Goal: Task Accomplishment & Management: Complete application form

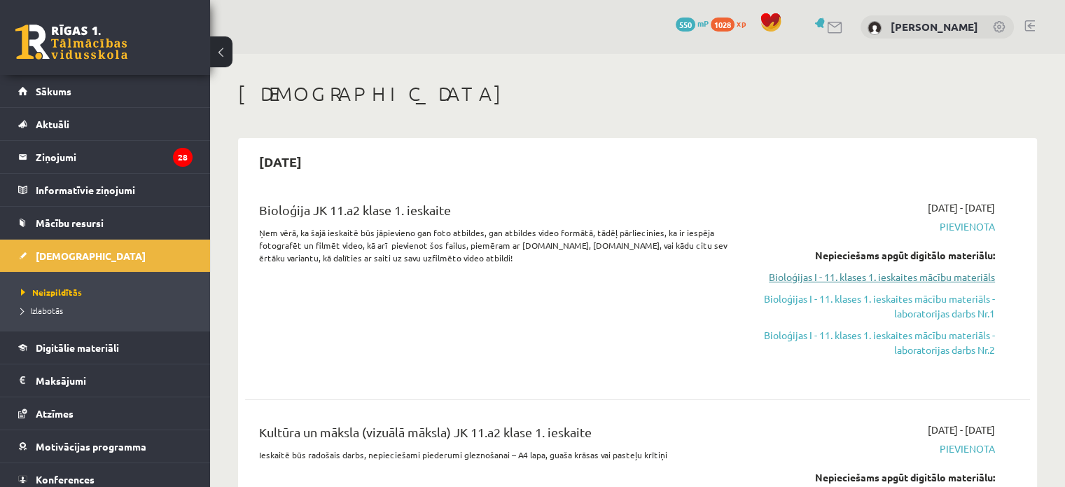
click at [929, 278] on link "Bioloģijas I - 11. klases 1. ieskaites mācību materiāls" at bounding box center [879, 277] width 231 height 15
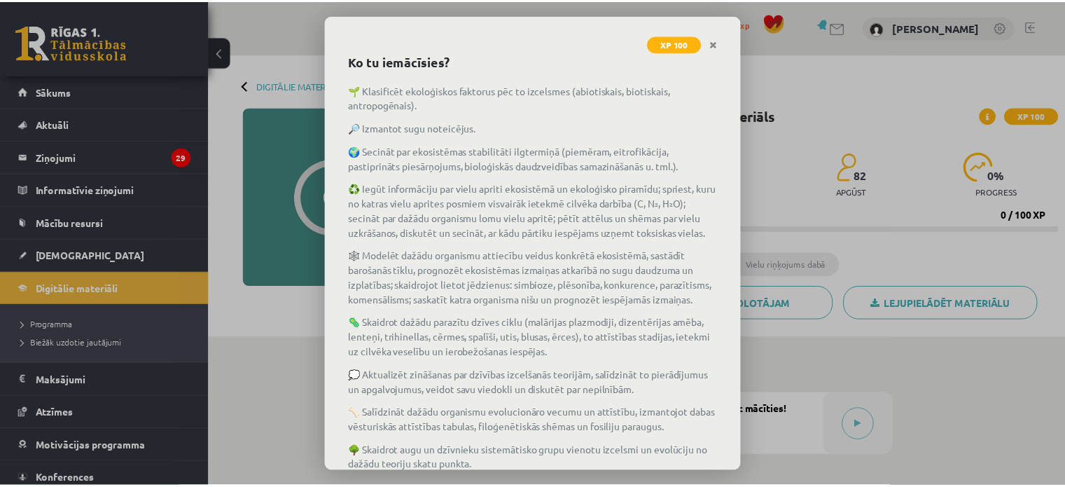
scroll to position [176, 0]
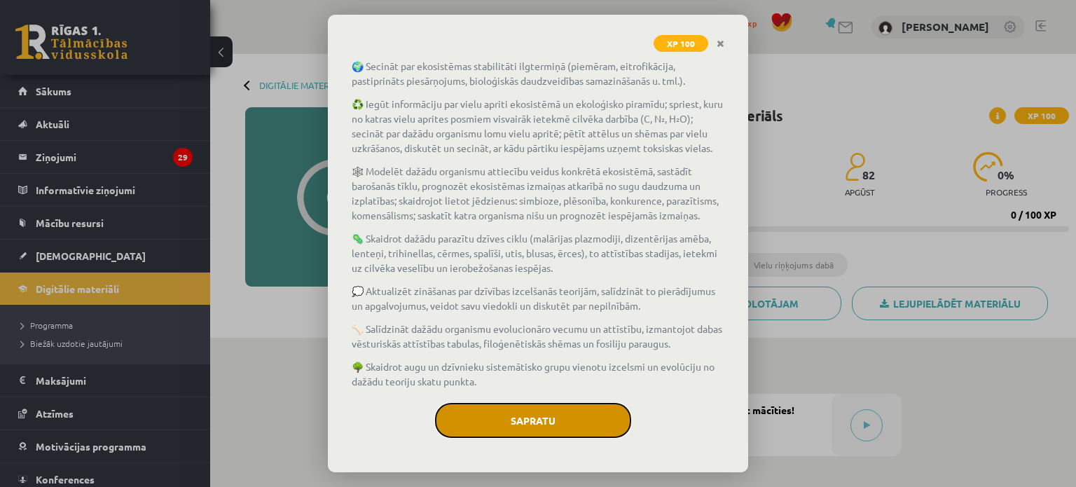
click at [579, 424] on button "Sapratu" at bounding box center [533, 420] width 196 height 35
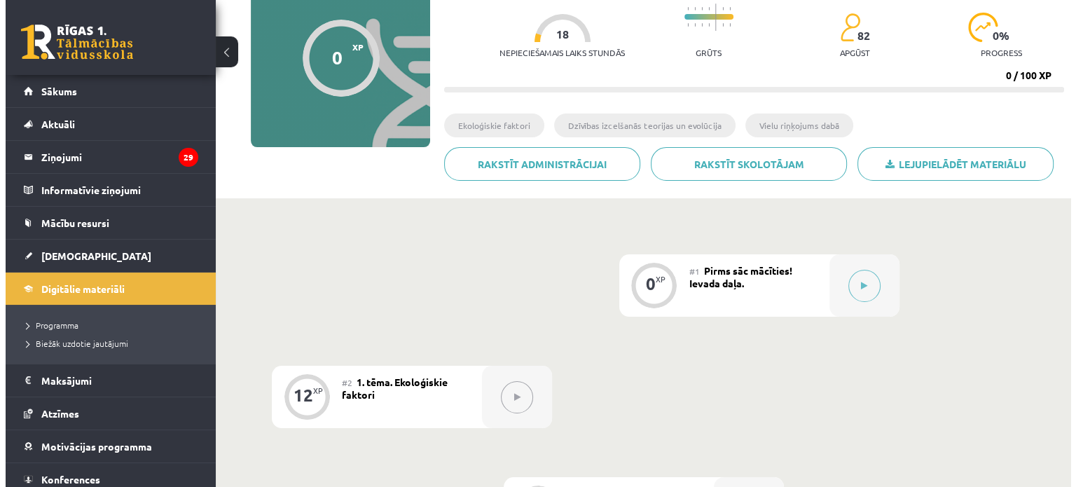
scroll to position [140, 0]
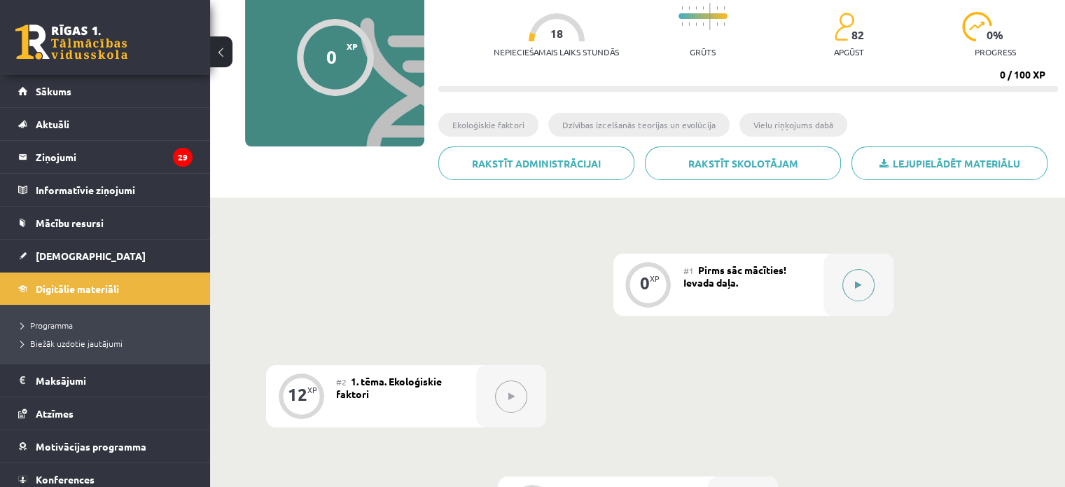
click at [854, 272] on button at bounding box center [859, 285] width 32 height 32
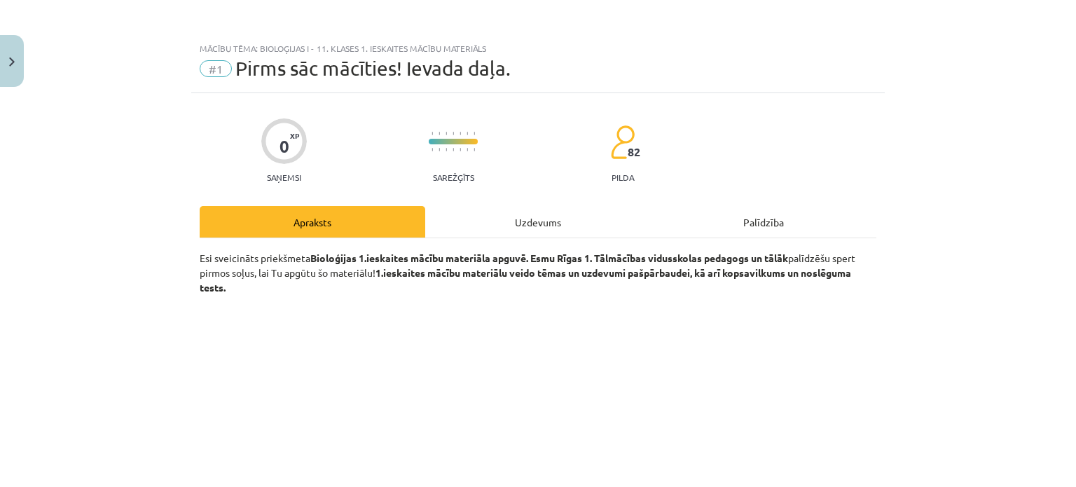
click at [529, 217] on div "Uzdevums" at bounding box center [538, 222] width 226 height 32
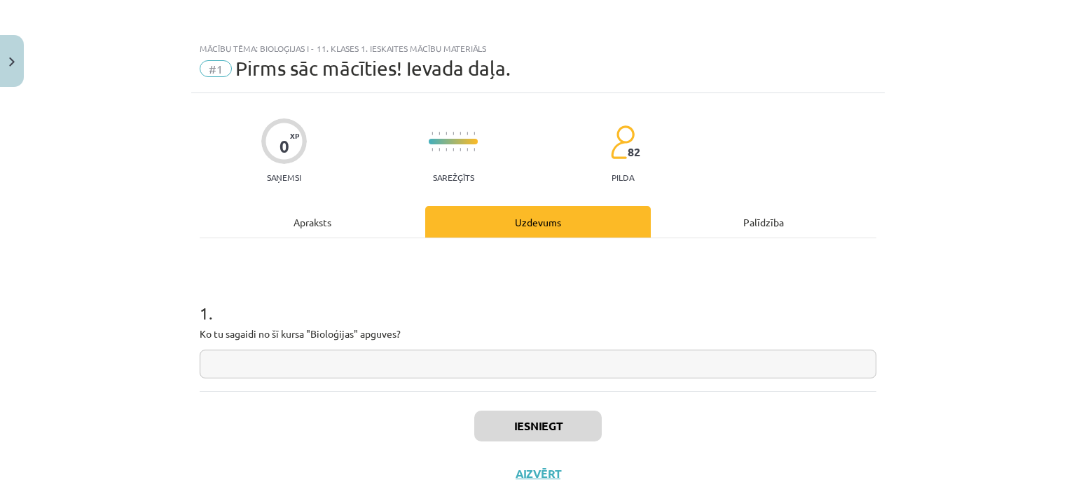
scroll to position [35, 0]
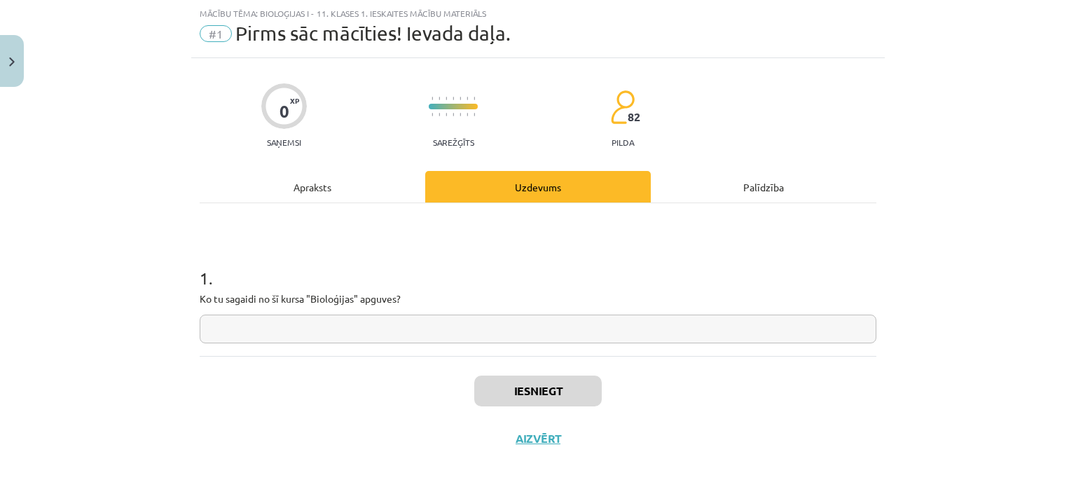
click at [409, 333] on input "text" at bounding box center [538, 328] width 677 height 29
type input "*"
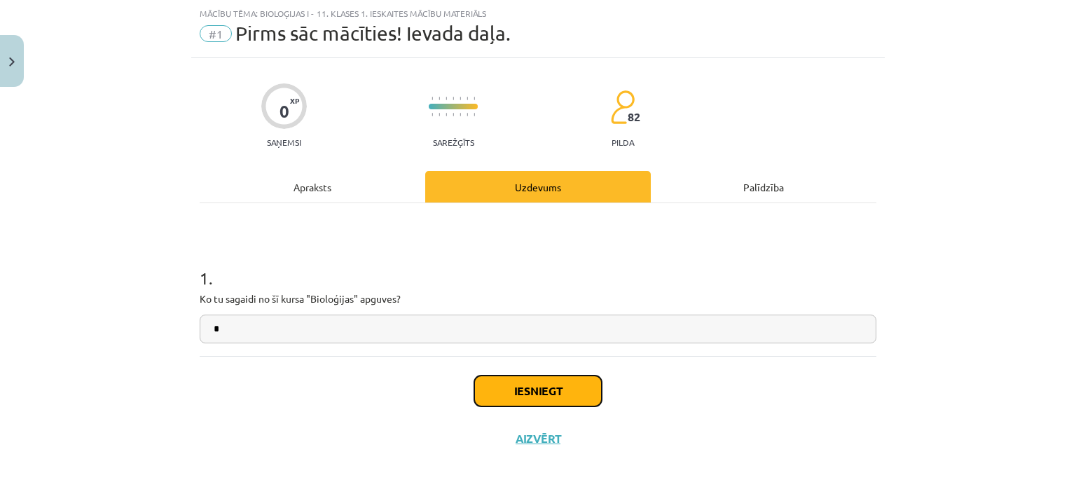
click at [490, 398] on button "Iesniegt" at bounding box center [537, 390] width 127 height 31
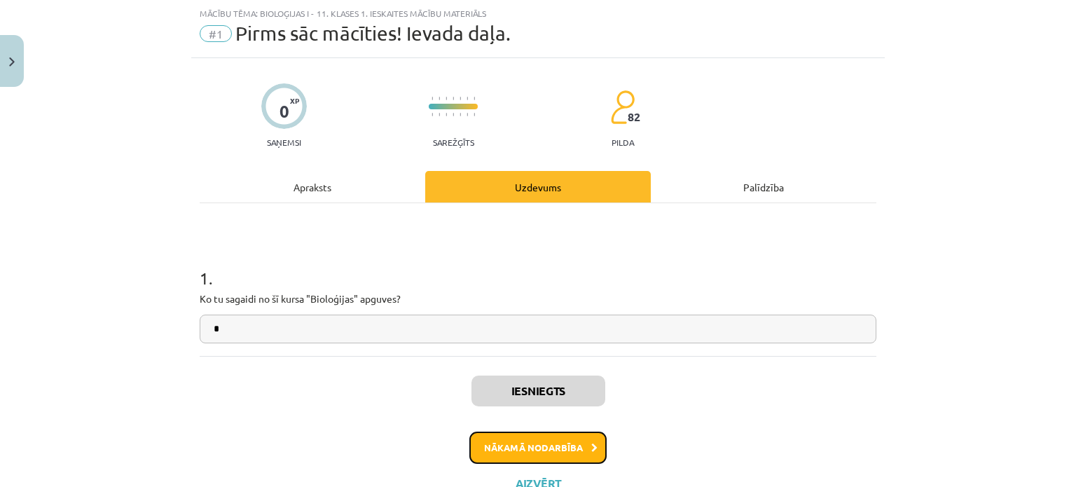
click at [568, 445] on button "Nākamā nodarbība" at bounding box center [537, 447] width 137 height 32
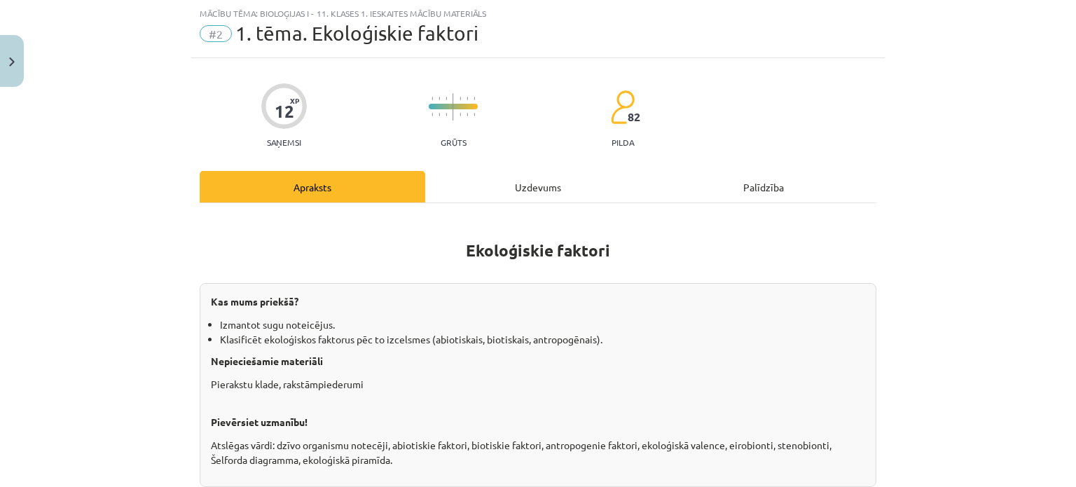
click at [504, 176] on div "Uzdevums" at bounding box center [538, 187] width 226 height 32
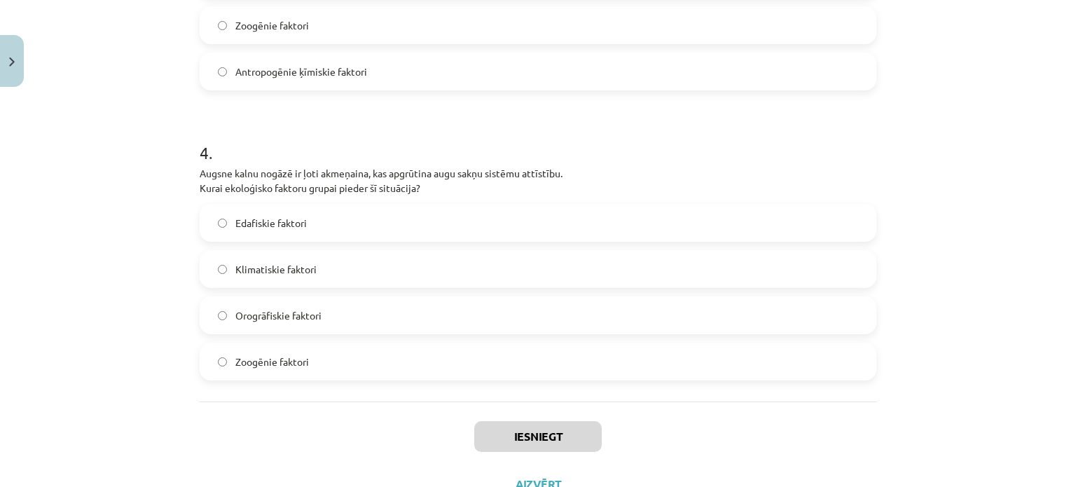
scroll to position [1086, 0]
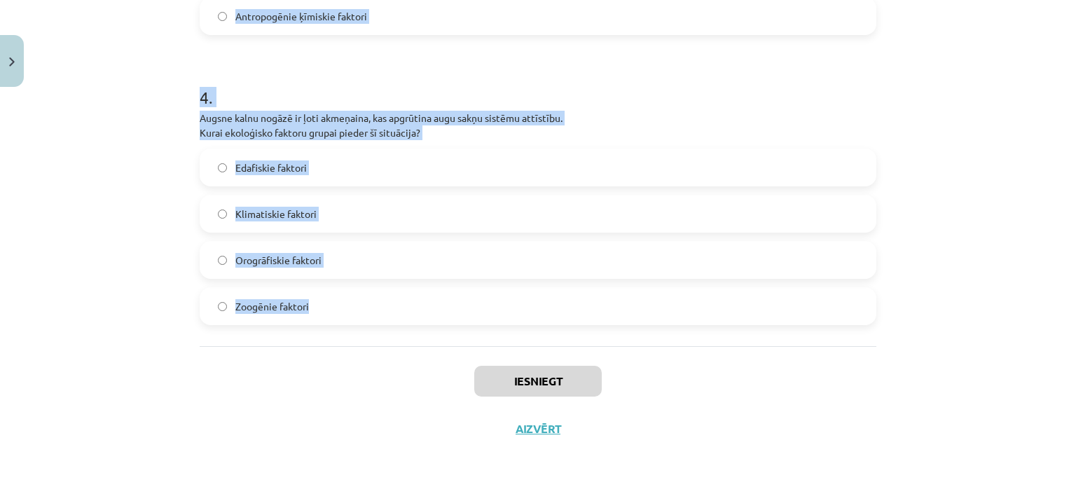
drag, startPoint x: 184, startPoint y: 294, endPoint x: 635, endPoint y: 294, distance: 451.8
click at [635, 294] on div "Mācību tēma: Bioloģijas i - 11. klases 1. ieskaites mācību materiāls #2 1. tēma…" at bounding box center [538, 243] width 1076 height 487
copy form "Āfrikas savannās zebras un ziloņi izmanto vienus un tos pašus ūdens avotus, kas…"
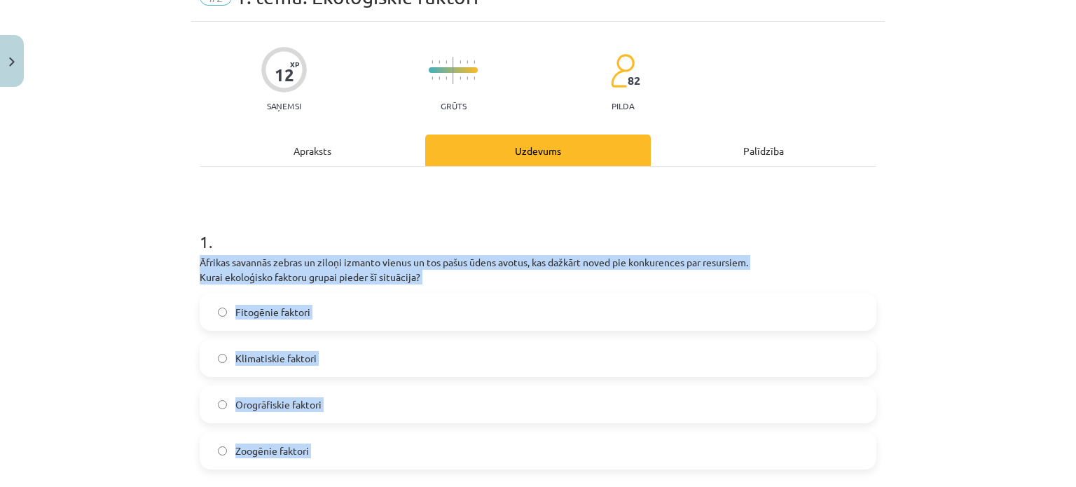
scroll to position [0, 0]
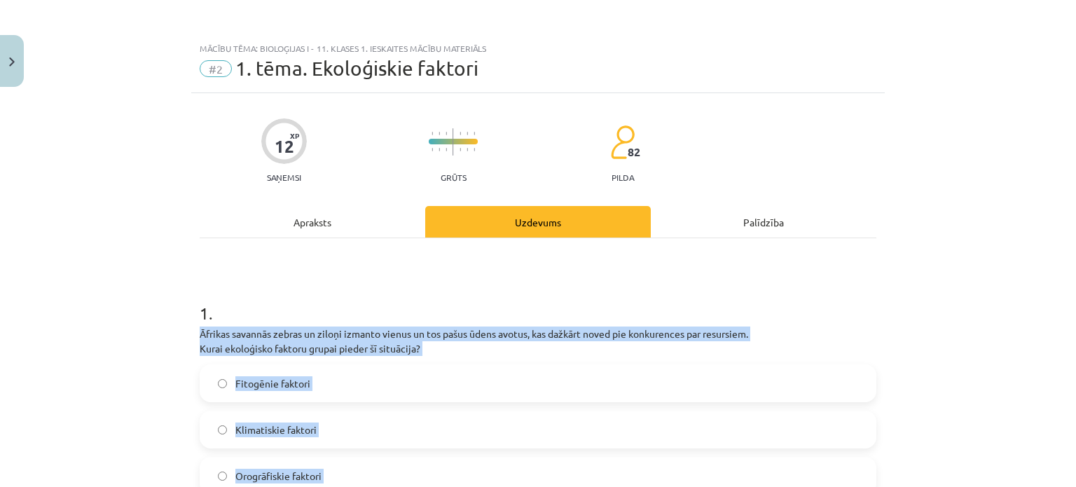
click at [23, 417] on div "Mācību tēma: Bioloģijas i - 11. klases 1. ieskaites mācību materiāls #2 1. tēma…" at bounding box center [538, 243] width 1076 height 487
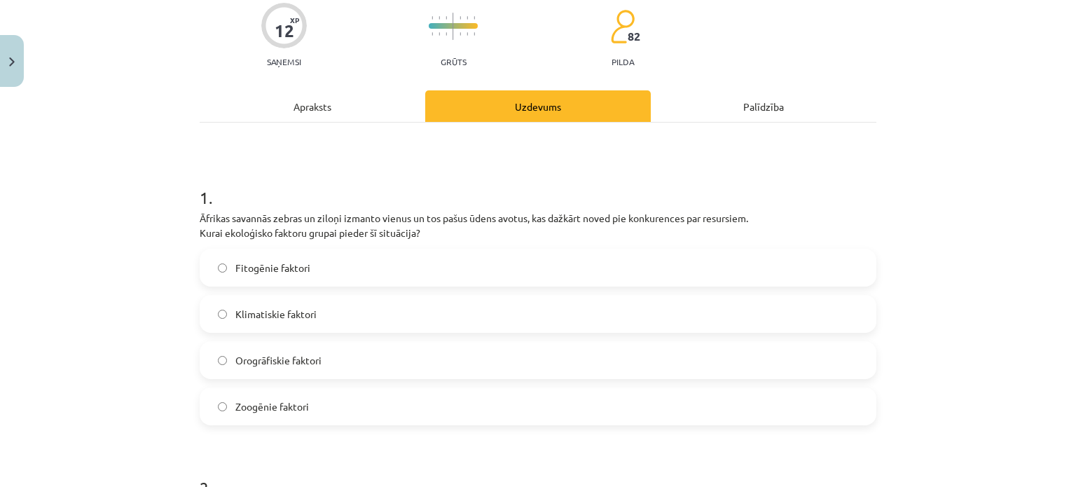
scroll to position [140, 0]
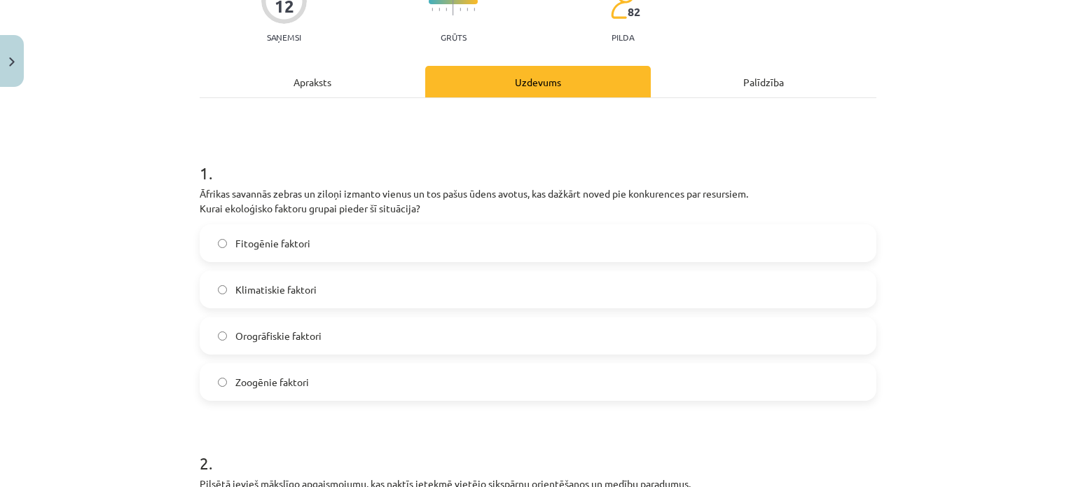
click at [247, 370] on label "Zoogēnie faktori" at bounding box center [538, 381] width 674 height 35
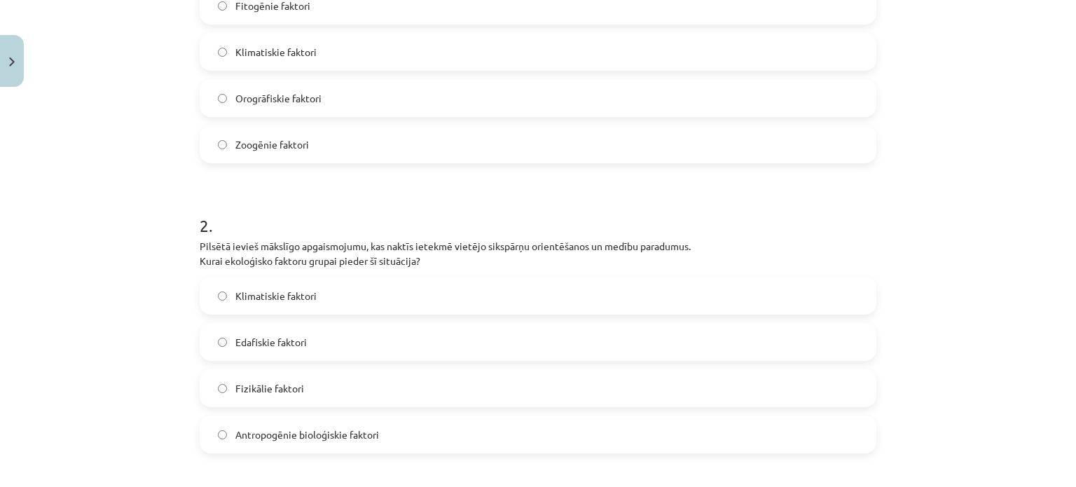
scroll to position [420, 0]
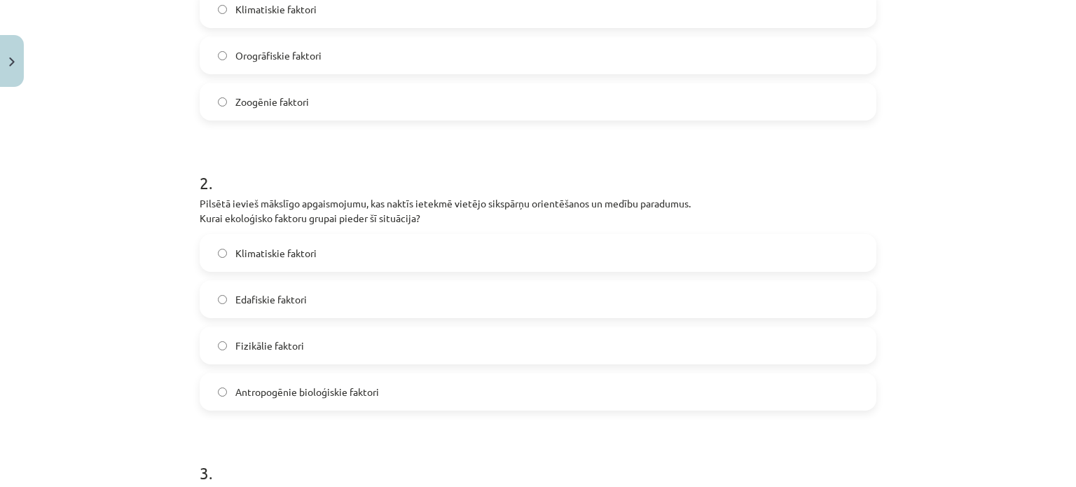
click at [347, 388] on span "Antropogēnie bioloģiskie faktori" at bounding box center [307, 392] width 144 height 15
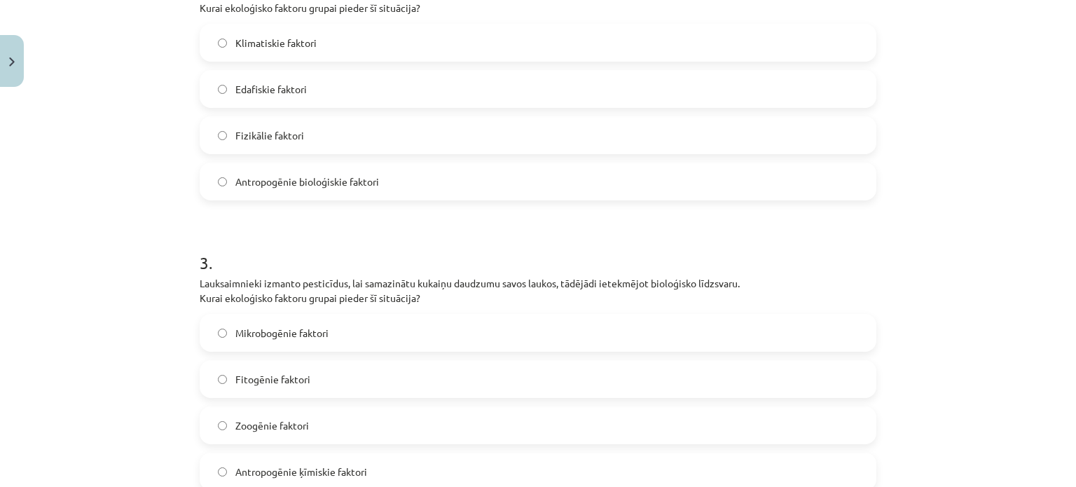
scroll to position [700, 0]
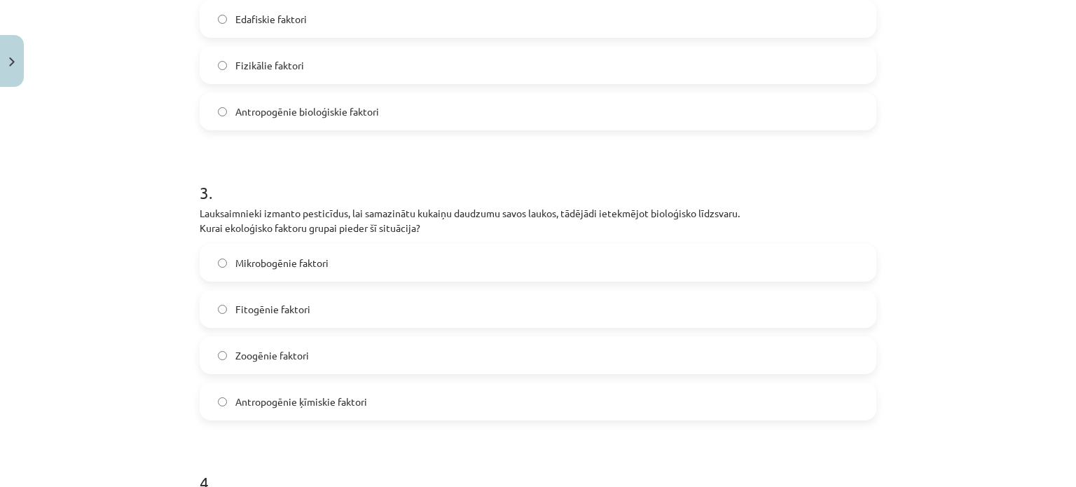
click at [308, 394] on span "Antropogēnie ķīmiskie faktori" at bounding box center [301, 401] width 132 height 15
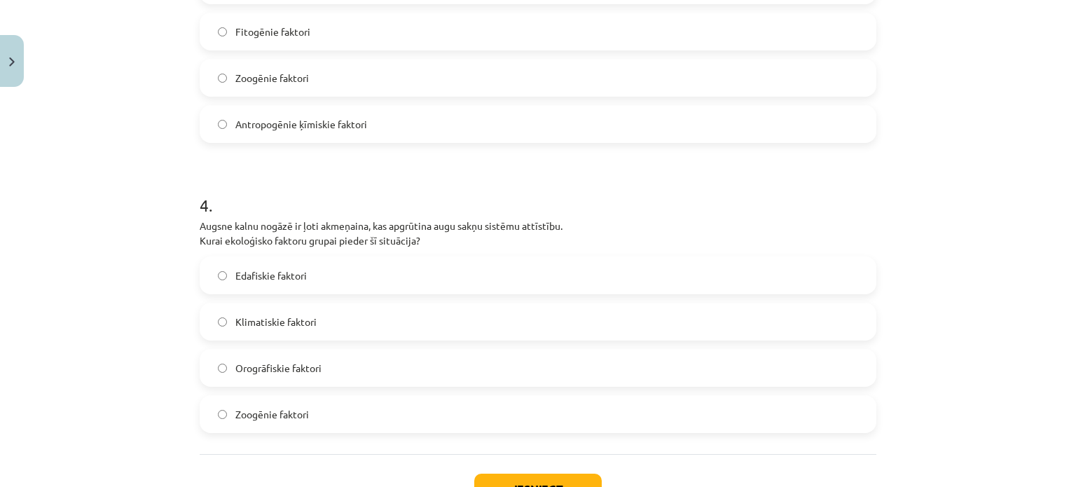
scroll to position [981, 0]
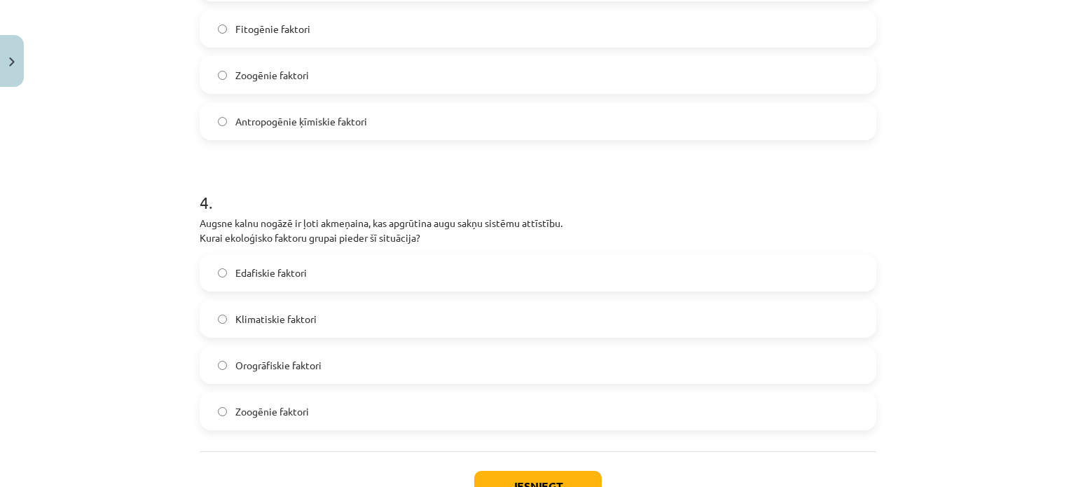
click at [291, 257] on label "Edafiskie faktori" at bounding box center [538, 272] width 674 height 35
click at [479, 473] on button "Iesniegt" at bounding box center [537, 486] width 127 height 31
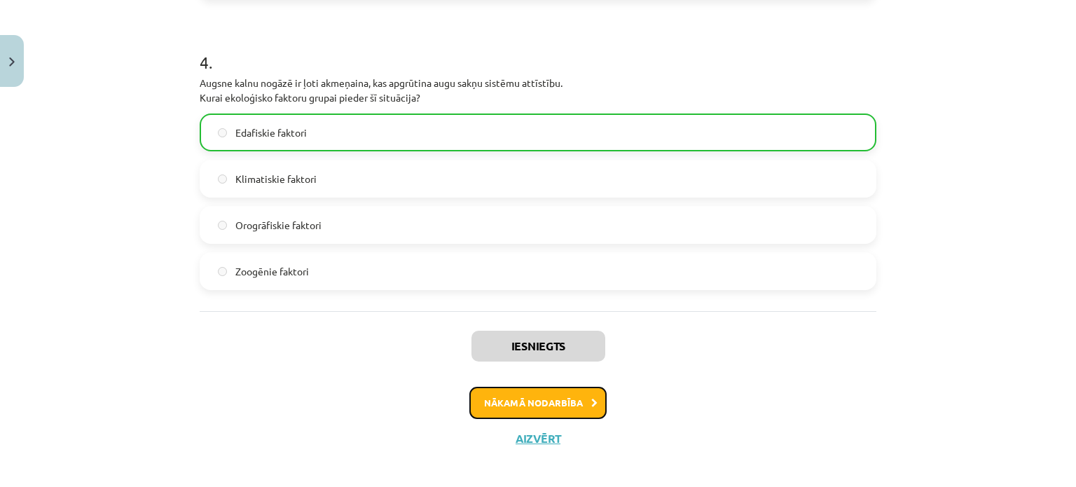
click at [533, 399] on button "Nākamā nodarbība" at bounding box center [537, 403] width 137 height 32
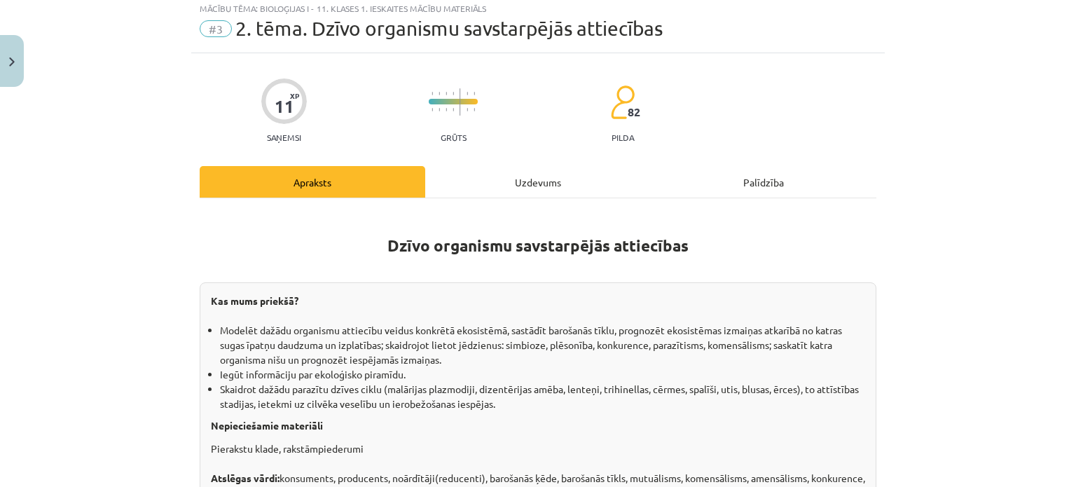
scroll to position [35, 0]
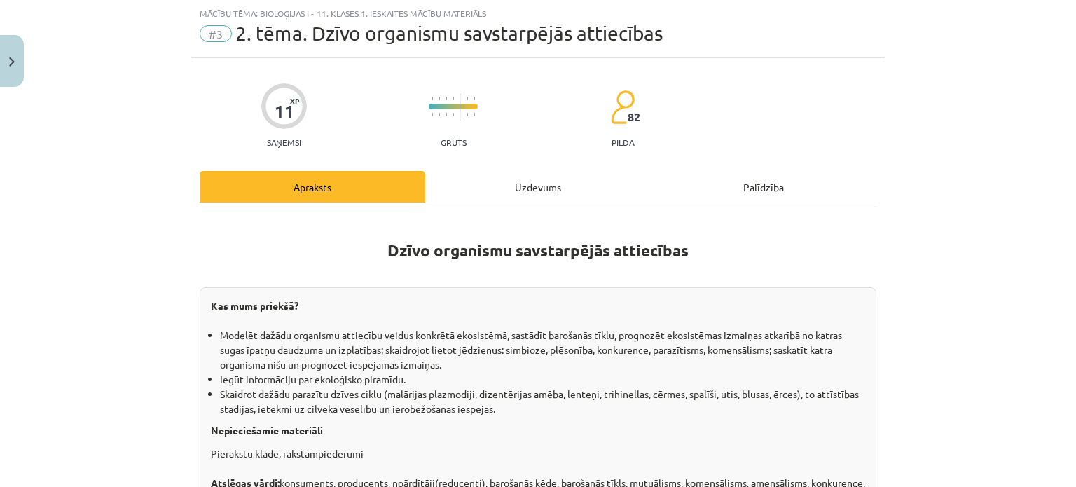
click at [542, 174] on div "Uzdevums" at bounding box center [538, 187] width 226 height 32
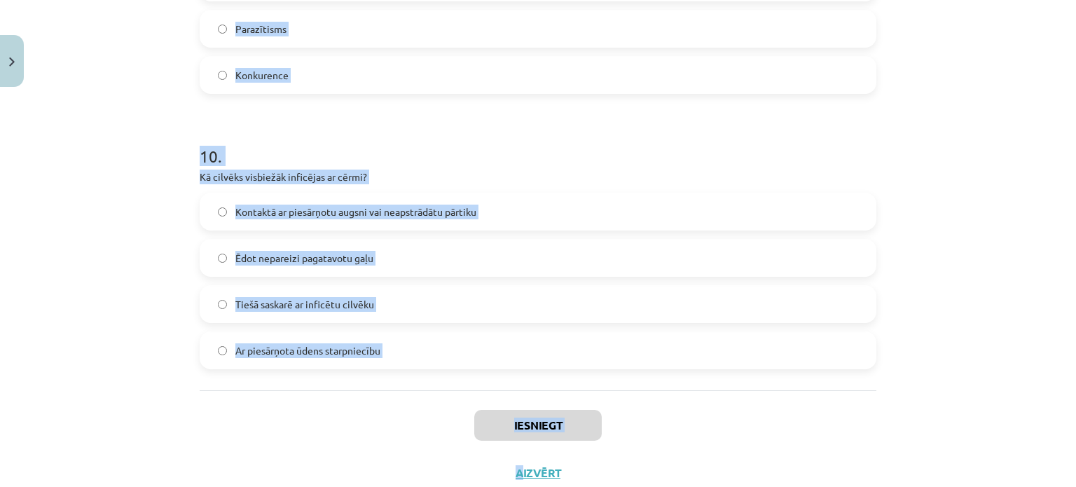
scroll to position [2636, 0]
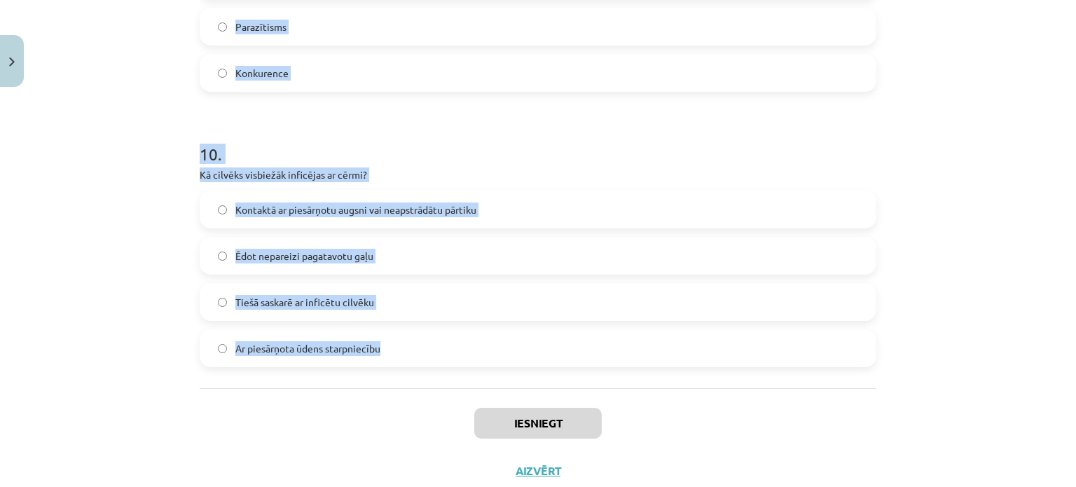
drag, startPoint x: 186, startPoint y: 293, endPoint x: 490, endPoint y: 344, distance: 308.1
copy form "Kuram no parazītiskajiem tārpiem starpsaimnieks var būt vērsis? Lentenis Cērme …"
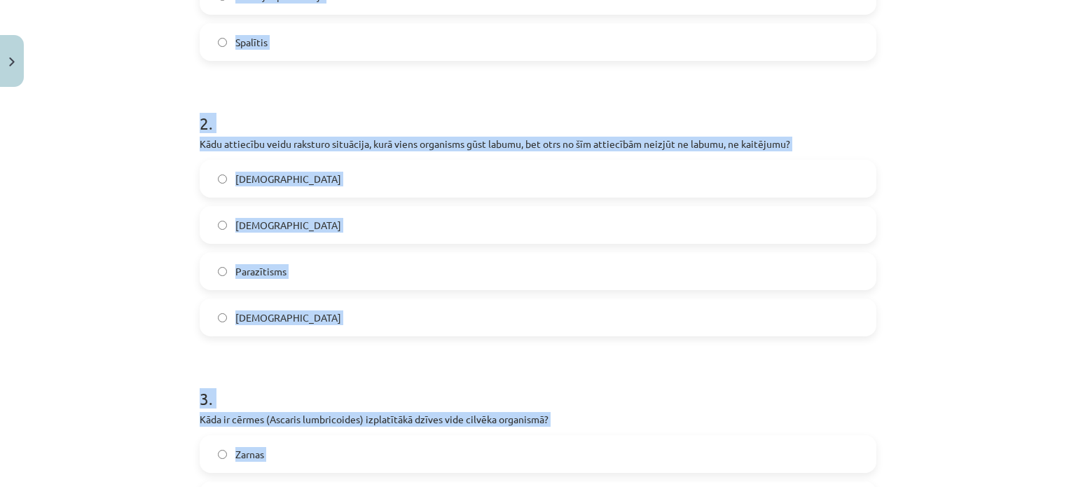
scroll to position [185, 0]
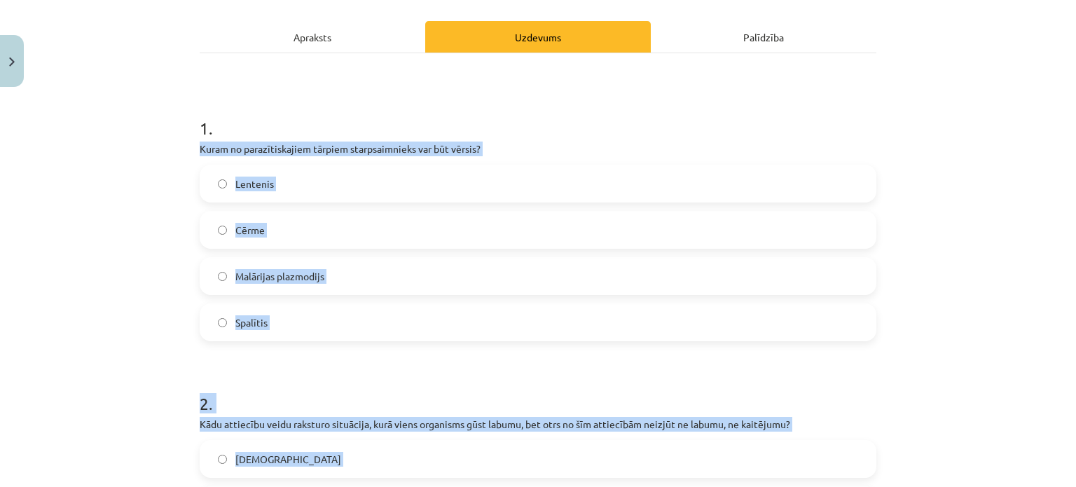
click at [137, 249] on div "Mācību tēma: Bioloģijas i - 11. klases 1. ieskaites mācību materiāls #3 2. tēma…" at bounding box center [538, 243] width 1076 height 487
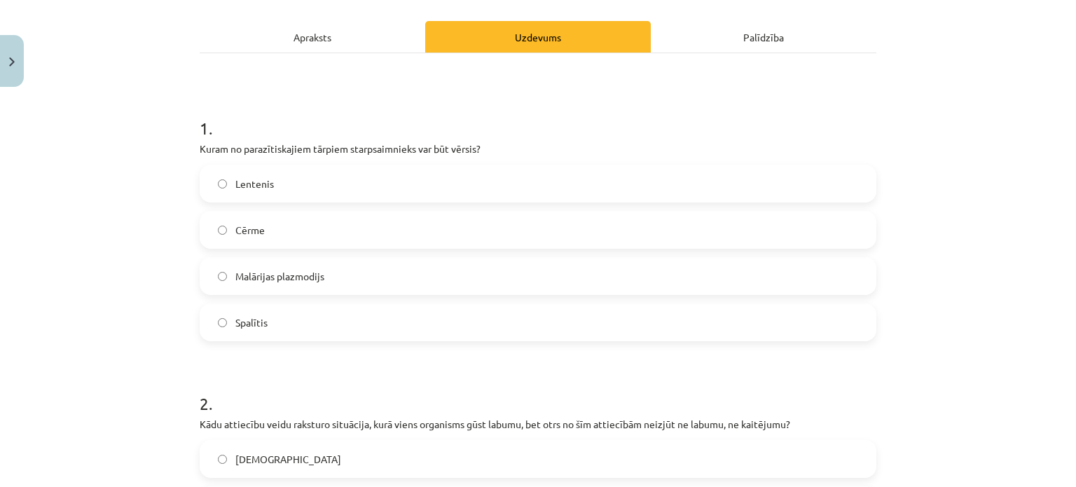
click at [258, 181] on span "Lentenis" at bounding box center [254, 183] width 39 height 15
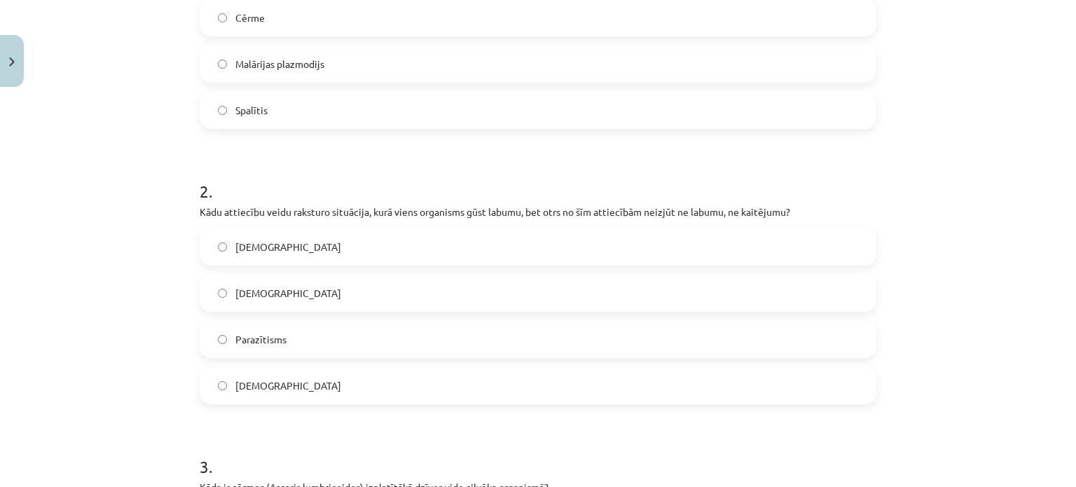
scroll to position [465, 0]
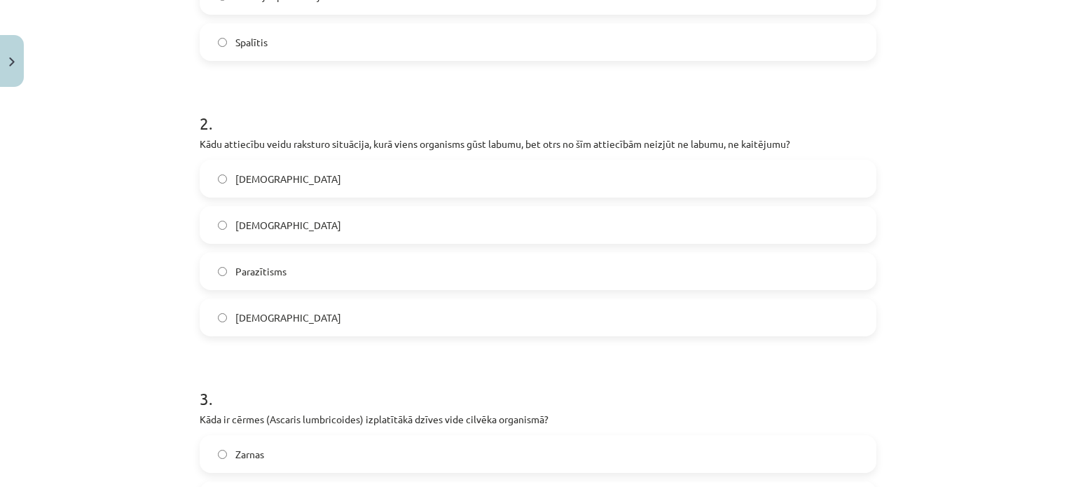
click at [263, 169] on label "Komensālisms" at bounding box center [538, 178] width 674 height 35
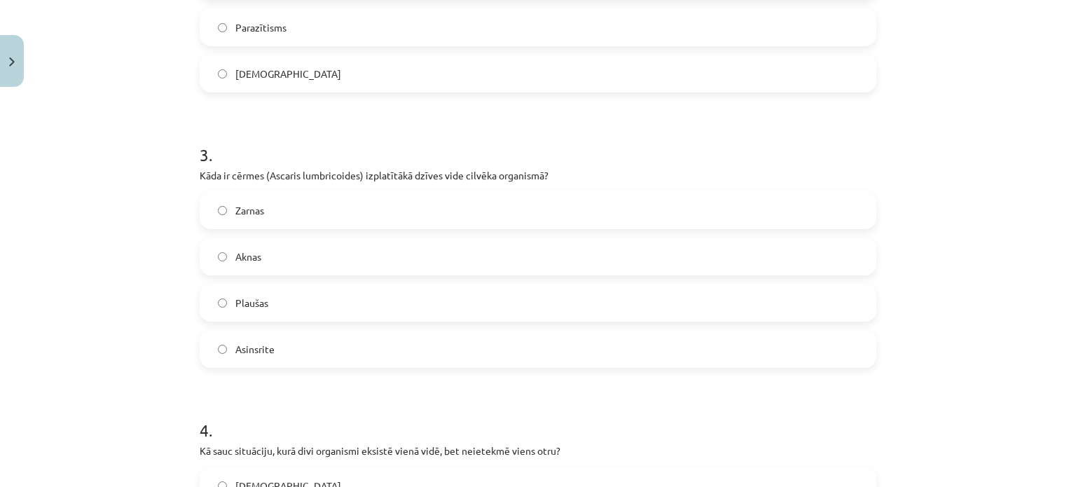
scroll to position [745, 0]
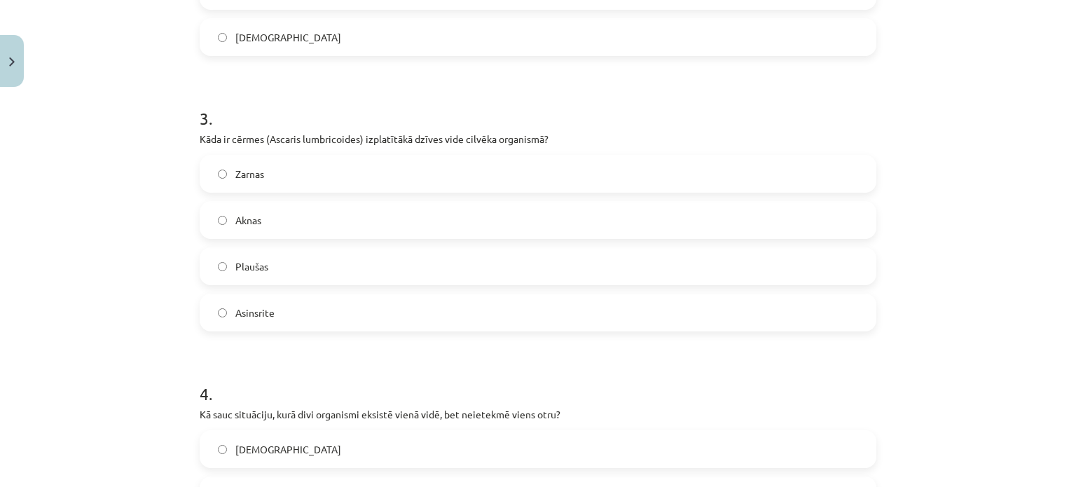
click at [280, 169] on label "Zarnas" at bounding box center [538, 173] width 674 height 35
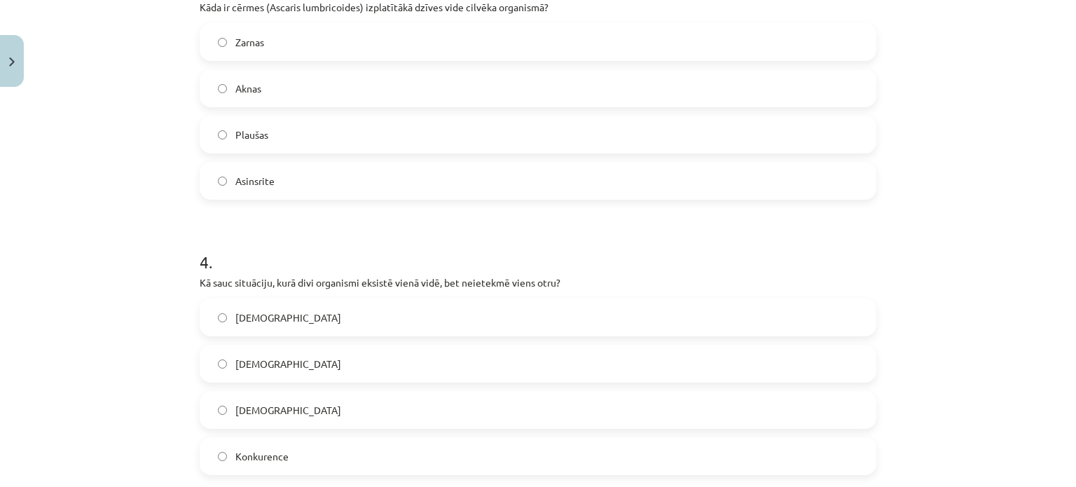
scroll to position [955, 0]
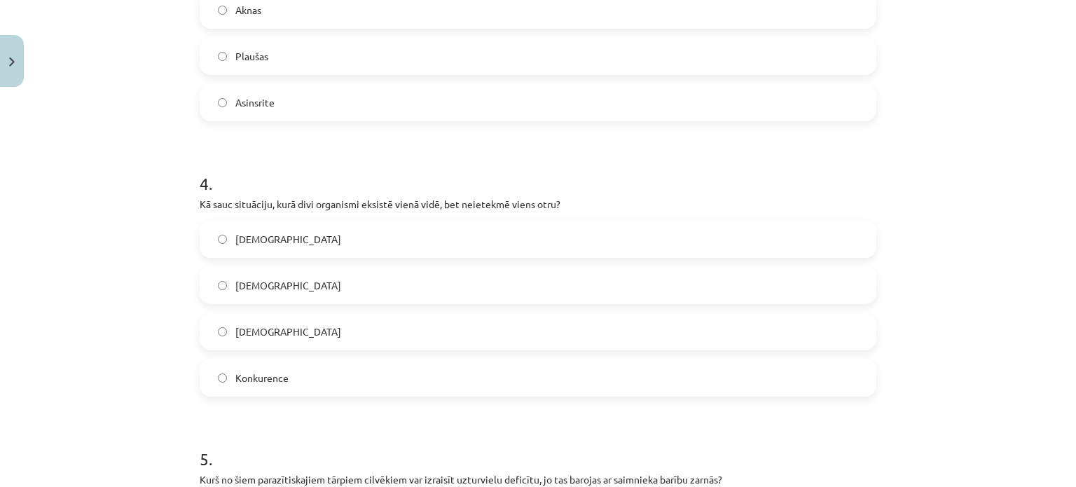
click at [328, 282] on label "Neitrālisms" at bounding box center [538, 285] width 674 height 35
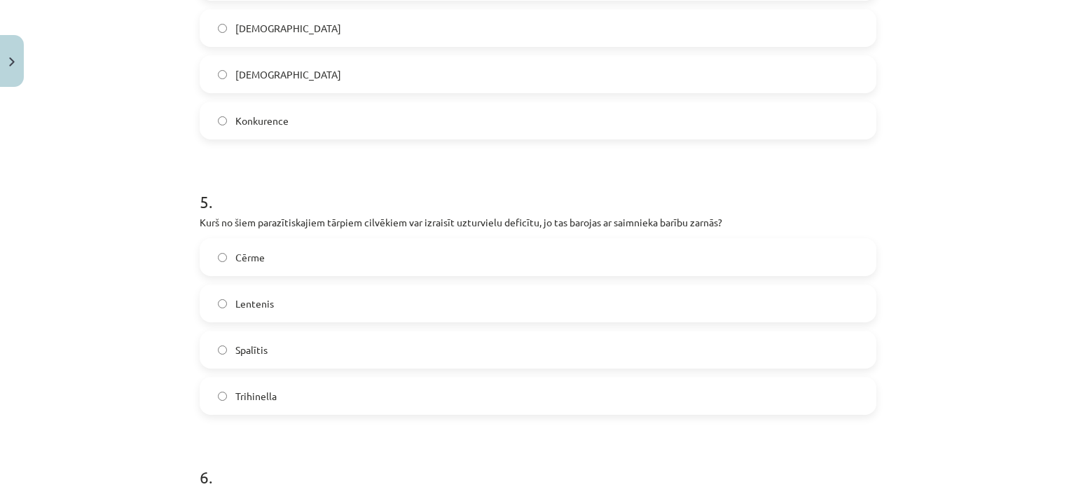
scroll to position [1235, 0]
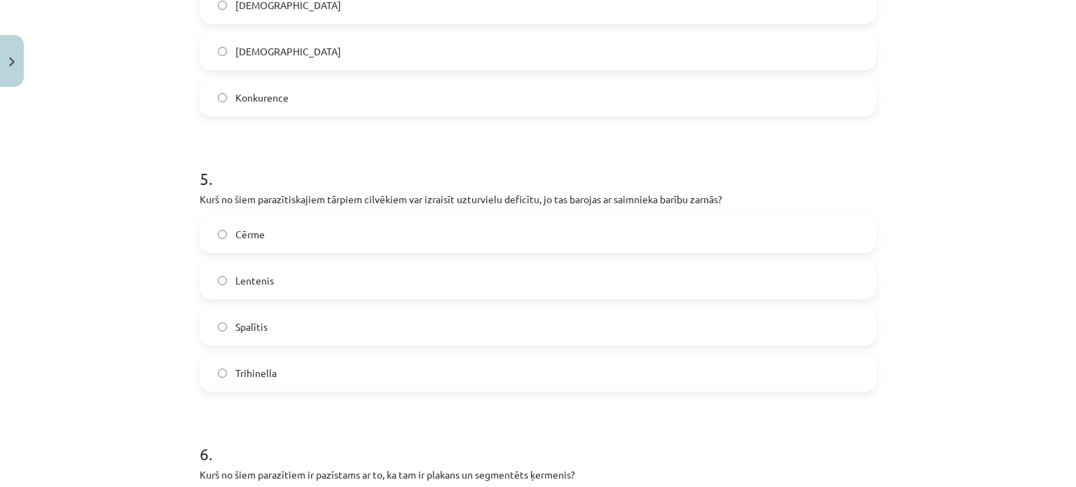
click at [328, 282] on label "Lentenis" at bounding box center [538, 280] width 674 height 35
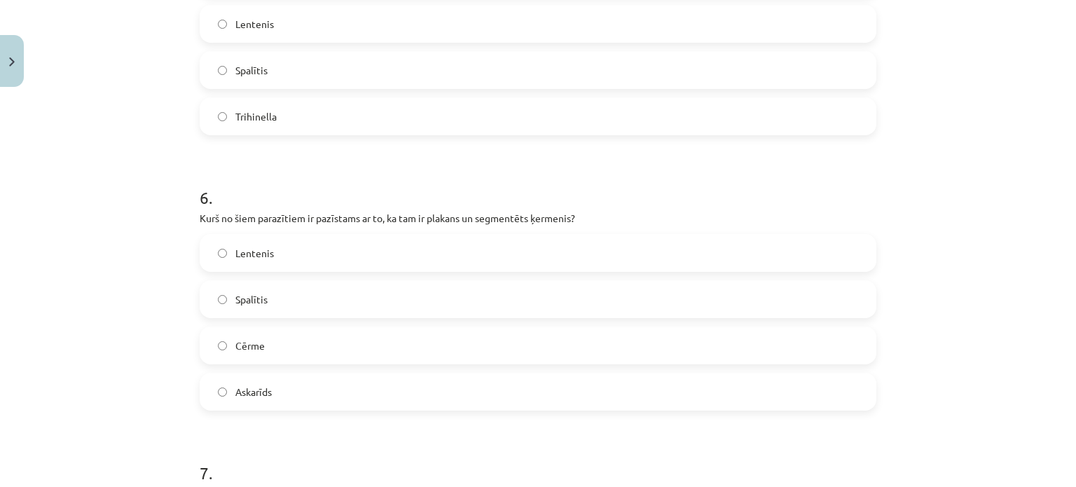
scroll to position [1516, 0]
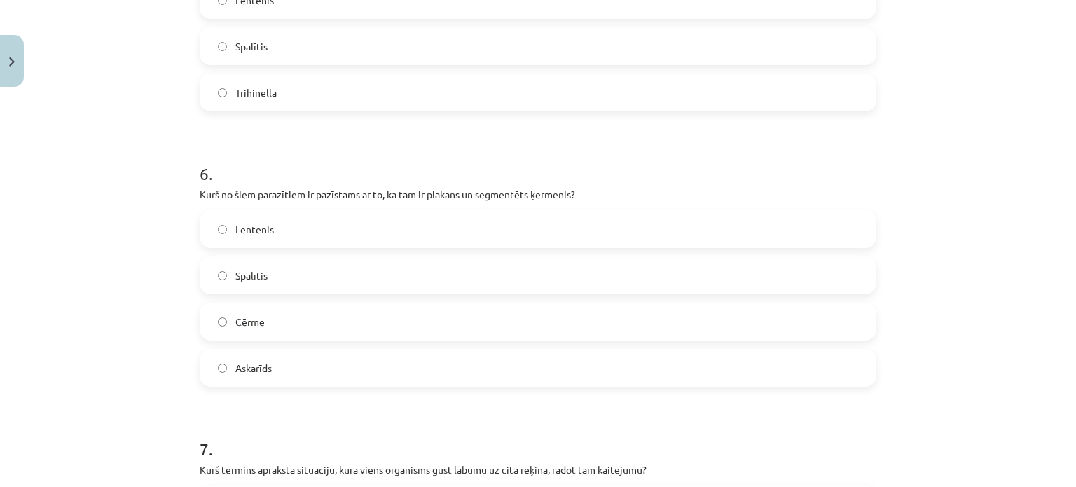
click at [314, 222] on label "Lentenis" at bounding box center [538, 229] width 674 height 35
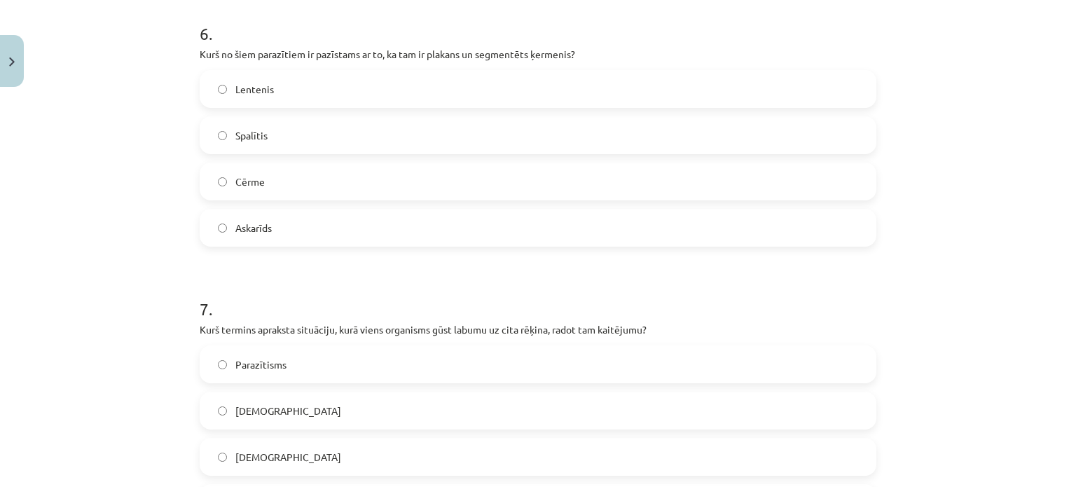
scroll to position [1796, 0]
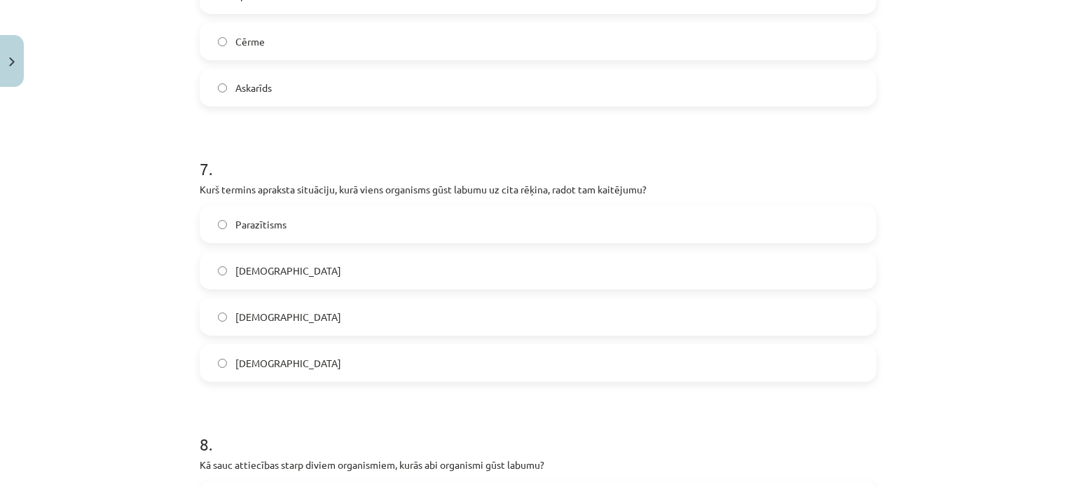
click at [266, 223] on span "Parazītisms" at bounding box center [260, 224] width 51 height 15
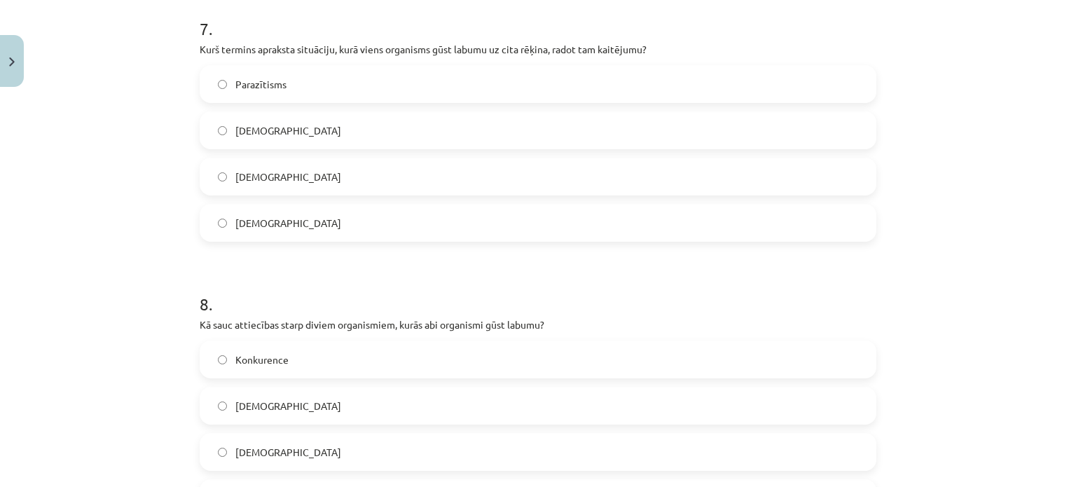
scroll to position [2006, 0]
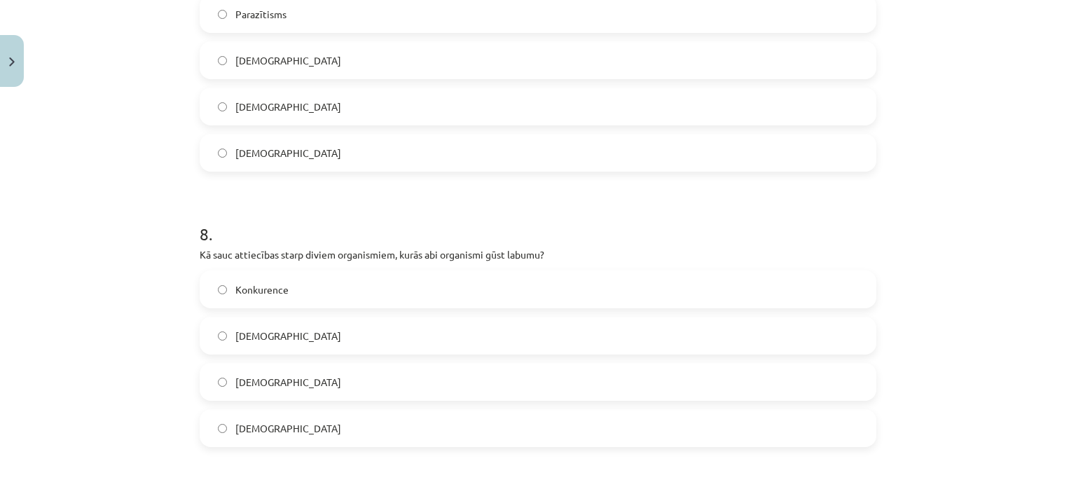
click at [308, 438] on label "Mutuālisms" at bounding box center [538, 427] width 674 height 35
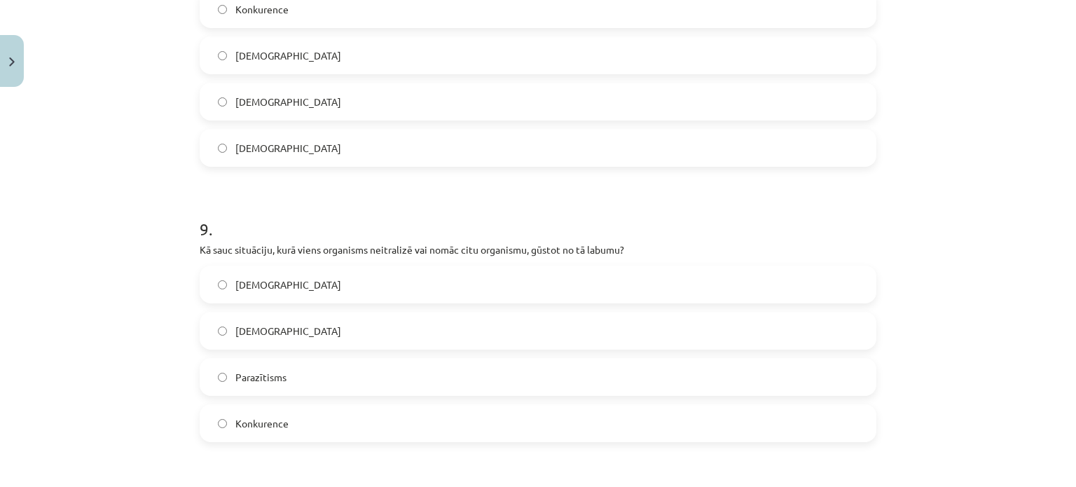
scroll to position [2356, 0]
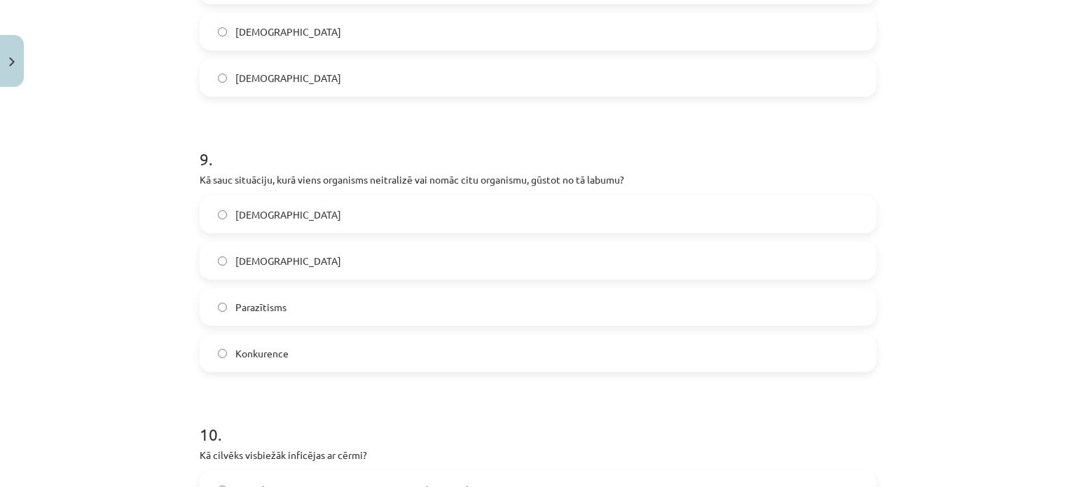
click at [279, 312] on span "Parazītisms" at bounding box center [260, 307] width 51 height 15
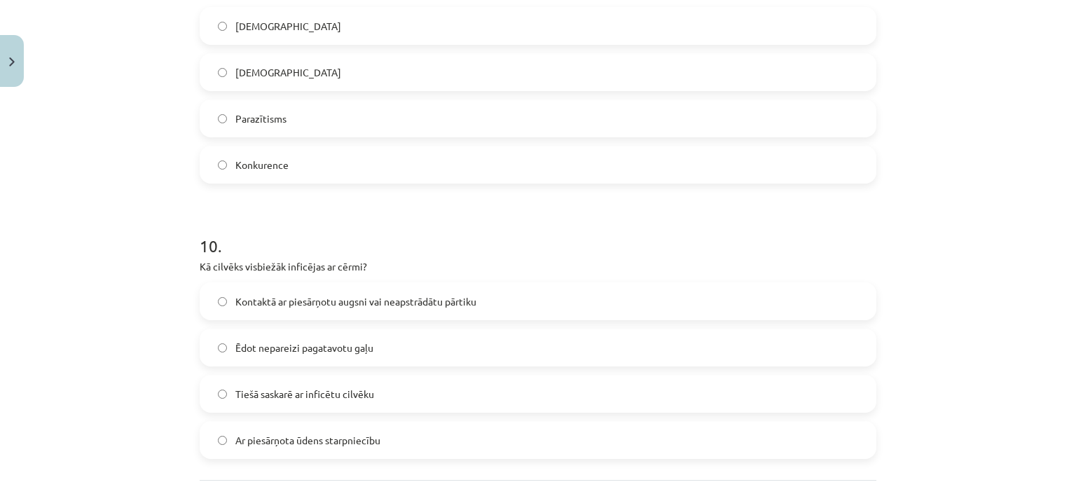
scroll to position [2566, 0]
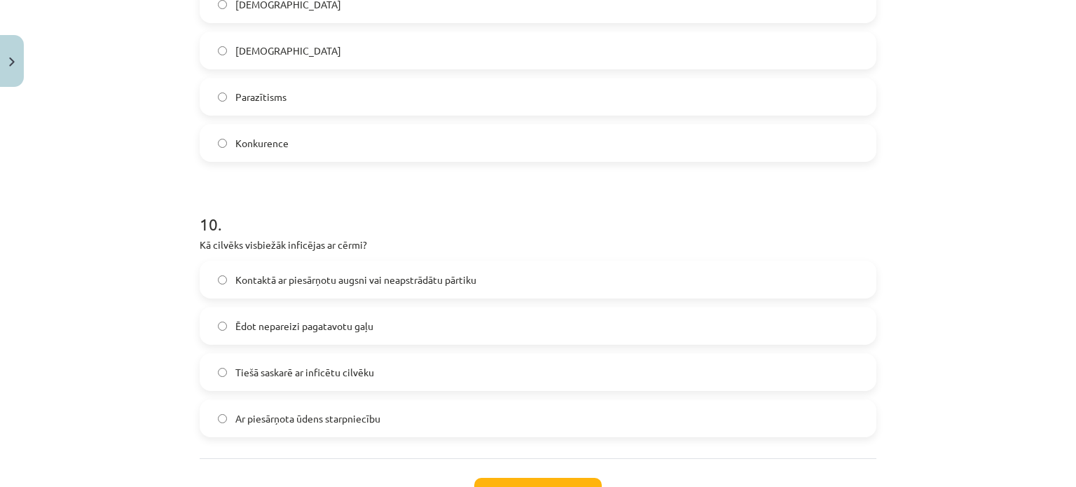
click at [296, 286] on label "Kontaktā ar piesārņotu augsni vai neapstrādātu pārtiku" at bounding box center [538, 279] width 674 height 35
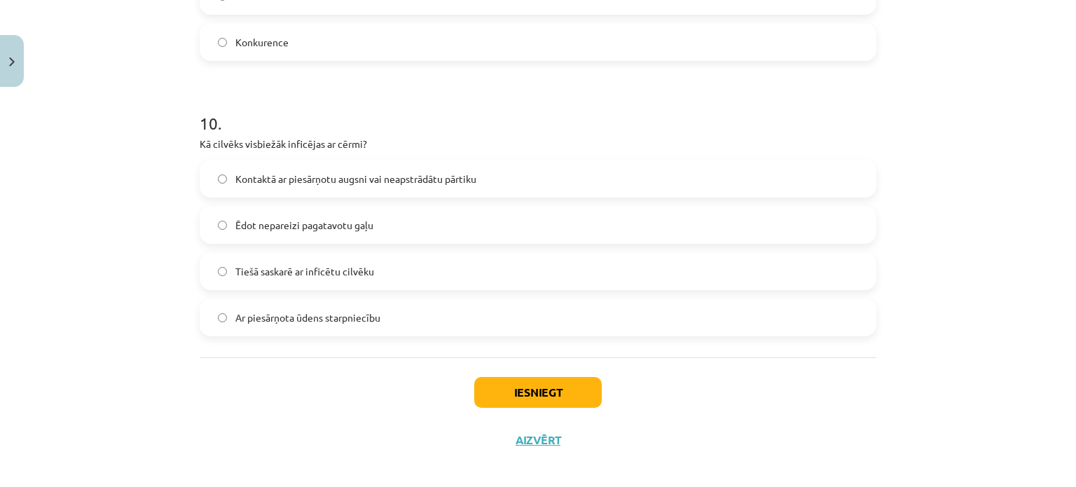
scroll to position [2678, 0]
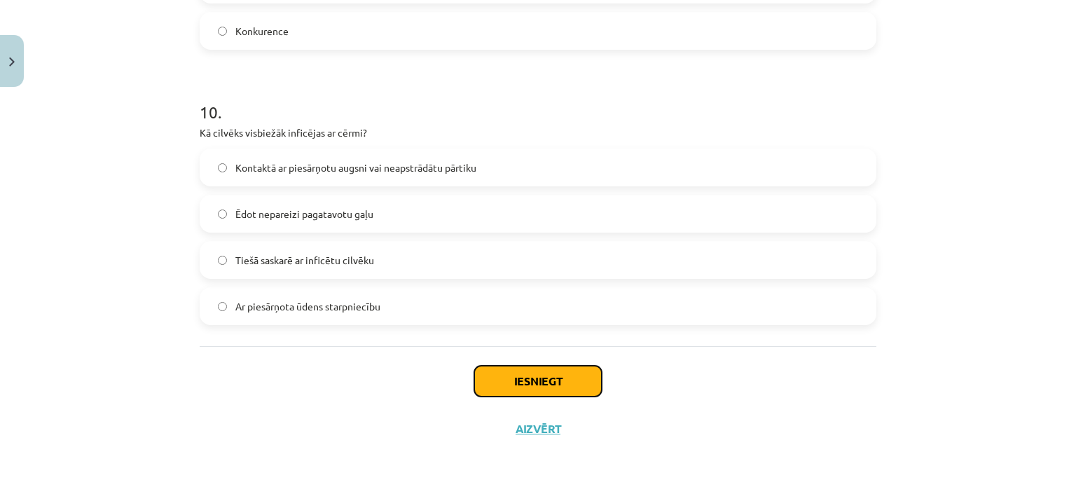
click at [512, 383] on button "Iesniegt" at bounding box center [537, 381] width 127 height 31
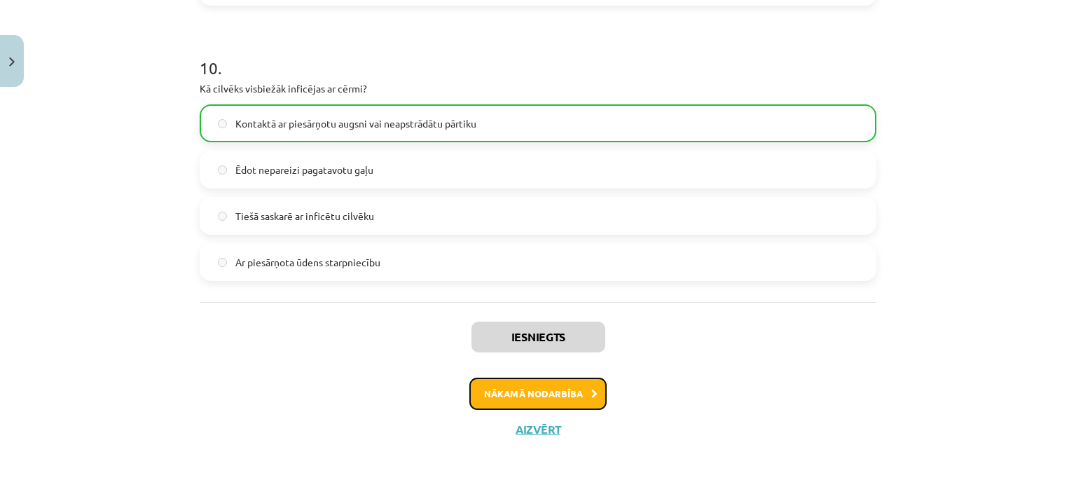
click at [527, 394] on button "Nākamā nodarbība" at bounding box center [537, 394] width 137 height 32
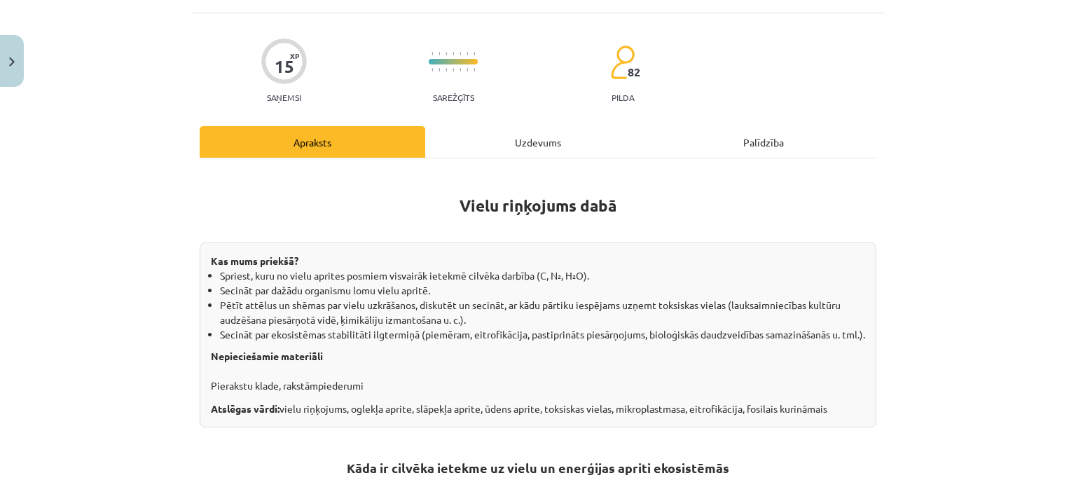
scroll to position [35, 0]
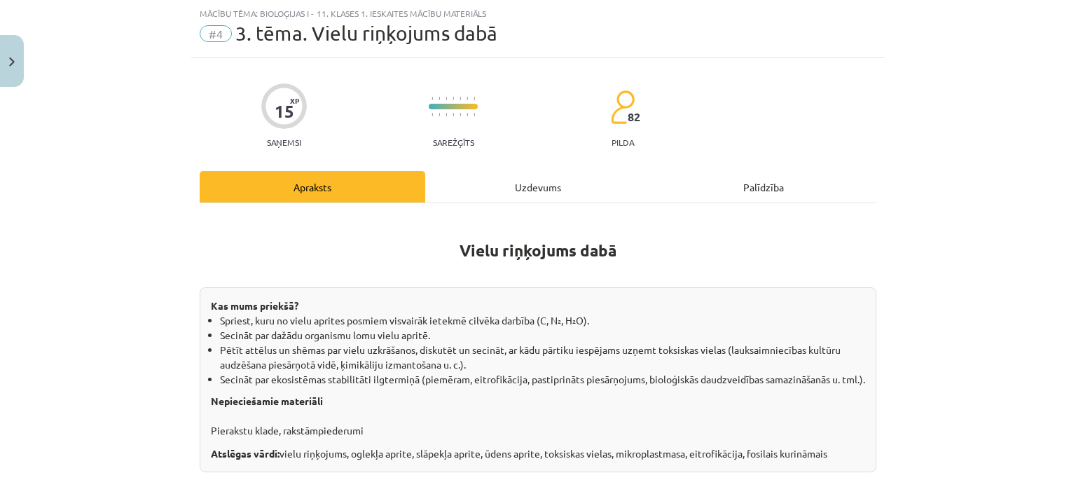
click at [518, 179] on div "Uzdevums" at bounding box center [538, 187] width 226 height 32
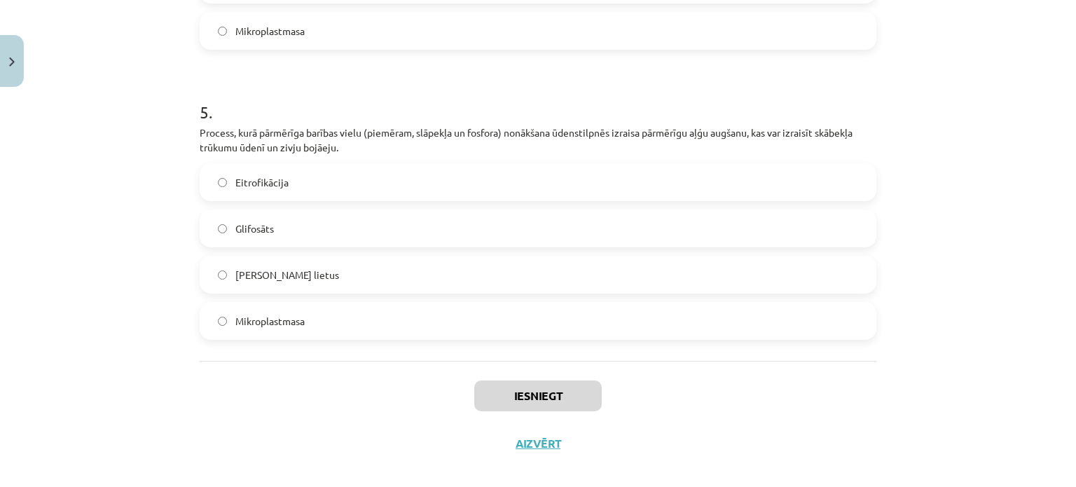
scroll to position [1361, 0]
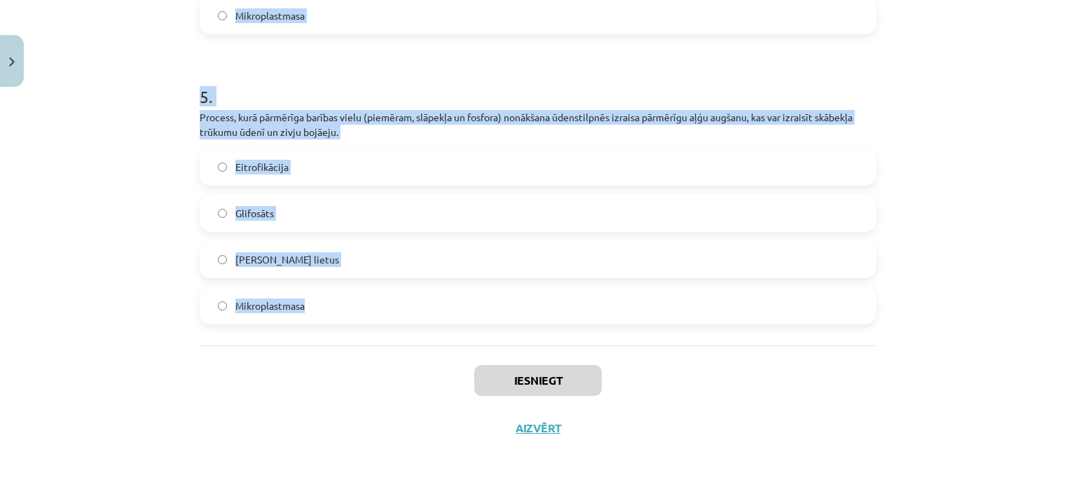
drag, startPoint x: 196, startPoint y: 221, endPoint x: 783, endPoint y: 305, distance: 592.8
copy form "Atmosfēras piesārņojuma rezultātā izveidojies nokrišņu veids, kas satur sērskāb…"
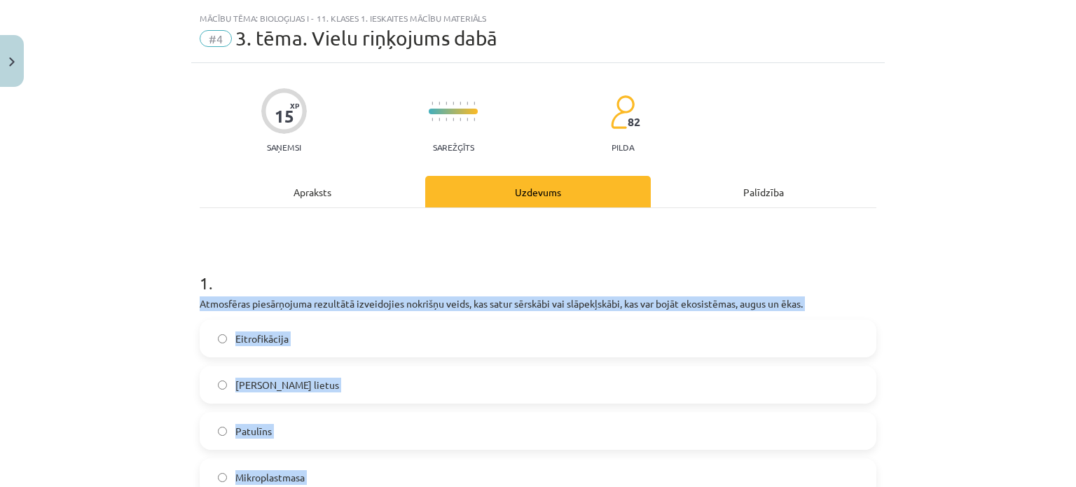
scroll to position [0, 0]
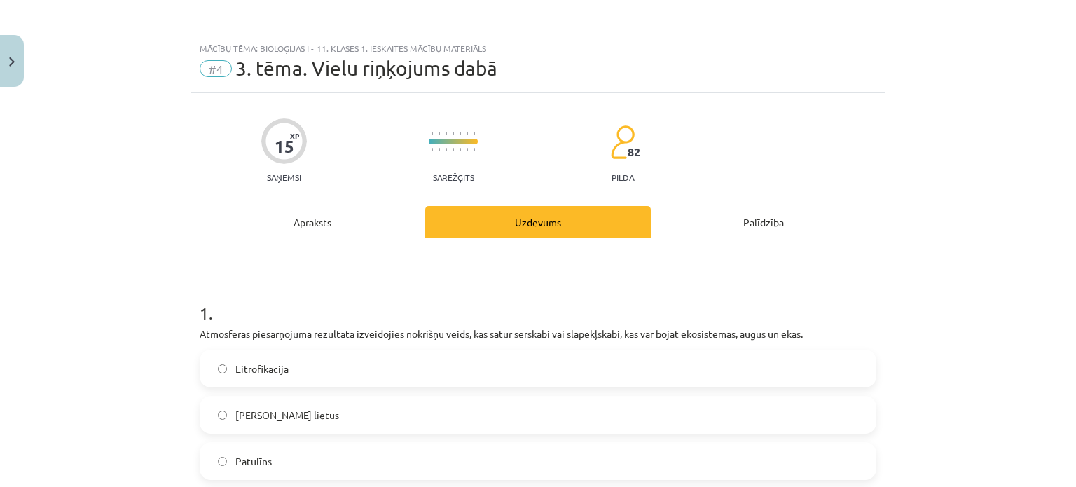
click at [126, 210] on div "Mācību tēma: Bioloģijas i - 11. klases 1. ieskaites mācību materiāls #4 3. tēma…" at bounding box center [538, 243] width 1076 height 487
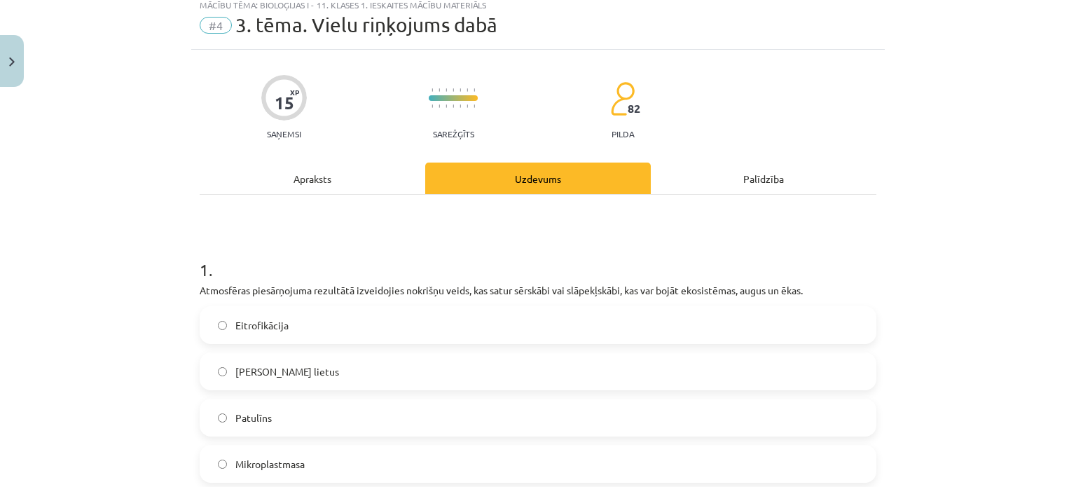
scroll to position [210, 0]
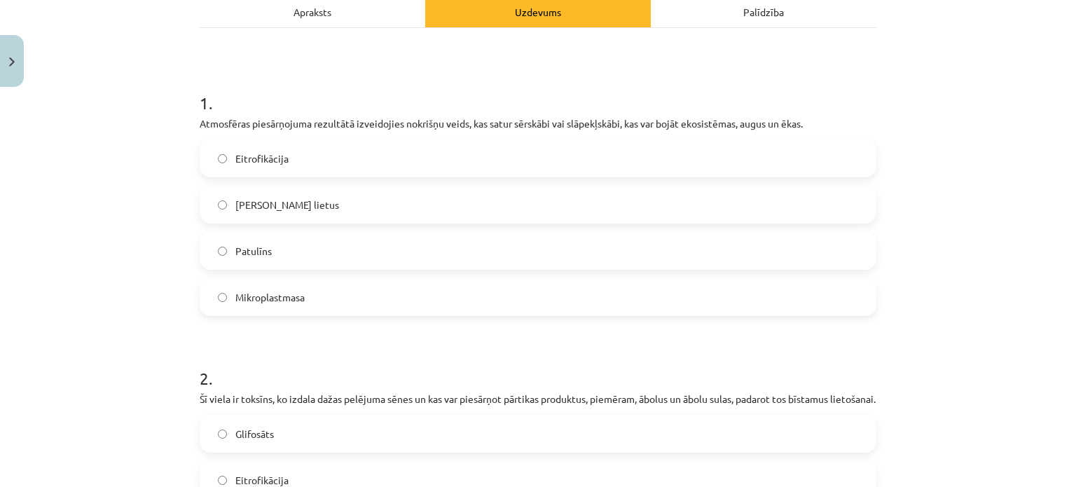
click at [251, 217] on label "Skābais lietus" at bounding box center [538, 204] width 674 height 35
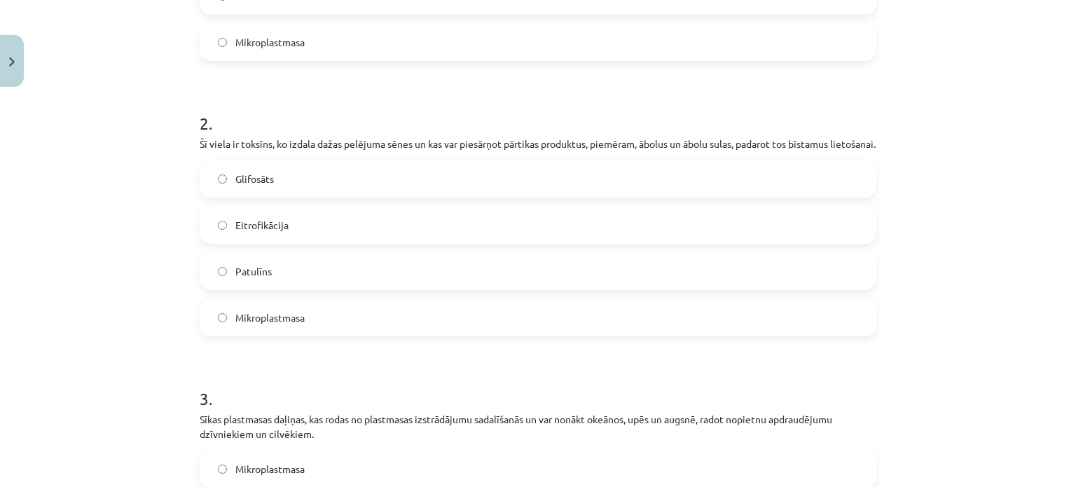
scroll to position [490, 0]
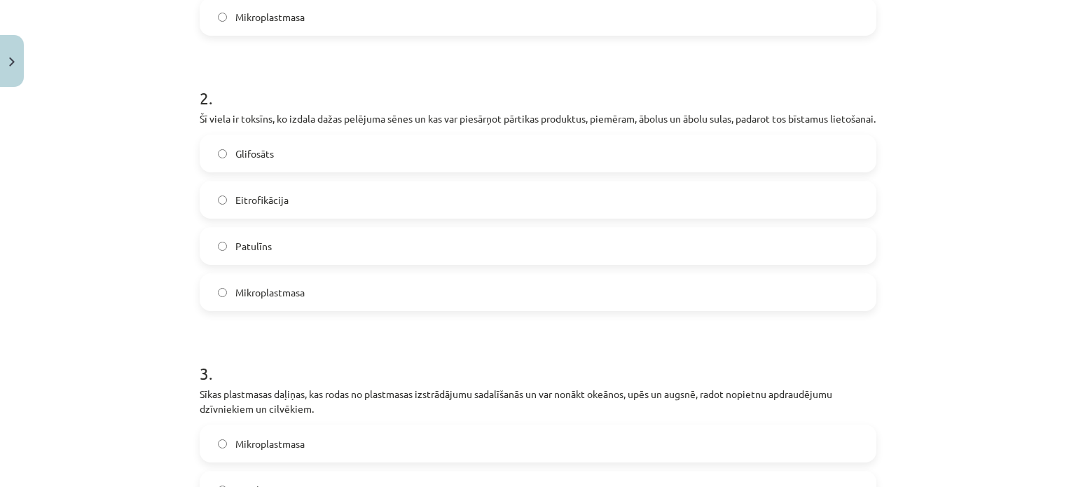
click at [297, 262] on label "Patulīns" at bounding box center [538, 245] width 674 height 35
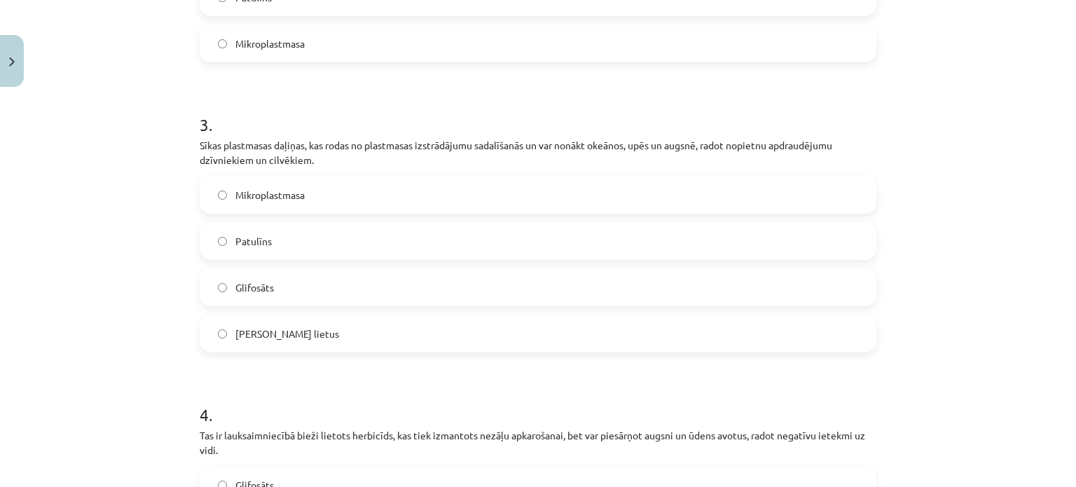
scroll to position [770, 0]
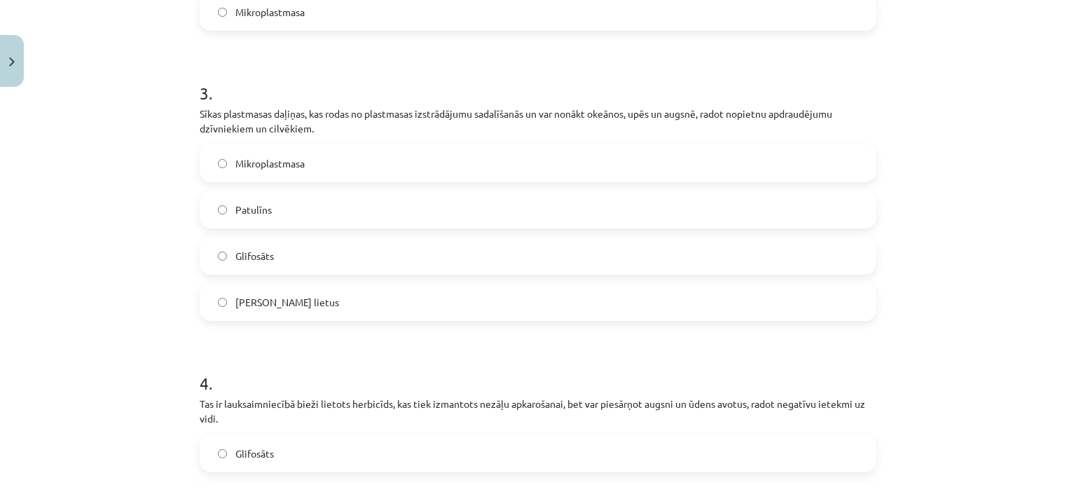
click at [305, 167] on label "Mikroplastmasa" at bounding box center [538, 163] width 674 height 35
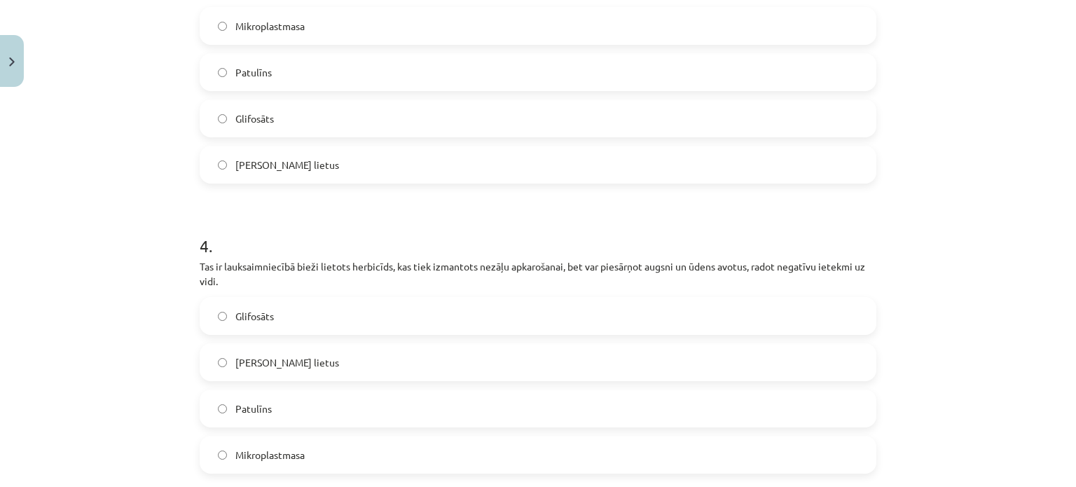
scroll to position [911, 0]
click at [283, 313] on label "Glifosāts" at bounding box center [538, 313] width 674 height 35
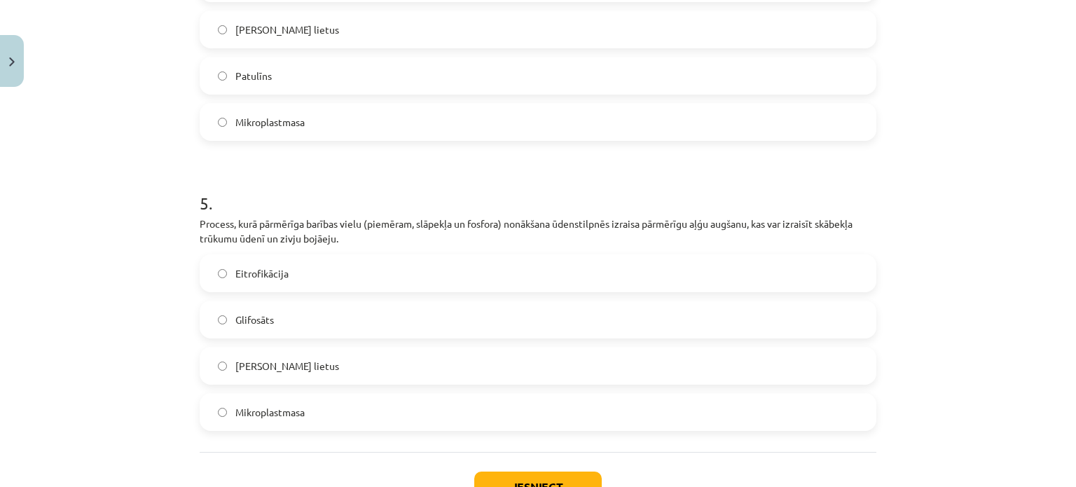
scroll to position [1261, 0]
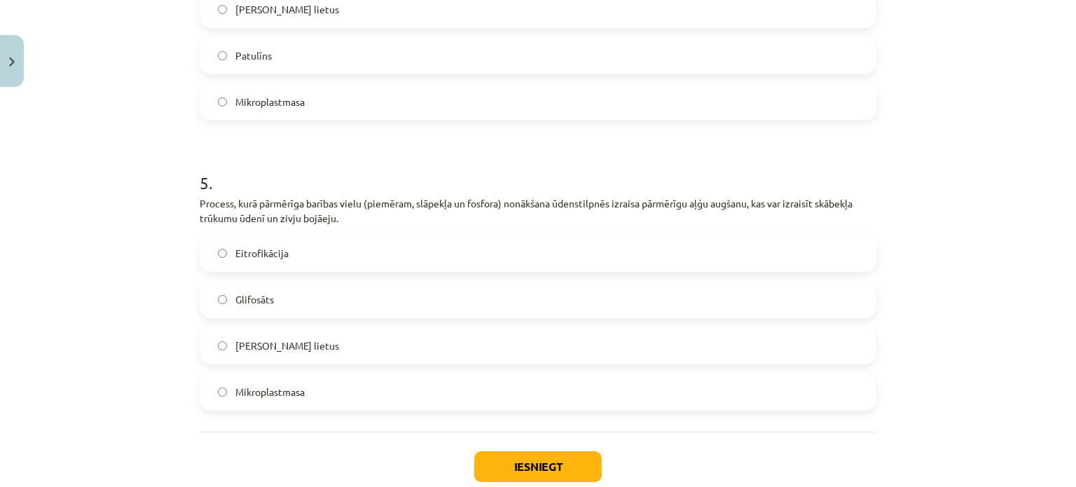
click at [297, 272] on div "Eitrofikācija" at bounding box center [538, 253] width 677 height 38
click at [313, 270] on label "Eitrofikācija" at bounding box center [538, 252] width 674 height 35
click at [519, 461] on div "Iesniegt Aizvērt" at bounding box center [538, 480] width 677 height 98
click at [518, 471] on button "Iesniegt" at bounding box center [537, 466] width 127 height 31
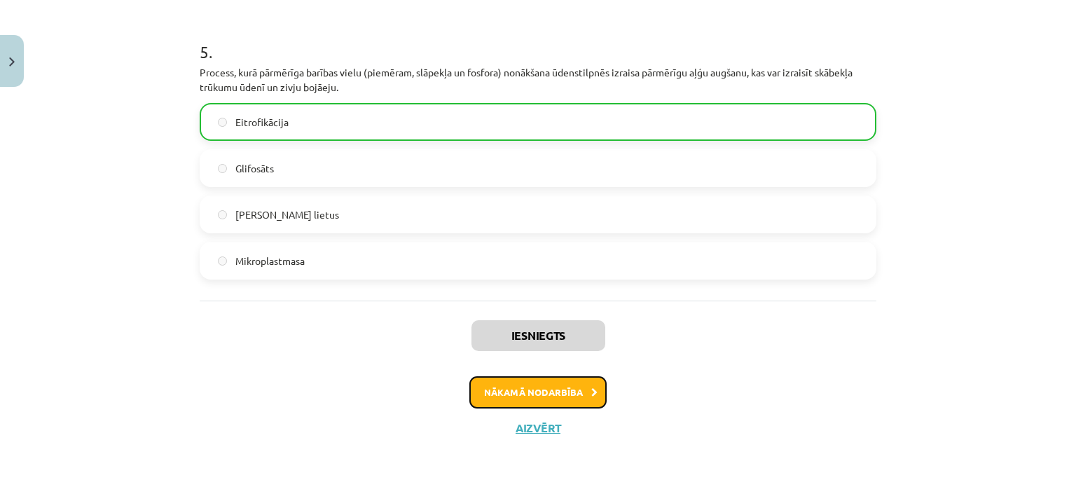
click at [574, 392] on button "Nākamā nodarbība" at bounding box center [537, 392] width 137 height 32
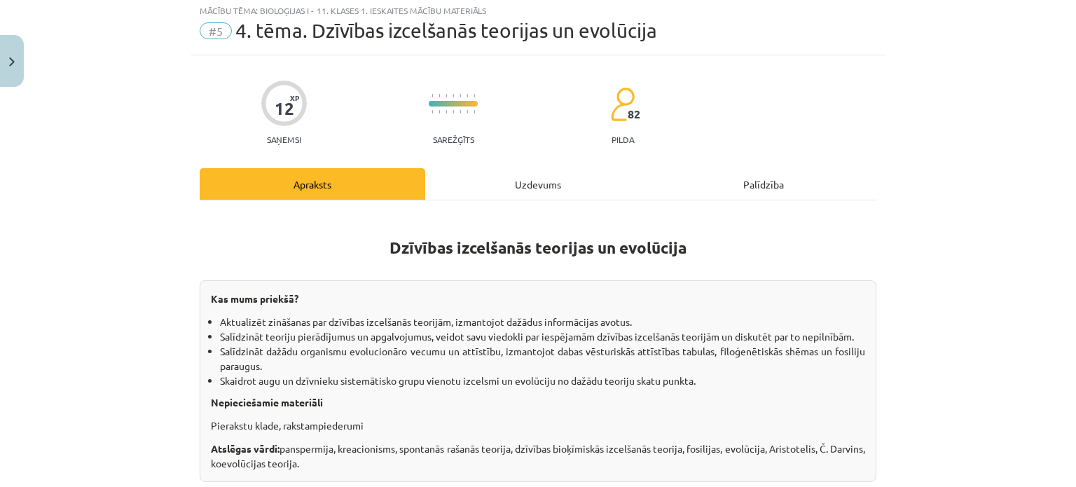
scroll to position [35, 0]
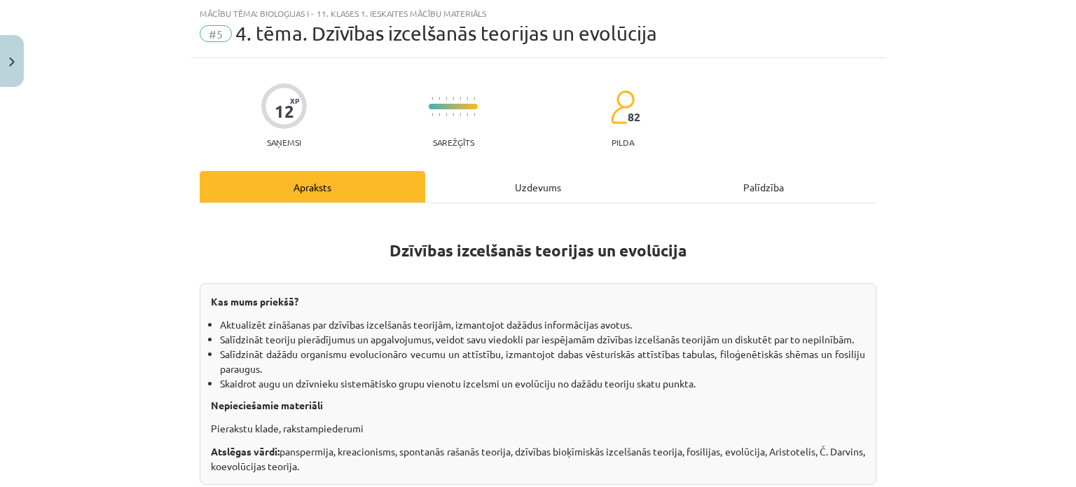
click at [533, 172] on div "Uzdevums" at bounding box center [538, 187] width 226 height 32
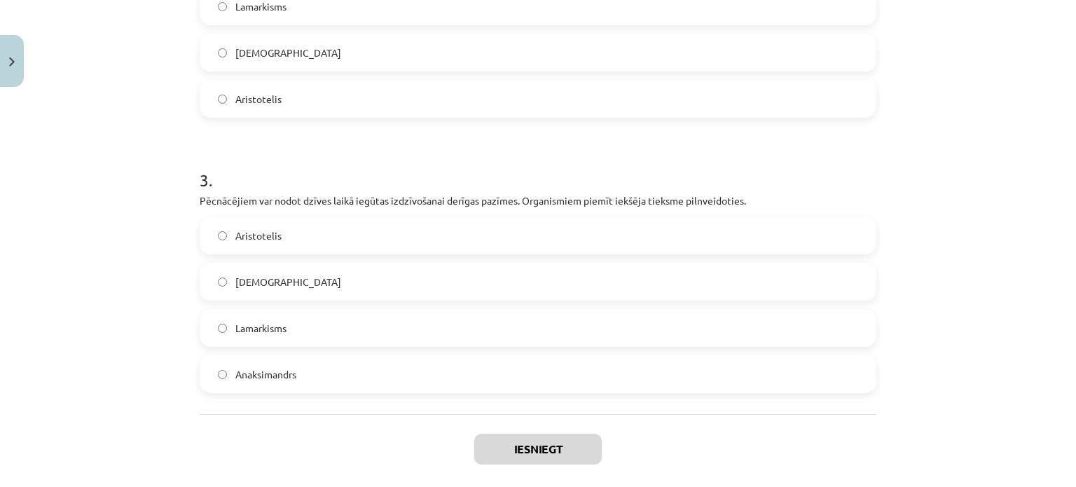
scroll to position [752, 0]
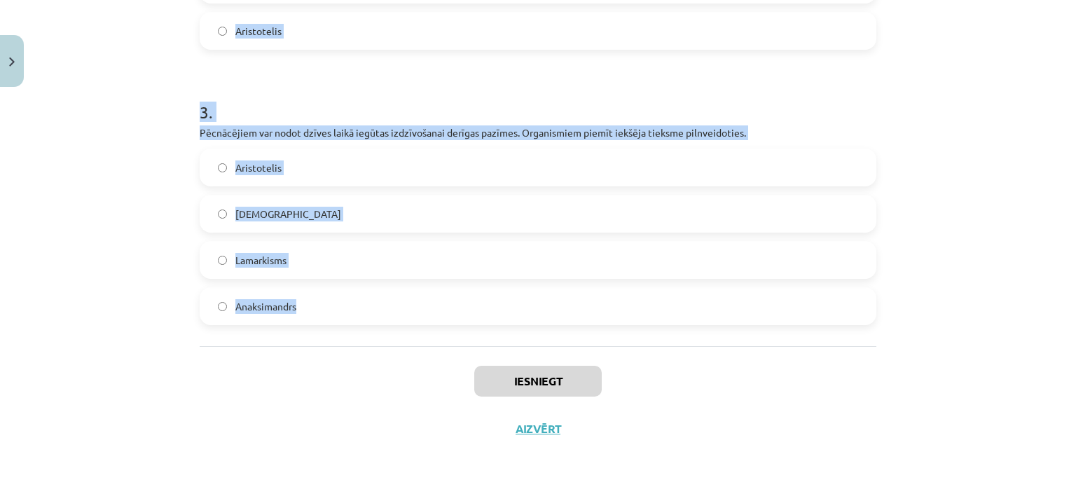
drag, startPoint x: 188, startPoint y: 293, endPoint x: 614, endPoint y: 294, distance: 425.1
copy form "Videi labāk pielāgotie indivīdi rada vairāk pēcnācējus, kas pārmanto izdzīvošan…"
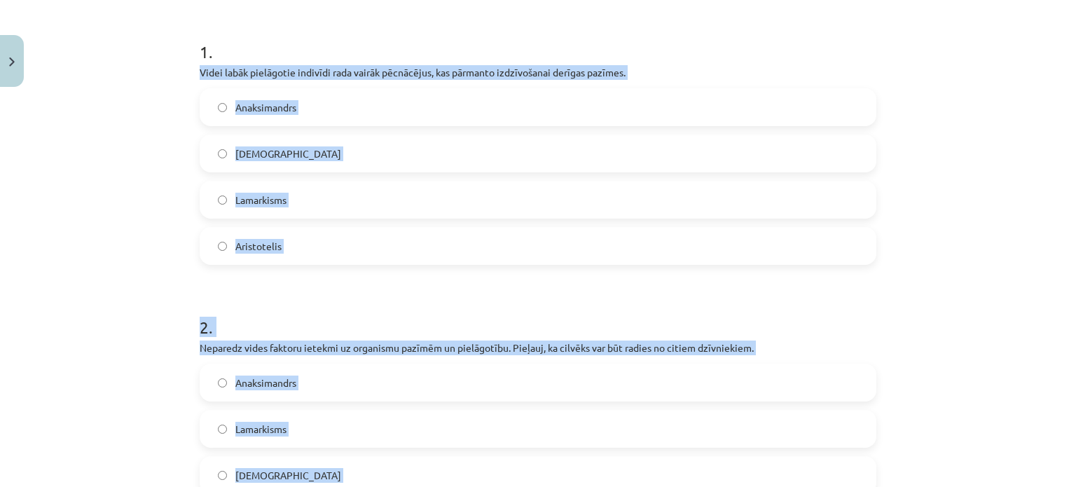
scroll to position [0, 0]
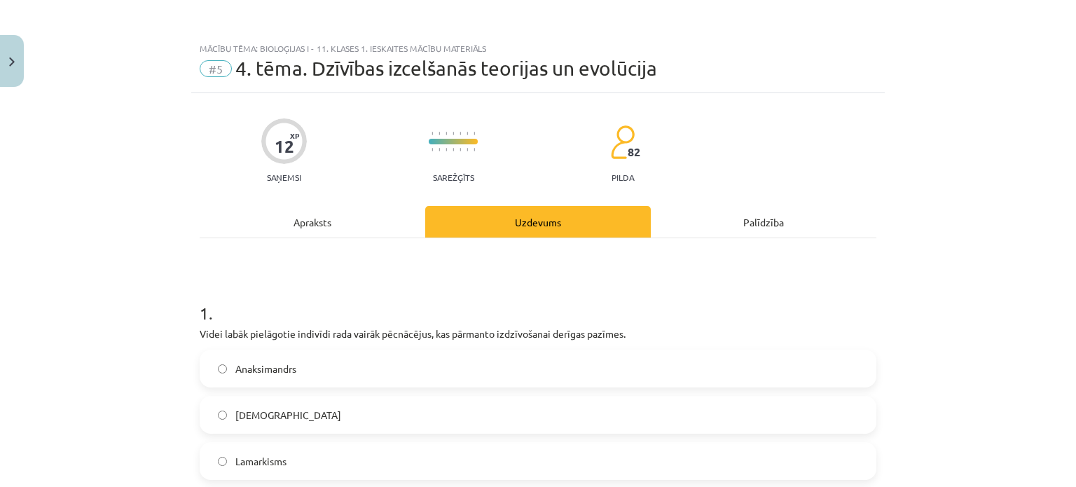
click at [35, 245] on div "Mācību tēma: Bioloģijas i - 11. klases 1. ieskaites mācību materiāls #5 4. tēma…" at bounding box center [538, 243] width 1076 height 487
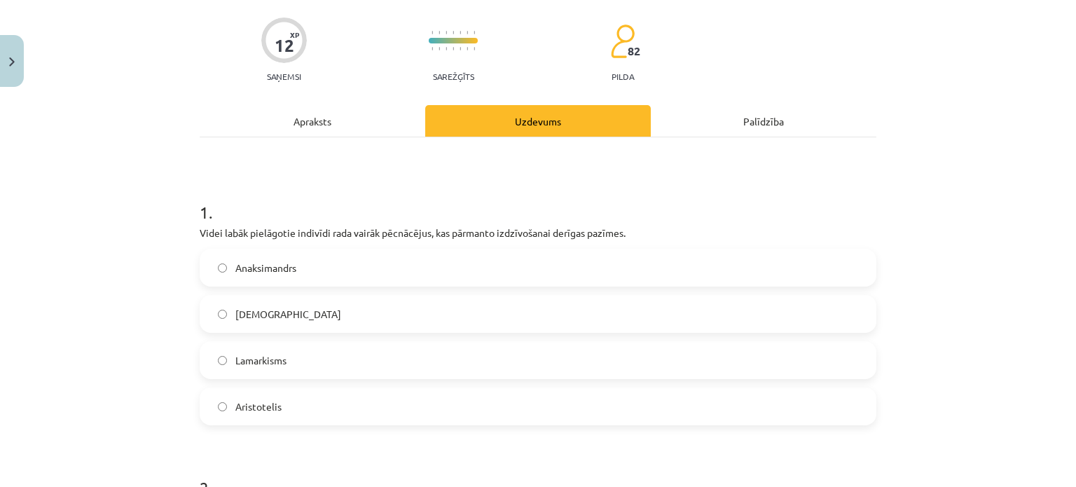
scroll to position [210, 0]
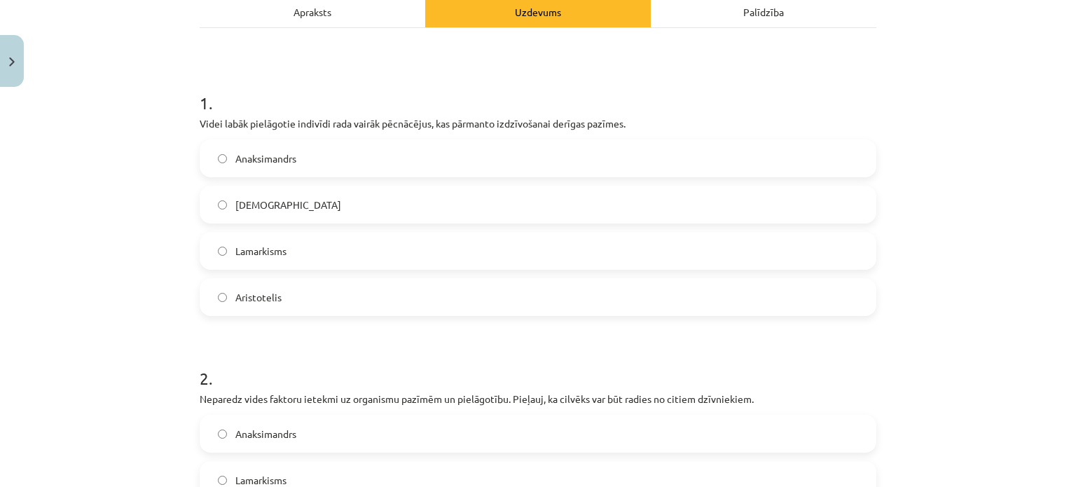
click at [311, 195] on label "Darvinisms" at bounding box center [538, 204] width 674 height 35
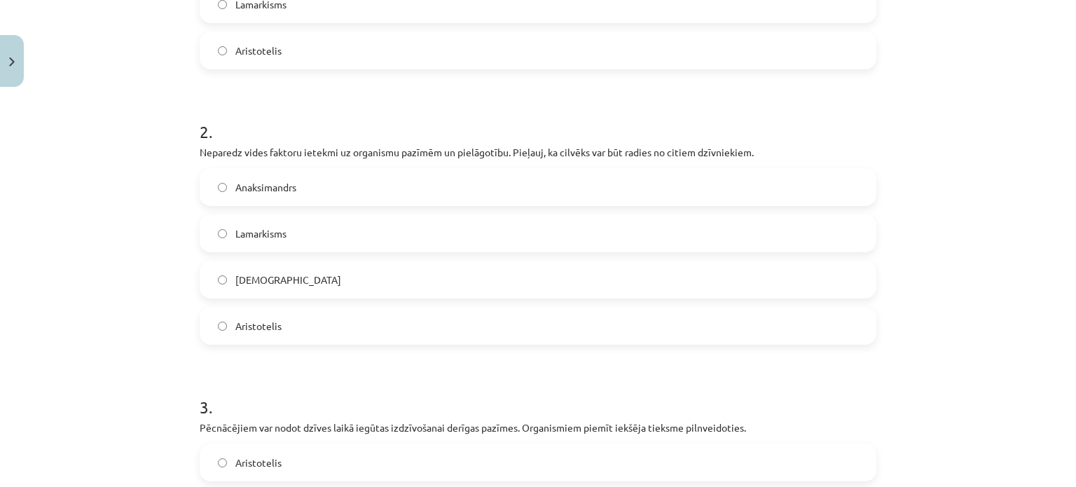
scroll to position [490, 0]
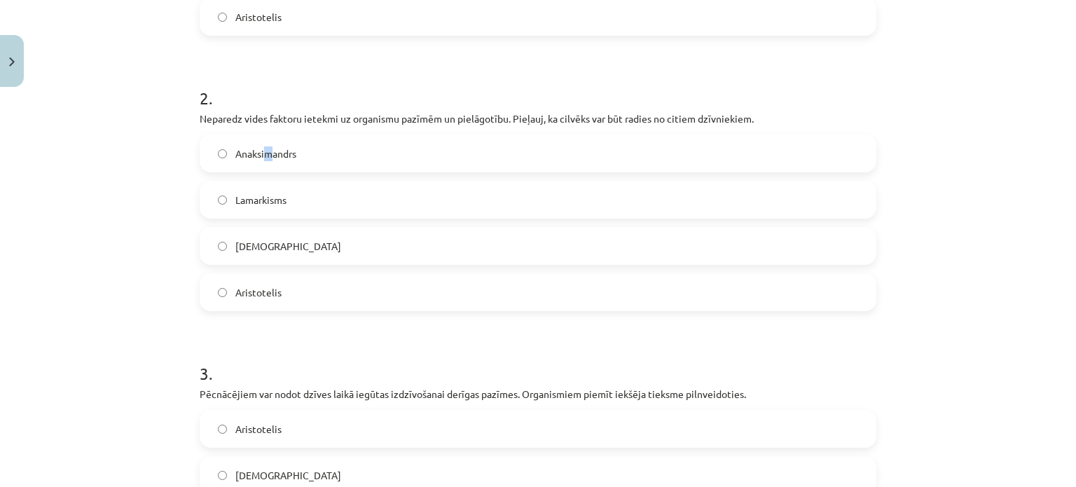
click at [263, 153] on span "Anaksimandrs" at bounding box center [265, 153] width 61 height 15
click at [328, 151] on label "Anaksimandrs" at bounding box center [538, 153] width 674 height 35
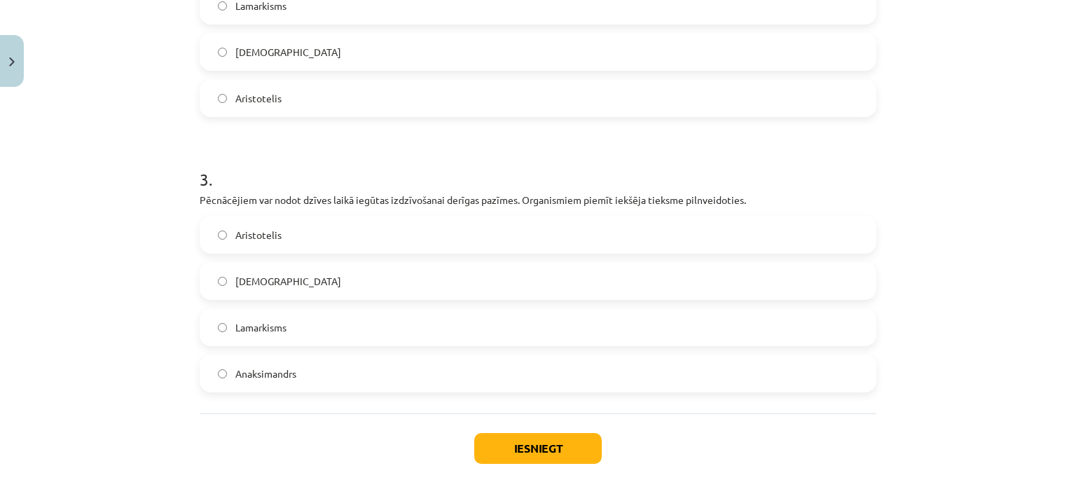
scroll to position [700, 0]
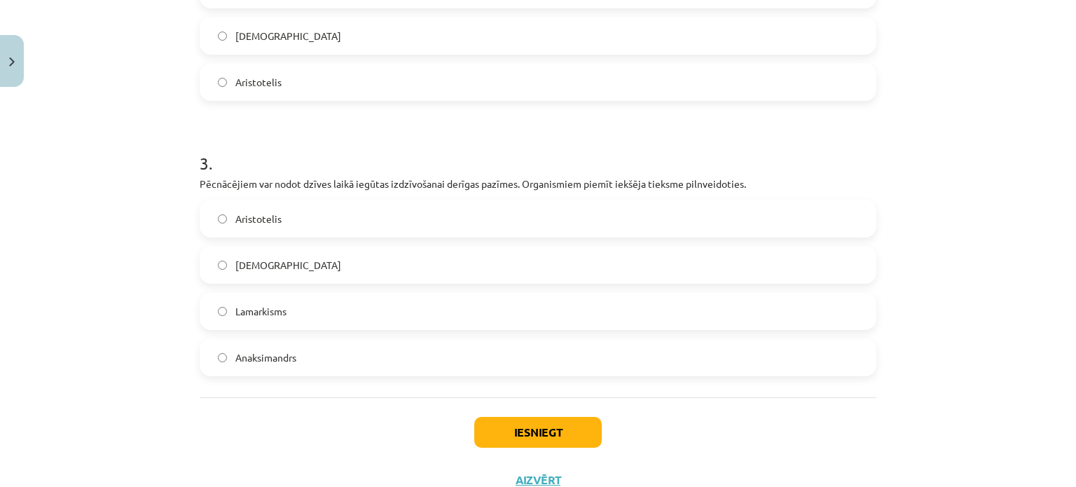
click at [308, 305] on label "Lamarkisms" at bounding box center [538, 310] width 674 height 35
click at [565, 445] on button "Iesniegt" at bounding box center [537, 432] width 127 height 31
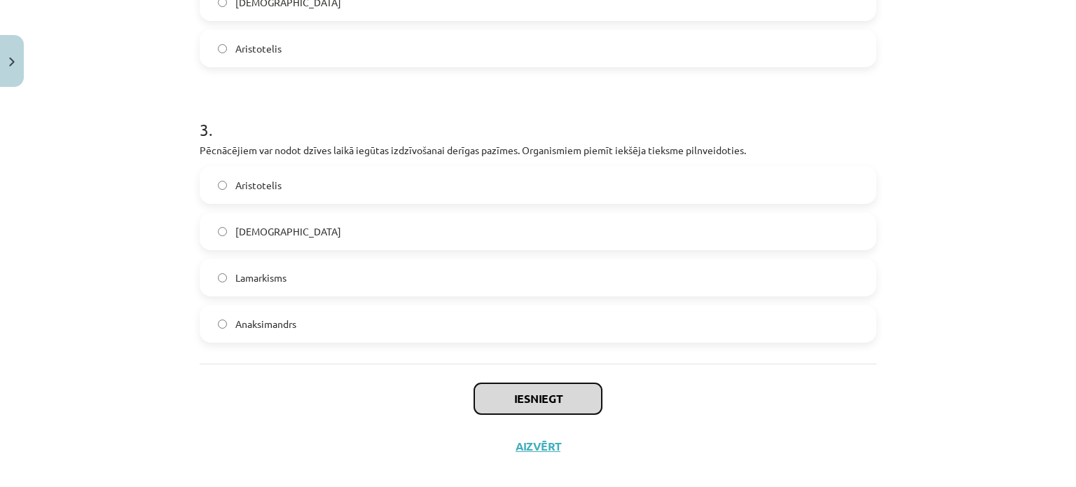
scroll to position [752, 0]
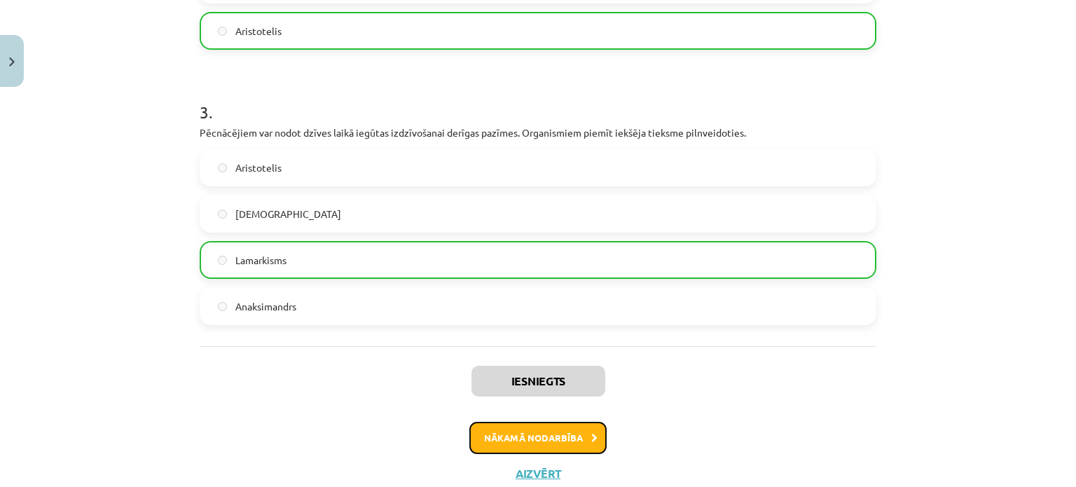
click at [566, 444] on button "Nākamā nodarbība" at bounding box center [537, 438] width 137 height 32
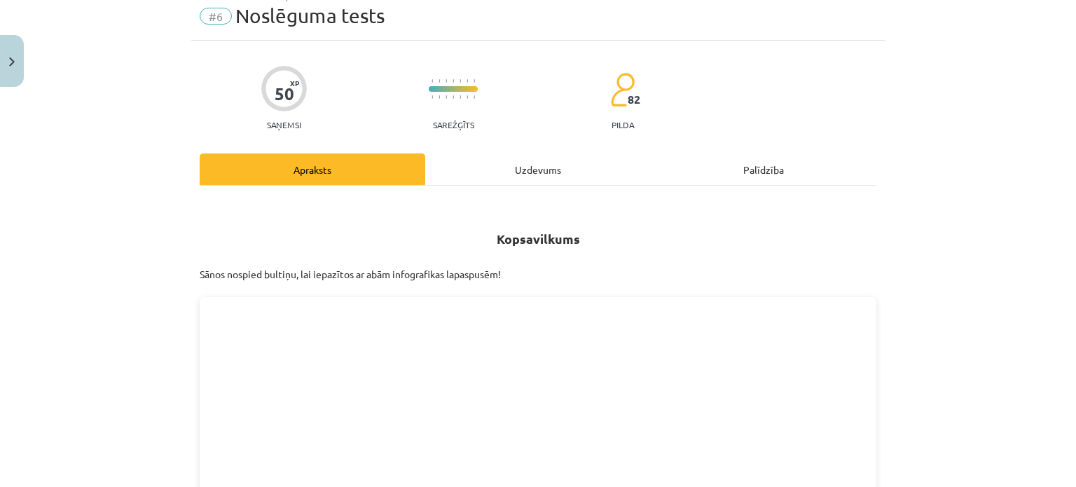
scroll to position [35, 0]
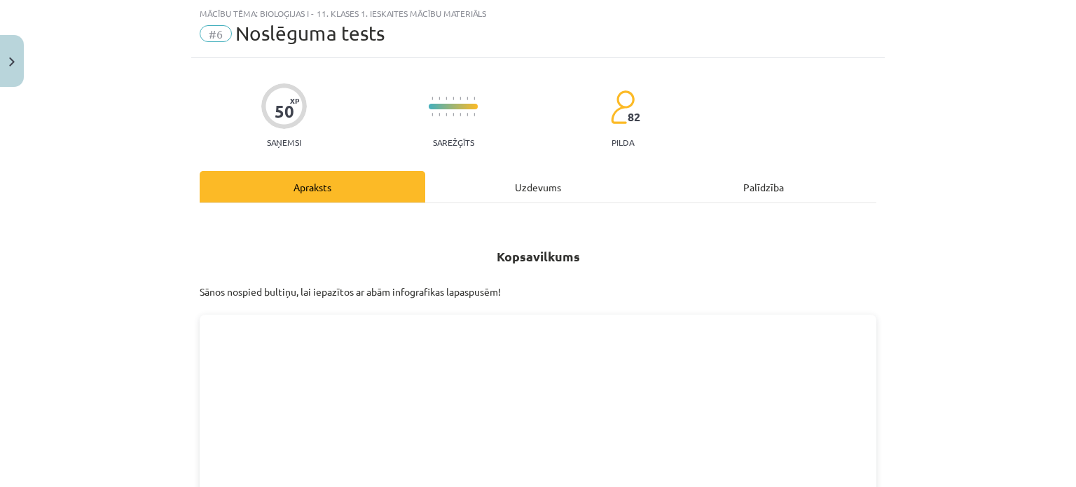
click at [510, 181] on div "Uzdevums" at bounding box center [538, 187] width 226 height 32
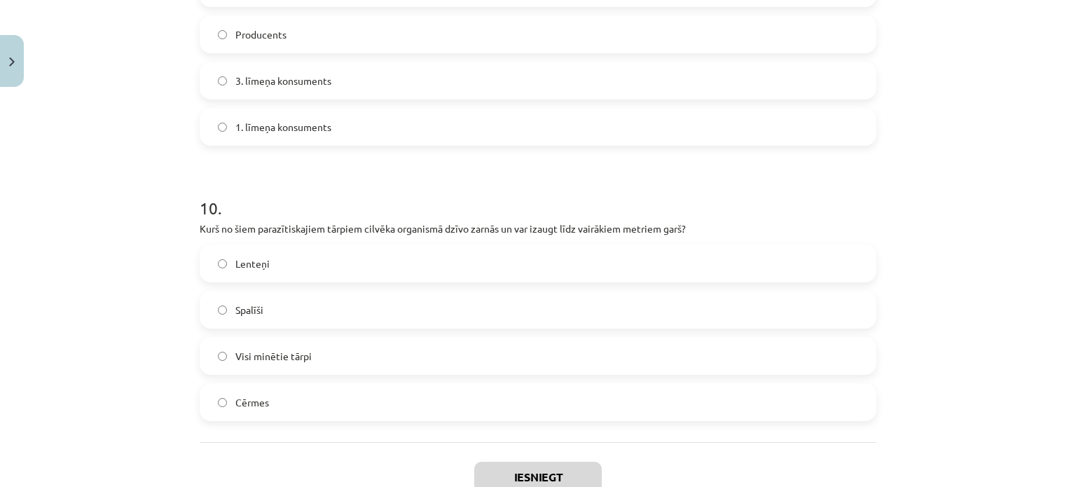
scroll to position [2804, 0]
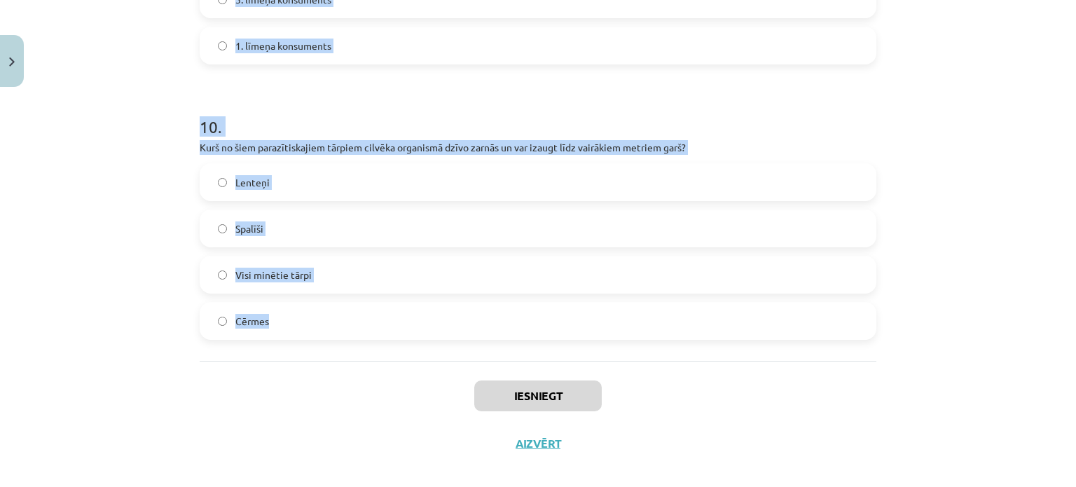
drag, startPoint x: 165, startPoint y: 288, endPoint x: 520, endPoint y: 316, distance: 356.2
click at [520, 316] on div "Mācību tēma: Bioloģijas i - 11. klases 1. ieskaites mācību materiāls #6 Noslēgu…" at bounding box center [538, 243] width 1076 height 487
copy form "Šī viela ir ļoti mazas daļiņas, kas rodas no lielāku izstrādājumu sadalīšanās v…"
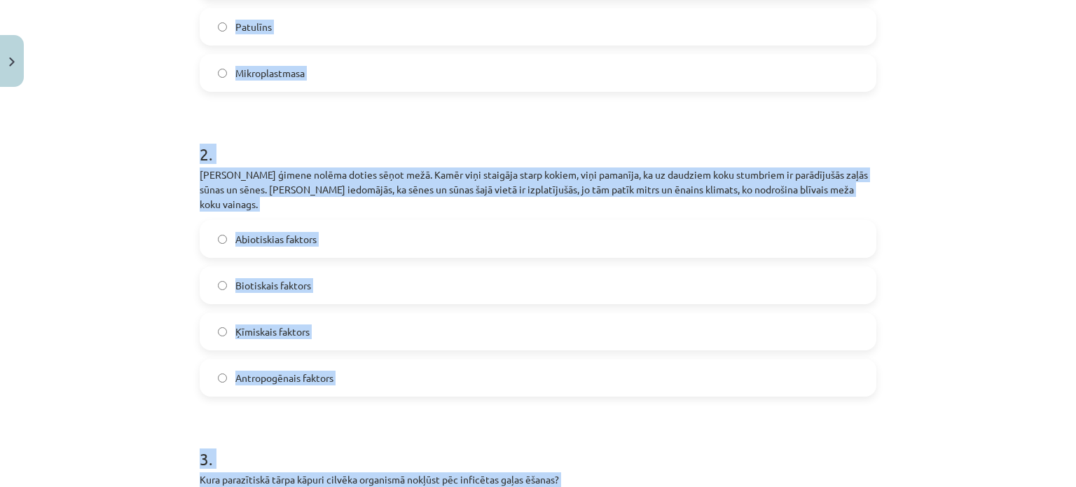
scroll to position [213, 0]
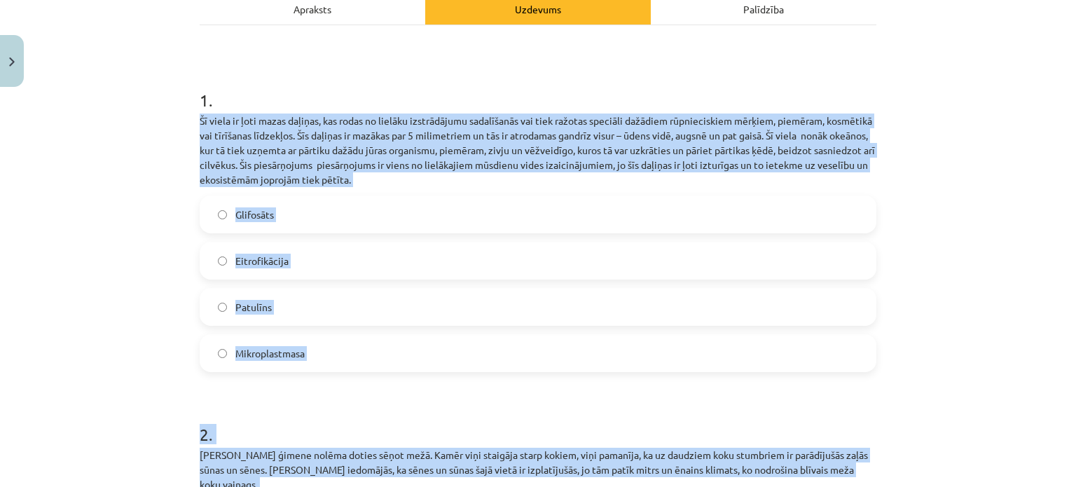
click at [174, 298] on div "Mācību tēma: Bioloģijas i - 11. klases 1. ieskaites mācību materiāls #6 Noslēgu…" at bounding box center [538, 243] width 1076 height 487
click at [227, 354] on label "Mikroplastmasa" at bounding box center [538, 352] width 674 height 35
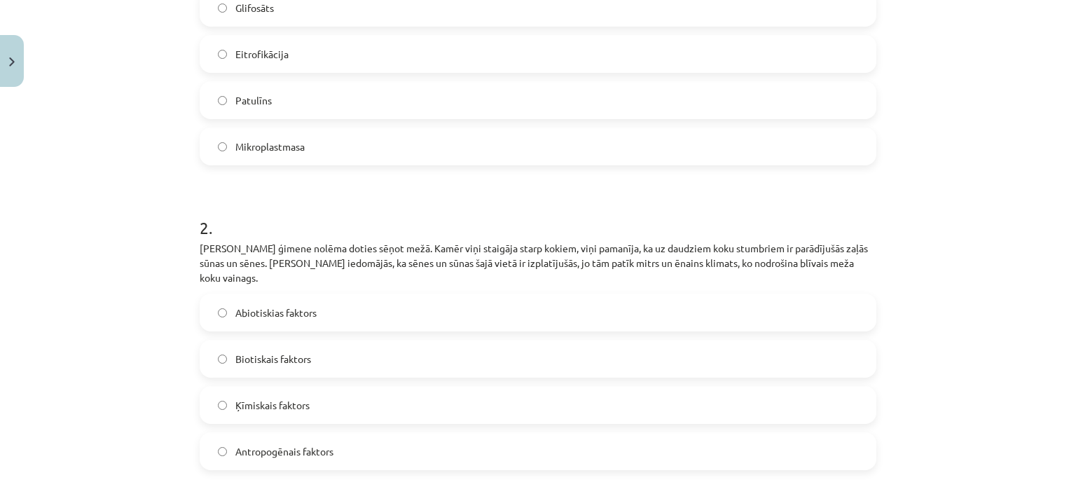
scroll to position [493, 0]
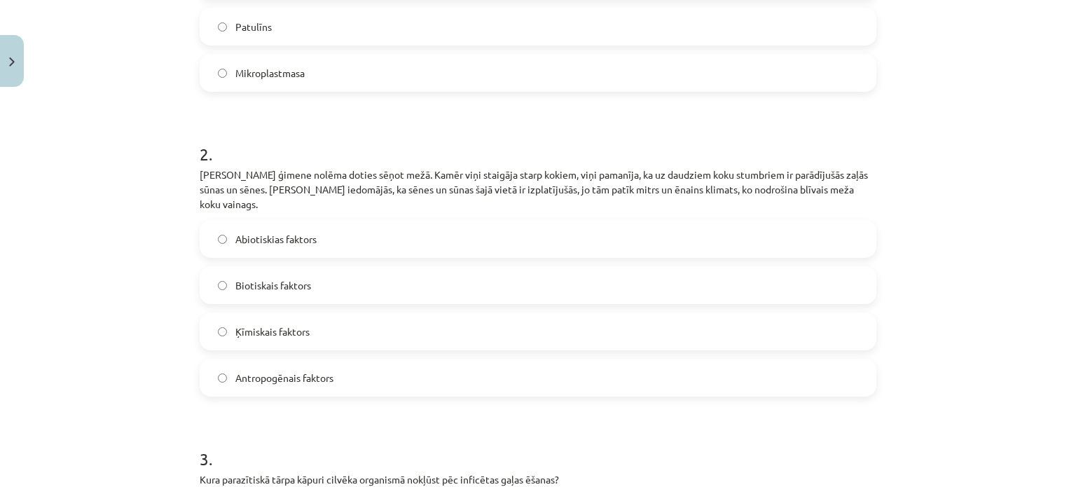
click at [311, 235] on label "Abiotiskias faktors" at bounding box center [538, 238] width 674 height 35
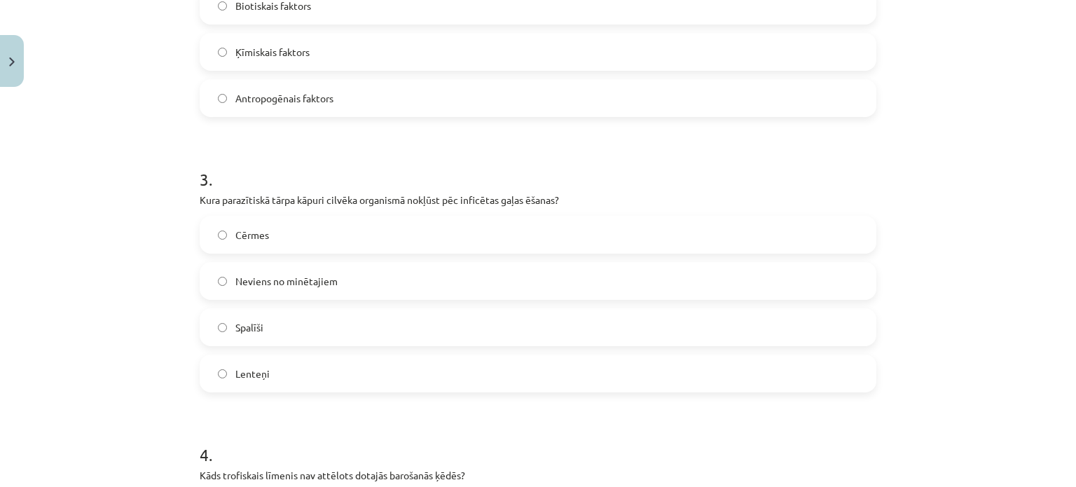
scroll to position [773, 0]
click at [270, 355] on label "Lenteņi" at bounding box center [538, 372] width 674 height 35
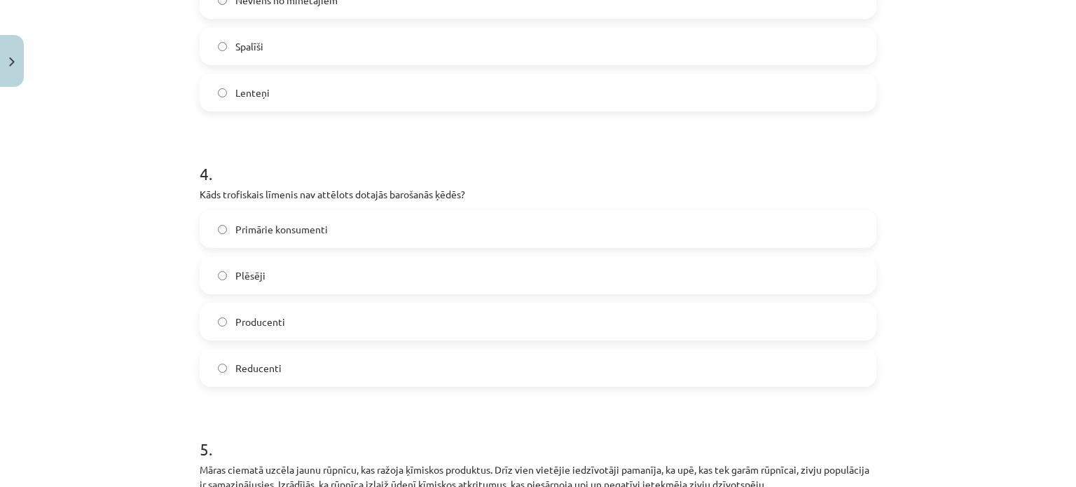
click at [289, 317] on label "Producenti" at bounding box center [538, 321] width 674 height 35
click at [296, 350] on label "Reducenti" at bounding box center [538, 367] width 674 height 35
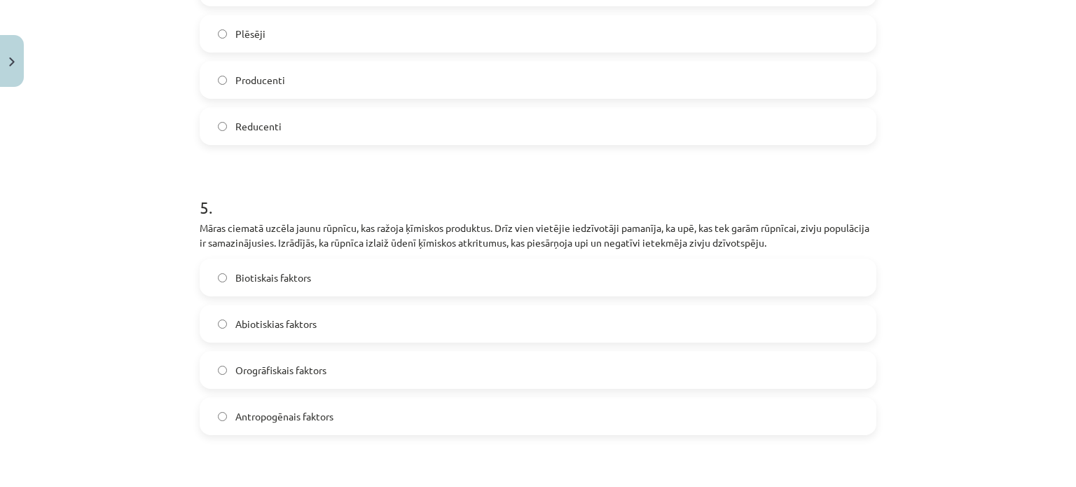
scroll to position [1334, 0]
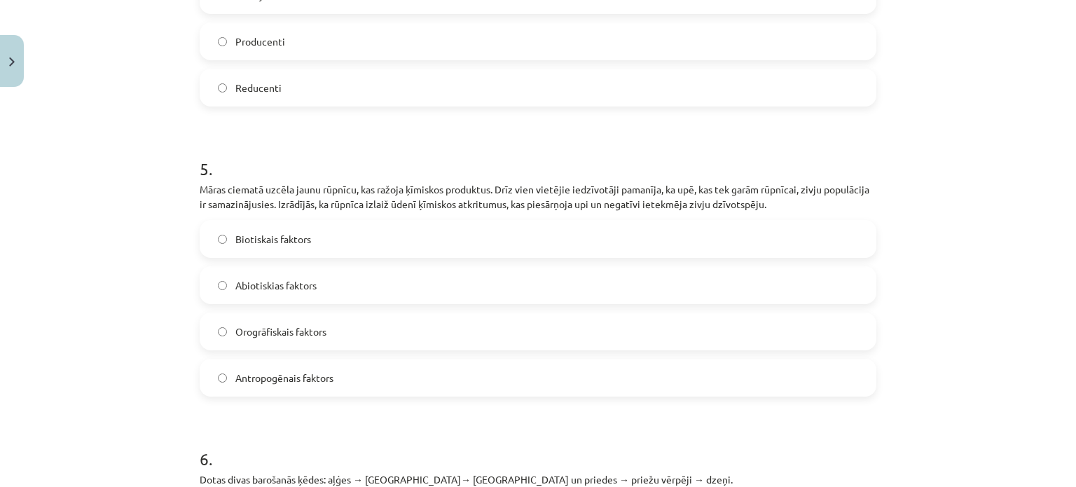
click at [306, 360] on label "Antropogēnais faktors" at bounding box center [538, 377] width 674 height 35
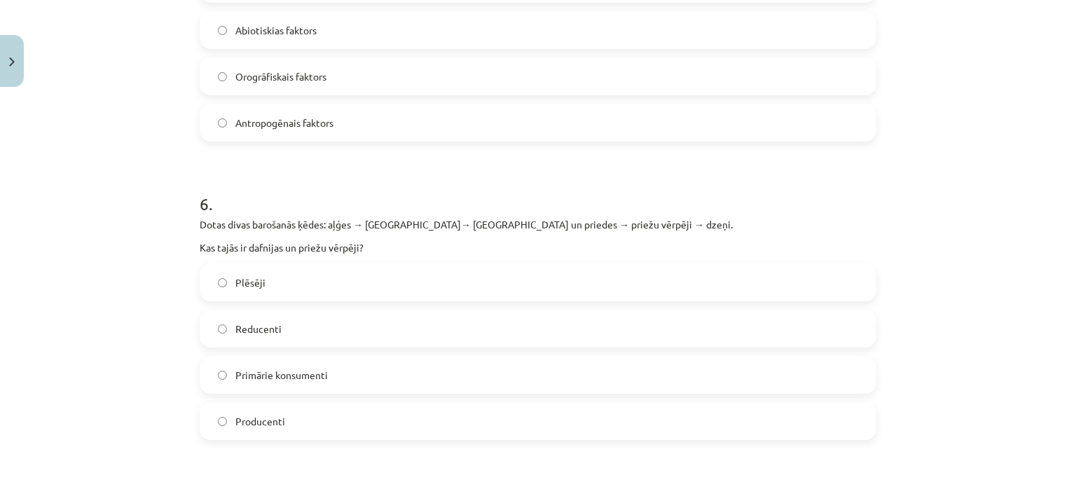
scroll to position [1614, 0]
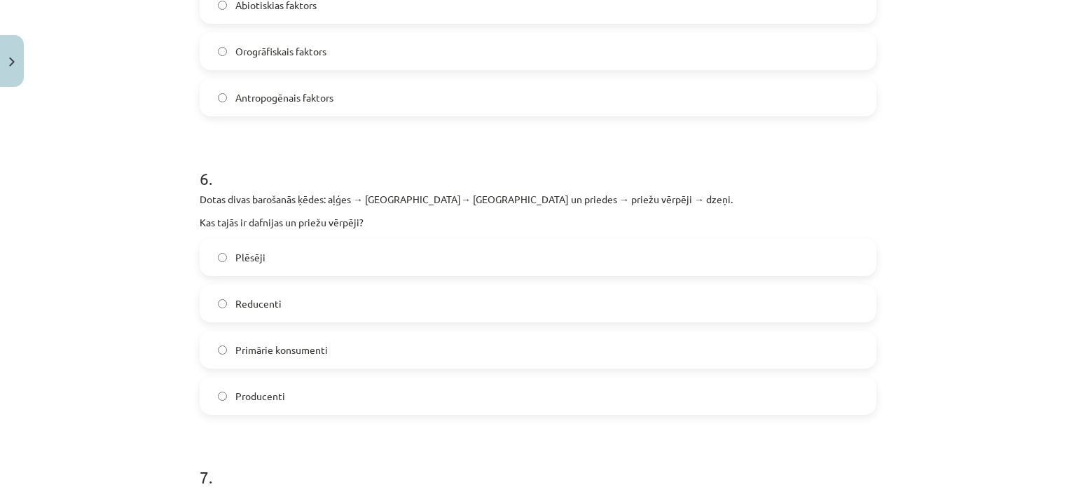
click at [320, 342] on span "Primārie konsumenti" at bounding box center [281, 349] width 92 height 15
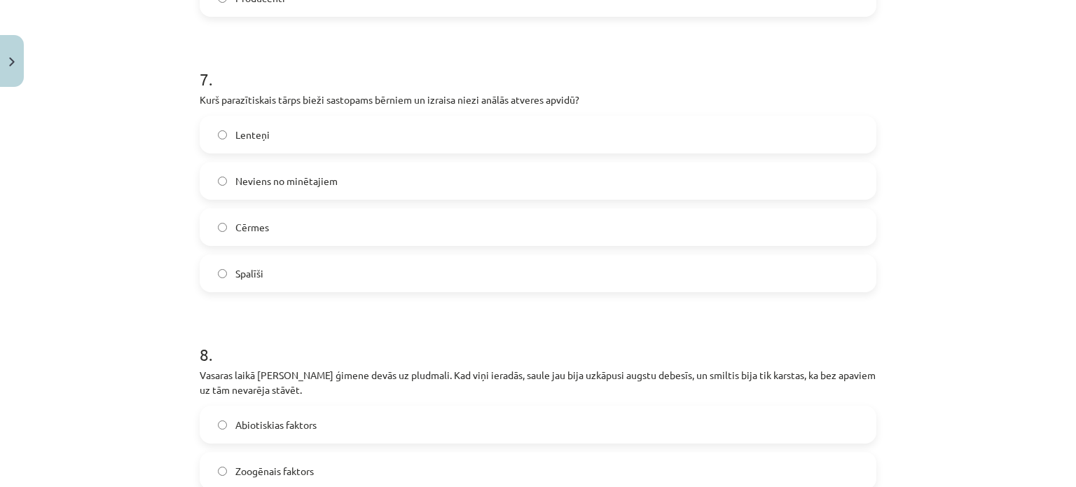
scroll to position [2034, 0]
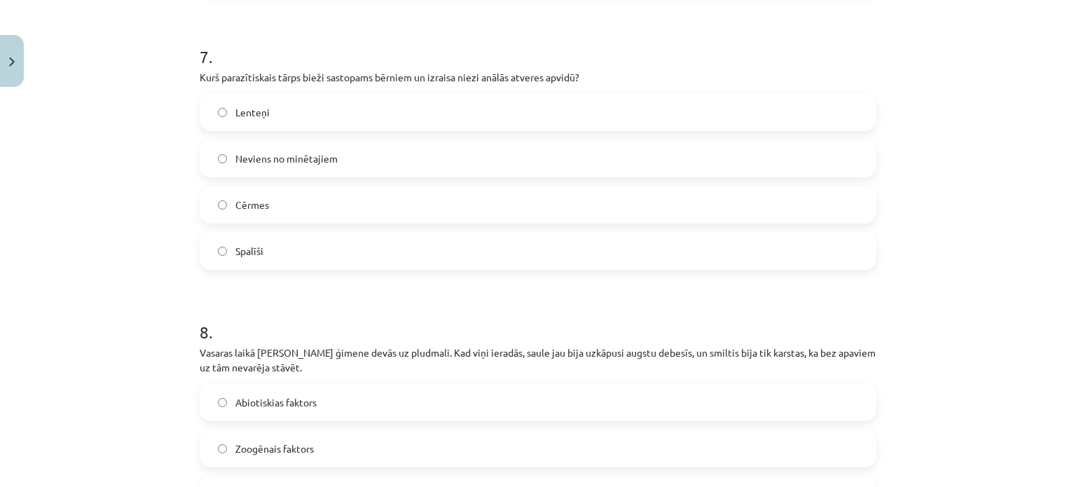
click at [303, 235] on label "Spalīši" at bounding box center [538, 250] width 674 height 35
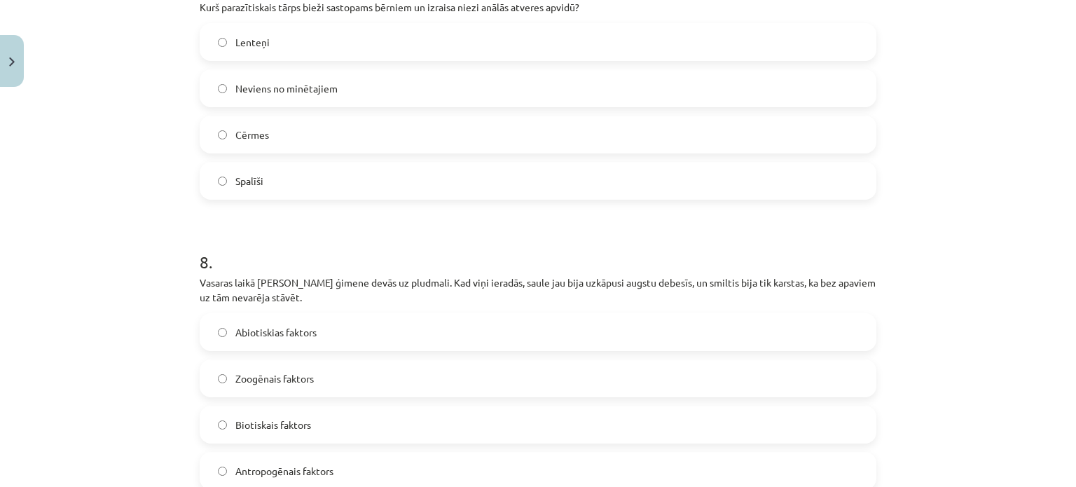
scroll to position [2174, 0]
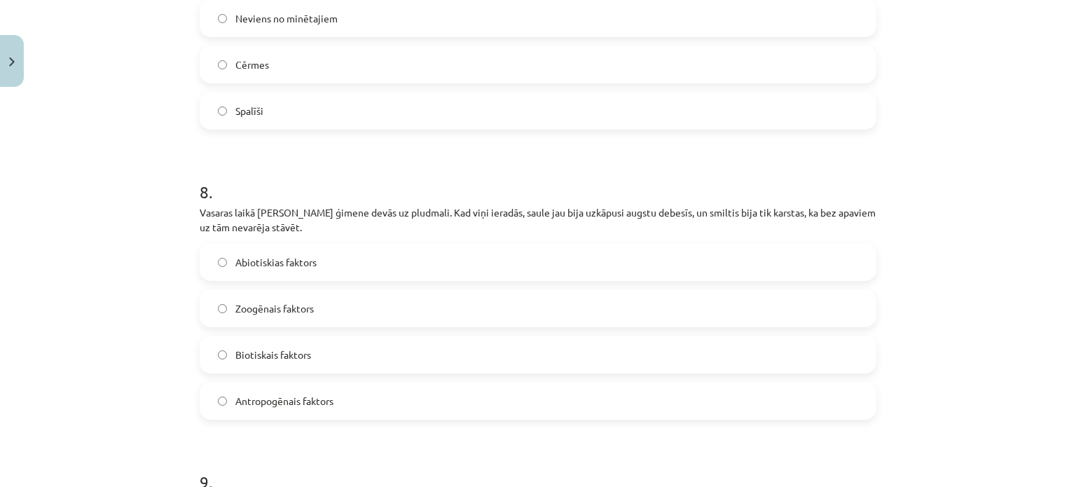
click at [311, 255] on span "Abiotiskias faktors" at bounding box center [275, 262] width 81 height 15
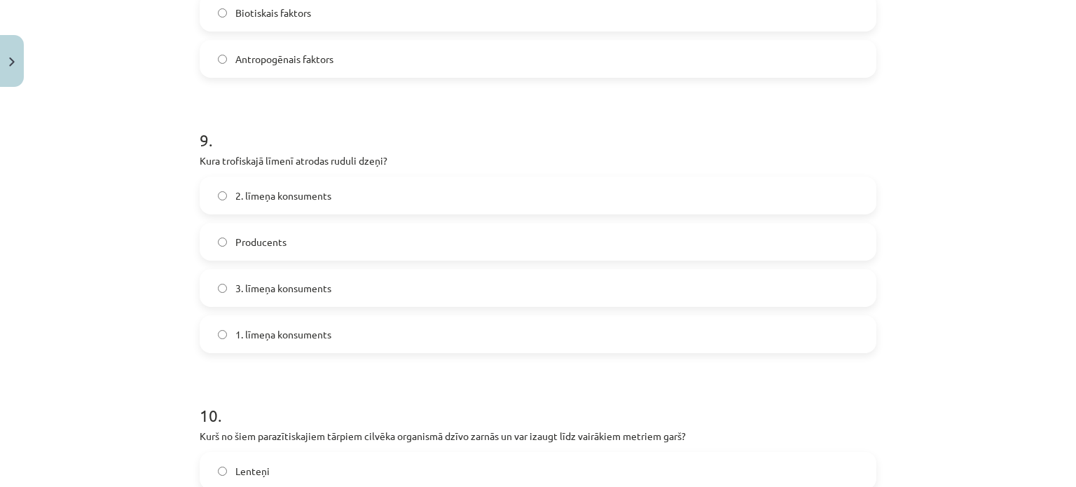
scroll to position [2524, 0]
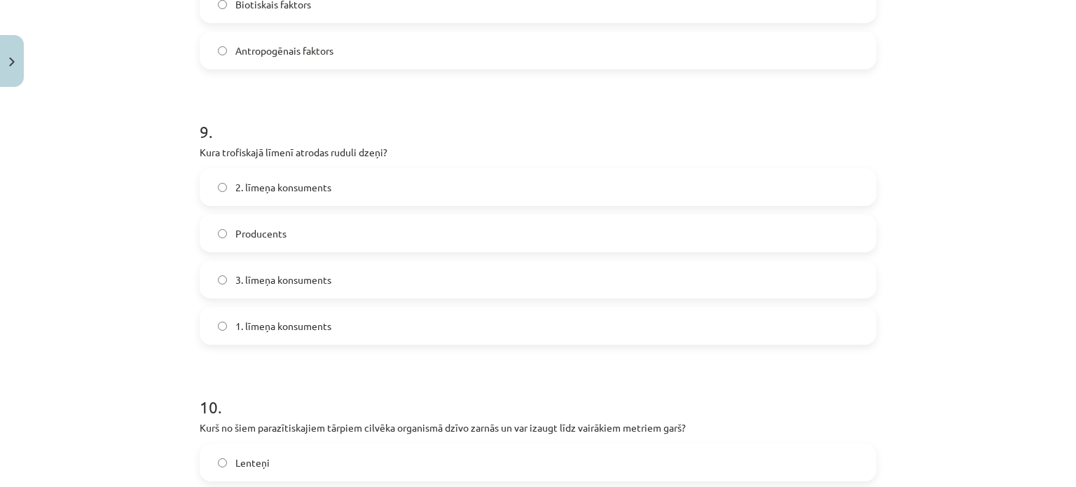
click at [286, 272] on span "3. līmeņa konsuments" at bounding box center [283, 279] width 96 height 15
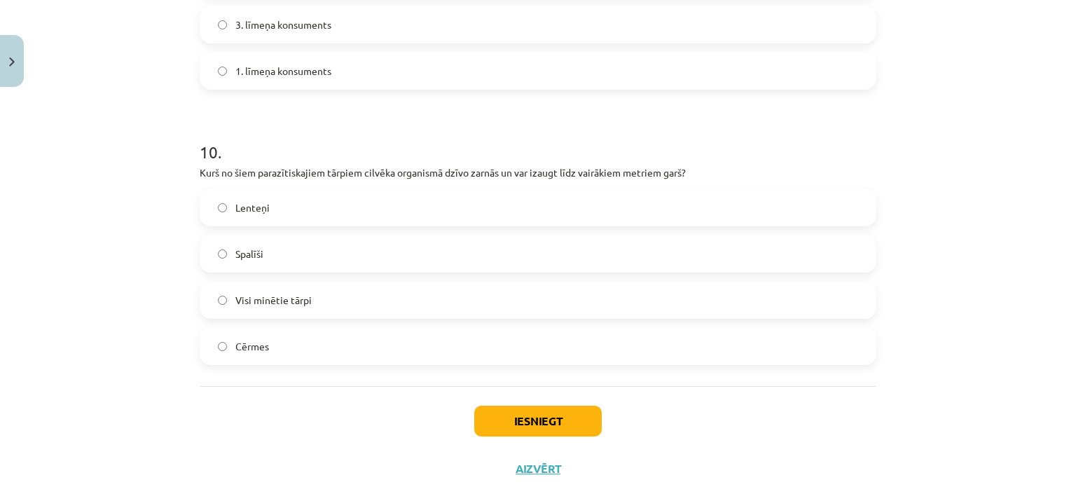
scroll to position [2804, 0]
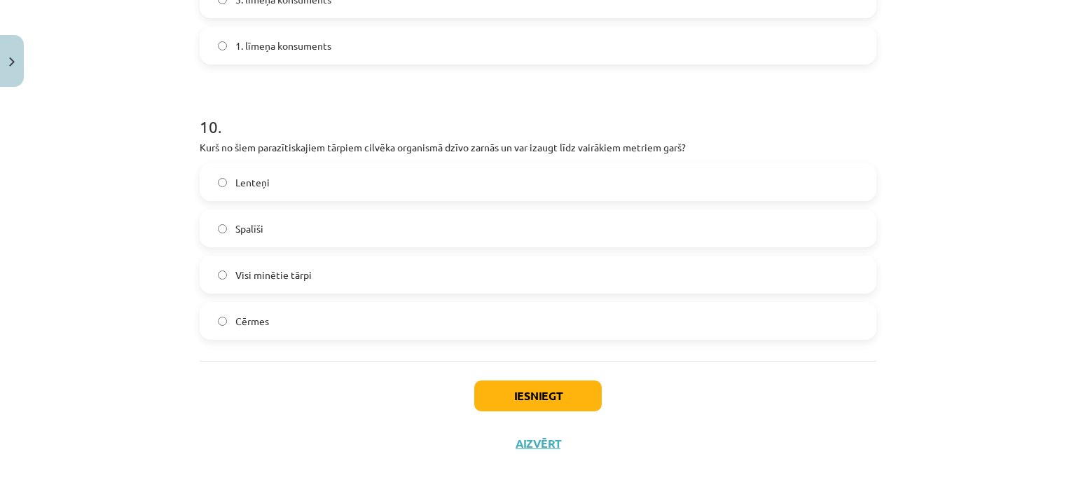
click at [291, 165] on label "Lenteņi" at bounding box center [538, 182] width 674 height 35
click at [489, 380] on button "Iesniegt" at bounding box center [537, 395] width 127 height 31
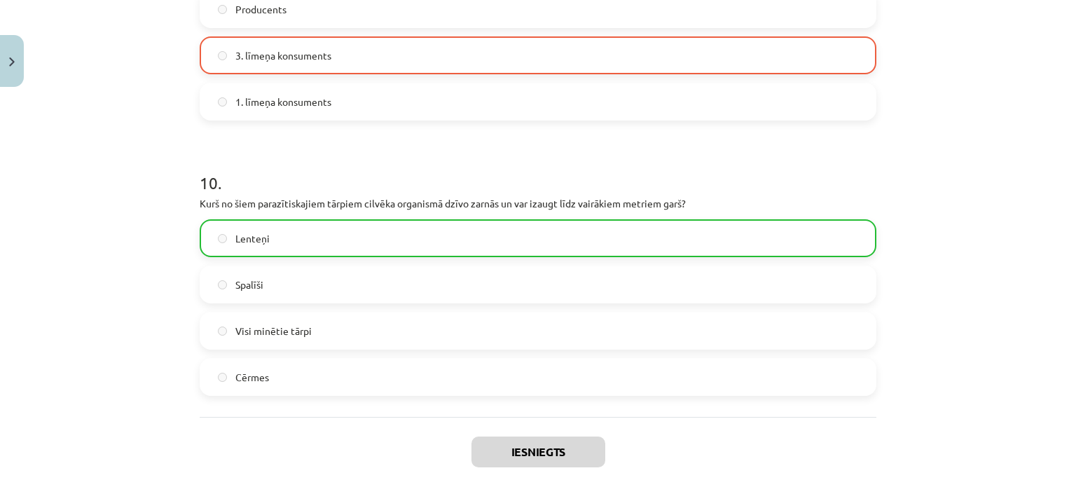
scroll to position [2849, 0]
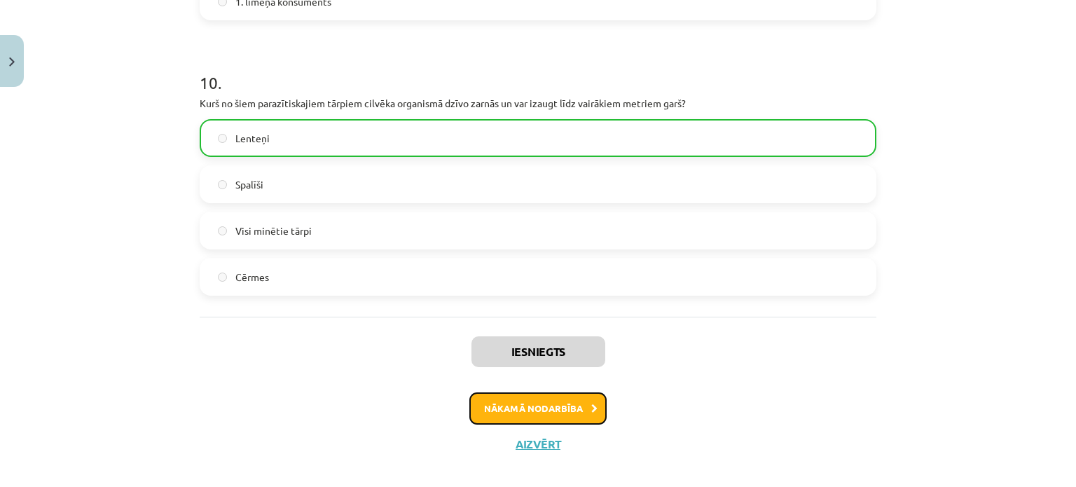
click at [504, 400] on button "Nākamā nodarbība" at bounding box center [537, 408] width 137 height 32
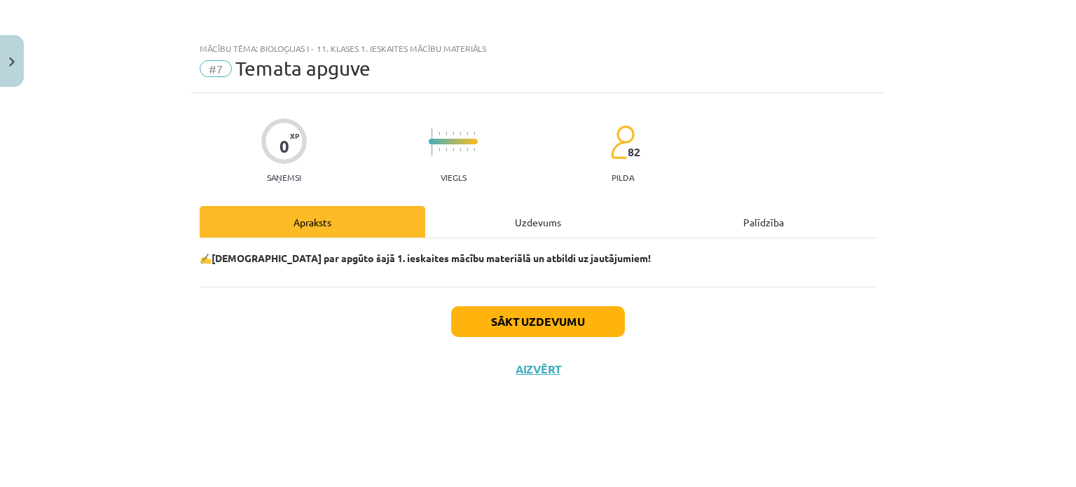
scroll to position [0, 0]
click at [543, 214] on div "Uzdevums" at bounding box center [538, 222] width 226 height 32
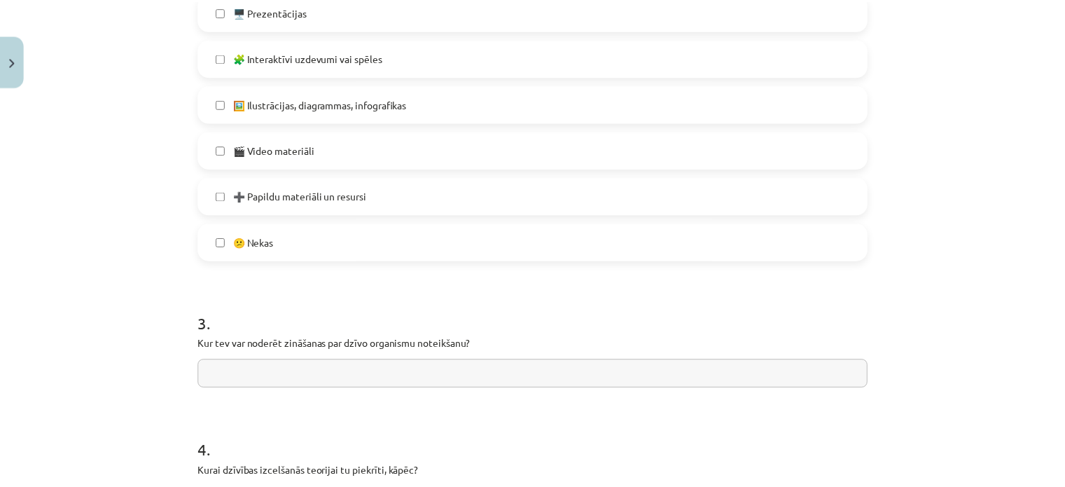
scroll to position [1023, 0]
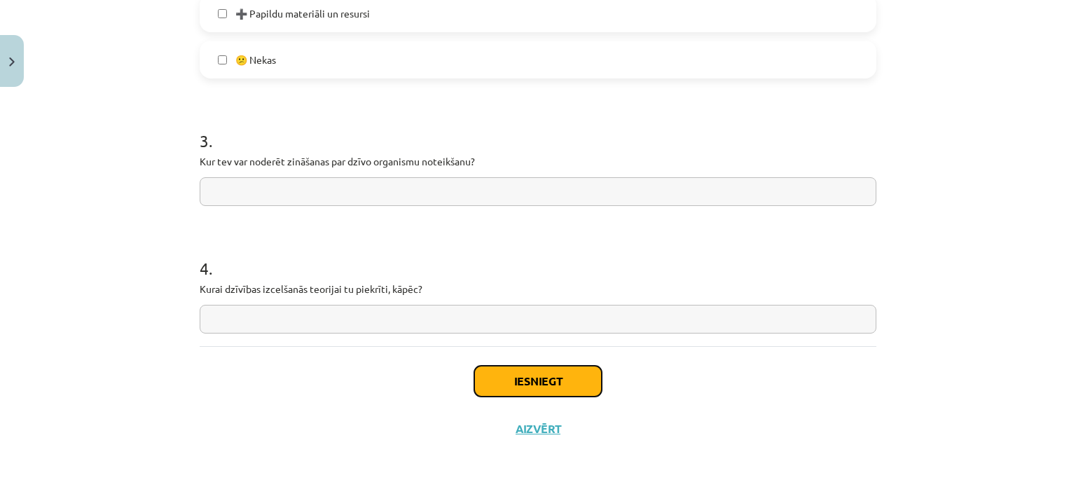
click at [561, 386] on button "Iesniegt" at bounding box center [537, 381] width 127 height 31
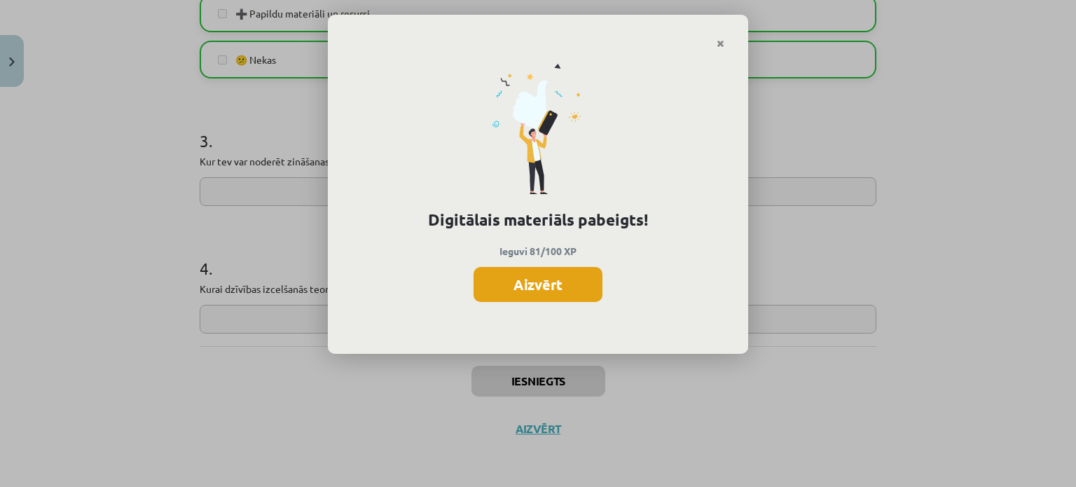
click at [529, 292] on button "Aizvērt" at bounding box center [537, 284] width 129 height 35
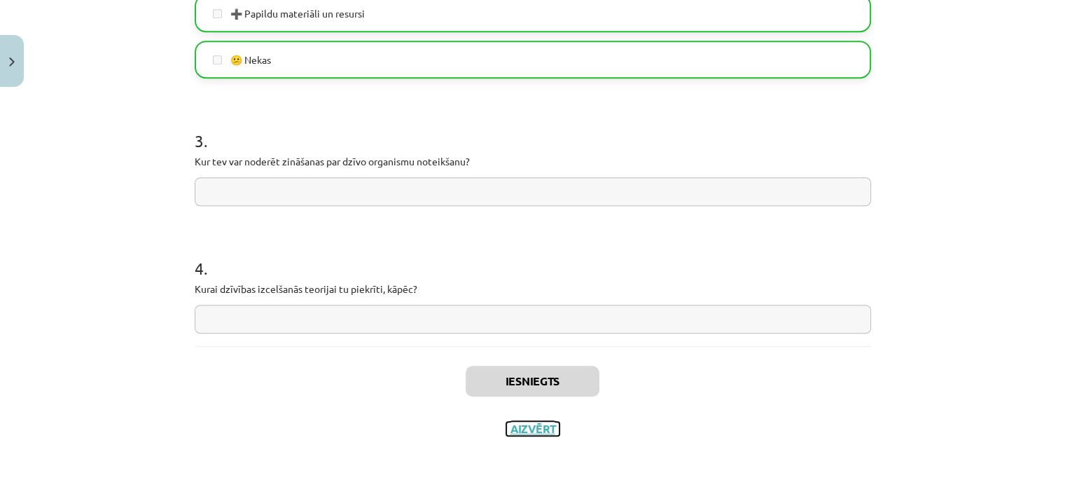
click at [521, 431] on button "Aizvērt" at bounding box center [532, 429] width 53 height 14
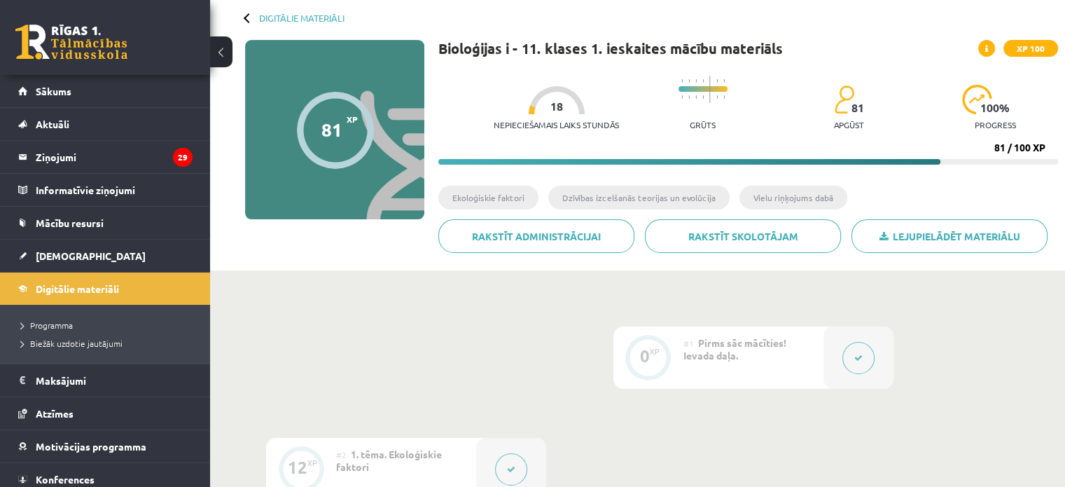
scroll to position [0, 0]
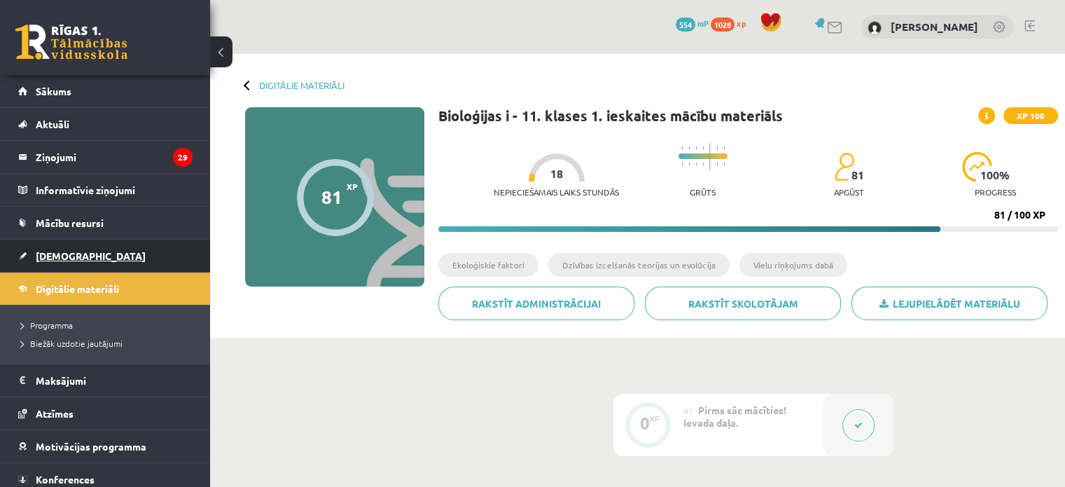
click at [71, 259] on span "[DEMOGRAPHIC_DATA]" at bounding box center [91, 255] width 110 height 13
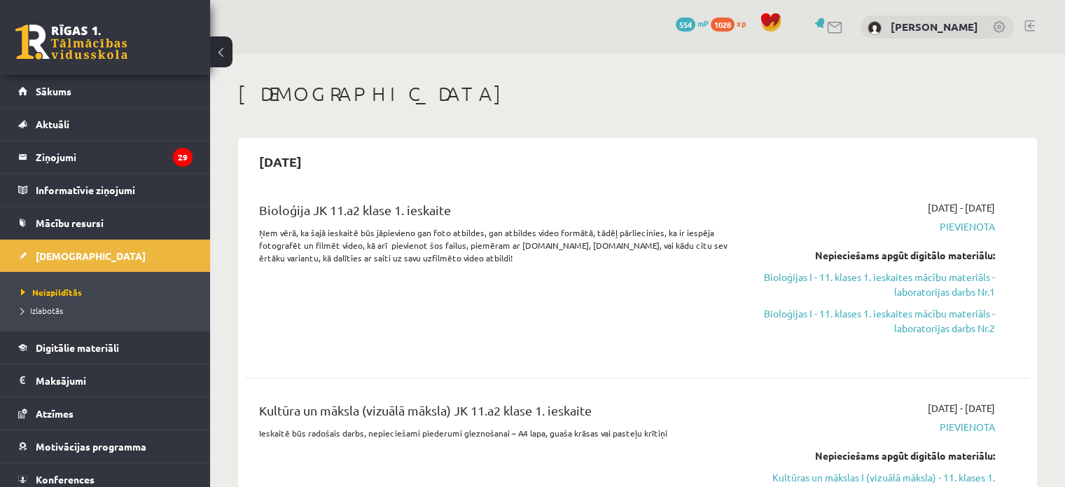
click at [971, 224] on span "Pievienota" at bounding box center [879, 226] width 231 height 15
click at [949, 284] on link "Bioloģijas I - 11. klases 1. ieskaites mācību materiāls - laboratorijas darbs N…" at bounding box center [879, 284] width 231 height 29
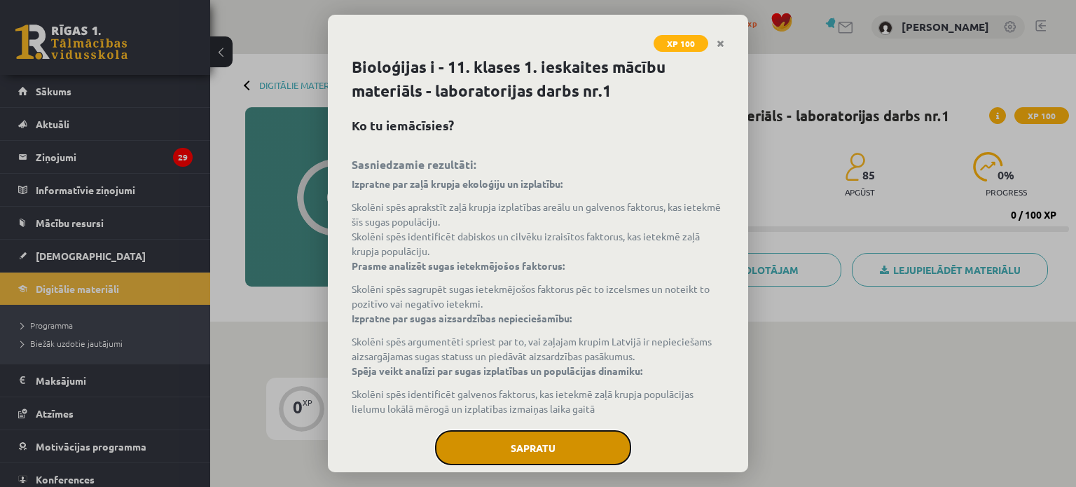
click at [584, 452] on button "Sapratu" at bounding box center [533, 447] width 196 height 35
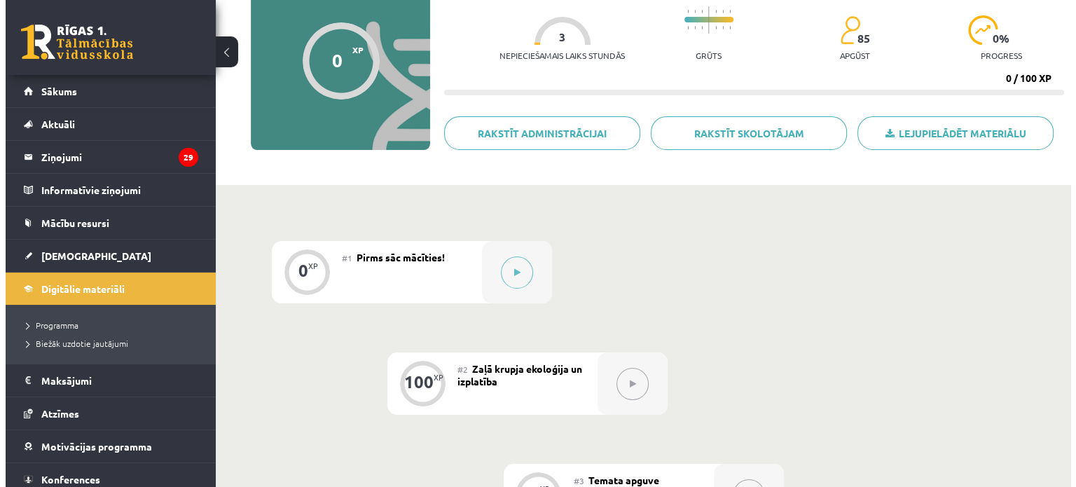
scroll to position [140, 0]
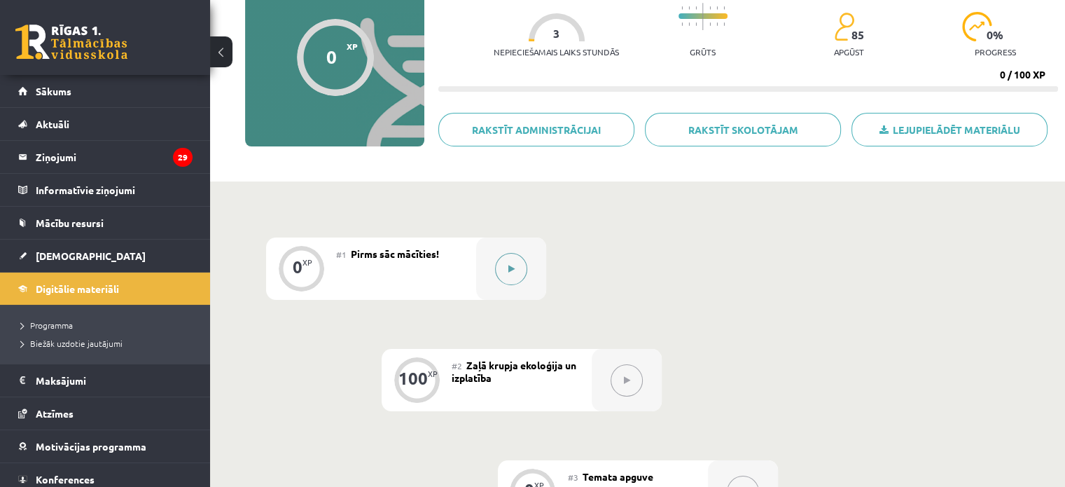
click at [515, 265] on button at bounding box center [511, 269] width 32 height 32
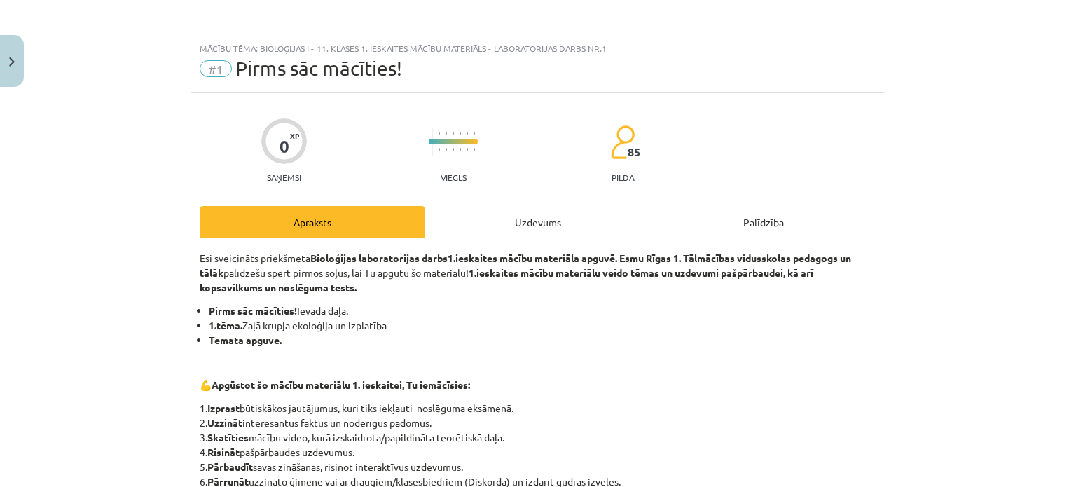
click at [532, 224] on div "Uzdevums" at bounding box center [538, 222] width 226 height 32
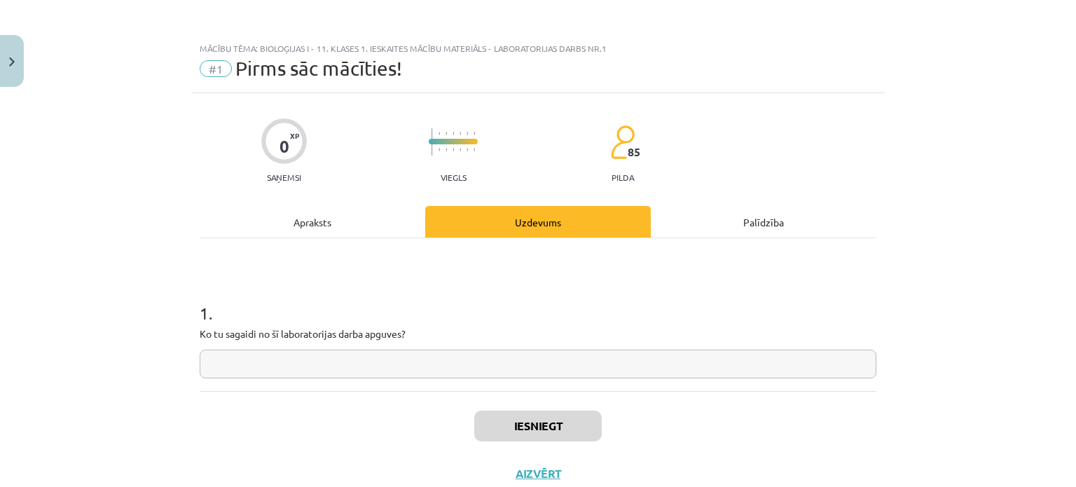
scroll to position [35, 0]
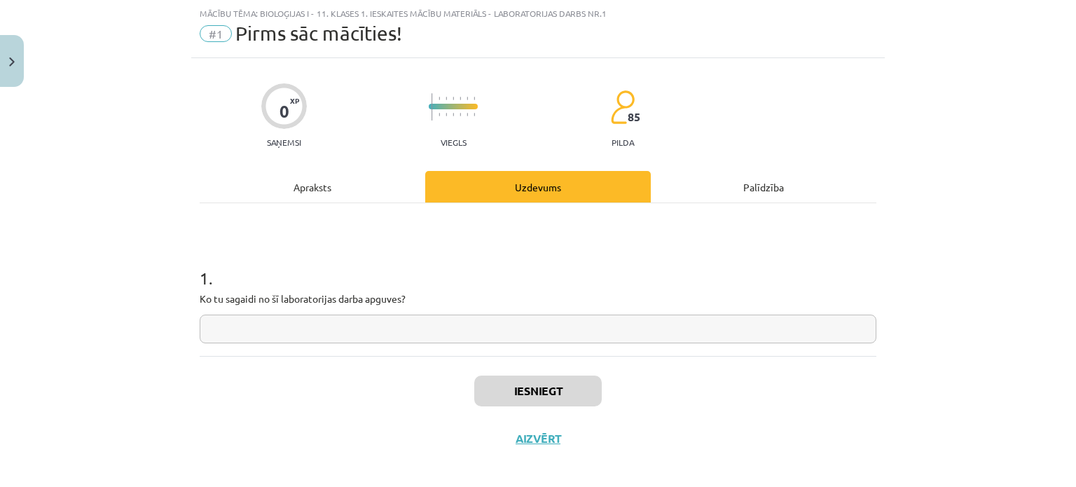
click at [487, 324] on input "text" at bounding box center [538, 328] width 677 height 29
type input "*"
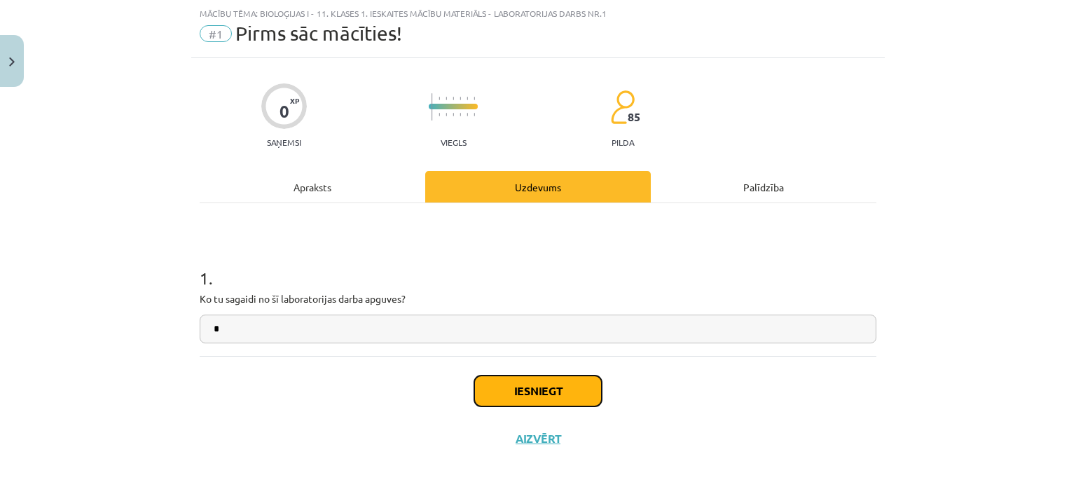
click at [531, 405] on button "Iesniegt" at bounding box center [537, 390] width 127 height 31
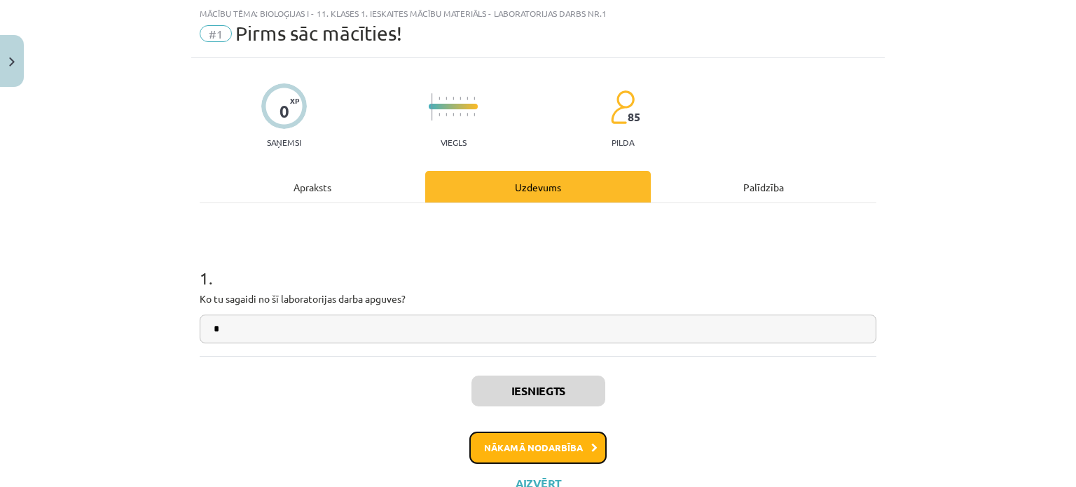
click at [518, 447] on button "Nākamā nodarbība" at bounding box center [537, 447] width 137 height 32
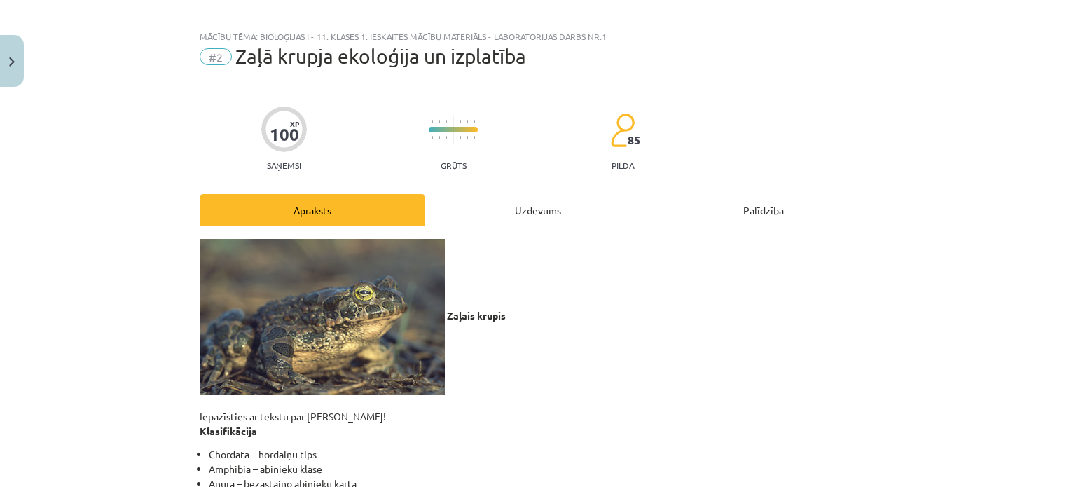
scroll to position [0, 0]
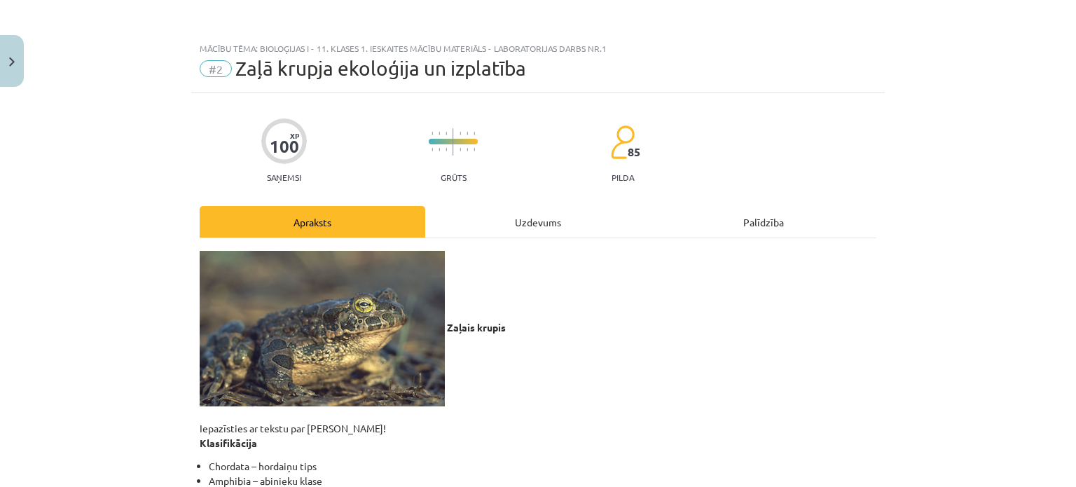
click at [515, 213] on div "Uzdevums" at bounding box center [538, 222] width 226 height 32
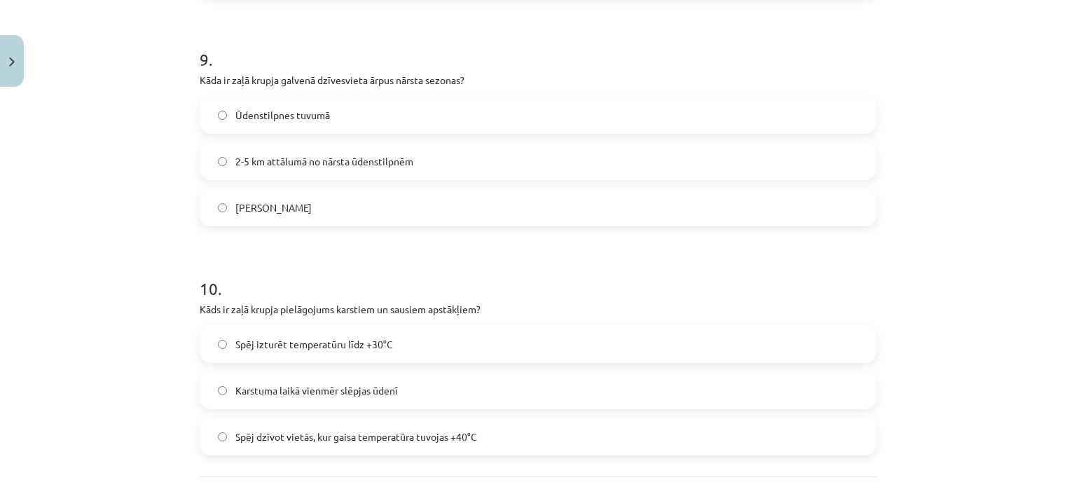
scroll to position [2216, 0]
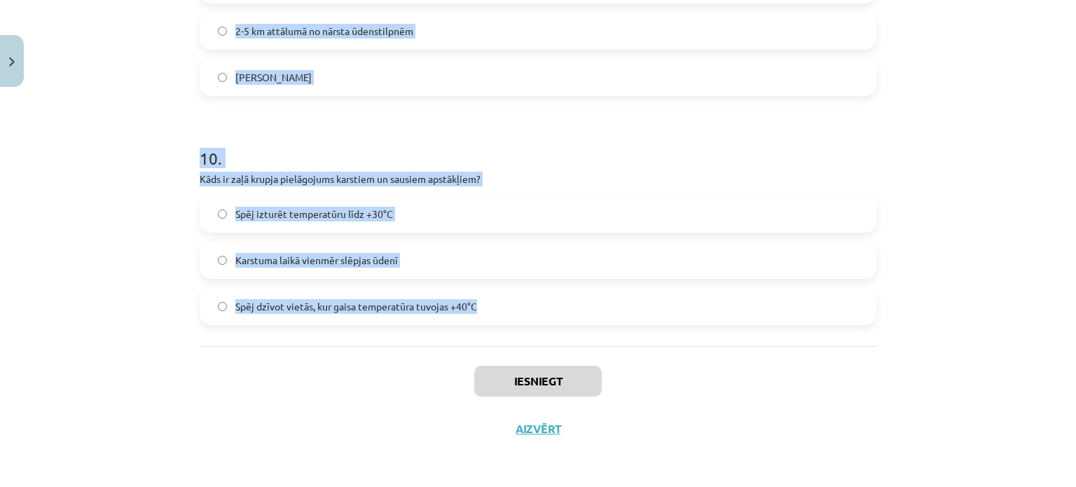
drag, startPoint x: 157, startPoint y: 221, endPoint x: 506, endPoint y: 316, distance: 361.6
click at [506, 316] on div "Mācību tēma: Bioloģijas i - 11. klases 1. ieskaites mācību materiāls - laborato…" at bounding box center [538, 243] width 1076 height 487
copy form "Kāpēc zaļais krupis ir vērtīgs dārzu iemītnieks? Samazina nezāļu skaitu Palieli…"
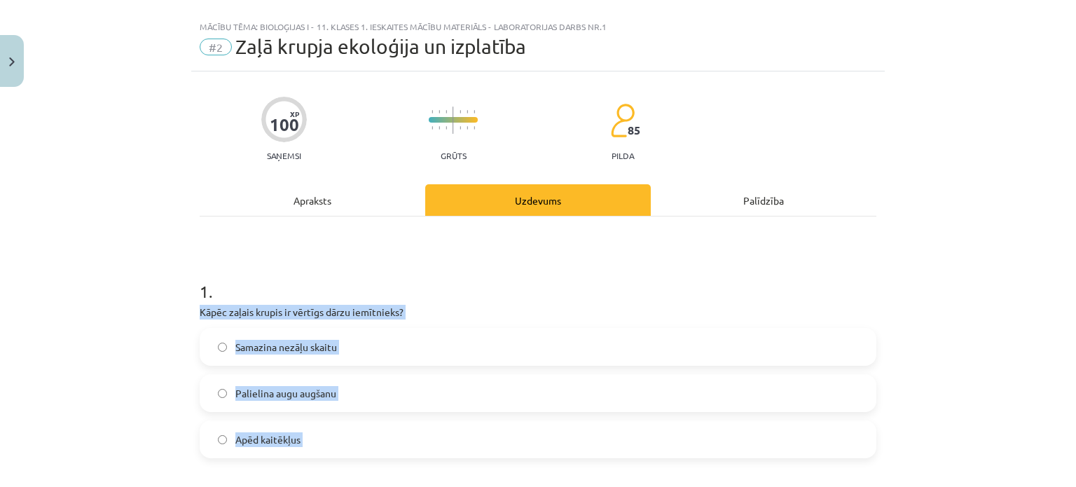
scroll to position [0, 0]
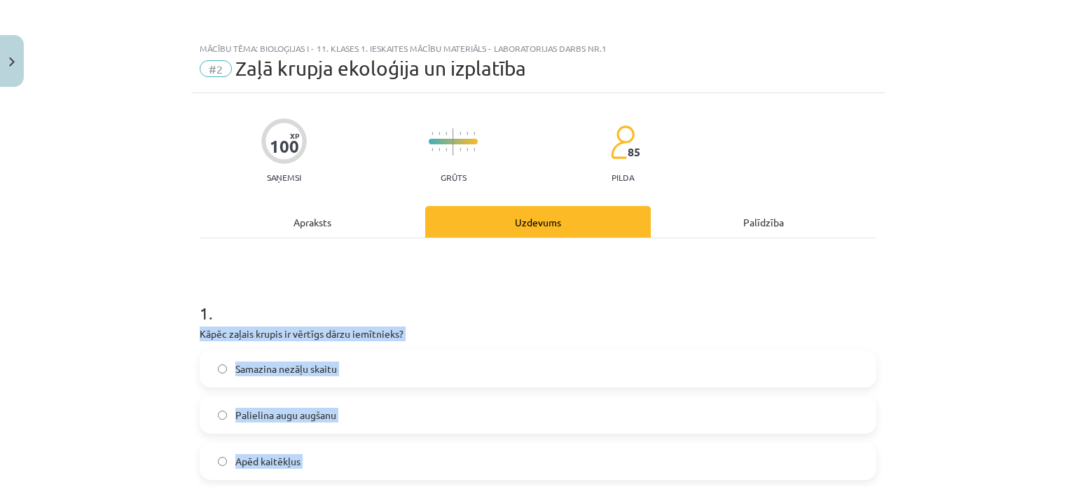
click at [146, 383] on div "Mācību tēma: Bioloģijas i - 11. klases 1. ieskaites mācību materiāls - laborato…" at bounding box center [538, 243] width 1076 height 487
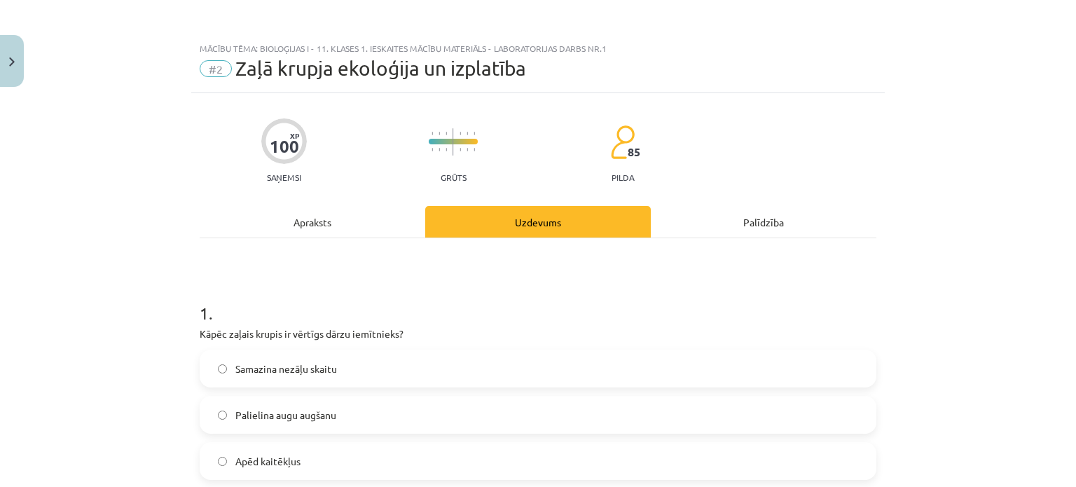
click at [305, 456] on label "Apēd kaitēkļus" at bounding box center [538, 460] width 674 height 35
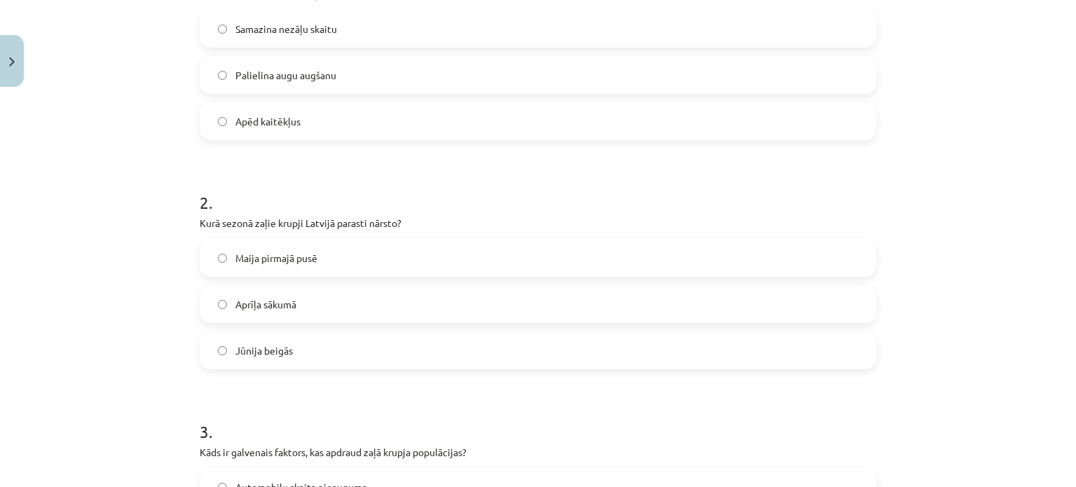
scroll to position [350, 0]
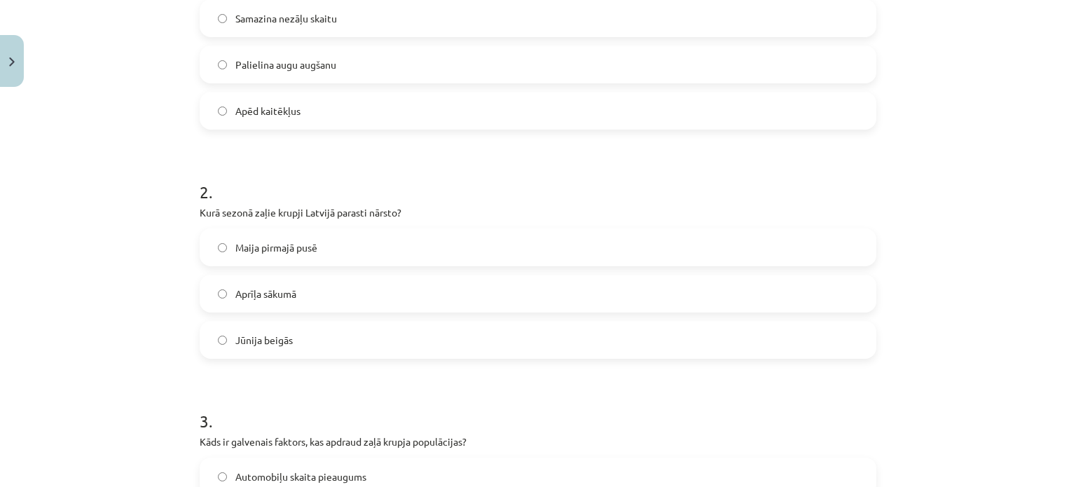
click at [303, 254] on span "Maija pirmajā pusē" at bounding box center [276, 247] width 82 height 15
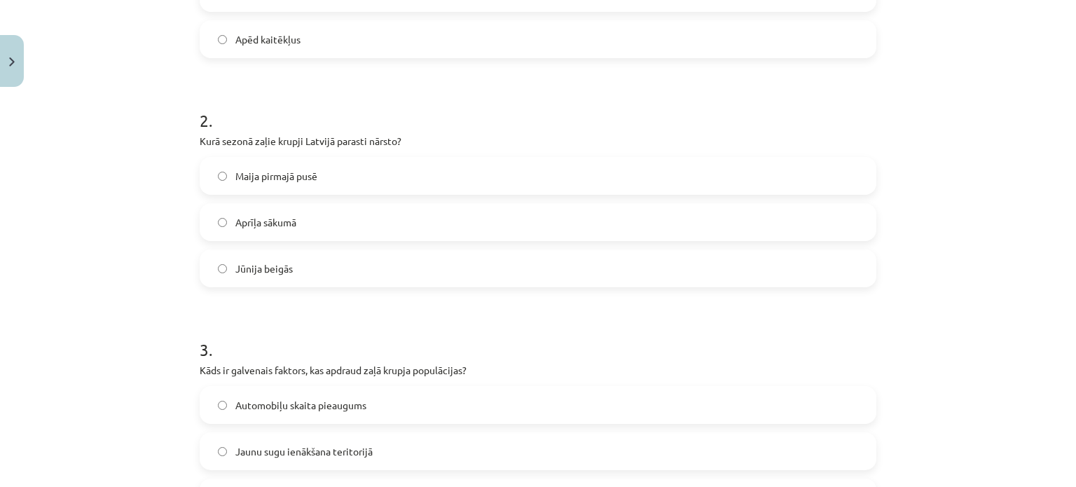
scroll to position [560, 0]
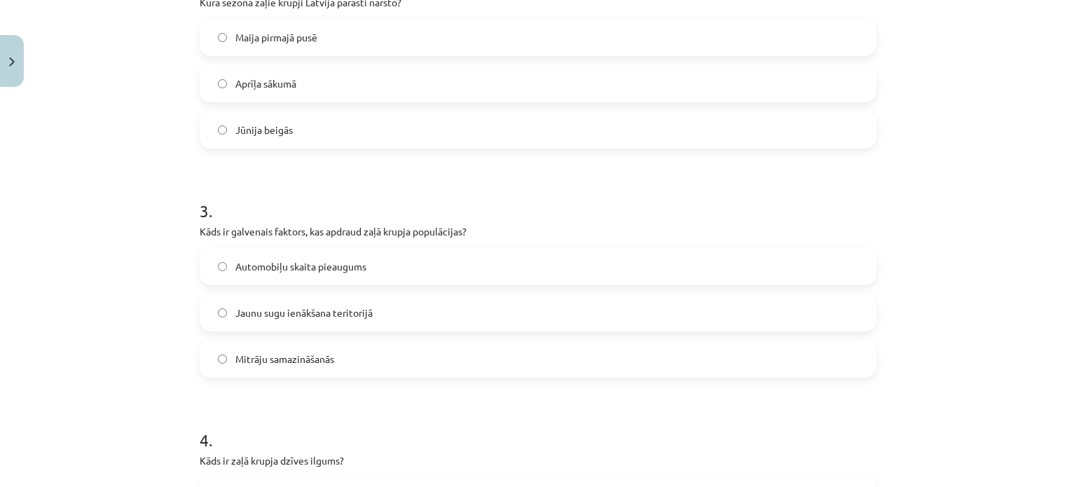
click at [323, 345] on label "Mitrāju samazināšanās" at bounding box center [538, 358] width 674 height 35
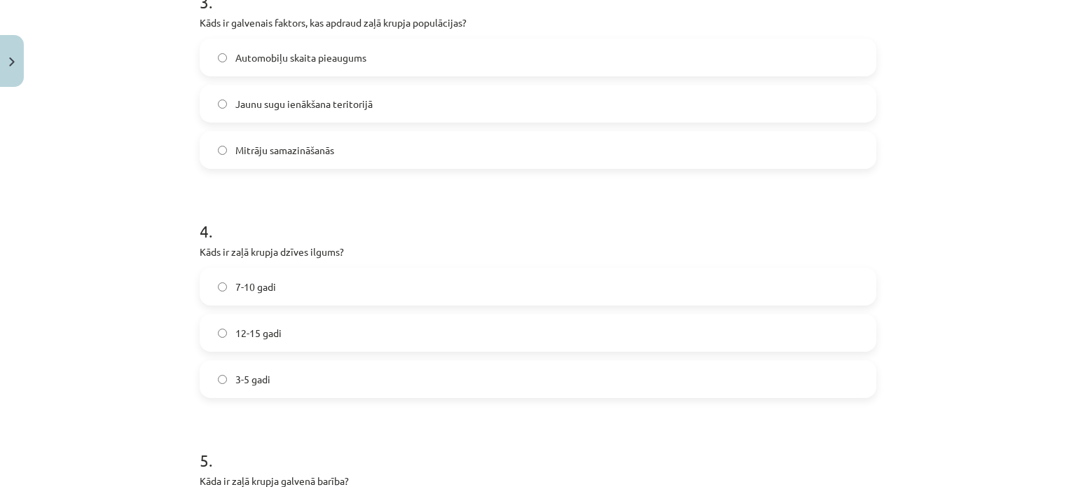
scroll to position [770, 0]
click at [304, 290] on label "7-10 gadi" at bounding box center [538, 285] width 674 height 35
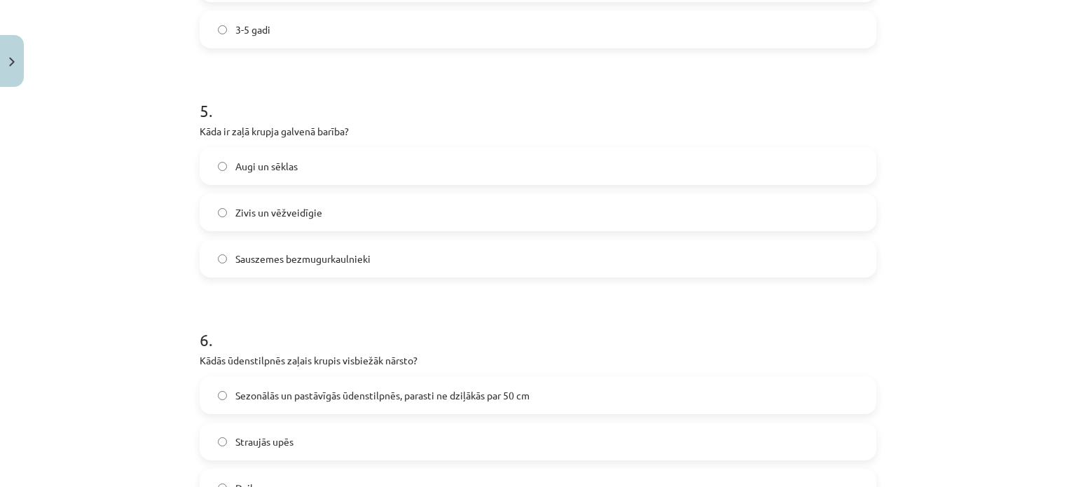
scroll to position [1121, 0]
click at [305, 249] on span "Sauszemes bezmugurkaulnieki" at bounding box center [302, 256] width 135 height 15
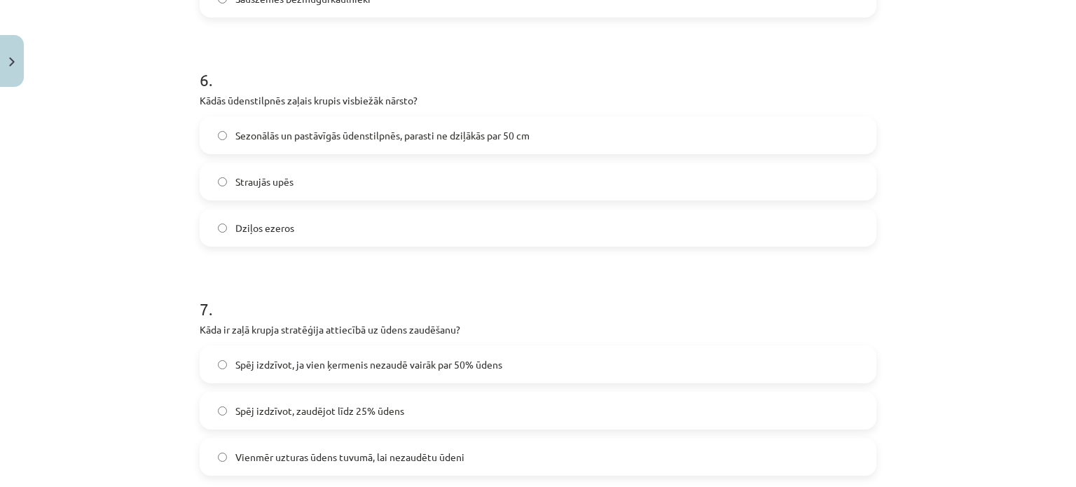
scroll to position [1401, 0]
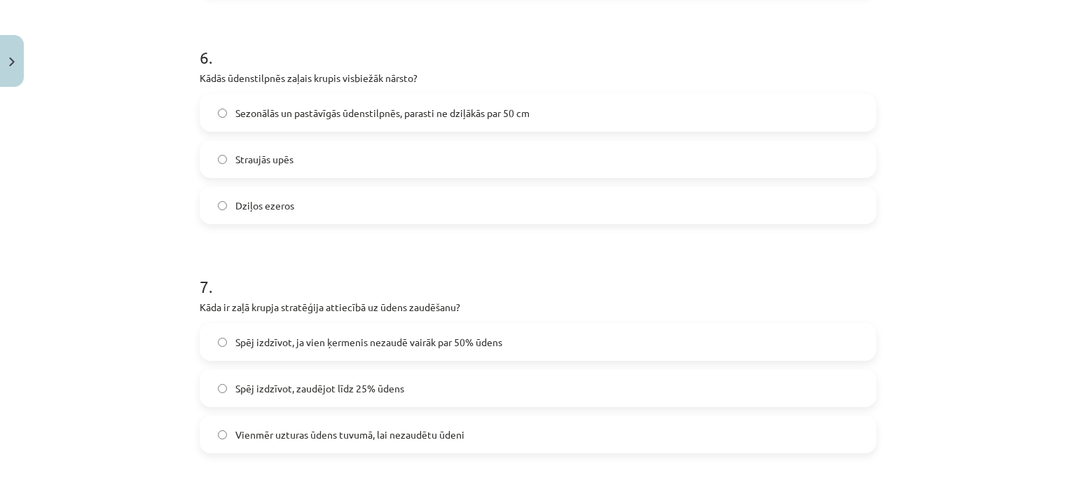
click at [277, 123] on label "Sezonālās un pastāvīgās ūdenstilpnēs, parasti ne dziļākās par 50 cm" at bounding box center [538, 112] width 674 height 35
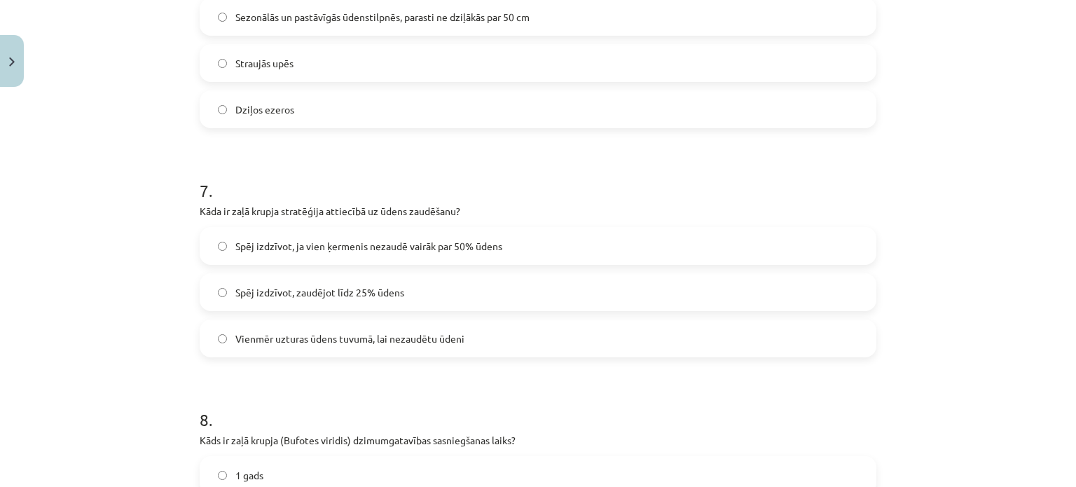
scroll to position [1541, 0]
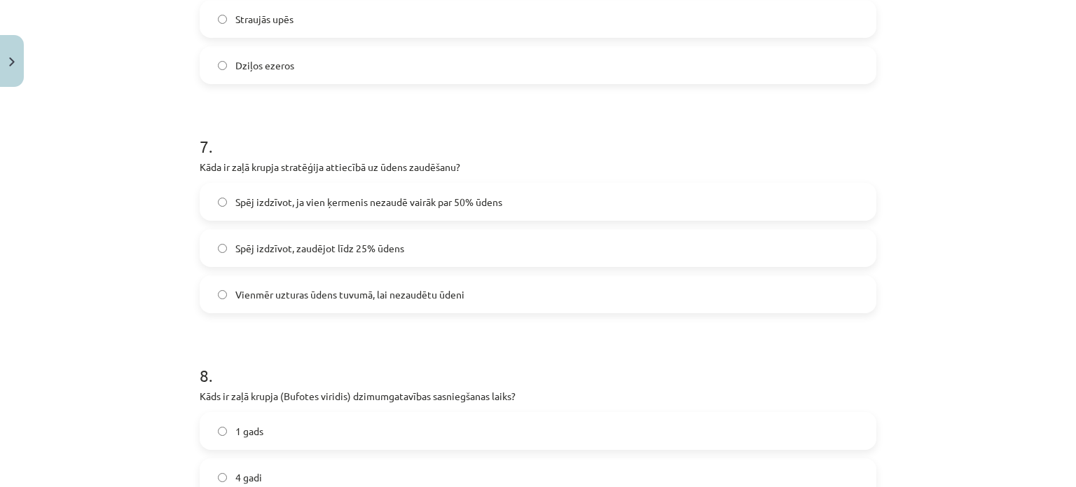
click at [321, 236] on label "Spēj izdzīvot, zaudējot līdz 25% ūdens" at bounding box center [538, 247] width 674 height 35
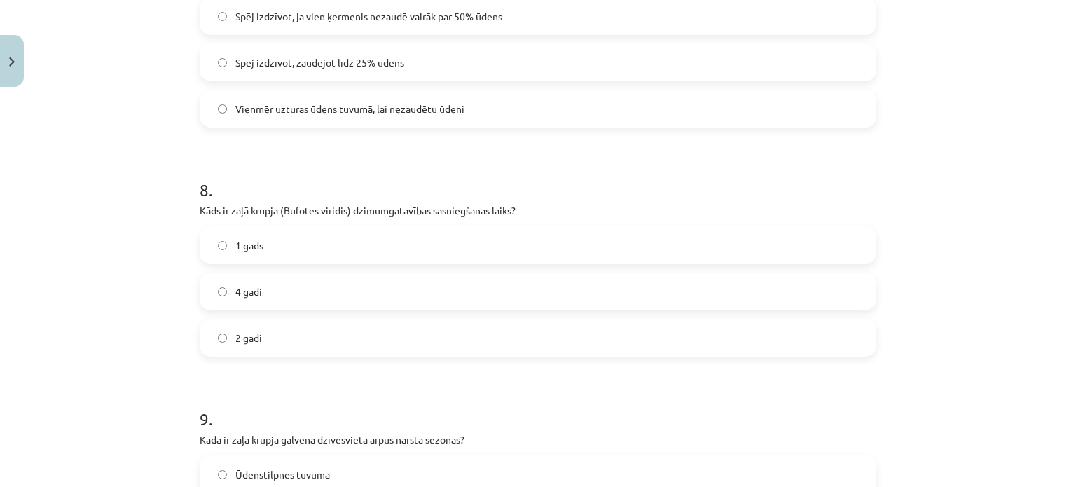
scroll to position [1751, 0]
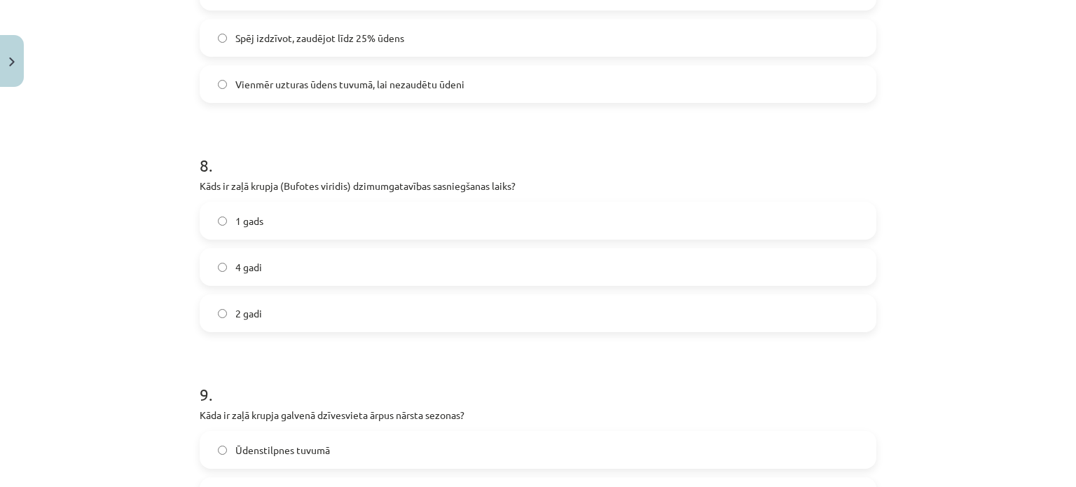
click at [268, 313] on label "2 gadi" at bounding box center [538, 313] width 674 height 35
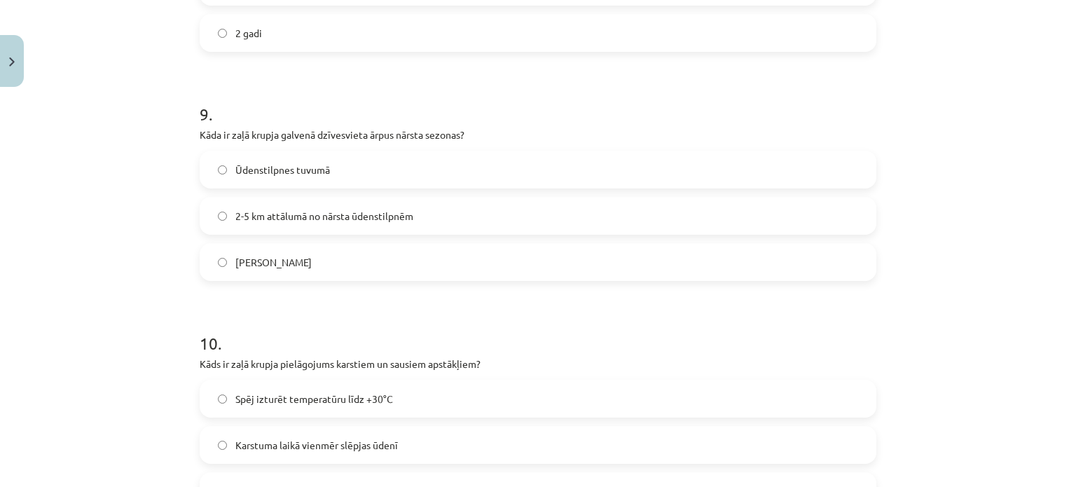
click at [324, 226] on label "2-5 km attālumā no nārsta ūdenstilpnēm" at bounding box center [538, 215] width 674 height 35
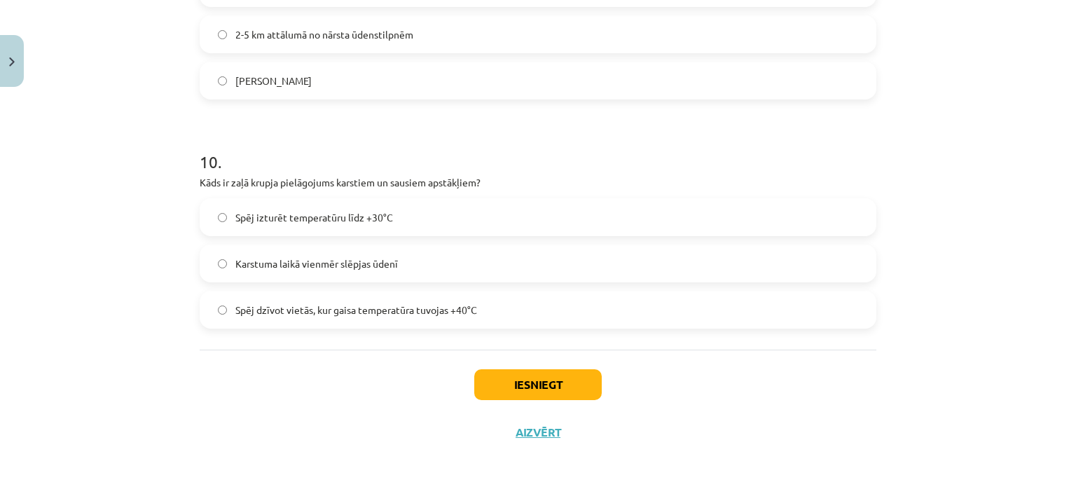
scroll to position [2216, 0]
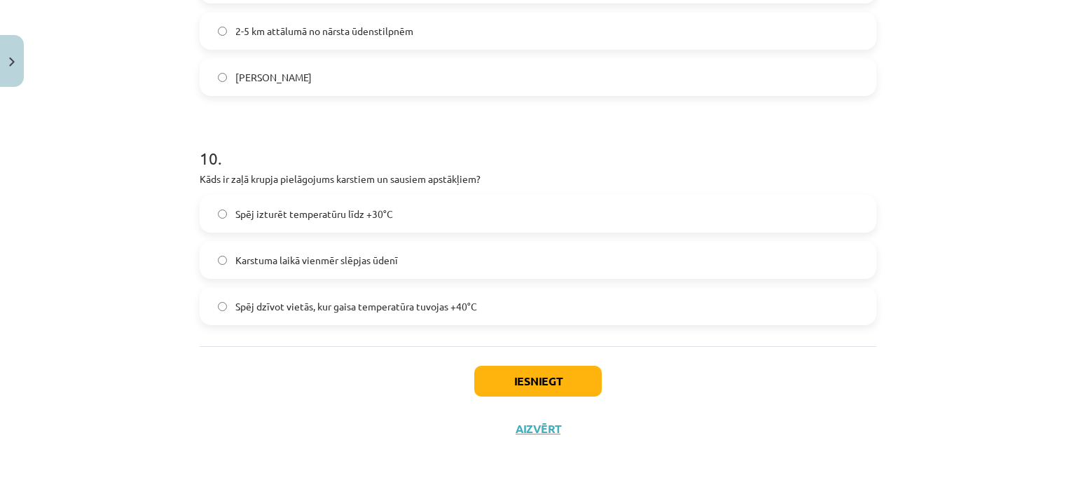
click at [347, 221] on span "Spēj izturēt temperatūru līdz +30°C" at bounding box center [314, 214] width 158 height 15
click at [501, 371] on button "Iesniegt" at bounding box center [537, 381] width 127 height 31
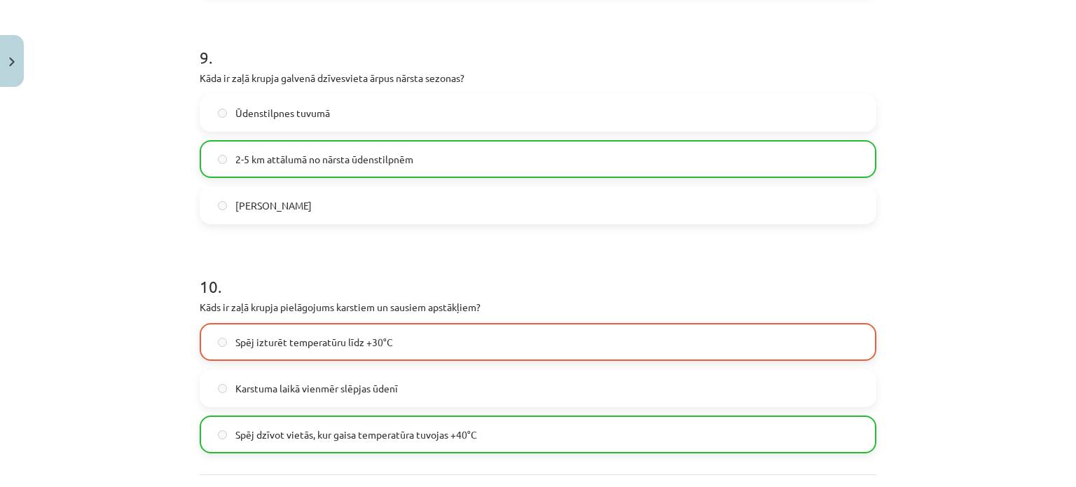
scroll to position [2260, 0]
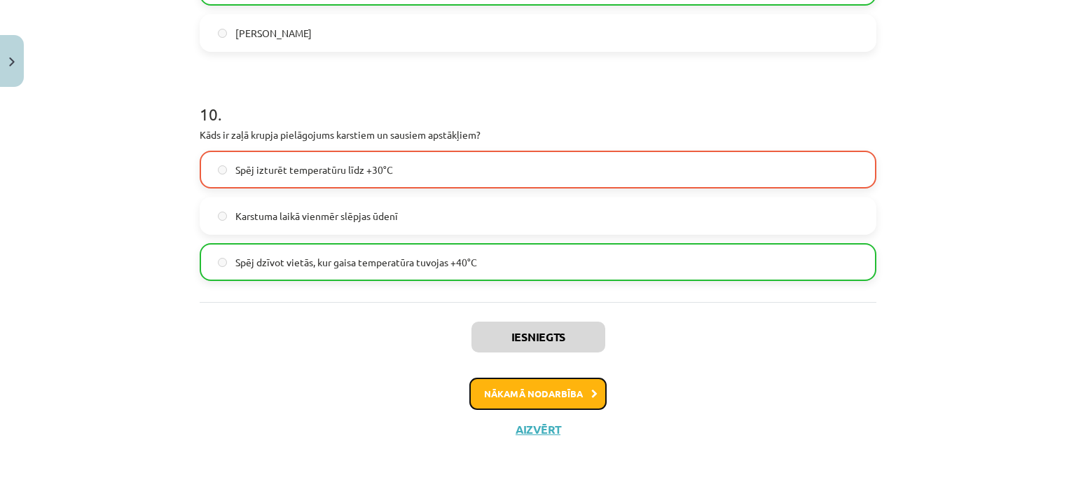
click at [521, 389] on button "Nākamā nodarbība" at bounding box center [537, 394] width 137 height 32
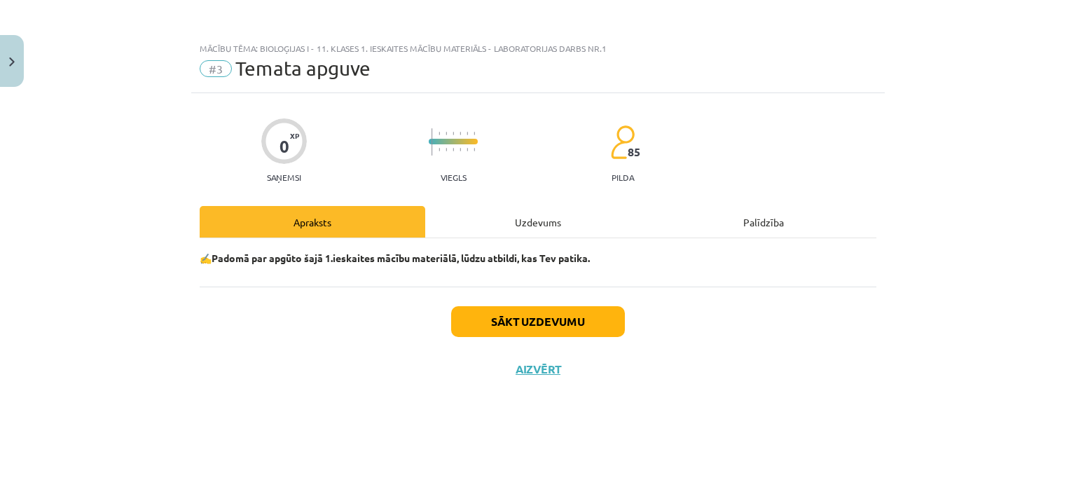
scroll to position [0, 0]
click at [519, 232] on div "Uzdevums" at bounding box center [538, 222] width 226 height 32
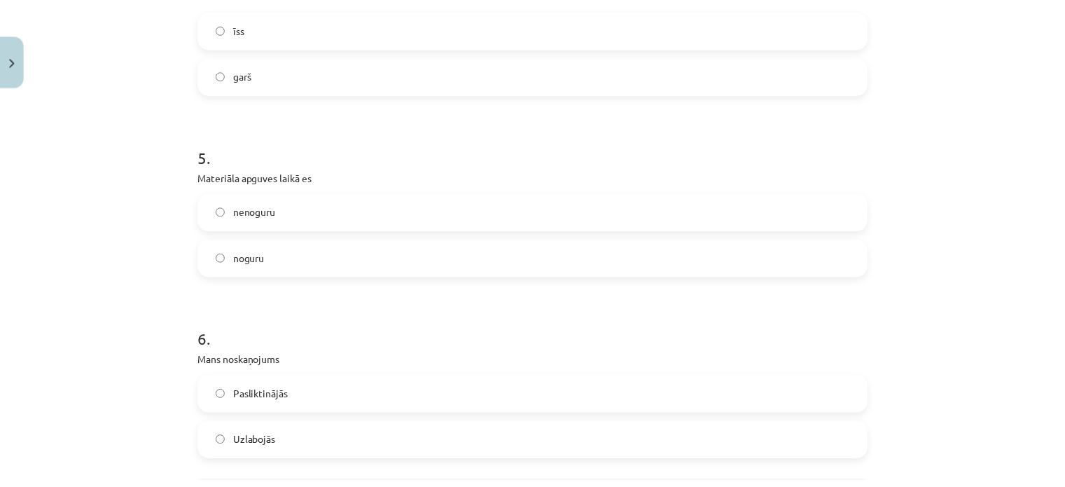
scroll to position [1261, 0]
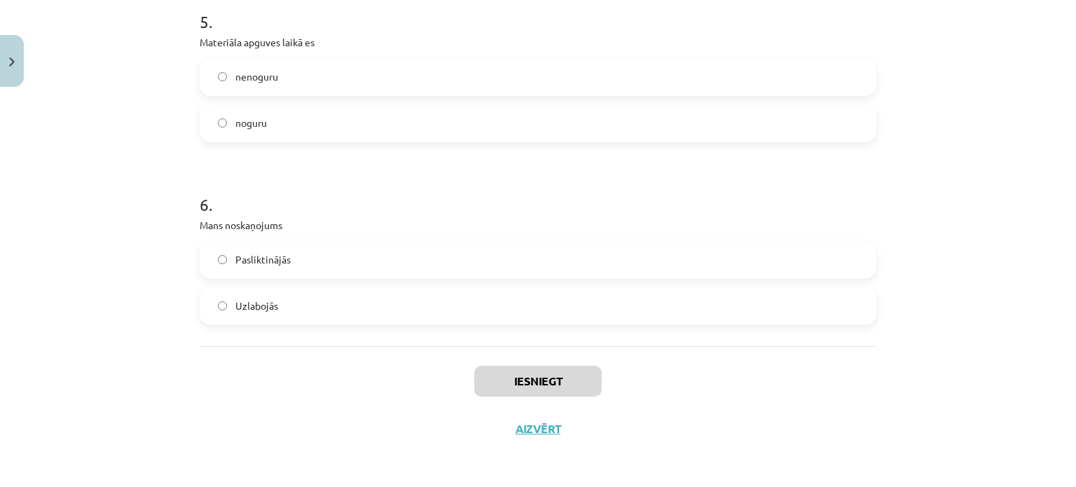
click at [398, 313] on label "Uzlabojās" at bounding box center [538, 306] width 674 height 35
click at [520, 369] on button "Iesniegt" at bounding box center [537, 381] width 127 height 31
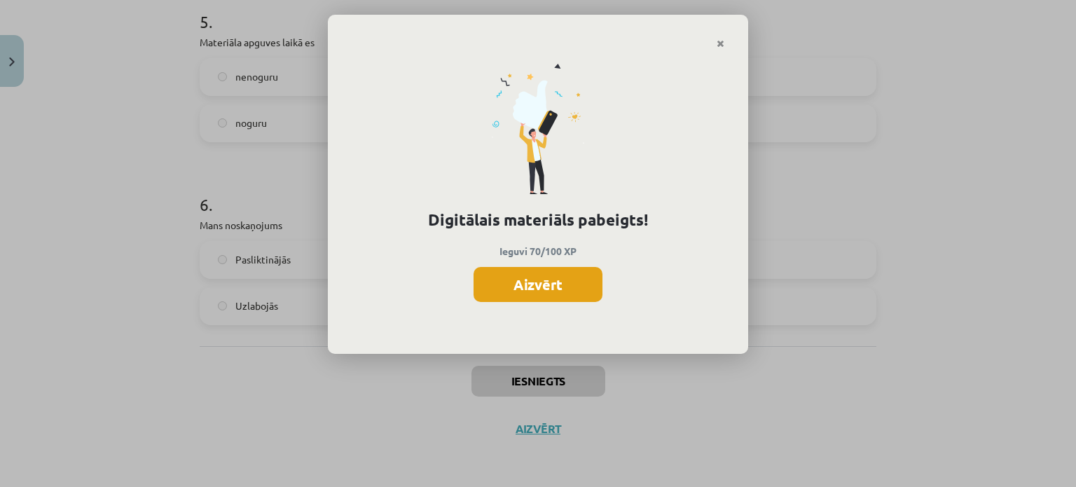
click at [520, 284] on button "Aizvērt" at bounding box center [537, 284] width 129 height 35
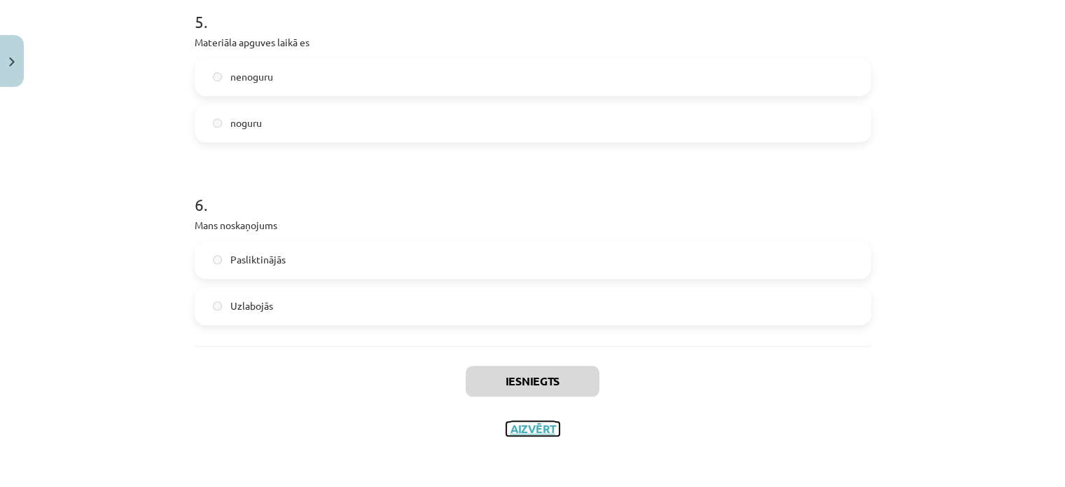
click at [537, 430] on button "Aizvērt" at bounding box center [532, 429] width 53 height 14
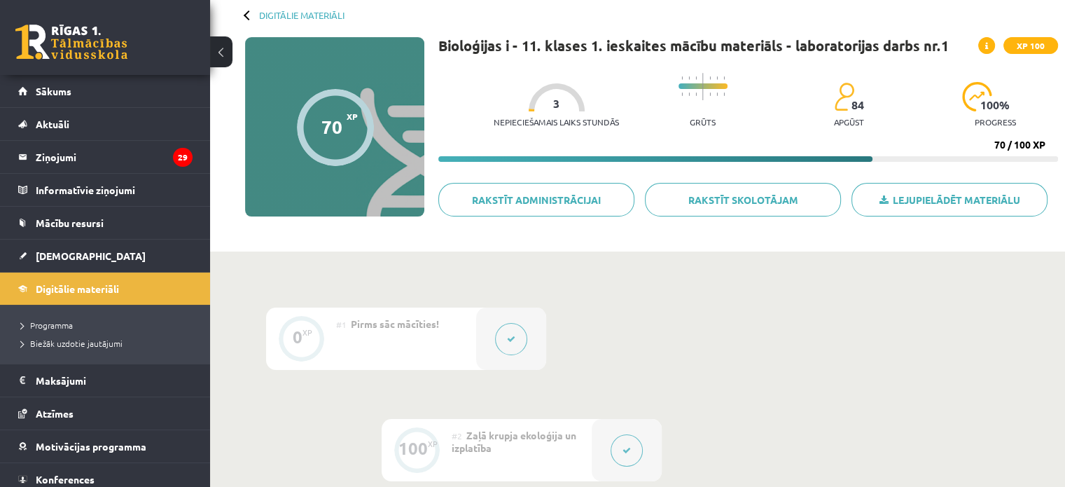
scroll to position [0, 0]
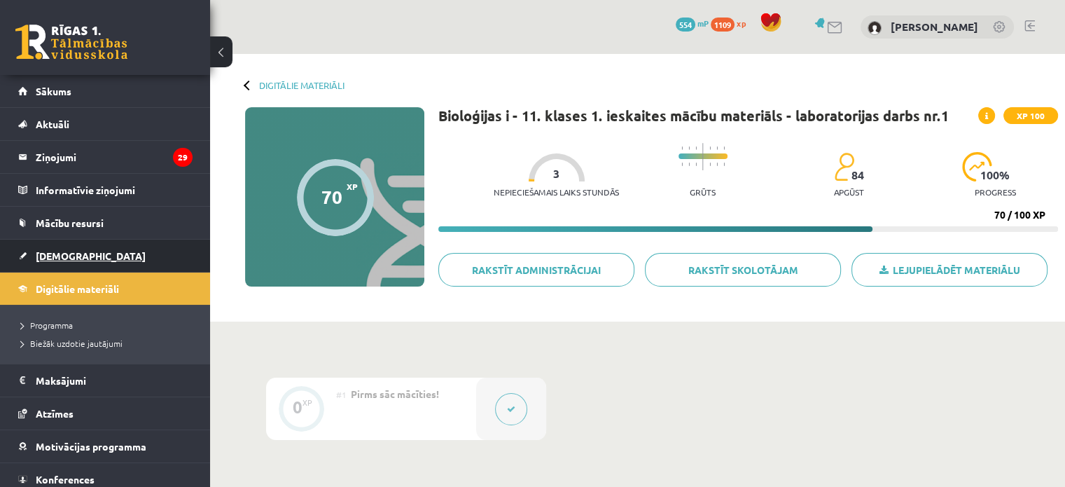
click at [90, 258] on link "[DEMOGRAPHIC_DATA]" at bounding box center [105, 256] width 174 height 32
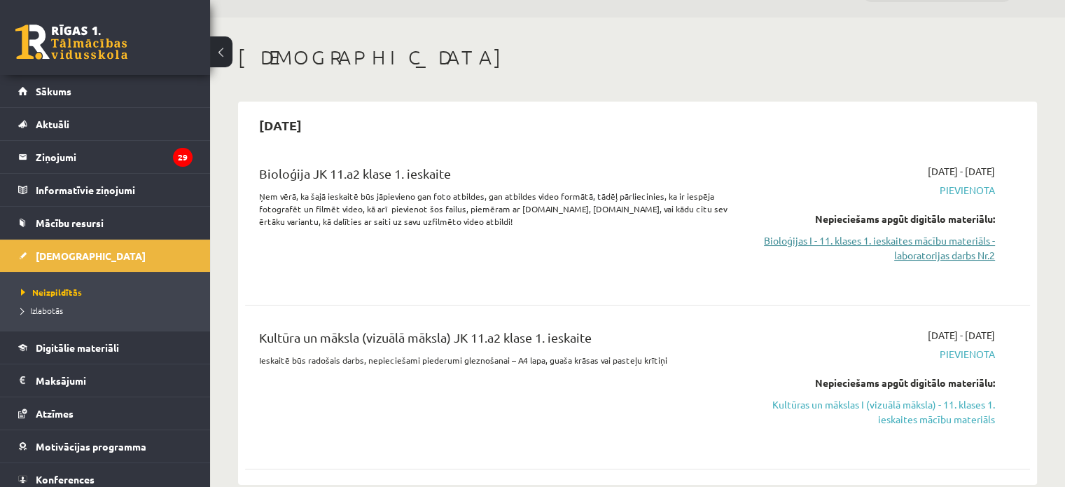
scroll to position [70, 0]
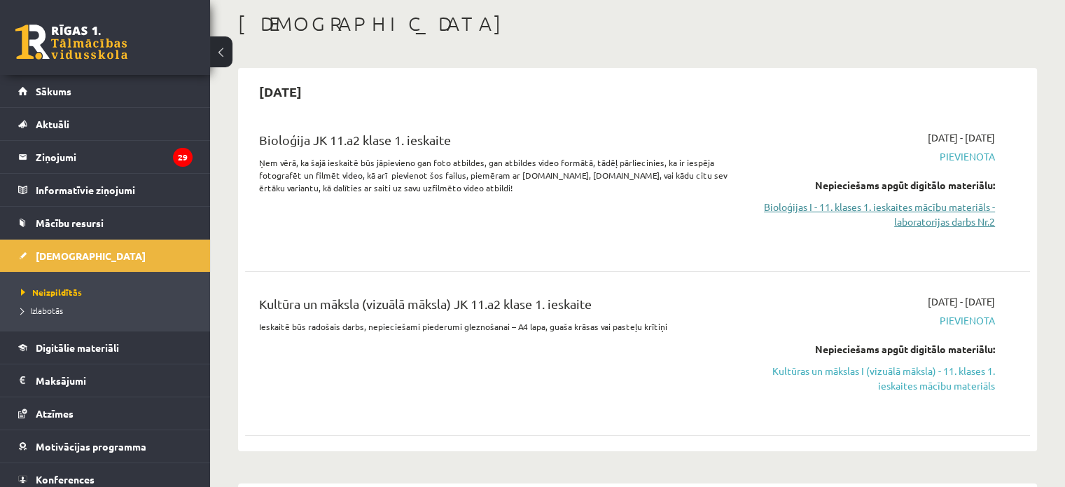
click at [920, 205] on link "Bioloģijas I - 11. klases 1. ieskaites mācību materiāls - laboratorijas darbs N…" at bounding box center [879, 214] width 231 height 29
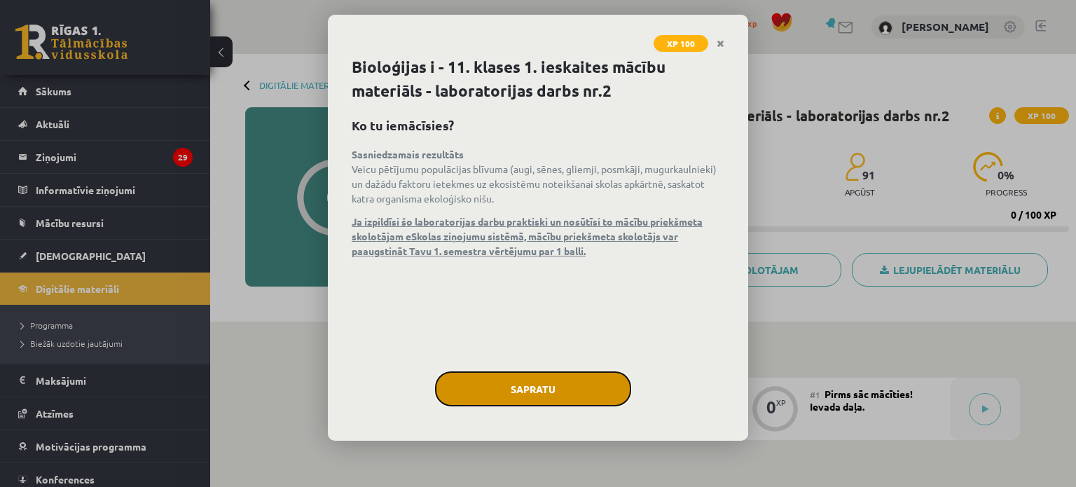
click at [581, 397] on button "Sapratu" at bounding box center [533, 388] width 196 height 35
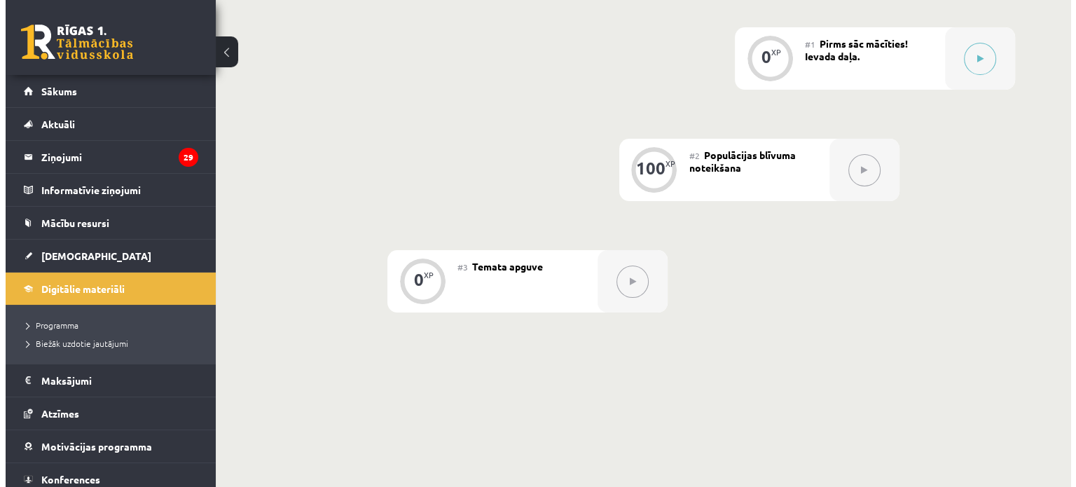
scroll to position [280, 0]
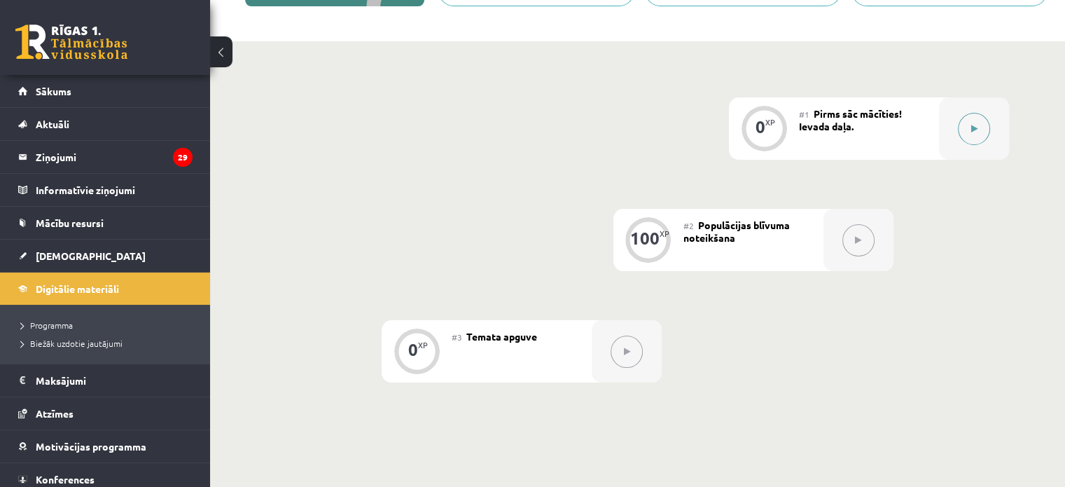
click at [985, 117] on button at bounding box center [974, 129] width 32 height 32
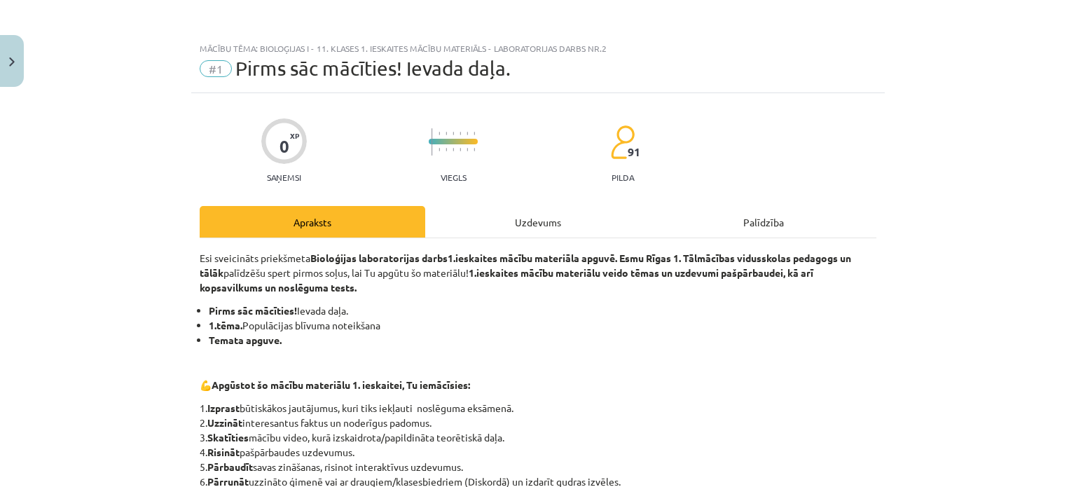
click at [513, 224] on div "Uzdevums" at bounding box center [538, 222] width 226 height 32
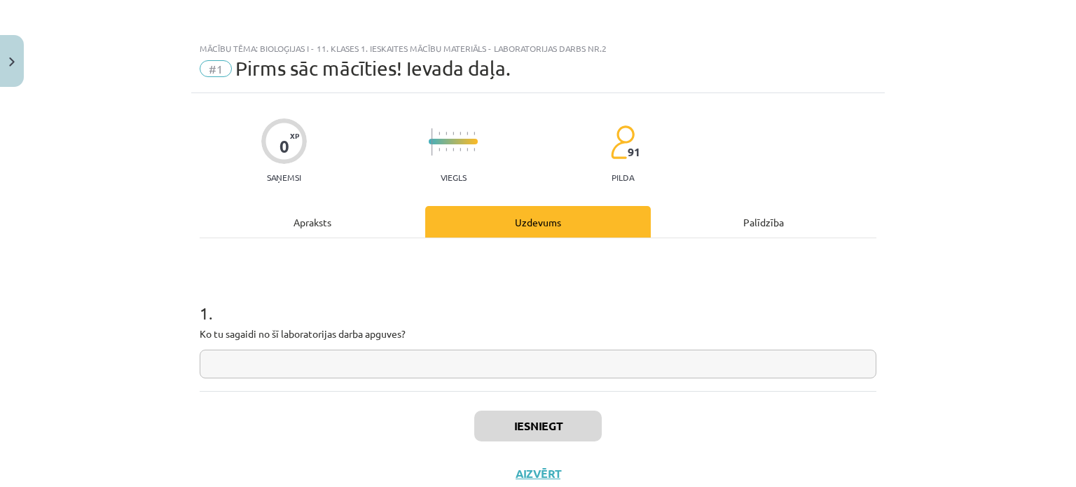
scroll to position [35, 0]
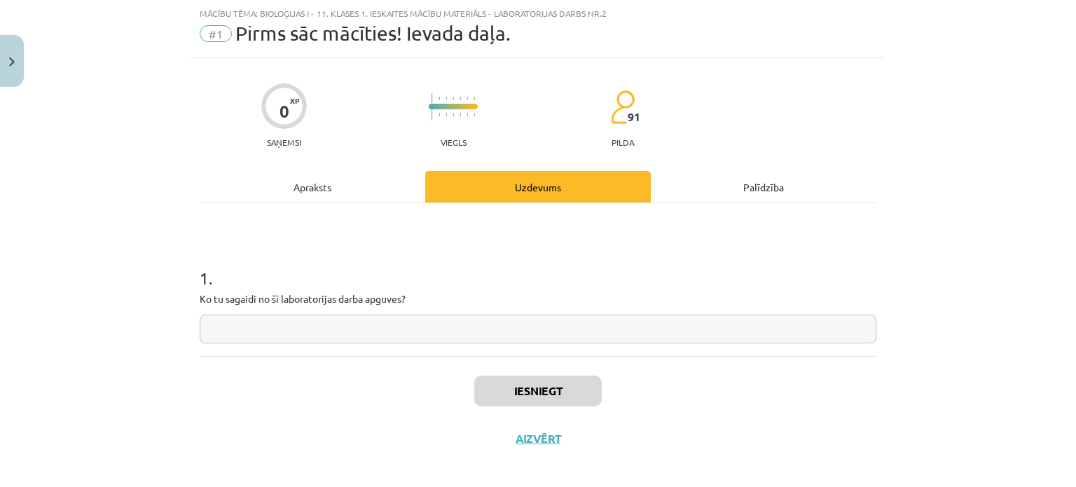
click at [305, 319] on input "text" at bounding box center [538, 328] width 677 height 29
type input "*"
click at [541, 373] on div "Iesniegt Aizvērt" at bounding box center [538, 405] width 677 height 98
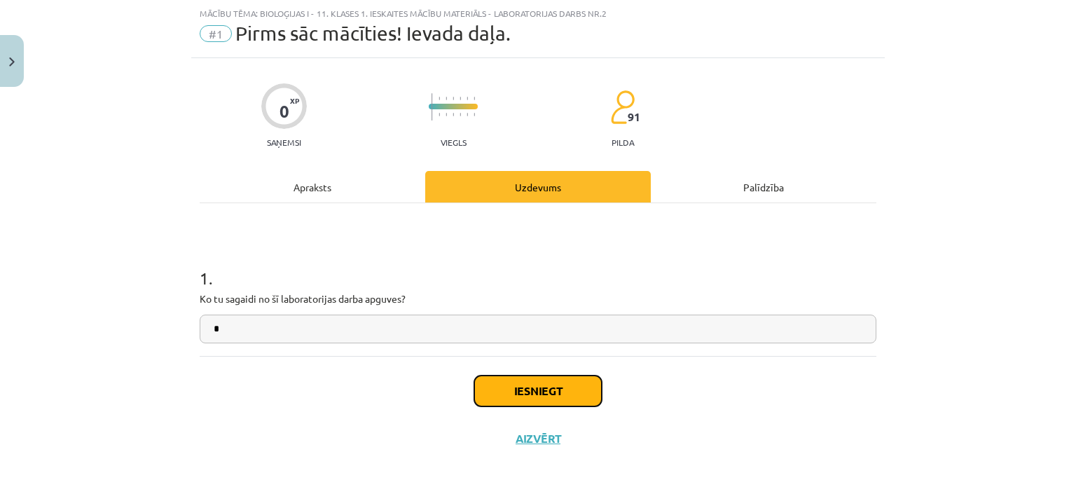
click at [536, 380] on button "Iesniegt" at bounding box center [537, 390] width 127 height 31
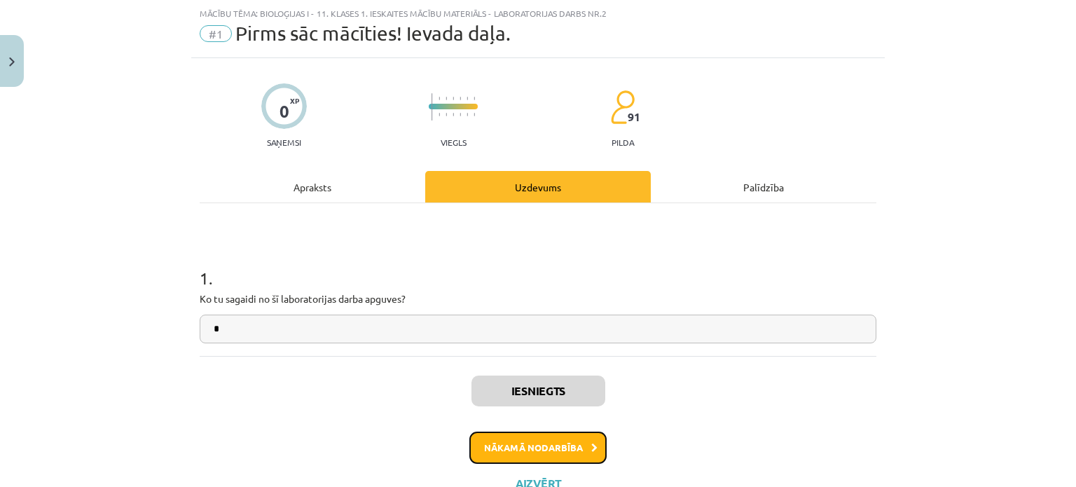
click at [549, 443] on button "Nākamā nodarbība" at bounding box center [537, 447] width 137 height 32
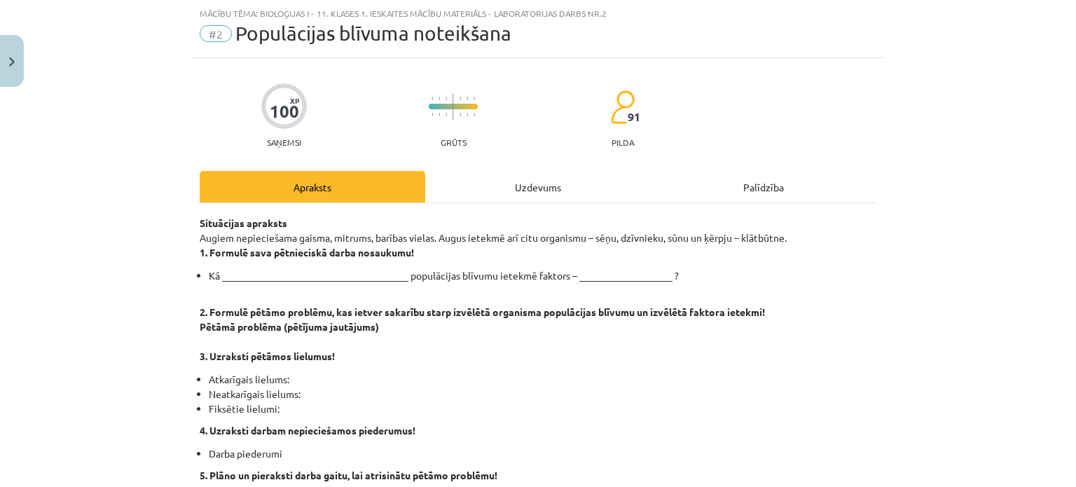
click at [558, 191] on div "Uzdevums" at bounding box center [538, 187] width 226 height 32
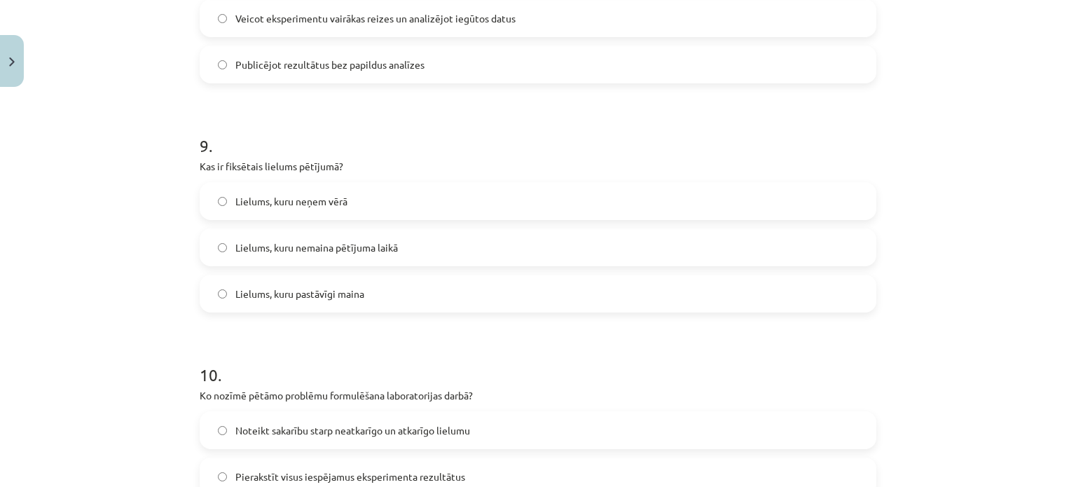
scroll to position [2216, 0]
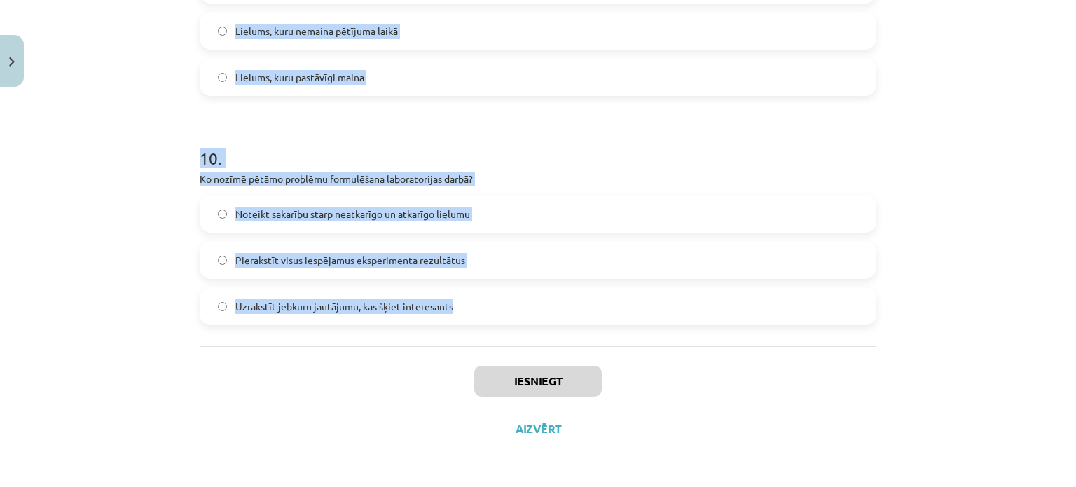
drag, startPoint x: 167, startPoint y: 302, endPoint x: 505, endPoint y: 332, distance: 339.6
click at [505, 332] on div "Mācību tēma: Bioloģijas i - 11. klases 1. ieskaites mācību materiāls - laborato…" at bounding box center [538, 243] width 1076 height 487
copy form "Kāda ir populācijas blīvuma noteikšanas nozīme ekosistēmu pētījumos? Lai noteik…"
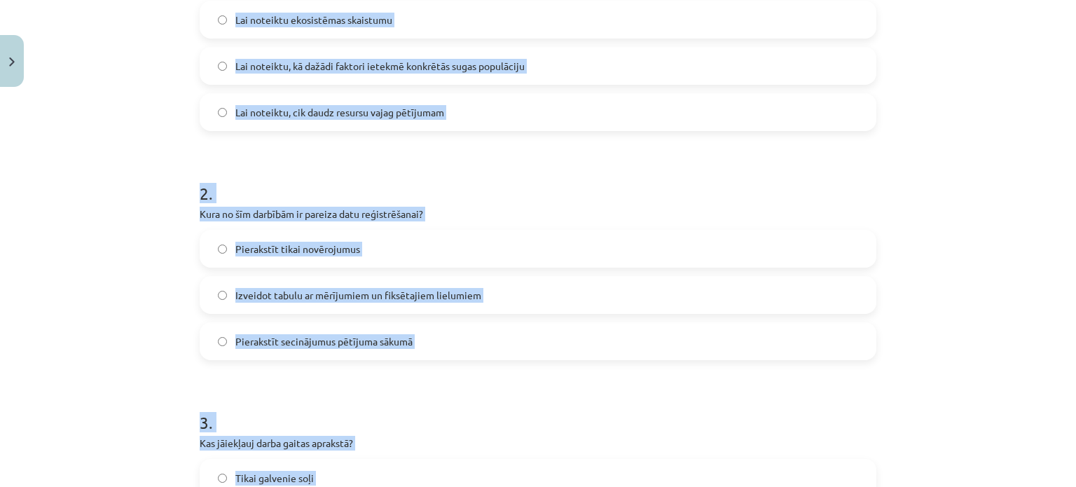
scroll to position [325, 0]
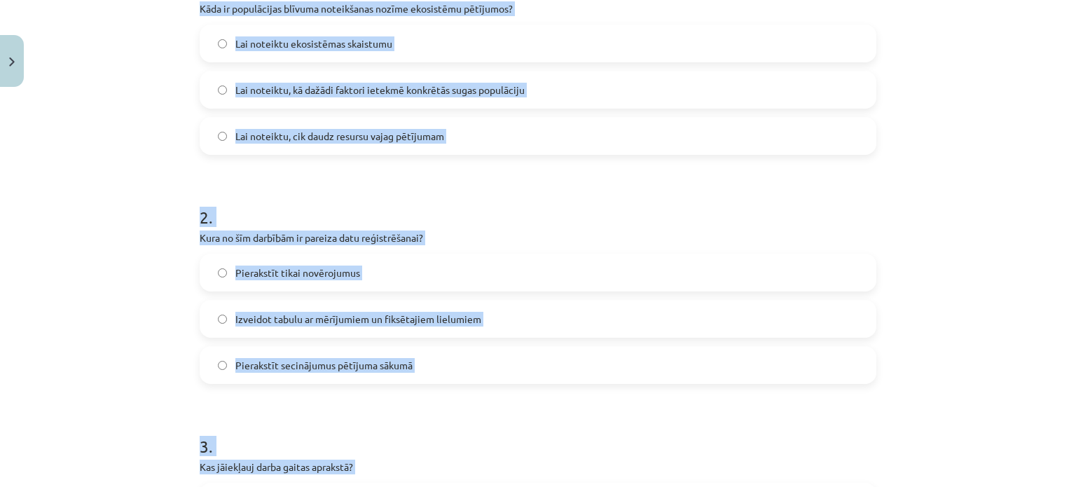
click at [156, 128] on div "Mācību tēma: Bioloģijas i - 11. klases 1. ieskaites mācību materiāls - laborato…" at bounding box center [538, 243] width 1076 height 487
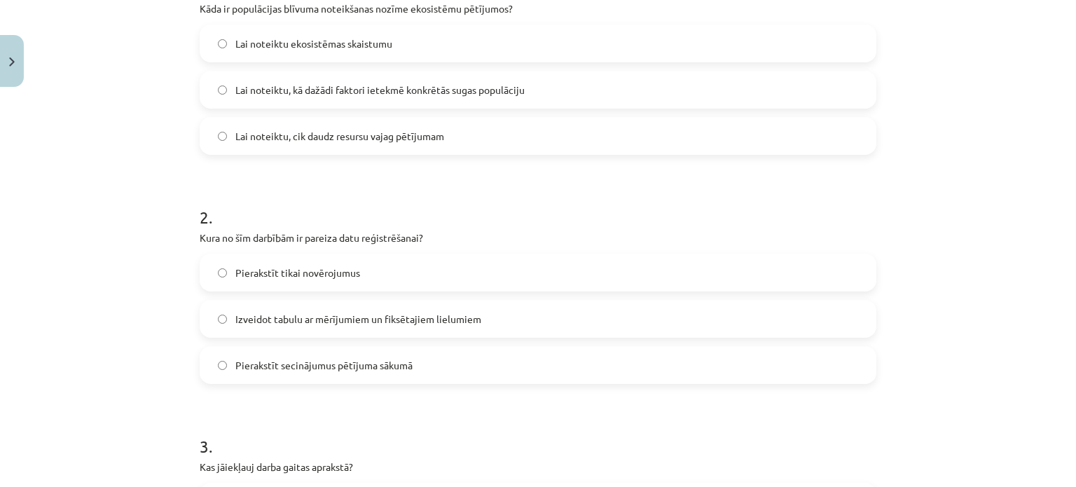
click at [367, 88] on span "Lai noteiktu, kā dažādi faktori ietekmē konkrētās sugas populāciju" at bounding box center [379, 90] width 289 height 15
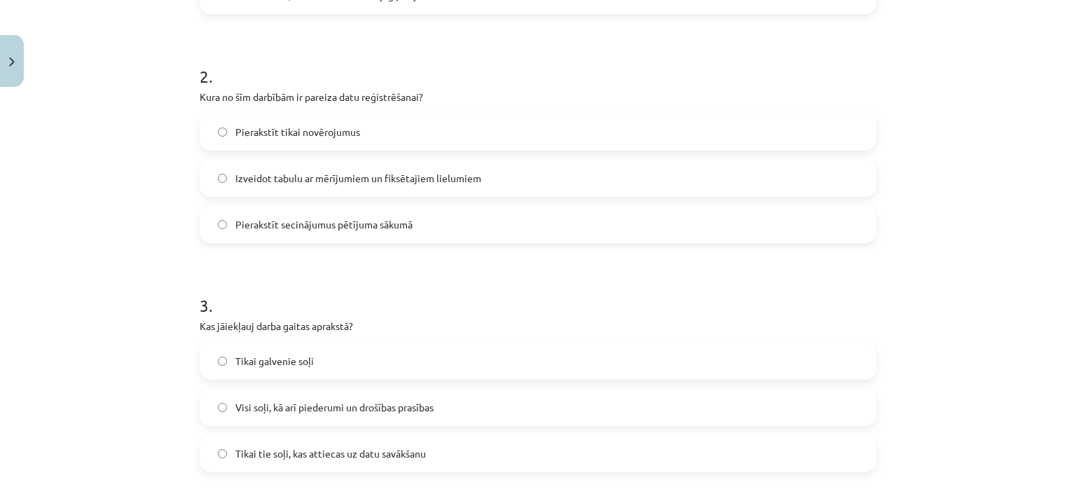
scroll to position [465, 0]
click at [326, 181] on span "Izveidot tabulu ar mērījumiem un fiksētajiem lielumiem" at bounding box center [358, 179] width 246 height 15
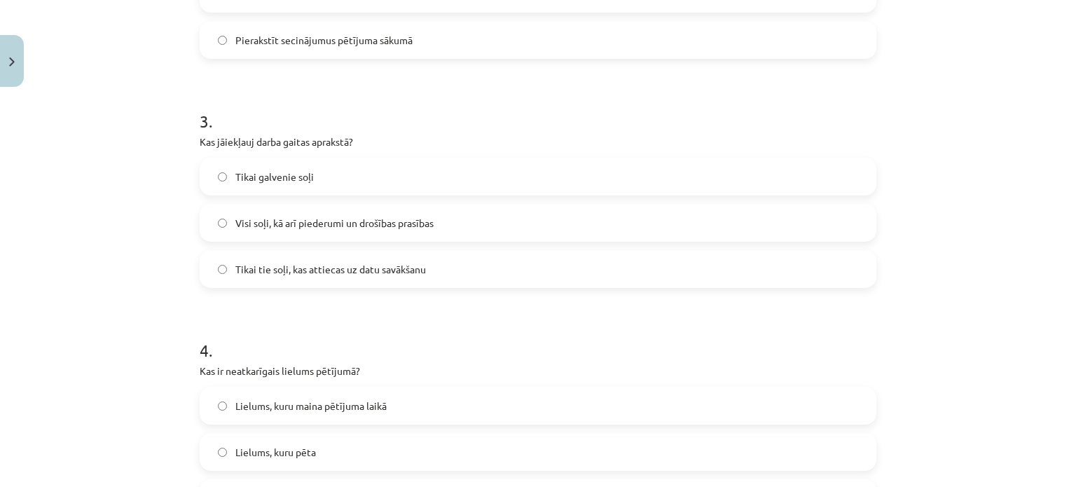
scroll to position [675, 0]
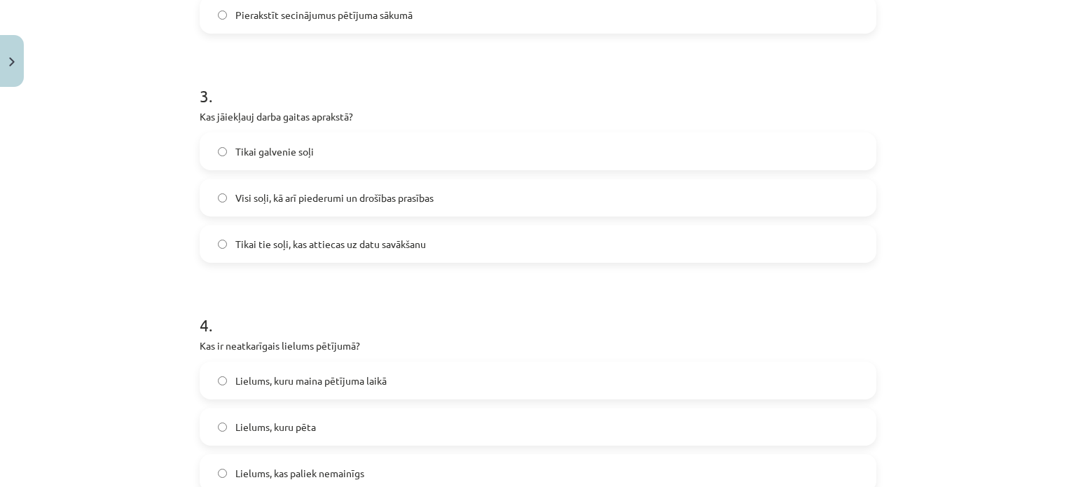
click at [355, 191] on span "Visi soļi, kā arī piederumi un drošības prasības" at bounding box center [334, 198] width 198 height 15
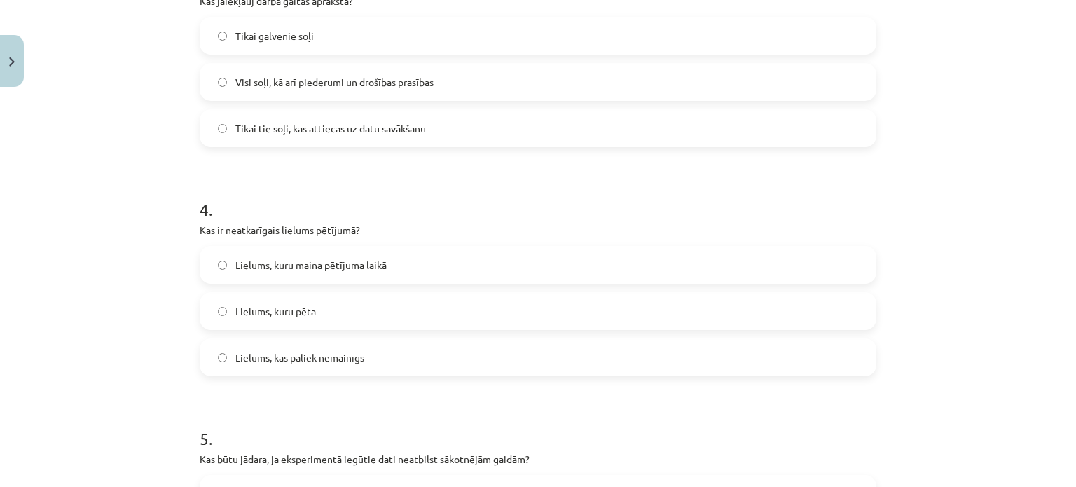
scroll to position [815, 0]
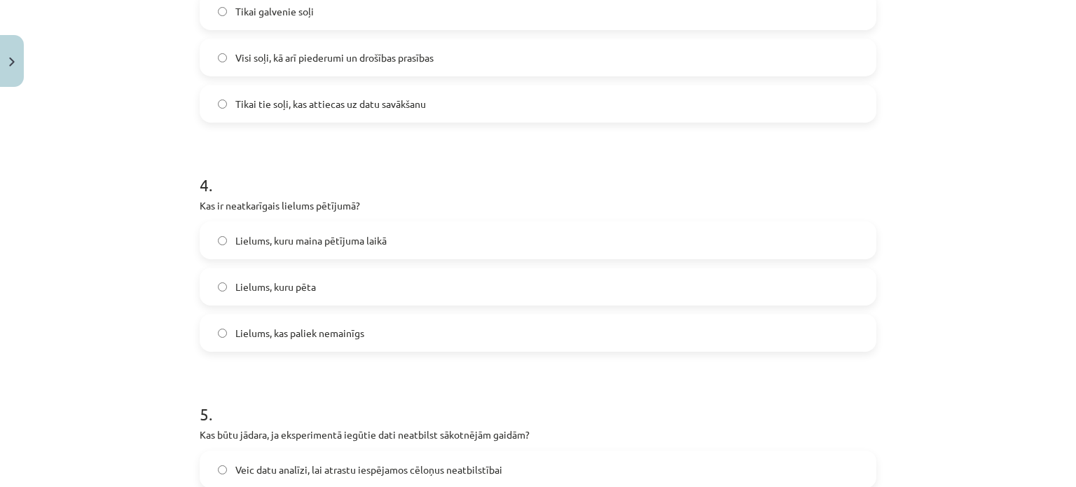
click at [353, 240] on span "Lielums, kuru maina pētījuma laikā" at bounding box center [310, 240] width 151 height 15
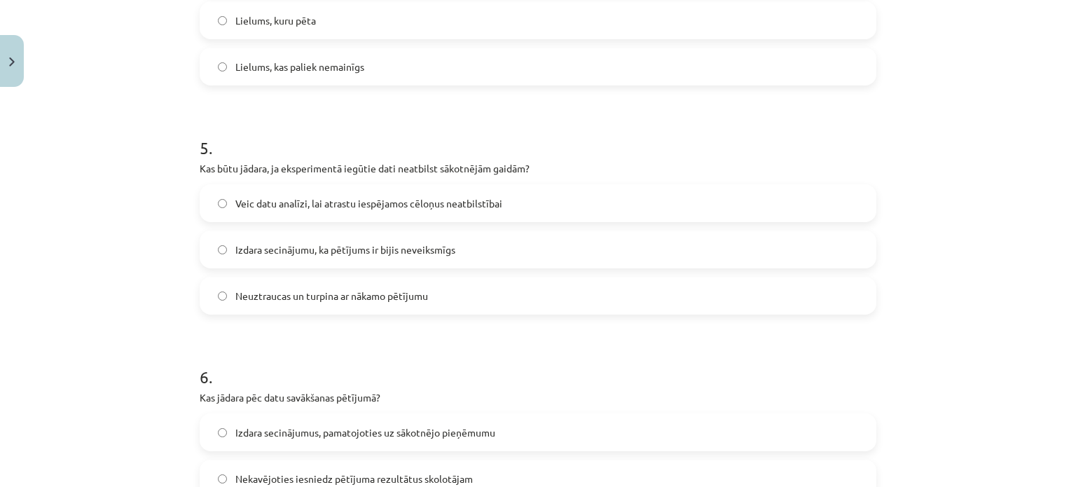
scroll to position [1095, 0]
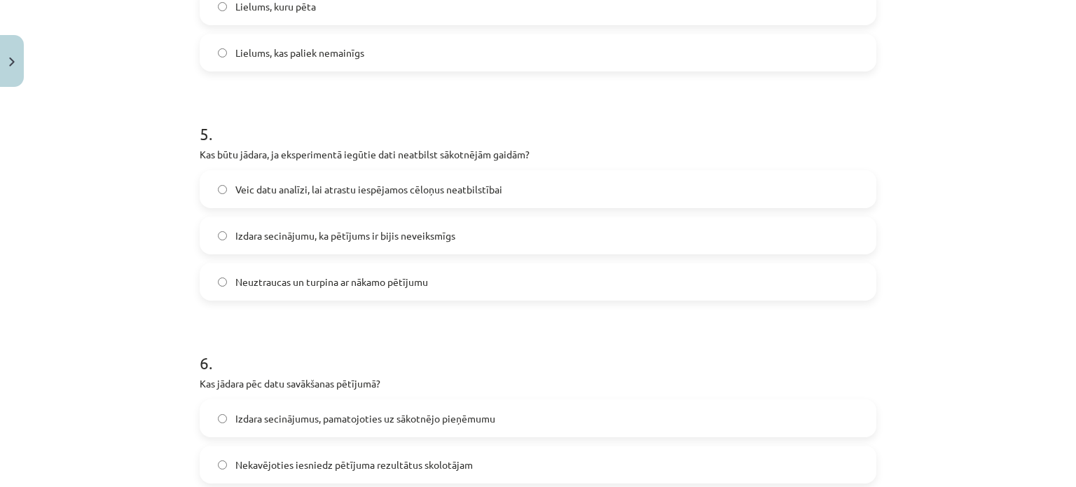
click at [294, 178] on label "Veic datu analīzi, lai atrastu iespējamos cēloņus neatbilstībai" at bounding box center [538, 189] width 674 height 35
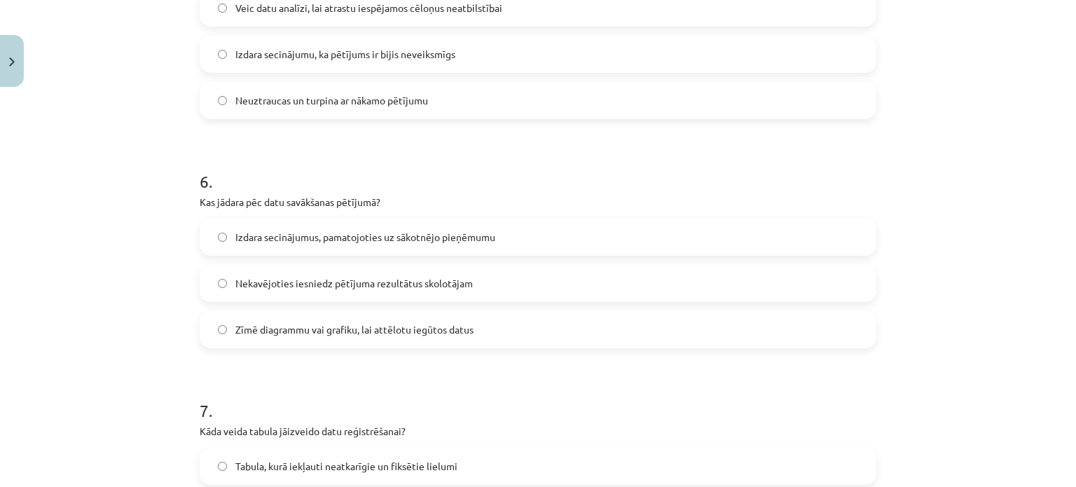
scroll to position [1306, 0]
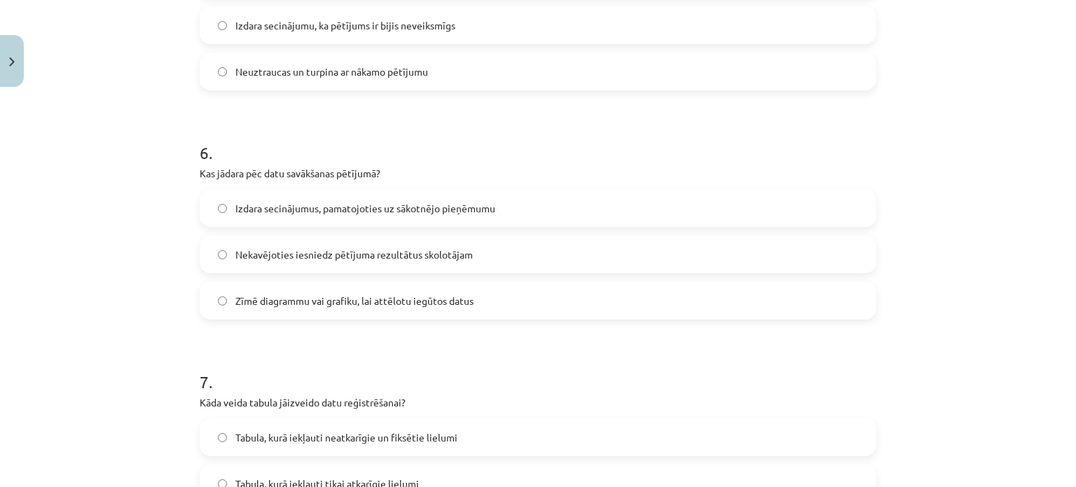
click at [300, 312] on label "Zīmē diagrammu vai grafiku, lai attēlotu iegūtos datus" at bounding box center [538, 300] width 674 height 35
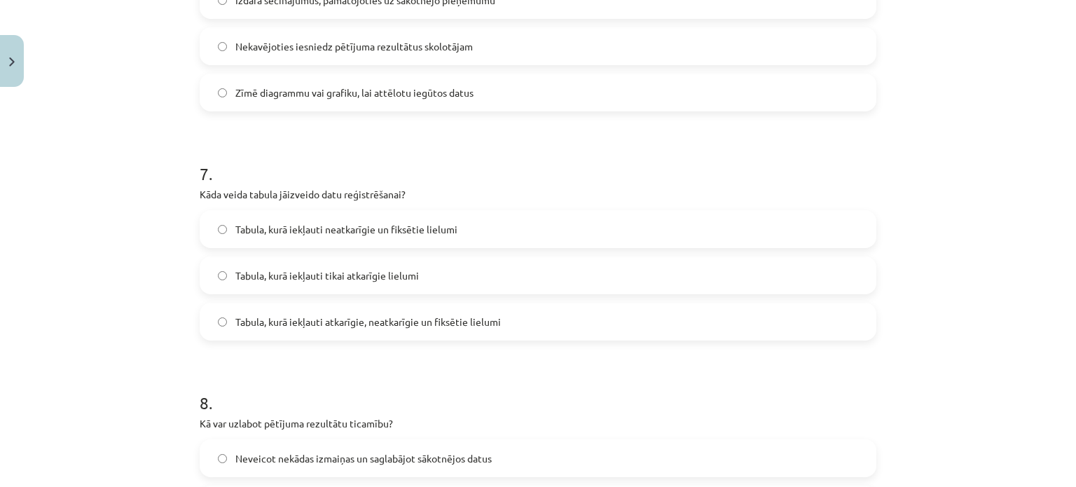
scroll to position [1516, 0]
click at [480, 230] on label "Tabula, kurā iekļauti neatkarīgie un fiksētie lielumi" at bounding box center [538, 226] width 674 height 35
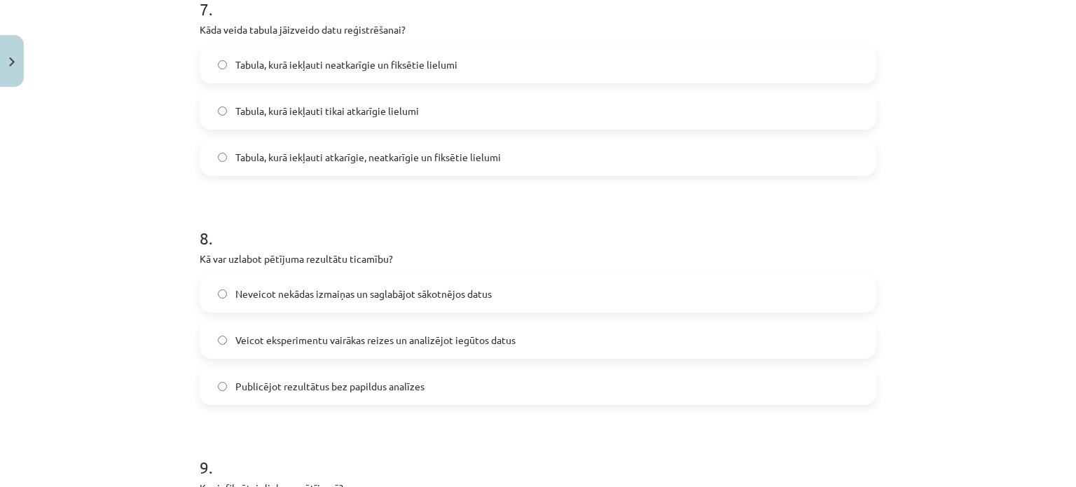
scroll to position [1656, 0]
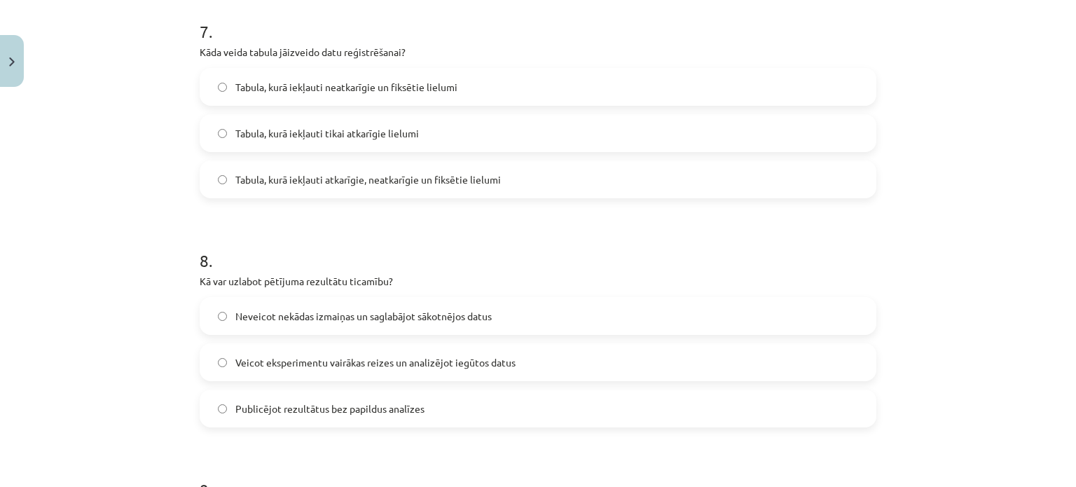
click at [494, 187] on label "Tabula, kurā iekļauti atkarīgie, neatkarīgie un fiksētie lielumi" at bounding box center [538, 179] width 674 height 35
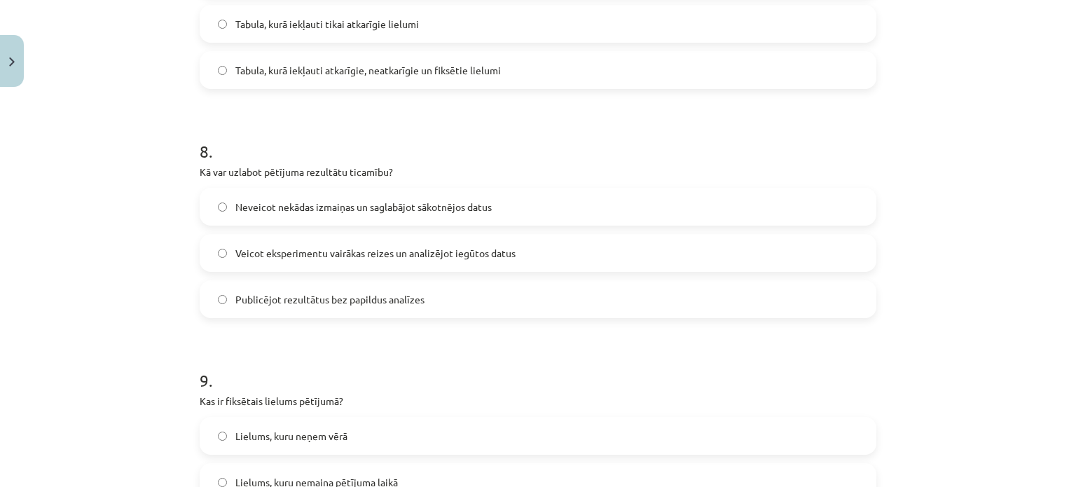
scroll to position [1796, 0]
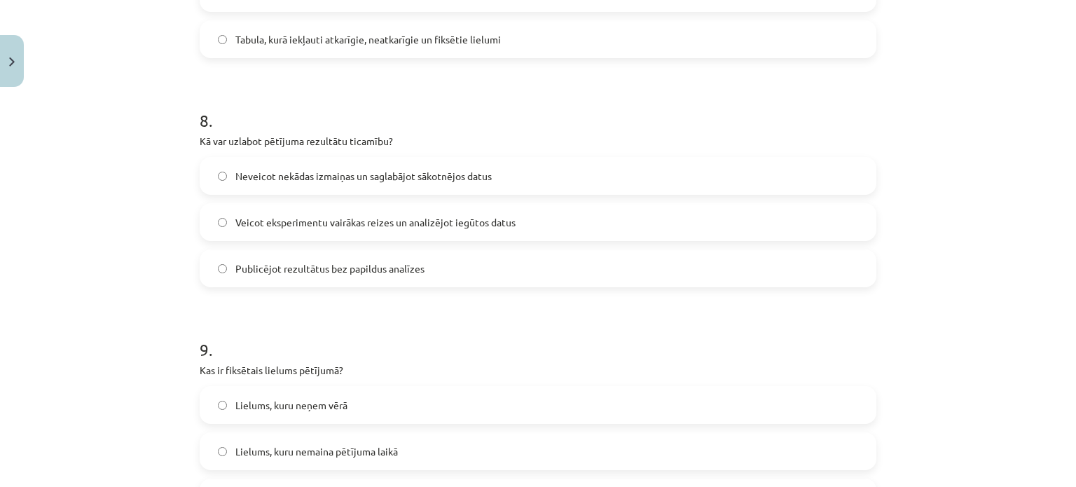
click at [304, 215] on span "Veicot eksperimentu vairākas reizes un analizējot iegūtos datus" at bounding box center [375, 222] width 280 height 15
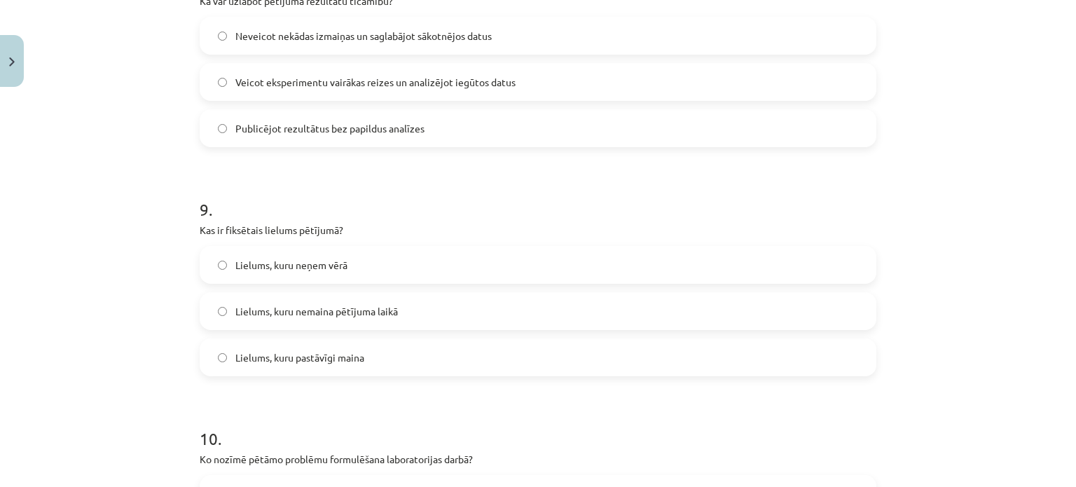
scroll to position [2006, 0]
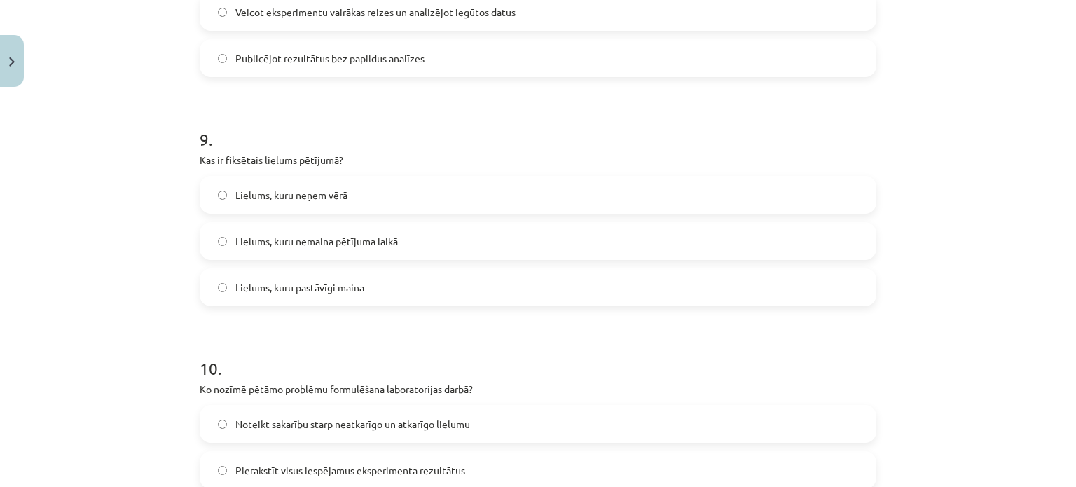
click at [382, 244] on span "Lielums, kuru nemaina pētījuma laikā" at bounding box center [316, 241] width 162 height 15
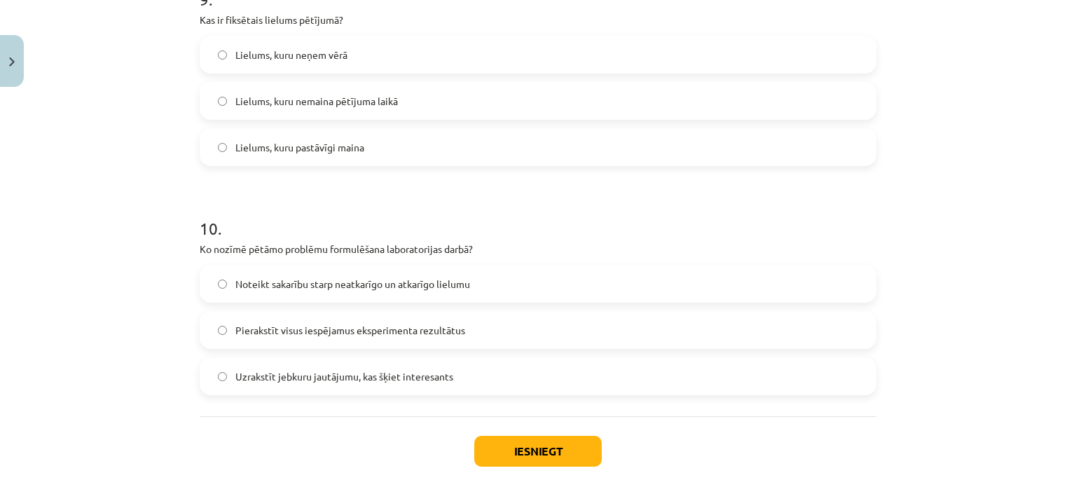
click at [424, 278] on span "Noteikt sakarību starp neatkarīgo un atkarīgo lielumu" at bounding box center [352, 284] width 235 height 15
click at [490, 442] on button "Iesniegt" at bounding box center [537, 451] width 127 height 31
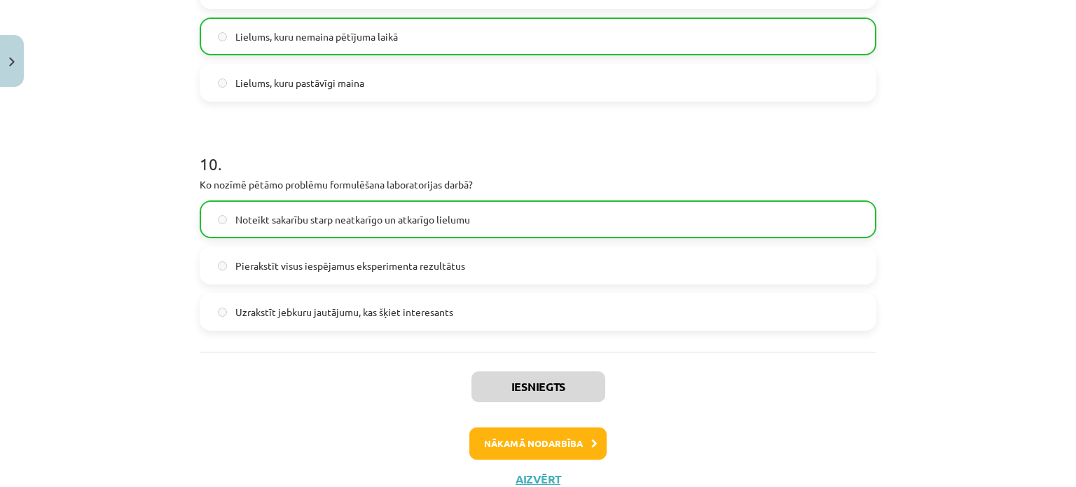
scroll to position [2260, 0]
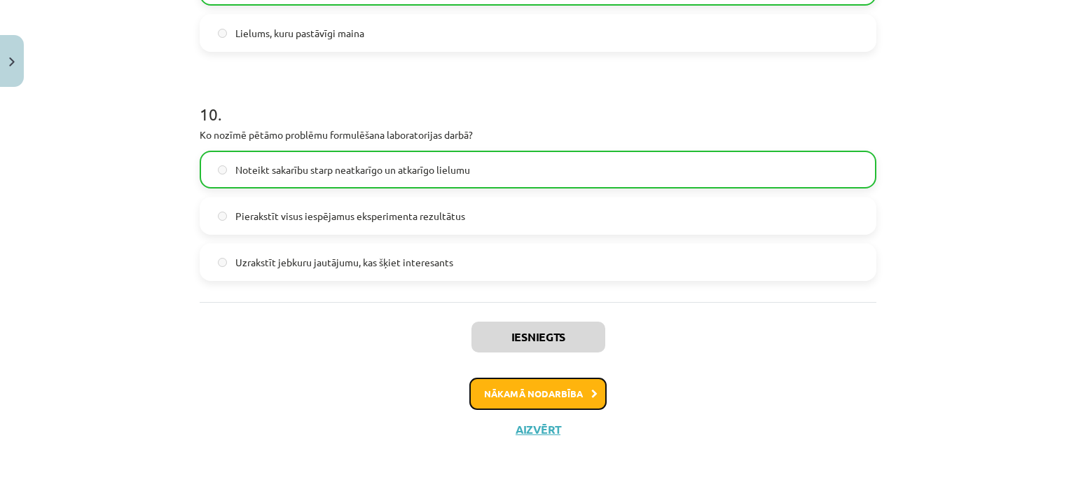
click at [554, 401] on button "Nākamā nodarbība" at bounding box center [537, 394] width 137 height 32
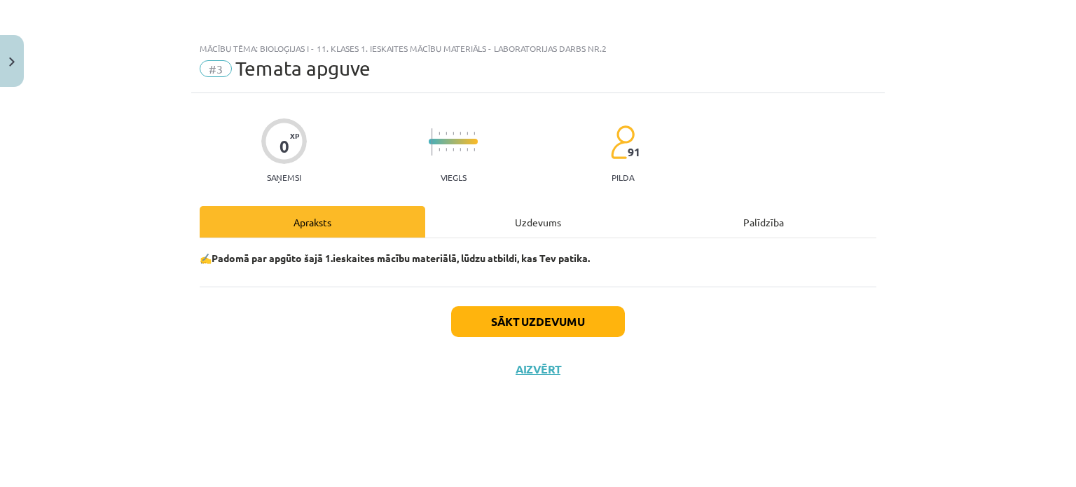
scroll to position [0, 0]
click at [545, 226] on div "Uzdevums" at bounding box center [538, 222] width 226 height 32
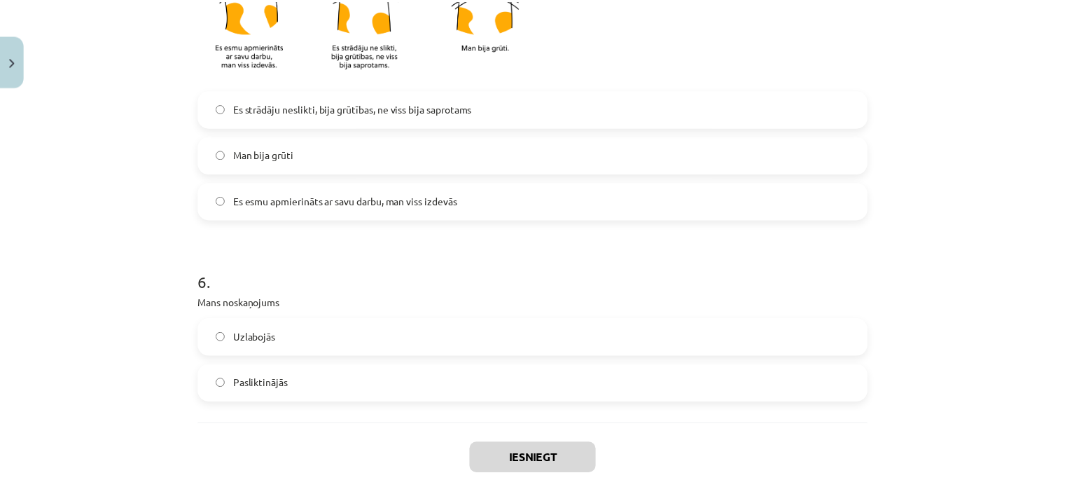
scroll to position [1261, 0]
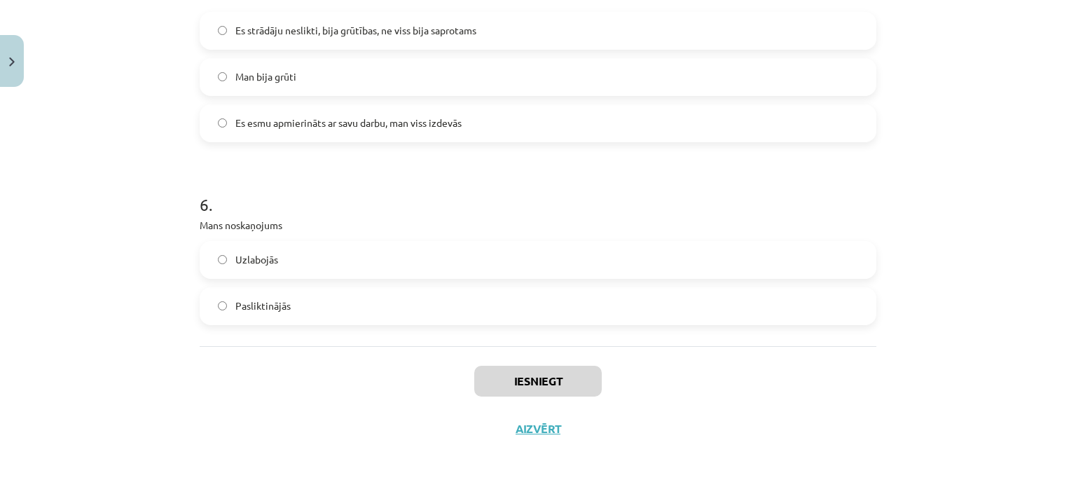
click at [431, 262] on label "Uzlabojās" at bounding box center [538, 259] width 674 height 35
click at [550, 375] on button "Iesniegt" at bounding box center [537, 381] width 127 height 31
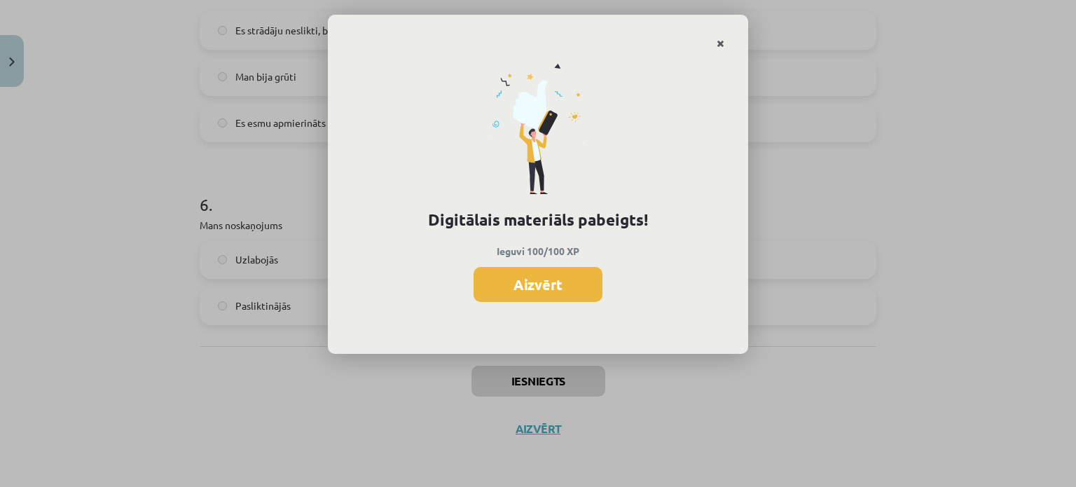
click at [720, 43] on icon "Close" at bounding box center [721, 44] width 8 height 10
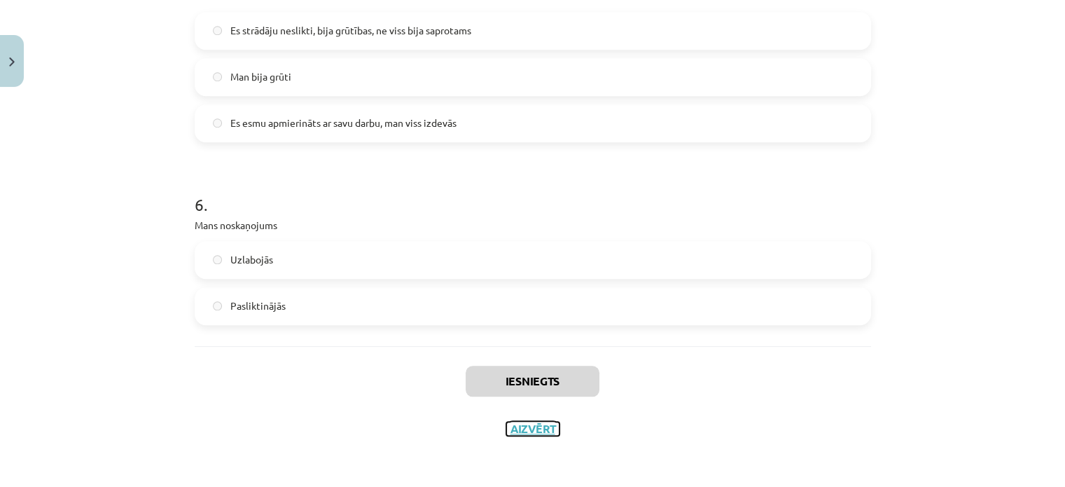
click at [516, 431] on button "Aizvērt" at bounding box center [532, 429] width 53 height 14
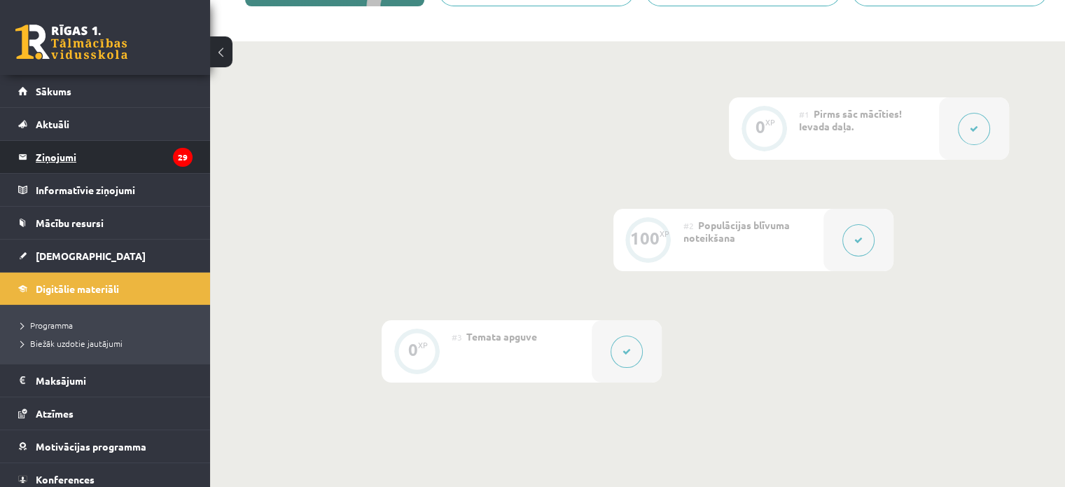
click at [96, 153] on legend "Ziņojumi 29" at bounding box center [114, 157] width 157 height 32
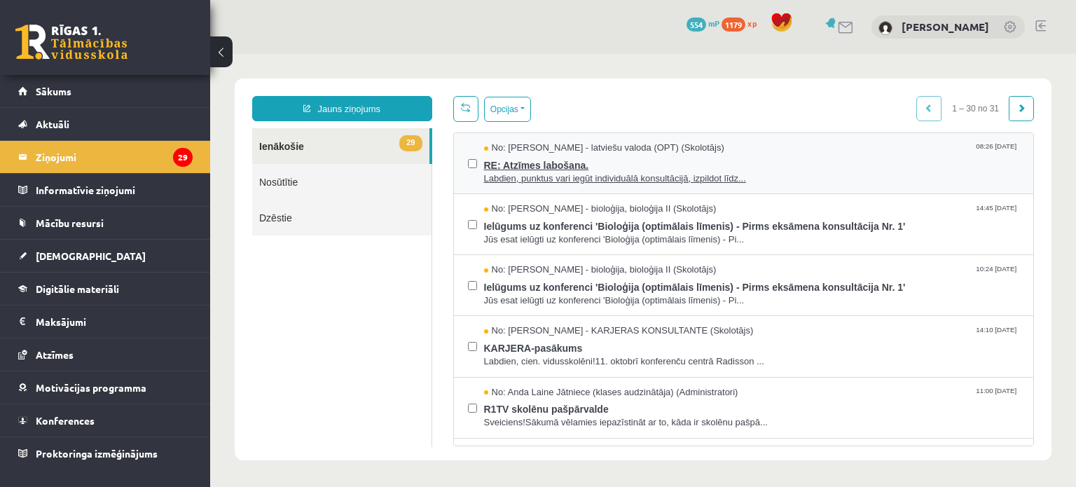
click at [663, 173] on span "Labdien, punktus vari iegūt individuālā konsultācijā, izpildot līdz..." at bounding box center [752, 178] width 536 height 13
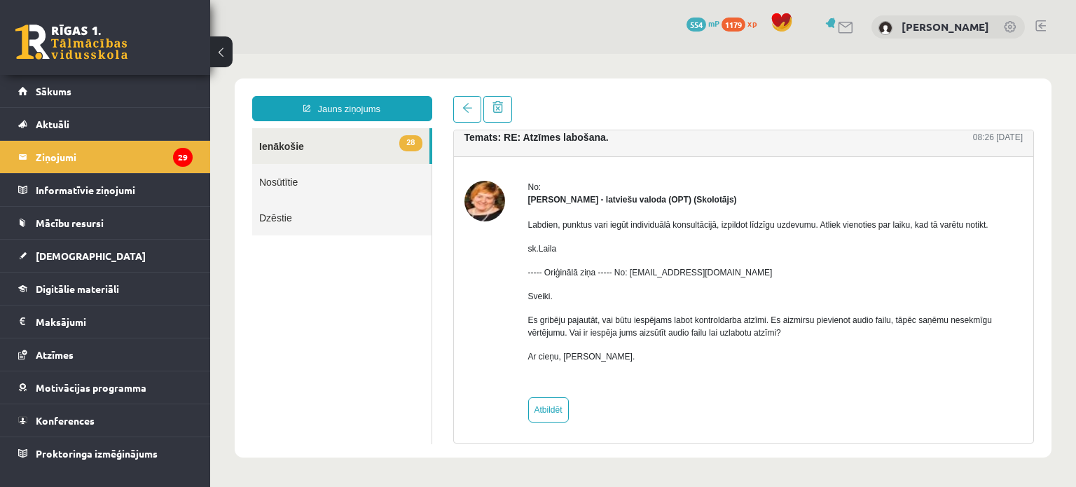
scroll to position [15, 0]
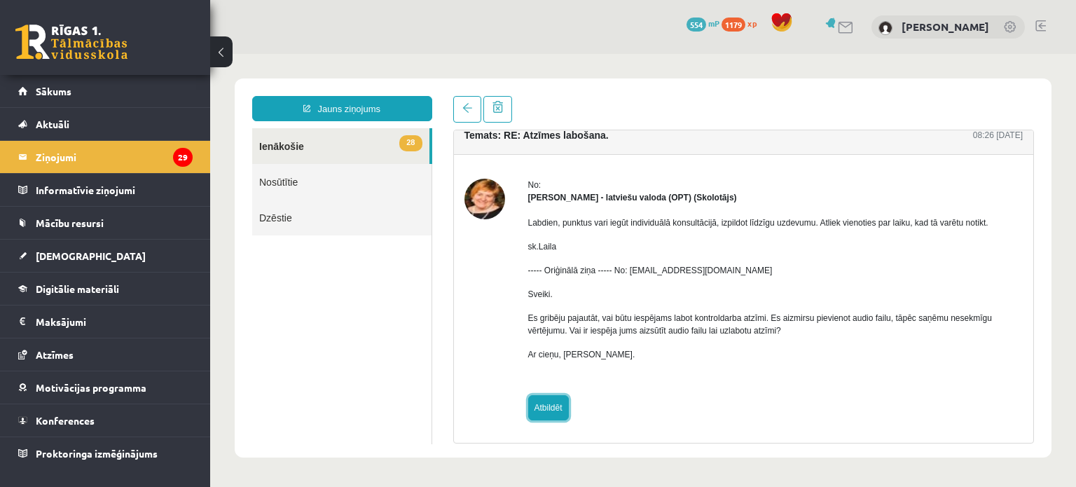
click at [541, 403] on link "Atbildēt" at bounding box center [548, 407] width 41 height 25
type input "**********"
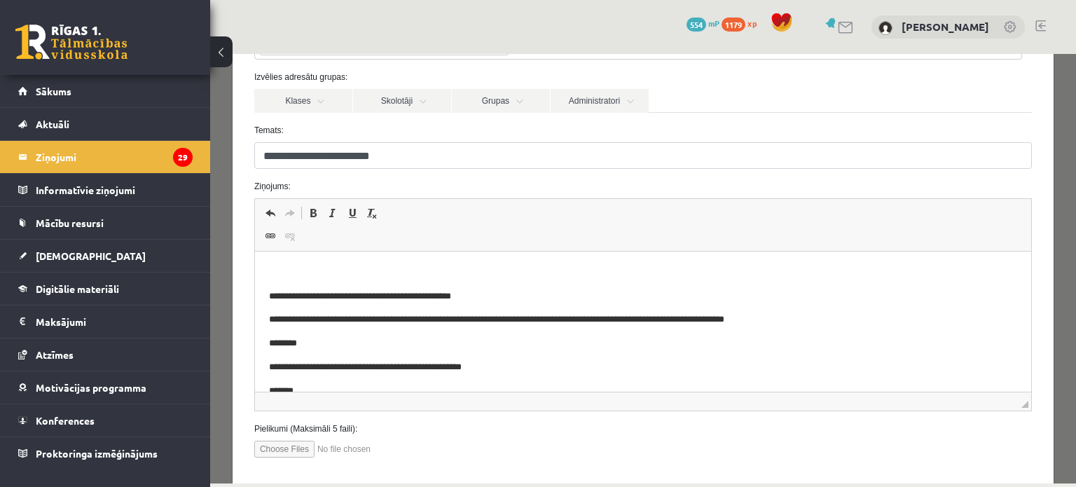
scroll to position [140, 0]
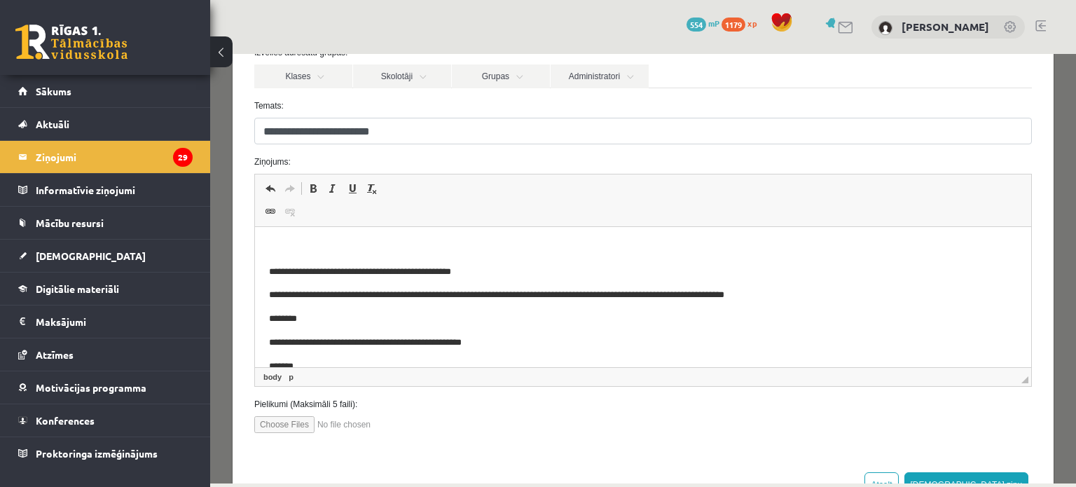
click at [375, 240] on html "**********" at bounding box center [642, 338] width 776 height 222
click at [147, 162] on legend "Ziņojumi 29" at bounding box center [114, 157] width 157 height 32
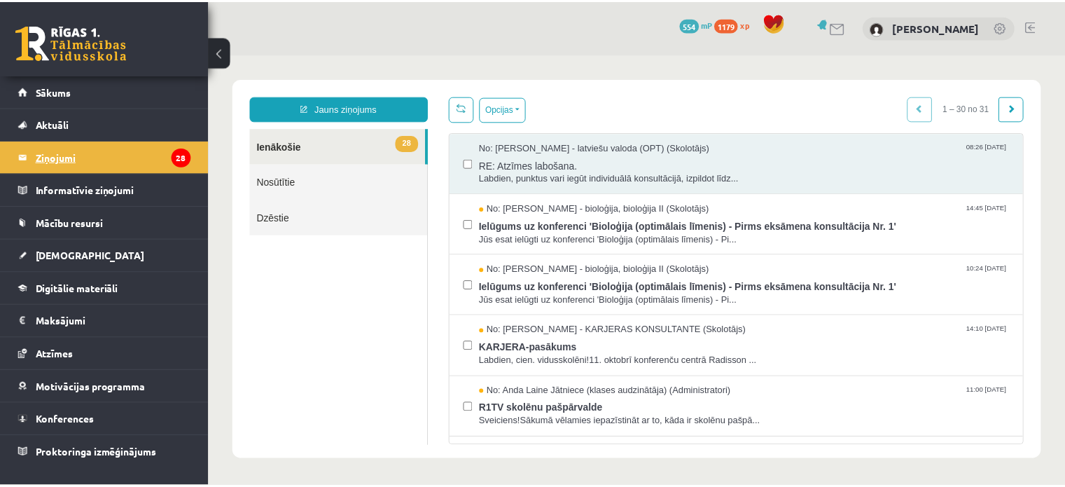
scroll to position [0, 0]
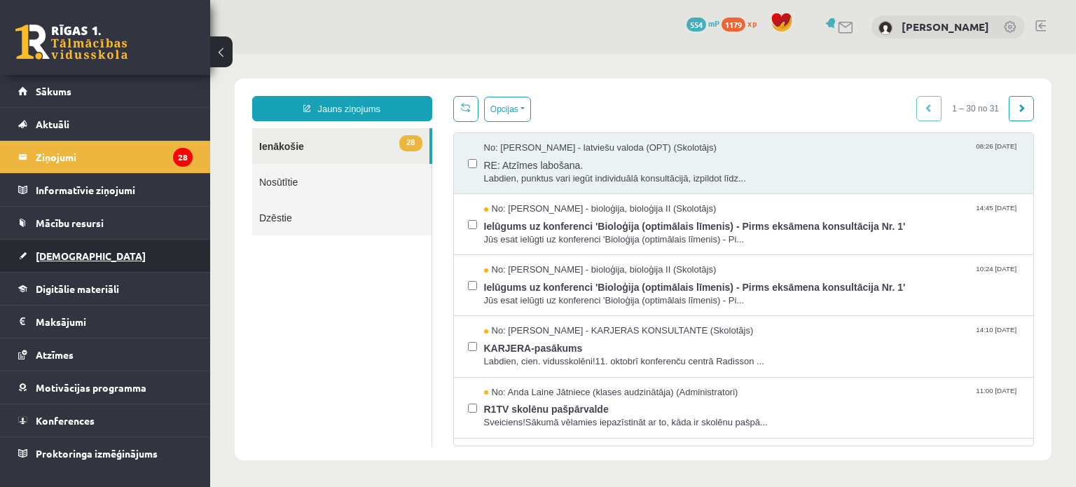
click at [106, 262] on link "[DEMOGRAPHIC_DATA]" at bounding box center [105, 256] width 174 height 32
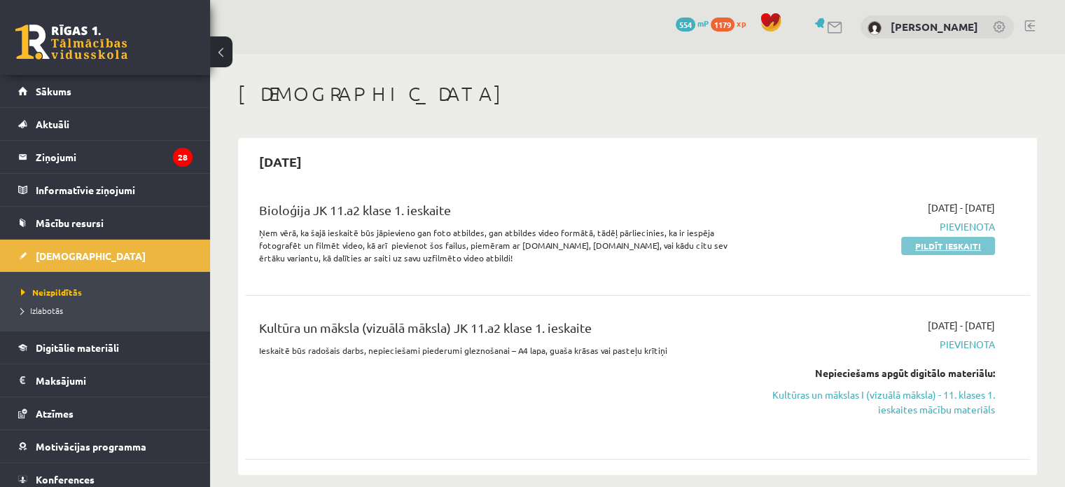
click at [946, 238] on link "Pildīt ieskaiti" at bounding box center [948, 246] width 94 height 18
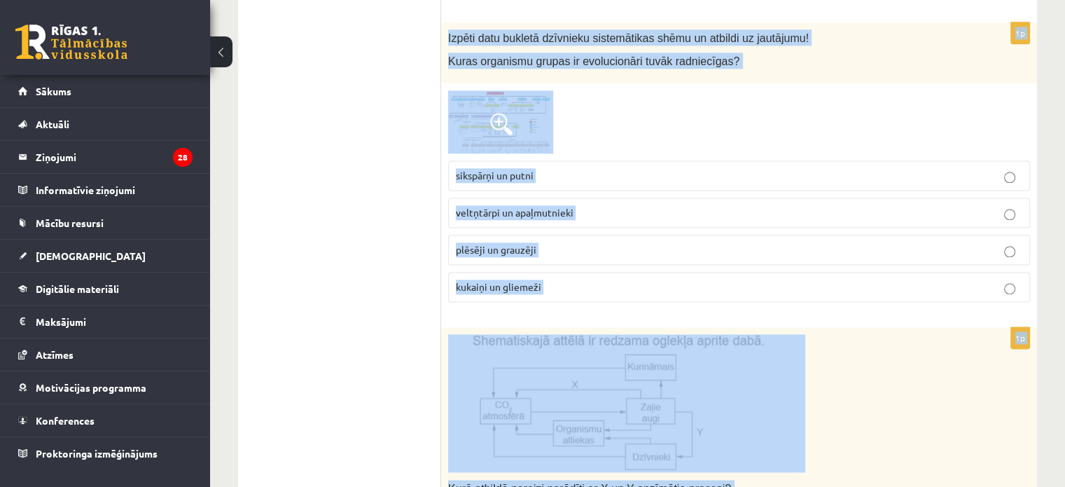
scroll to position [2085, 0]
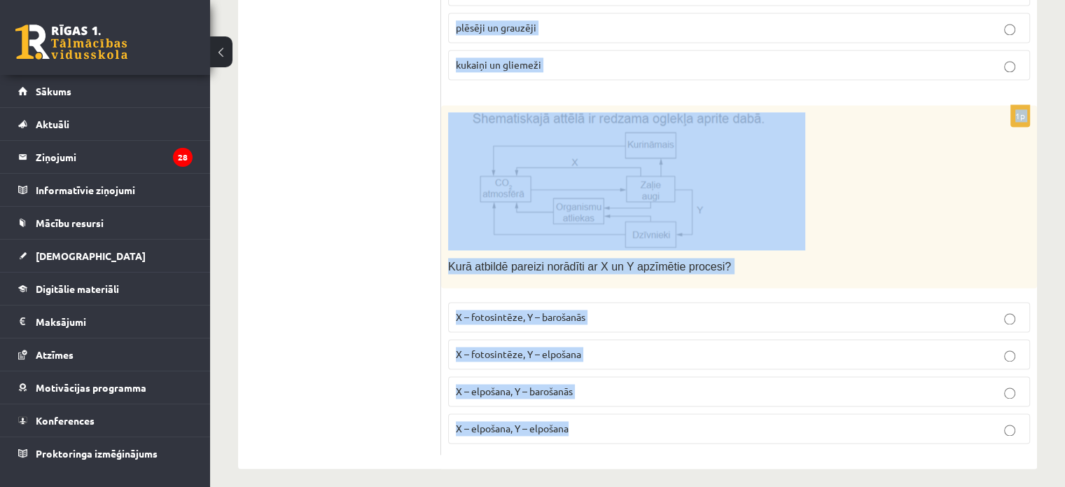
drag, startPoint x: 451, startPoint y: 242, endPoint x: 767, endPoint y: 511, distance: 414.4
copy form "Lore ip dolorsitametc adipiscin Elitsed doeiusmodt incididu? Utlaboree dolorem …"
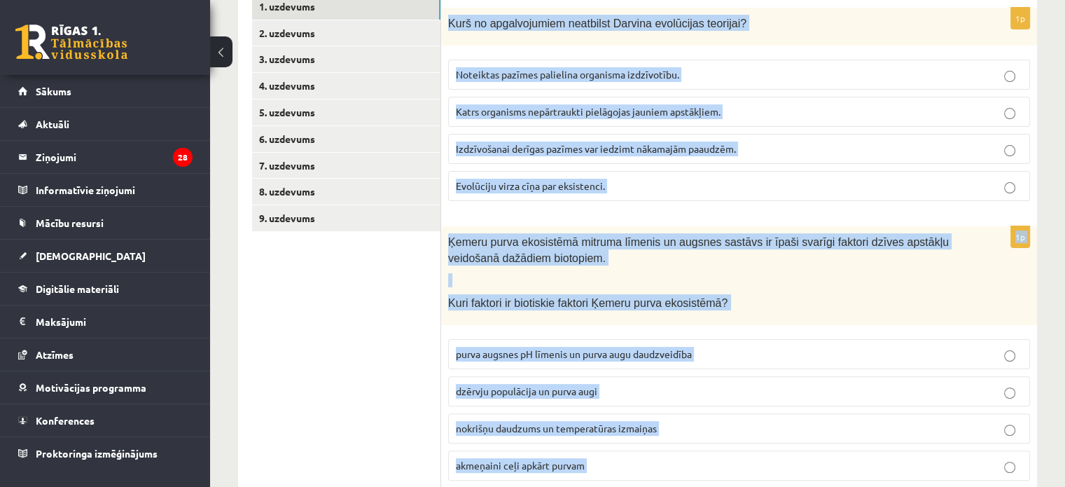
scroll to position [264, 0]
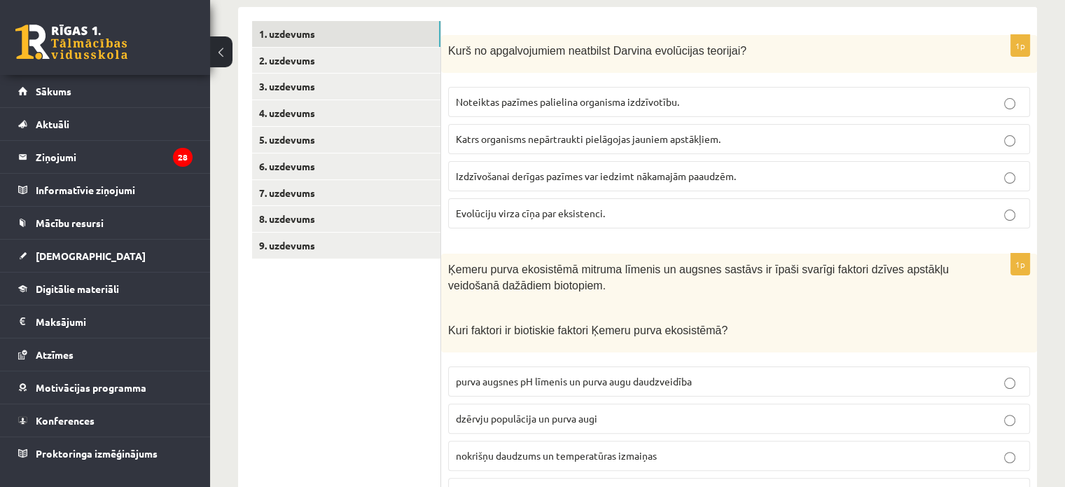
click at [537, 140] on span "Katrs organisms nepārtraukti pielāgojas jauniem apstākļiem." at bounding box center [588, 138] width 265 height 13
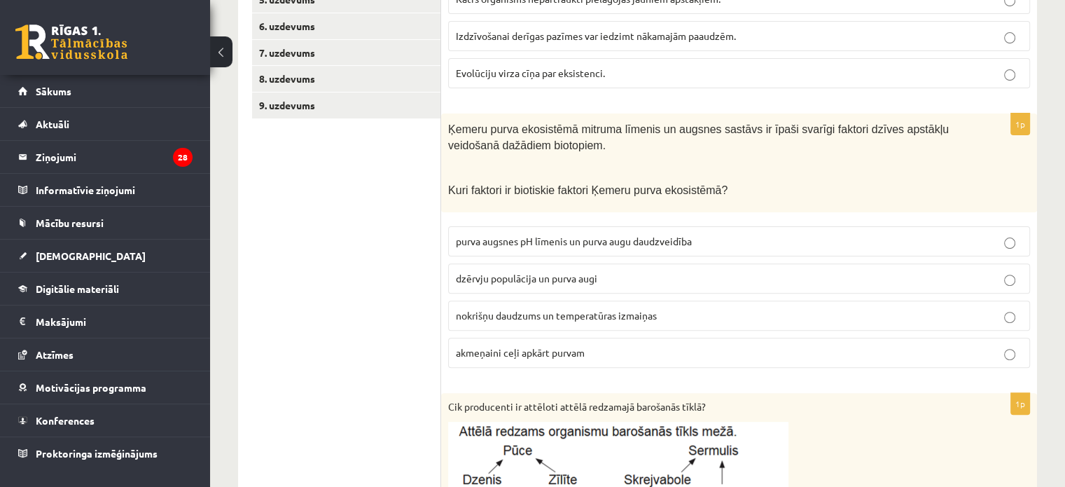
click at [537, 275] on span "dzērvju populācija un purva augi" at bounding box center [526, 278] width 141 height 13
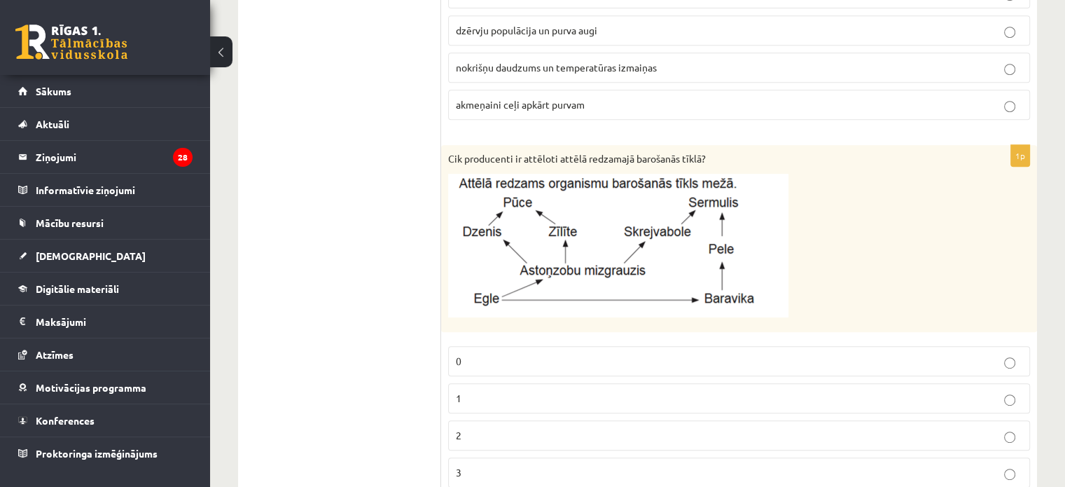
scroll to position [684, 0]
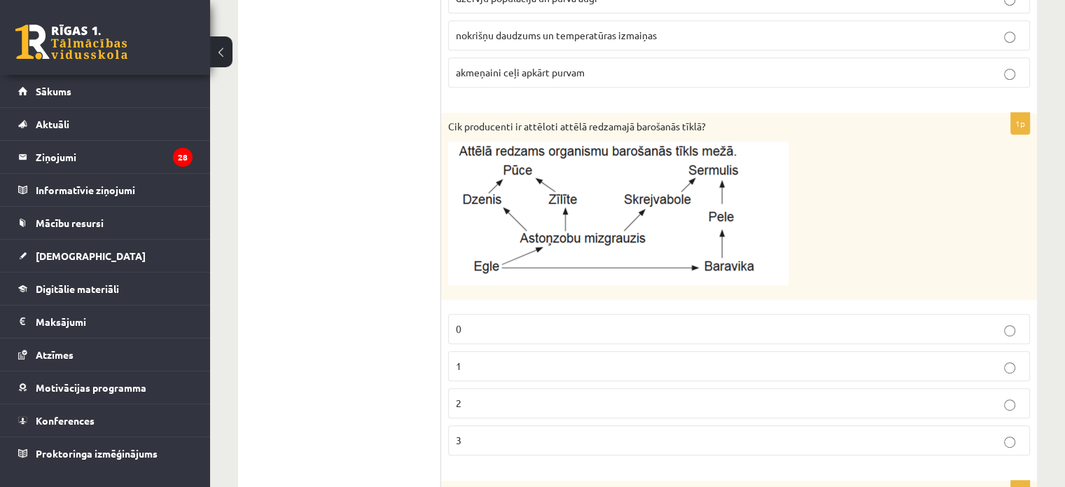
click at [504, 351] on label "1" at bounding box center [739, 366] width 582 height 30
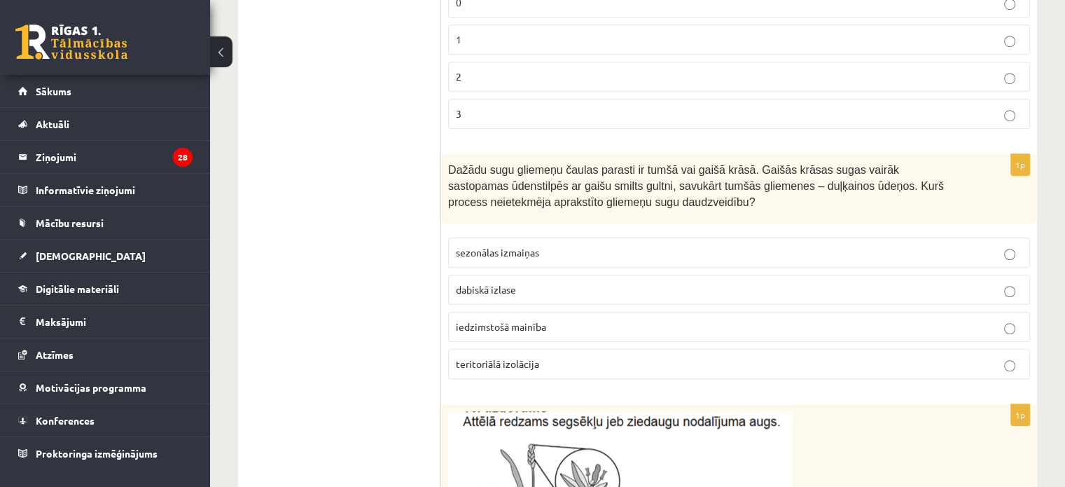
scroll to position [1034, 0]
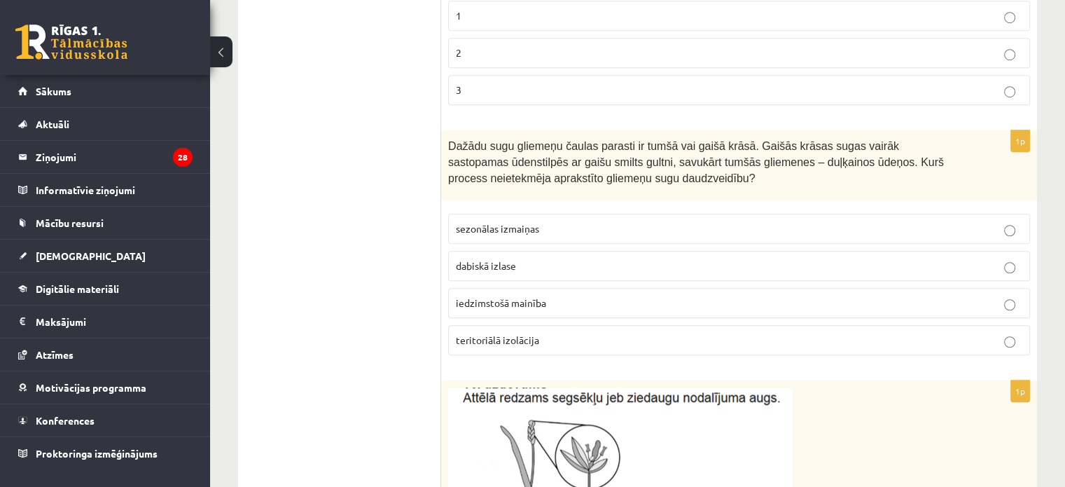
click at [481, 228] on span "sezonālas izmaiņas" at bounding box center [497, 228] width 83 height 13
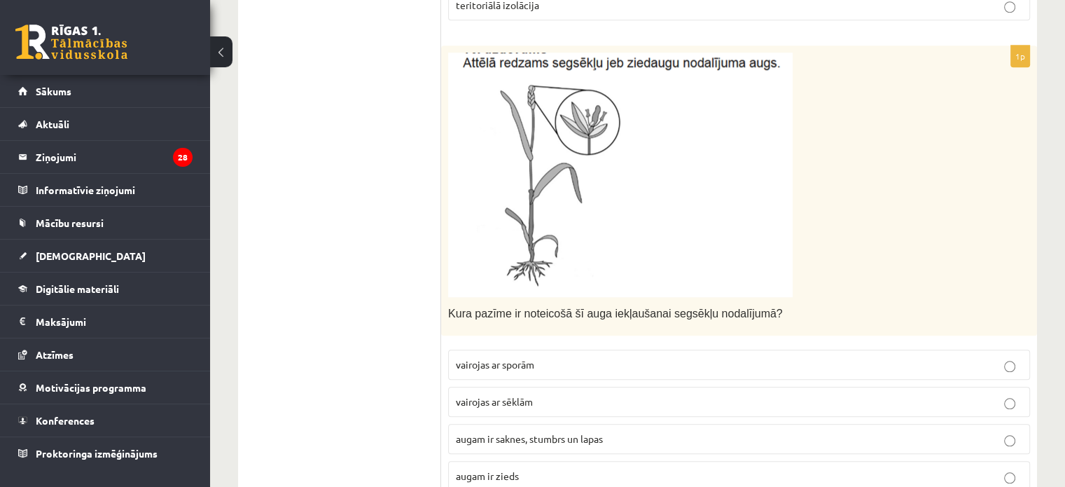
scroll to position [1455, 0]
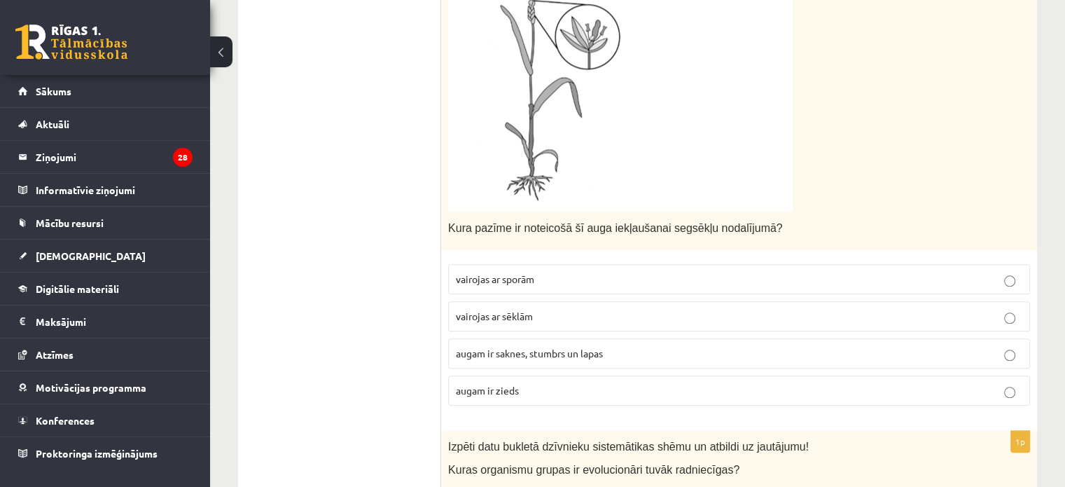
click at [551, 311] on p "vairojas ar sēklām" at bounding box center [739, 316] width 567 height 15
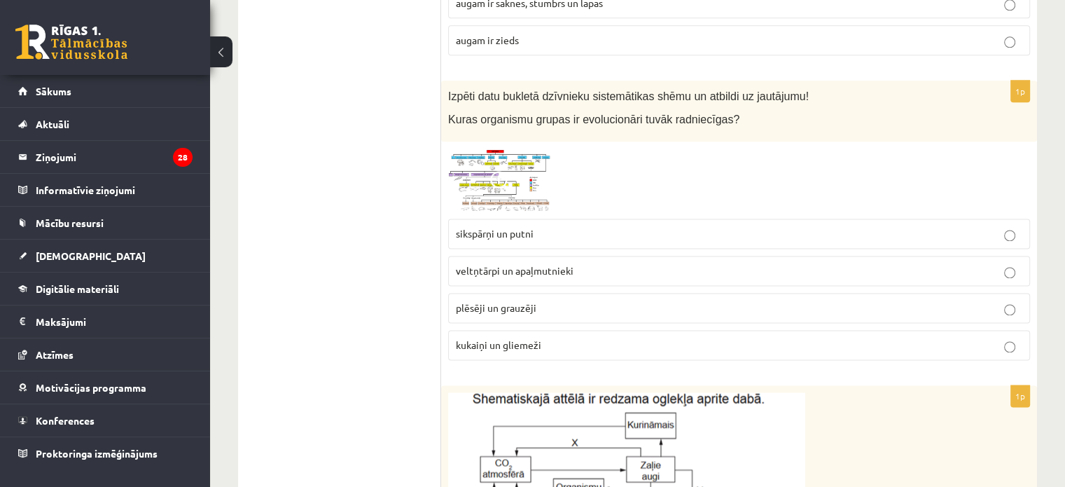
scroll to position [1875, 0]
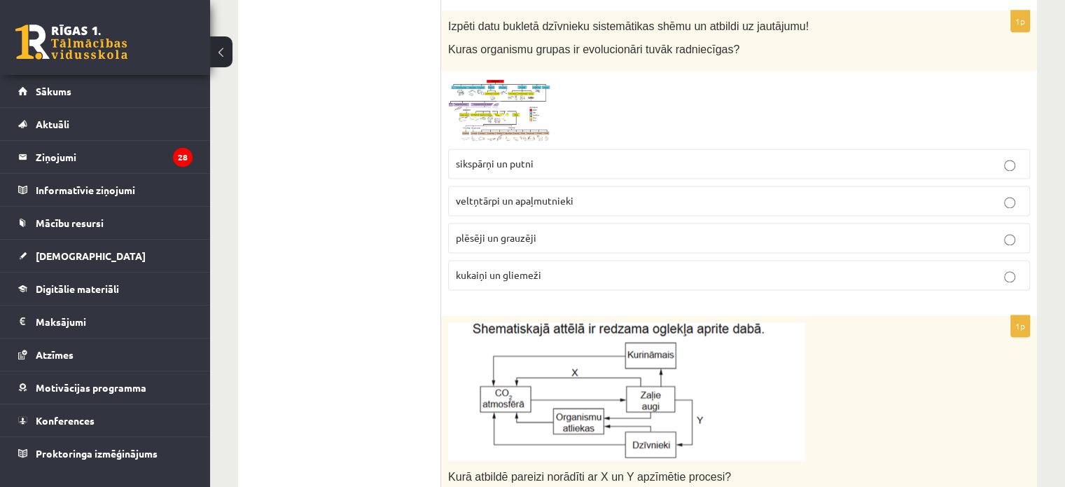
click at [513, 232] on span "plēsēji un grauzēji" at bounding box center [496, 237] width 81 height 13
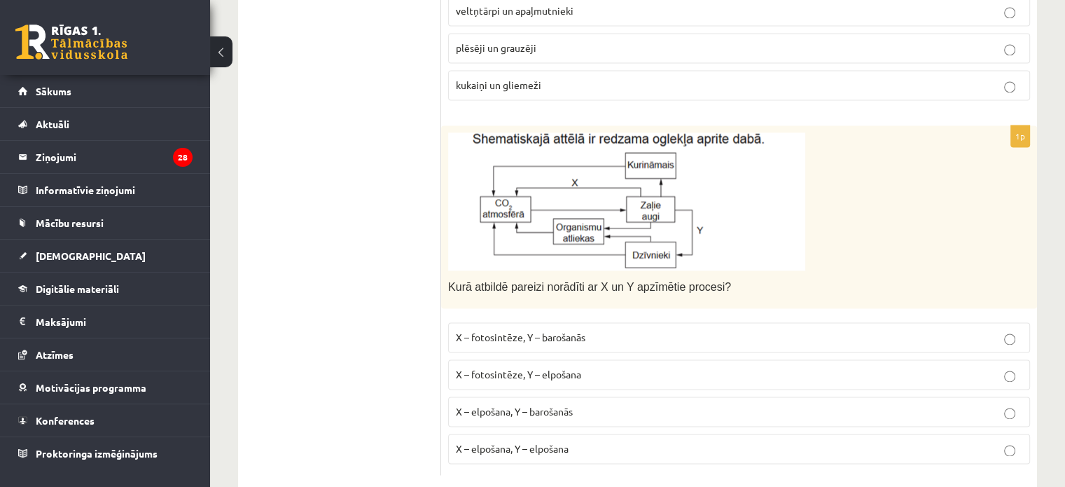
scroll to position [2085, 0]
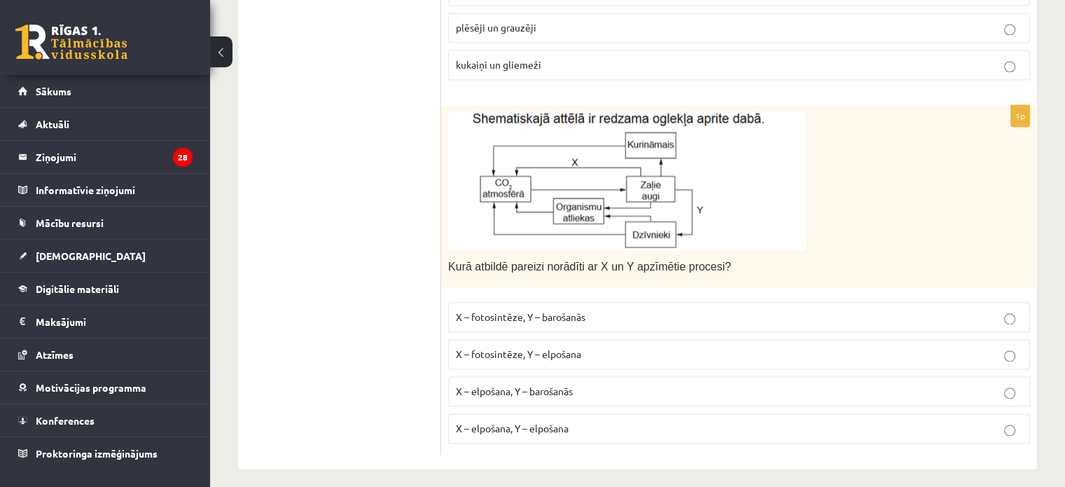
click at [583, 347] on p "X – fotosintēze, Y – elpošana" at bounding box center [739, 354] width 567 height 15
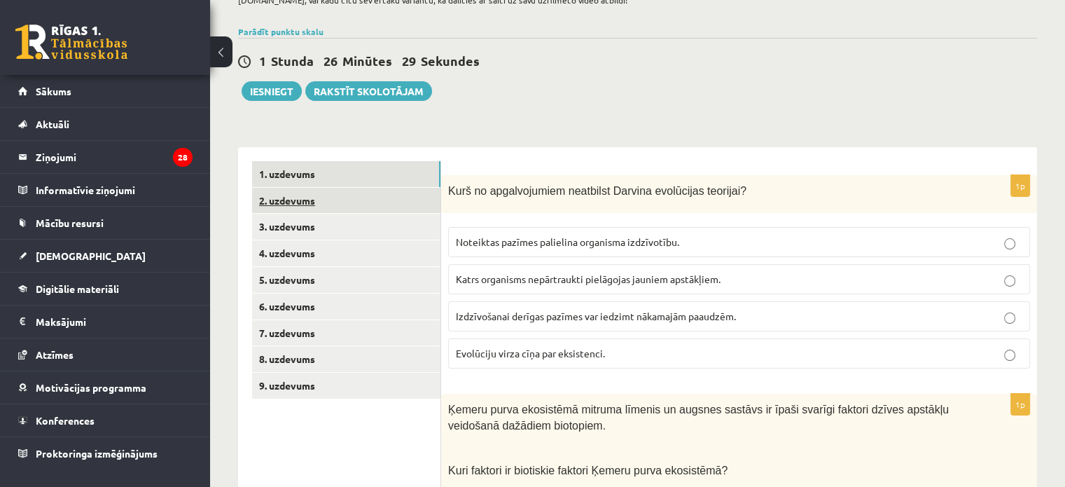
scroll to position [0, 0]
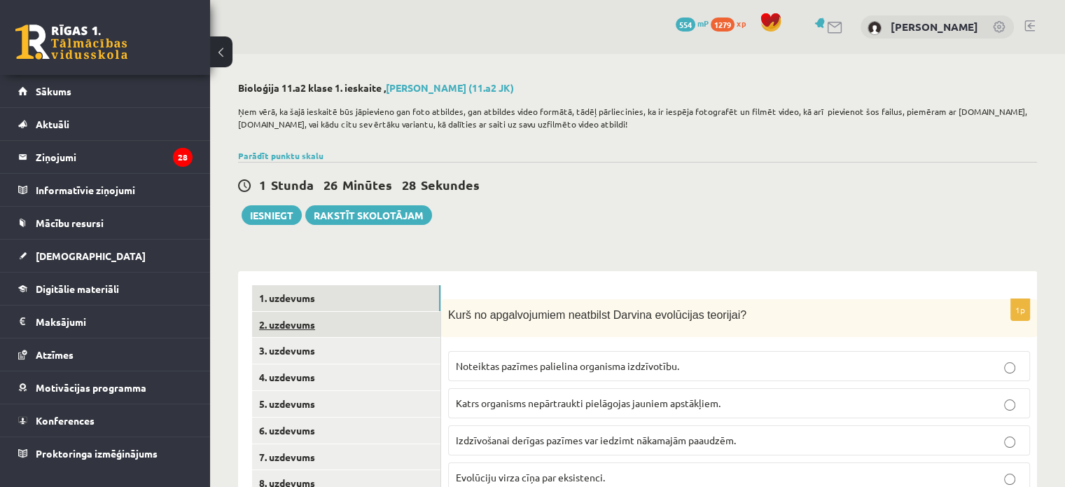
click at [304, 328] on link "2. uzdevums" at bounding box center [346, 325] width 188 height 26
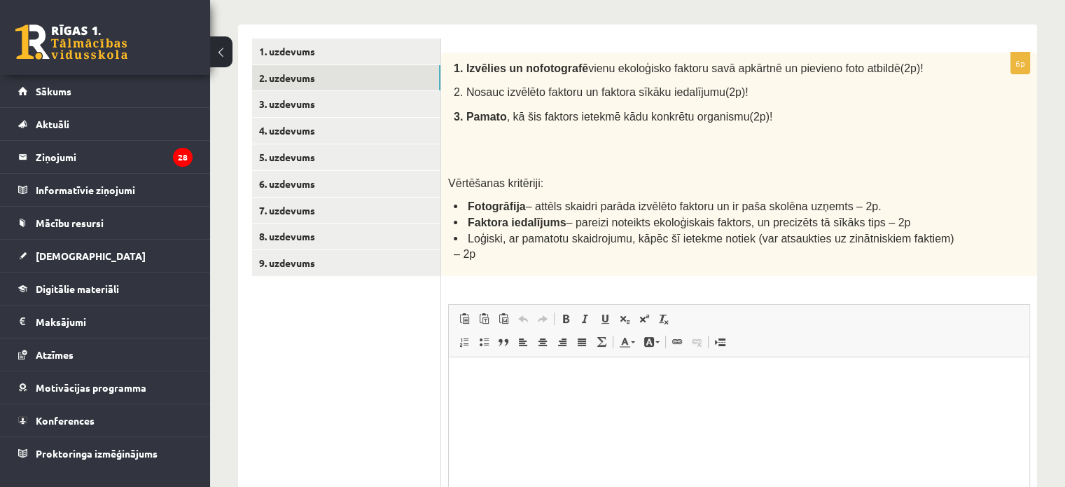
scroll to position [240, 0]
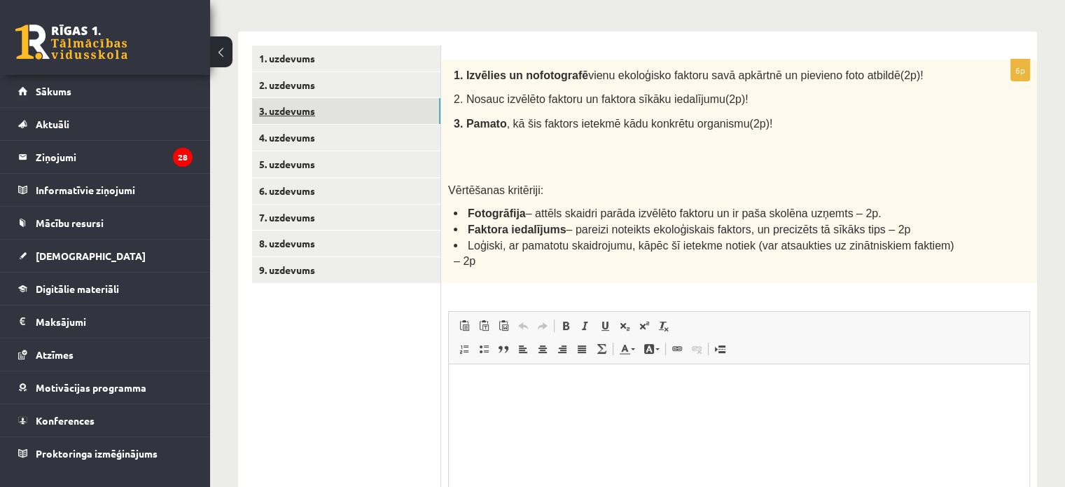
click at [293, 116] on link "3. uzdevums" at bounding box center [346, 111] width 188 height 26
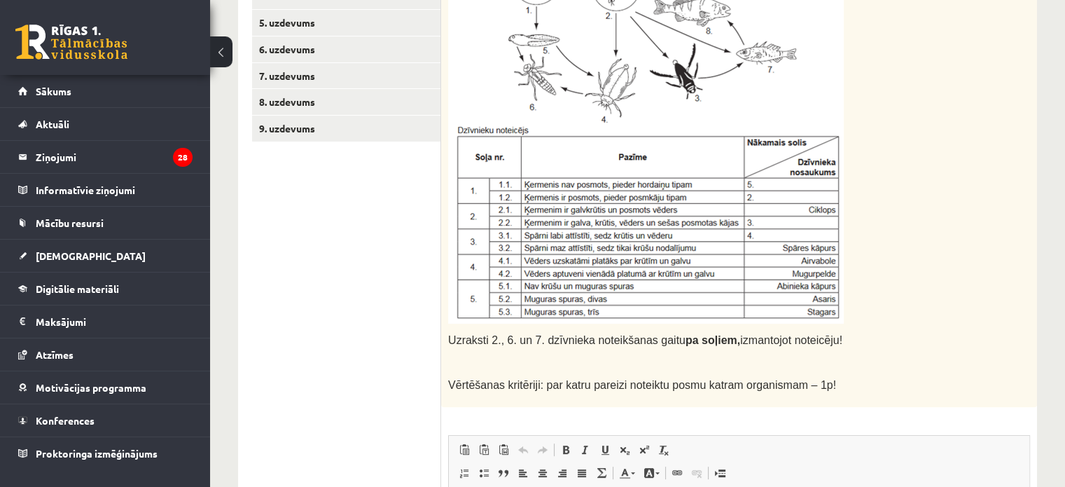
scroll to position [521, 0]
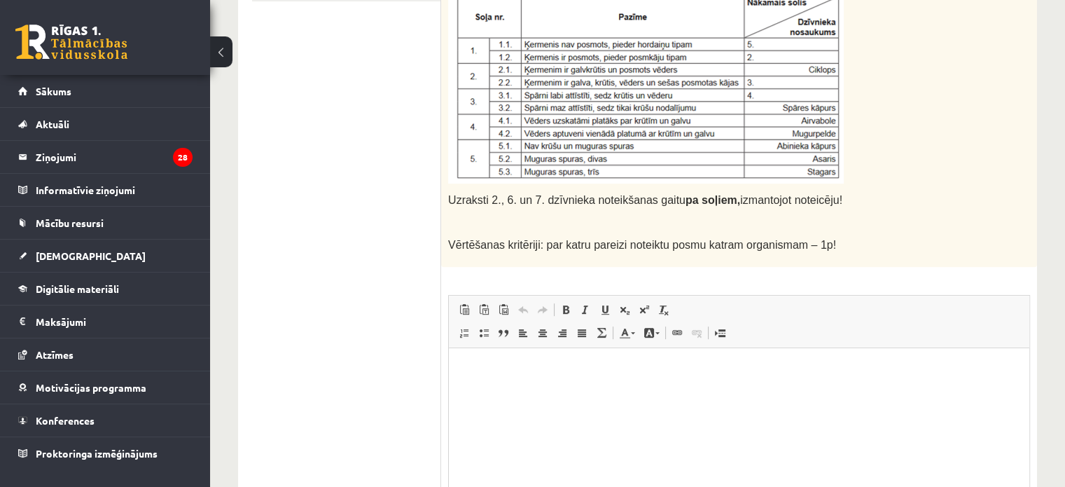
drag, startPoint x: 440, startPoint y: 198, endPoint x: 857, endPoint y: 257, distance: 420.9
click at [857, 257] on div "**********" at bounding box center [637, 175] width 799 height 850
copy div "7p Uzraksti 2., 6. un 7. dzīvnieka noteikšanas gaitu pa soļiem, izmantojot note…"
click at [417, 111] on ul "1. uzdevums 2. uzdevums 3. uzdevums 4. uzdevums 5. uzdevums 6. uzdevums 7. uzde…" at bounding box center [346, 175] width 189 height 822
click at [485, 387] on html at bounding box center [739, 368] width 581 height 43
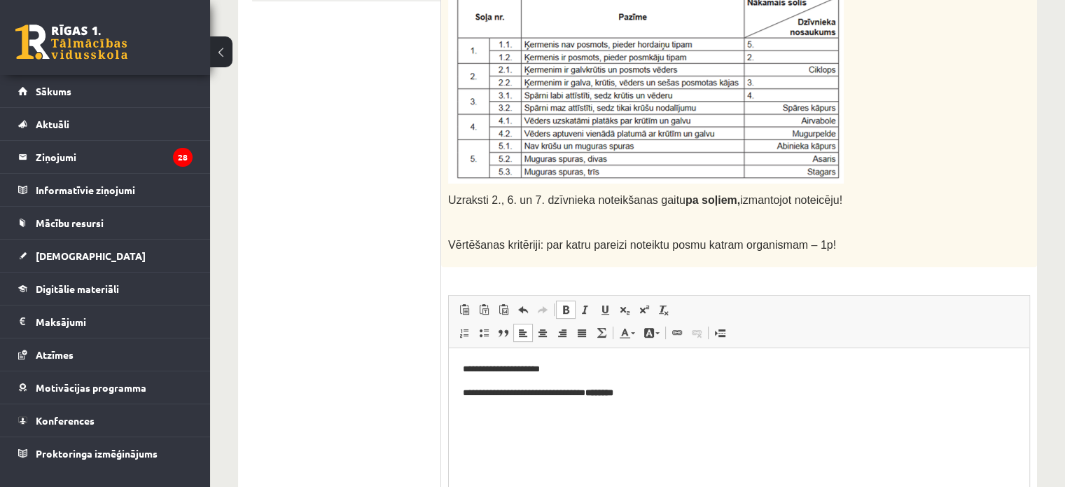
click at [578, 392] on p "**********" at bounding box center [739, 392] width 553 height 15
click at [649, 394] on p "**********" at bounding box center [739, 392] width 553 height 15
click at [562, 300] on link "Полужирный Комбинация клавиш Ctrl+B" at bounding box center [566, 309] width 20 height 18
click at [569, 307] on span at bounding box center [565, 309] width 11 height 11
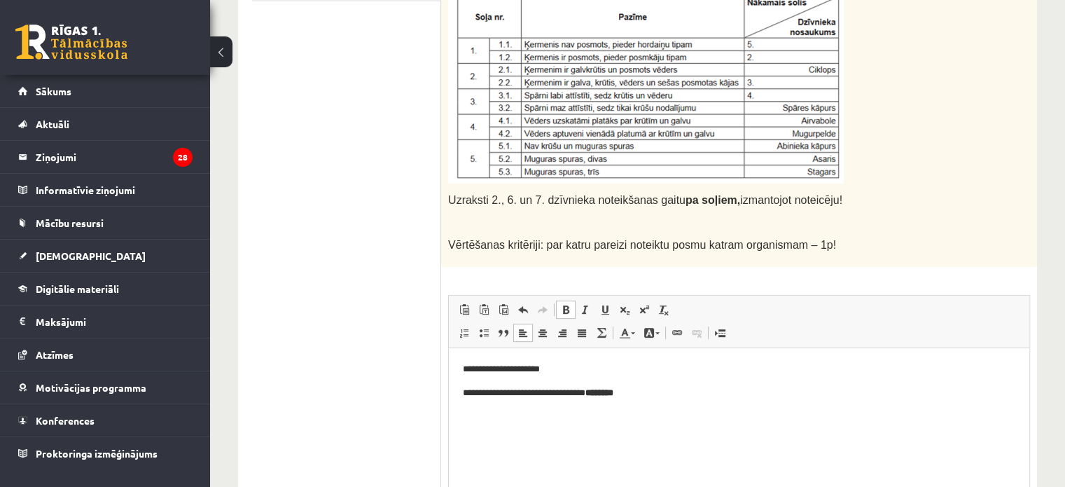
click at [569, 307] on span at bounding box center [565, 309] width 11 height 11
click at [586, 305] on span at bounding box center [585, 309] width 11 height 11
click at [561, 307] on span at bounding box center [565, 309] width 11 height 11
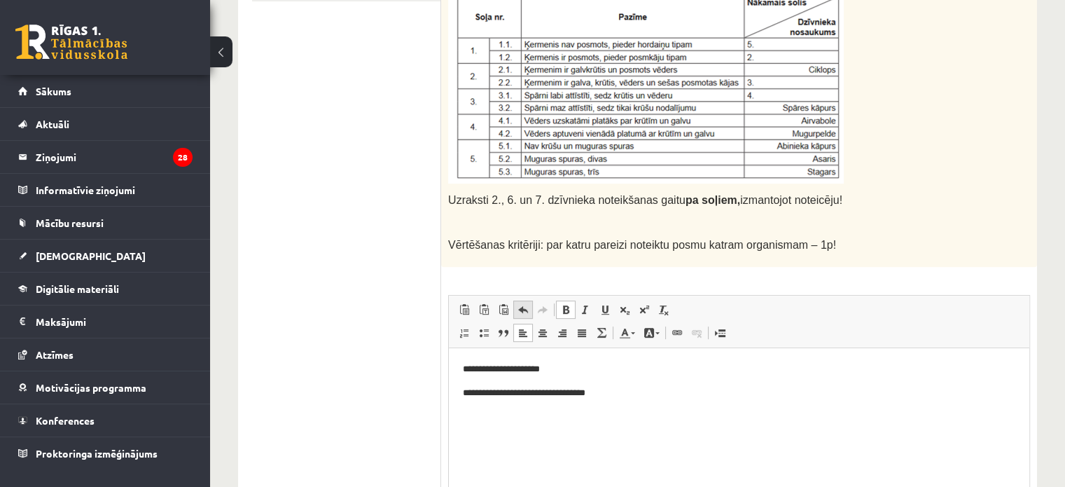
click at [527, 306] on span at bounding box center [523, 309] width 11 height 11
click at [611, 400] on html "**********" at bounding box center [739, 380] width 581 height 66
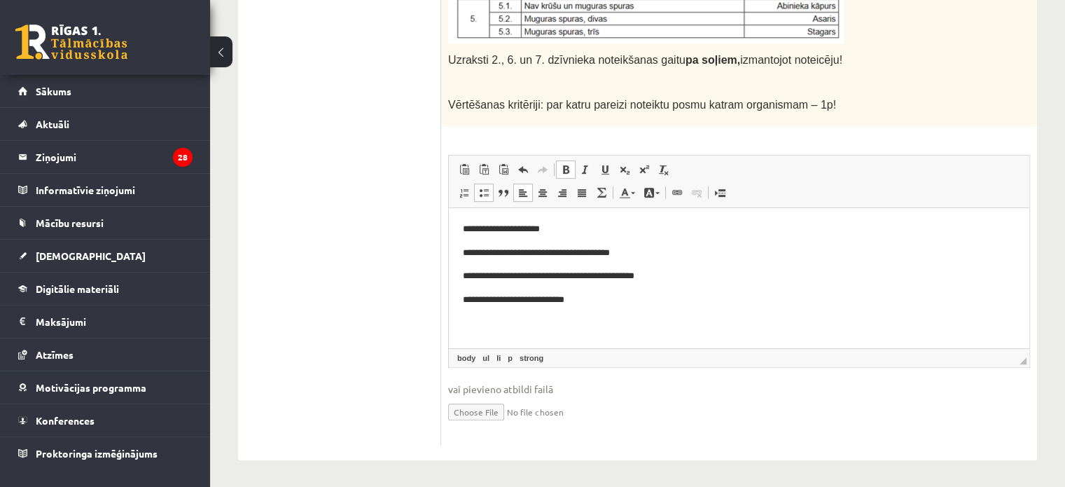
scroll to position [76, 0]
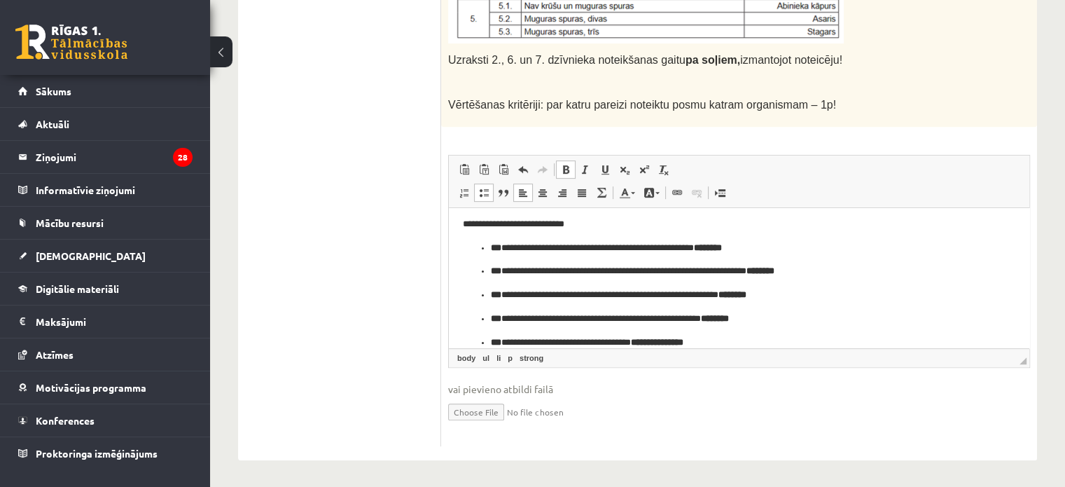
click at [478, 246] on ul "**********" at bounding box center [739, 294] width 553 height 109
click at [488, 276] on ul "**********" at bounding box center [739, 305] width 553 height 85
click at [488, 291] on ul "**********" at bounding box center [739, 318] width 553 height 62
click at [490, 321] on ul "**********" at bounding box center [739, 330] width 553 height 38
click at [490, 348] on span "◢ Путь элементов body p strong" at bounding box center [739, 357] width 581 height 19
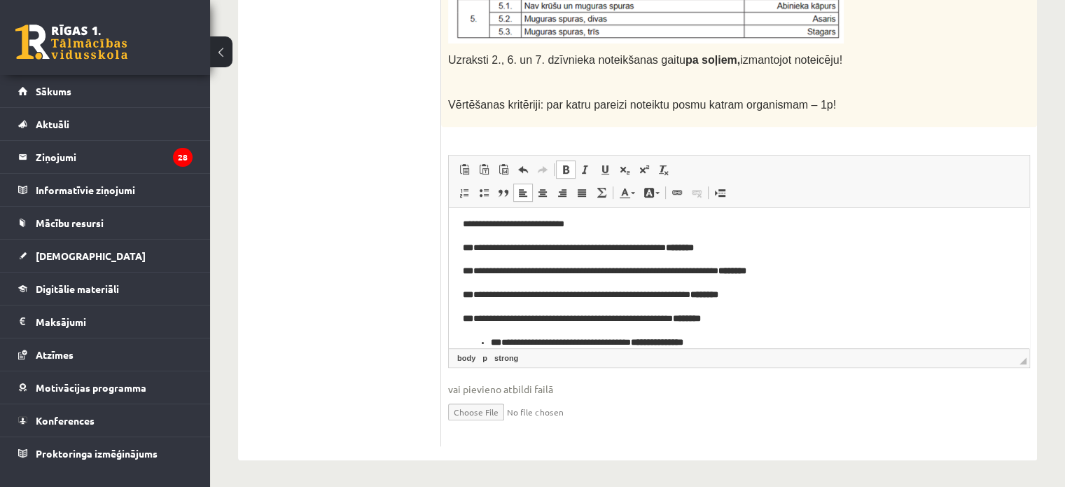
click at [491, 341] on strong "***" at bounding box center [496, 341] width 11 height 9
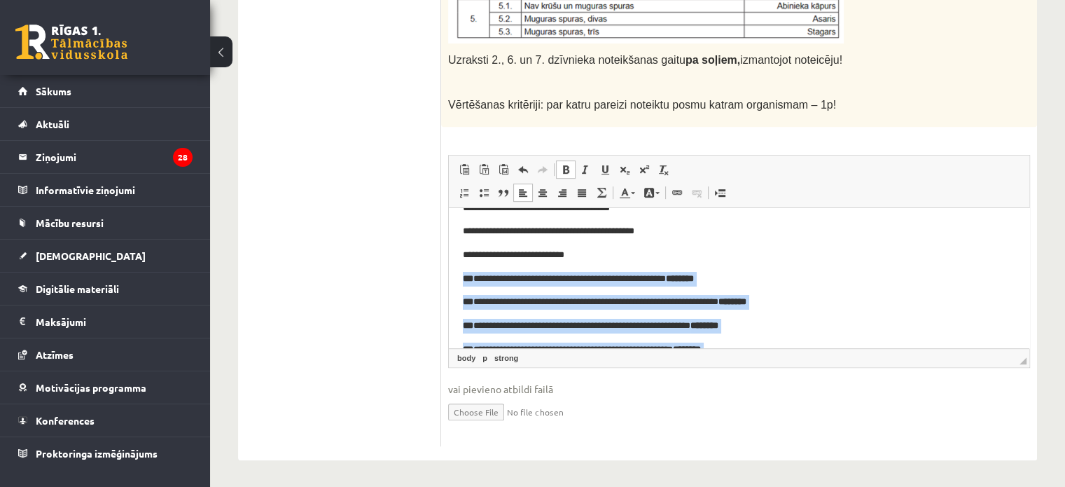
scroll to position [115, 0]
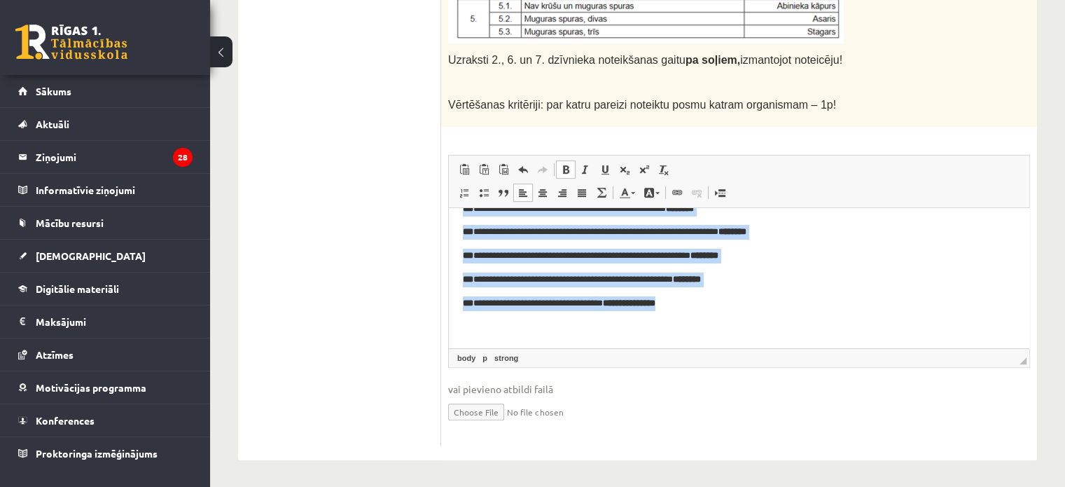
drag, startPoint x: 452, startPoint y: 279, endPoint x: 725, endPoint y: 303, distance: 274.3
click at [725, 303] on html "**********" at bounding box center [739, 219] width 581 height 255
click at [567, 164] on span at bounding box center [565, 169] width 11 height 11
click at [567, 166] on span at bounding box center [565, 169] width 11 height 11
click at [567, 174] on link "Полужирный Комбинация клавиш Ctrl+B" at bounding box center [566, 169] width 20 height 18
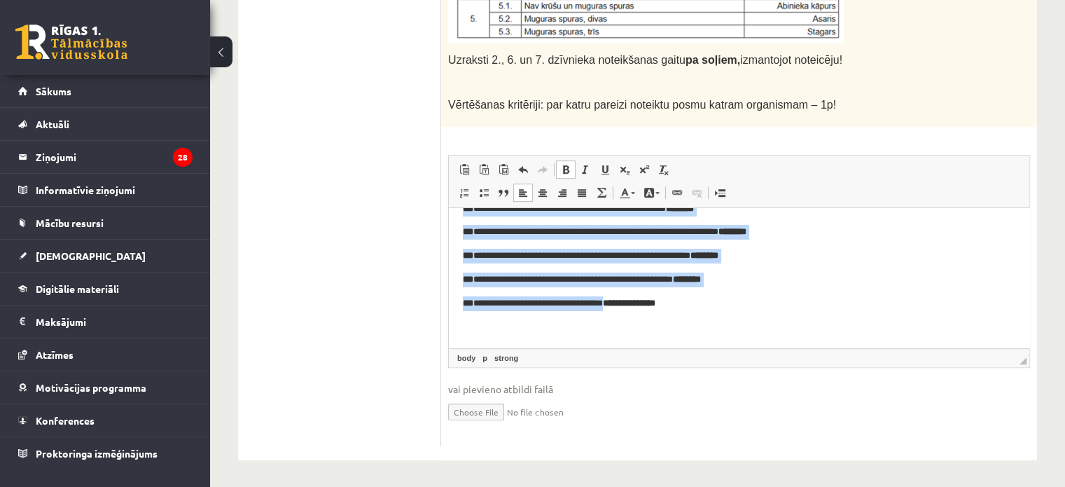
click at [567, 174] on link "Полужирный Комбинация клавиш Ctrl+B" at bounding box center [566, 169] width 20 height 18
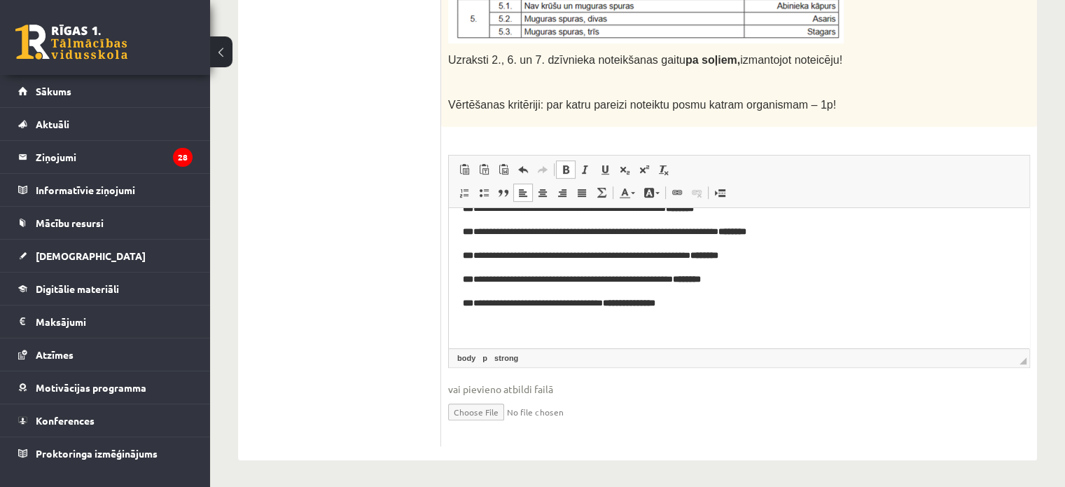
click at [735, 329] on p "Визуальный текстовый редактор, wiswyg-editor-user-answer-47434036251600" at bounding box center [734, 326] width 542 height 15
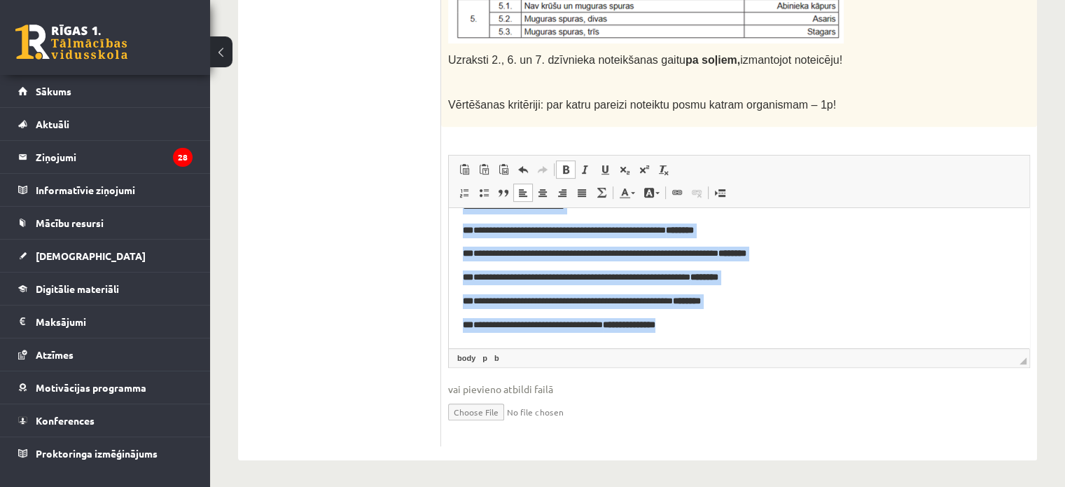
scroll to position [0, 0]
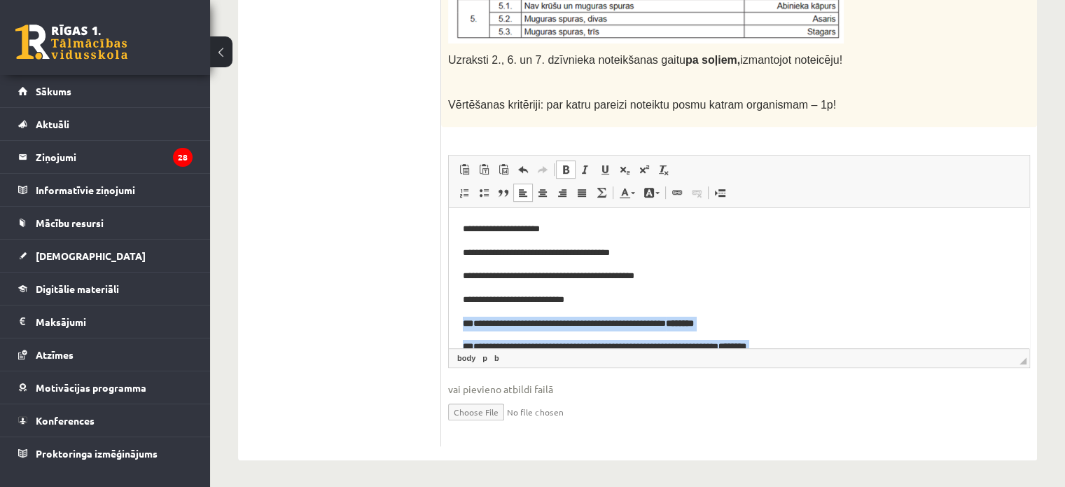
drag, startPoint x: 704, startPoint y: 303, endPoint x: 463, endPoint y: 324, distance: 241.9
click at [463, 324] on body "**********" at bounding box center [739, 334] width 553 height 227
click at [566, 165] on span at bounding box center [565, 169] width 11 height 11
click at [590, 164] on span at bounding box center [585, 169] width 11 height 11
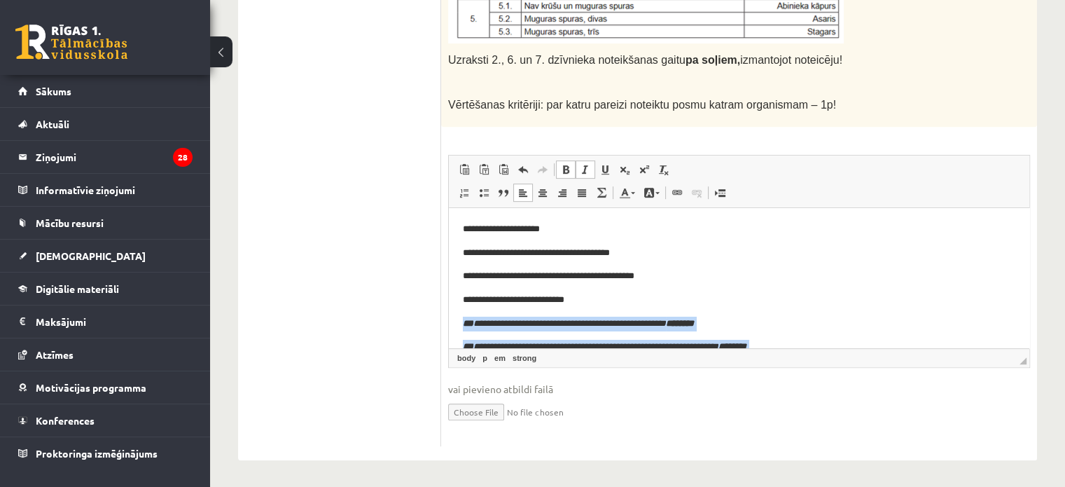
click at [564, 167] on span at bounding box center [565, 169] width 11 height 11
click at [563, 167] on span at bounding box center [565, 169] width 11 height 11
click at [586, 165] on span at bounding box center [585, 169] width 11 height 11
click at [560, 166] on span at bounding box center [565, 169] width 11 height 11
click at [565, 172] on span at bounding box center [565, 169] width 11 height 11
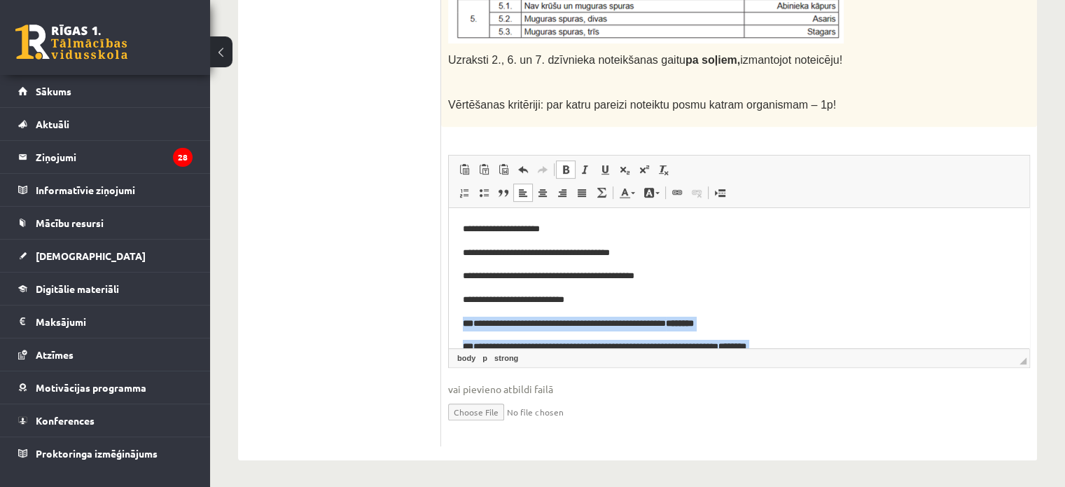
click at [560, 167] on span at bounding box center [565, 169] width 11 height 11
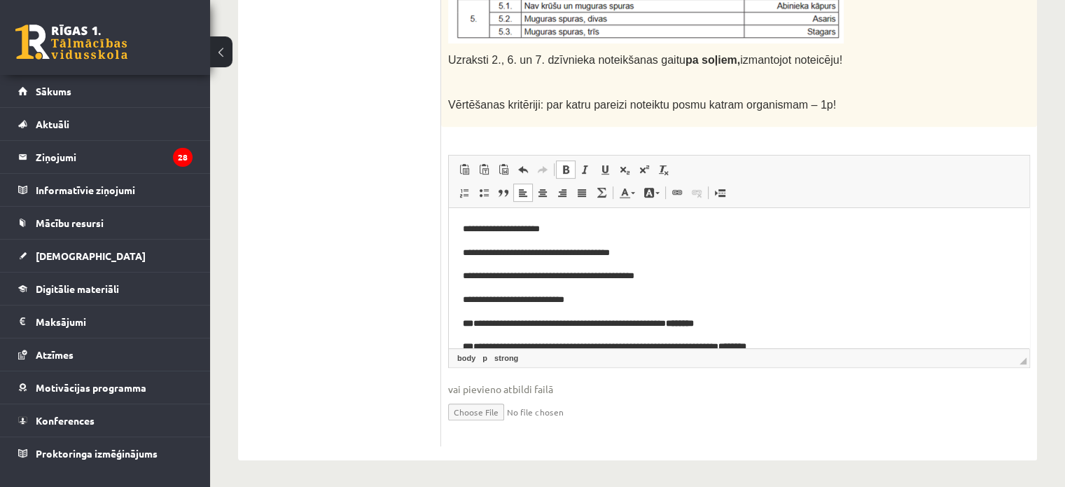
click at [695, 263] on body "**********" at bounding box center [739, 334] width 553 height 227
click at [521, 164] on span at bounding box center [523, 169] width 11 height 11
click at [565, 160] on link "Полужирный Комбинация клавиш Ctrl+B" at bounding box center [566, 169] width 20 height 18
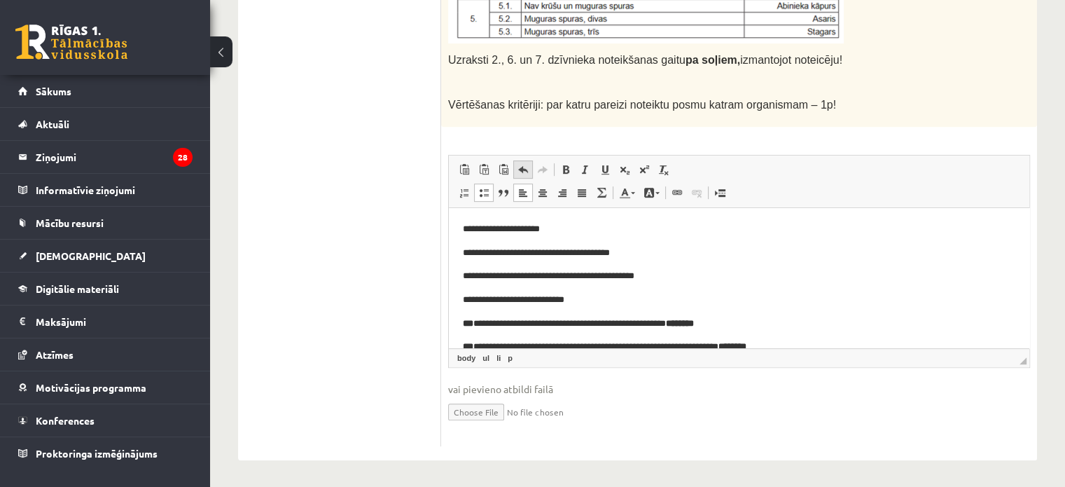
click at [524, 170] on span at bounding box center [523, 169] width 11 height 11
click at [538, 174] on link "Повторить Комбинация клавиш Ctrl+Y" at bounding box center [543, 169] width 20 height 18
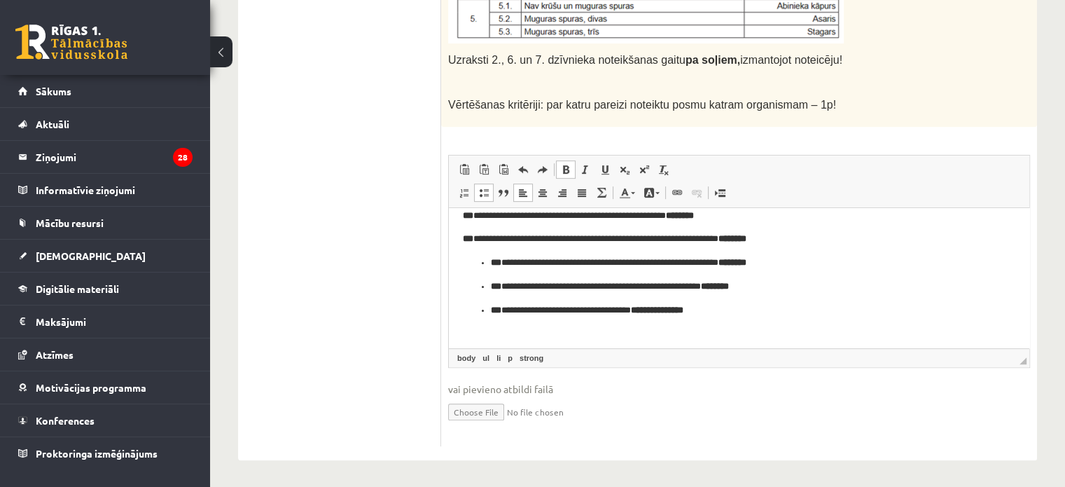
scroll to position [115, 0]
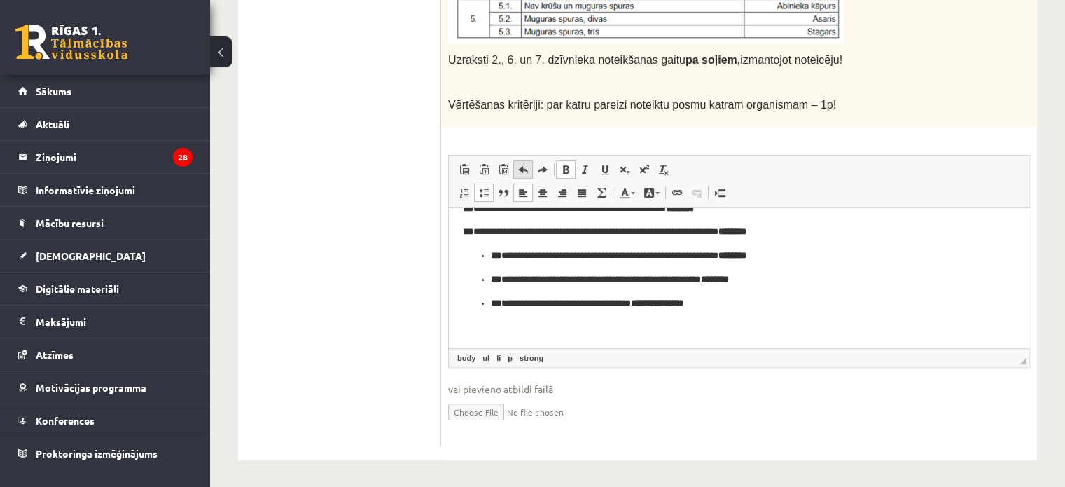
click at [518, 169] on span at bounding box center [523, 169] width 11 height 11
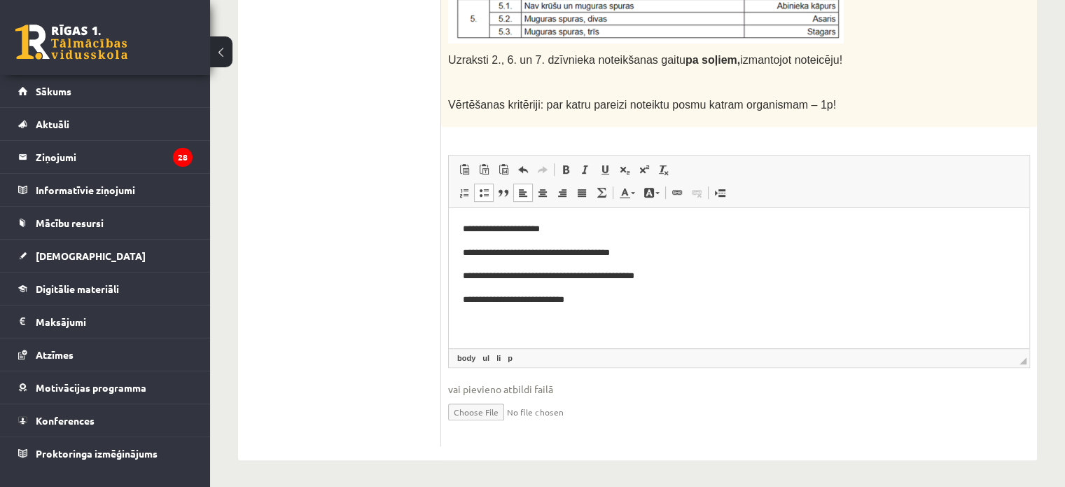
scroll to position [76, 0]
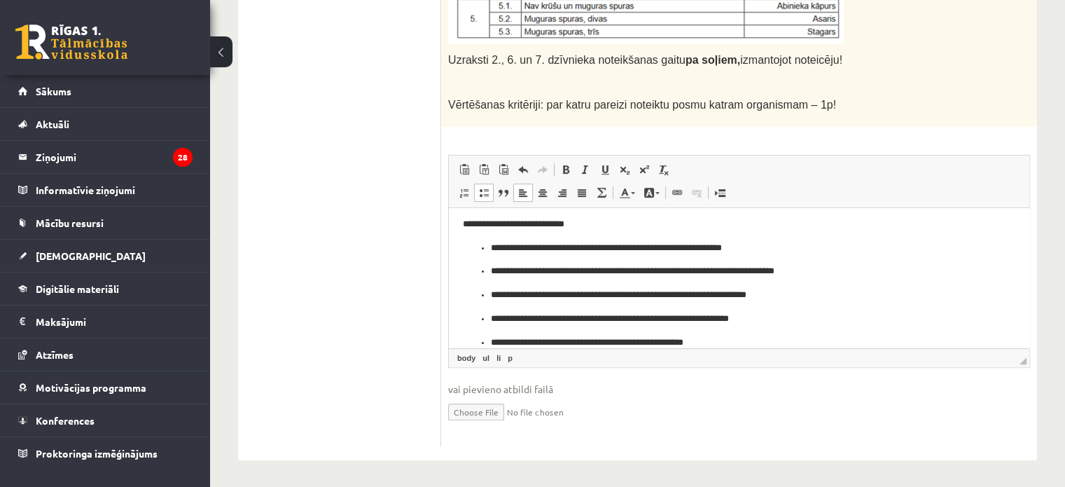
click at [491, 247] on p "**********" at bounding box center [734, 247] width 486 height 15
click at [491, 265] on p "**********" at bounding box center [734, 270] width 486 height 15
click at [489, 292] on ul "**********" at bounding box center [739, 318] width 553 height 62
click at [491, 323] on p "**********" at bounding box center [734, 318] width 486 height 15
click at [490, 338] on ul "**********" at bounding box center [739, 342] width 553 height 15
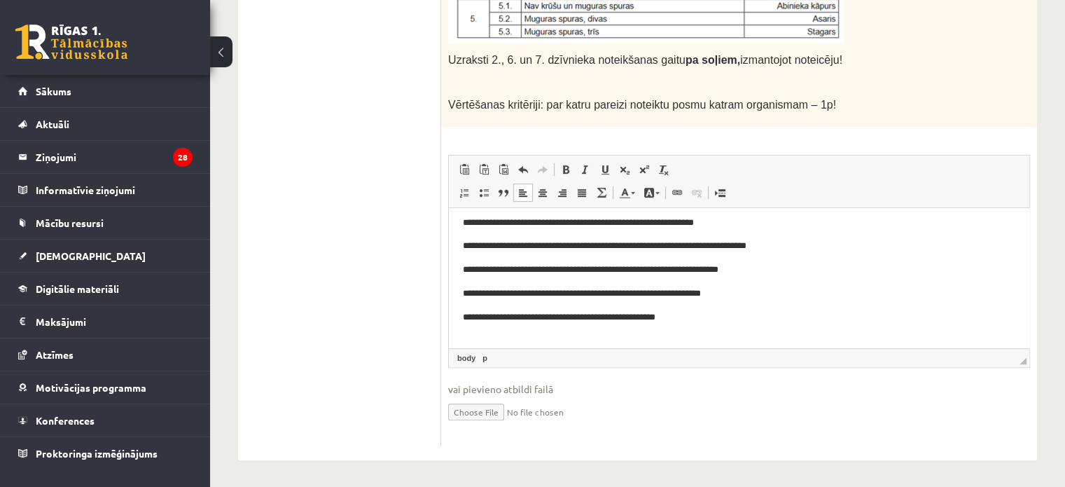
scroll to position [115, 0]
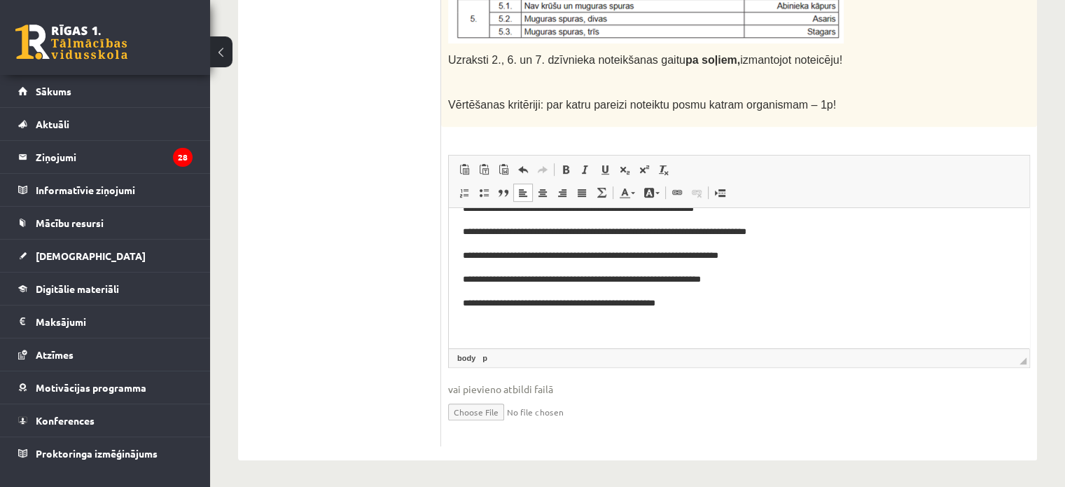
click at [727, 309] on p "**********" at bounding box center [734, 303] width 542 height 15
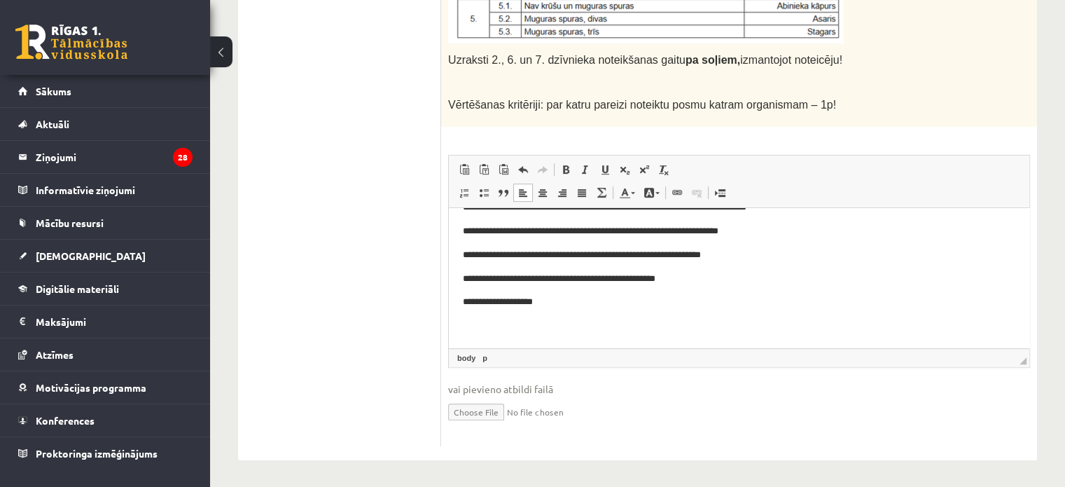
click at [611, 279] on p "**********" at bounding box center [734, 278] width 542 height 15
click at [673, 260] on p "**********" at bounding box center [734, 254] width 542 height 15
click at [678, 230] on p "**********" at bounding box center [734, 230] width 542 height 15
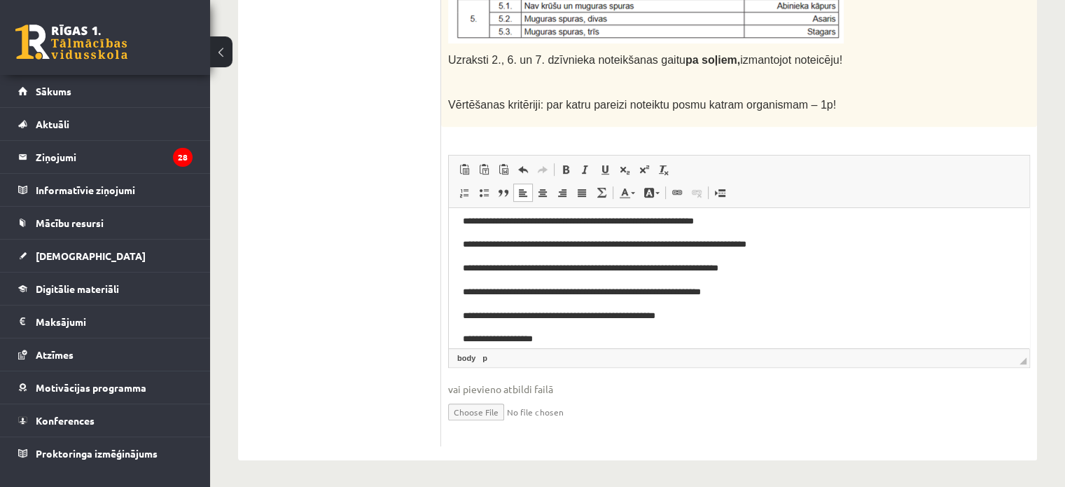
scroll to position [69, 0]
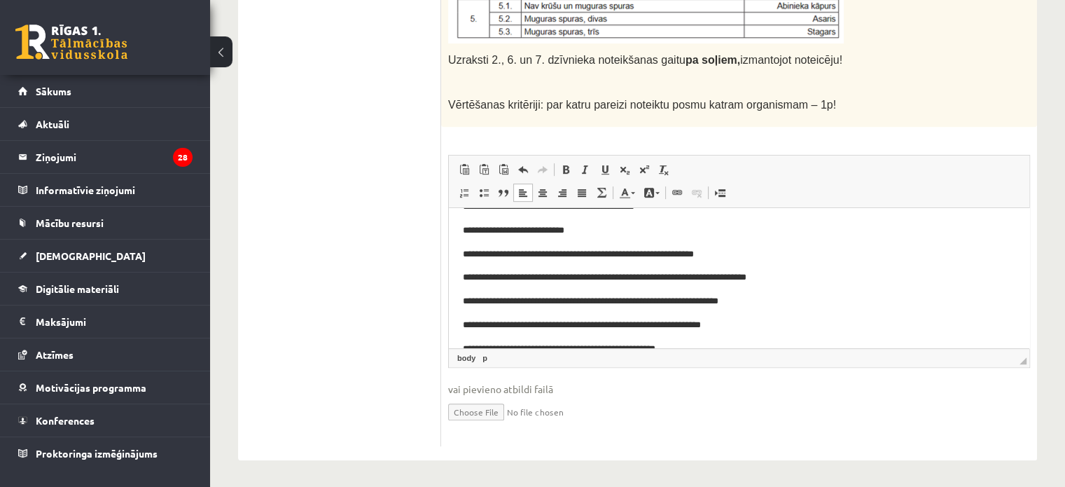
click at [724, 272] on p "**********" at bounding box center [734, 277] width 542 height 15
click at [670, 256] on p "**********" at bounding box center [734, 254] width 542 height 15
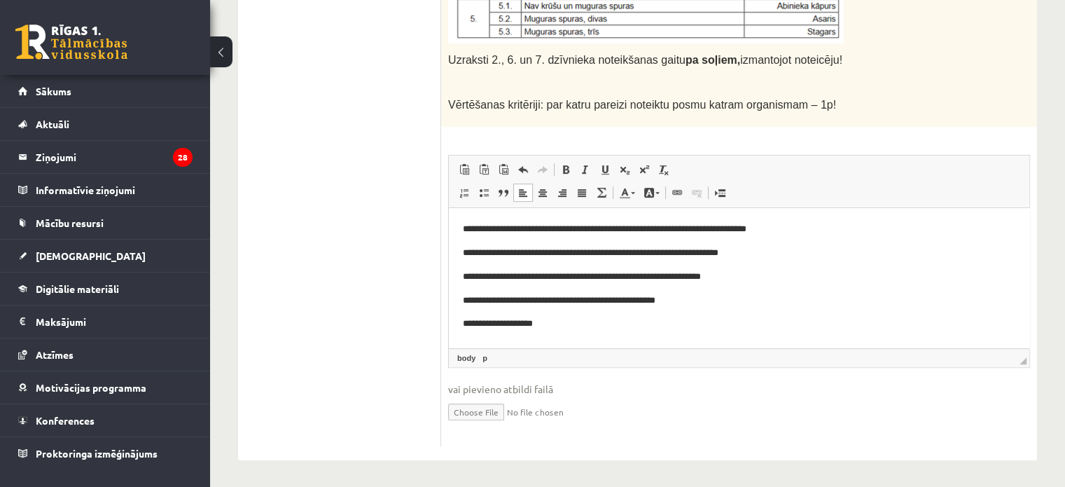
scroll to position [162, 0]
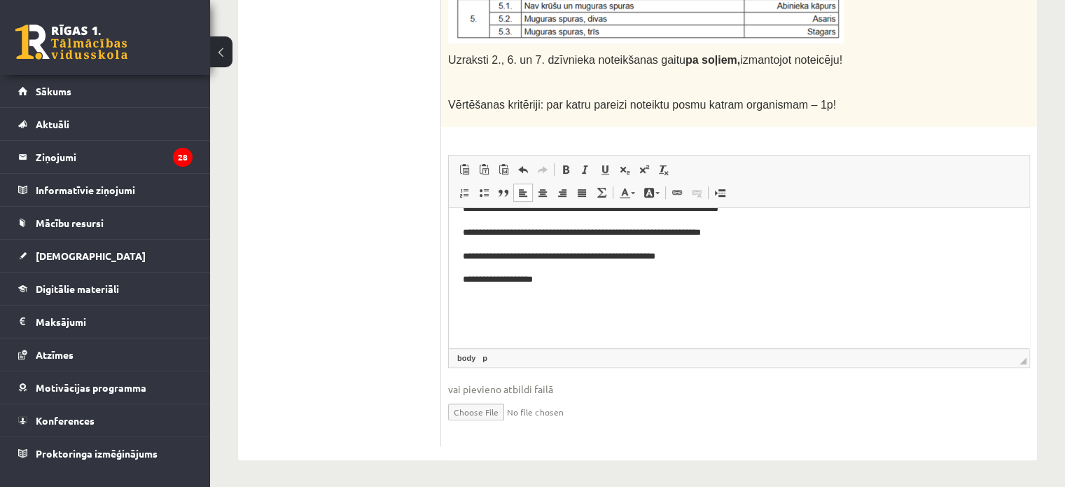
click at [540, 285] on p "**********" at bounding box center [734, 279] width 542 height 15
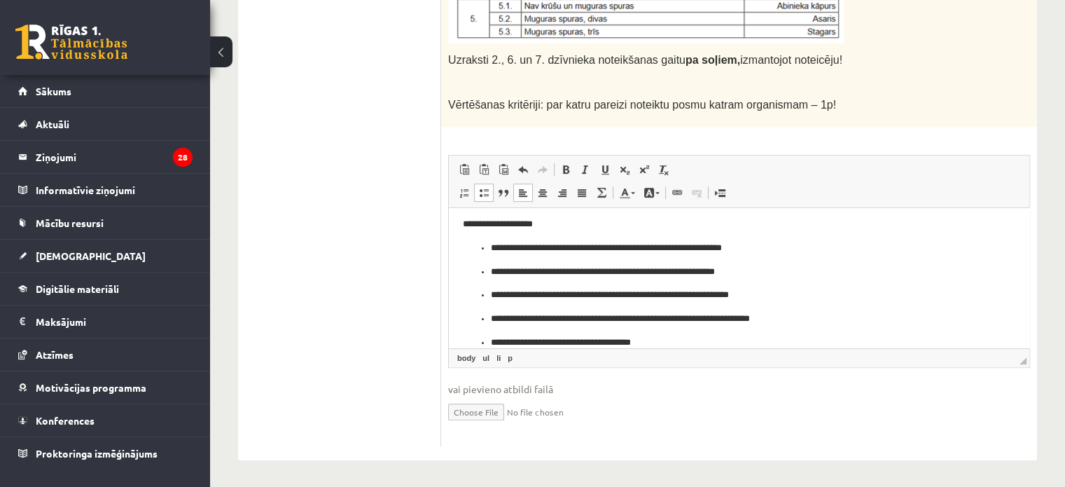
click at [494, 250] on p "**********" at bounding box center [734, 247] width 486 height 15
click at [484, 249] on ul "**********" at bounding box center [739, 294] width 553 height 109
click at [490, 273] on ul "**********" at bounding box center [739, 306] width 553 height 85
click at [491, 293] on p "**********" at bounding box center [734, 294] width 486 height 15
click at [489, 317] on ul "**********" at bounding box center [739, 330] width 553 height 38
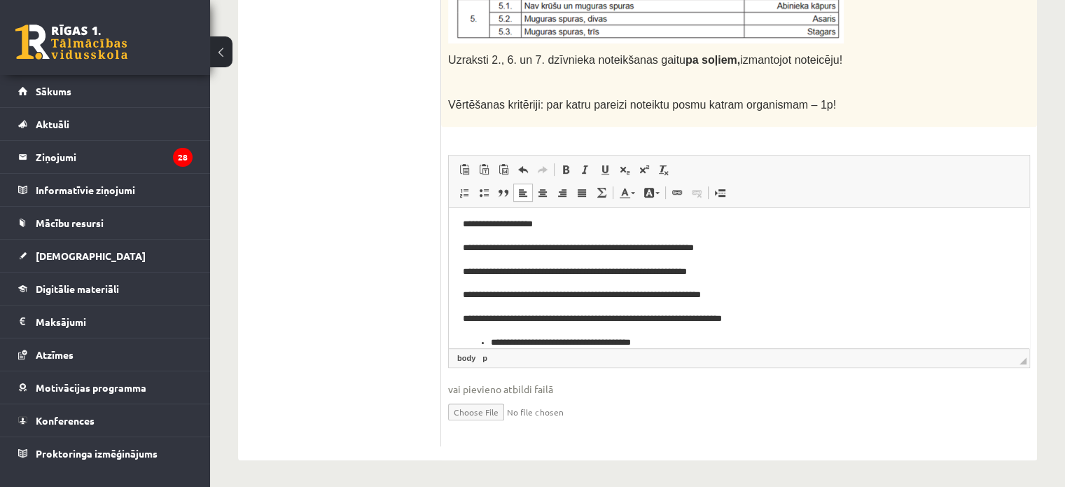
click at [486, 344] on ul "**********" at bounding box center [739, 342] width 553 height 15
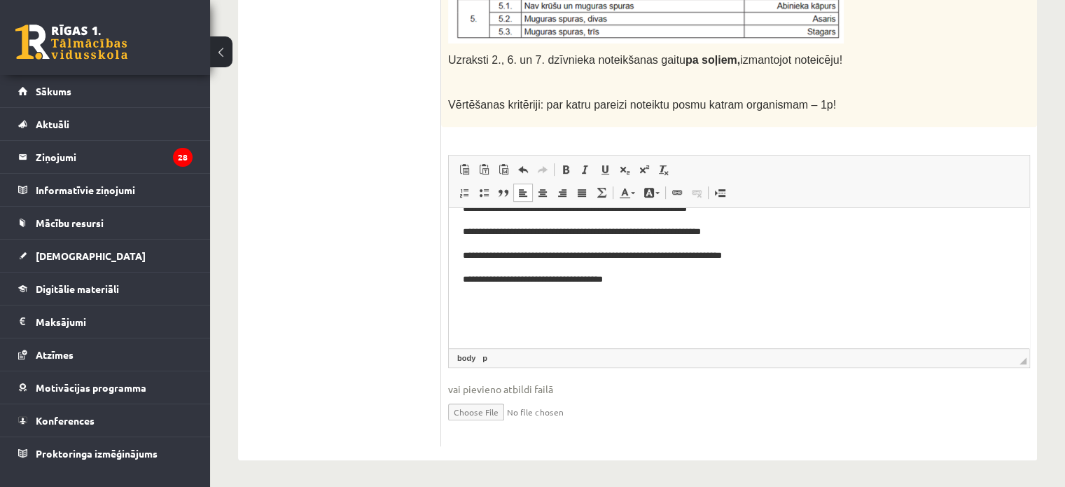
click at [579, 277] on p "**********" at bounding box center [734, 279] width 542 height 15
click at [701, 256] on p "**********" at bounding box center [734, 255] width 542 height 15
click at [653, 235] on p "**********" at bounding box center [734, 231] width 542 height 15
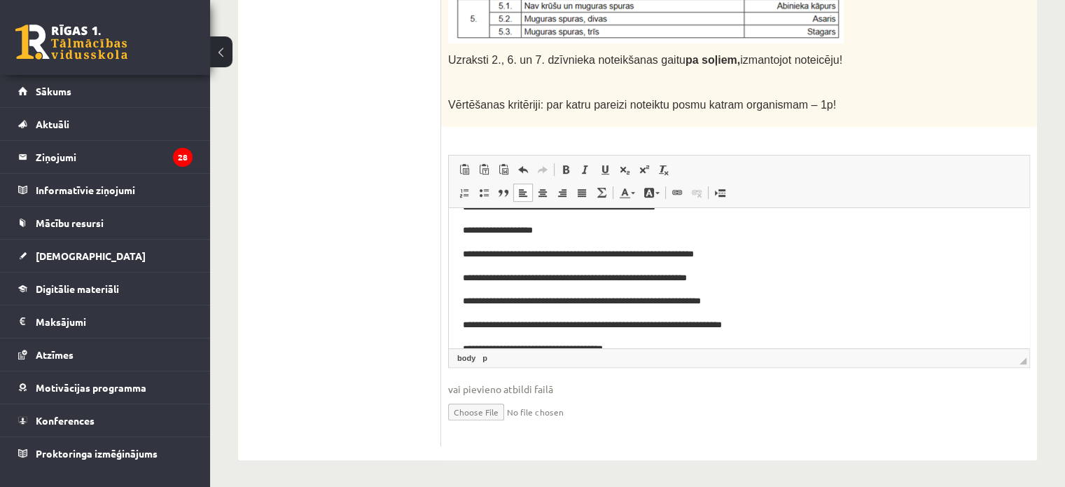
click at [658, 275] on p "**********" at bounding box center [734, 277] width 542 height 15
click at [670, 253] on p "**********" at bounding box center [734, 254] width 542 height 15
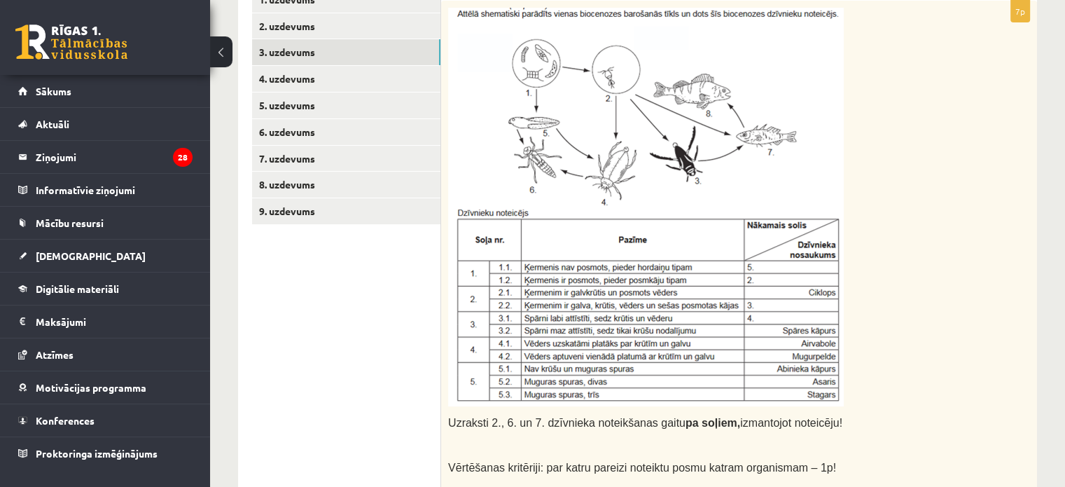
scroll to position [171, 0]
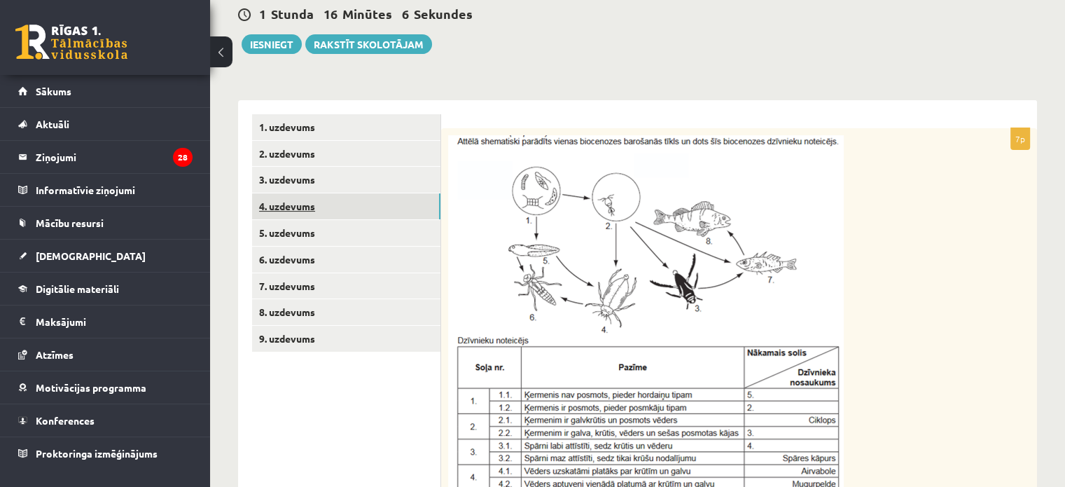
click at [293, 201] on link "4. uzdevums" at bounding box center [346, 206] width 188 height 26
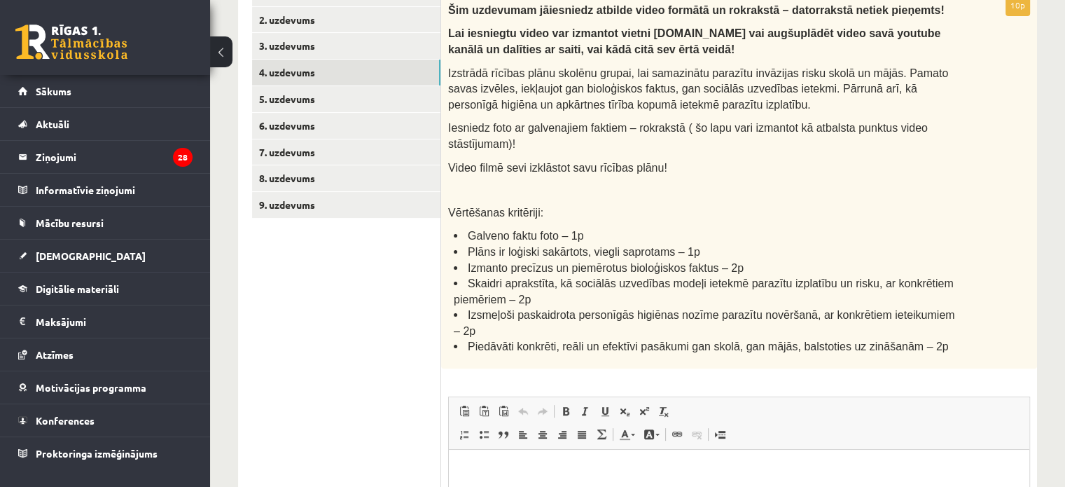
scroll to position [235, 0]
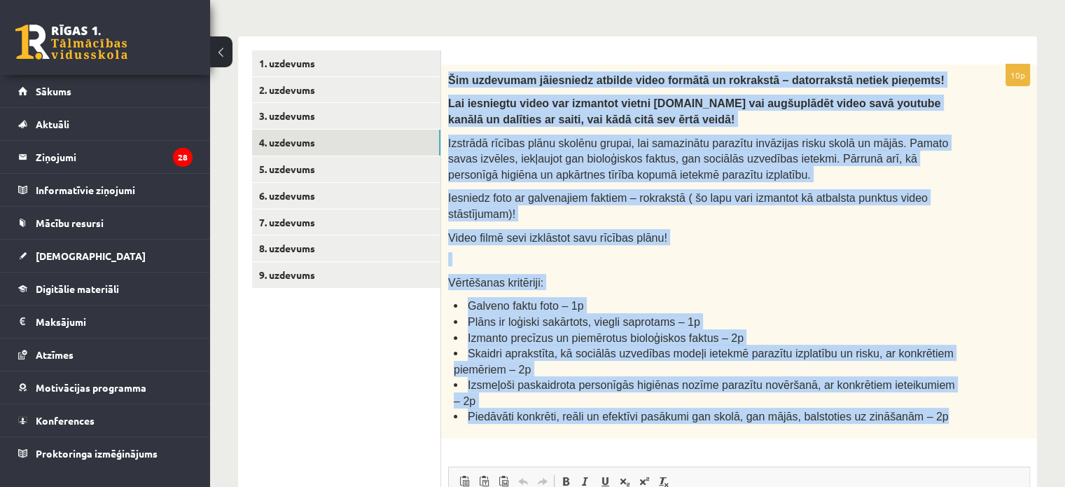
drag, startPoint x: 446, startPoint y: 77, endPoint x: 925, endPoint y: 380, distance: 566.4
click at [925, 380] on div "Šim uzdevumam jāiesniedz atbilde video formātā un rokrakstā – datorrakstā netie…" at bounding box center [739, 251] width 596 height 374
copy div "Šim uzdevumam jāiesniedz atbilde video formātā un rokrakstā – datorrakstā netie…"
click at [660, 277] on div "Šim uzdevumam jāiesniedz atbilde video formātā un rokrakstā – datorrakstā netie…" at bounding box center [739, 251] width 596 height 374
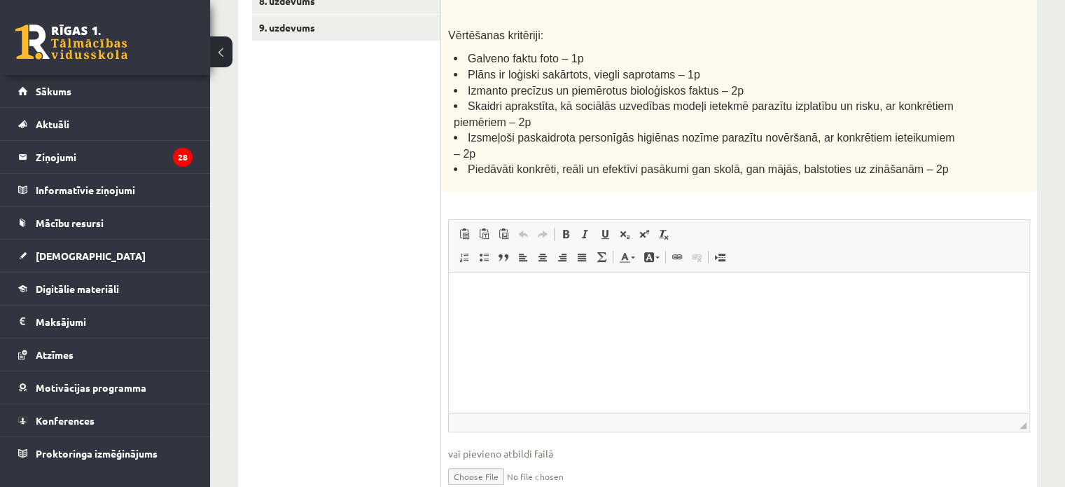
scroll to position [513, 0]
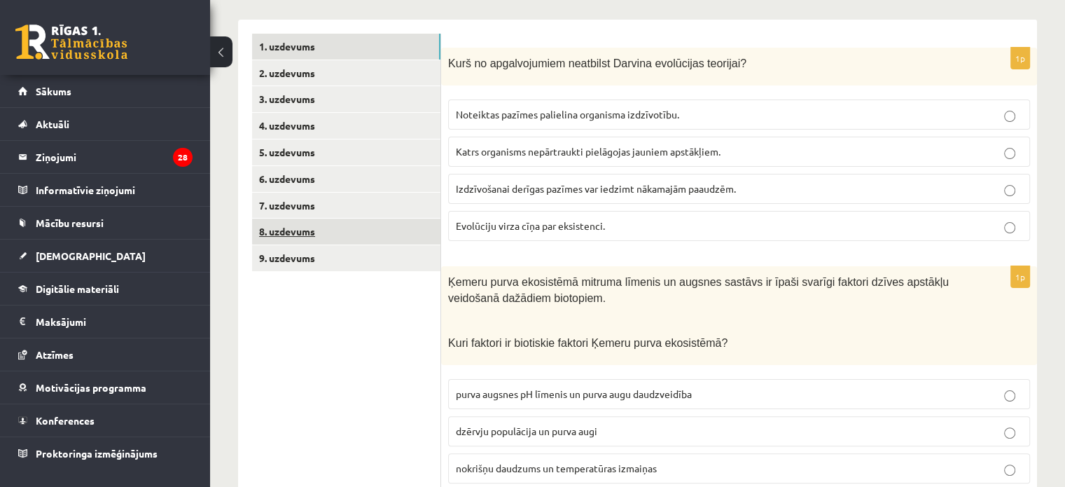
scroll to position [226, 0]
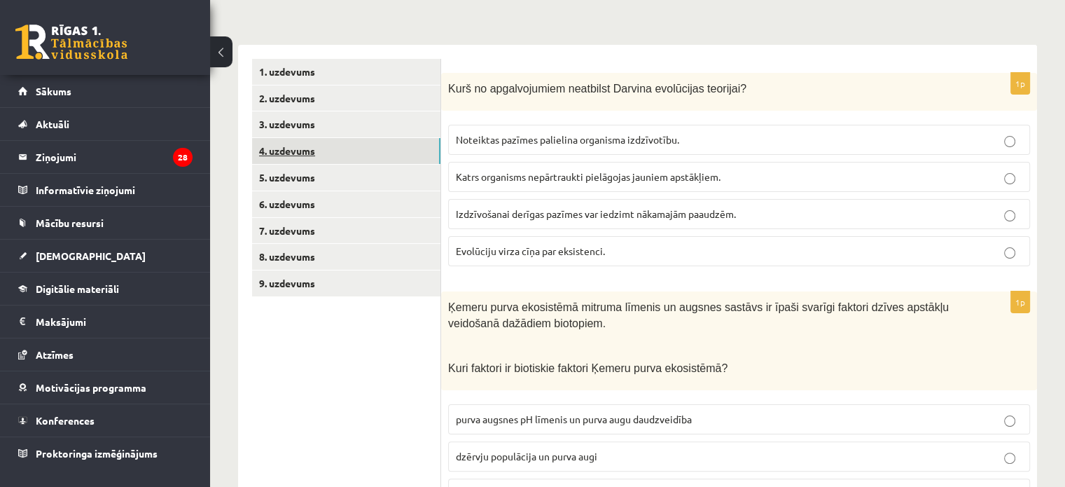
click at [333, 150] on link "4. uzdevums" at bounding box center [346, 151] width 188 height 26
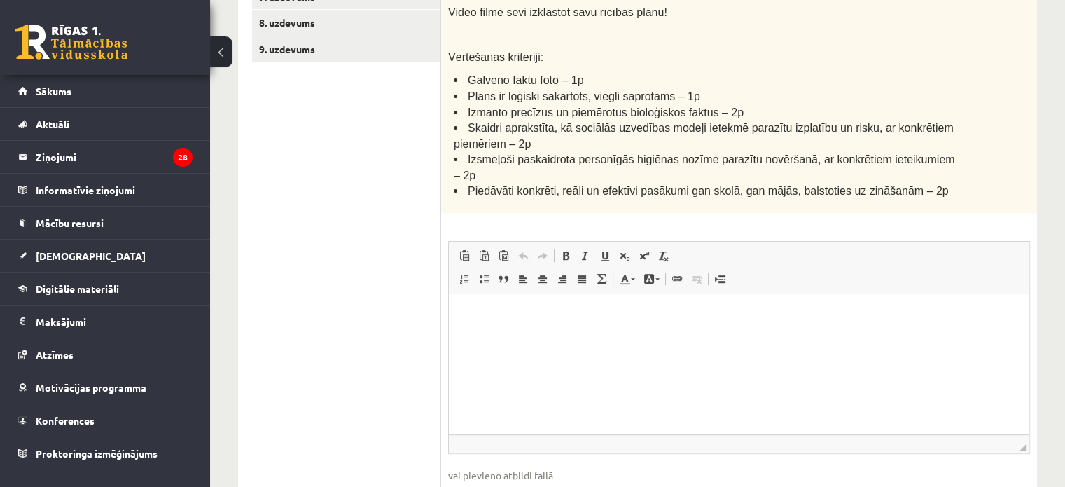
scroll to position [528, 0]
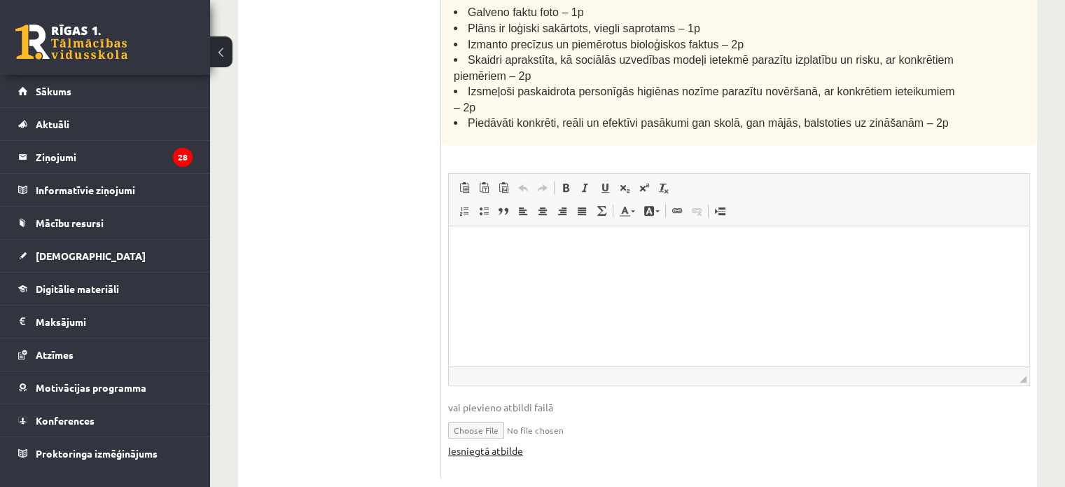
click at [504, 443] on link "Iesniegtā atbilde" at bounding box center [485, 450] width 75 height 15
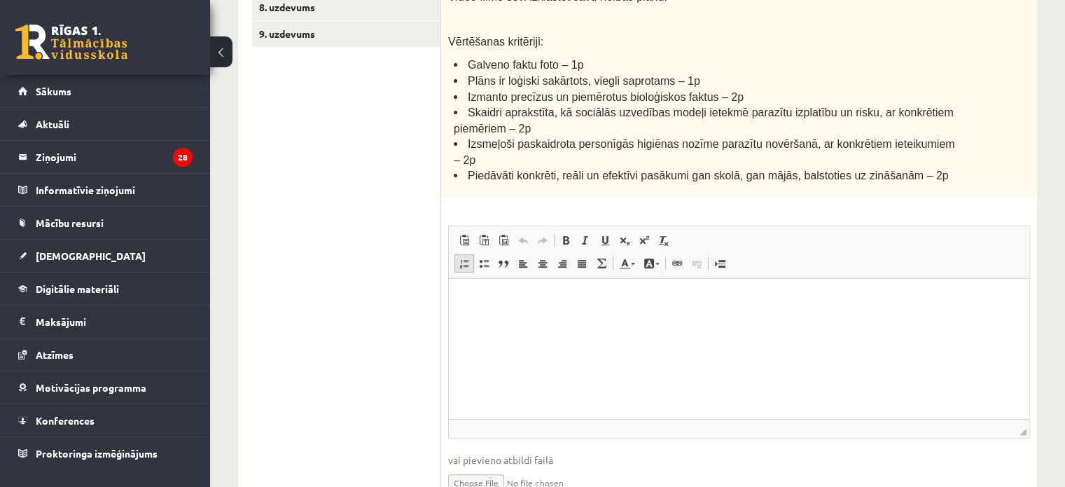
scroll to position [318, 0]
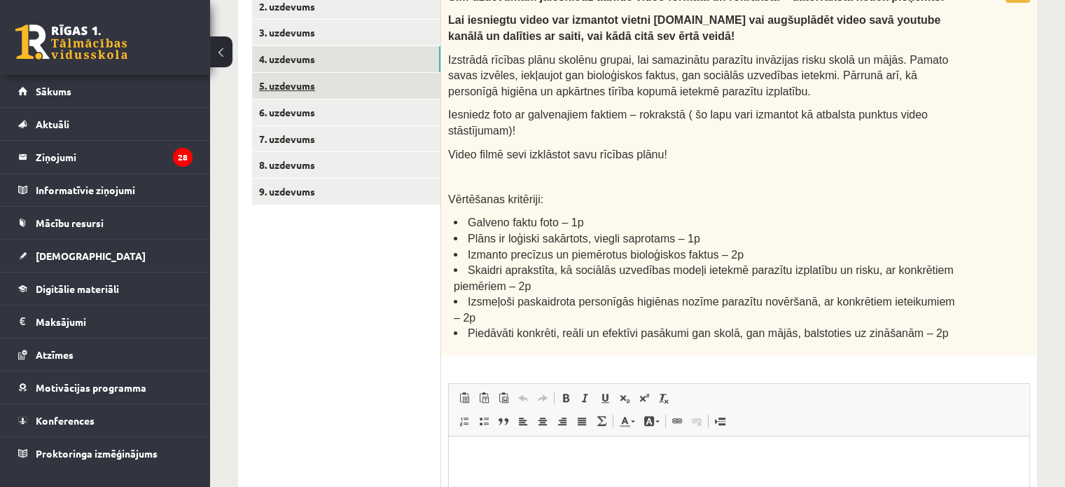
click at [323, 90] on link "5. uzdevums" at bounding box center [346, 86] width 188 height 26
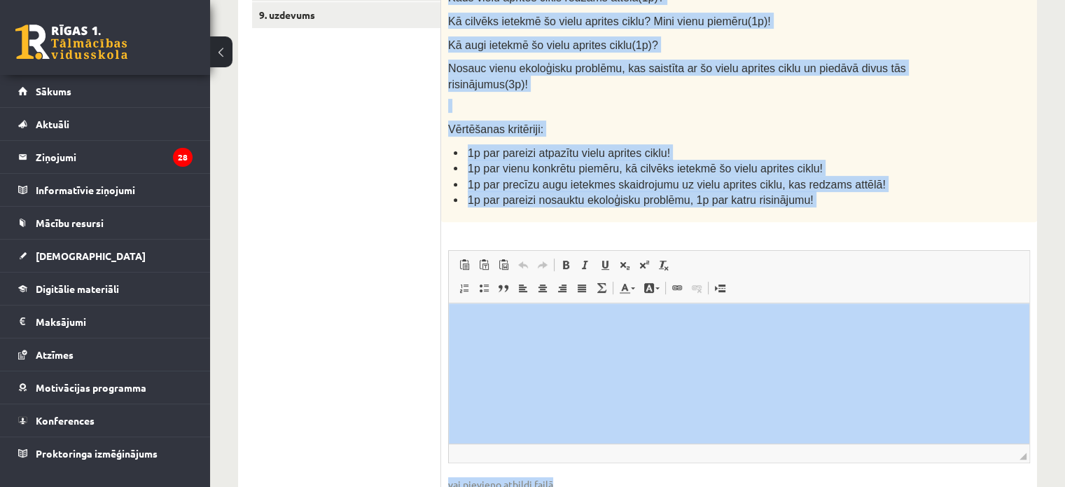
scroll to position [574, 0]
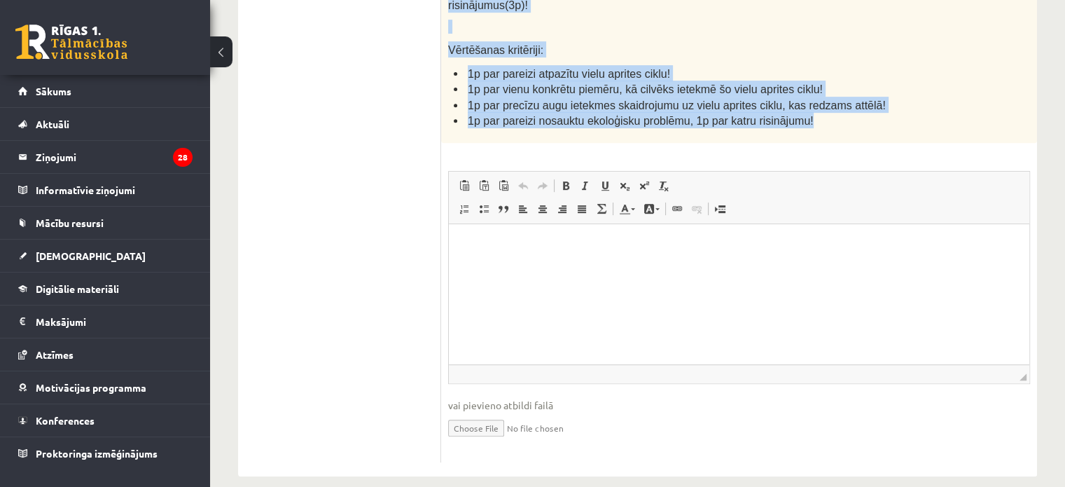
drag, startPoint x: 443, startPoint y: 263, endPoint x: 829, endPoint y: 100, distance: 419.4
copy div "Kāds vielu aprites cikls redzams attēlā(1p)? Kā cilvēks ietekmē šo vielu aprite…"
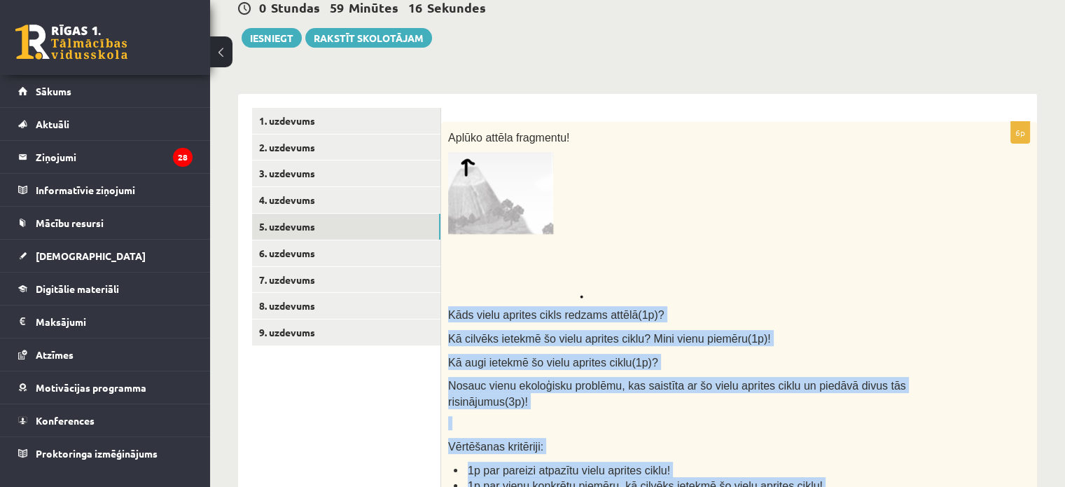
scroll to position [153, 0]
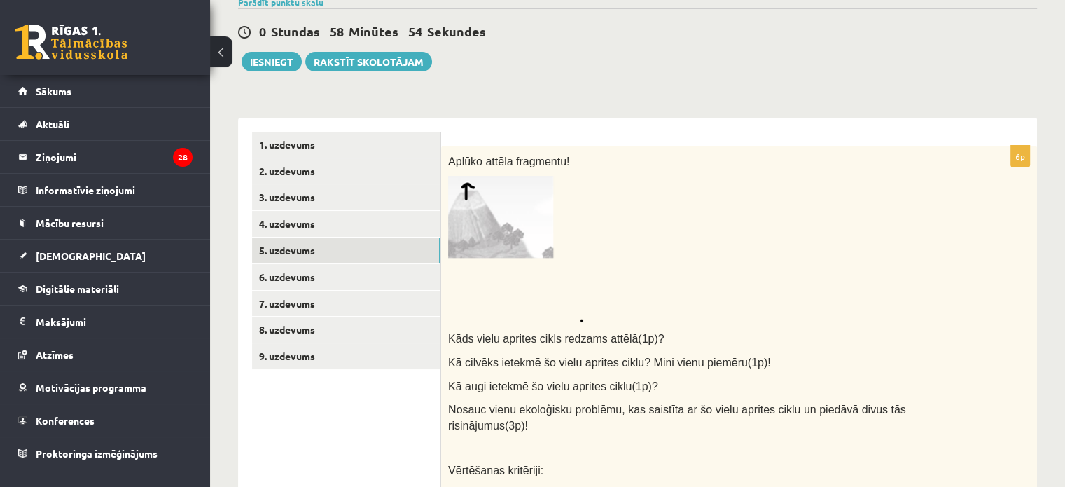
click at [728, 246] on p at bounding box center [704, 249] width 512 height 146
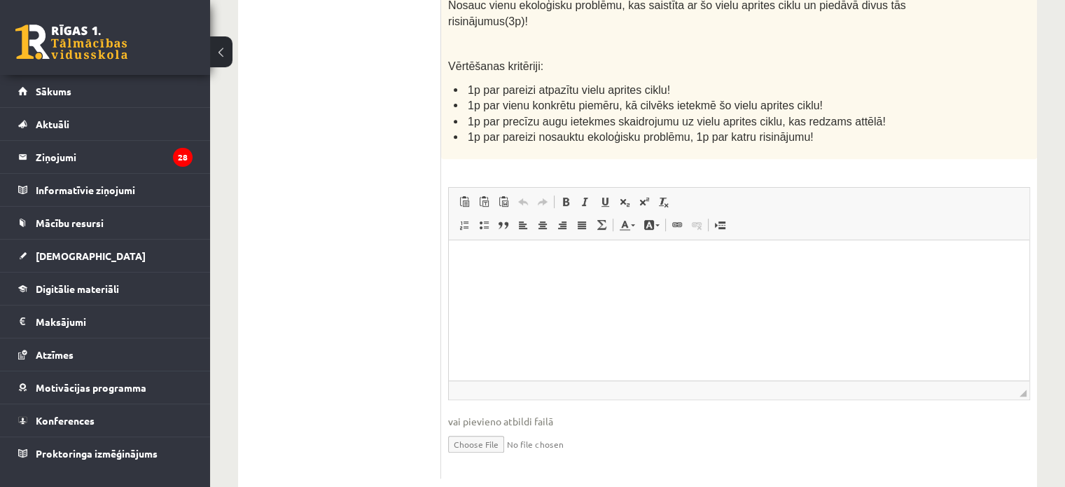
scroll to position [574, 0]
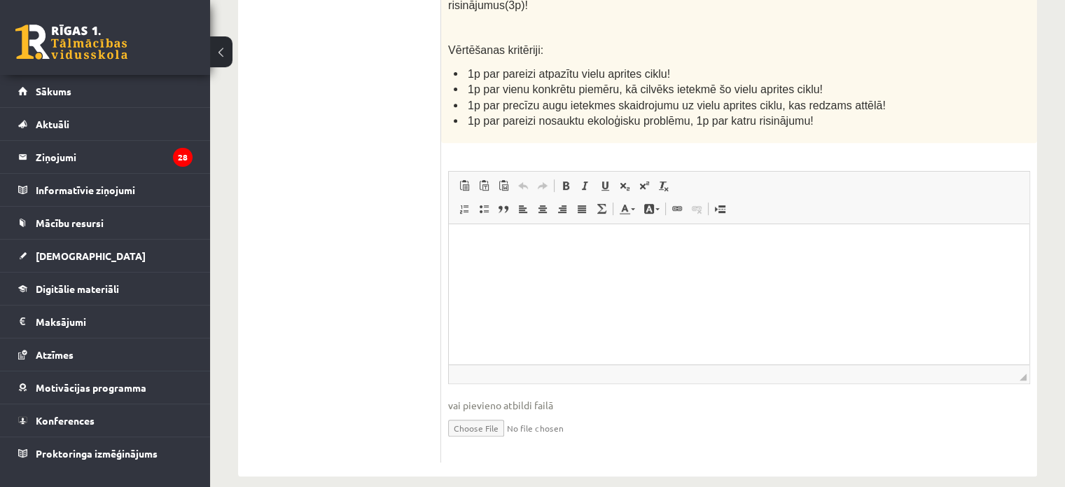
click at [499, 240] on p "Визуальный текстовый редактор, wiswyg-editor-user-answer-47433945699980" at bounding box center [739, 244] width 553 height 15
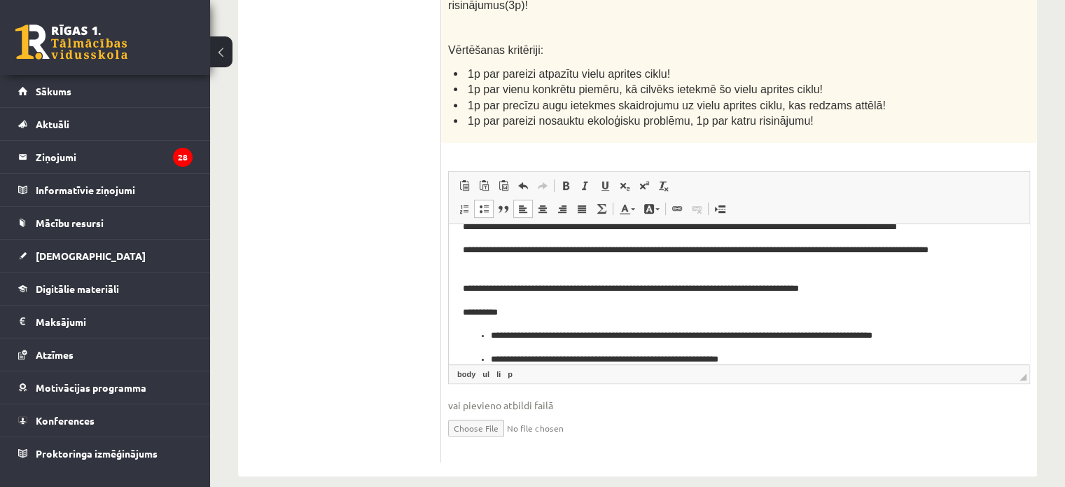
click at [491, 336] on p "**********" at bounding box center [734, 335] width 486 height 15
click at [488, 353] on ul "**********" at bounding box center [739, 359] width 553 height 15
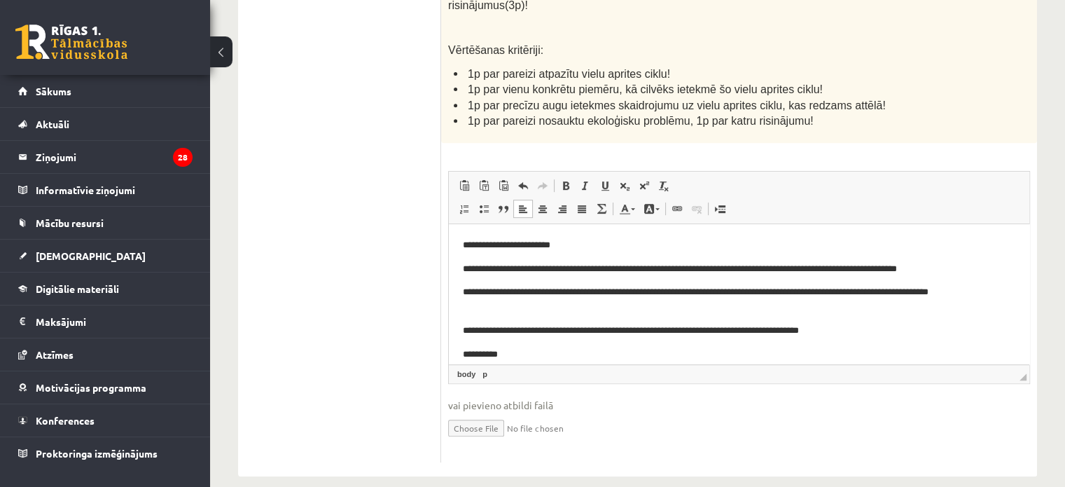
scroll to position [83, 0]
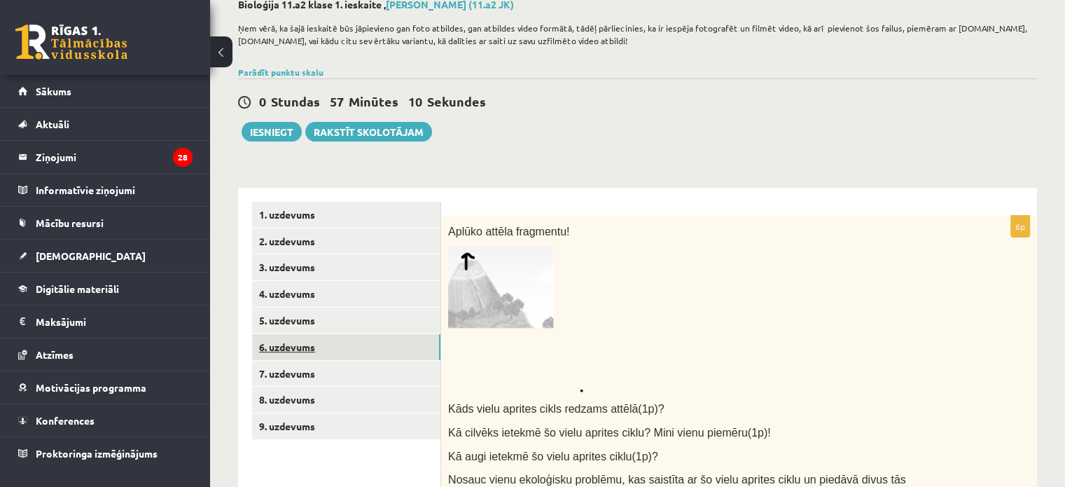
click at [307, 352] on link "6. uzdevums" at bounding box center [346, 347] width 188 height 26
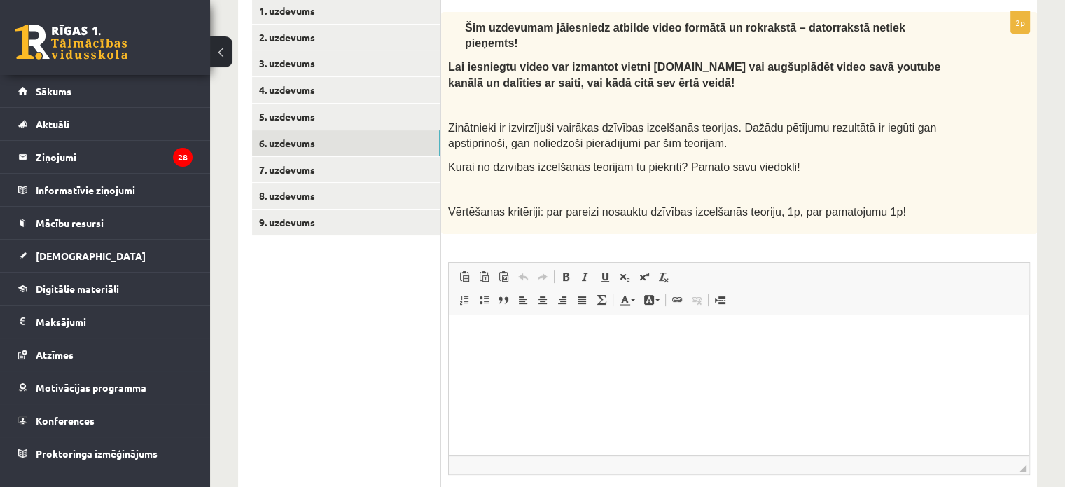
scroll to position [293, 0]
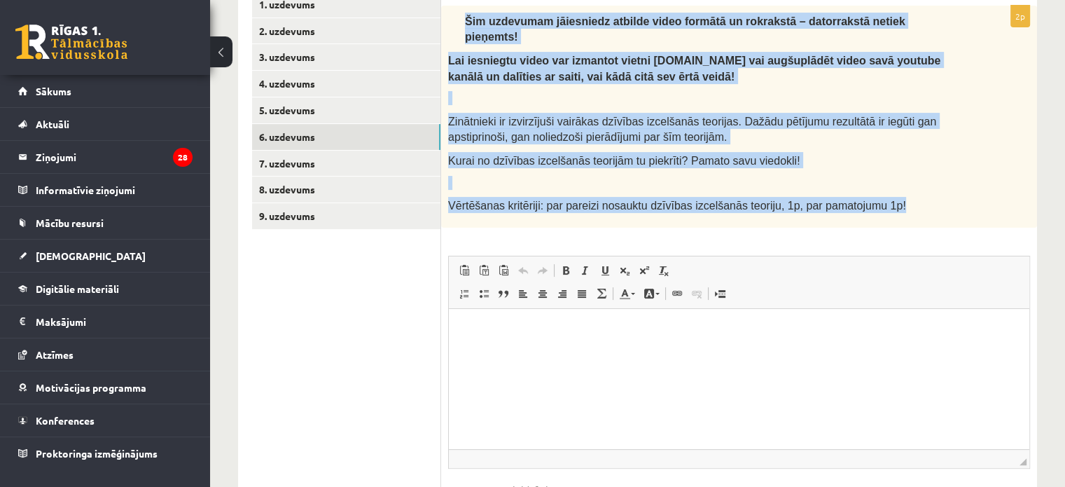
drag, startPoint x: 457, startPoint y: 16, endPoint x: 904, endPoint y: 181, distance: 476.2
click at [904, 181] on div "Šim uzdevumam jāiesniedz atbilde video formātā un rokrakstā – datorrakstā netie…" at bounding box center [739, 117] width 596 height 222
copy div "Šim uzdevumam jāiesniedz atbilde video formātā un rokrakstā – datorrakstā netie…"
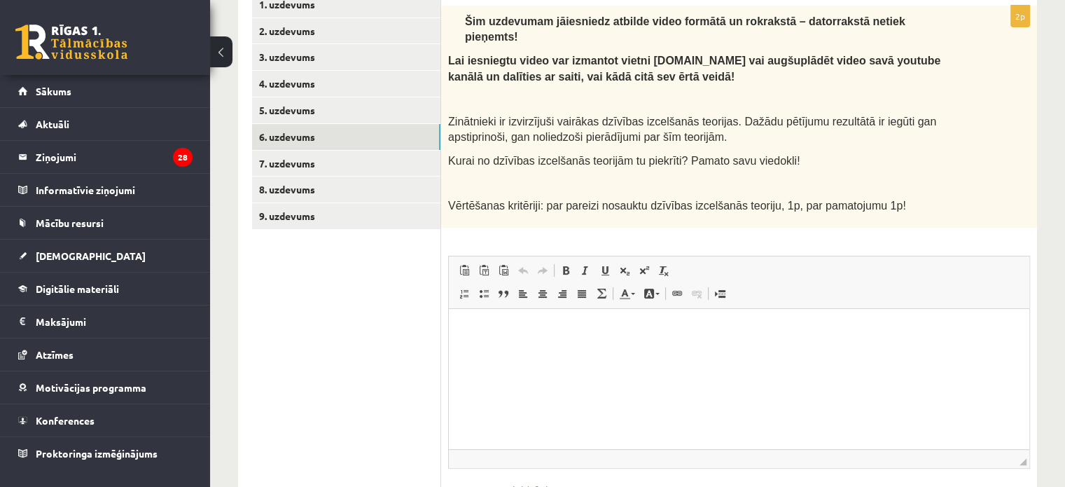
click at [355, 363] on ul "1. uzdevums 2. uzdevums 3. uzdevums 4. uzdevums 5. uzdevums 6. uzdevums 7. uzde…" at bounding box center [346, 269] width 189 height 555
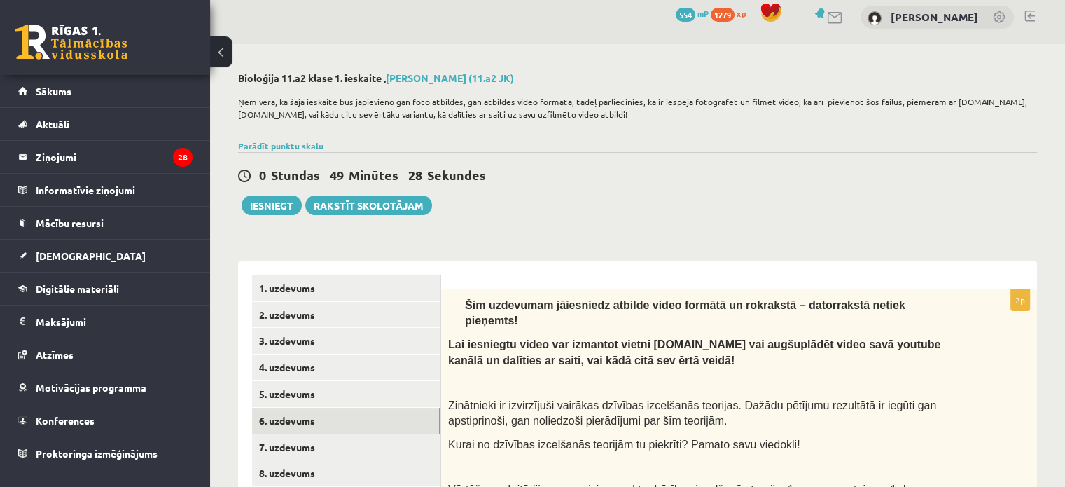
scroll to position [0, 0]
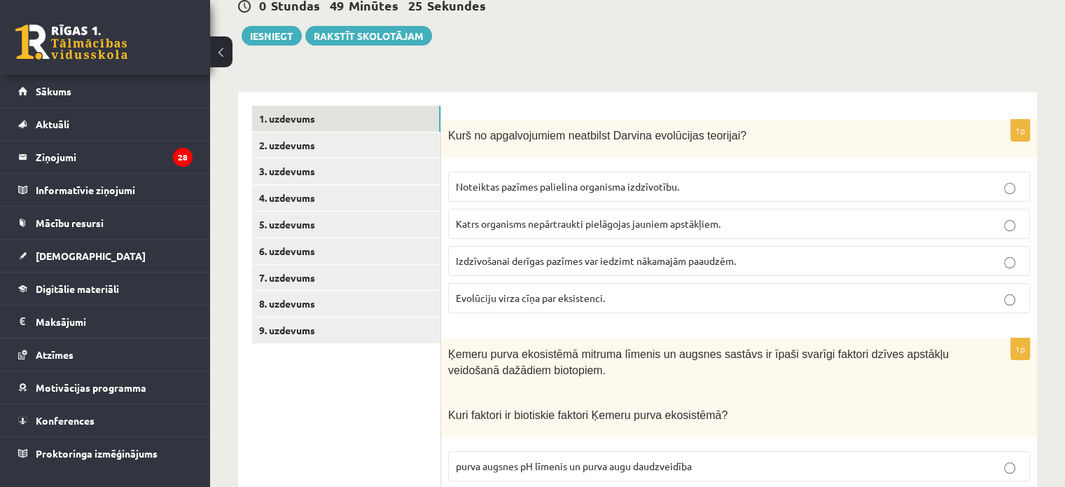
scroll to position [350, 0]
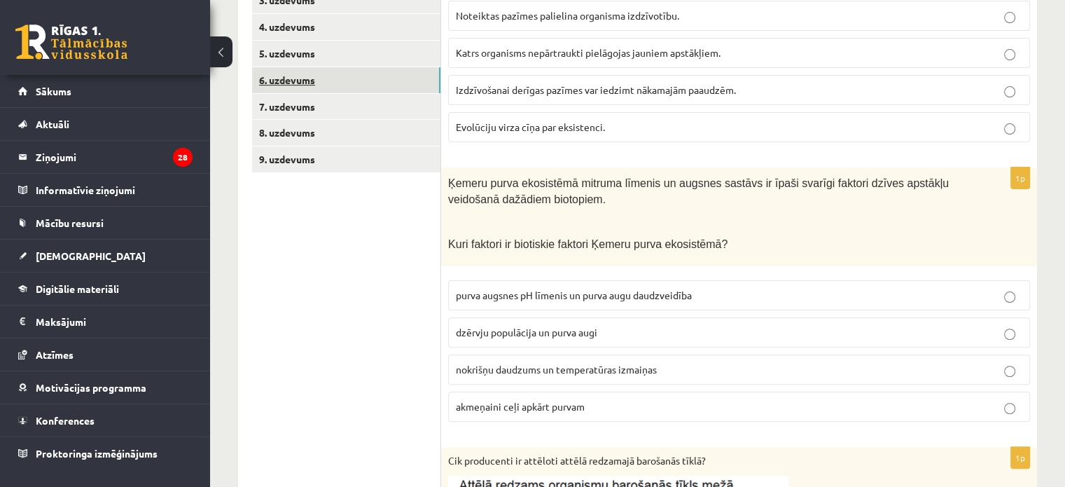
click at [310, 77] on link "6. uzdevums" at bounding box center [346, 80] width 188 height 26
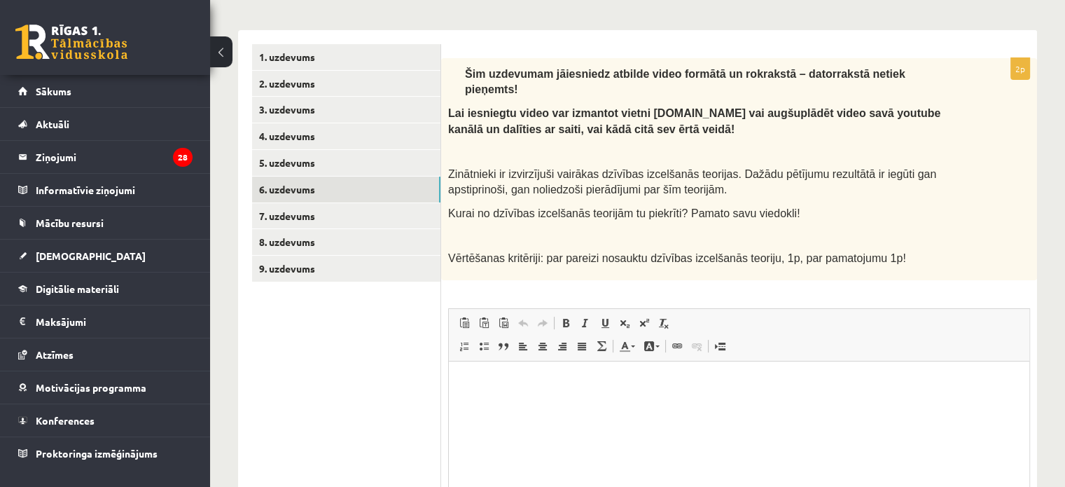
scroll to position [238, 0]
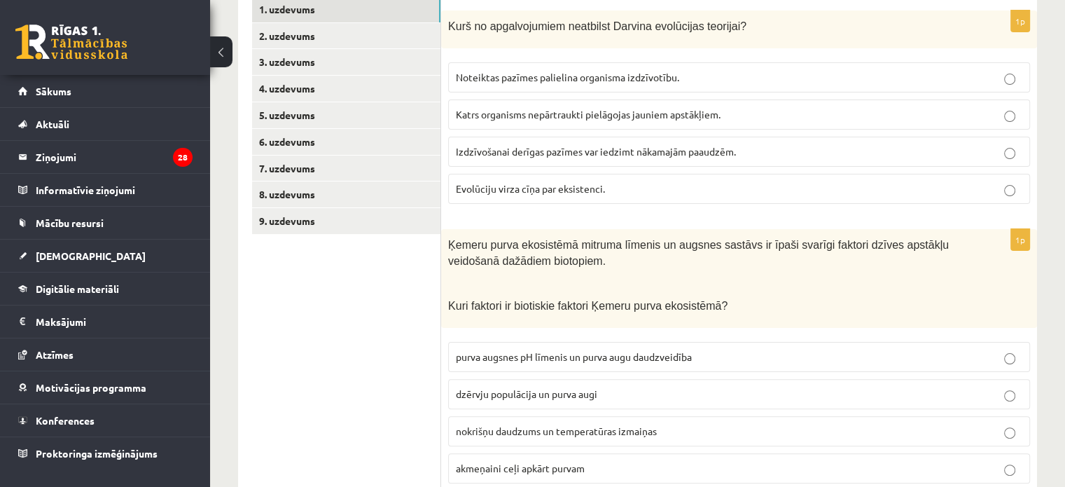
scroll to position [238, 0]
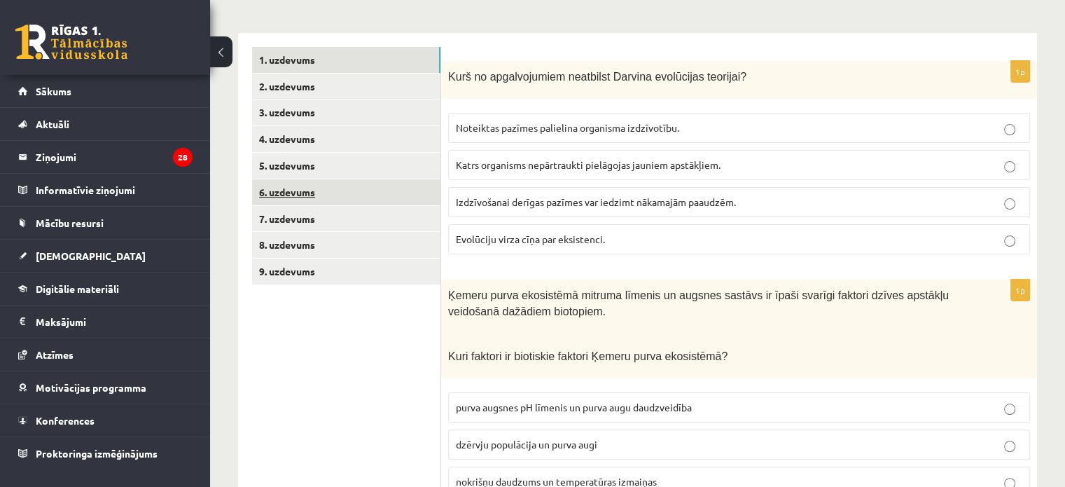
click at [331, 187] on link "6. uzdevums" at bounding box center [346, 192] width 188 height 26
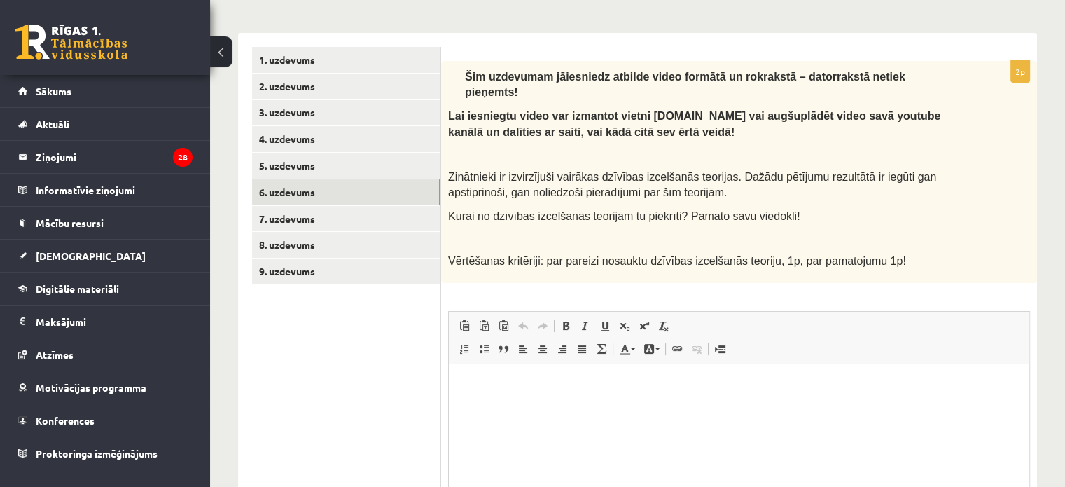
scroll to position [378, 0]
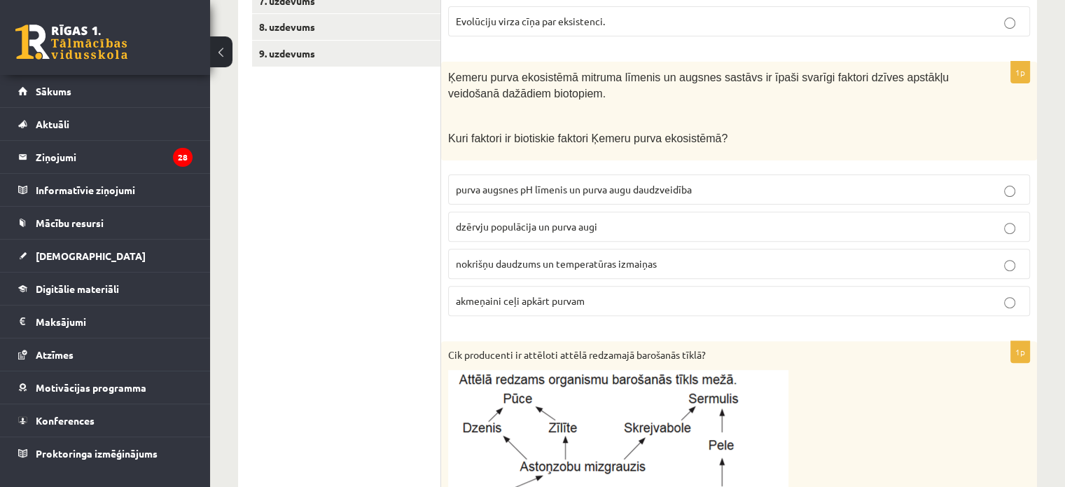
scroll to position [371, 0]
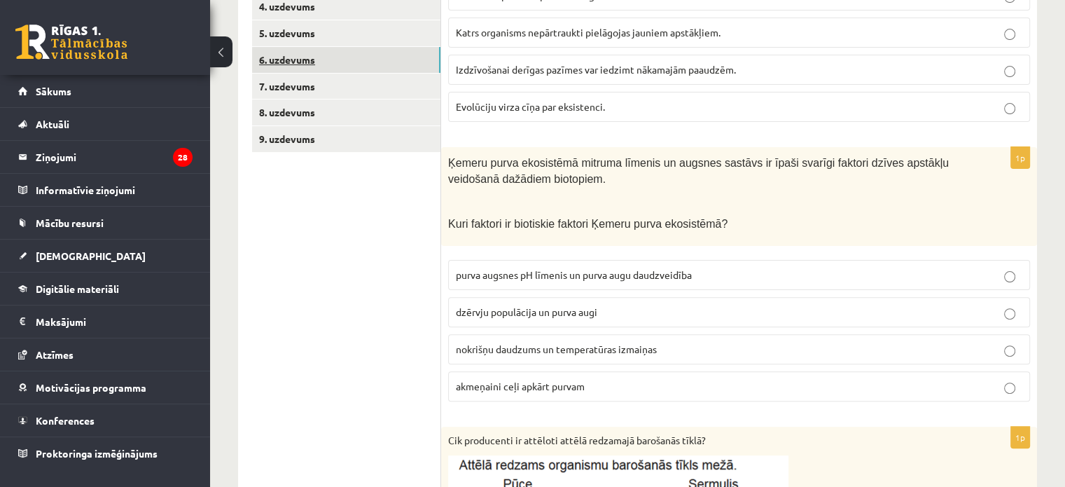
click at [279, 69] on link "6. uzdevums" at bounding box center [346, 60] width 188 height 26
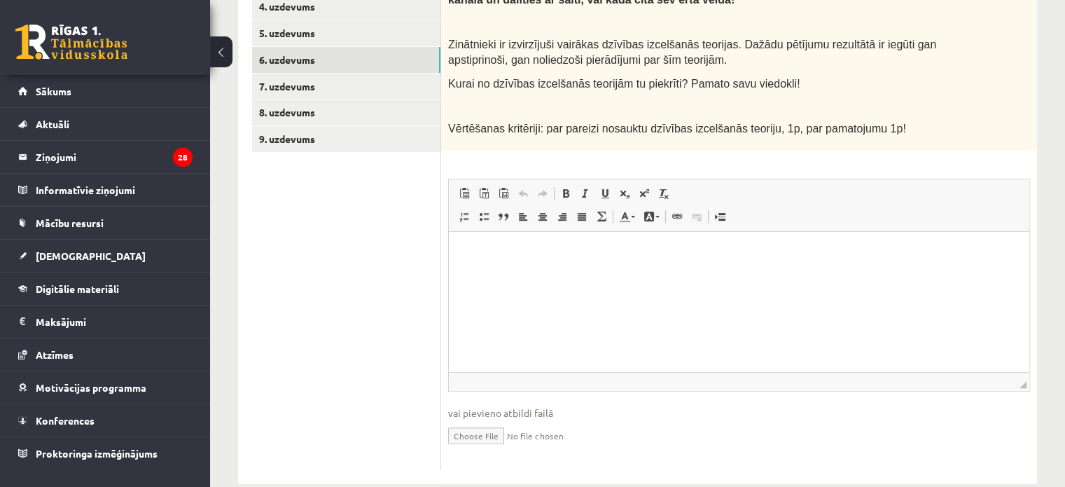
scroll to position [0, 0]
click at [522, 420] on input "file" at bounding box center [739, 434] width 582 height 29
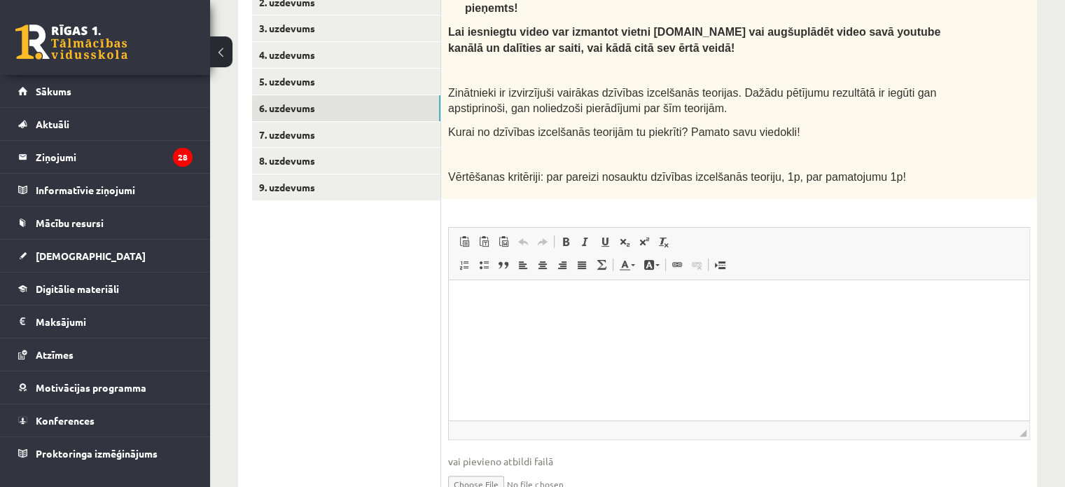
scroll to position [230, 0]
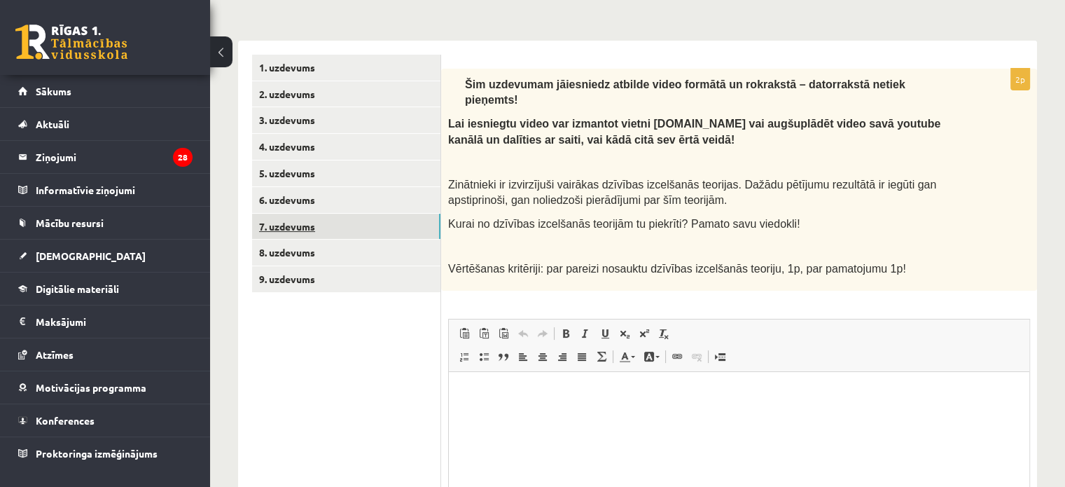
click at [294, 218] on link "7. uzdevums" at bounding box center [346, 227] width 188 height 26
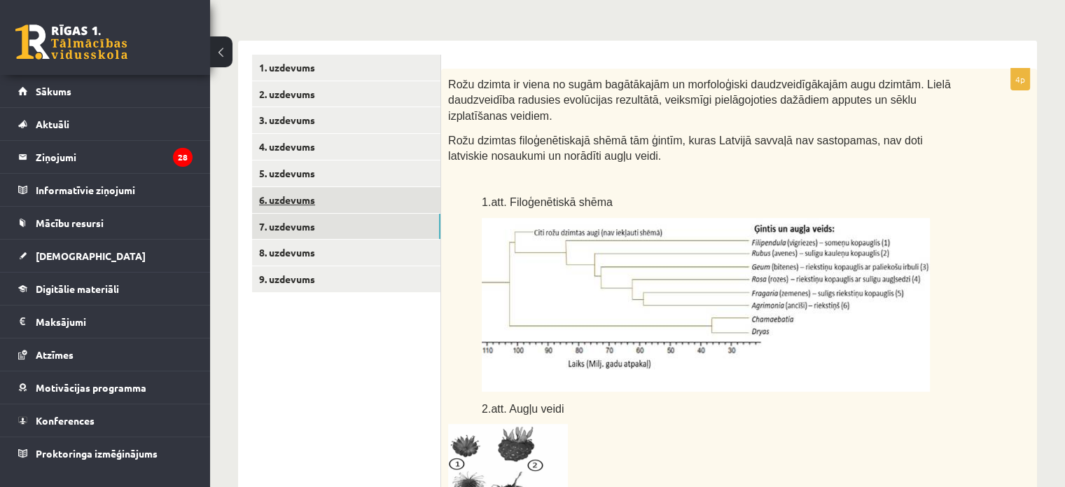
click at [303, 195] on link "6. uzdevums" at bounding box center [346, 200] width 188 height 26
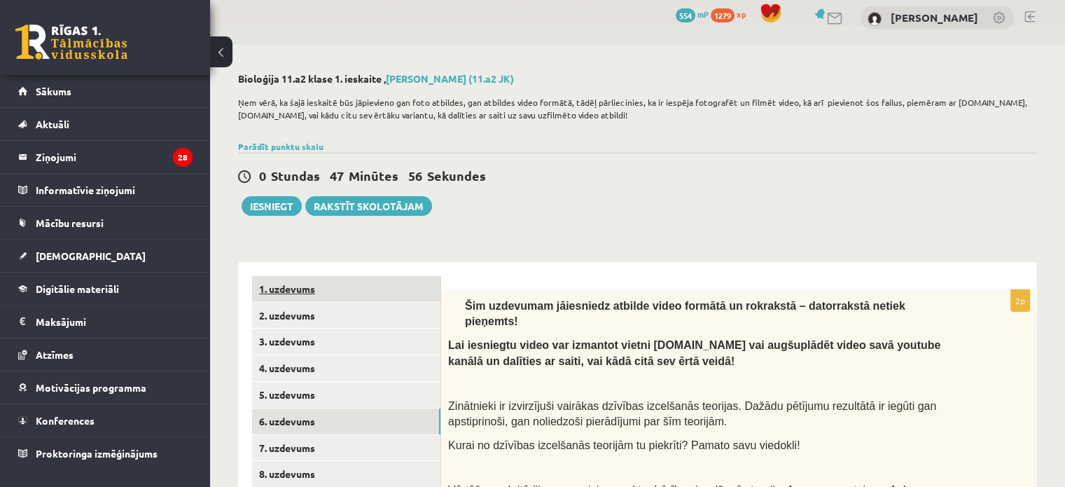
scroll to position [0, 0]
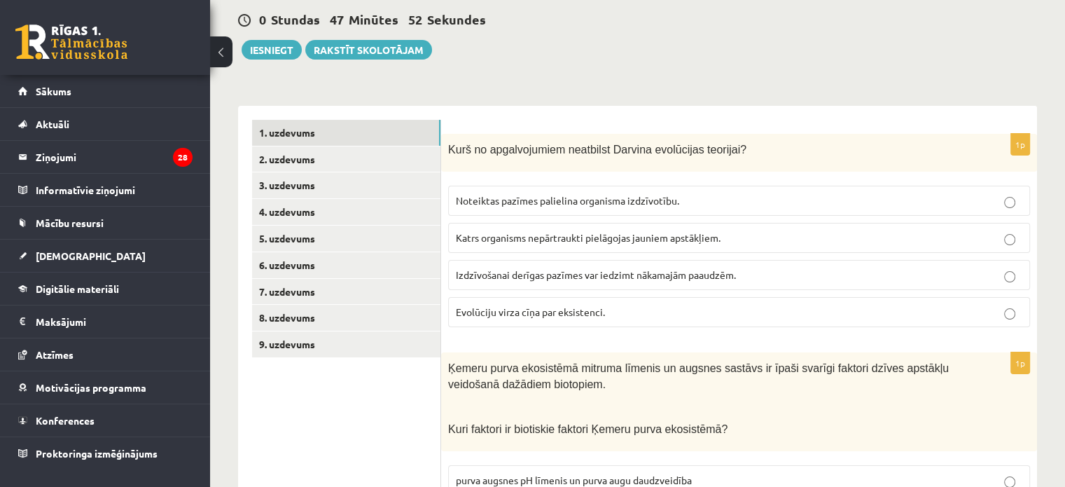
scroll to position [280, 0]
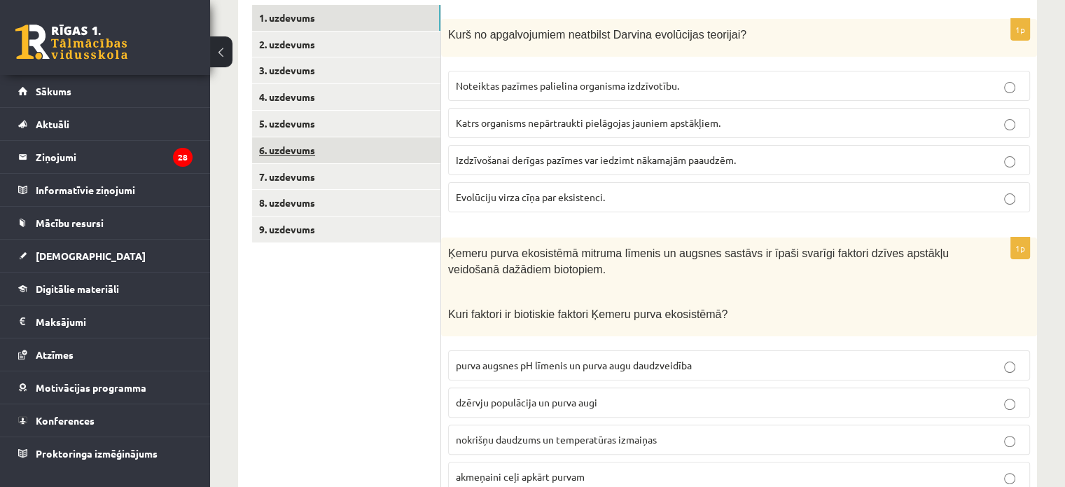
click at [357, 148] on link "6. uzdevums" at bounding box center [346, 150] width 188 height 26
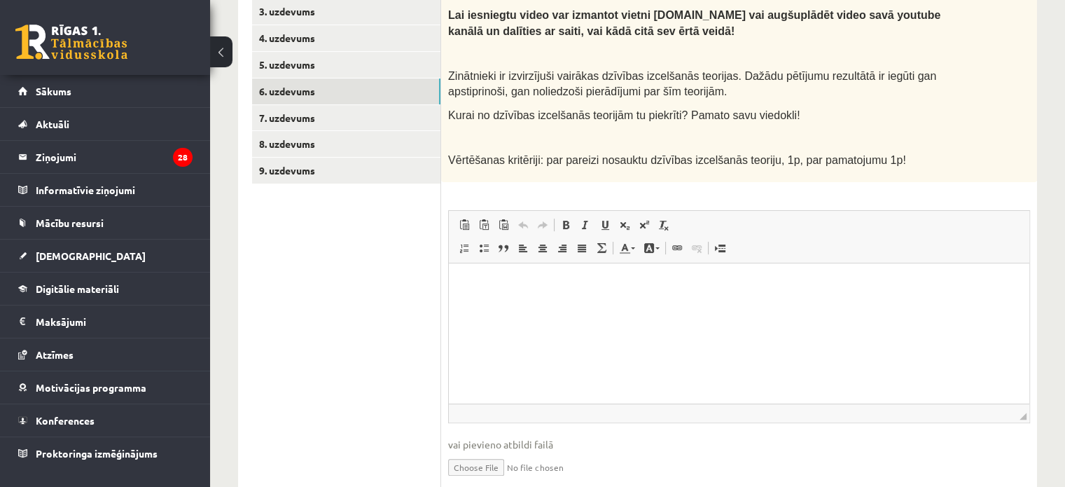
scroll to position [378, 0]
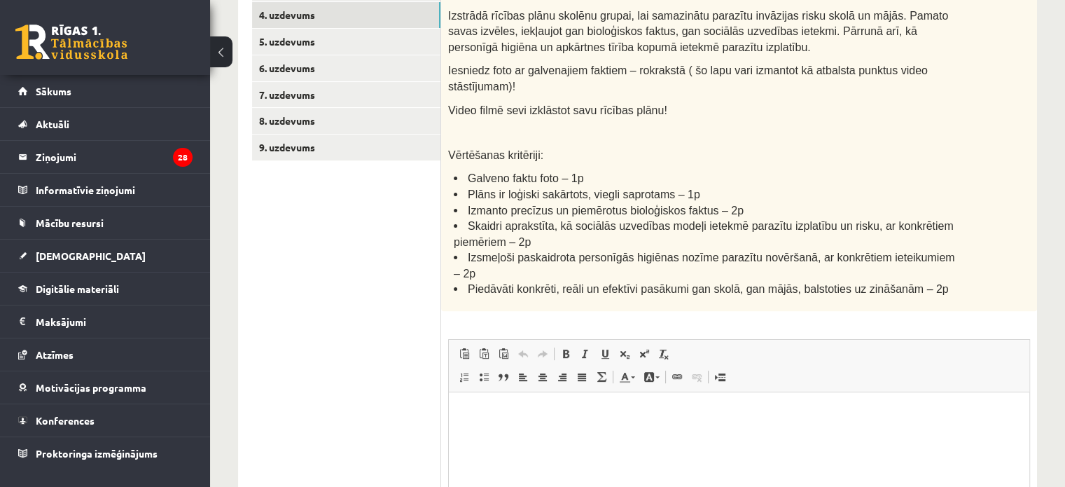
scroll to position [448, 0]
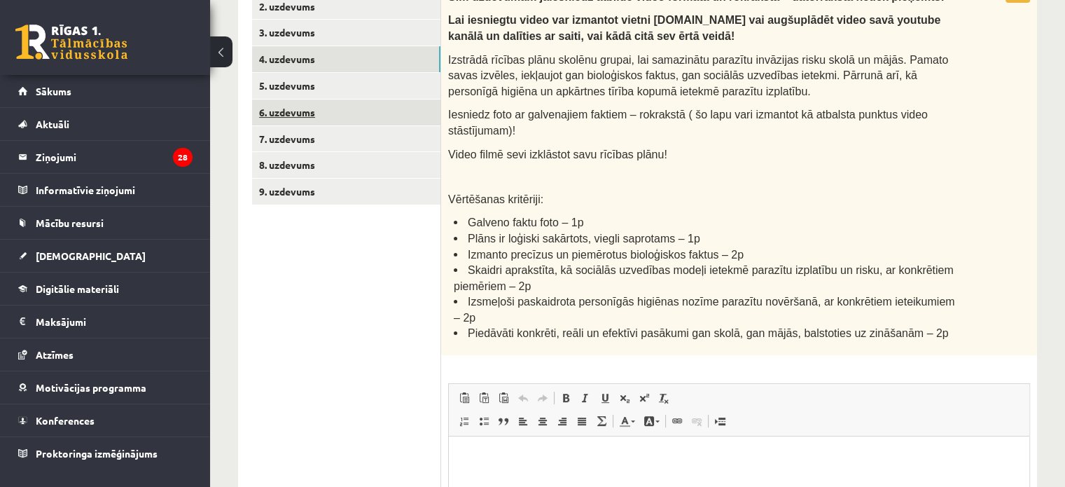
click at [304, 111] on link "6. uzdevums" at bounding box center [346, 112] width 188 height 26
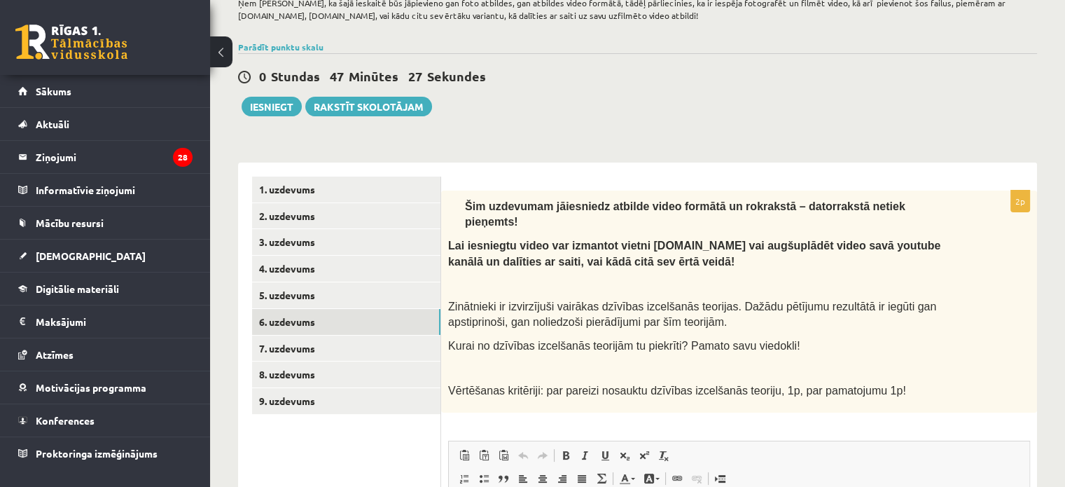
scroll to position [108, 0]
click at [364, 348] on link "7. uzdevums" at bounding box center [346, 349] width 188 height 26
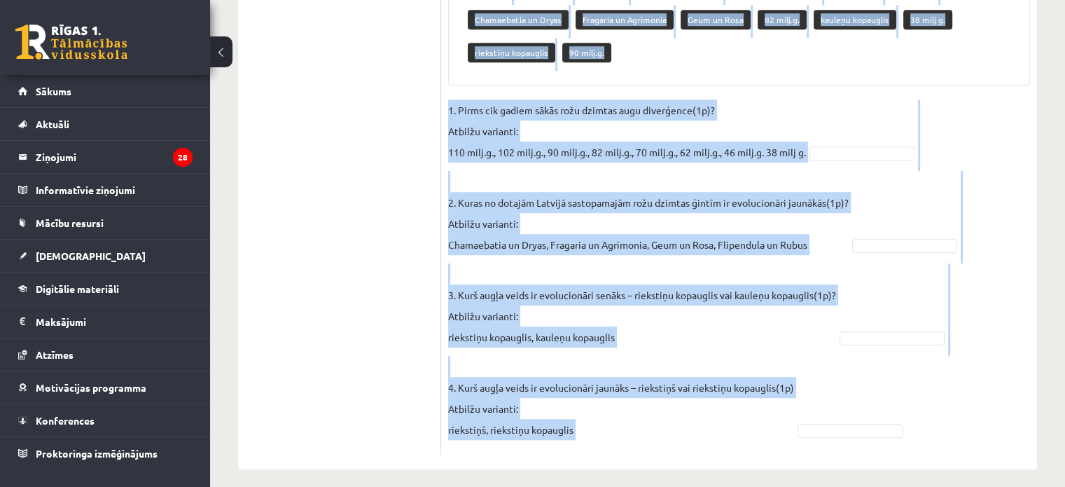
scroll to position [925, 0]
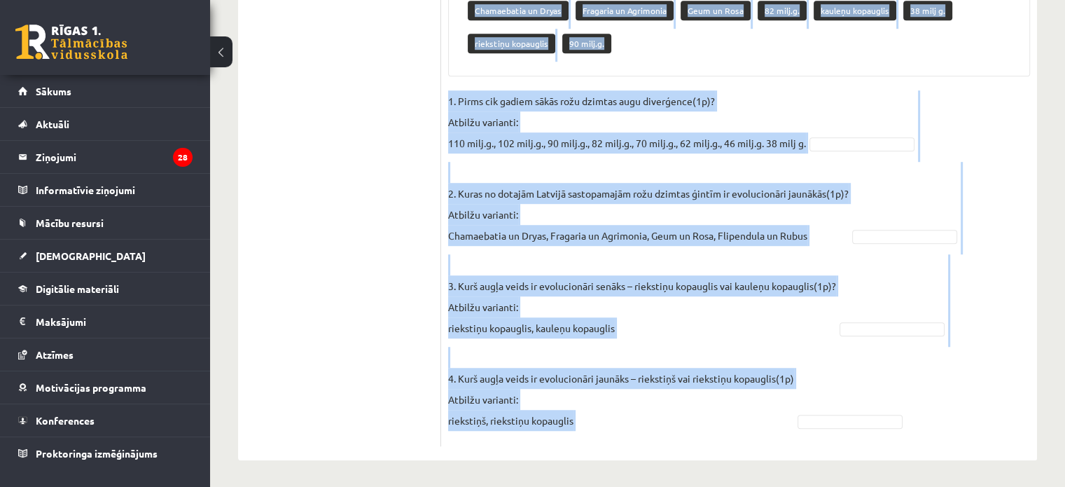
drag, startPoint x: 451, startPoint y: 55, endPoint x: 799, endPoint y: 422, distance: 505.8
copy div "Loremipsum dolorsita: con adipi elitsed doeiusm 7t! Incididun utlab 95 etdo.m. …"
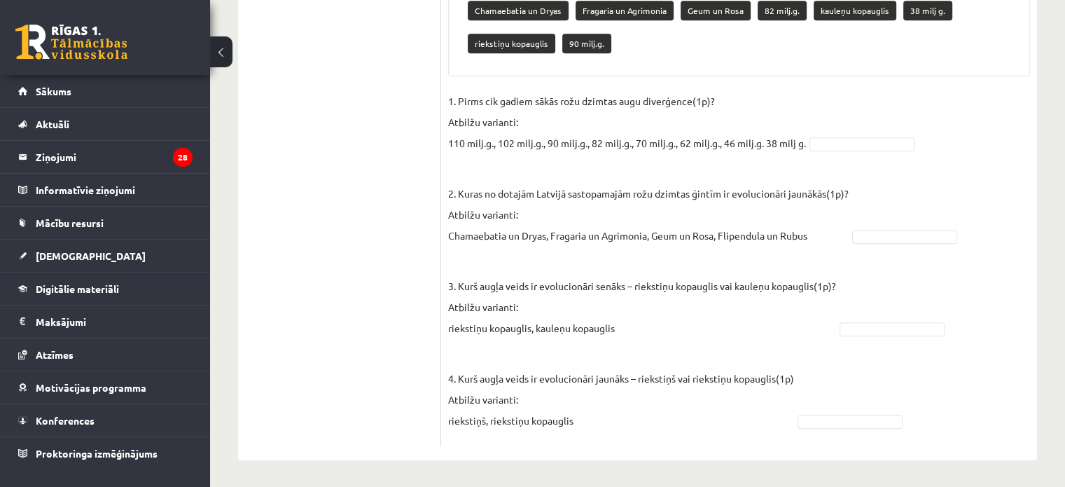
click at [548, 116] on p "1. Pirms cik gadiem sākās rožu dzimtas augu diverģence(1p)? Atbilžu varianti: 1…" at bounding box center [627, 121] width 358 height 63
click at [814, 133] on fieldset "1. Pirms cik gadiem sākās rožu dzimtas augu diverģence(1p)? Atbilžu varianti: 1…" at bounding box center [739, 264] width 582 height 349
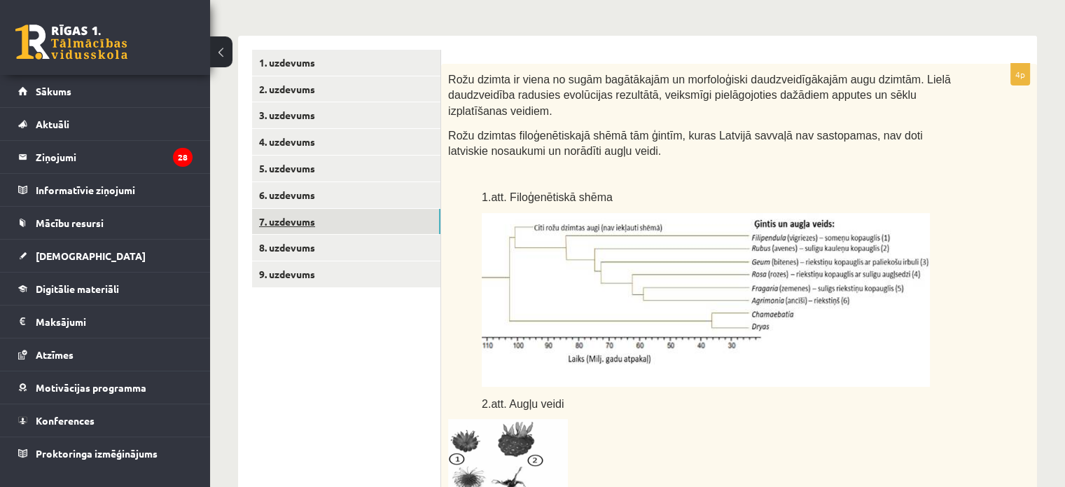
scroll to position [191, 0]
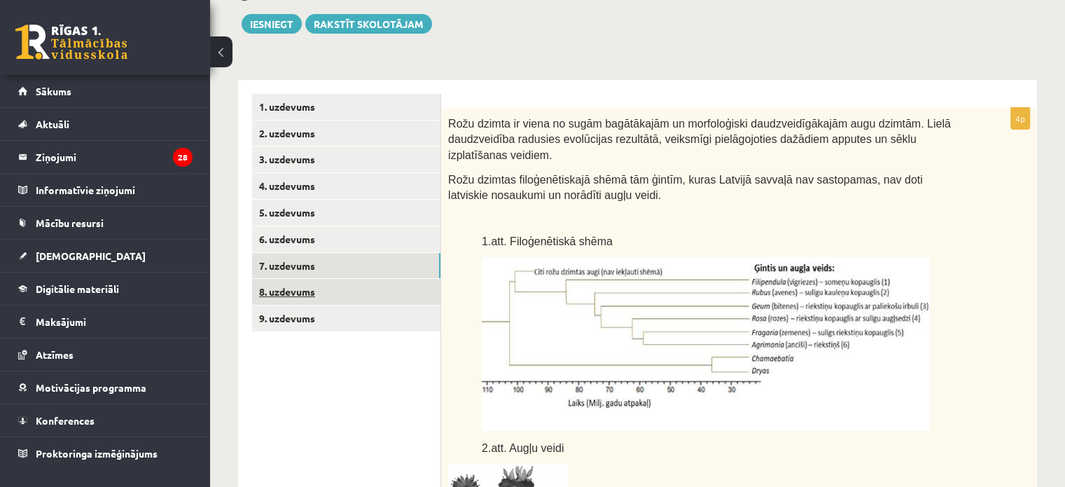
click at [276, 291] on link "8. uzdevums" at bounding box center [346, 292] width 188 height 26
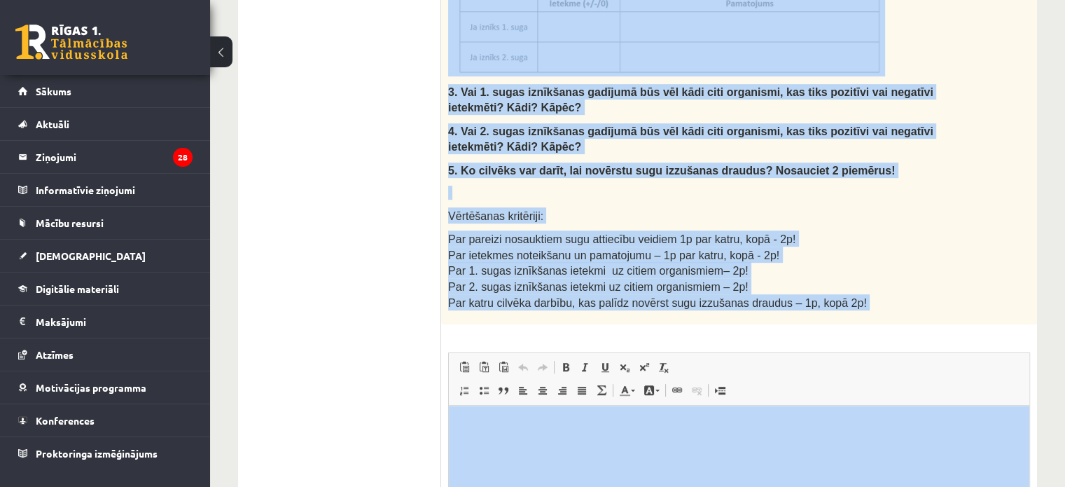
scroll to position [836, 0]
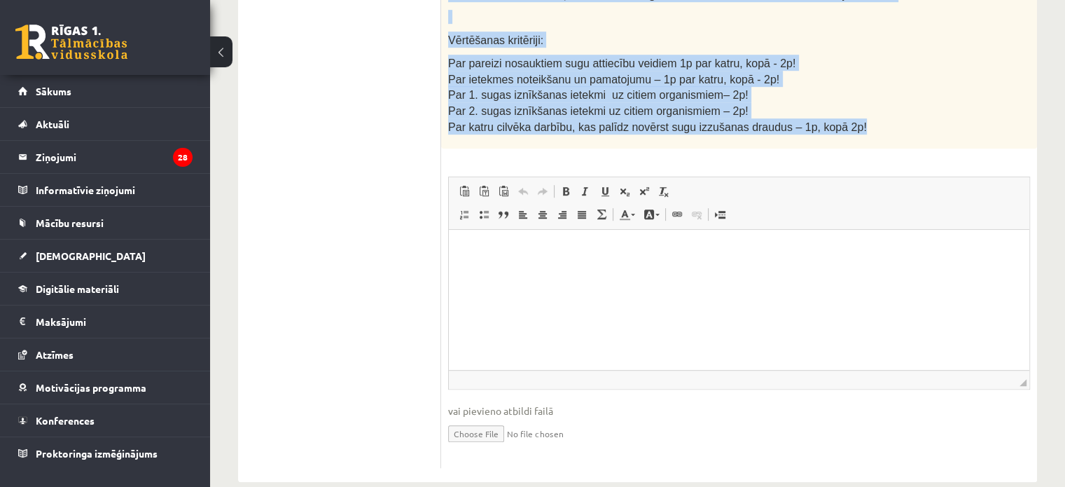
drag, startPoint x: 450, startPoint y: 30, endPoint x: 866, endPoint y: 116, distance: 424.9
copy div "zlasi tekstu un pierakstu kladē izveido un aizpildi tabulu, atbildi uz jautājum…"
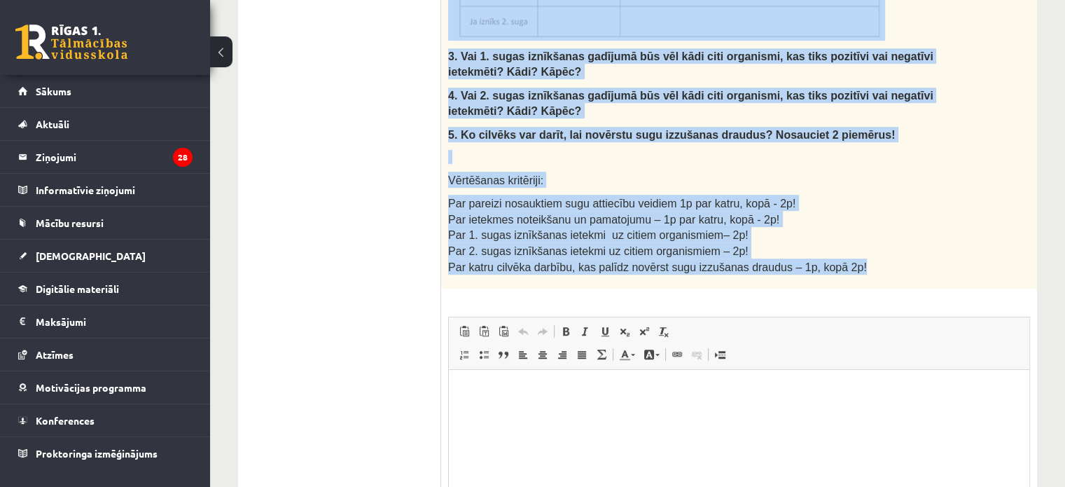
click at [605, 172] on p "Vērtēšanas kritēriji:" at bounding box center [704, 180] width 512 height 16
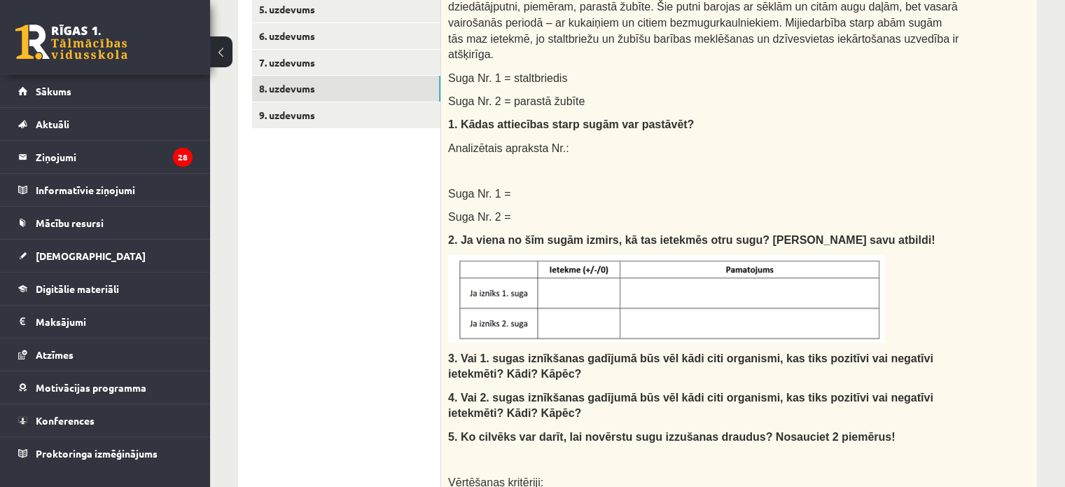
scroll to position [206, 0]
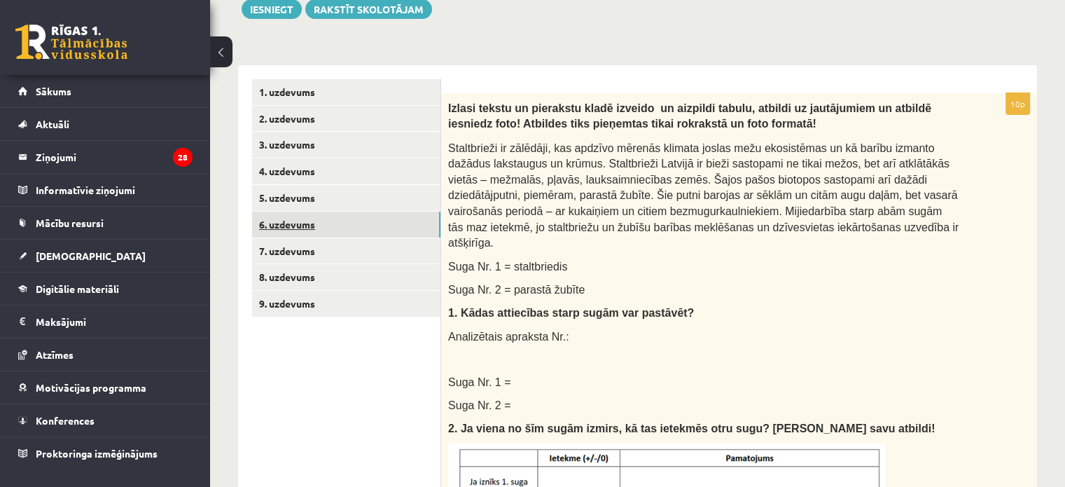
click at [277, 214] on link "6. uzdevums" at bounding box center [346, 225] width 188 height 26
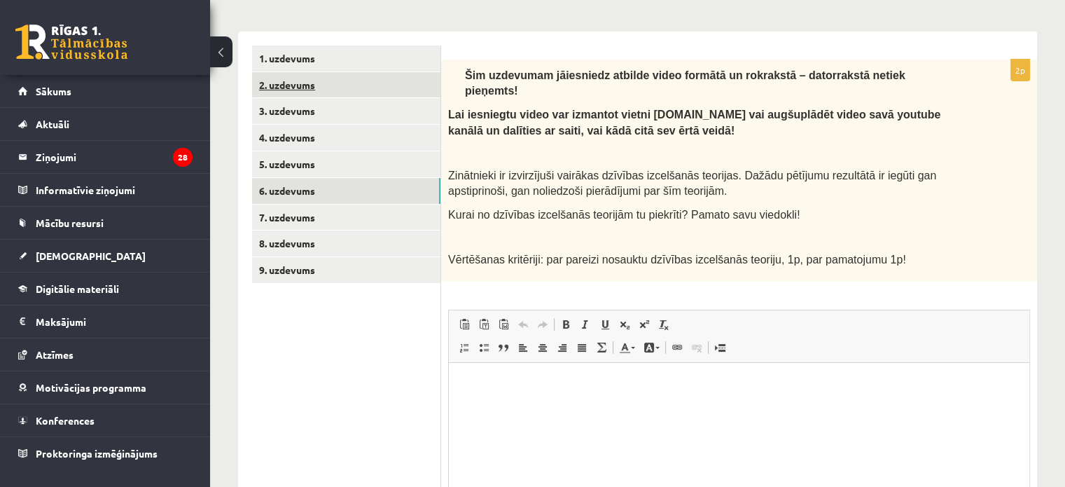
scroll to position [0, 0]
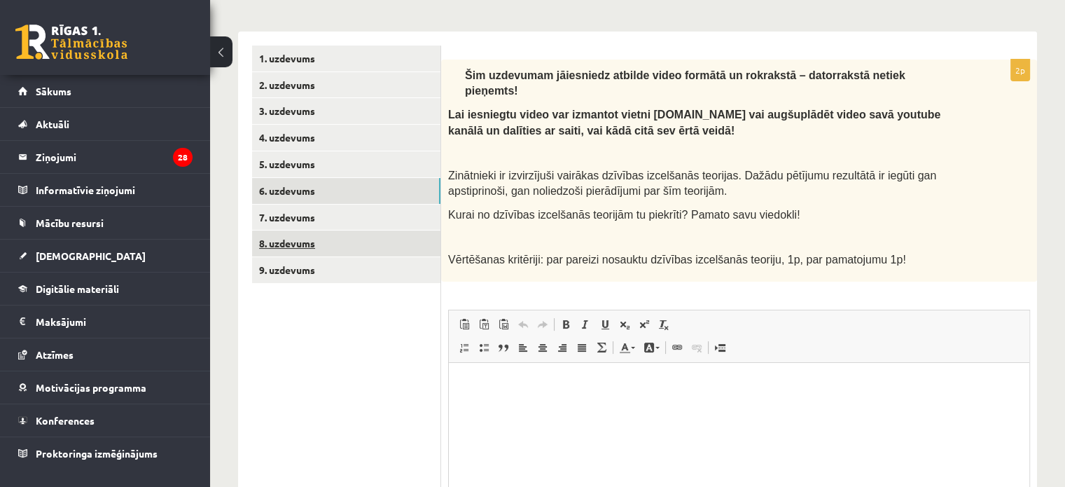
click at [304, 235] on link "8. uzdevums" at bounding box center [346, 243] width 188 height 26
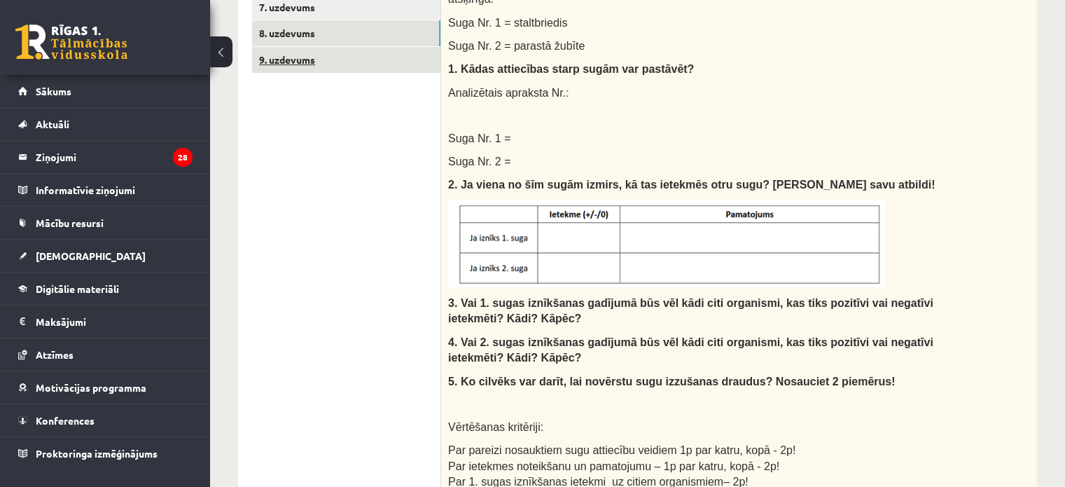
click at [294, 64] on link "9. uzdevums" at bounding box center [346, 60] width 188 height 26
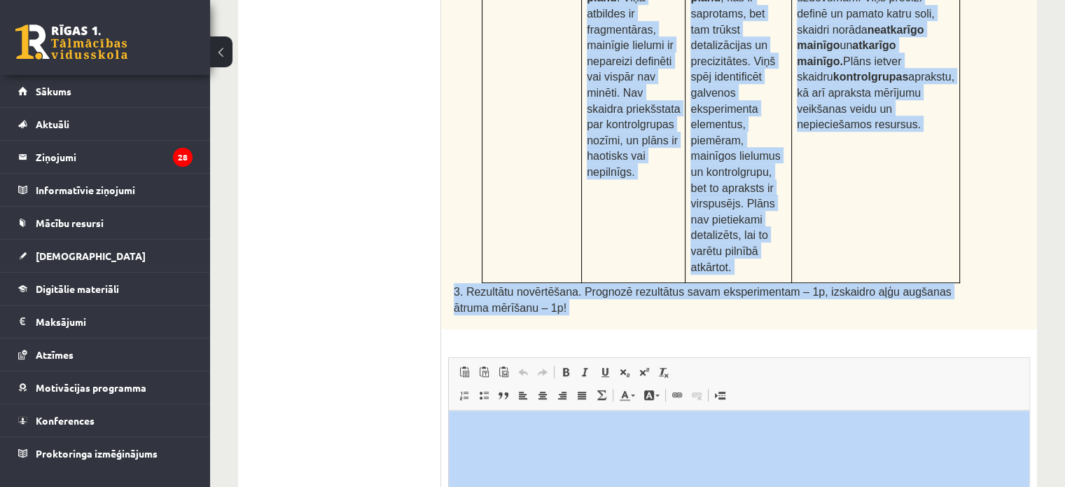
scroll to position [860, 0]
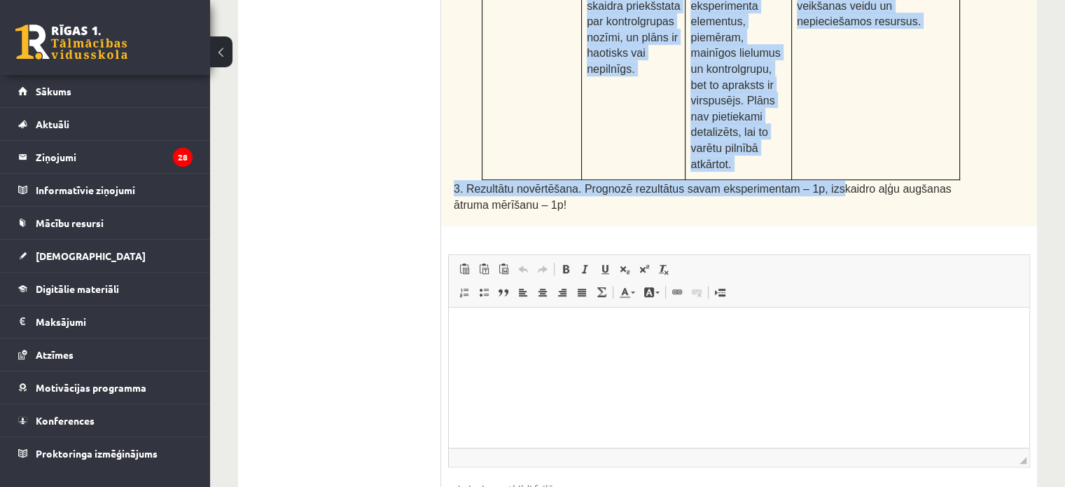
drag, startPoint x: 449, startPoint y: 81, endPoint x: 807, endPoint y: 83, distance: 357.9
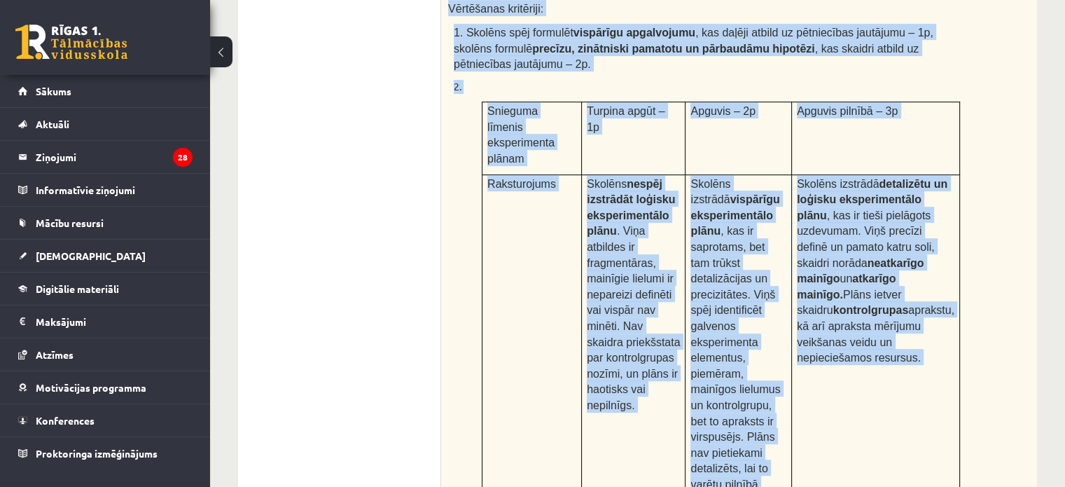
scroll to position [612, 0]
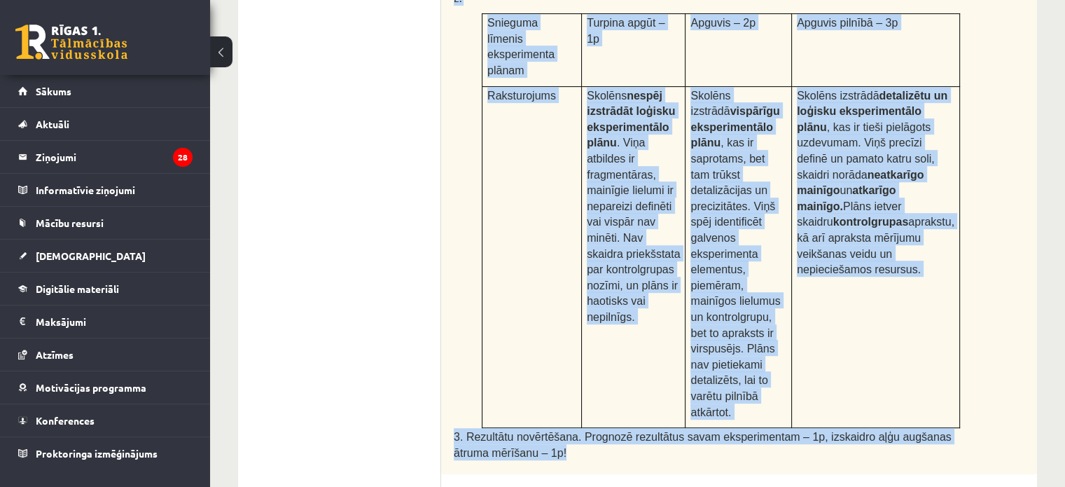
drag, startPoint x: 448, startPoint y: 220, endPoint x: 779, endPoint y: 367, distance: 361.8
click at [779, 367] on div "Piesārņojuma ietekme uz ūdensaugiem Pētnieki novēro eitrofikācijas pazīmes kādā…" at bounding box center [739, 81] width 596 height 788
copy div "Piesārņojuma ietekme uz ūdensaugiem Pētnieki novēro eitrofikācijas pazīmes kādā…"
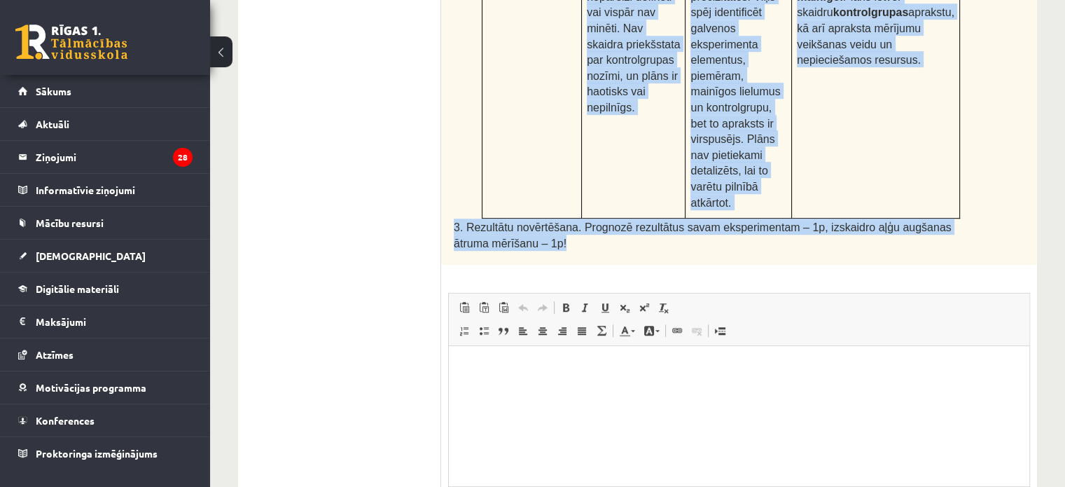
scroll to position [822, 0]
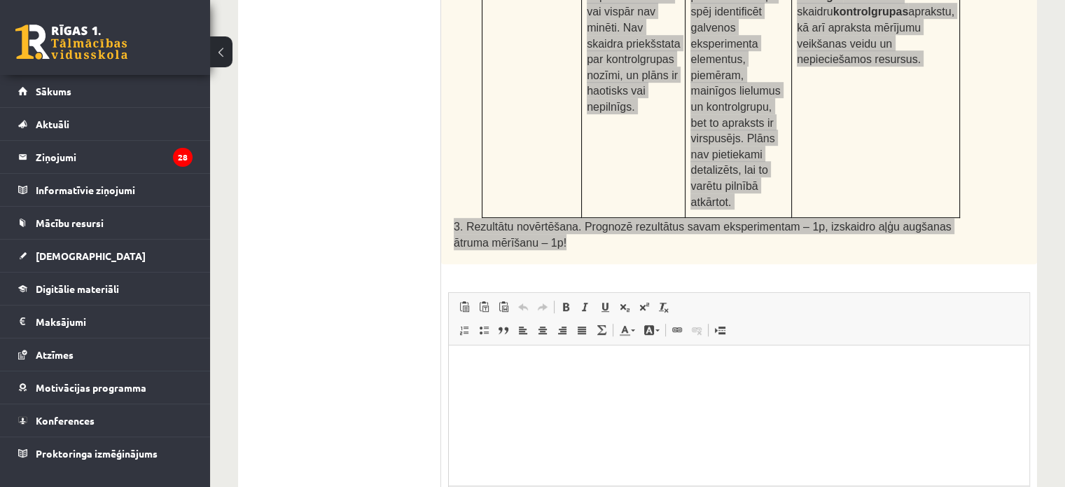
click at [483, 356] on html at bounding box center [739, 366] width 581 height 43
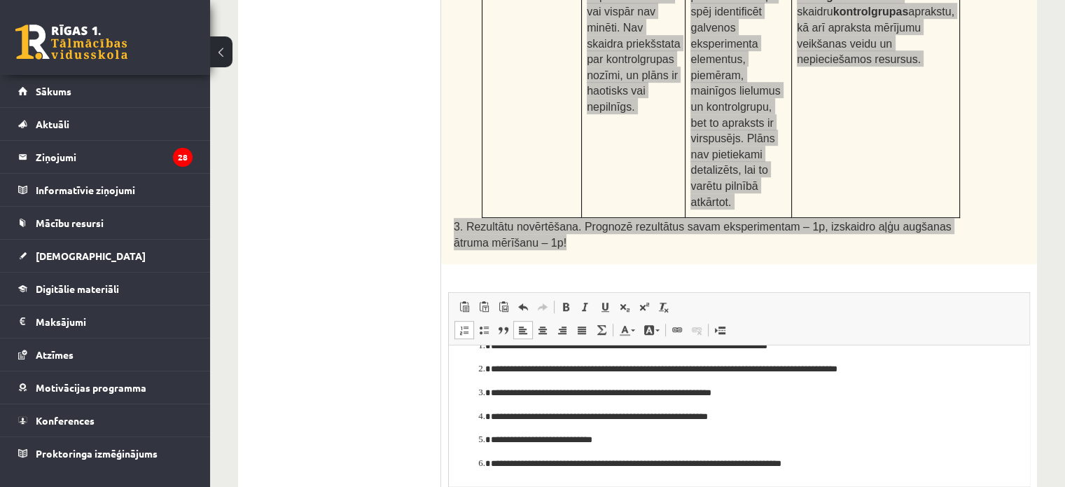
scroll to position [860, 0]
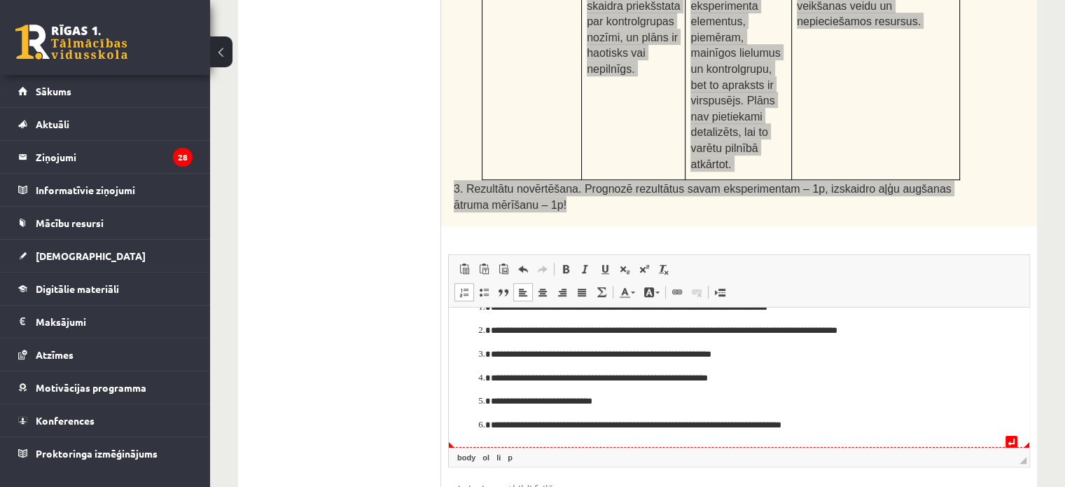
click at [864, 432] on p "**********" at bounding box center [734, 425] width 486 height 15
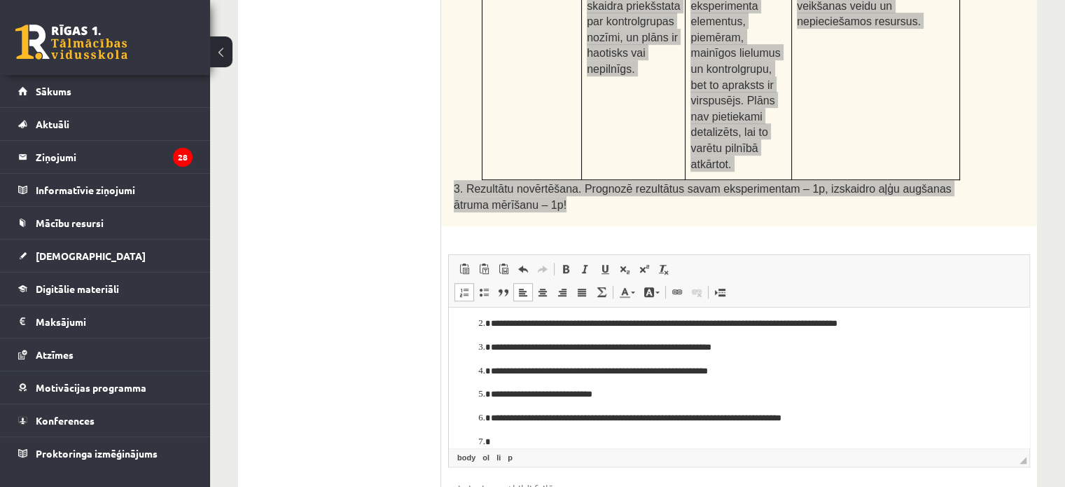
scroll to position [201, 0]
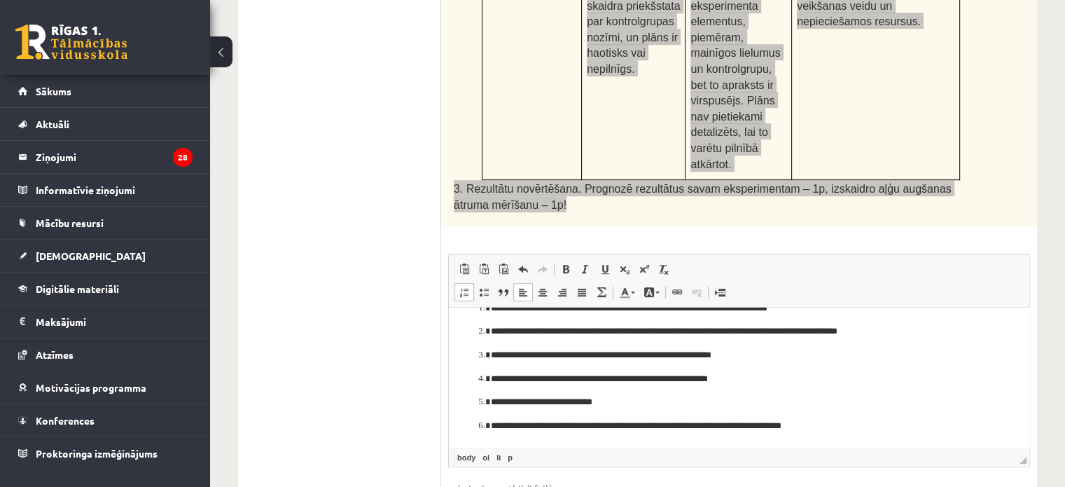
click at [471, 441] on html "**********" at bounding box center [739, 277] width 581 height 340
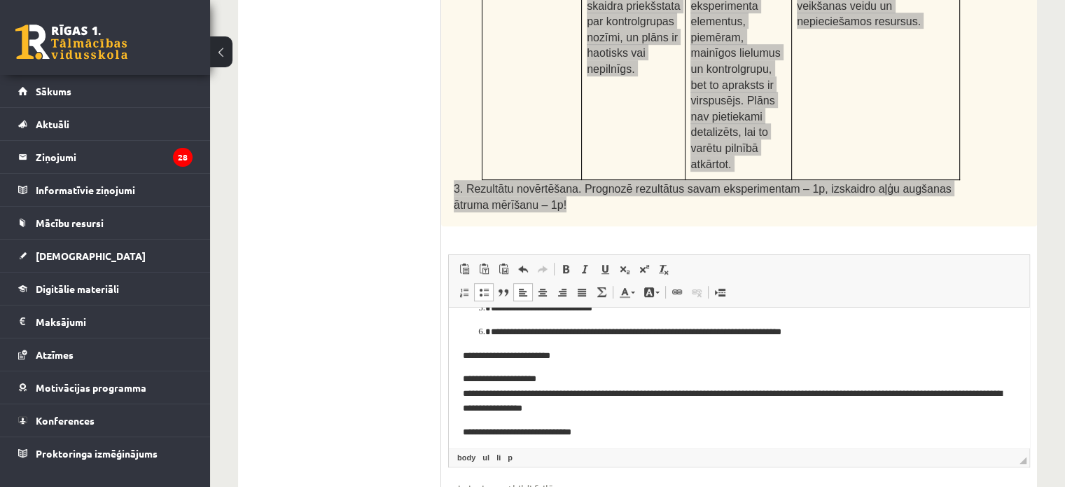
scroll to position [326, 0]
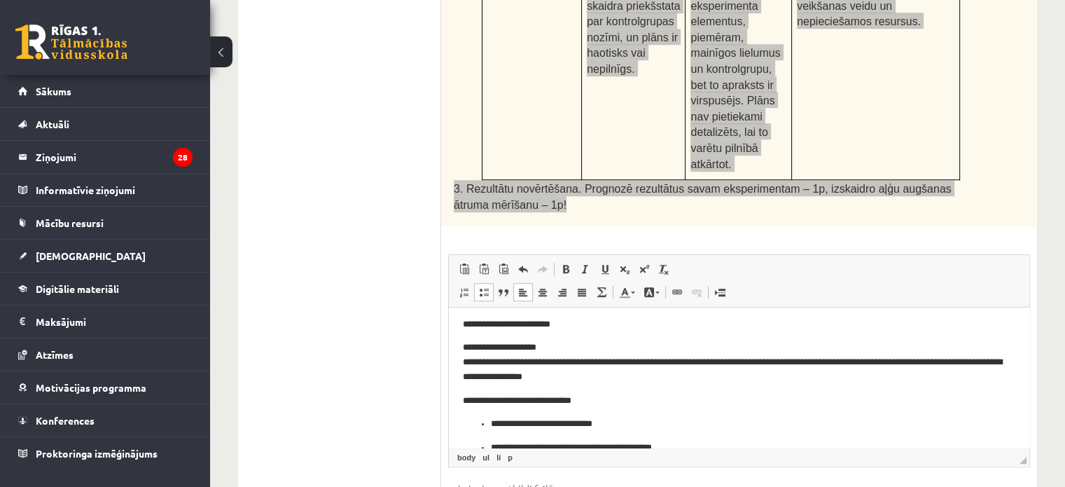
click at [490, 425] on ul "**********" at bounding box center [739, 448] width 553 height 62
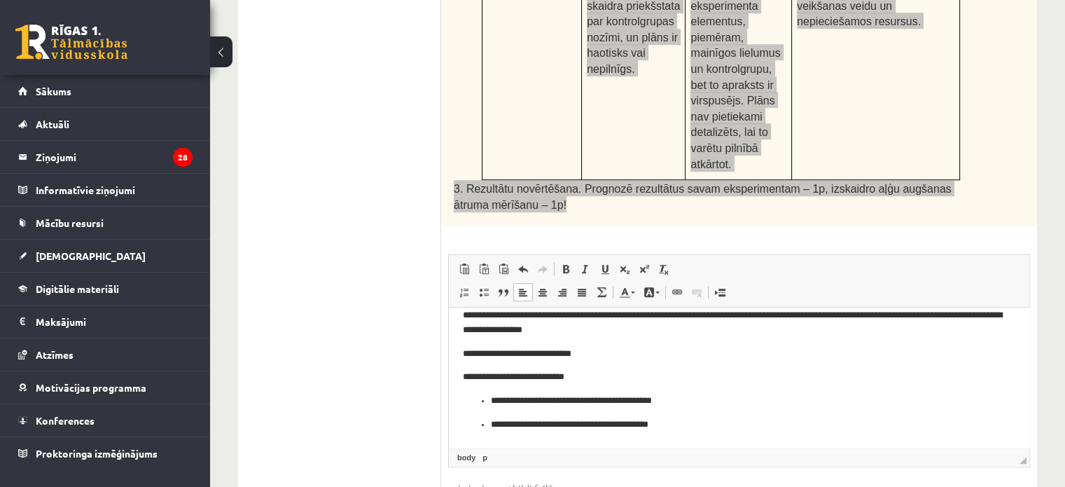
scroll to position [396, 0]
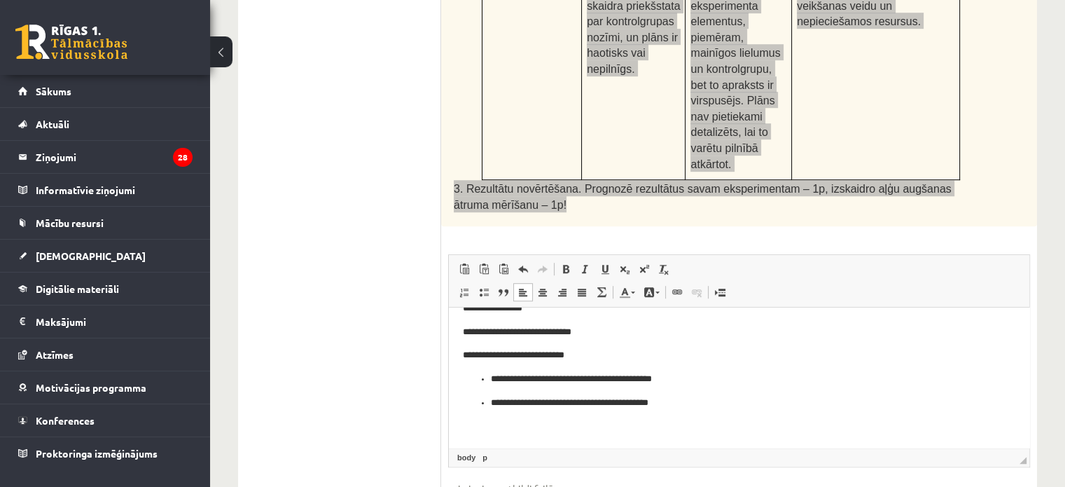
click at [491, 379] on p "**********" at bounding box center [734, 379] width 486 height 15
click at [494, 399] on p "**********" at bounding box center [734, 403] width 486 height 15
click at [463, 374] on p "**********" at bounding box center [734, 379] width 542 height 15
click at [461, 353] on html "**********" at bounding box center [739, 180] width 581 height 534
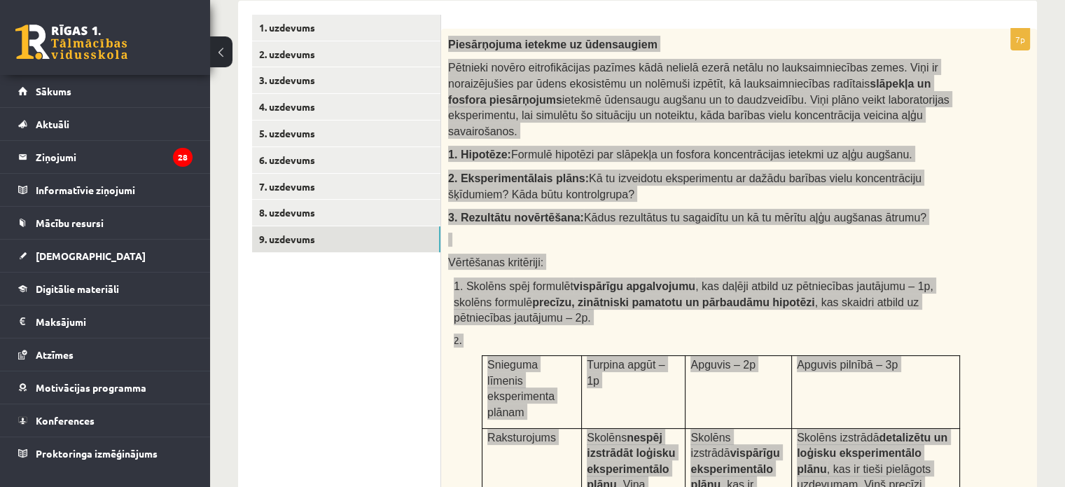
scroll to position [90, 0]
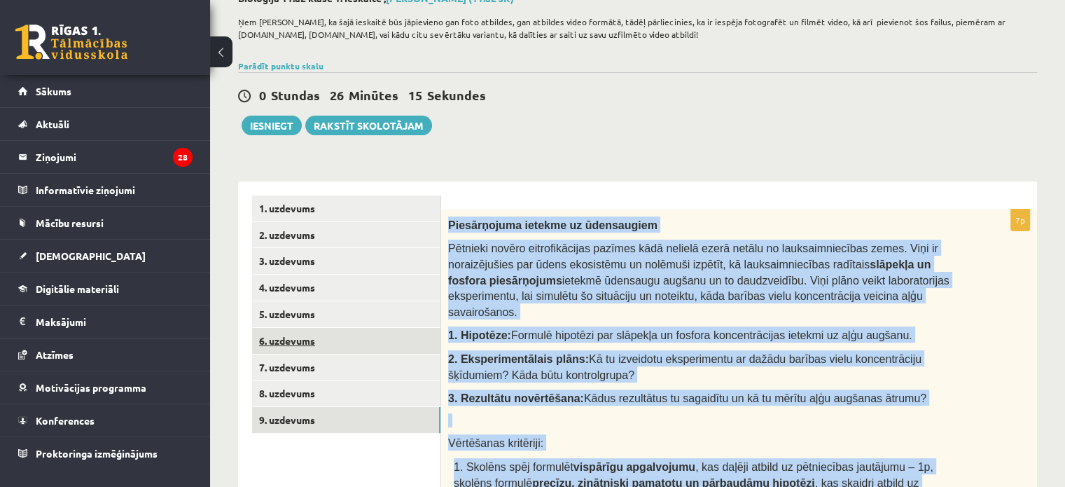
click at [311, 338] on link "6. uzdevums" at bounding box center [346, 341] width 188 height 26
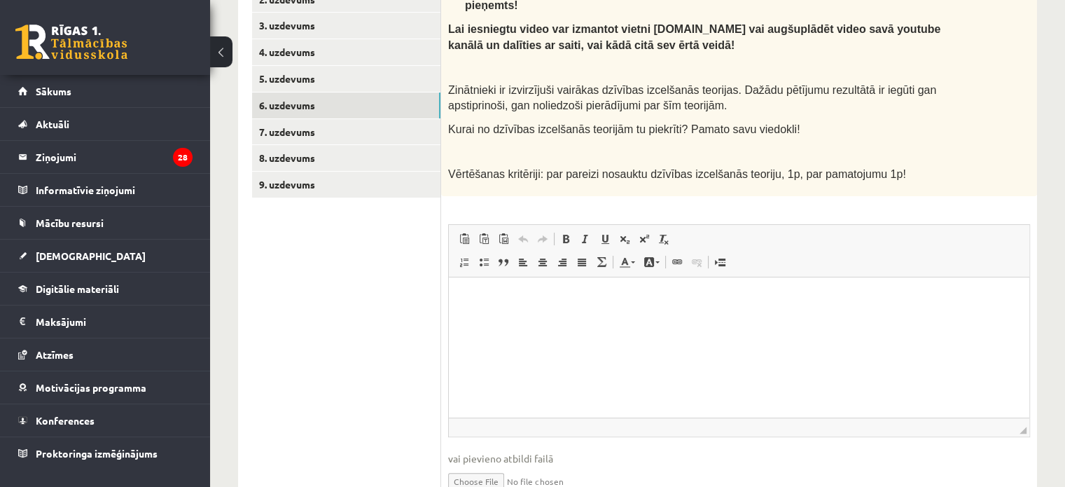
scroll to position [378, 0]
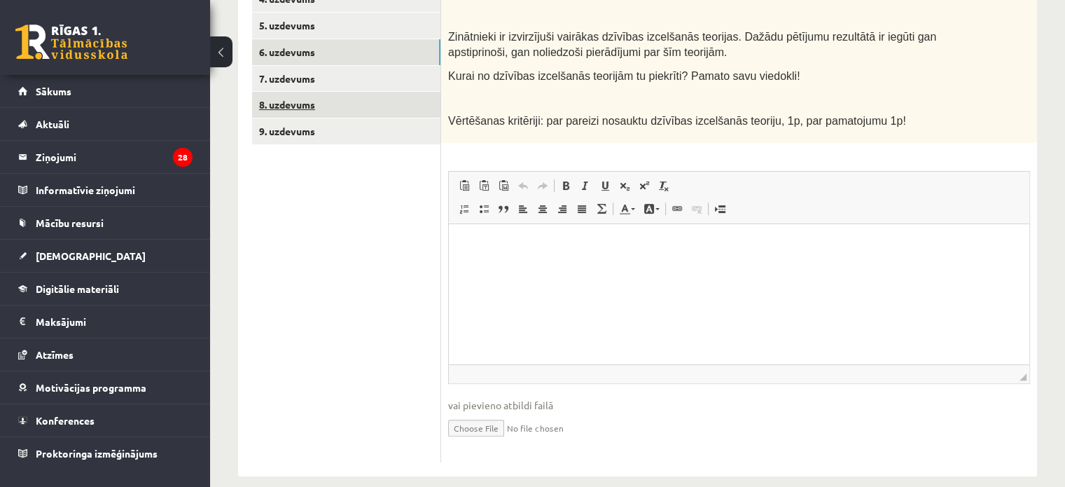
click at [322, 96] on link "8. uzdevums" at bounding box center [346, 105] width 188 height 26
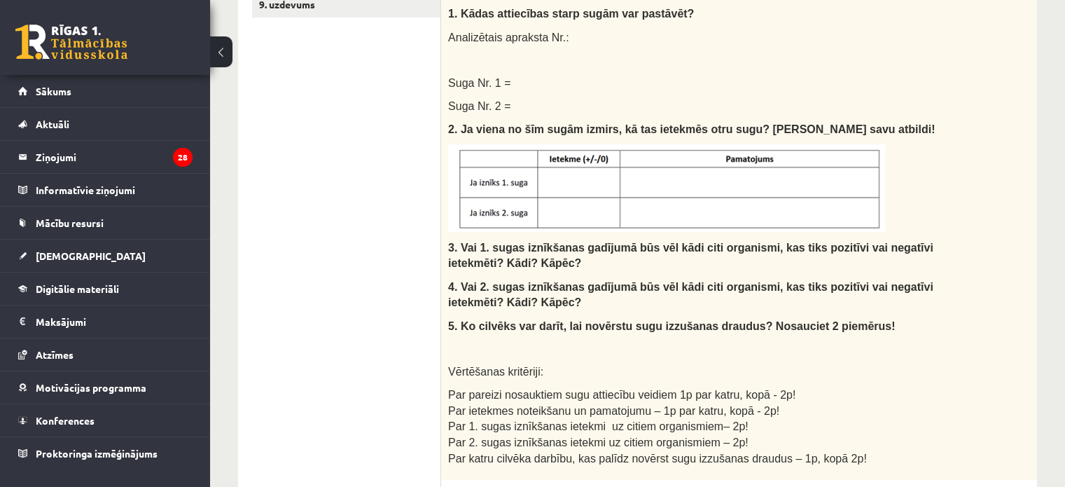
scroll to position [155, 0]
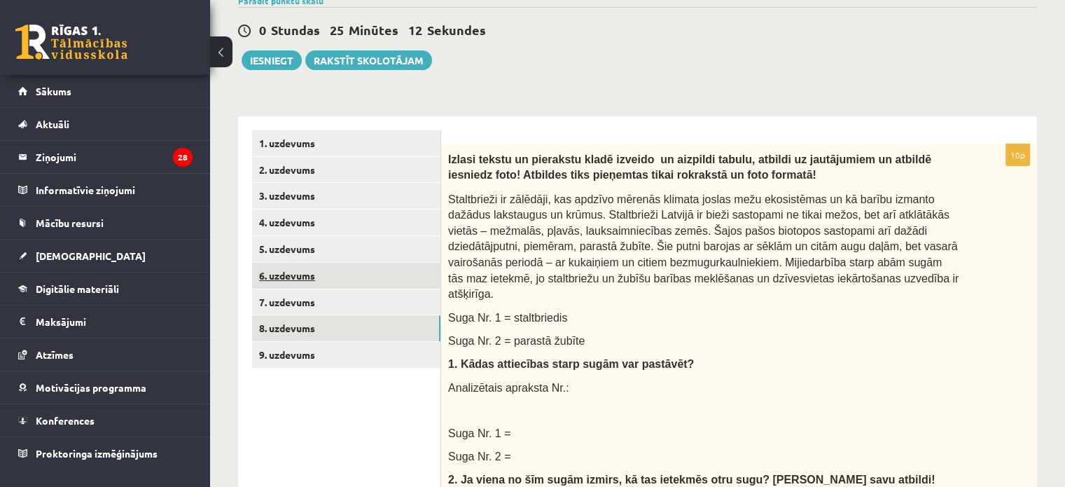
click at [289, 275] on link "6. uzdevums" at bounding box center [346, 276] width 188 height 26
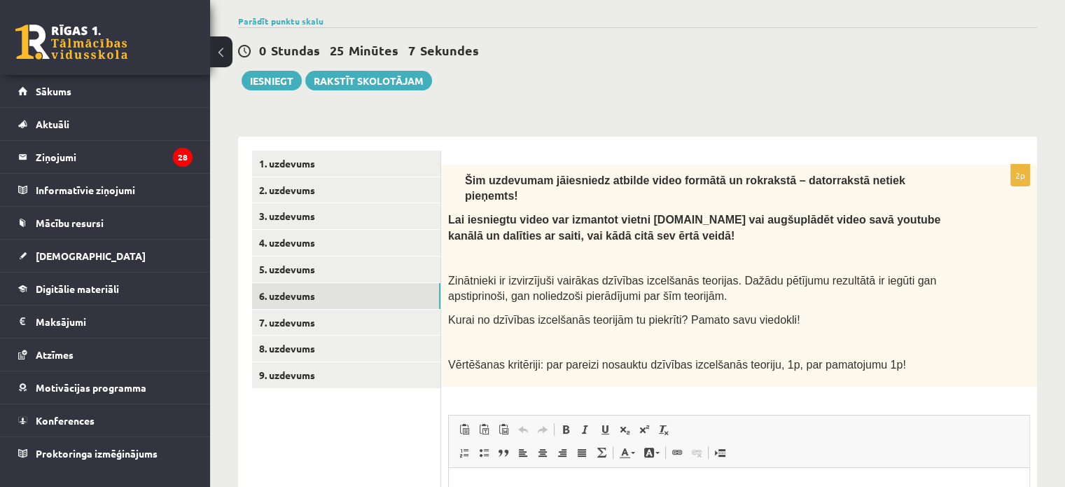
scroll to position [28, 0]
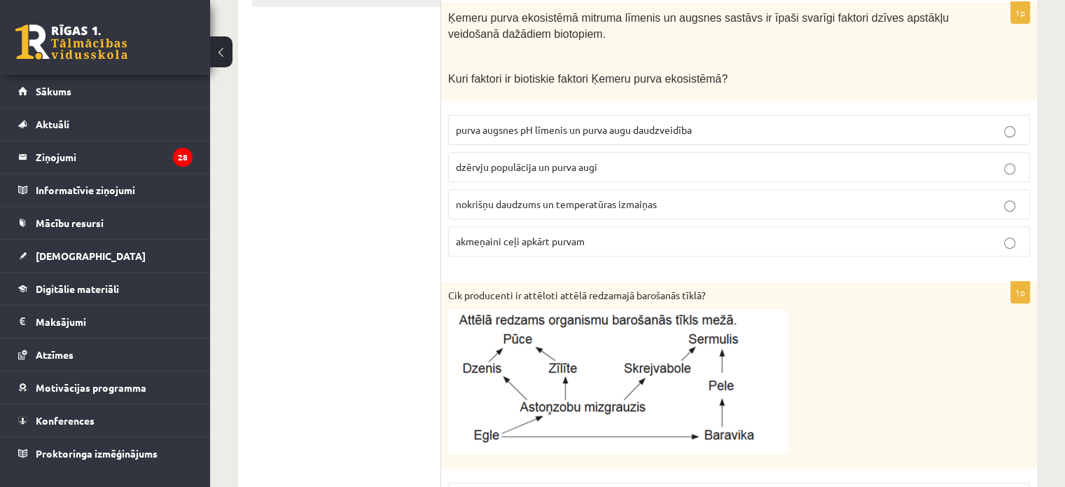
scroll to position [165, 0]
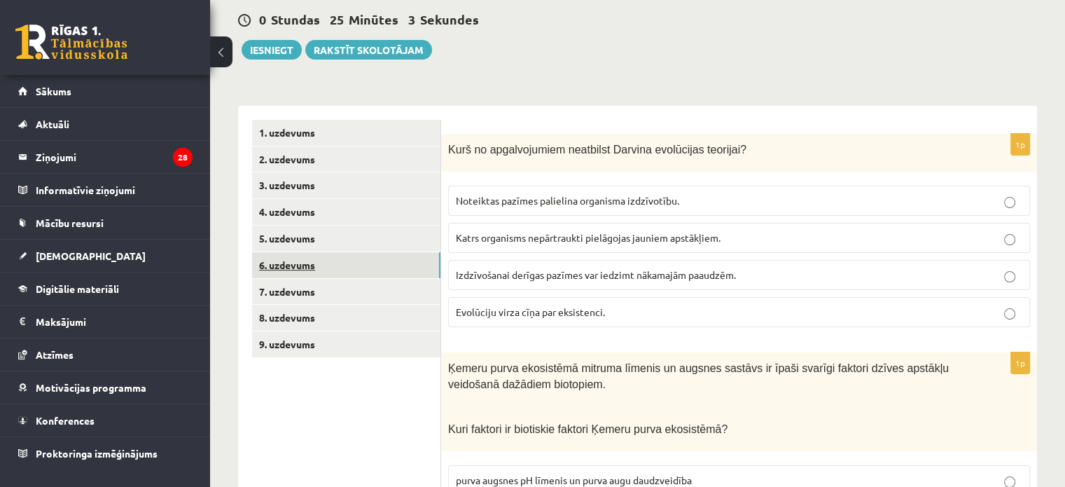
click at [354, 261] on link "6. uzdevums" at bounding box center [346, 265] width 188 height 26
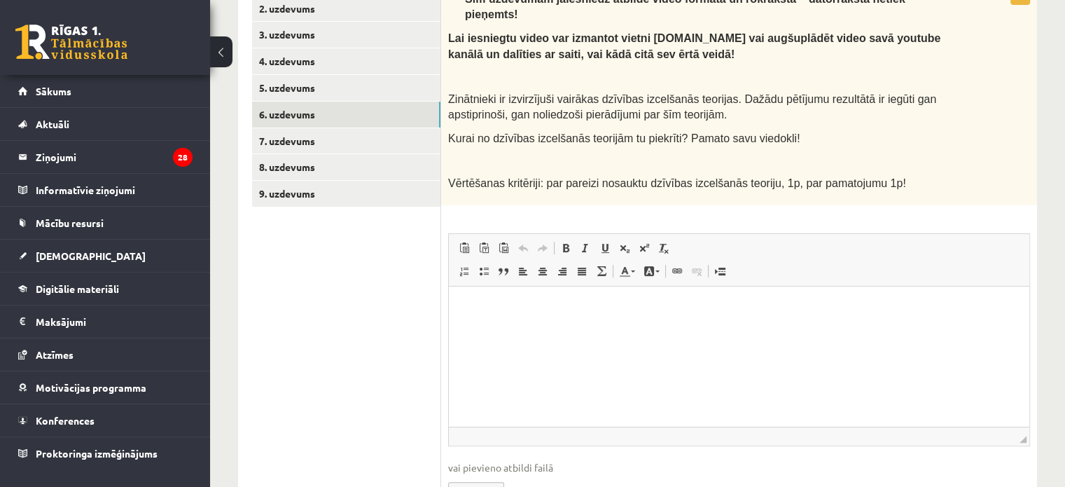
scroll to position [168, 0]
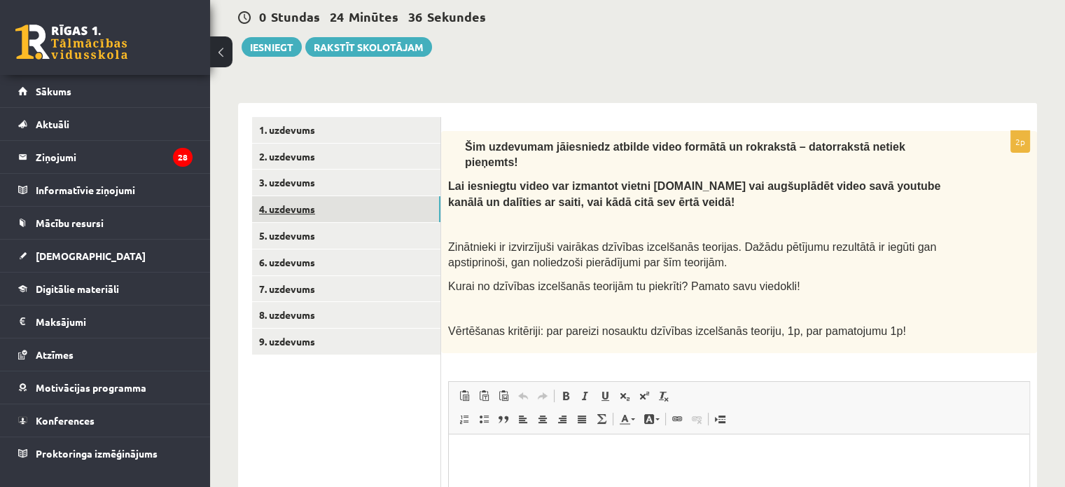
click at [304, 200] on link "4. uzdevums" at bounding box center [346, 209] width 188 height 26
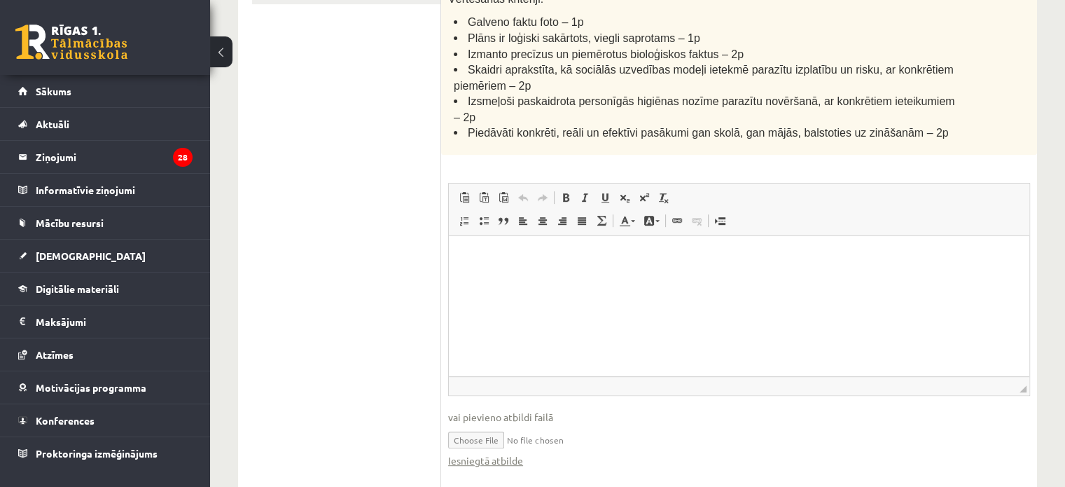
scroll to position [238, 0]
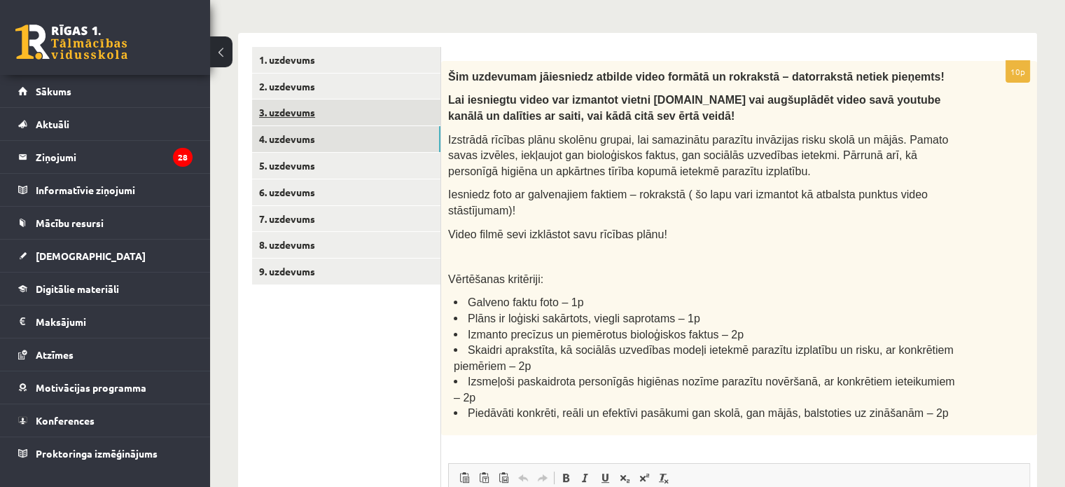
click at [370, 117] on link "3. uzdevums" at bounding box center [346, 112] width 188 height 26
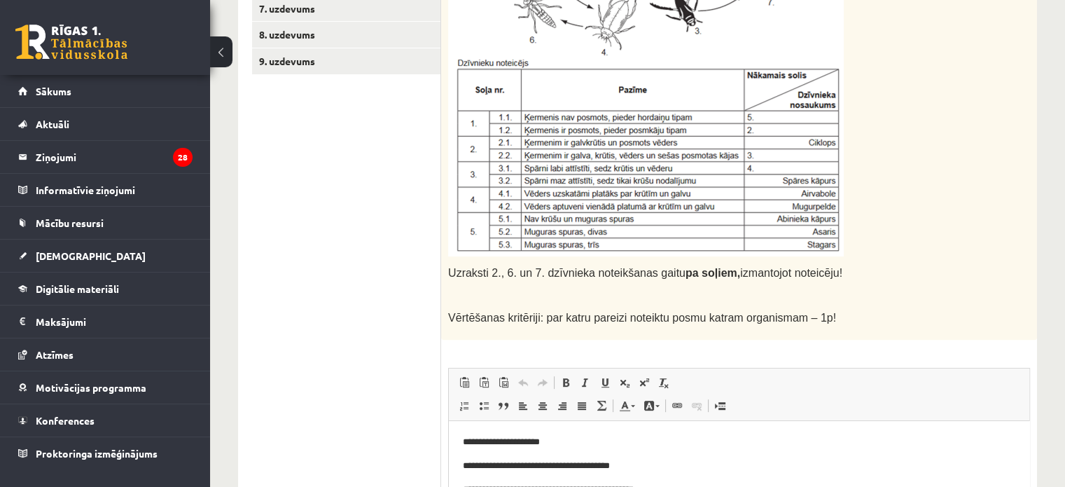
scroll to position [0, 0]
click at [324, 58] on link "9. uzdevums" at bounding box center [346, 61] width 188 height 26
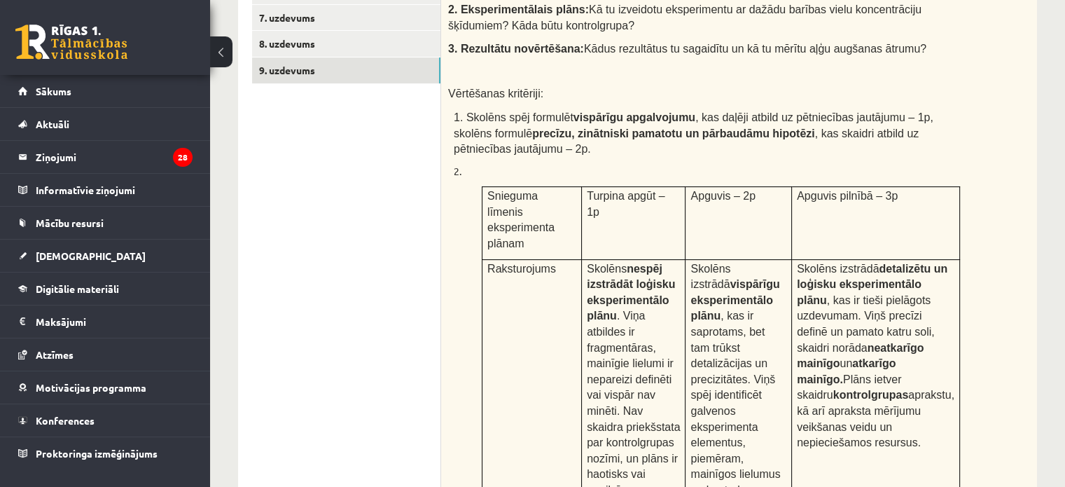
scroll to position [160, 0]
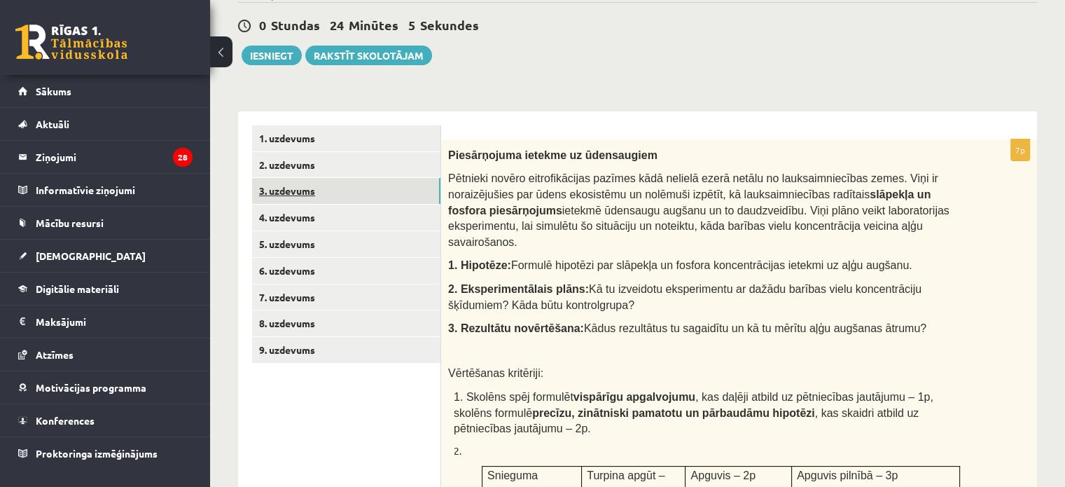
click at [321, 179] on link "3. uzdevums" at bounding box center [346, 191] width 188 height 26
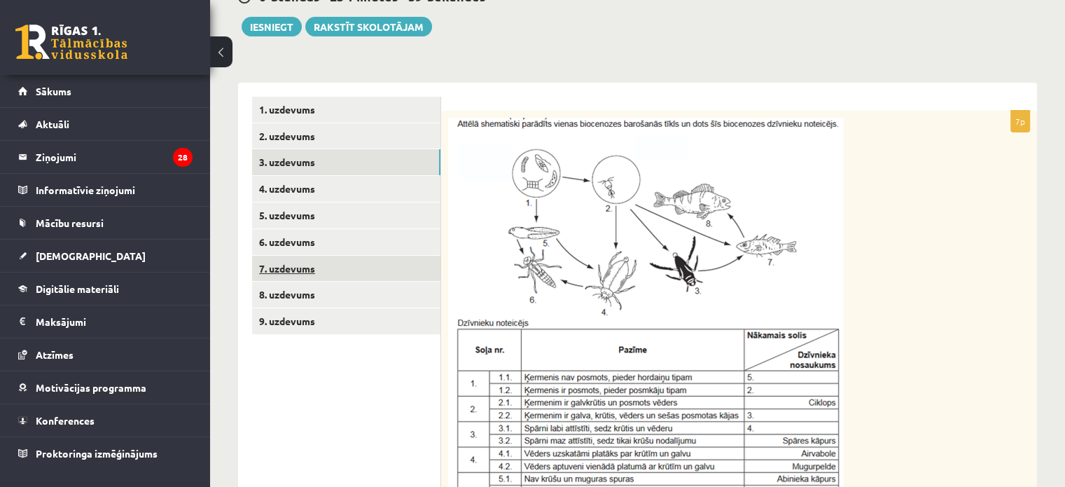
scroll to position [171, 0]
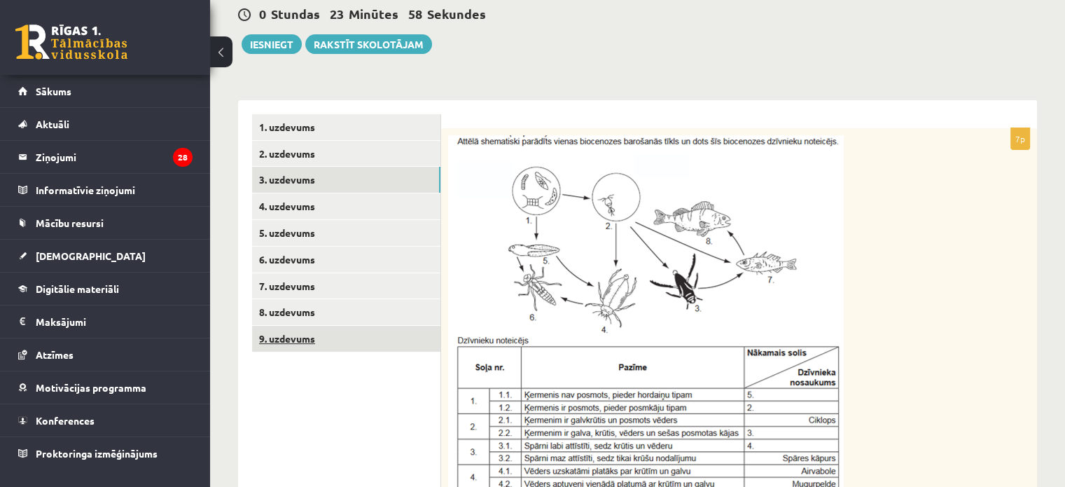
click at [296, 328] on link "9. uzdevums" at bounding box center [346, 339] width 188 height 26
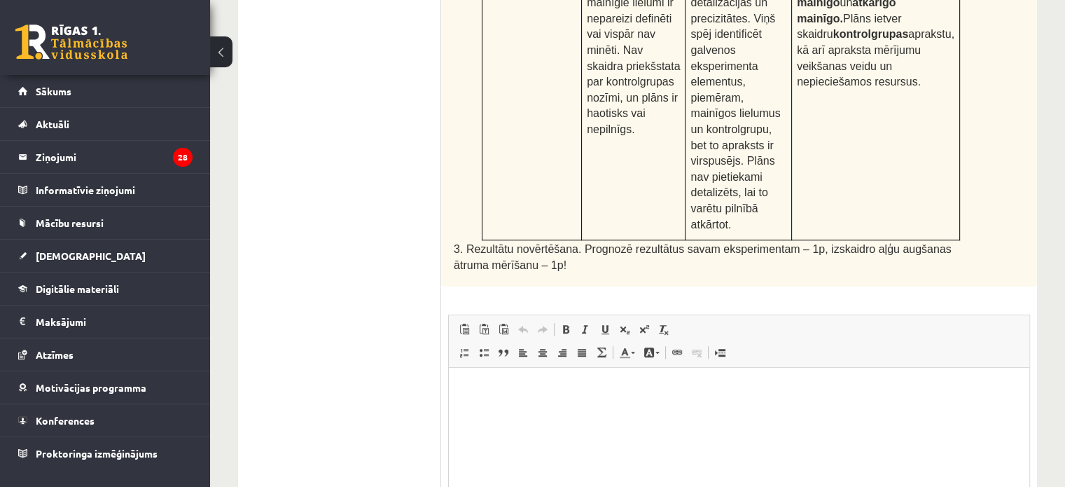
scroll to position [860, 0]
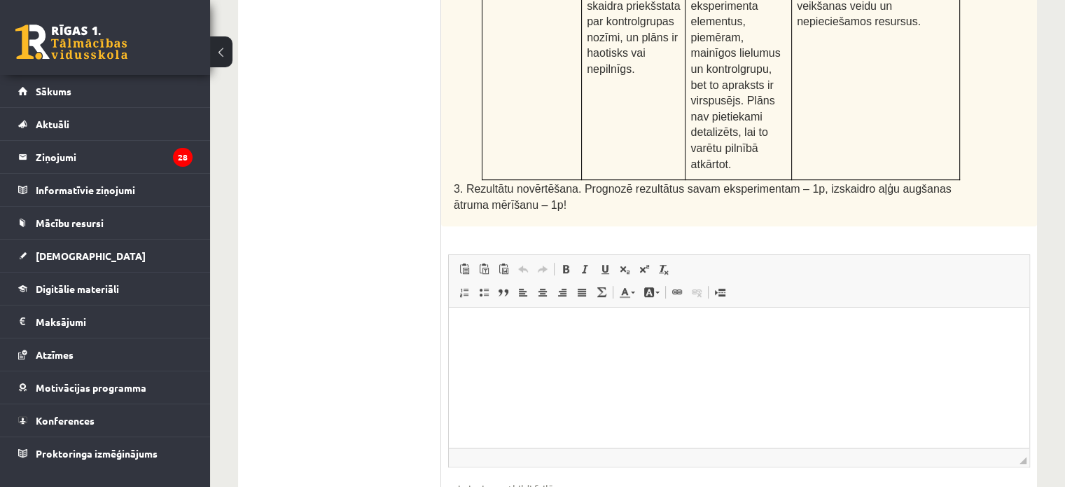
click at [475, 333] on p "Визуальный текстовый редактор, wiswyg-editor-user-answer-47433901415540" at bounding box center [739, 328] width 553 height 15
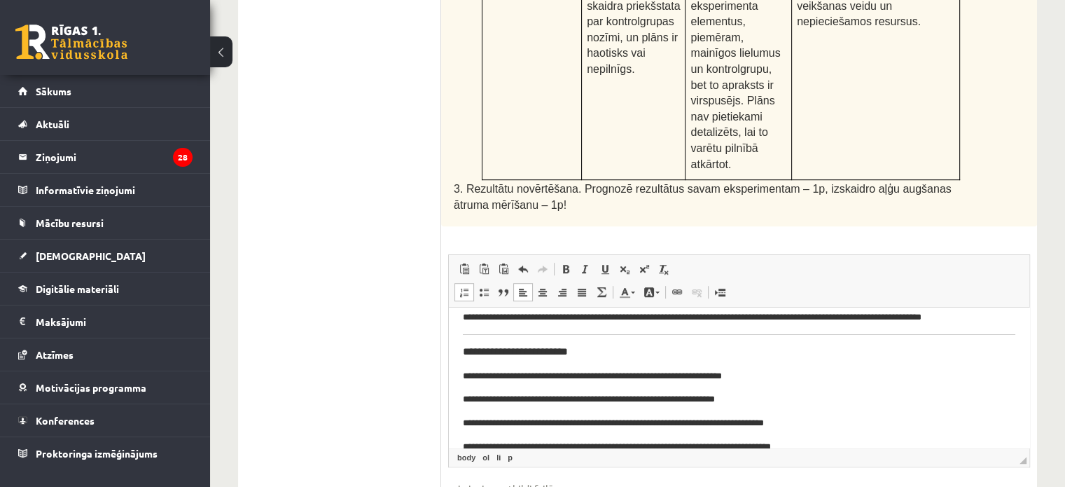
scroll to position [11, 0]
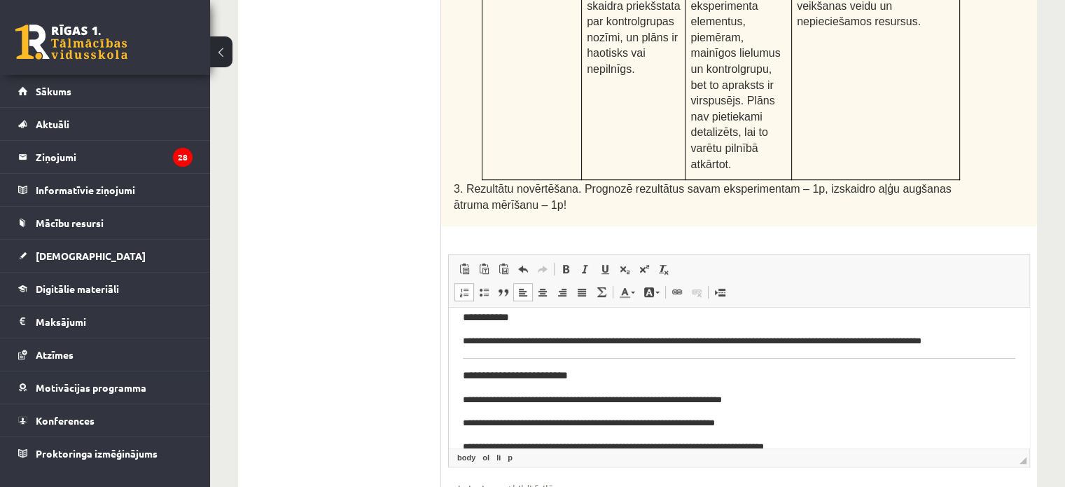
click at [488, 354] on body "**********" at bounding box center [739, 477] width 553 height 332
click at [1004, 357] on body "**********" at bounding box center [739, 477] width 553 height 332
drag, startPoint x: 1003, startPoint y: 357, endPoint x: 857, endPoint y: 356, distance: 146.4
click at [857, 356] on body "**********" at bounding box center [739, 477] width 553 height 332
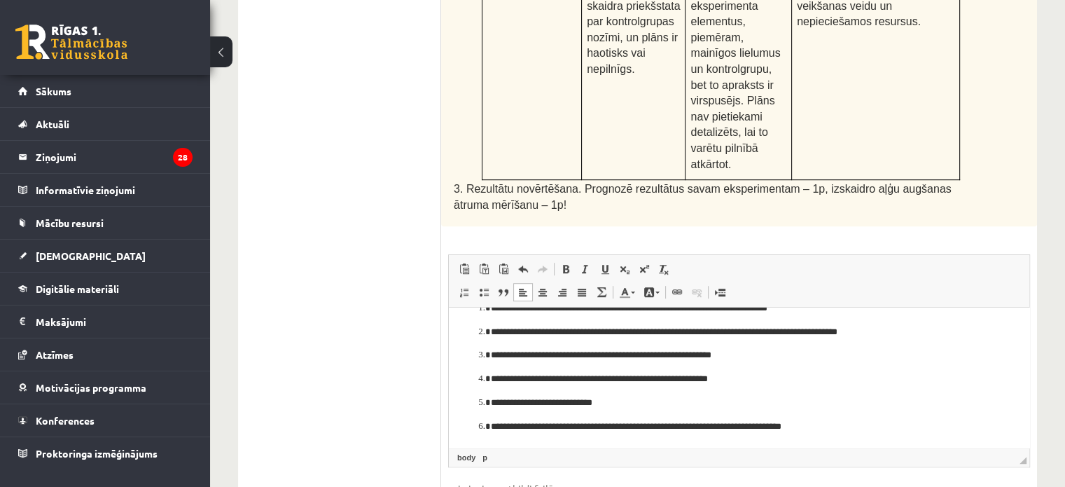
scroll to position [211, 0]
click at [854, 433] on p "**********" at bounding box center [734, 426] width 486 height 15
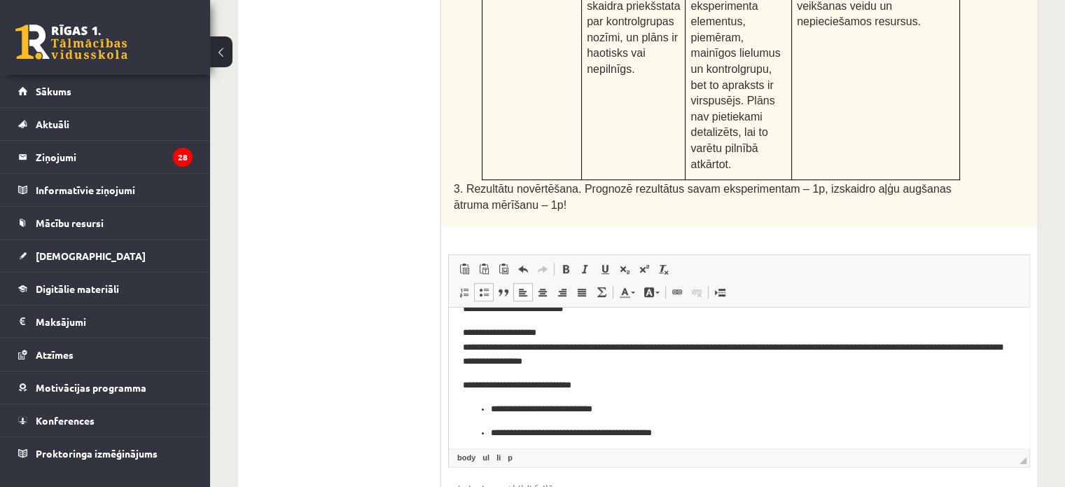
scroll to position [367, 0]
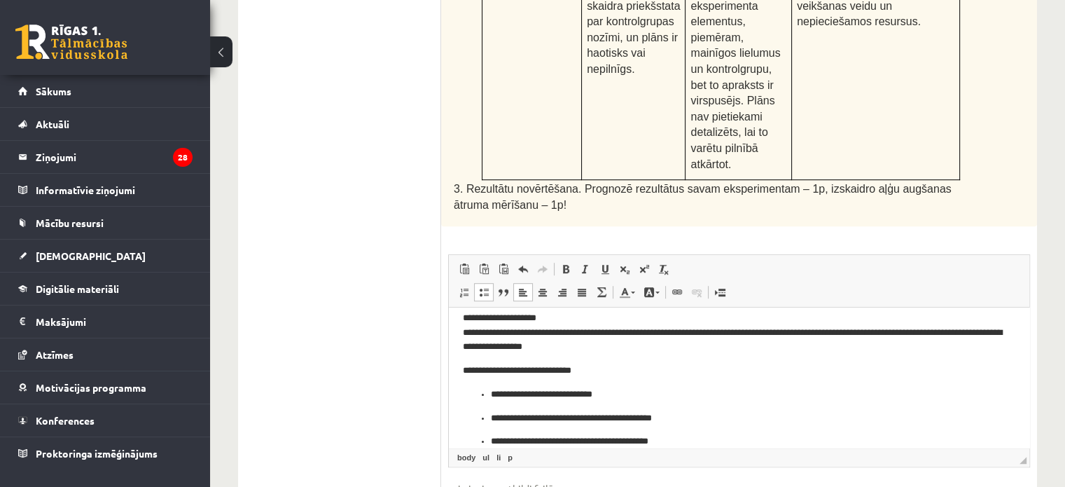
click at [491, 391] on li "**********" at bounding box center [739, 394] width 497 height 15
click at [485, 417] on ul "**********" at bounding box center [739, 430] width 553 height 38
click at [487, 443] on ul "**********" at bounding box center [739, 441] width 553 height 15
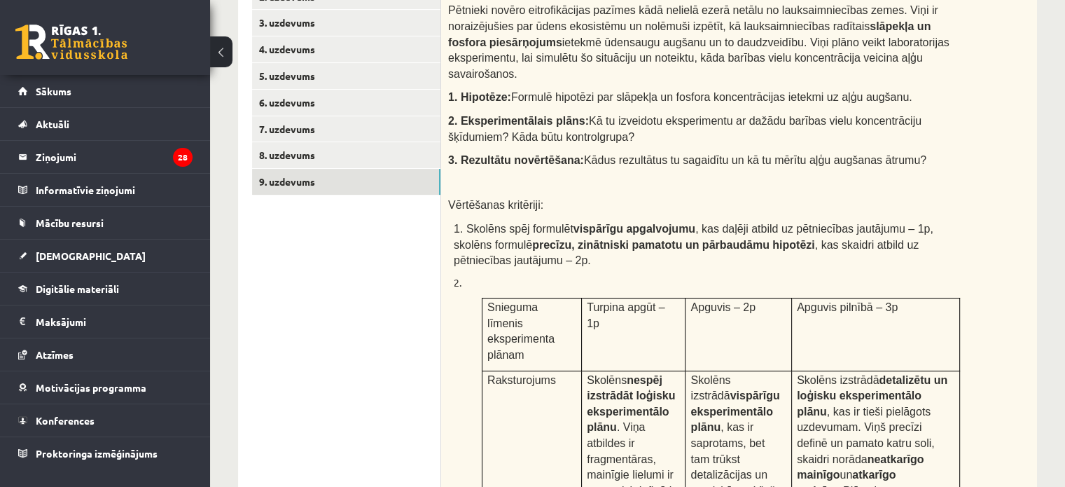
scroll to position [160, 0]
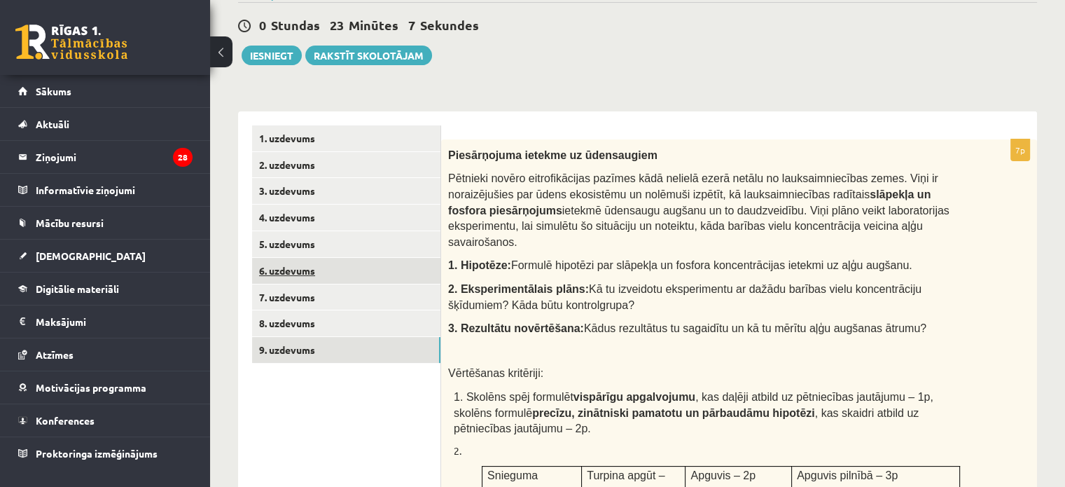
click at [323, 274] on link "6. uzdevums" at bounding box center [346, 271] width 188 height 26
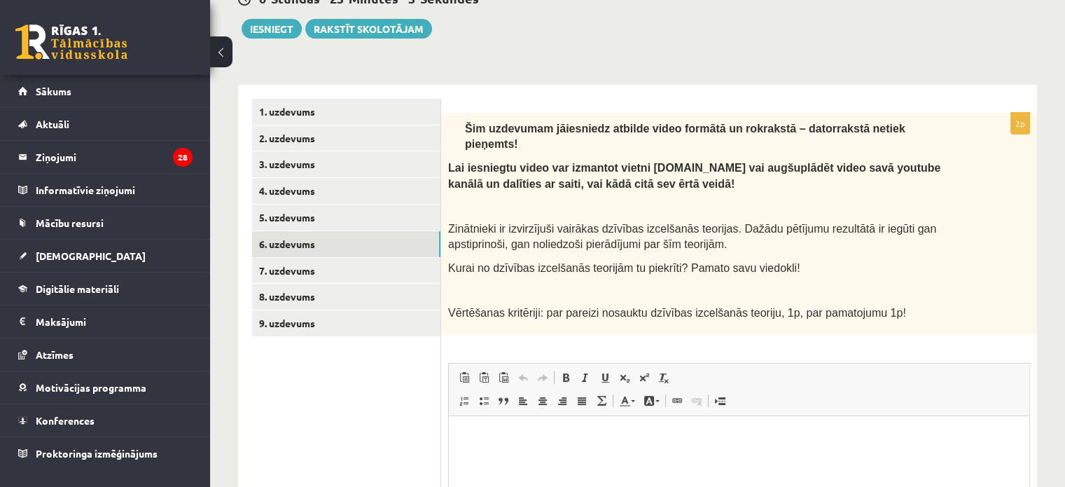
scroll to position [168, 0]
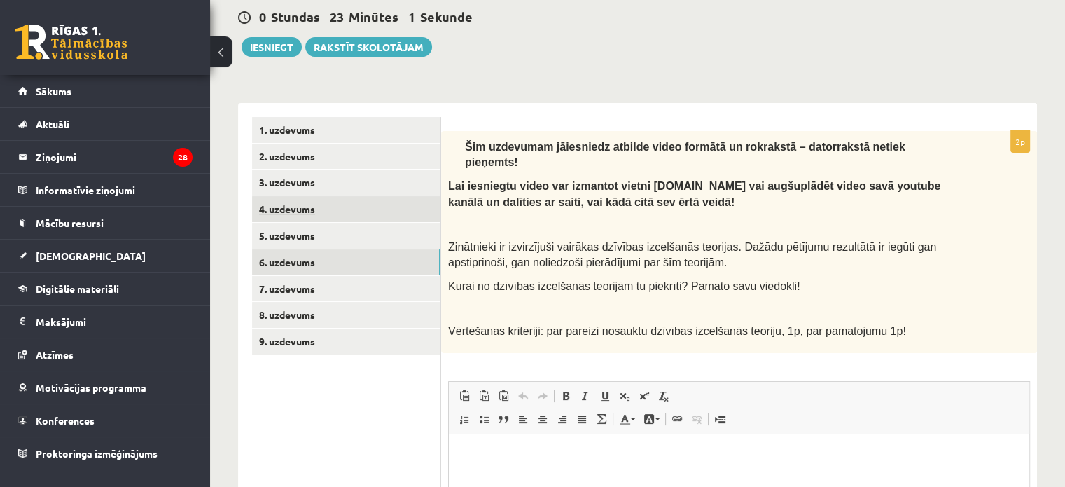
click at [294, 214] on link "4. uzdevums" at bounding box center [346, 209] width 188 height 26
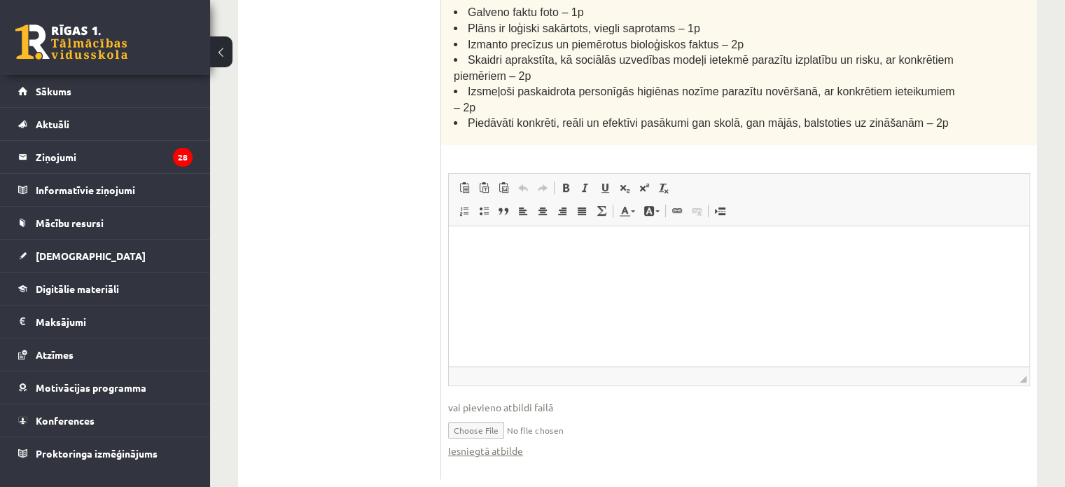
scroll to position [178, 0]
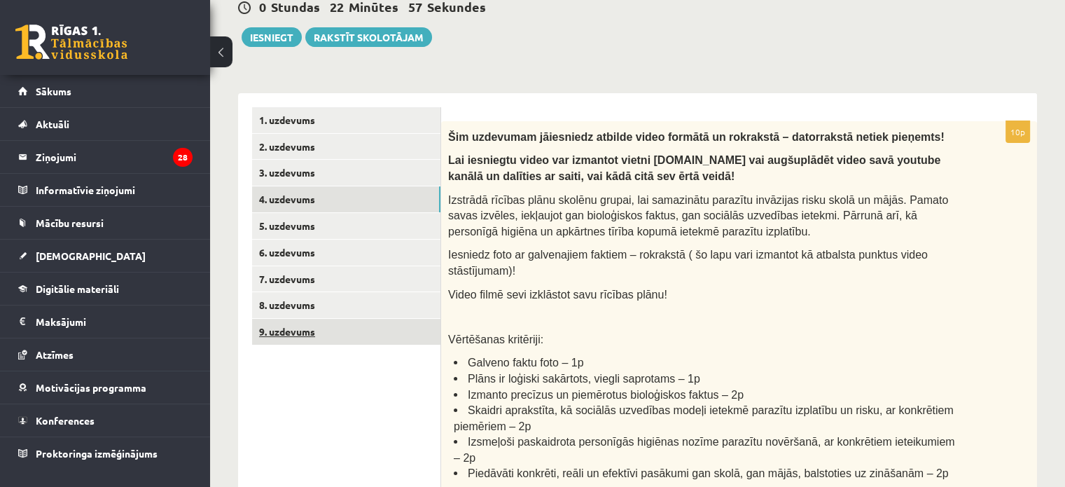
click at [293, 326] on link "9. uzdevums" at bounding box center [346, 332] width 188 height 26
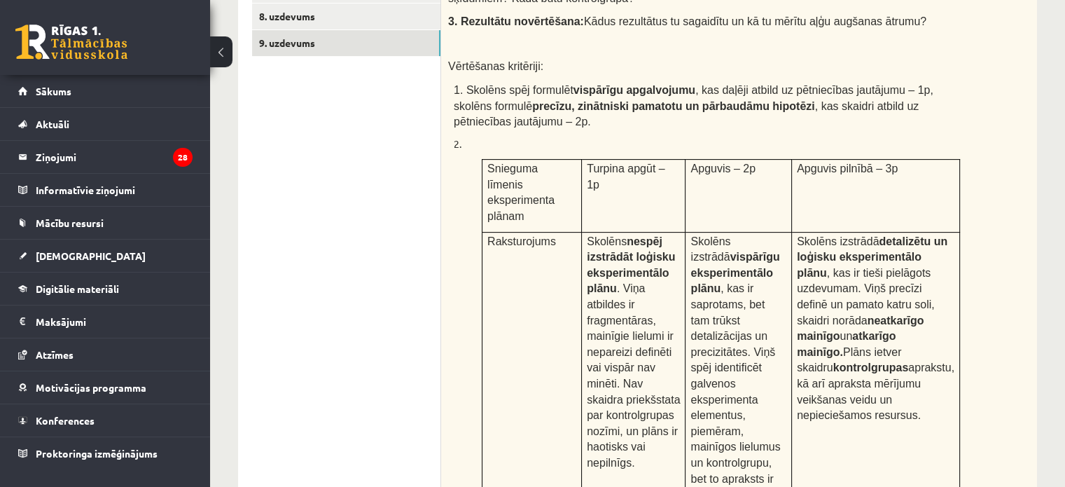
scroll to position [440, 0]
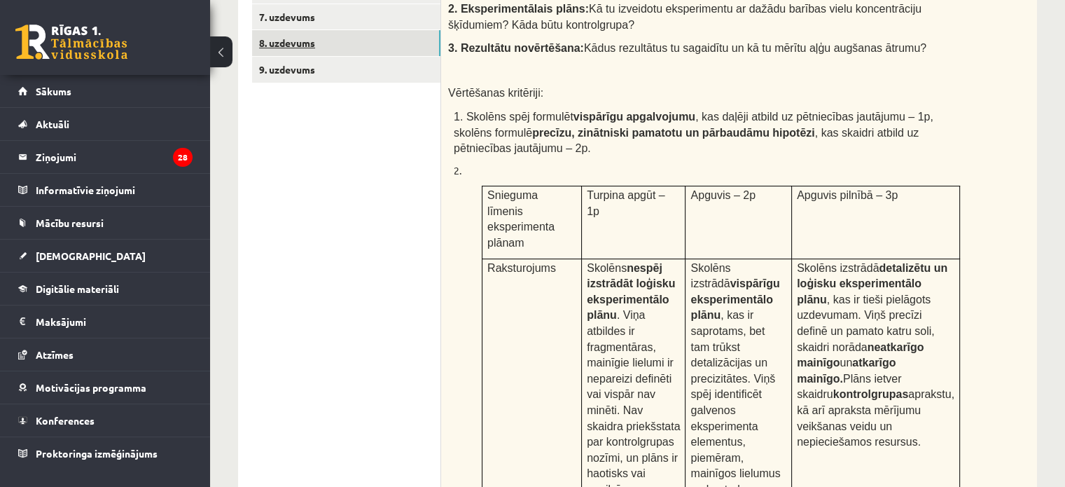
click at [296, 47] on link "8. uzdevums" at bounding box center [346, 43] width 188 height 26
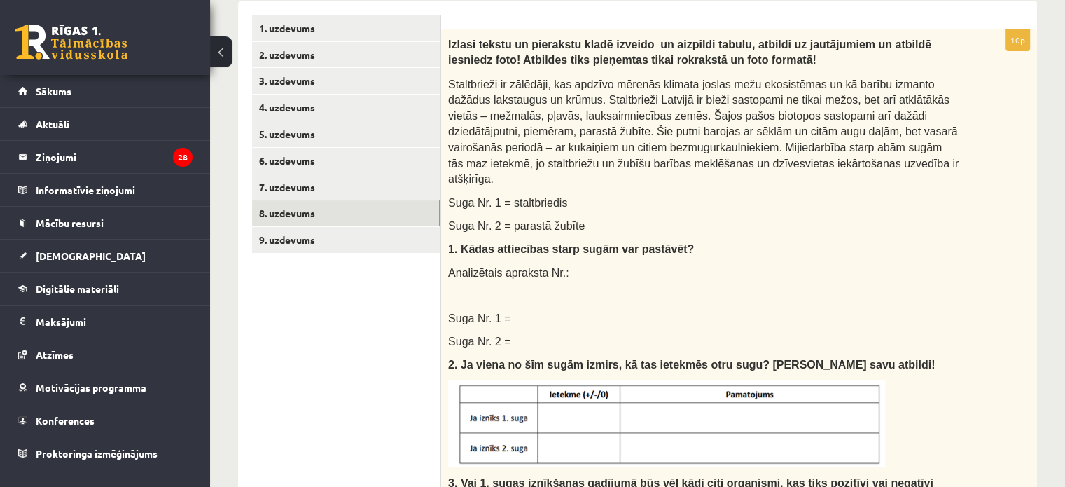
scroll to position [87, 0]
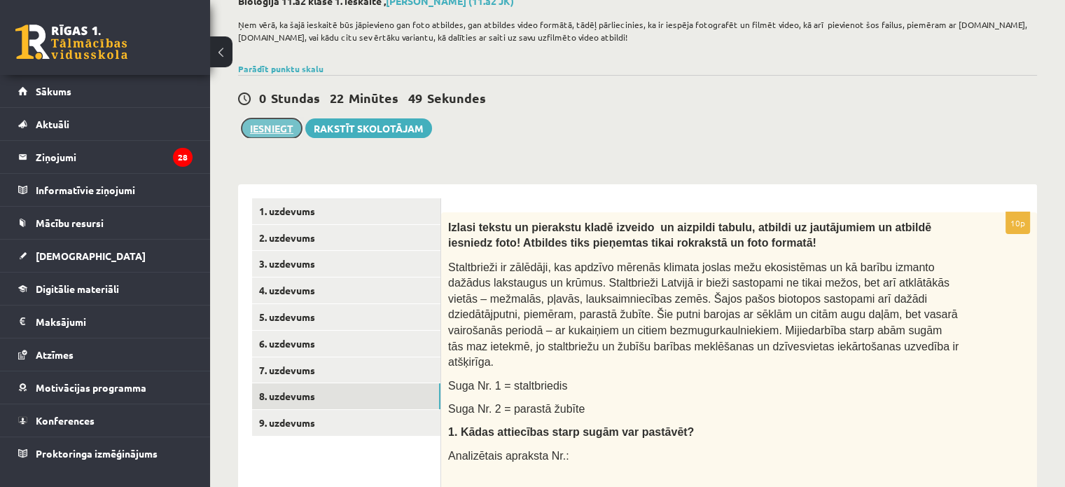
click at [277, 130] on button "Iesniegt" at bounding box center [272, 128] width 60 height 20
click at [321, 344] on link "6. uzdevums" at bounding box center [346, 344] width 188 height 26
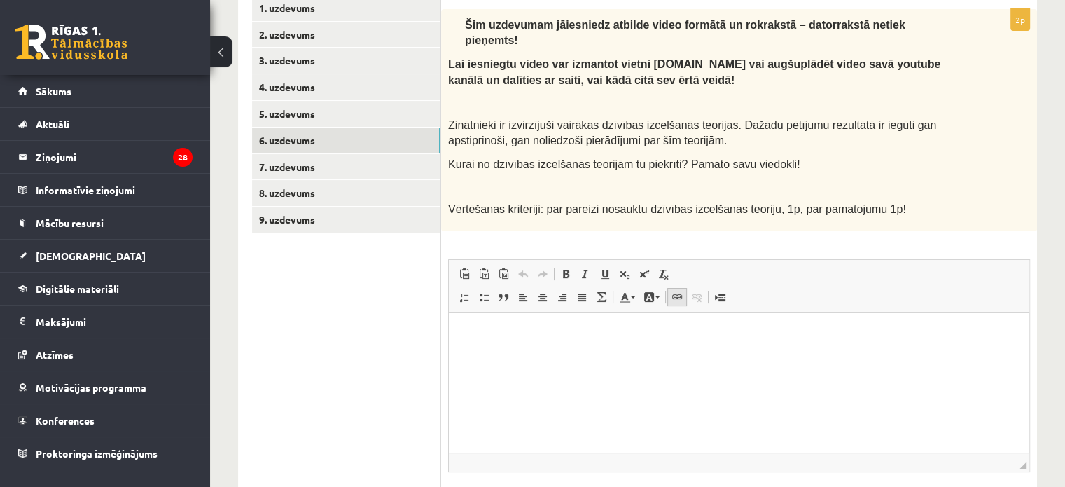
scroll to position [98, 0]
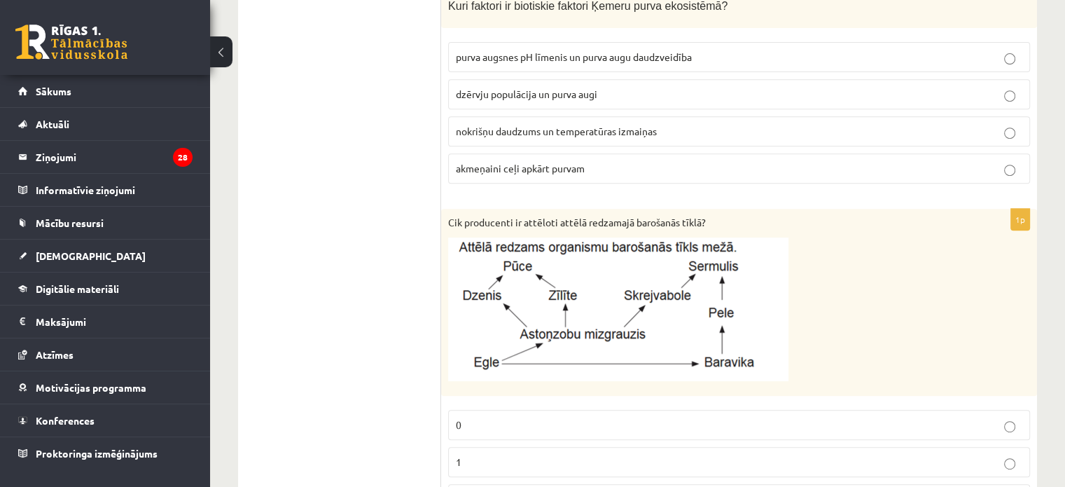
scroll to position [238, 0]
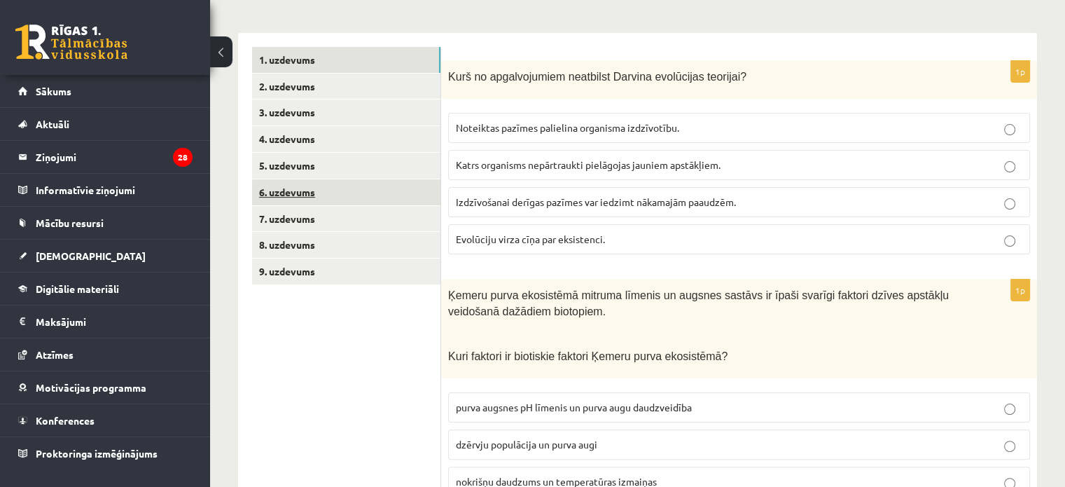
click at [327, 195] on link "6. uzdevums" at bounding box center [346, 192] width 188 height 26
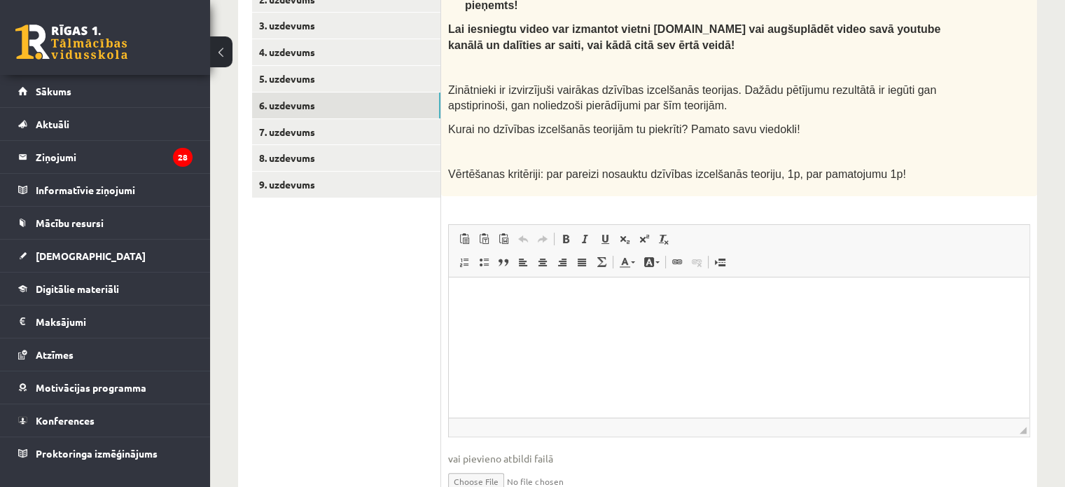
scroll to position [378, 0]
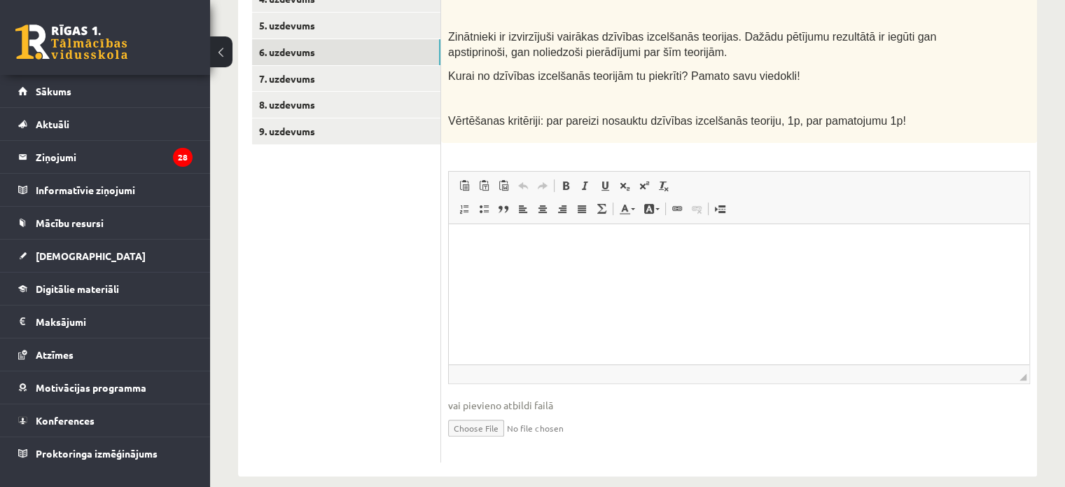
click at [465, 413] on input "file" at bounding box center [739, 427] width 582 height 29
type input "**********"
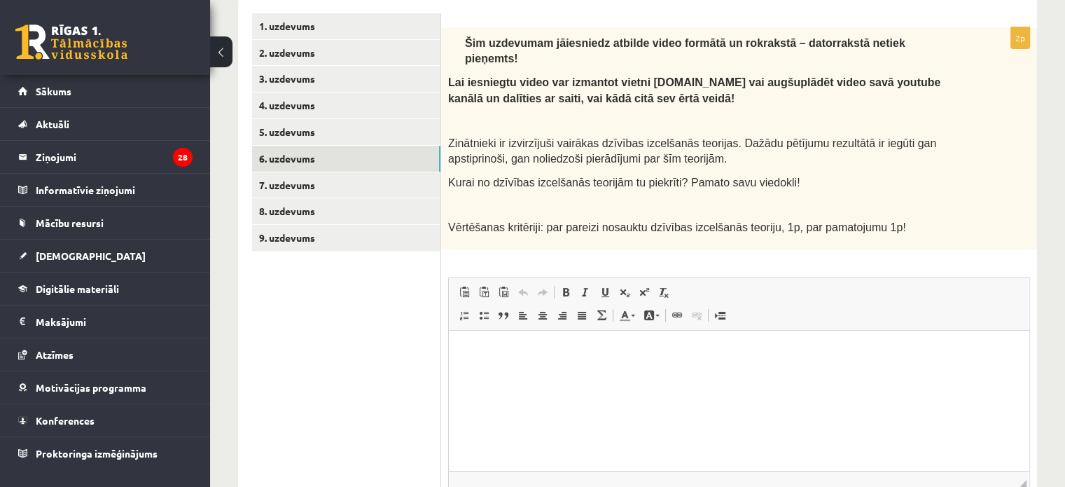
scroll to position [168, 0]
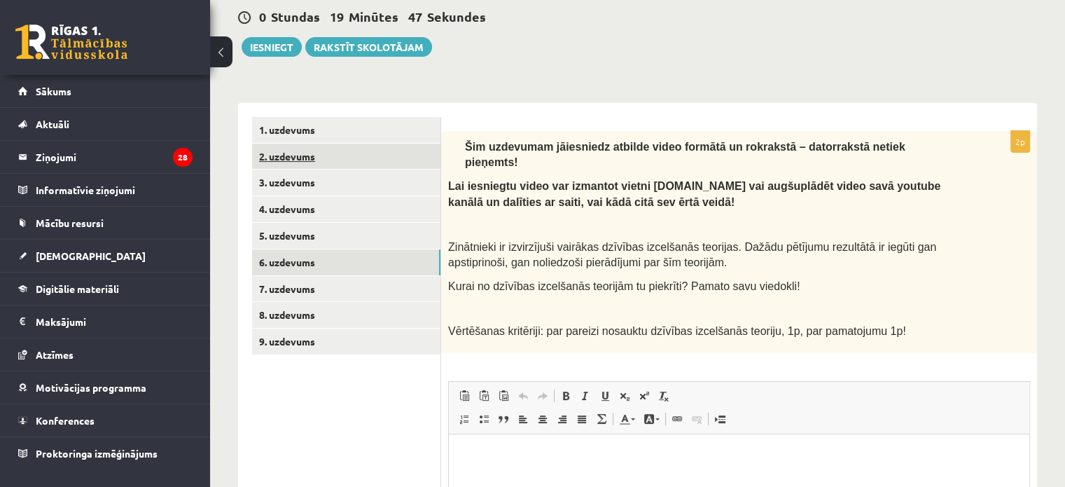
click at [300, 159] on link "2. uzdevums" at bounding box center [346, 157] width 188 height 26
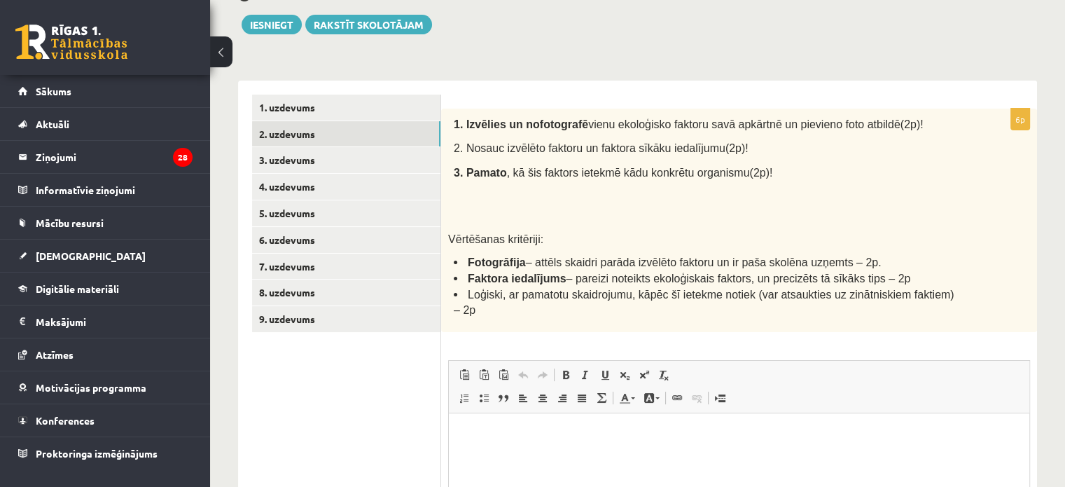
scroll to position [98, 0]
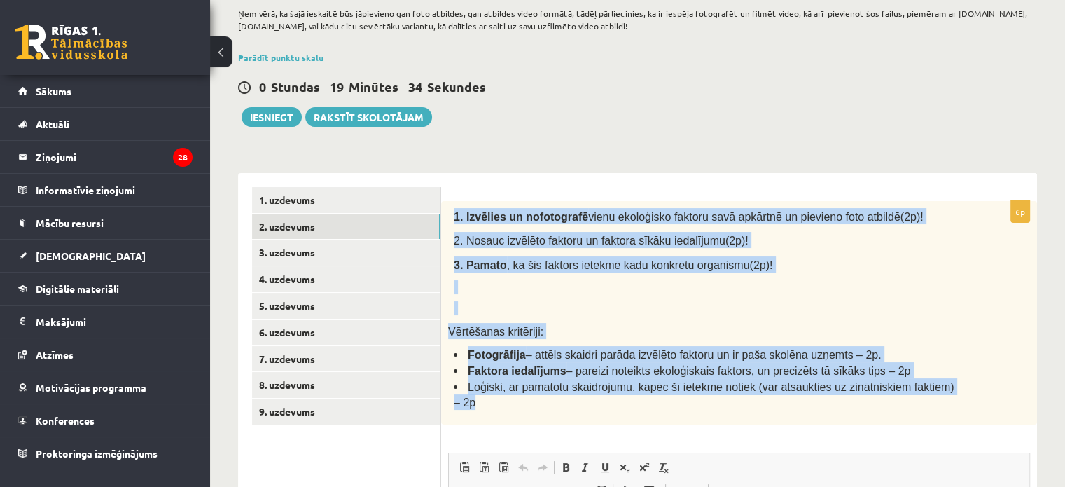
drag, startPoint x: 449, startPoint y: 212, endPoint x: 933, endPoint y: 386, distance: 514.4
click at [933, 386] on div "1. Izvēlies un nofotografē vienu ekoloģisko faktoru savā apkārtnē un pievieno f…" at bounding box center [739, 312] width 596 height 223
copy div "1. Izvēlies un nofotografē vienu ekoloģisko faktoru savā apkārtnē un pievieno f…"
click at [688, 323] on p "Vērtēšanas kritēriji:" at bounding box center [704, 331] width 512 height 16
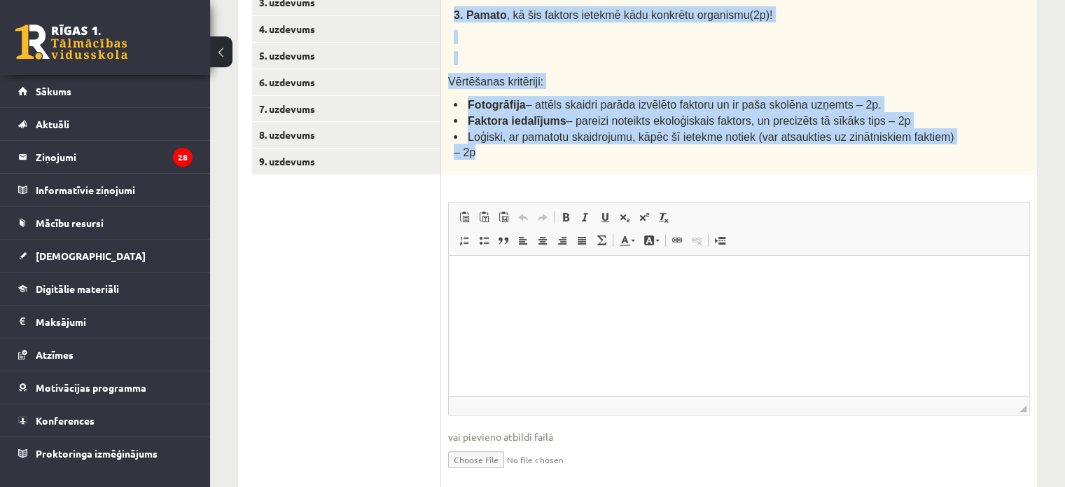
scroll to position [378, 0]
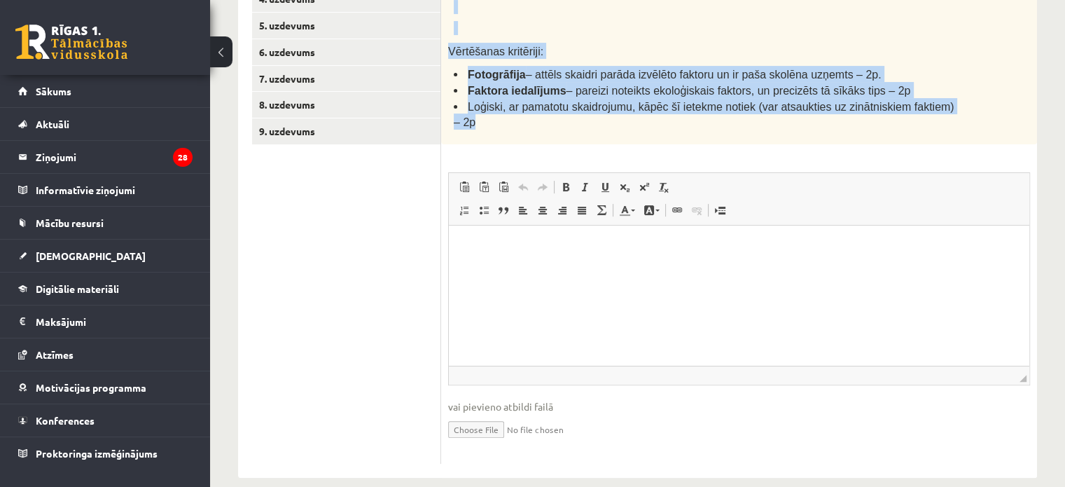
click at [483, 414] on input "file" at bounding box center [739, 428] width 582 height 29
type input "**********"
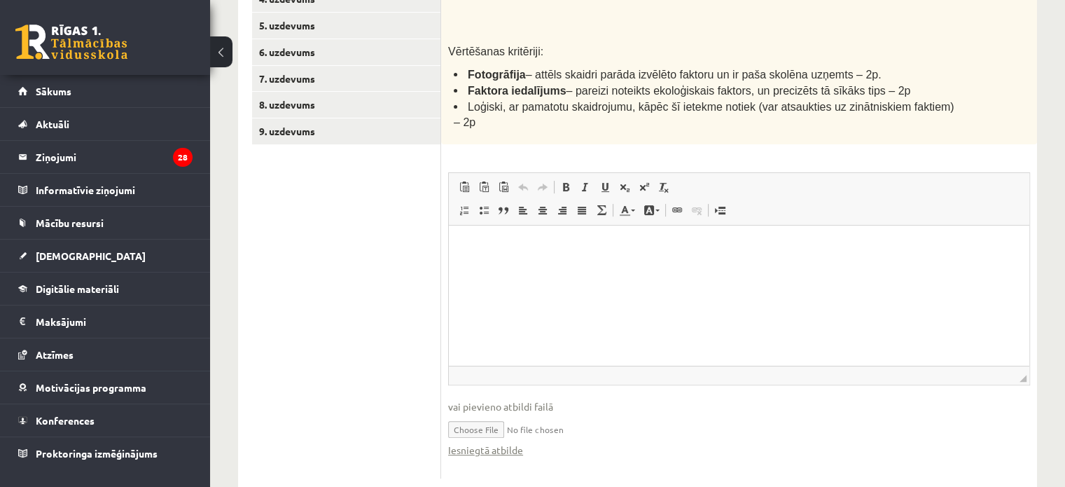
click at [448, 214] on div "6p 1. Izvēlies un nofotografē vienu ekoloģisko faktoru savā apkārtnē un pievien…" at bounding box center [739, 200] width 596 height 558
click at [459, 236] on html at bounding box center [739, 246] width 581 height 43
paste body "Визуальный текстовый редактор, wiswyg-editor-user-answer-47433904841560"
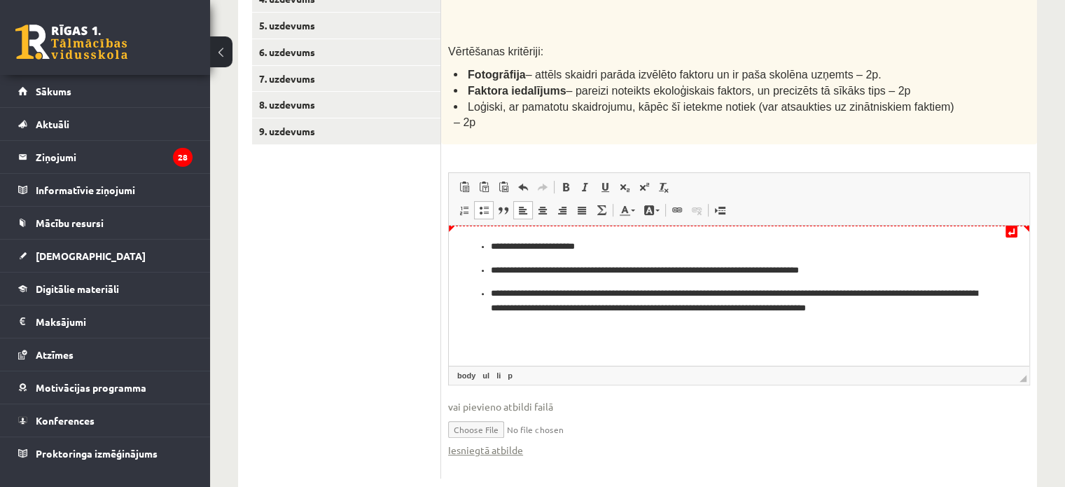
click at [488, 252] on ul "**********" at bounding box center [739, 277] width 553 height 76
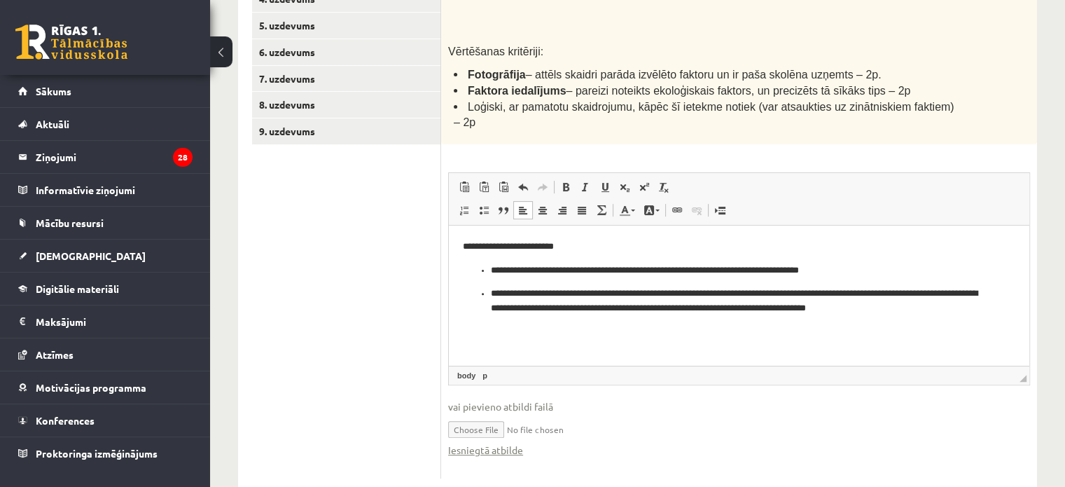
click at [490, 269] on ul "**********" at bounding box center [739, 289] width 553 height 53
click at [488, 298] on ul "**********" at bounding box center [739, 300] width 553 height 29
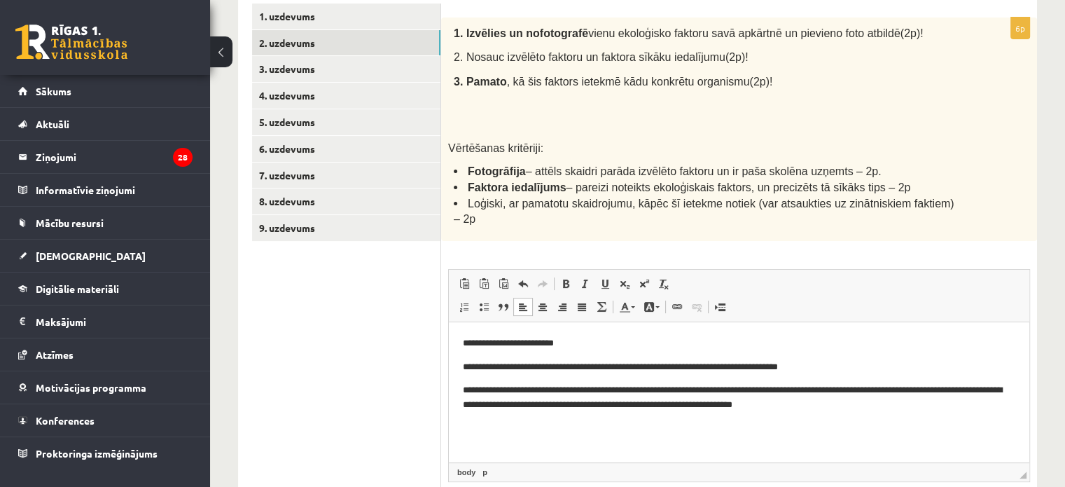
scroll to position [98, 0]
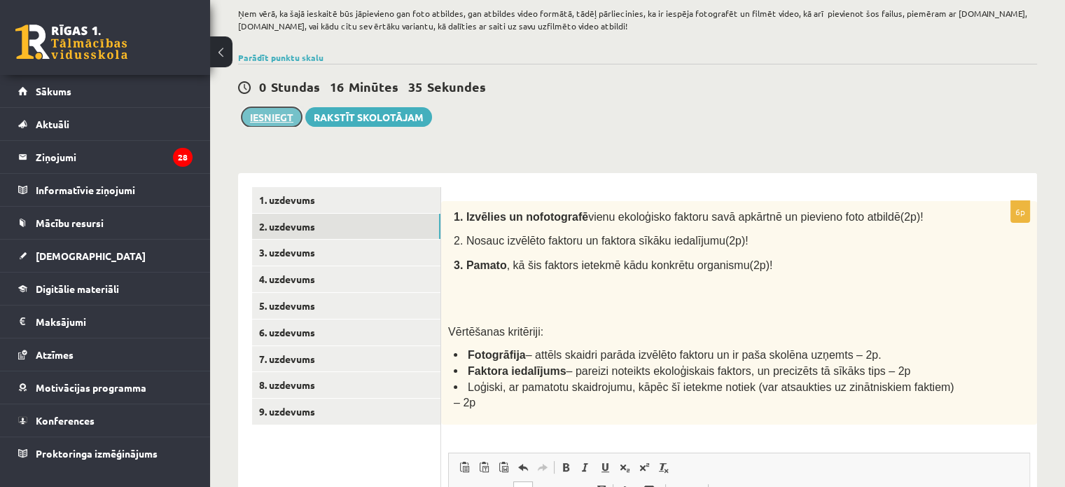
click at [259, 120] on button "Iesniegt" at bounding box center [272, 117] width 60 height 20
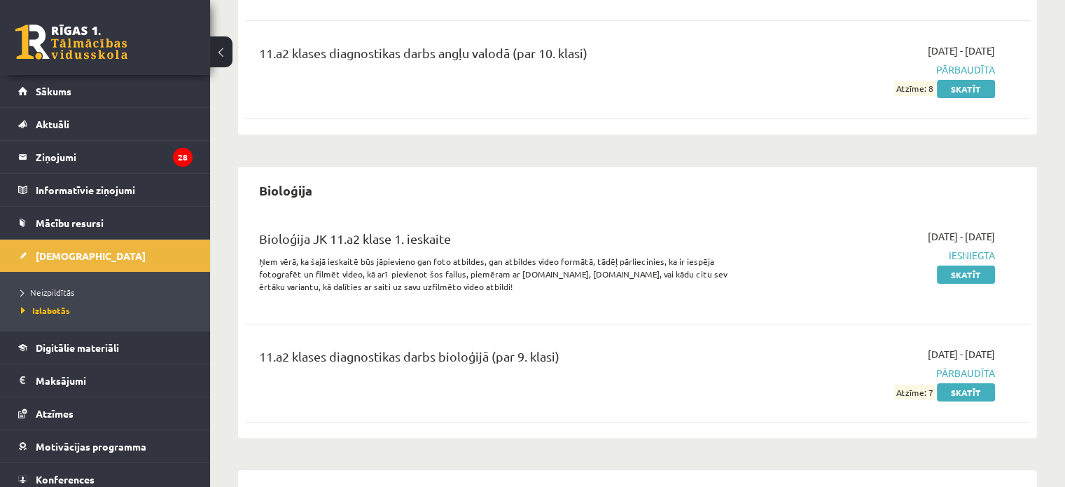
scroll to position [280, 0]
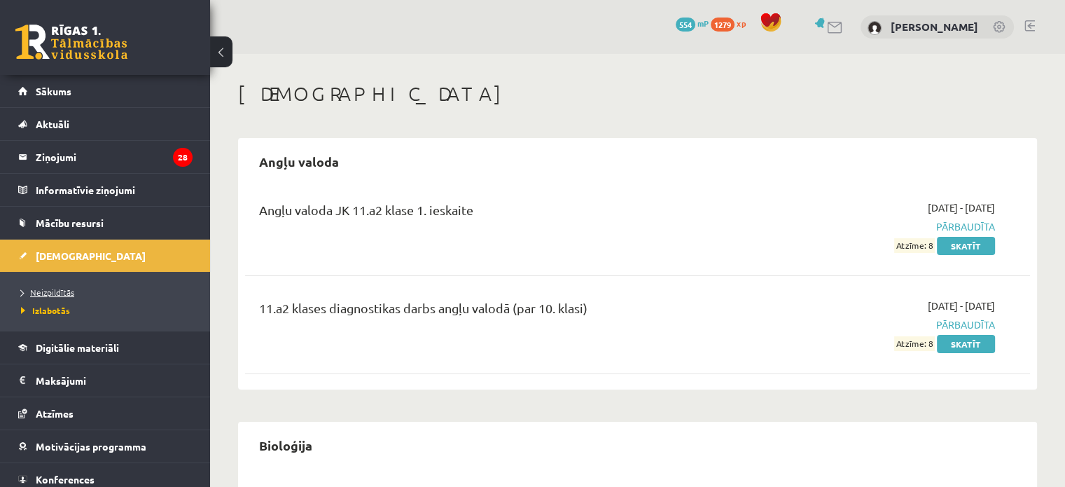
click at [55, 292] on span "Neizpildītās" at bounding box center [47, 291] width 53 height 11
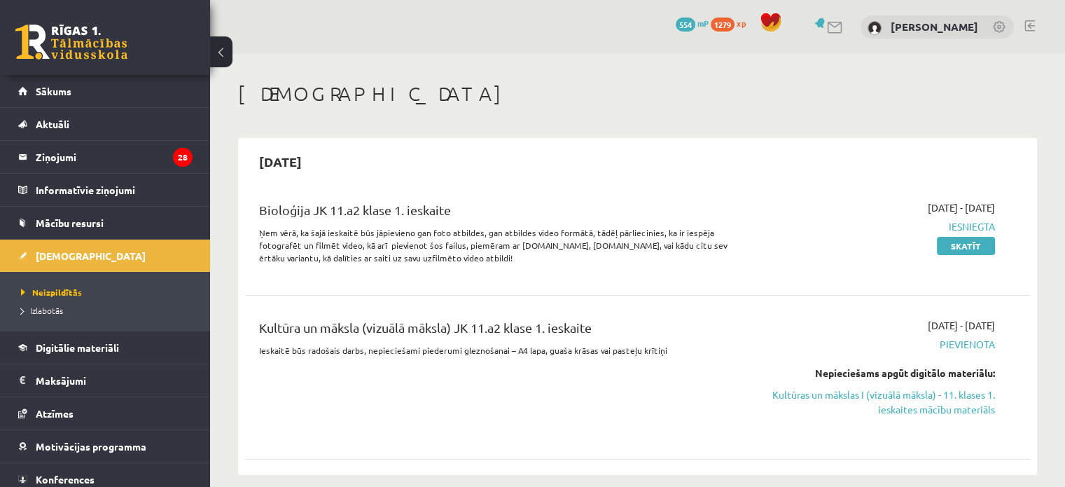
scroll to position [70, 0]
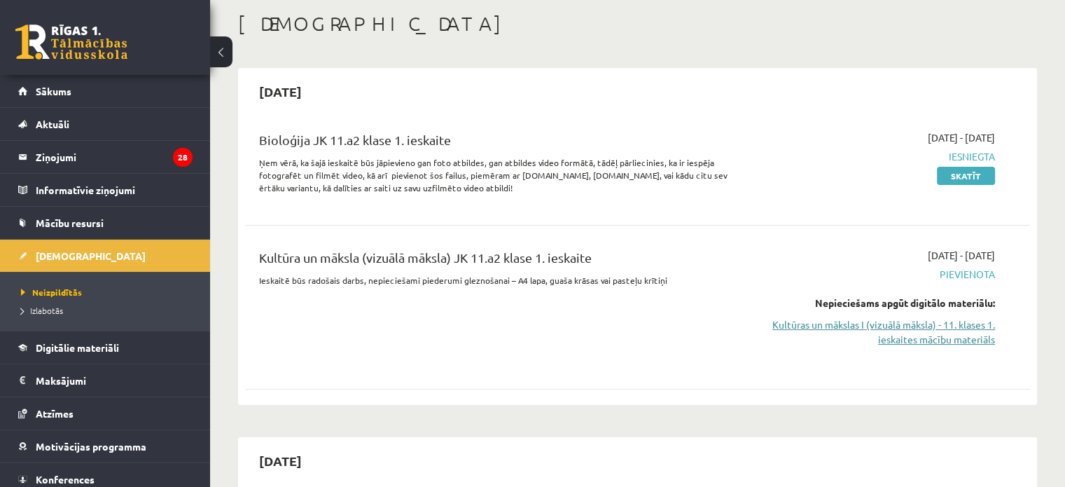
click at [934, 330] on link "Kultūras un mākslas I (vizuālā māksla) - 11. klases 1. ieskaites mācību materiā…" at bounding box center [879, 331] width 231 height 29
click at [839, 327] on link "Kultūras un mākslas I (vizuālā māksla) - 11. klases 1. ieskaites mācību materiā…" at bounding box center [879, 331] width 231 height 29
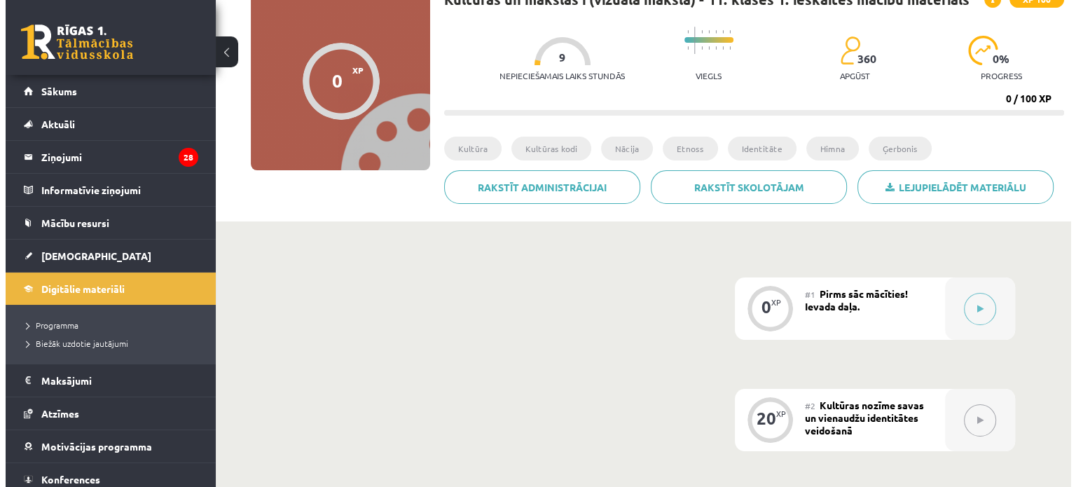
scroll to position [140, 0]
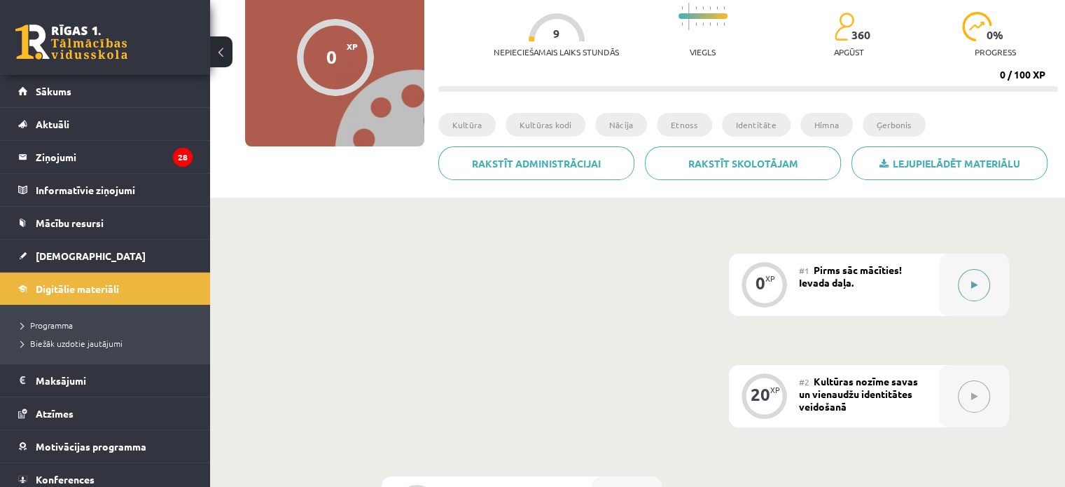
click at [971, 284] on icon at bounding box center [974, 285] width 6 height 8
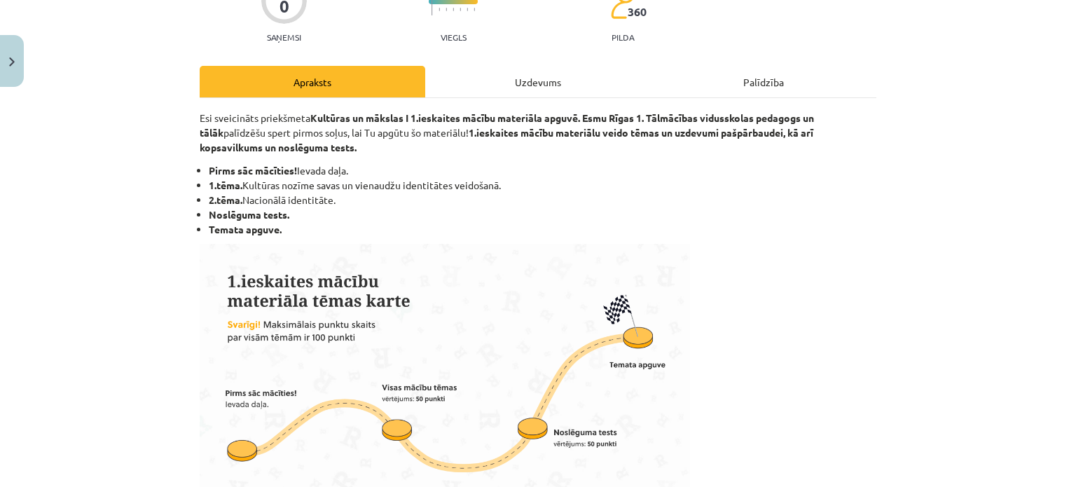
click at [473, 82] on div "Uzdevums" at bounding box center [538, 82] width 226 height 32
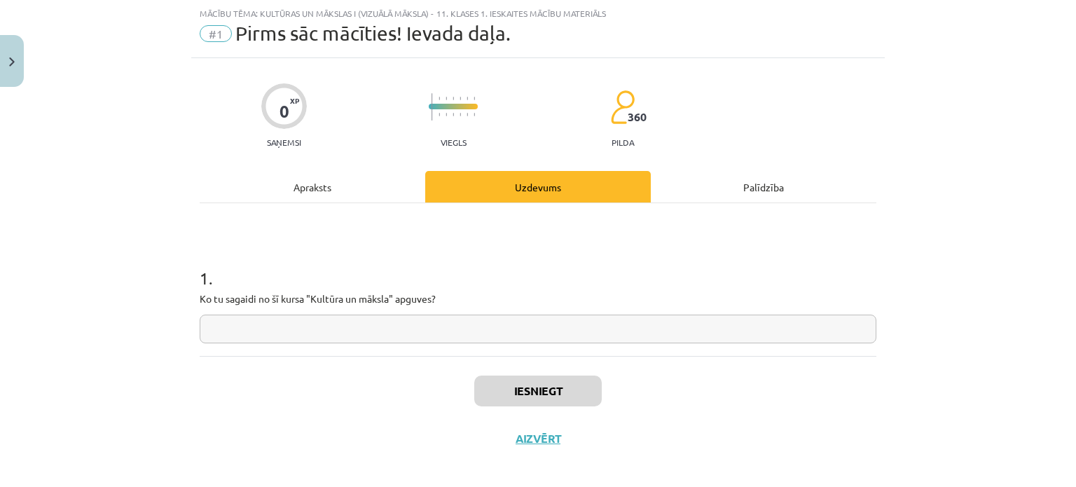
click at [464, 312] on div "1 . Ko tu sagaidi no šī kursa "Kultūra un māksla" apguves?" at bounding box center [538, 293] width 677 height 99
click at [455, 328] on input "text" at bounding box center [538, 328] width 677 height 29
type input "*"
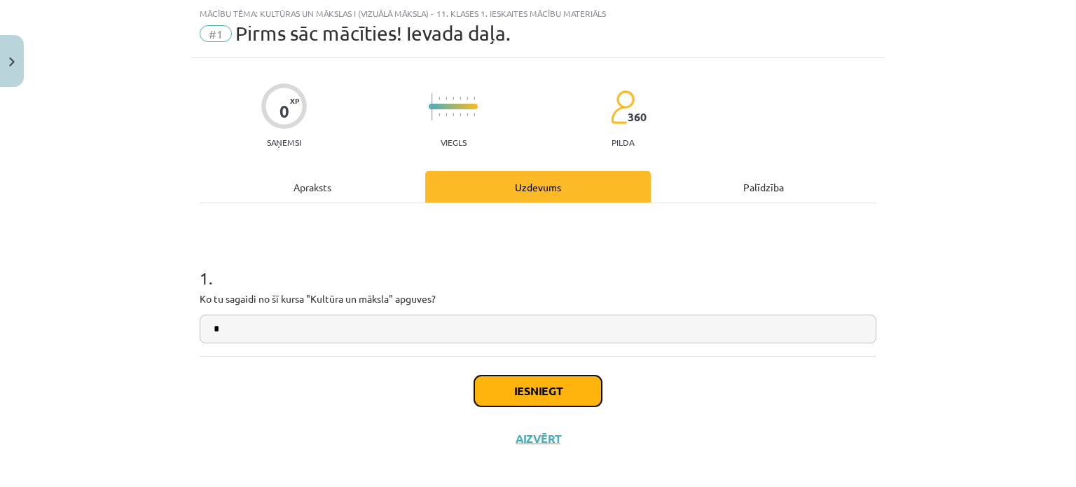
click at [570, 399] on button "Iesniegt" at bounding box center [537, 390] width 127 height 31
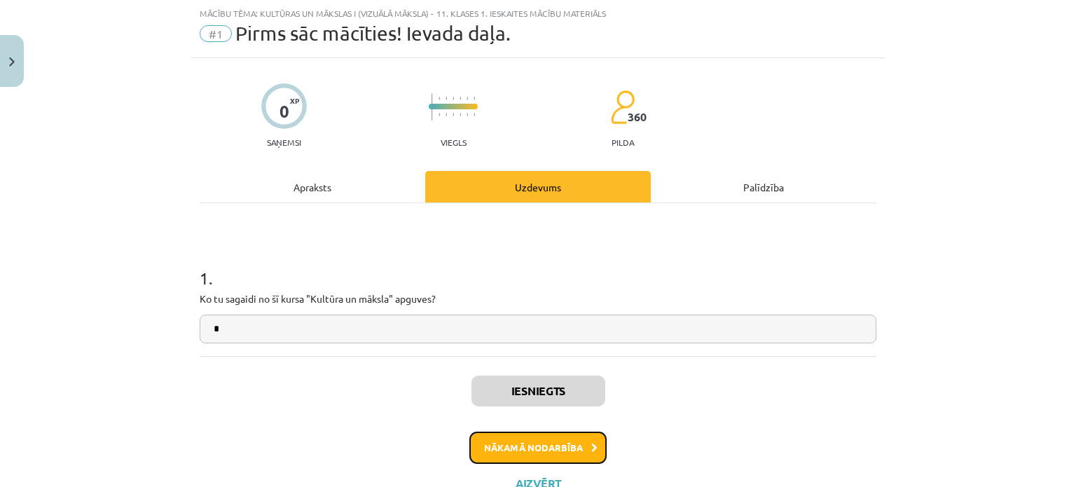
click at [571, 445] on button "Nākamā nodarbība" at bounding box center [537, 447] width 137 height 32
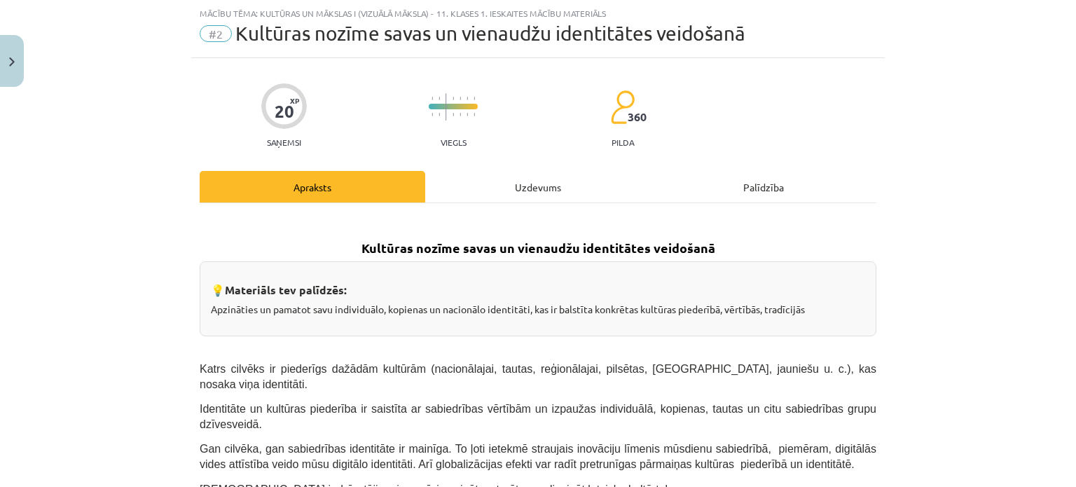
click at [510, 174] on div "Uzdevums" at bounding box center [538, 187] width 226 height 32
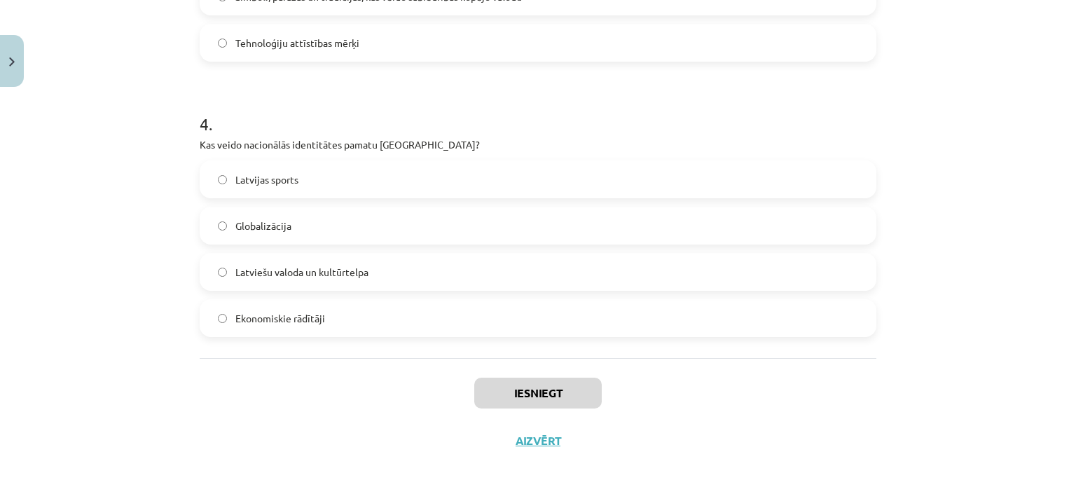
scroll to position [1027, 0]
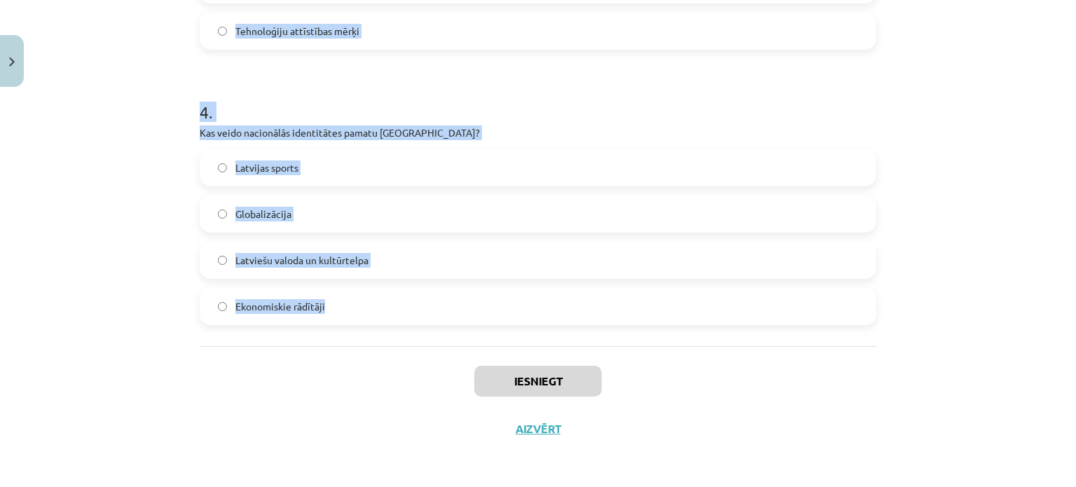
drag, startPoint x: 189, startPoint y: 302, endPoint x: 415, endPoint y: 326, distance: 227.6
copy form "Kas raksturo latviešu valodas lomu Latvijā? Tā ir otrā valoda pēc angļu valodas…"
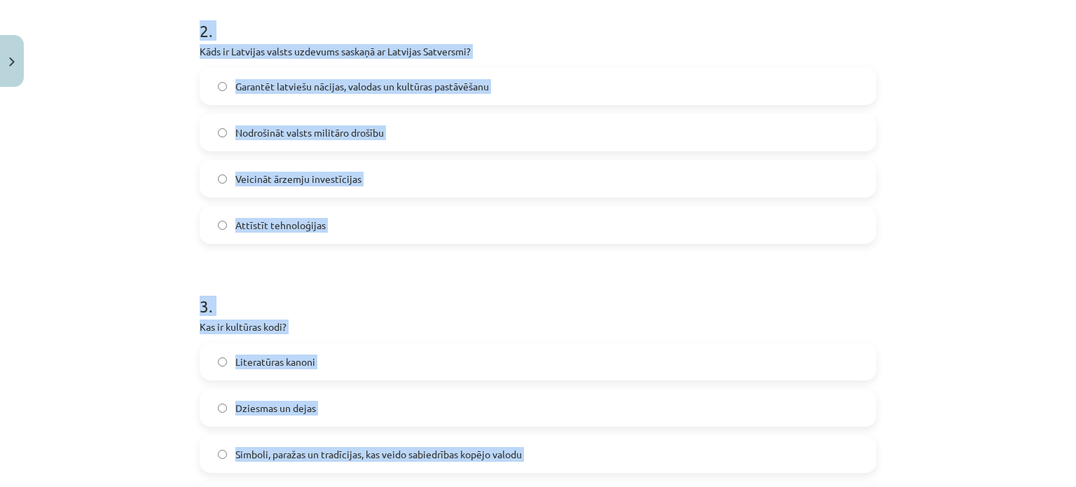
scroll to position [256, 0]
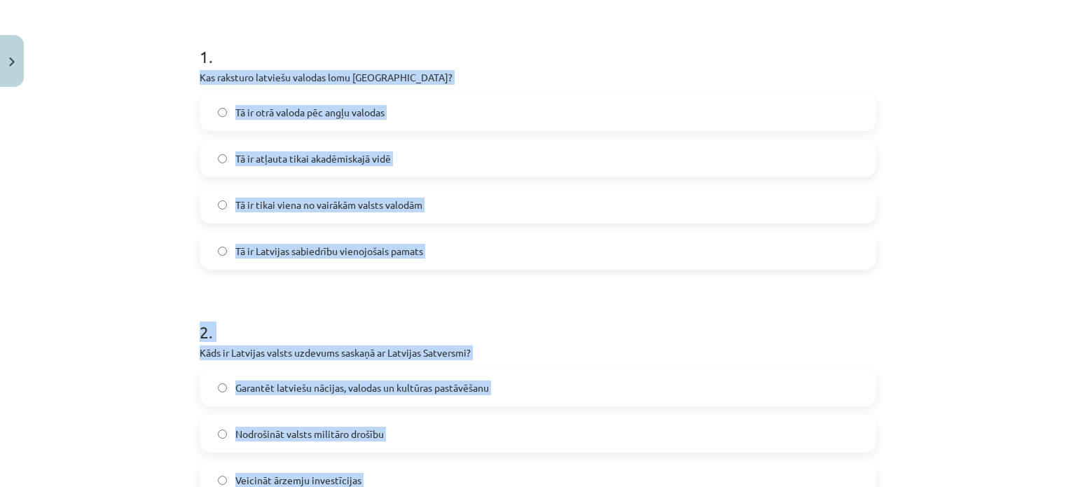
click at [109, 235] on div "Mācību tēma: Kultūras un mākslas i (vizuālā māksla) - 11. klases 1. ieskaites m…" at bounding box center [538, 243] width 1076 height 487
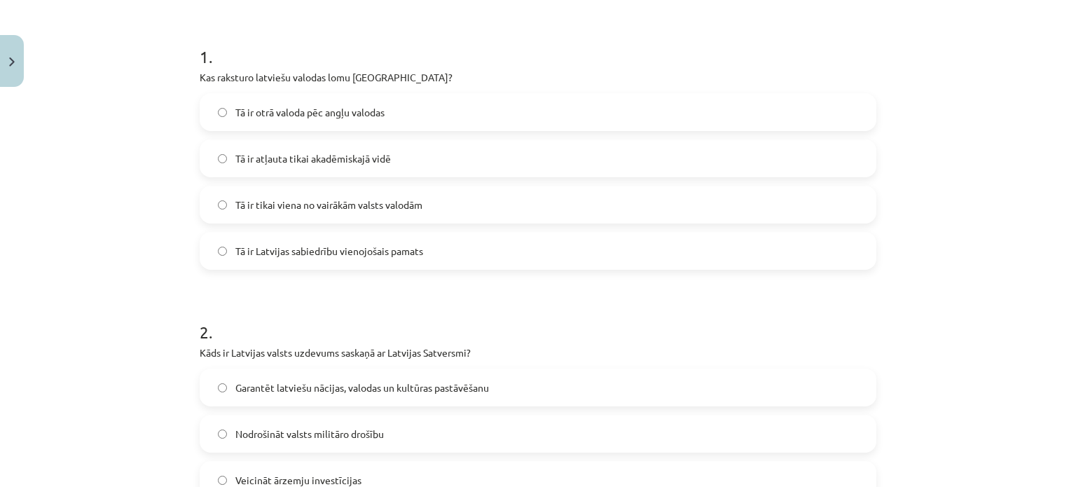
click at [422, 252] on label "Tā ir Latvijas sabiedrību vienojošais pamats" at bounding box center [538, 250] width 674 height 35
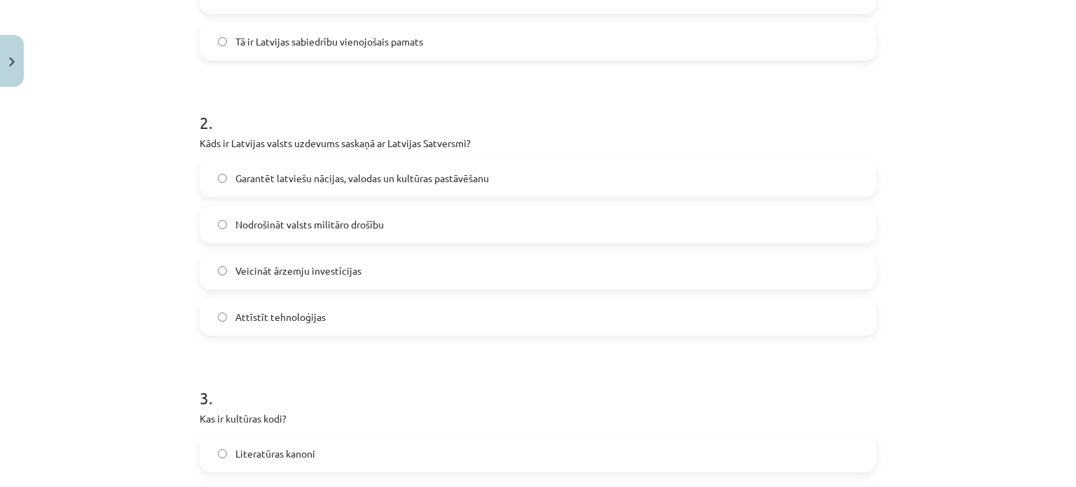
scroll to position [466, 0]
click at [297, 181] on span "Garantēt latviešu nācijas, valodas un kultūras pastāvēšanu" at bounding box center [362, 177] width 254 height 15
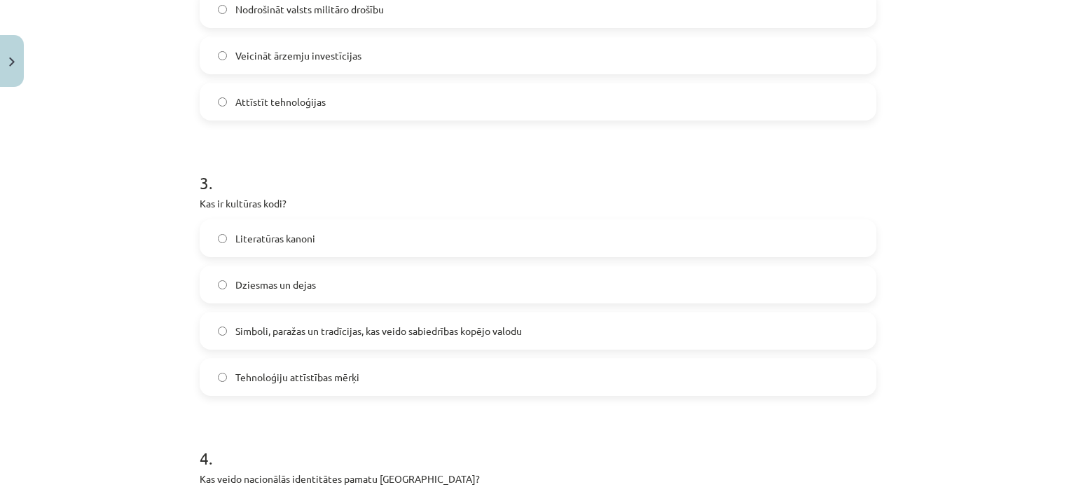
scroll to position [747, 0]
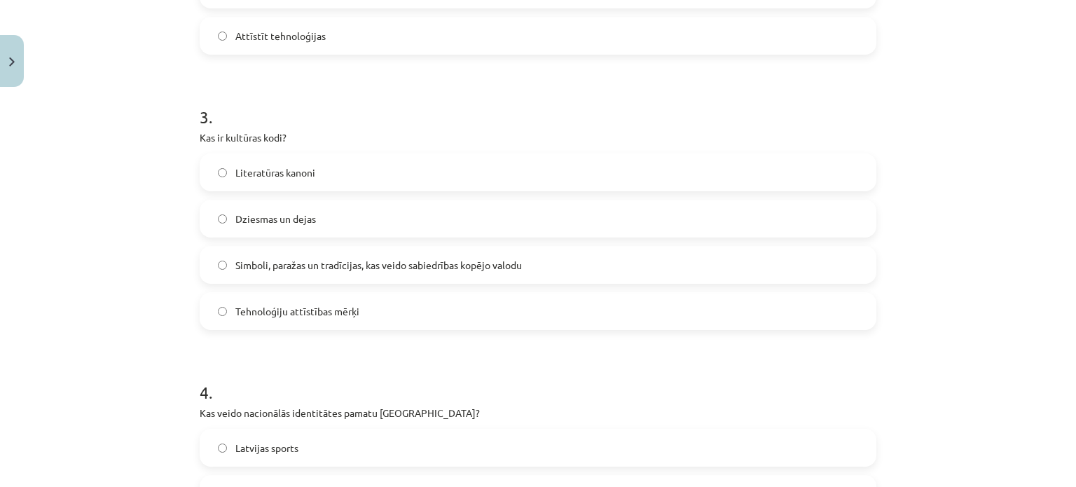
click at [358, 274] on label "Simboli, paražas un tradīcijas, kas veido sabiedrības kopējo valodu" at bounding box center [538, 264] width 674 height 35
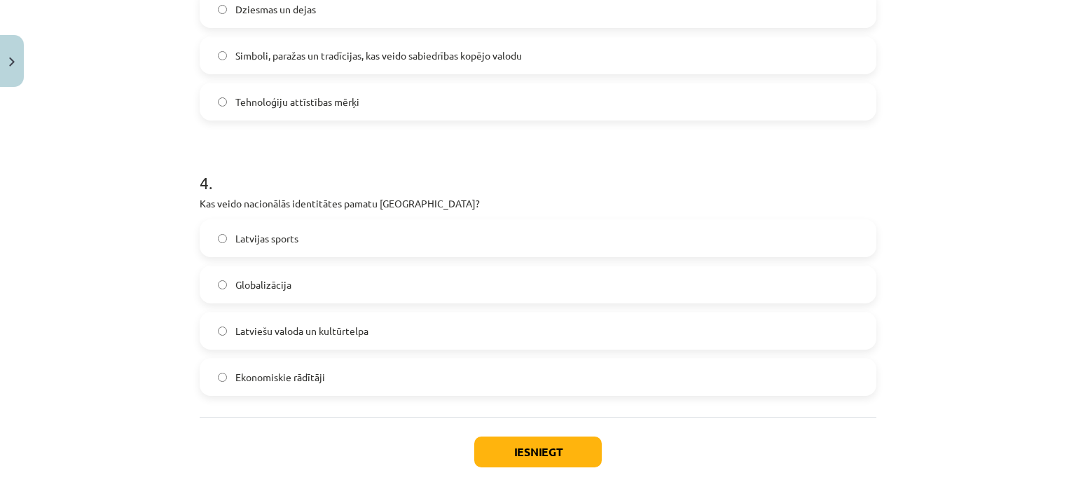
scroll to position [957, 0]
click at [319, 331] on span "Latviešu valoda un kultūrtelpa" at bounding box center [301, 330] width 133 height 15
click at [575, 457] on button "Iesniegt" at bounding box center [537, 451] width 127 height 31
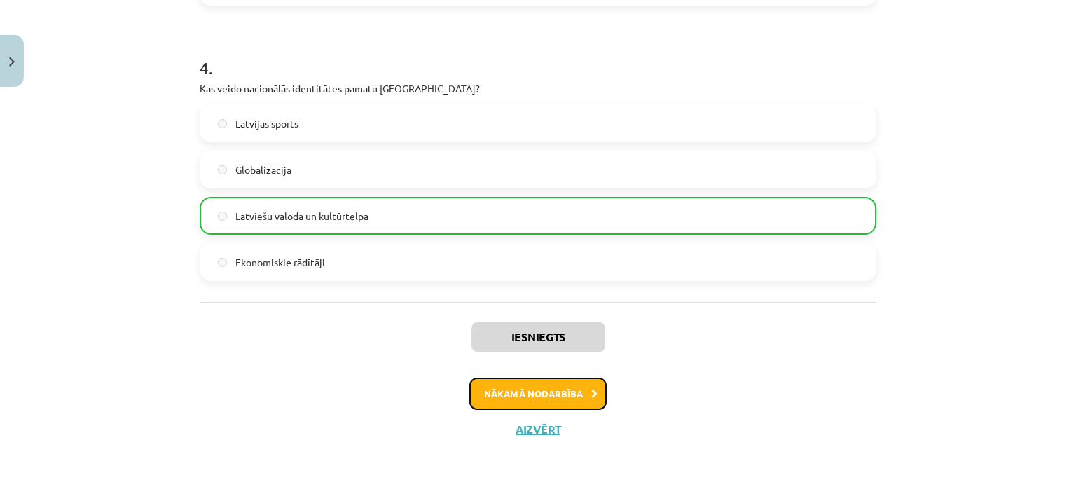
click at [546, 390] on button "Nākamā nodarbība" at bounding box center [537, 394] width 137 height 32
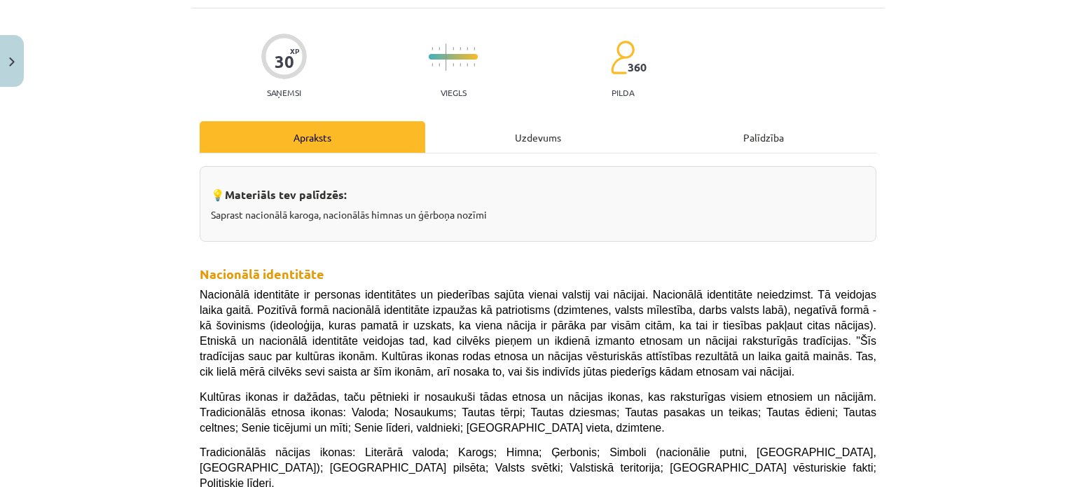
scroll to position [105, 0]
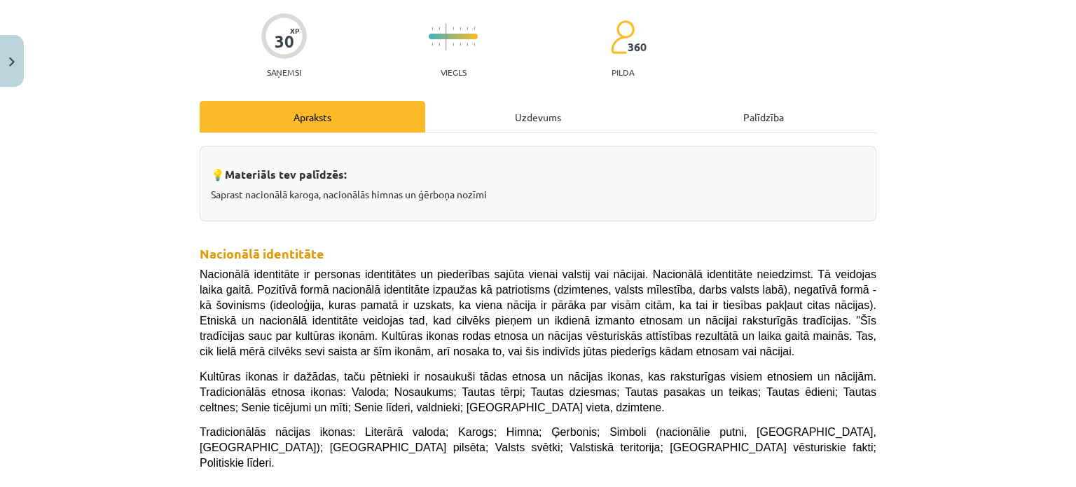
click at [555, 109] on div "Uzdevums" at bounding box center [538, 117] width 226 height 32
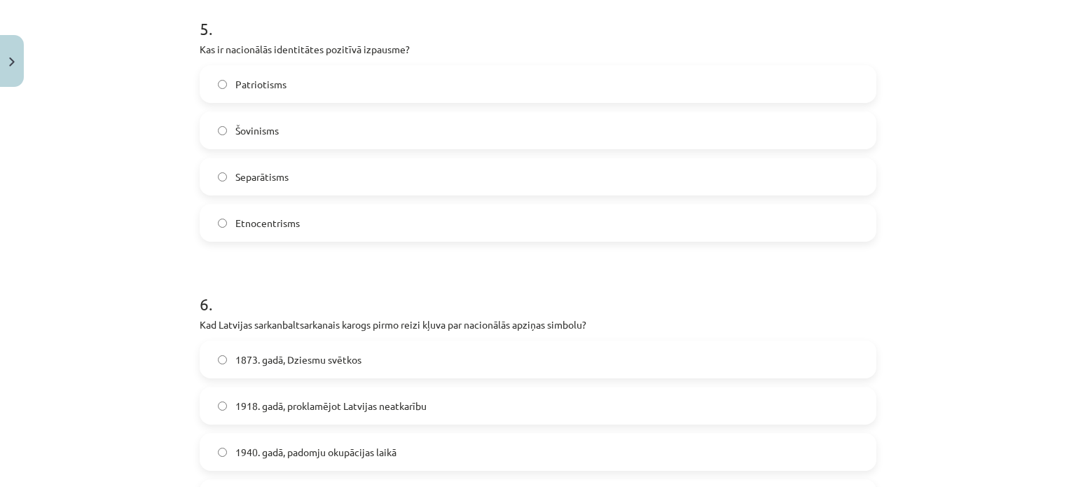
scroll to position [1577, 0]
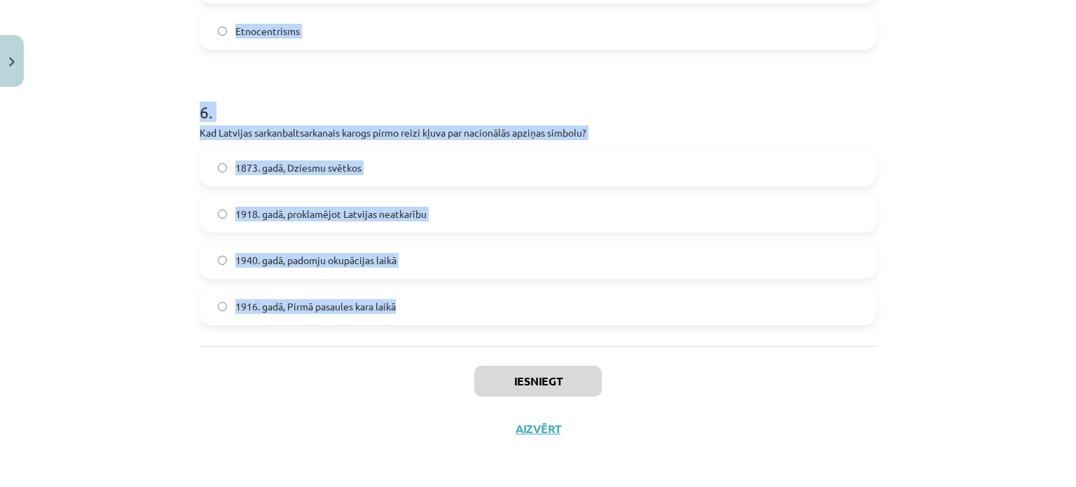
drag, startPoint x: 189, startPoint y: 296, endPoint x: 441, endPoint y: 316, distance: 252.2
copy form "Kādi elementi veido tradicionālās etnosa ikonas? Valoda, tautas dziesmas, tauta…"
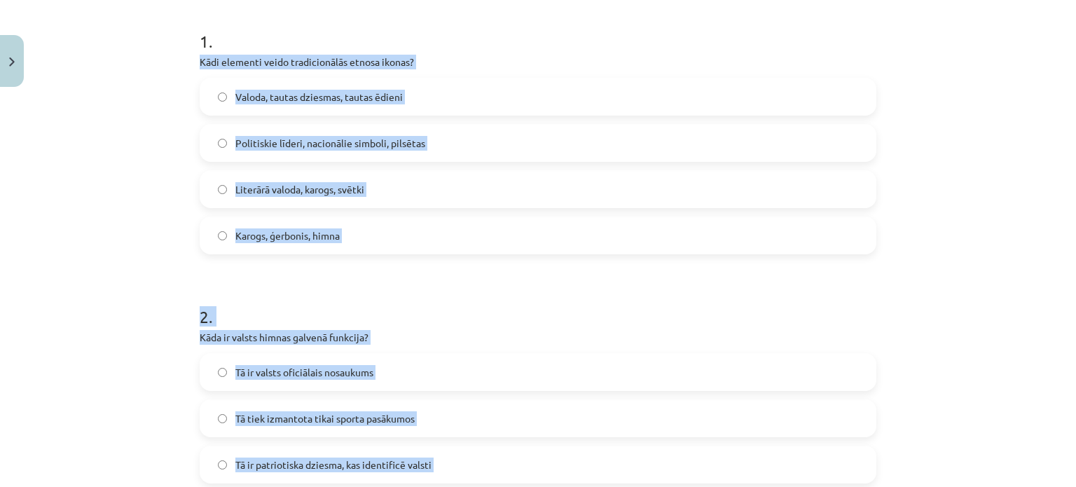
scroll to position [247, 0]
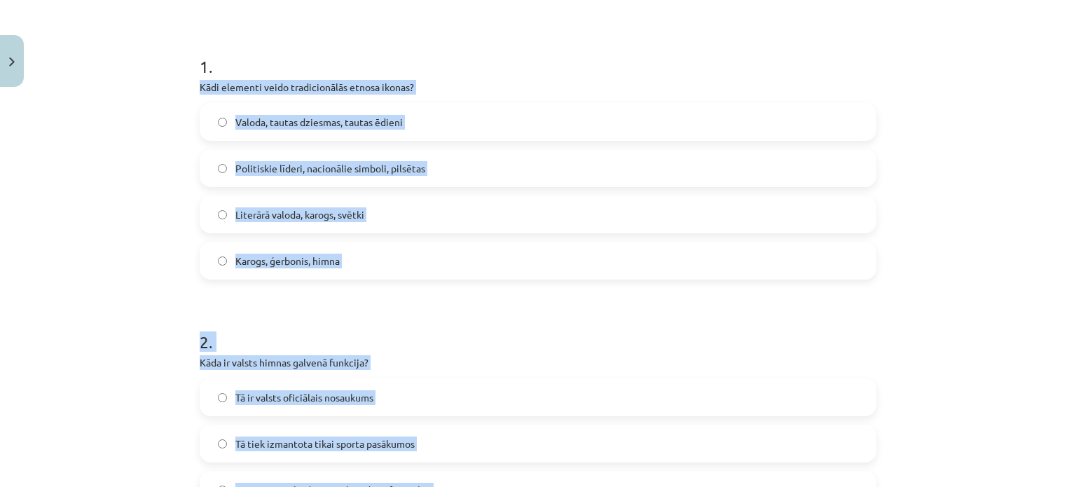
click at [118, 218] on div "Mācību tēma: Kultūras un mākslas i (vizuālā māksla) - 11. klases 1. ieskaites m…" at bounding box center [538, 243] width 1076 height 487
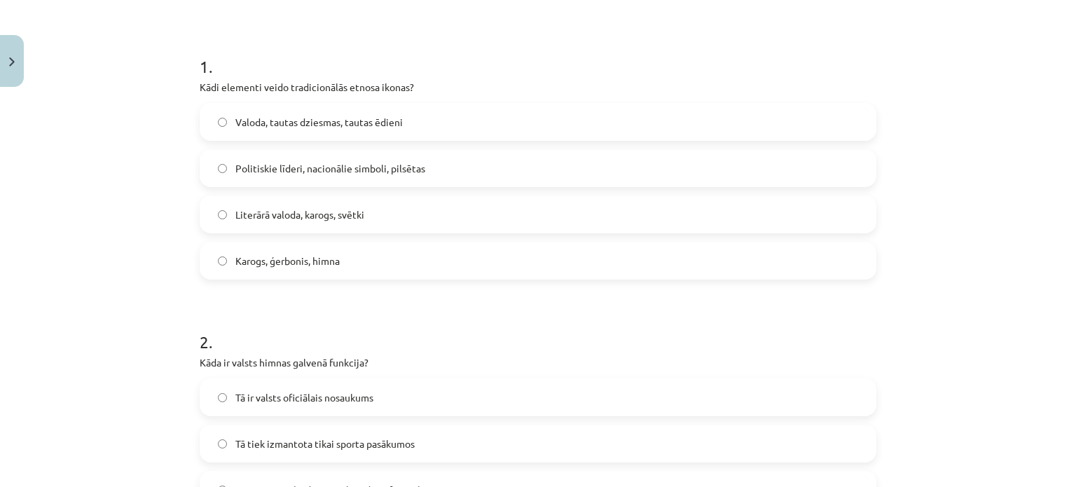
click at [224, 118] on label "Valoda, tautas dziesmas, tautas ēdieni" at bounding box center [538, 121] width 674 height 35
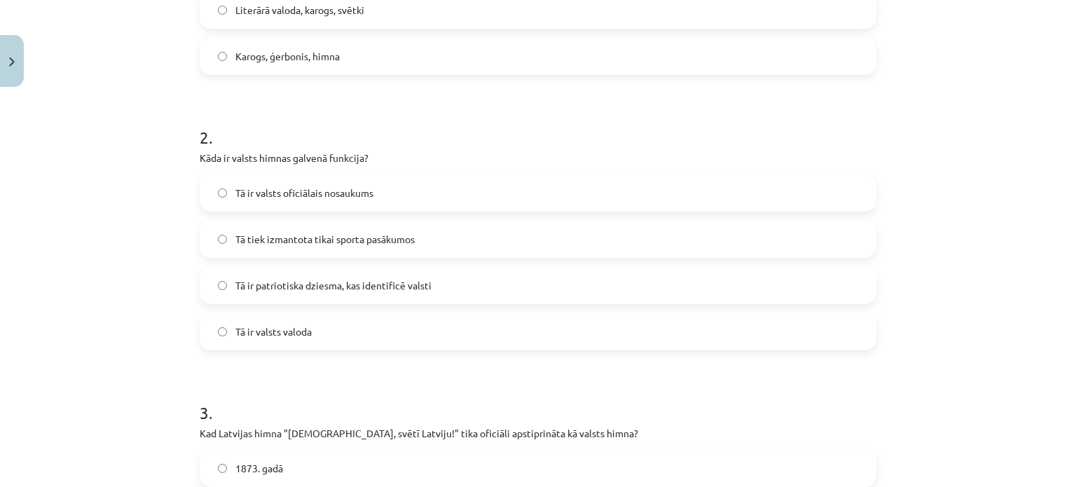
scroll to position [457, 0]
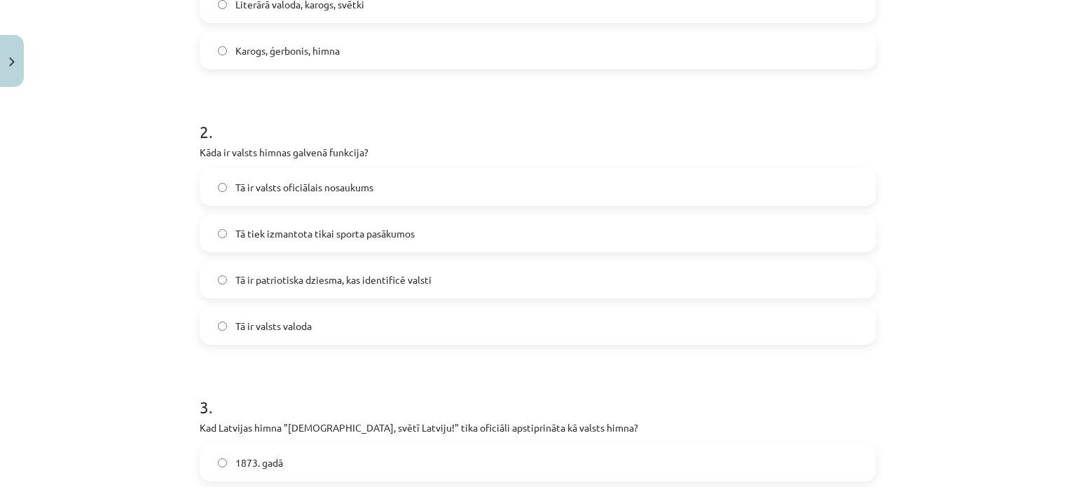
click at [305, 272] on span "Tā ir patriotiska dziesma, kas identificē valsti" at bounding box center [333, 279] width 196 height 15
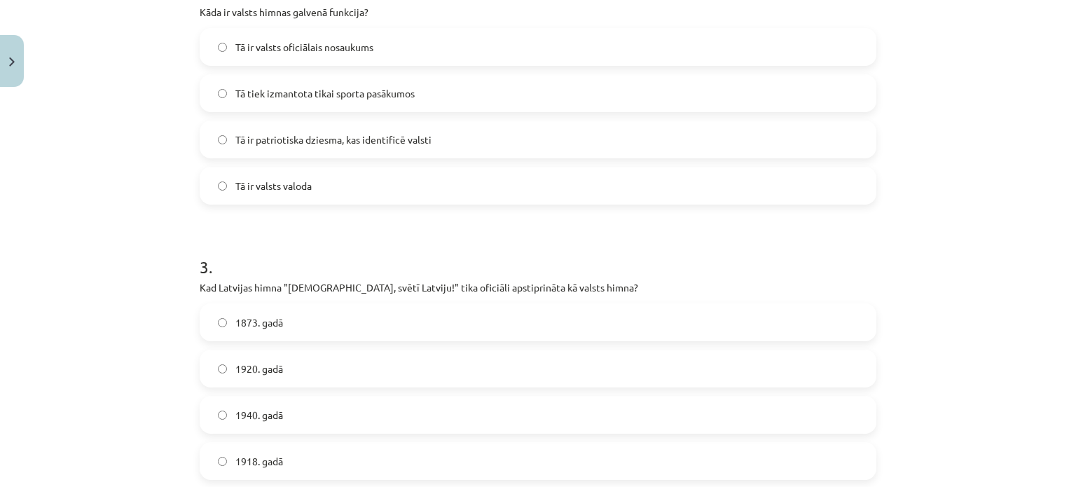
scroll to position [737, 0]
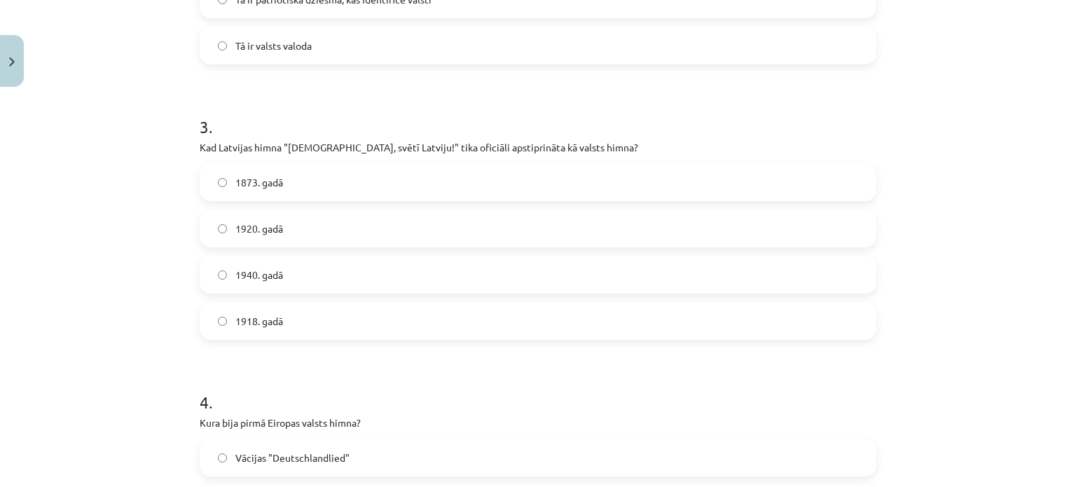
click at [284, 252] on div "1873. gadā 1920. gadā 1940. gadā 1918. gadā" at bounding box center [538, 251] width 677 height 176
click at [280, 217] on label "1920. gadā" at bounding box center [538, 228] width 674 height 35
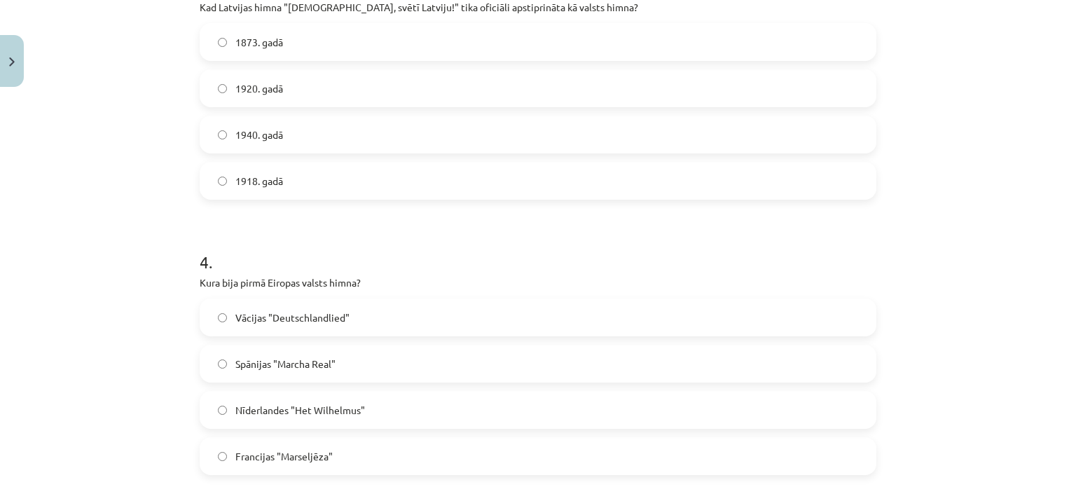
scroll to position [947, 0]
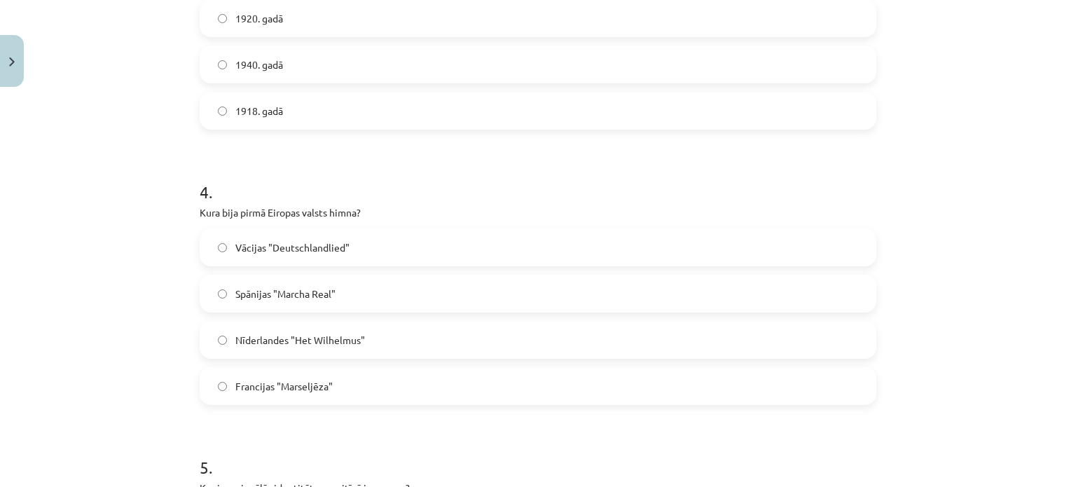
click at [309, 328] on label "Nīderlandes "Het Wilhelmus"" at bounding box center [538, 339] width 674 height 35
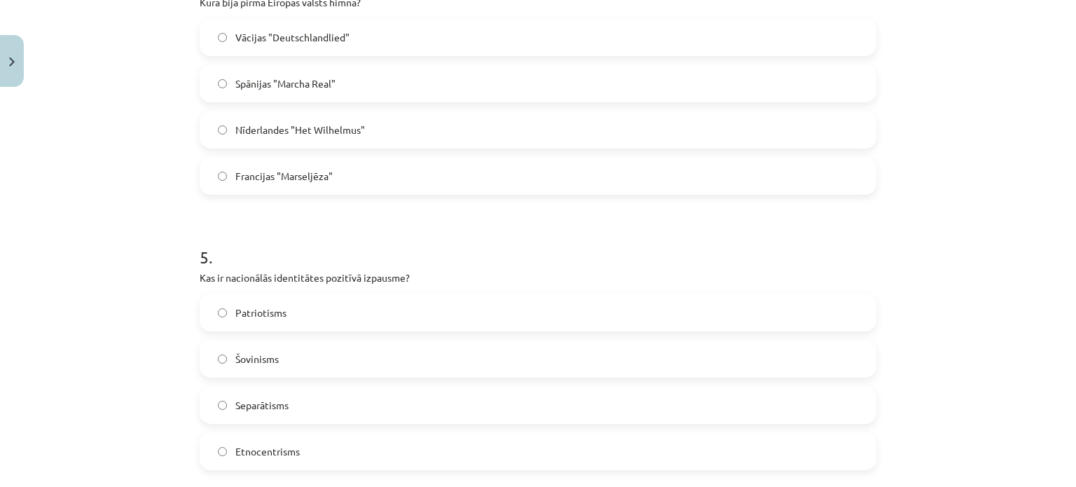
scroll to position [1297, 0]
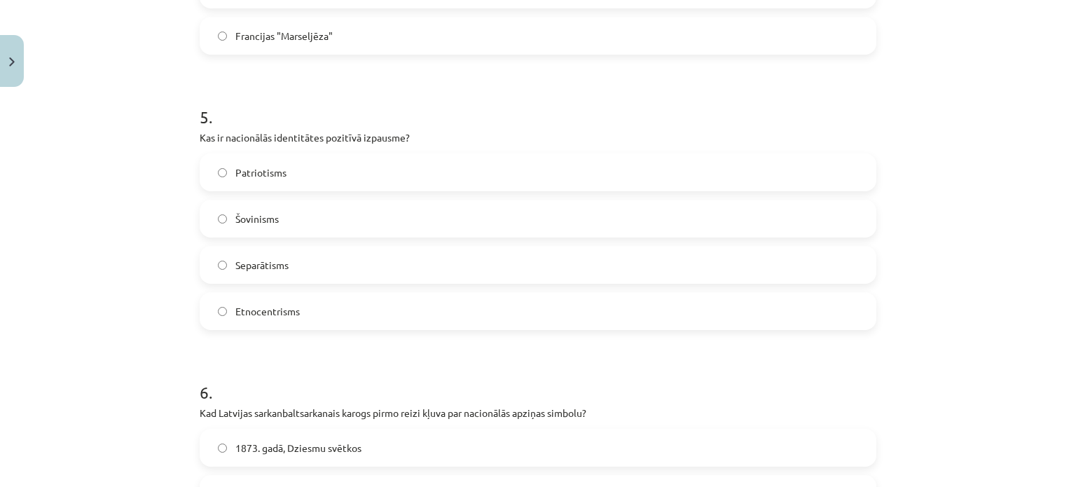
click at [300, 170] on label "Patriotisms" at bounding box center [538, 172] width 674 height 35
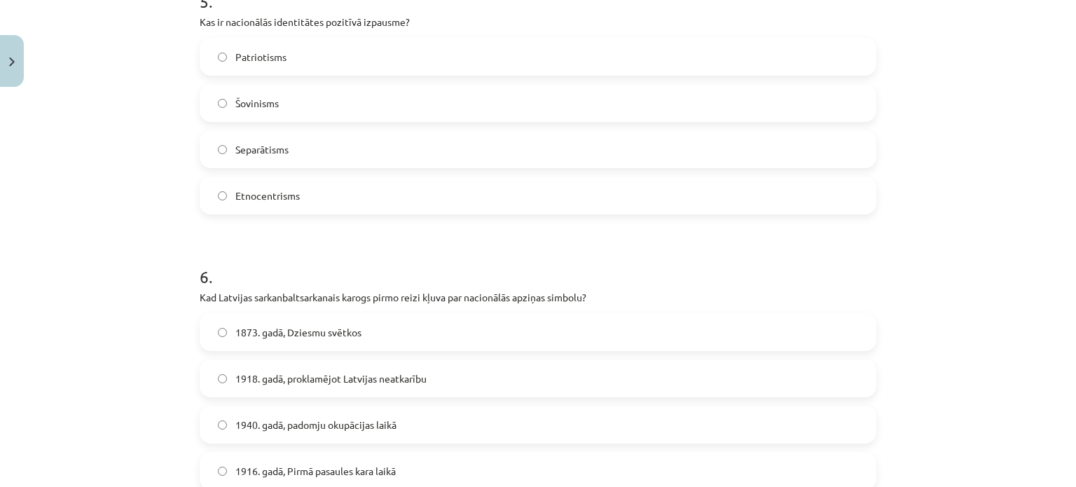
scroll to position [1437, 0]
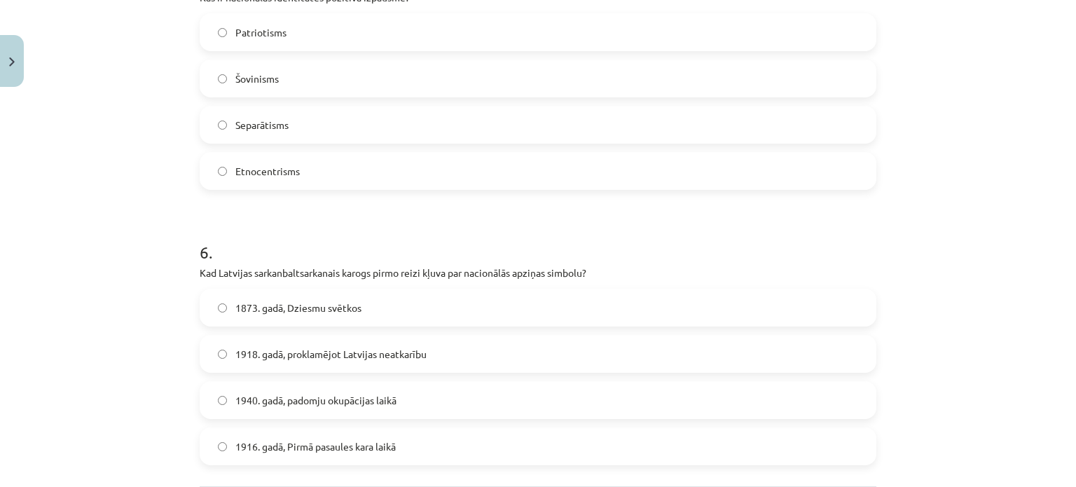
click at [297, 336] on label "1918. gadā, proklamējot Latvijas neatkarību" at bounding box center [538, 353] width 674 height 35
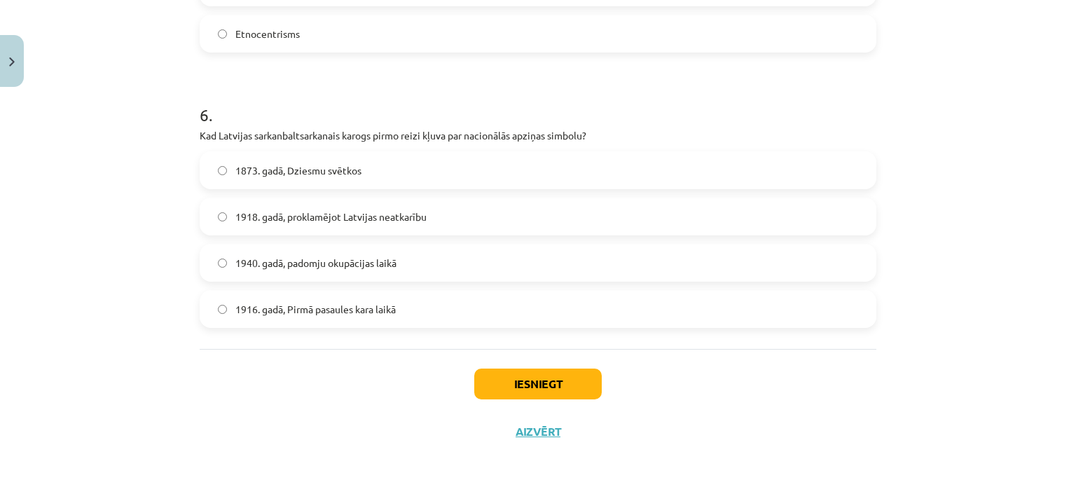
scroll to position [1577, 0]
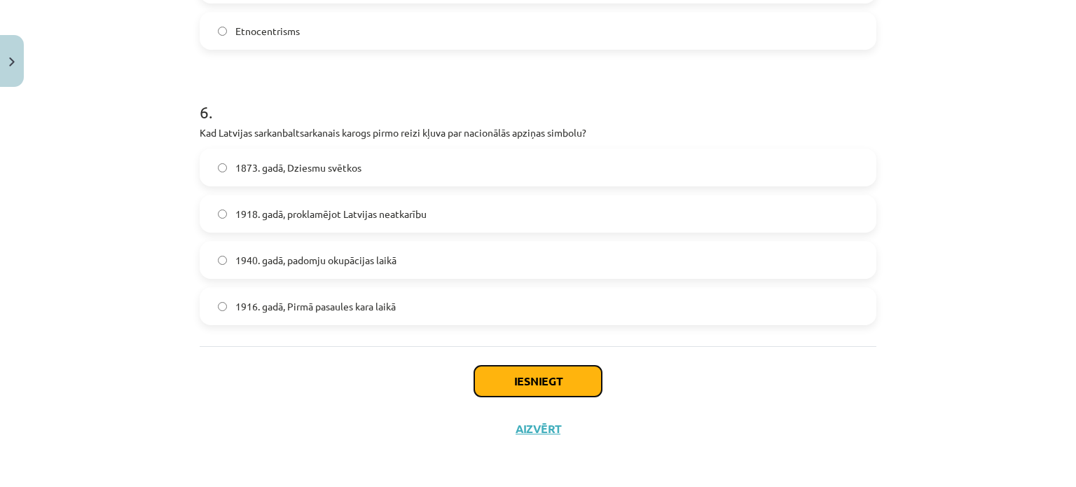
click at [504, 378] on button "Iesniegt" at bounding box center [537, 381] width 127 height 31
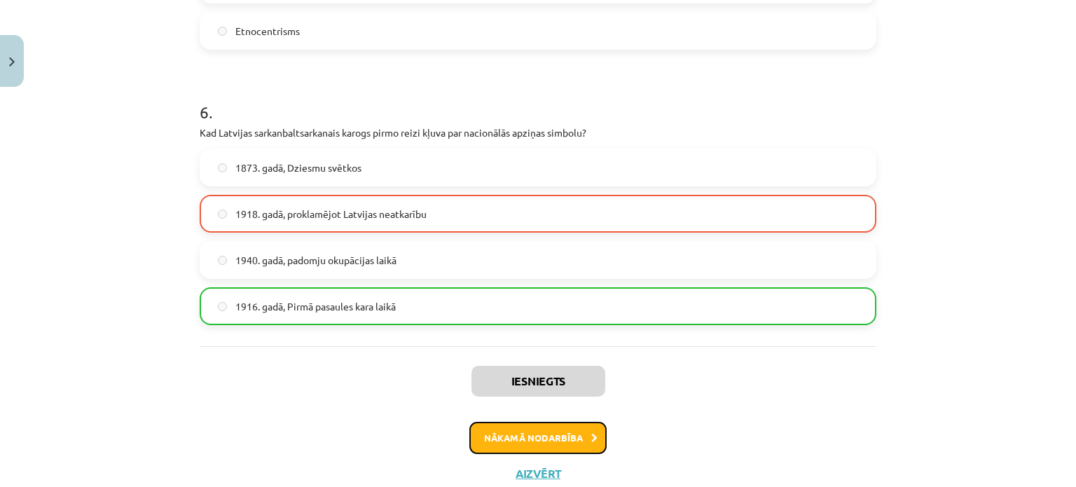
click at [493, 432] on button "Nākamā nodarbība" at bounding box center [537, 438] width 137 height 32
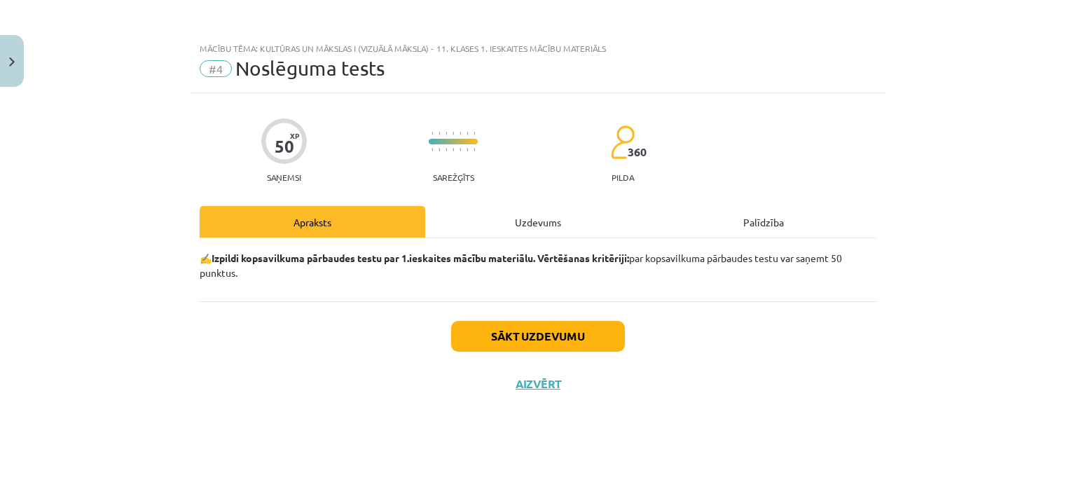
click at [528, 236] on div "Uzdevums" at bounding box center [538, 222] width 226 height 32
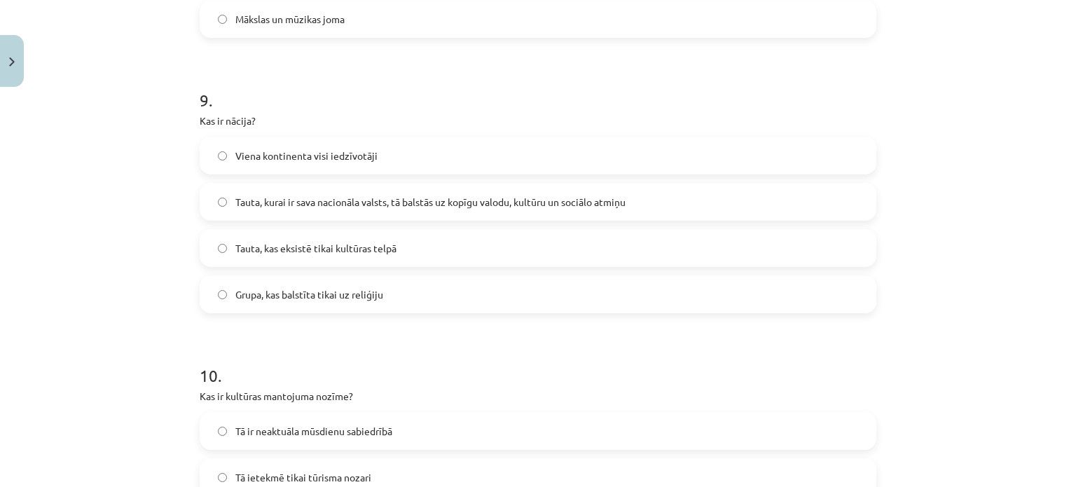
scroll to position [2678, 0]
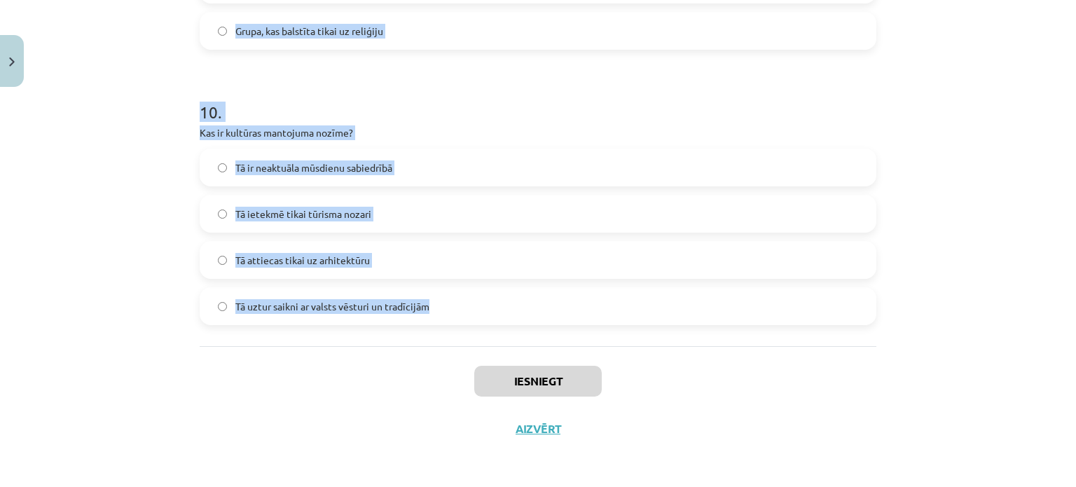
drag, startPoint x: 172, startPoint y: 326, endPoint x: 611, endPoint y: 310, distance: 440.1
click at [611, 310] on div "Mācību tēma: Kultūras un mākslas i (vizuālā māksla) - 11. klases 1. ieskaites m…" at bounding box center [538, 243] width 1076 height 487
copy form "Kad pirmo reizi tika publiski atskaņota dziesma "Dievs, svētī Latviju!"? 1920. …"
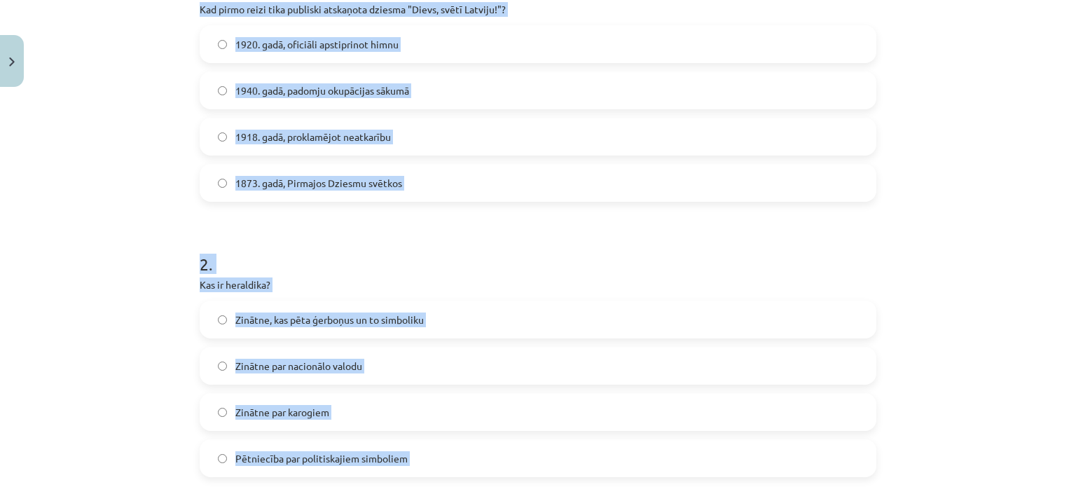
scroll to position [227, 0]
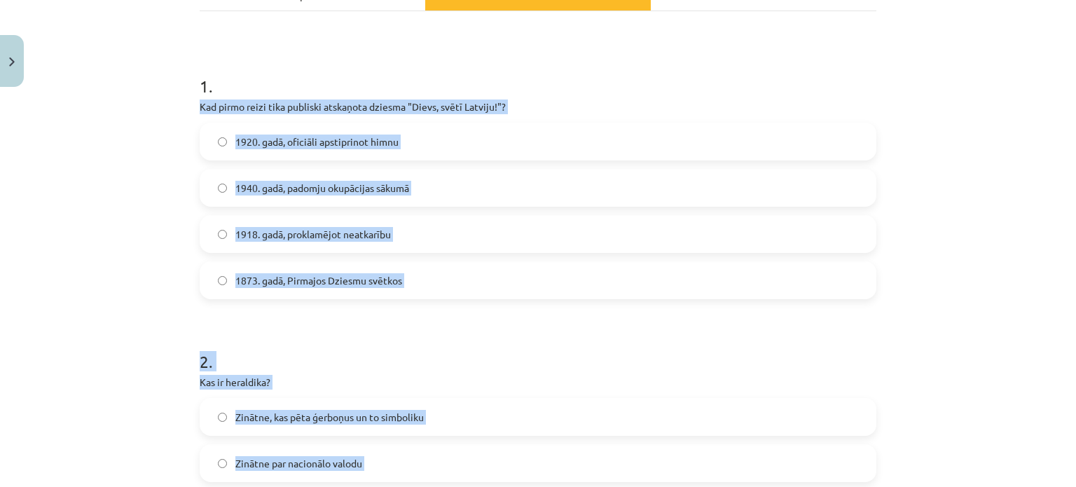
click at [0, 181] on div "Mācību tēma: Kultūras un mākslas i (vizuālā māksla) - 11. klases 1. ieskaites m…" at bounding box center [538, 243] width 1076 height 487
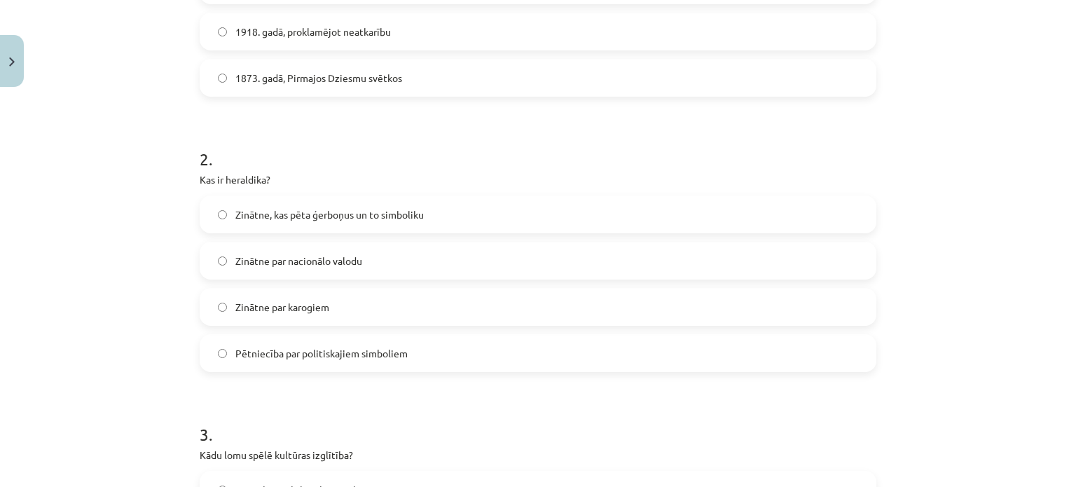
scroll to position [437, 0]
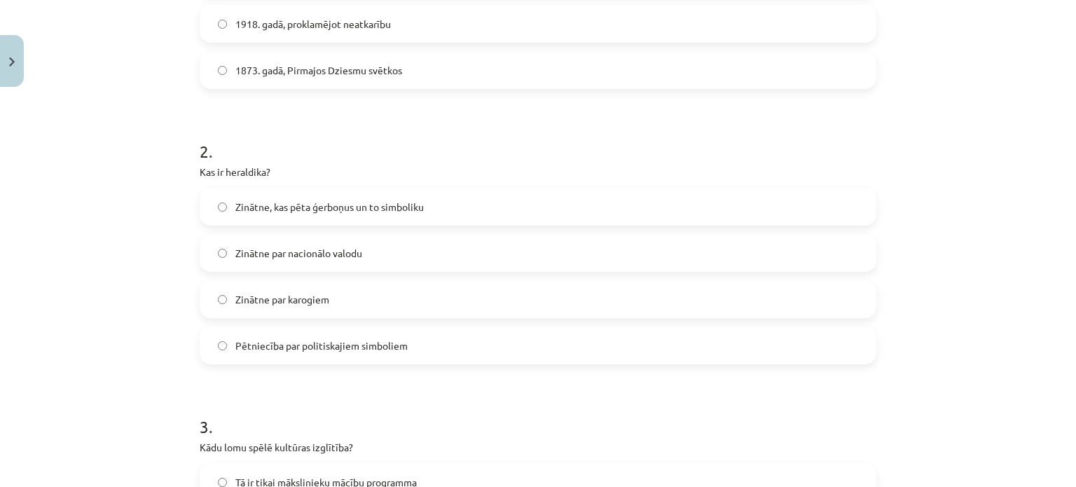
click at [303, 198] on label "Zinātne, kas pēta ģerboņus un to simboliku" at bounding box center [538, 206] width 674 height 35
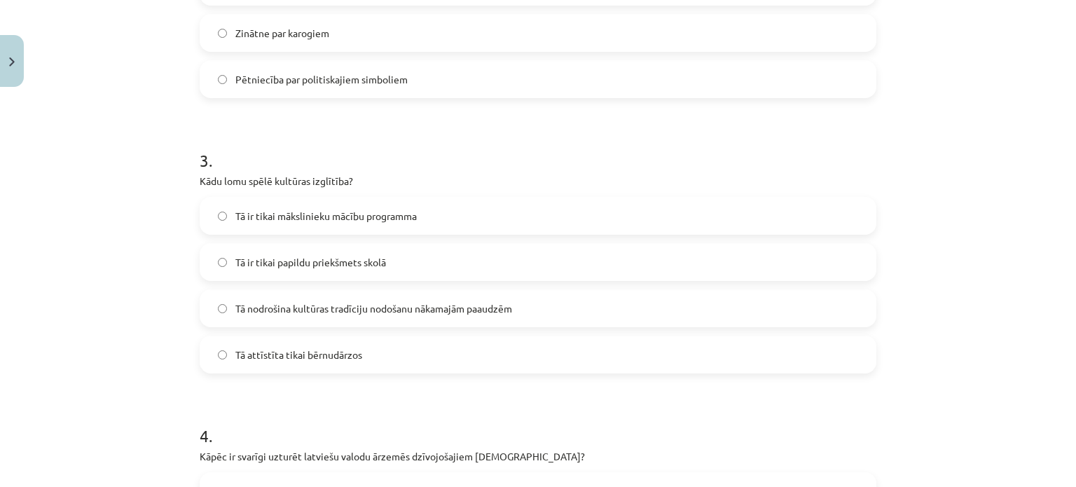
scroll to position [717, 0]
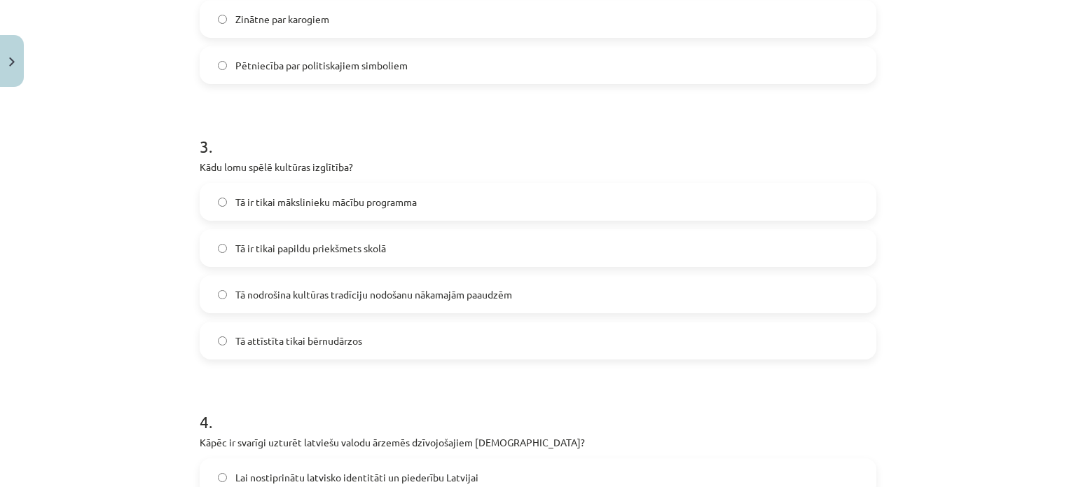
click at [305, 282] on label "Tā nodrošina kultūras tradīciju nodošanu nākamajām paaudzēm" at bounding box center [538, 294] width 674 height 35
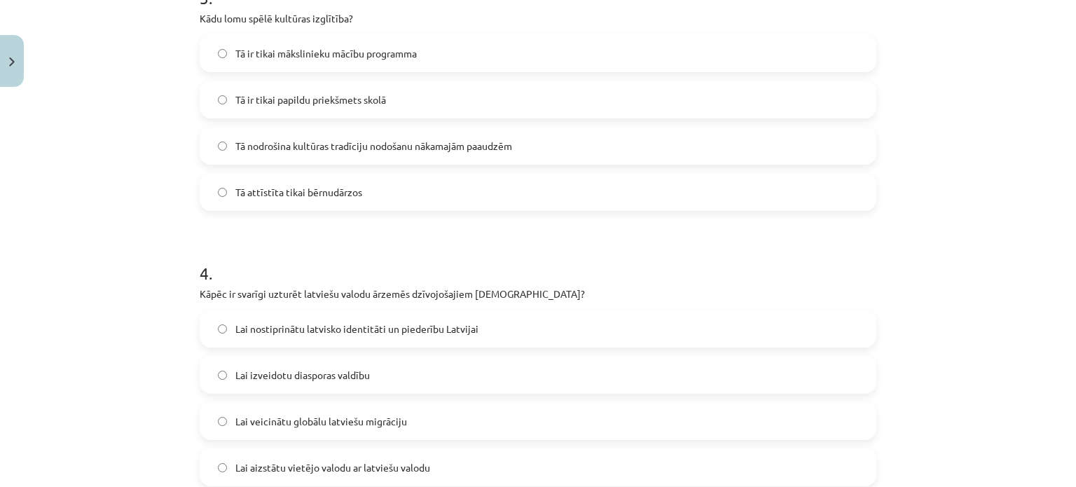
scroll to position [997, 0]
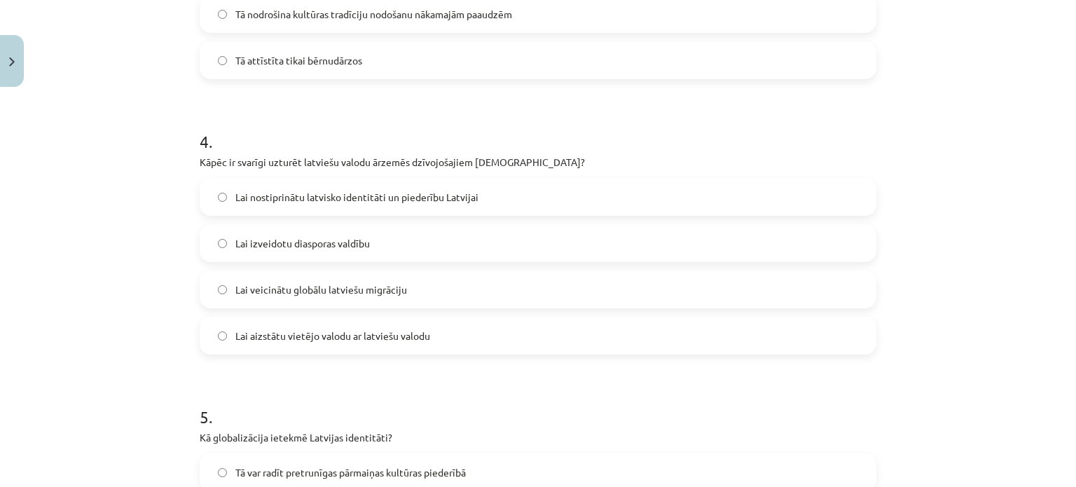
click at [303, 204] on label "Lai nostiprinātu latvisko identitāti un piederību Latvijai" at bounding box center [538, 196] width 674 height 35
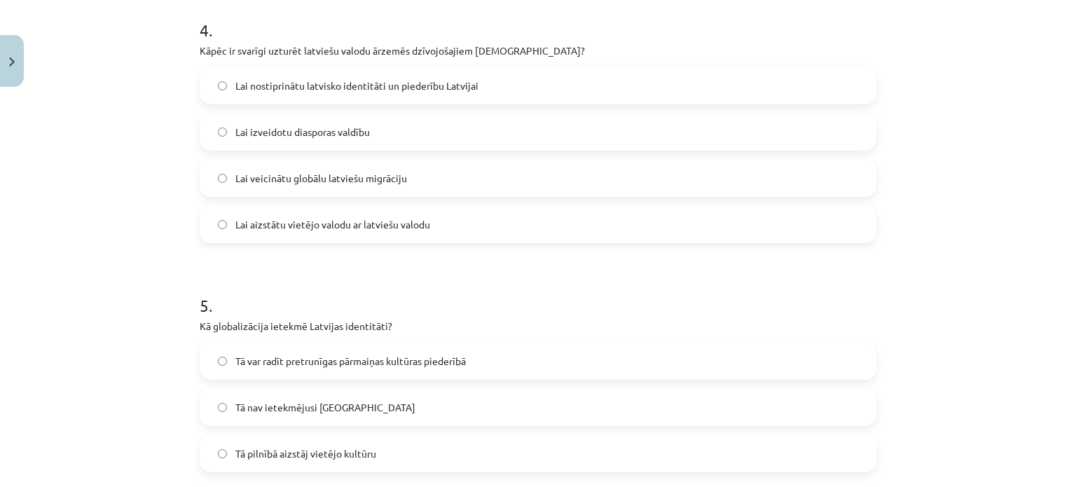
scroll to position [1278, 0]
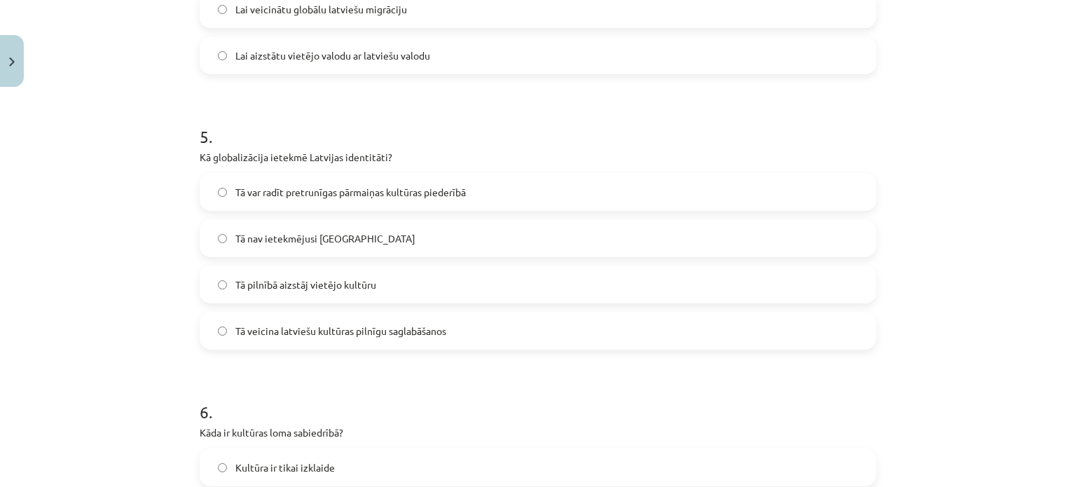
click at [285, 195] on span "Tā var radīt pretrunīgas pārmaiņas kultūras piederībā" at bounding box center [350, 192] width 230 height 15
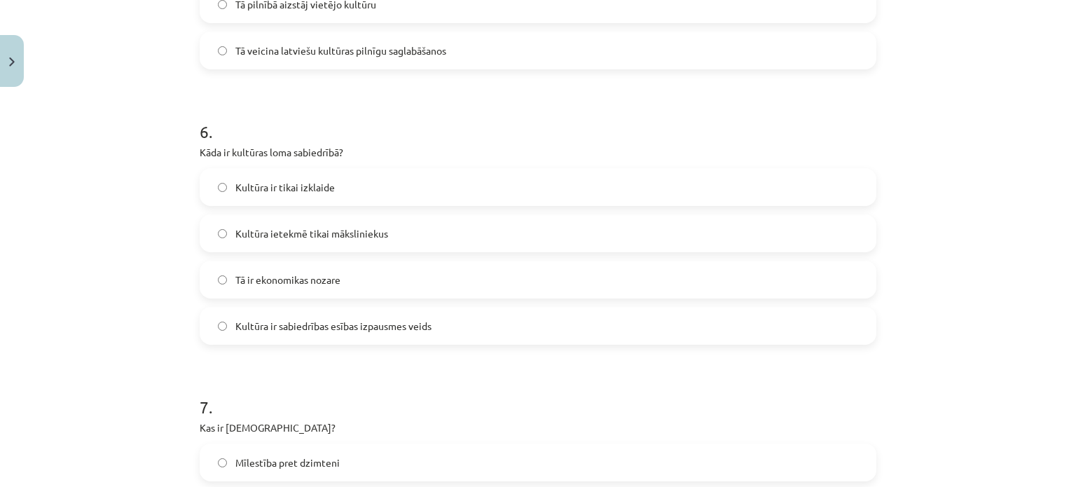
scroll to position [1628, 0]
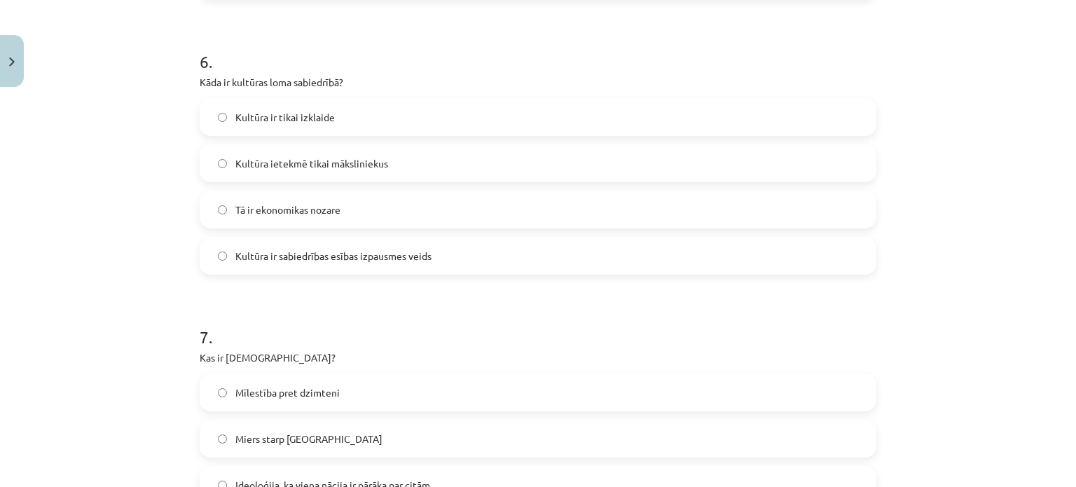
click at [314, 260] on span "Kultūra ir sabiedrības esības izpausmes veids" at bounding box center [333, 256] width 196 height 15
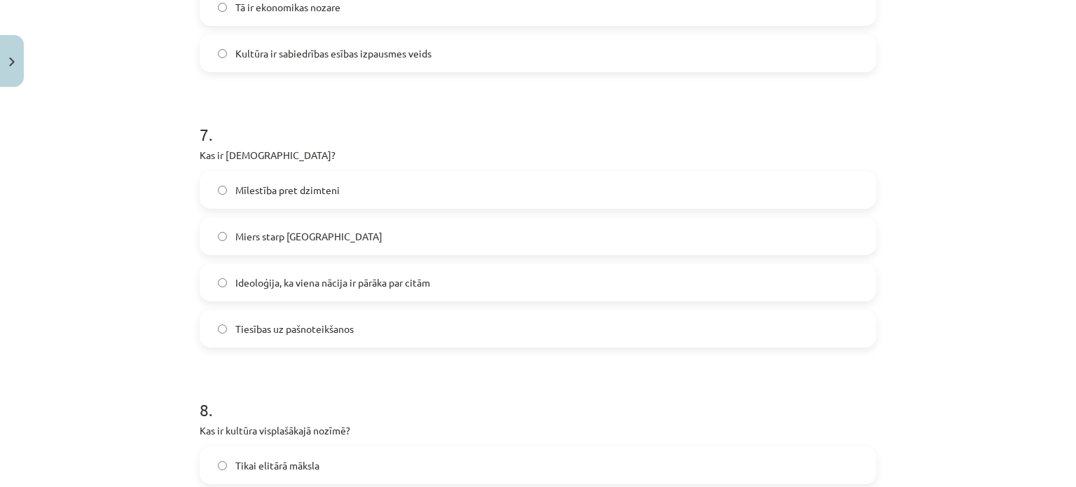
scroll to position [1838, 0]
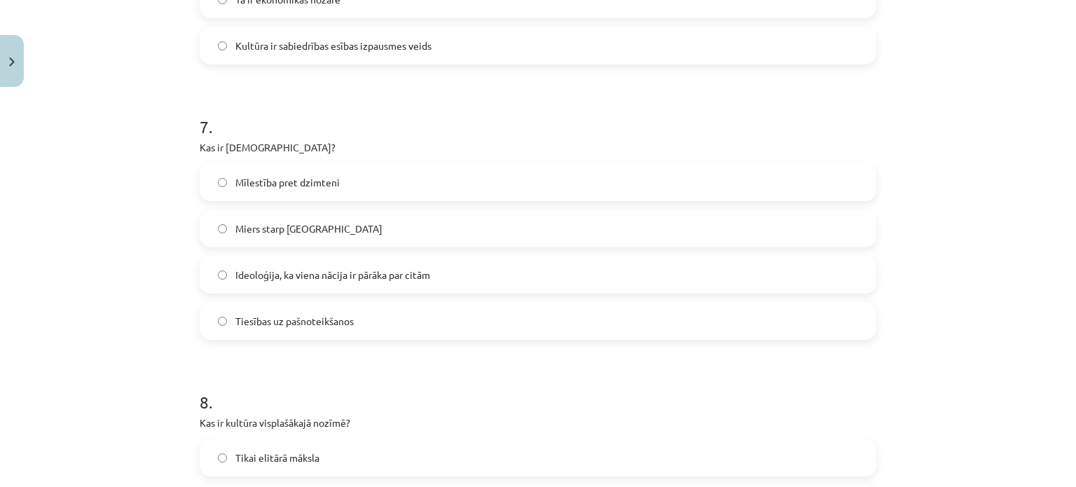
click at [343, 277] on span "Ideoloģija, ka viena nācija ir pārāka par citām" at bounding box center [332, 275] width 195 height 15
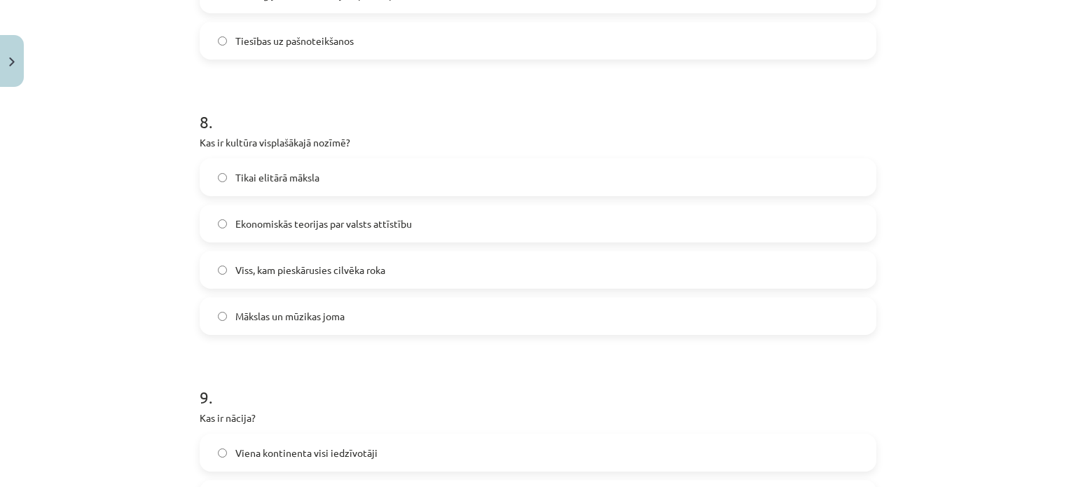
click at [286, 268] on span "Viss, kam pieskārusies cilvēka roka" at bounding box center [310, 270] width 150 height 15
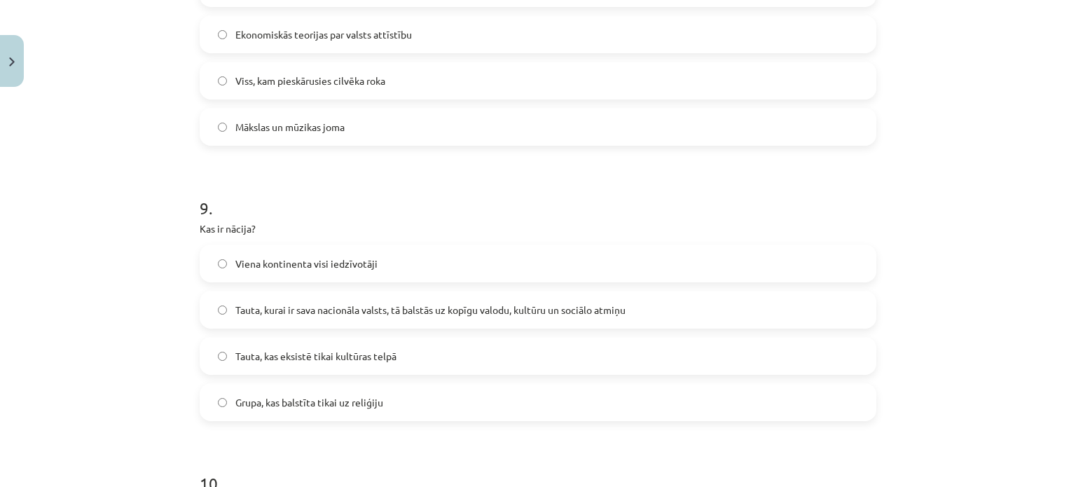
scroll to position [2328, 0]
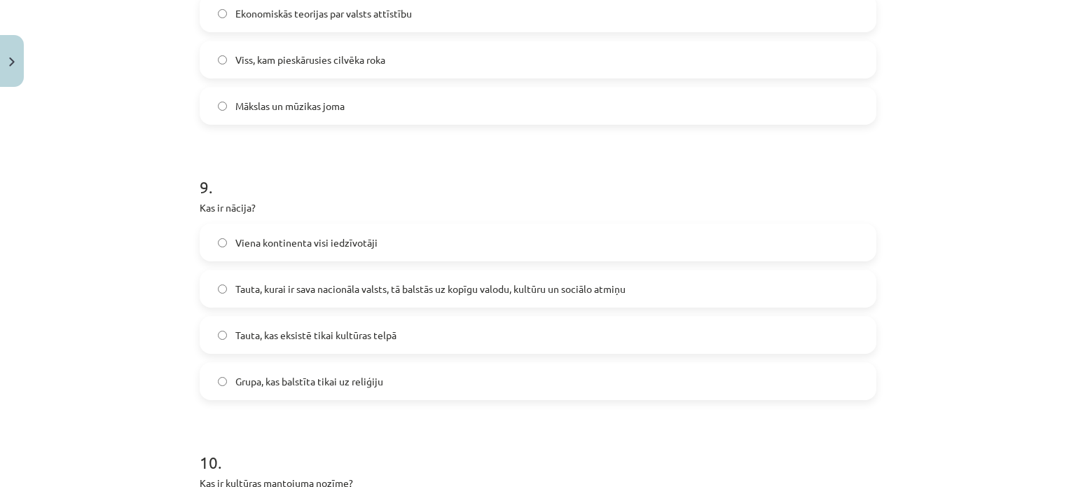
click at [345, 274] on label "Tauta, kurai ir sava nacionāla valsts, tā balstās uz kopīgu valodu, kultūru un …" at bounding box center [538, 288] width 674 height 35
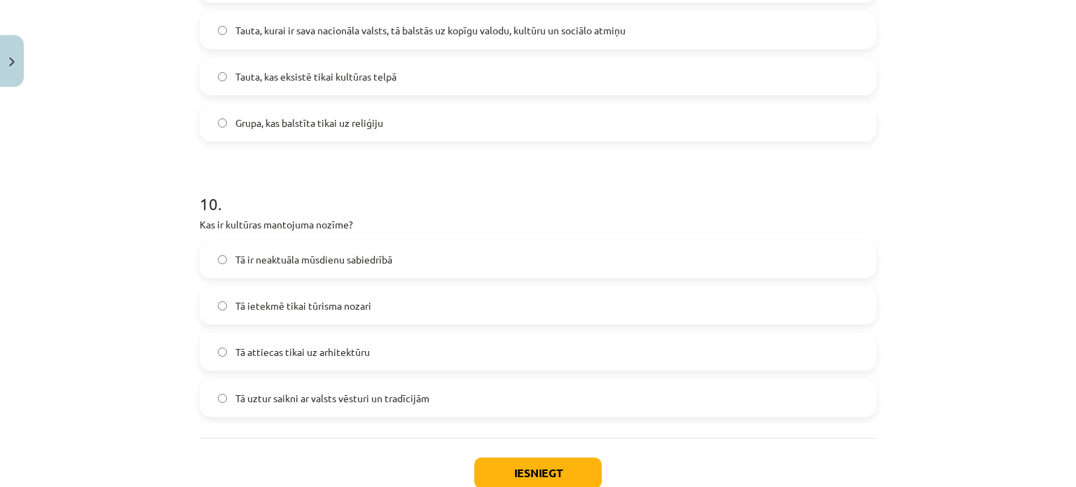
scroll to position [2608, 0]
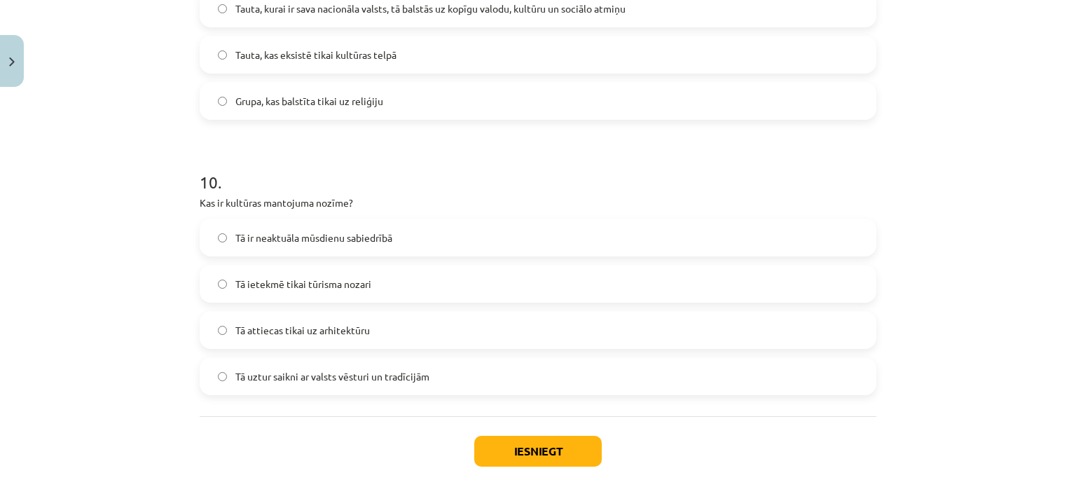
click at [324, 369] on span "Tā uztur saikni ar valsts vēsturi un tradīcijām" at bounding box center [332, 376] width 194 height 15
click at [568, 444] on button "Iesniegt" at bounding box center [537, 451] width 127 height 31
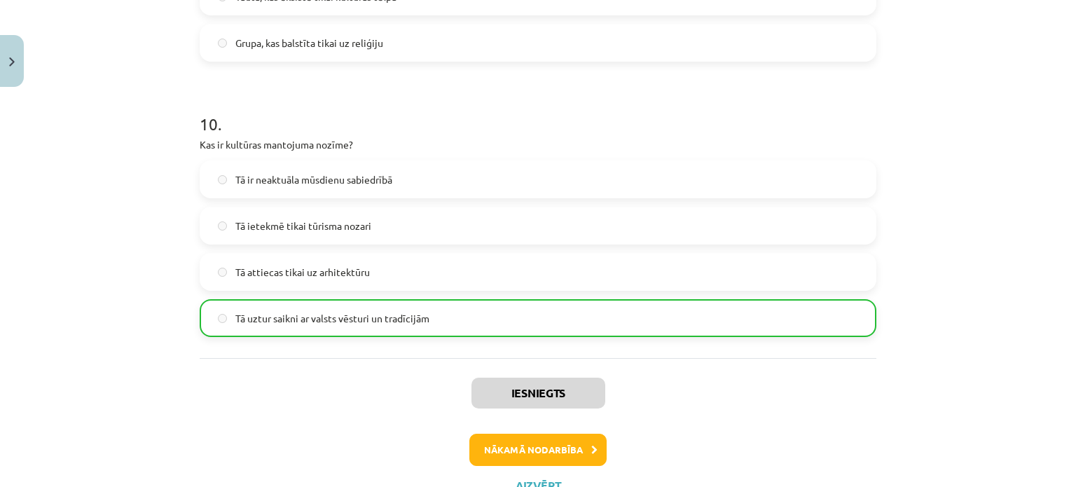
scroll to position [2722, 0]
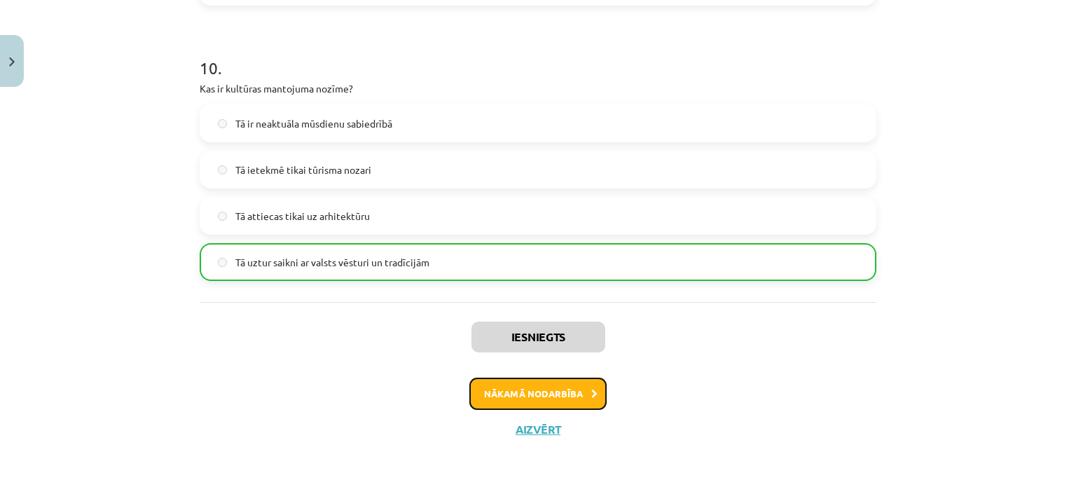
click at [534, 397] on button "Nākamā nodarbība" at bounding box center [537, 394] width 137 height 32
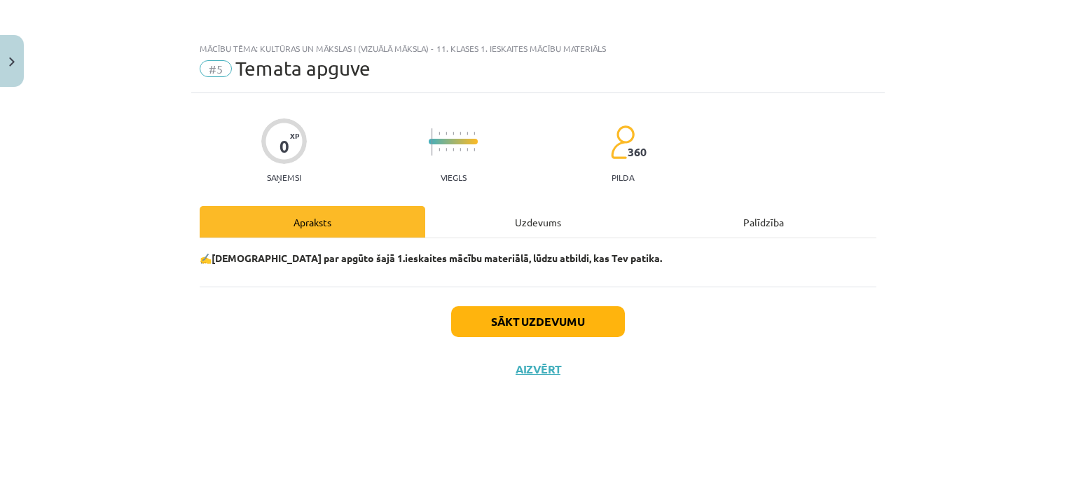
scroll to position [0, 0]
click at [533, 235] on div "Uzdevums" at bounding box center [538, 222] width 226 height 32
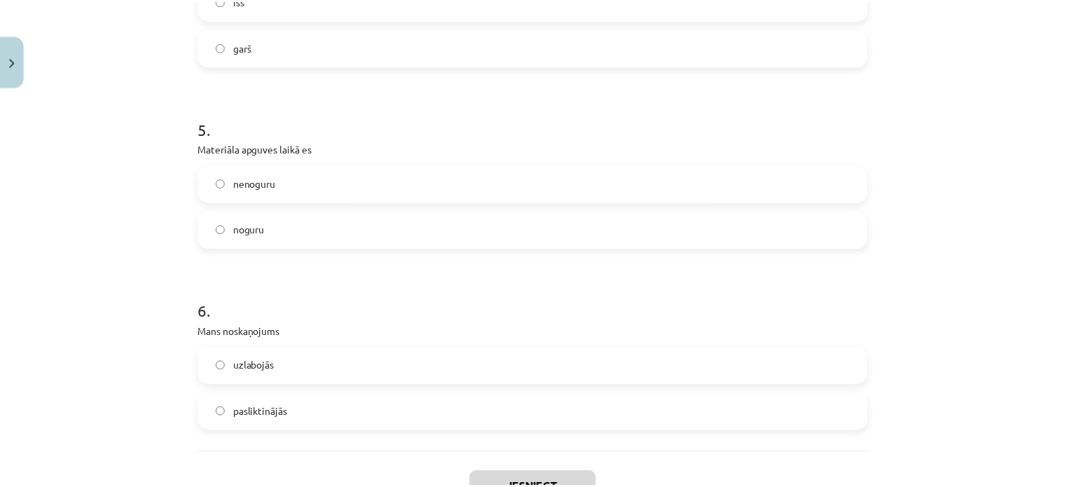
scroll to position [1288, 0]
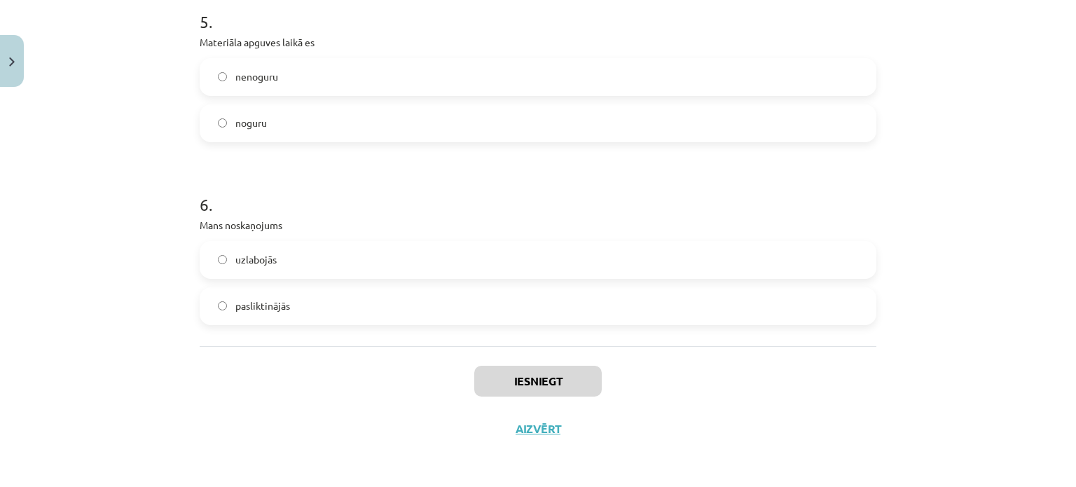
click at [355, 261] on label "uzlabojās" at bounding box center [538, 259] width 674 height 35
click at [515, 380] on button "Iesniegt" at bounding box center [537, 381] width 127 height 31
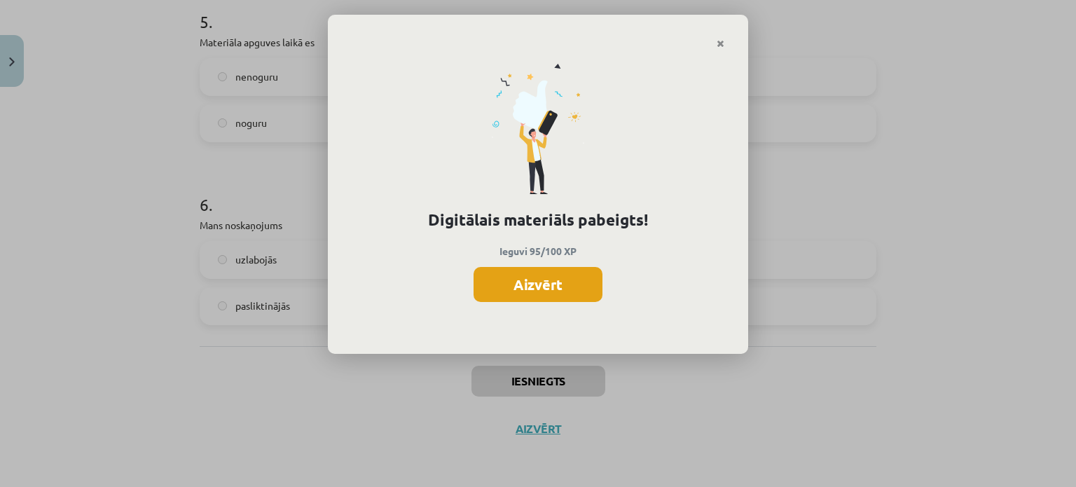
click at [522, 282] on button "Aizvērt" at bounding box center [537, 284] width 129 height 35
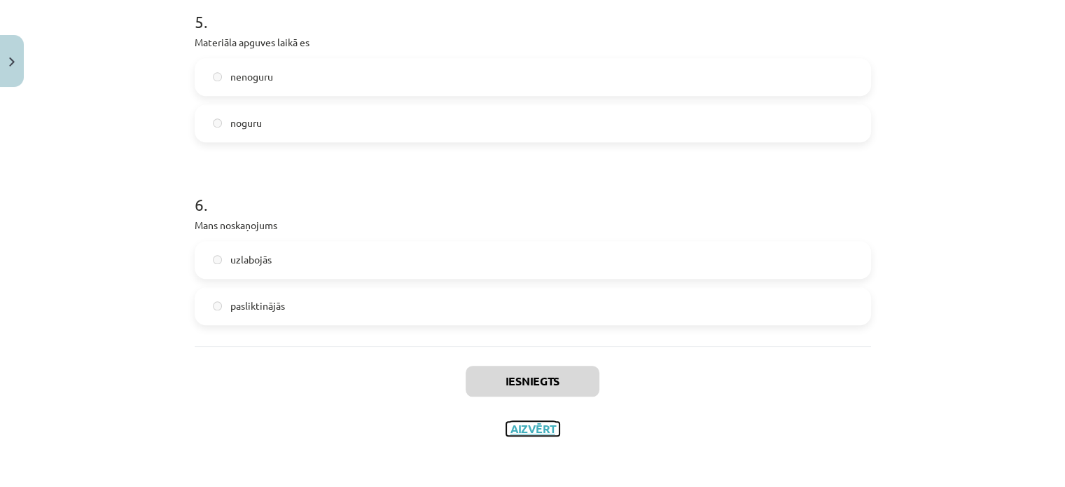
click at [532, 429] on button "Aizvērt" at bounding box center [532, 429] width 53 height 14
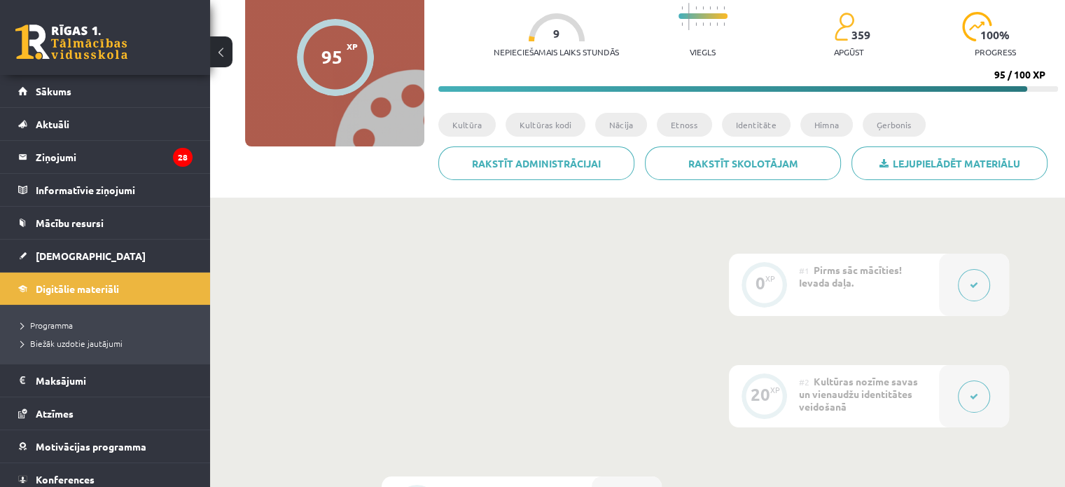
scroll to position [70, 0]
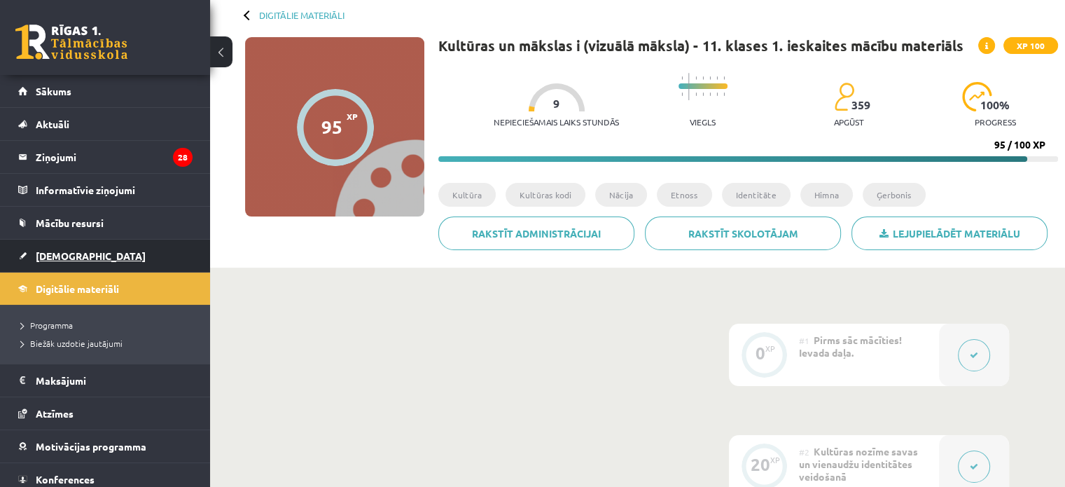
click at [31, 263] on link "[DEMOGRAPHIC_DATA]" at bounding box center [105, 256] width 174 height 32
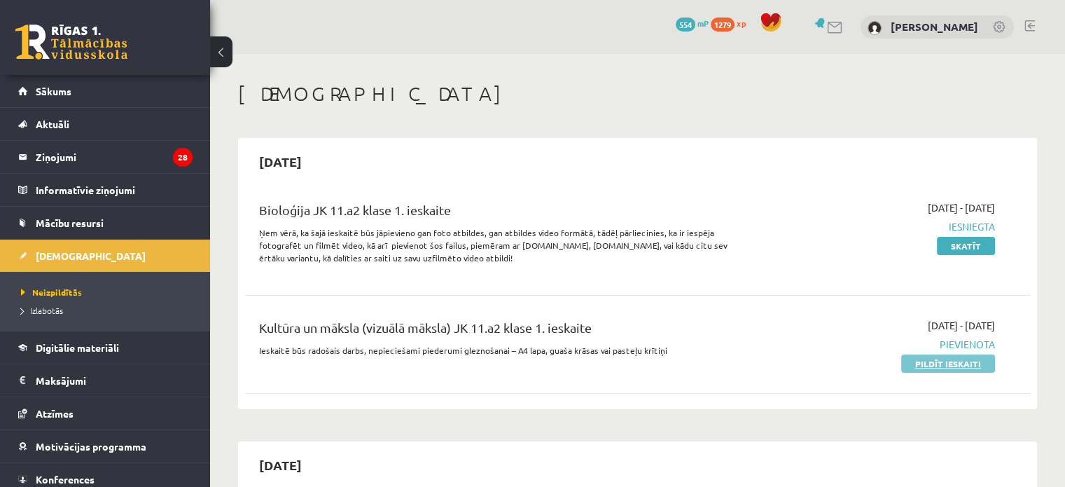
click at [925, 369] on link "Pildīt ieskaiti" at bounding box center [948, 363] width 94 height 18
click at [934, 366] on link "Pildīt ieskaiti" at bounding box center [948, 363] width 94 height 18
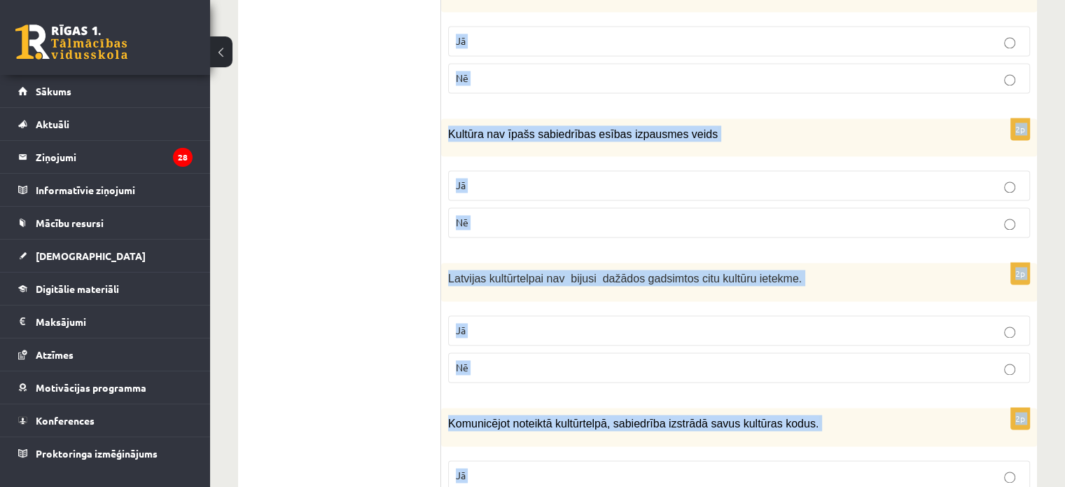
scroll to position [2074, 0]
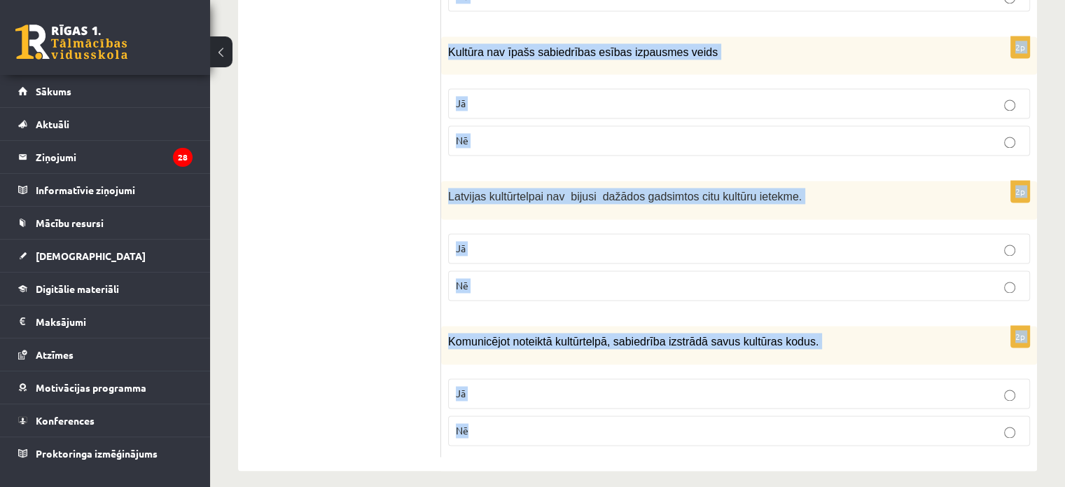
drag, startPoint x: 450, startPoint y: 282, endPoint x: 667, endPoint y: 413, distance: 253.6
copy form "Loremi dol sitametcons ad elitsed! 7d Eiusmodte in utlaboreetdolore magnaaliqu …"
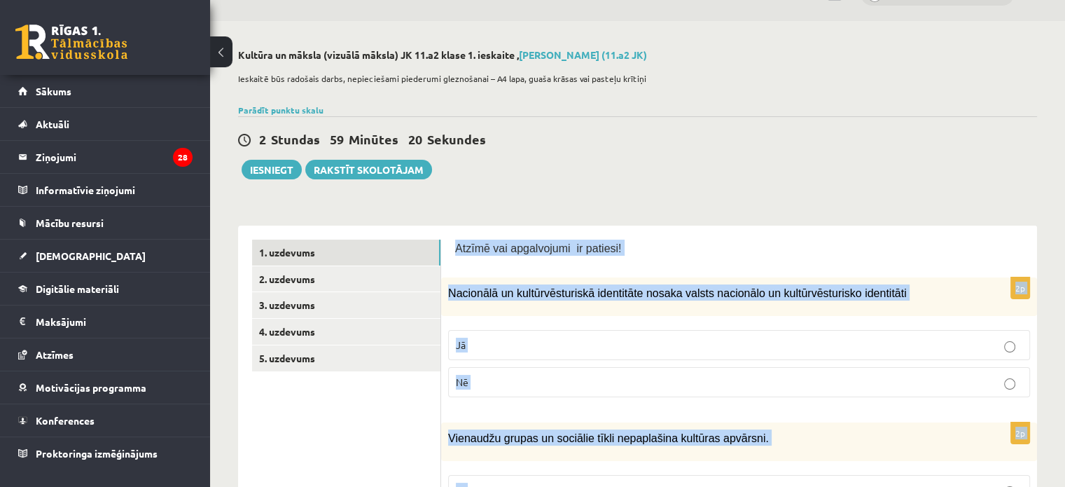
scroll to position [0, 0]
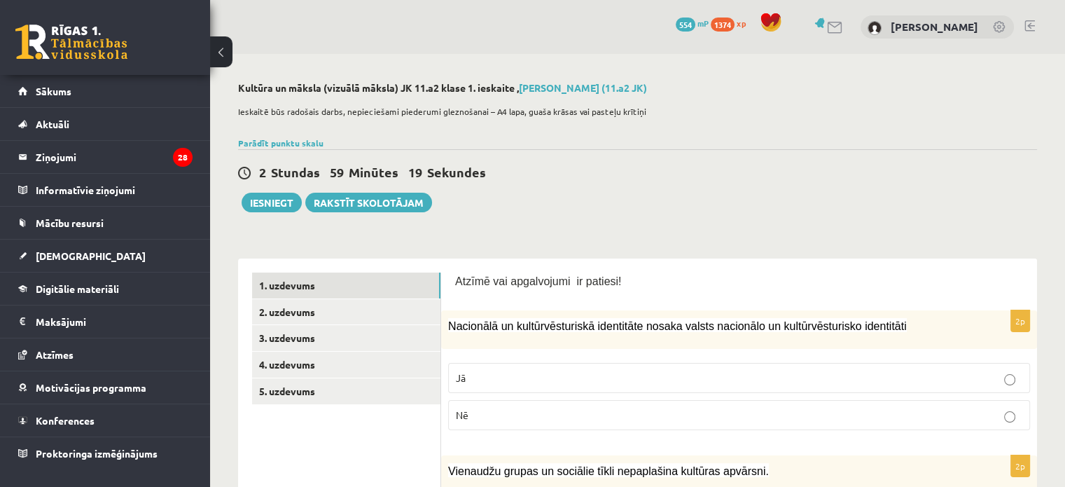
drag, startPoint x: 473, startPoint y: 227, endPoint x: 628, endPoint y: 195, distance: 158.1
click at [628, 195] on div "2 Stundas 59 Minūtes 19 Sekundes Iesniegt Rakstīt skolotājam" at bounding box center [637, 180] width 799 height 63
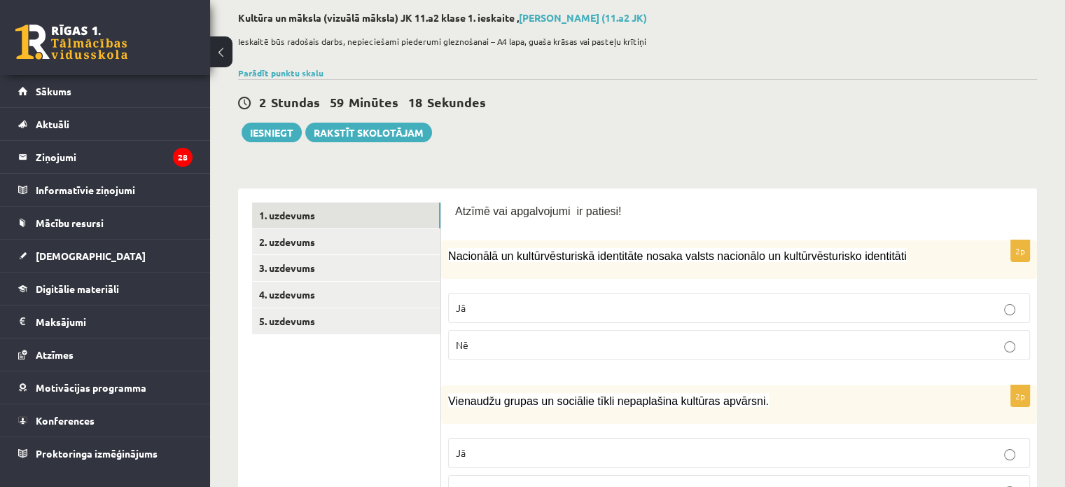
click at [503, 309] on p "Jā" at bounding box center [739, 307] width 567 height 15
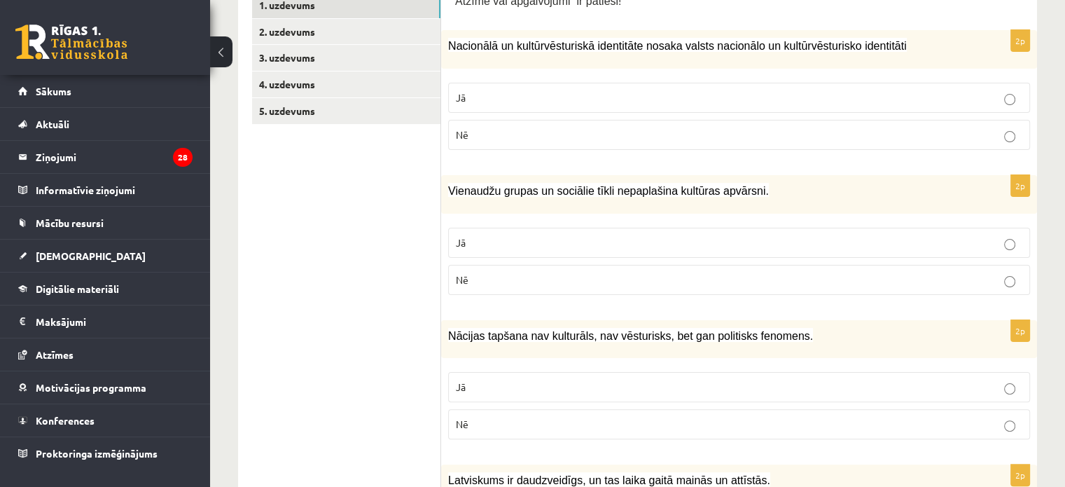
click at [511, 281] on p "Nē" at bounding box center [739, 279] width 567 height 15
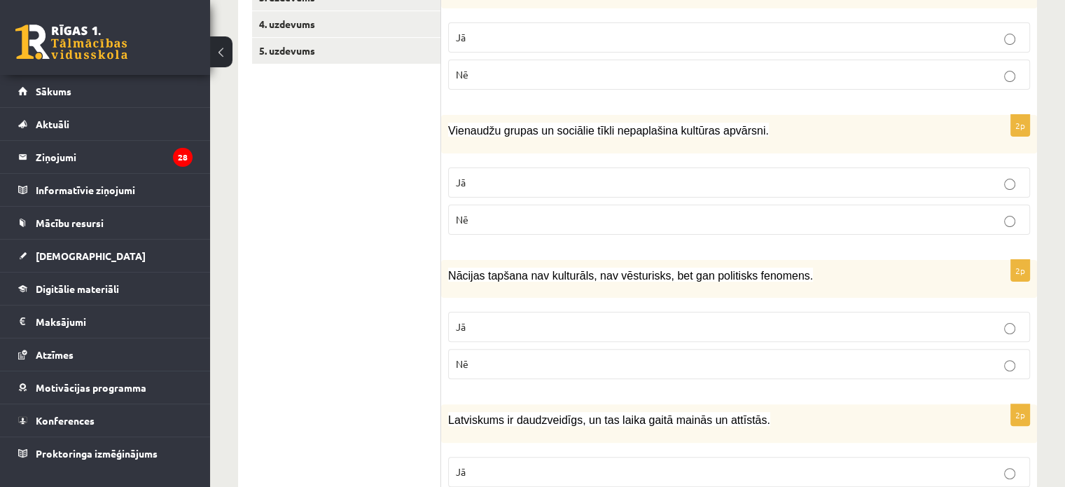
scroll to position [420, 0]
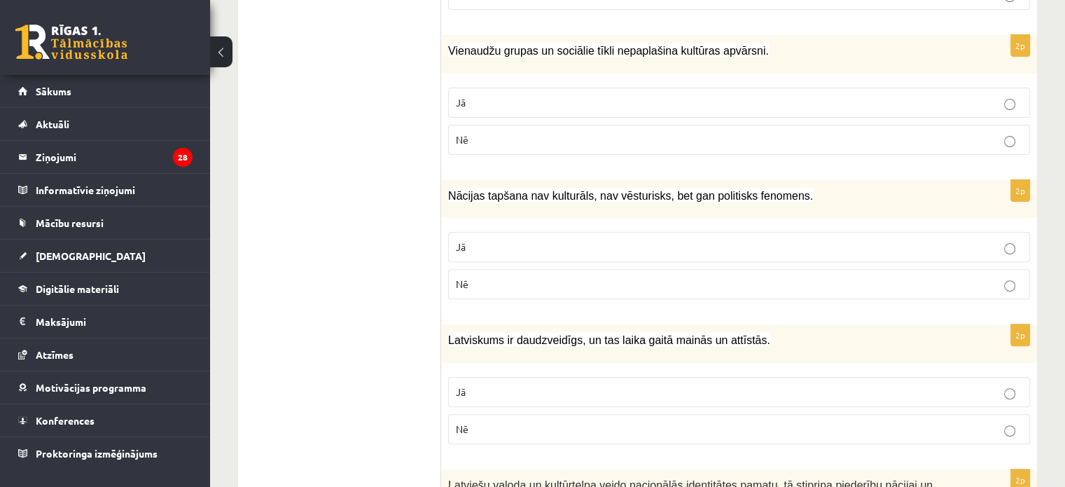
click at [521, 286] on p "Nē" at bounding box center [739, 284] width 567 height 15
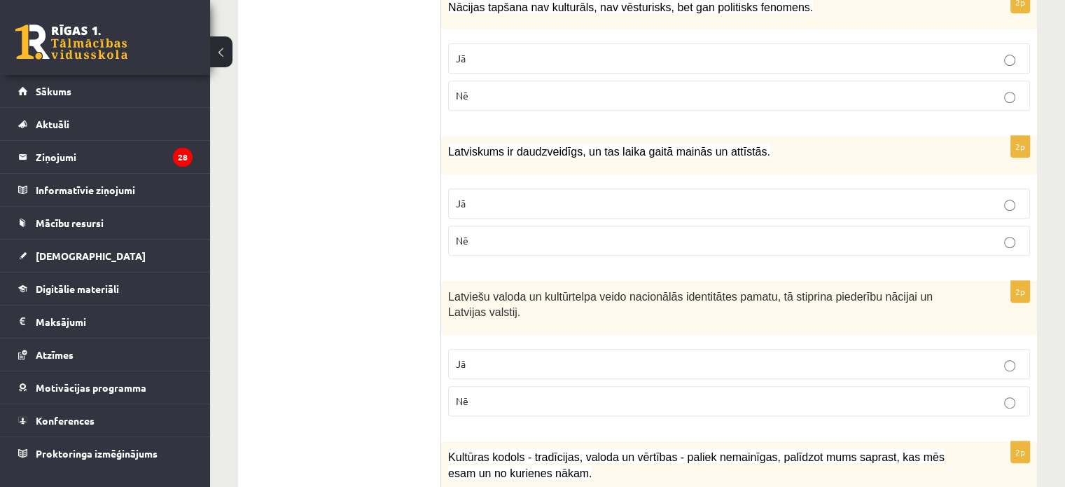
scroll to position [630, 0]
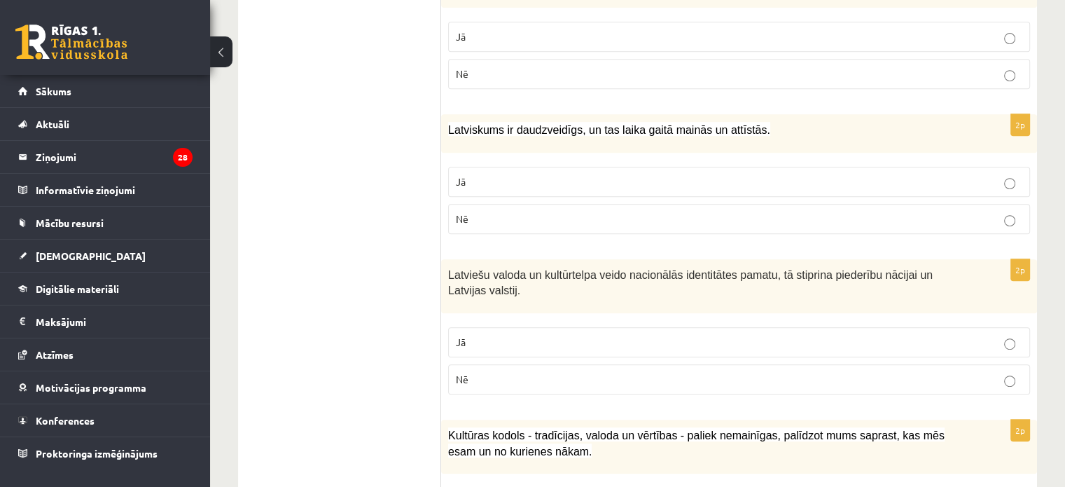
click at [569, 179] on p "Jā" at bounding box center [739, 181] width 567 height 15
click at [525, 347] on label "Jā" at bounding box center [739, 342] width 582 height 30
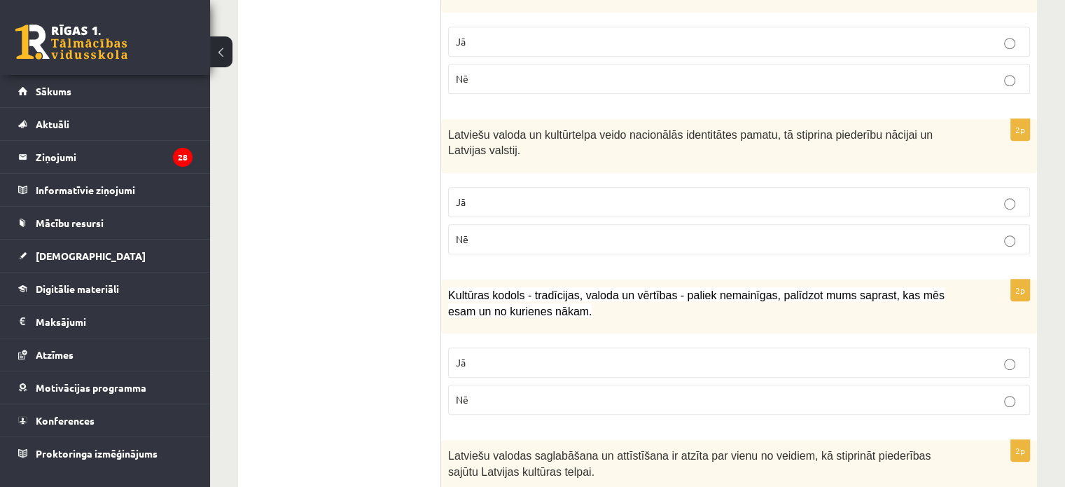
click at [513, 355] on p "Jā" at bounding box center [739, 362] width 567 height 15
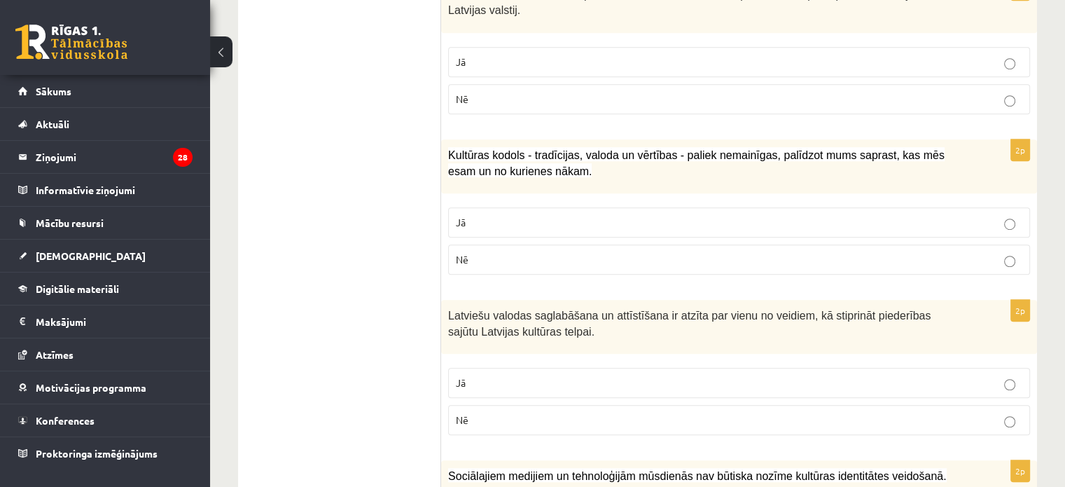
click at [506, 378] on p "Jā" at bounding box center [739, 382] width 567 height 15
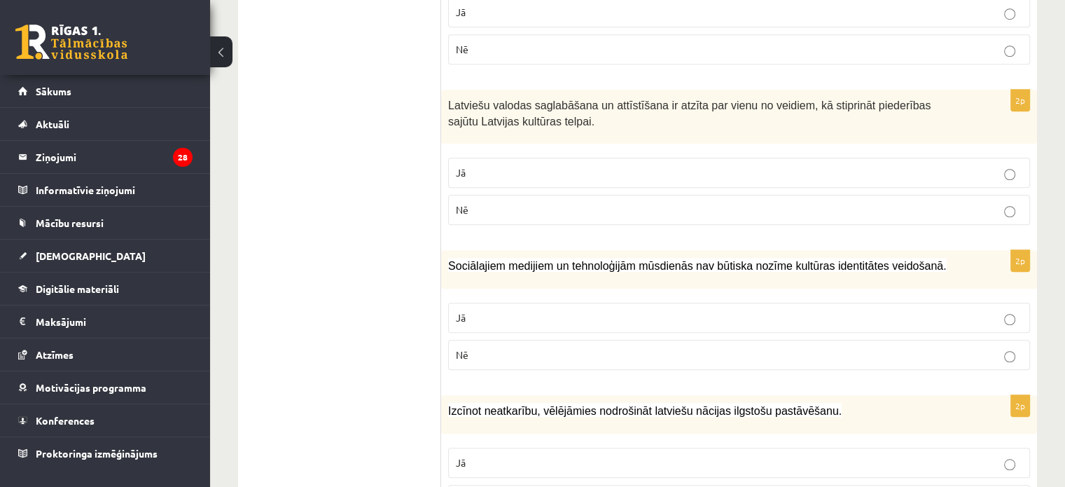
scroll to position [1191, 0]
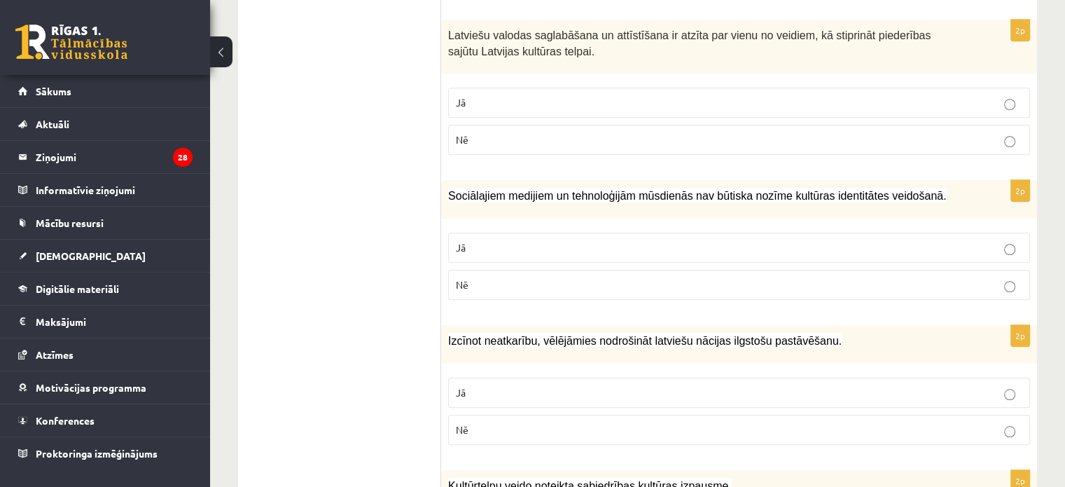
click at [604, 278] on p "Nē" at bounding box center [739, 284] width 567 height 15
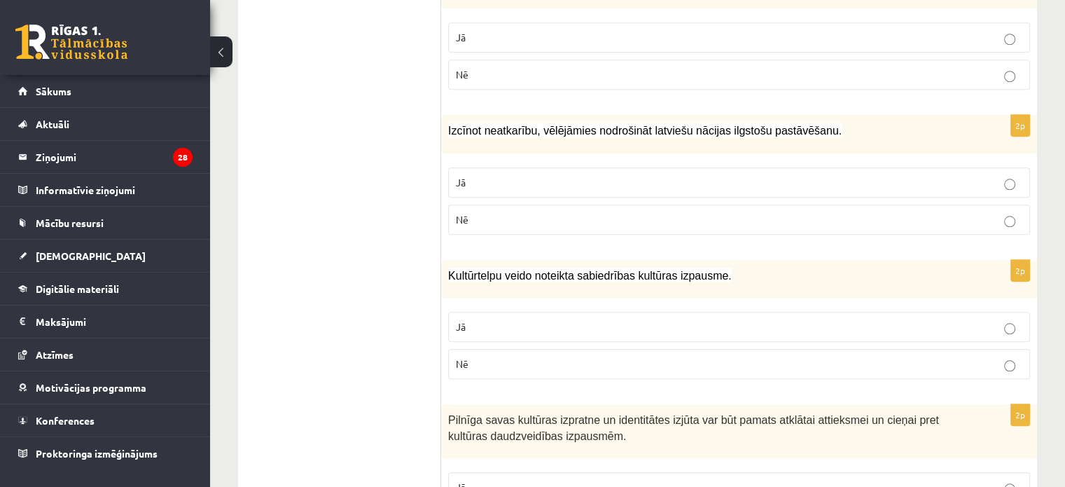
scroll to position [1471, 0]
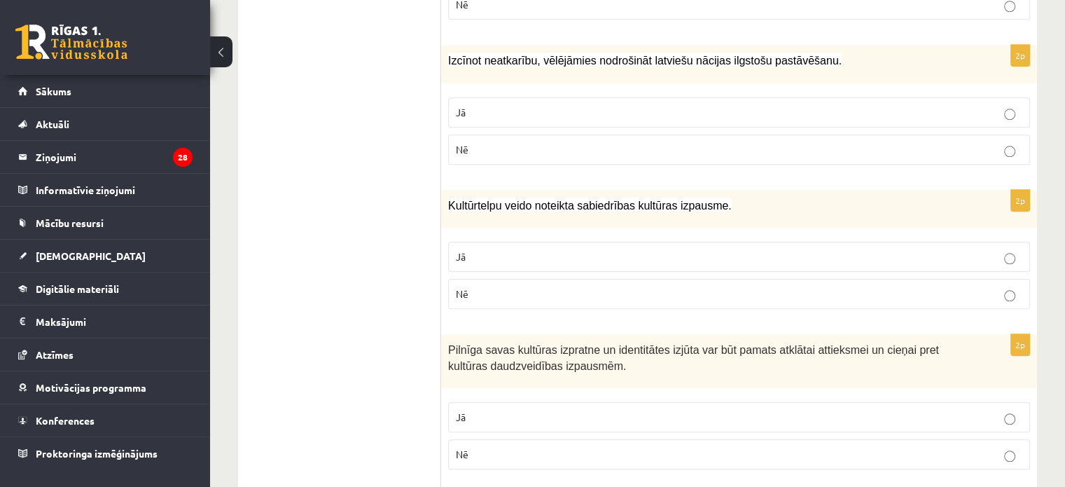
click at [537, 116] on label "Jā" at bounding box center [739, 112] width 582 height 30
click at [552, 253] on p "Jā" at bounding box center [739, 256] width 567 height 15
click at [520, 402] on label "Jā" at bounding box center [739, 417] width 582 height 30
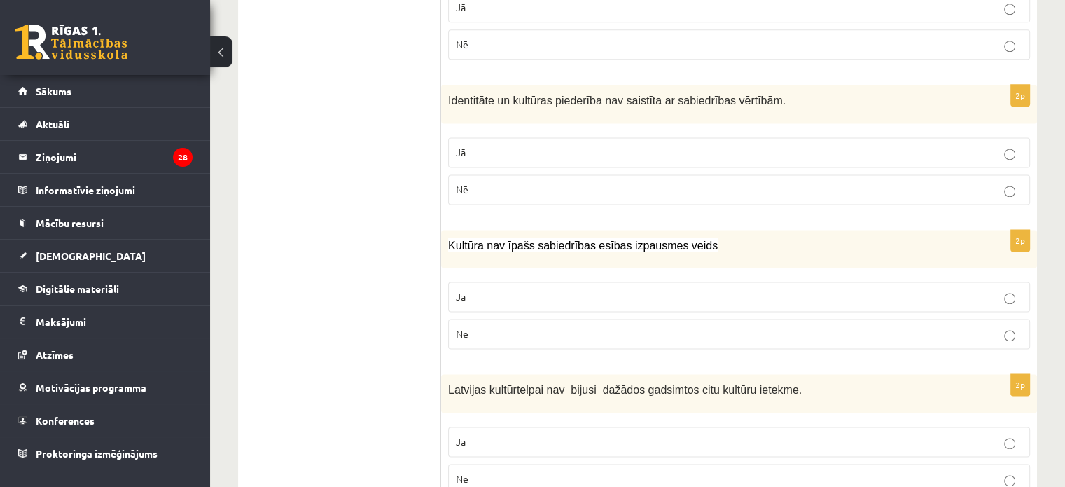
scroll to position [1891, 0]
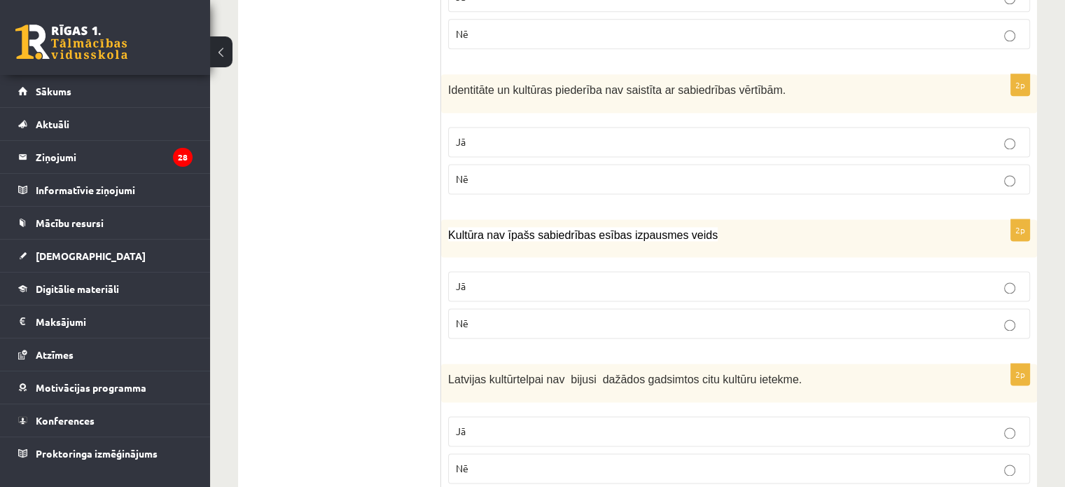
click at [927, 164] on label "Nē" at bounding box center [739, 179] width 582 height 30
click at [955, 317] on p "Nē" at bounding box center [739, 323] width 567 height 15
click at [566, 461] on p "Nē" at bounding box center [739, 468] width 567 height 15
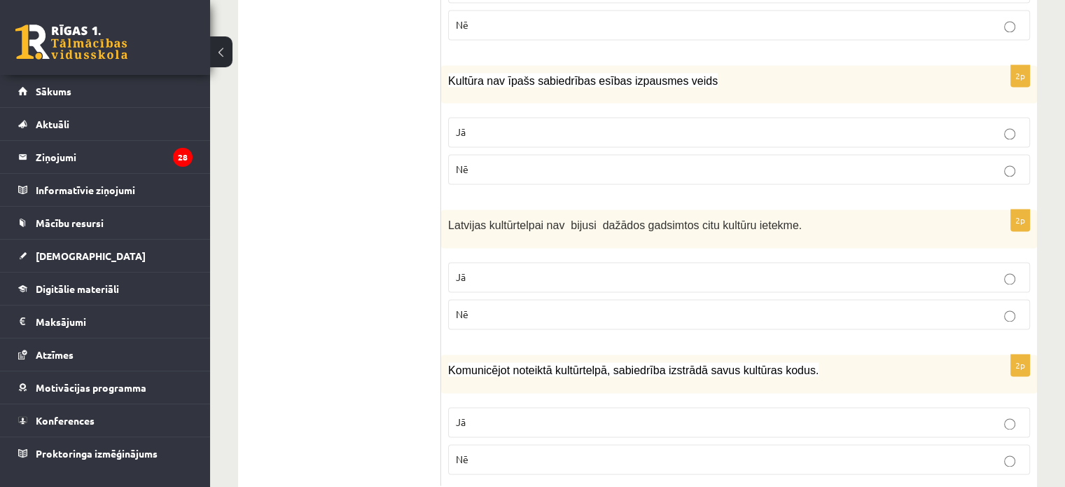
scroll to position [2074, 0]
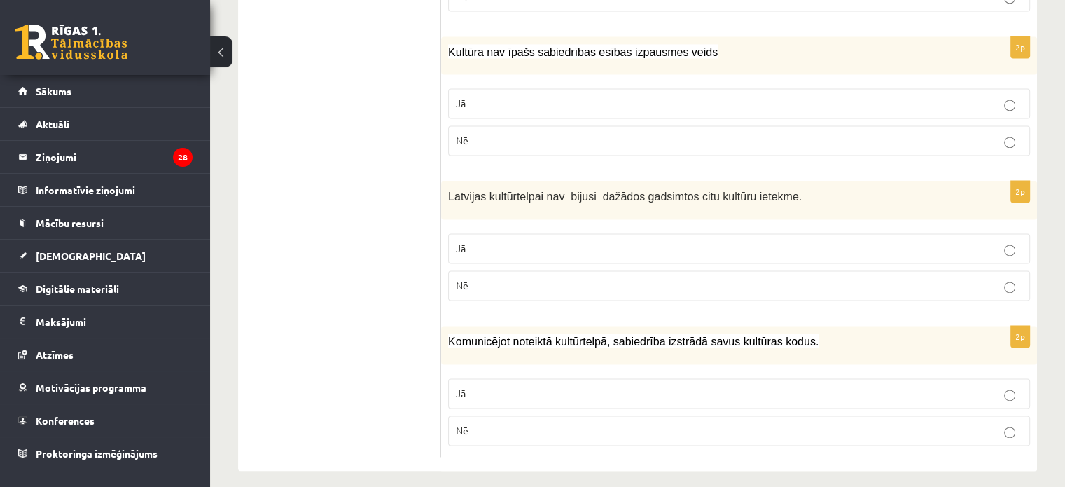
click at [487, 386] on p "Jā" at bounding box center [739, 393] width 567 height 15
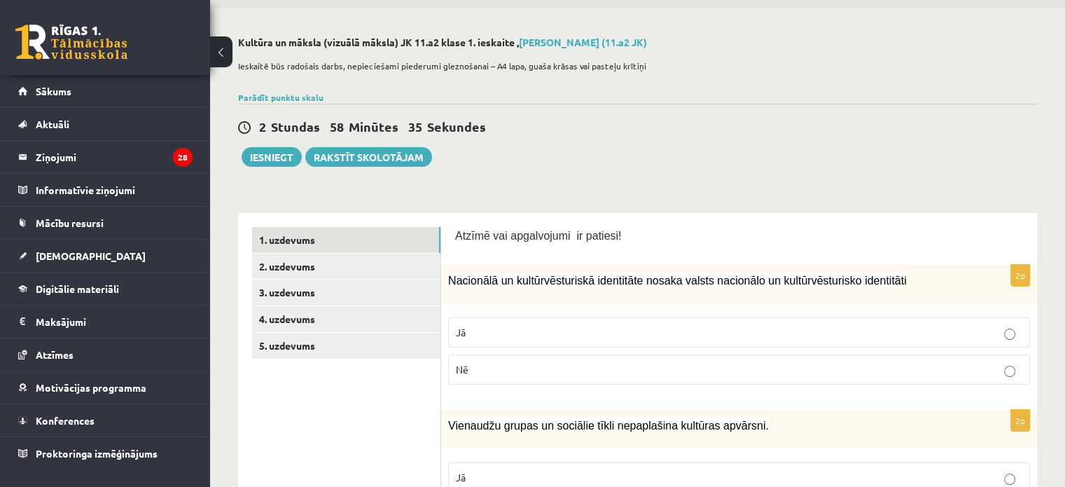
scroll to position [0, 0]
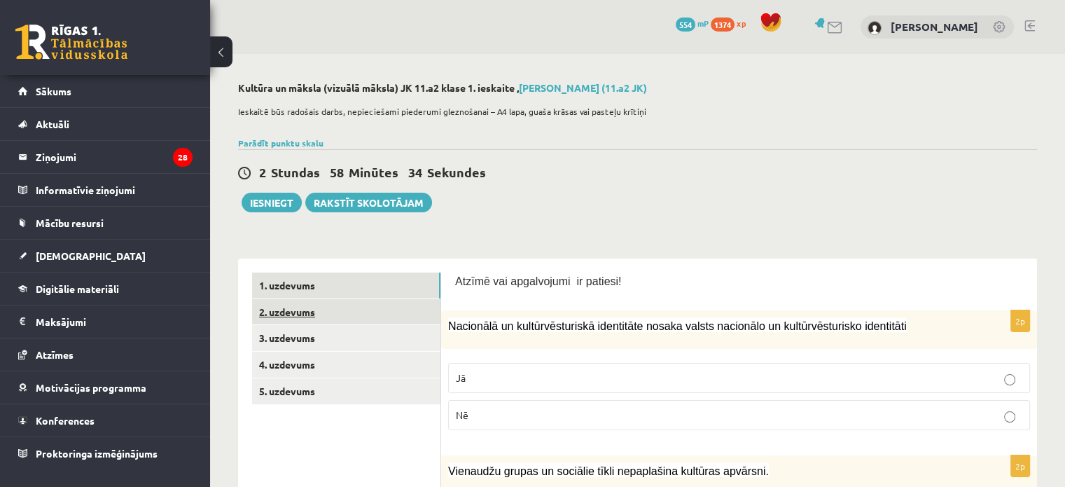
click at [294, 307] on link "2. uzdevums" at bounding box center [346, 312] width 188 height 26
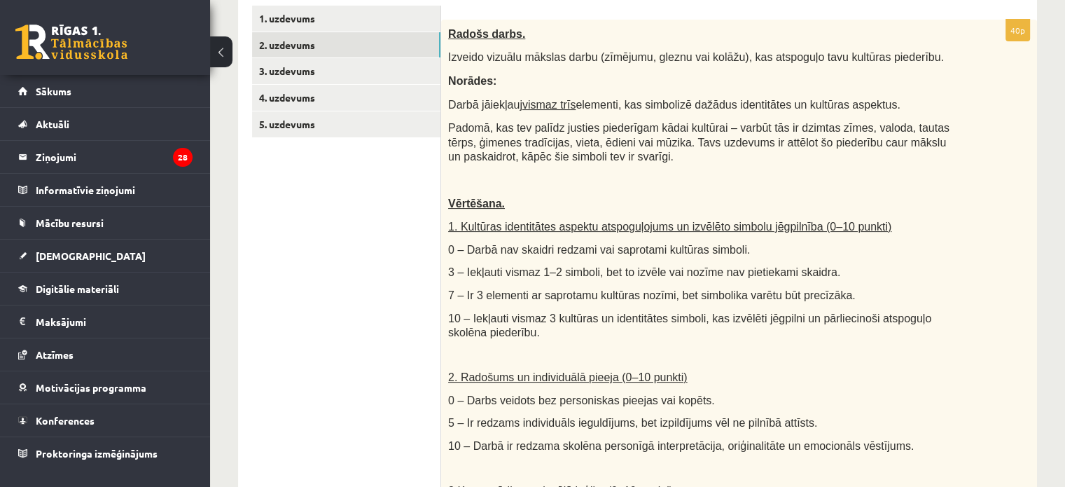
scroll to position [70, 0]
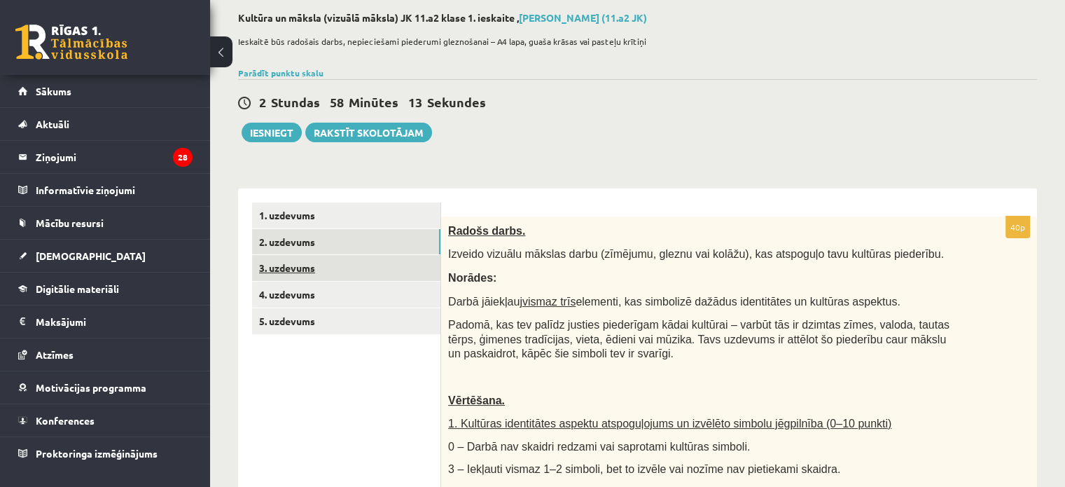
click at [293, 262] on link "3. uzdevums" at bounding box center [346, 268] width 188 height 26
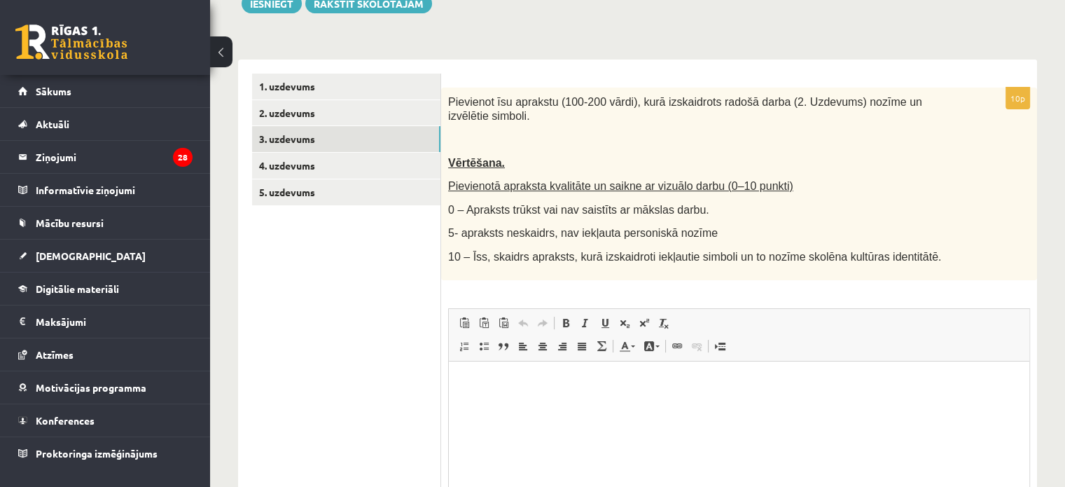
scroll to position [0, 0]
click at [324, 165] on link "4. uzdevums" at bounding box center [346, 166] width 188 height 26
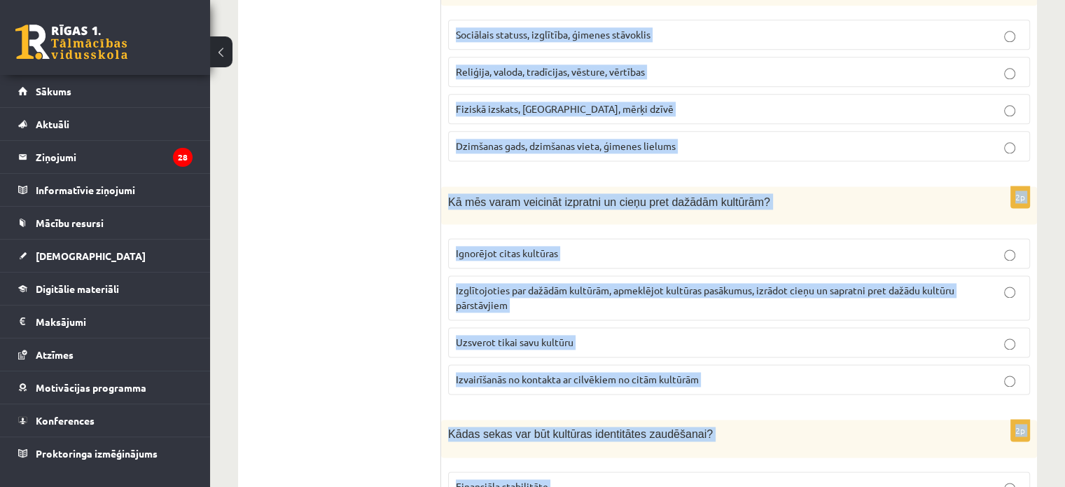
scroll to position [2015, 0]
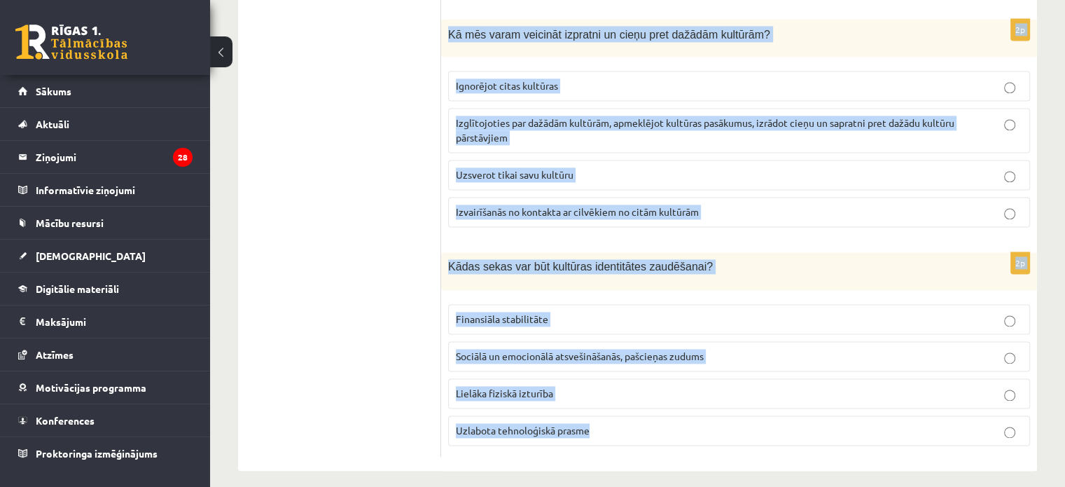
drag, startPoint x: 447, startPoint y: 100, endPoint x: 722, endPoint y: 415, distance: 417.9
copy form "Lore ip dolorsitamet consectet adipiscin elitsed doeiusmo temporin utlaboree? D…"
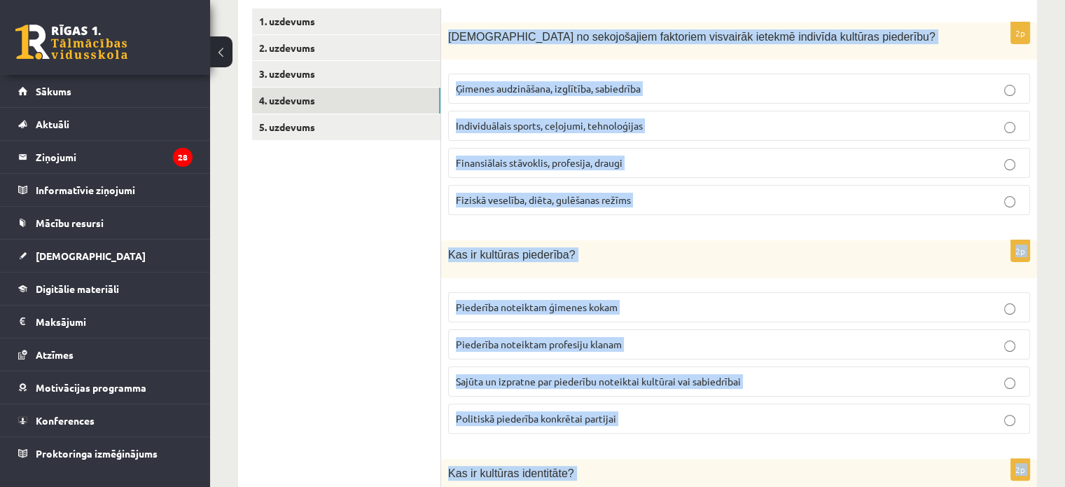
scroll to position [0, 0]
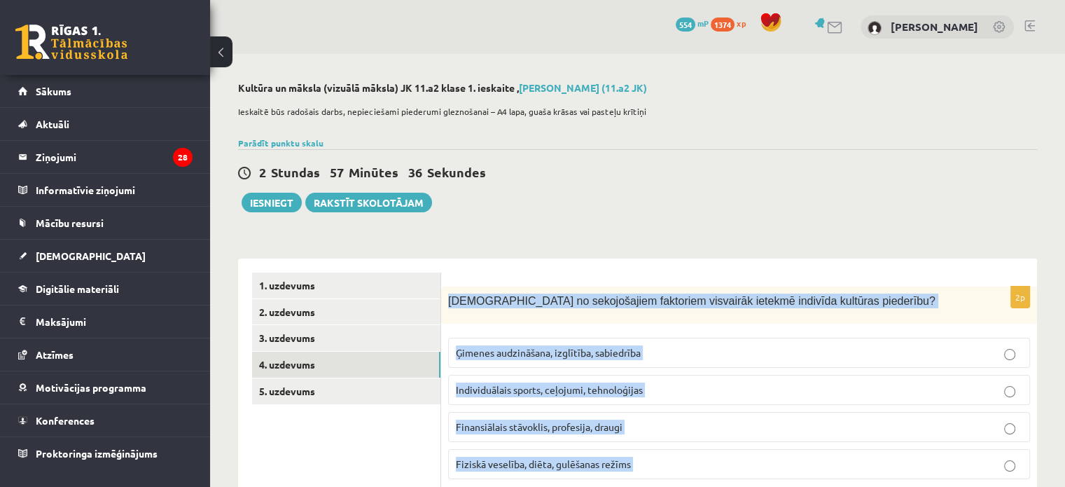
click at [650, 354] on p "Ģimenes audzināšana, izglītība, sabiedrība" at bounding box center [739, 352] width 567 height 15
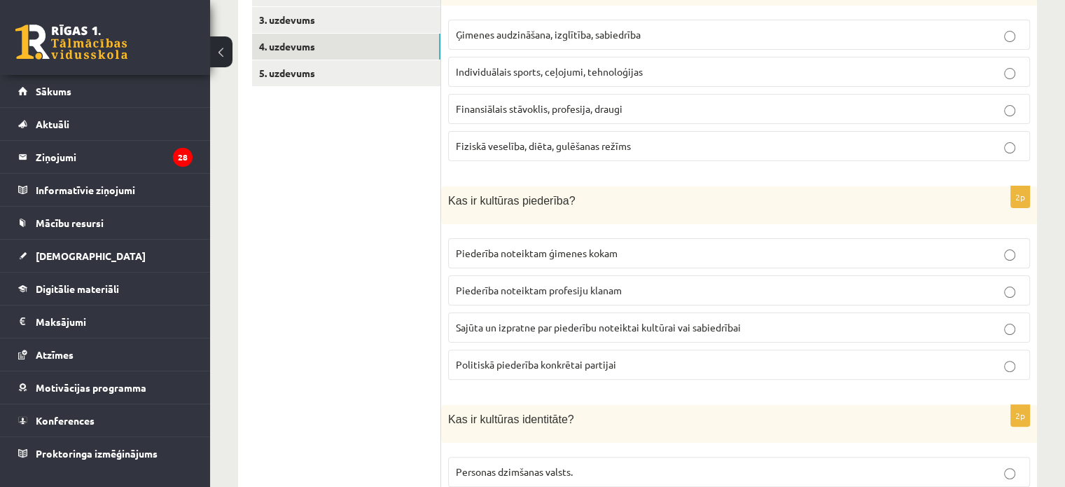
scroll to position [350, 0]
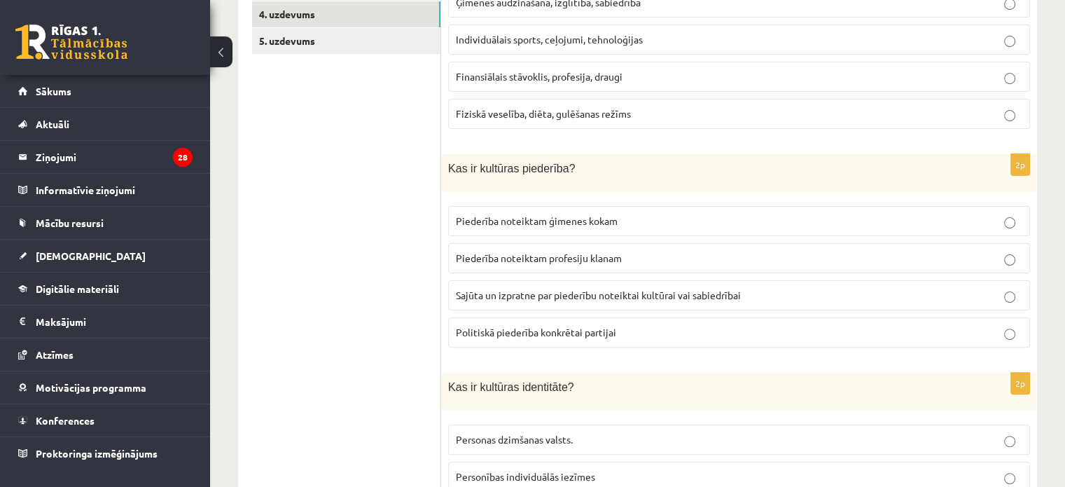
click at [539, 284] on label "Sajūta un izpratne par piederību noteiktai kultūrai vai sabiedrībai" at bounding box center [739, 295] width 582 height 30
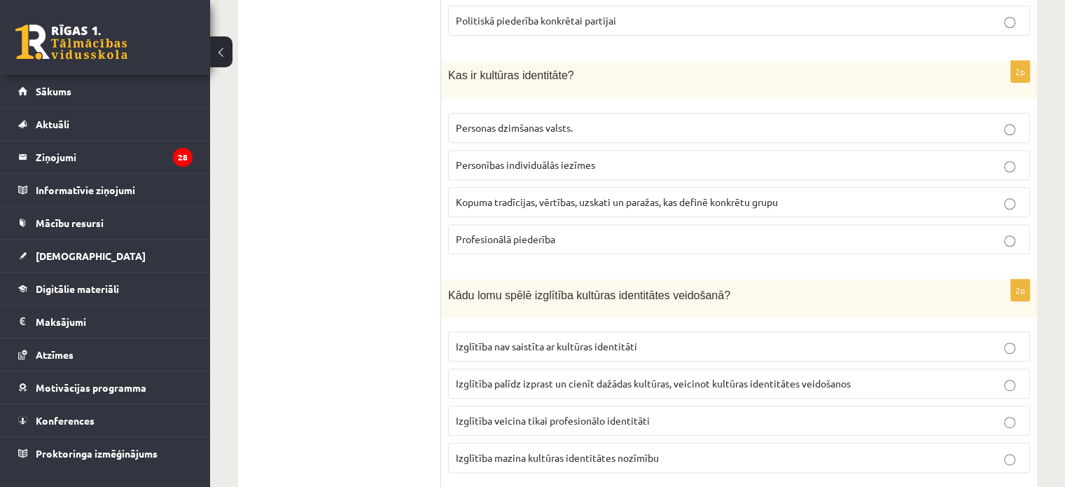
scroll to position [700, 0]
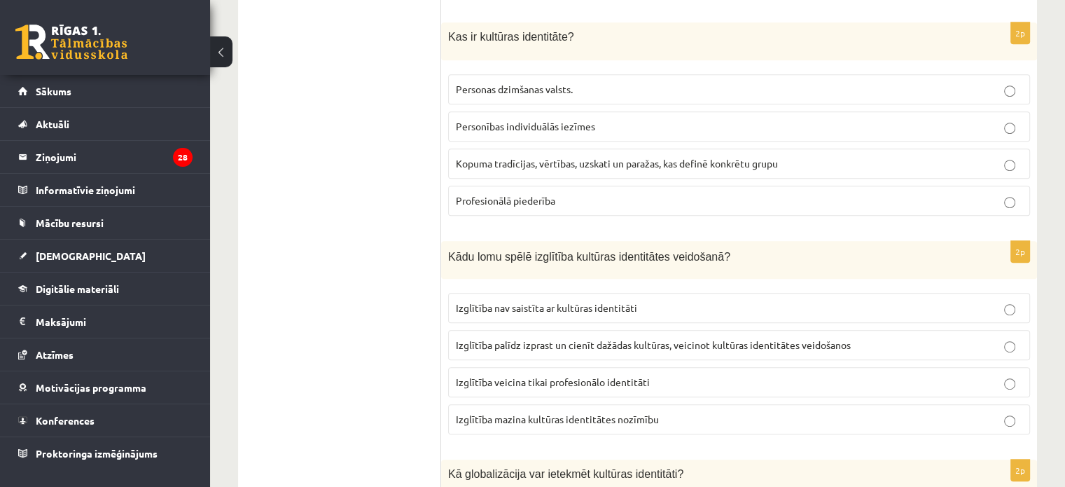
click at [499, 159] on span "Kopuma tradīcijas, vērtības, uzskati un paražas, kas definē konkrētu grupu" at bounding box center [617, 163] width 322 height 13
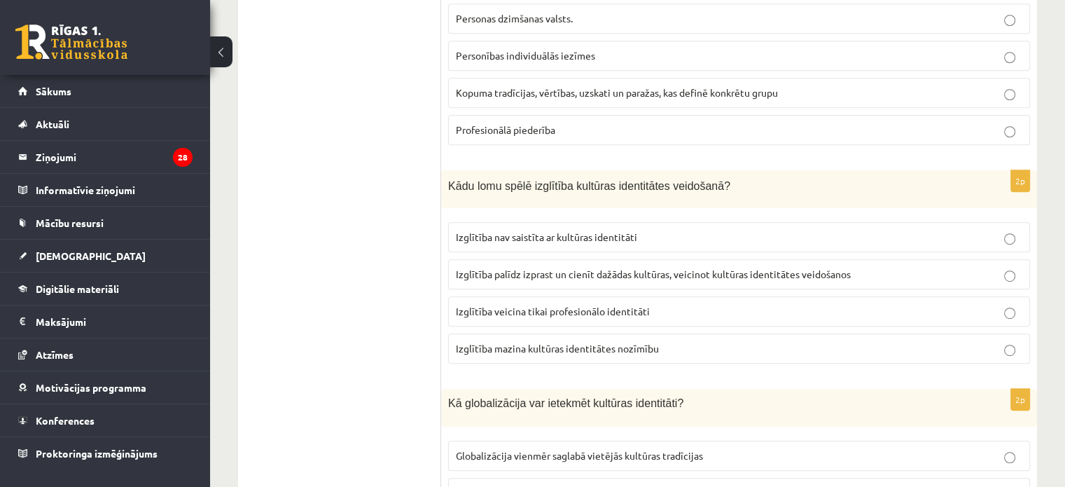
scroll to position [840, 0]
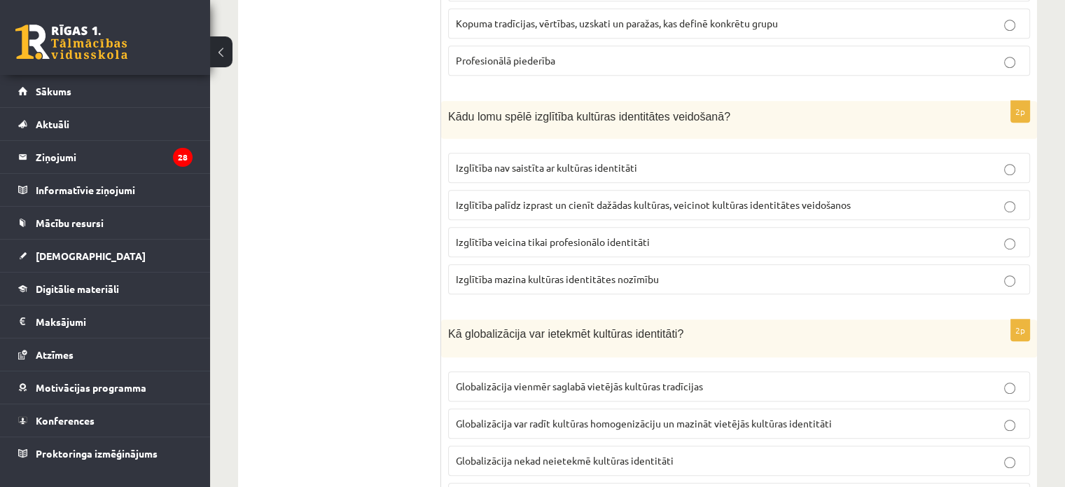
click at [509, 204] on span "Izglītība palīdz izprast un cienīt dažādas kultūras, veicinot kultūras identitā…" at bounding box center [653, 204] width 395 height 13
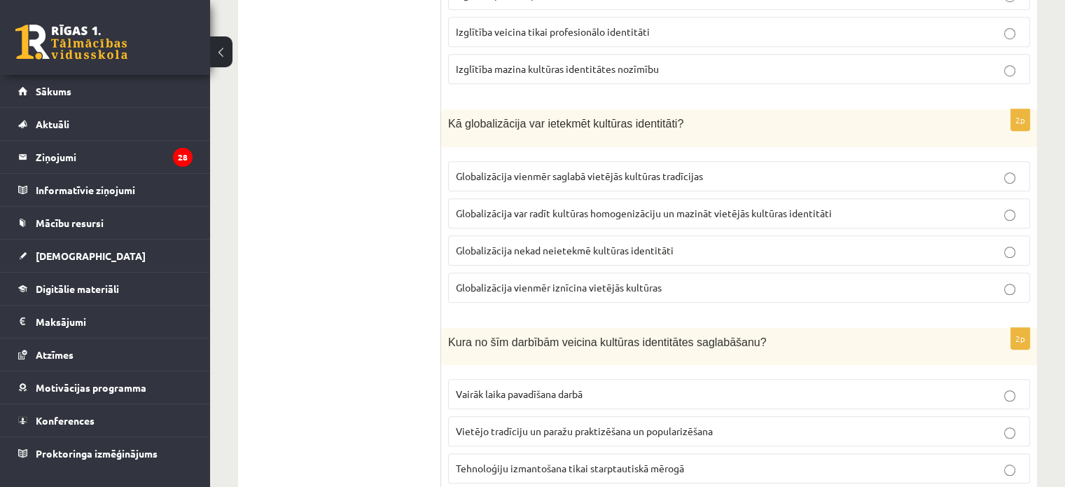
scroll to position [1121, 0]
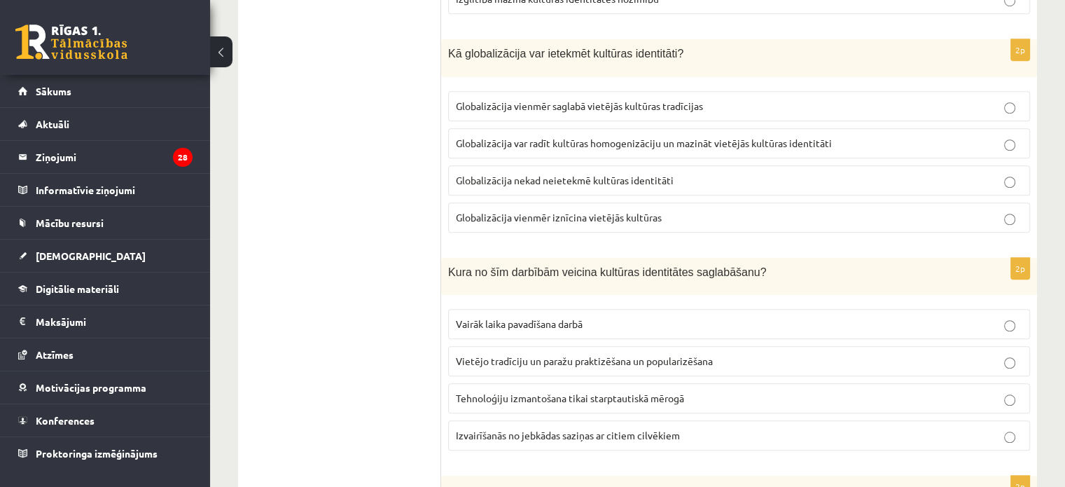
click at [541, 137] on span "Globalizācija var radīt kultūras homogenizāciju un mazināt vietējās kultūras id…" at bounding box center [644, 143] width 376 height 13
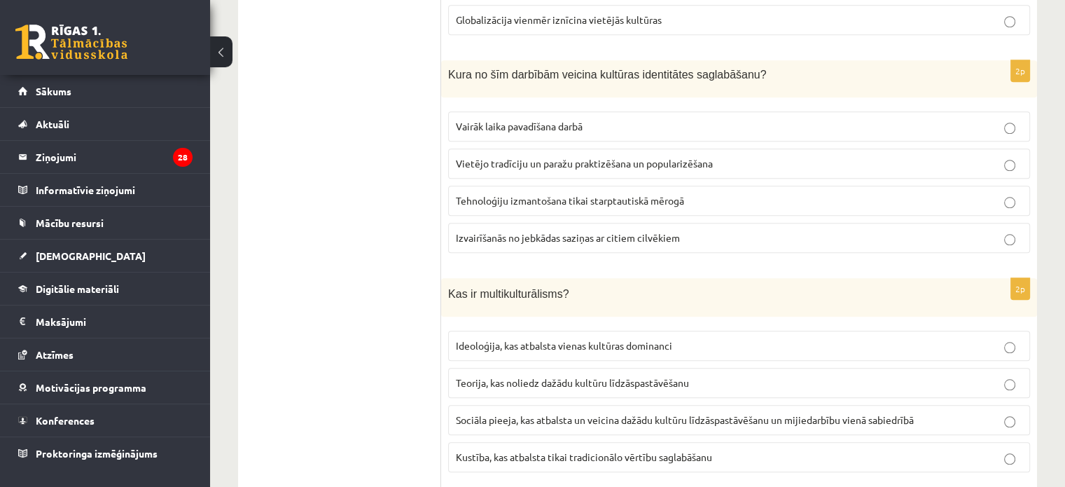
scroll to position [1331, 0]
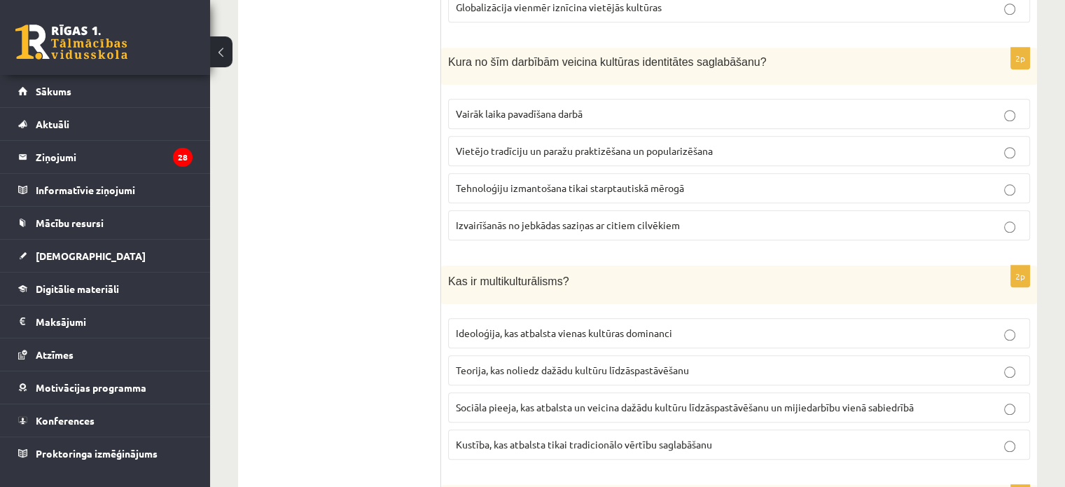
drag, startPoint x: 483, startPoint y: 132, endPoint x: 490, endPoint y: 131, distance: 7.7
click at [485, 136] on label "Vietējo tradīciju un paražu praktizēšana un popularizēšana" at bounding box center [739, 151] width 582 height 30
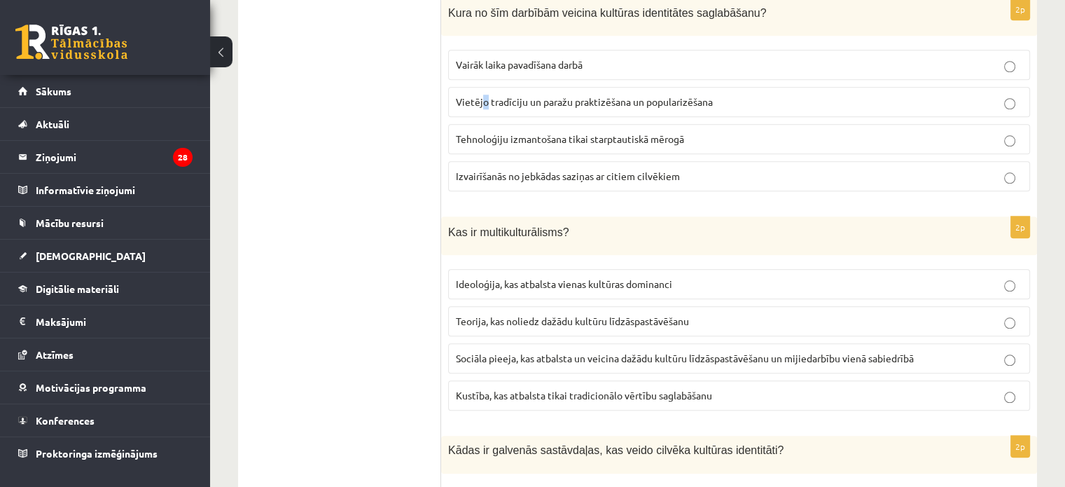
scroll to position [1401, 0]
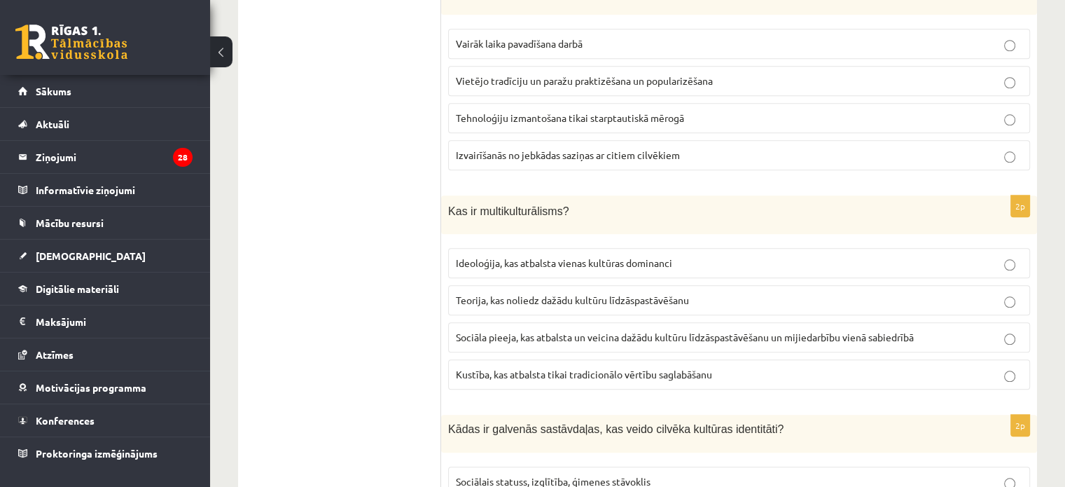
click at [537, 76] on span "Vietējo tradīciju un paražu praktizēšana un popularizēšana" at bounding box center [584, 80] width 257 height 13
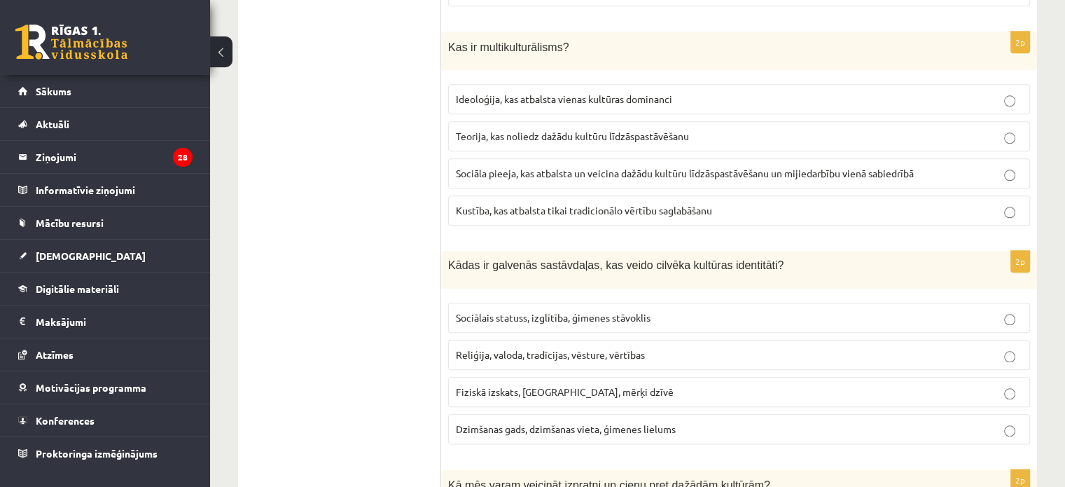
scroll to position [1541, 0]
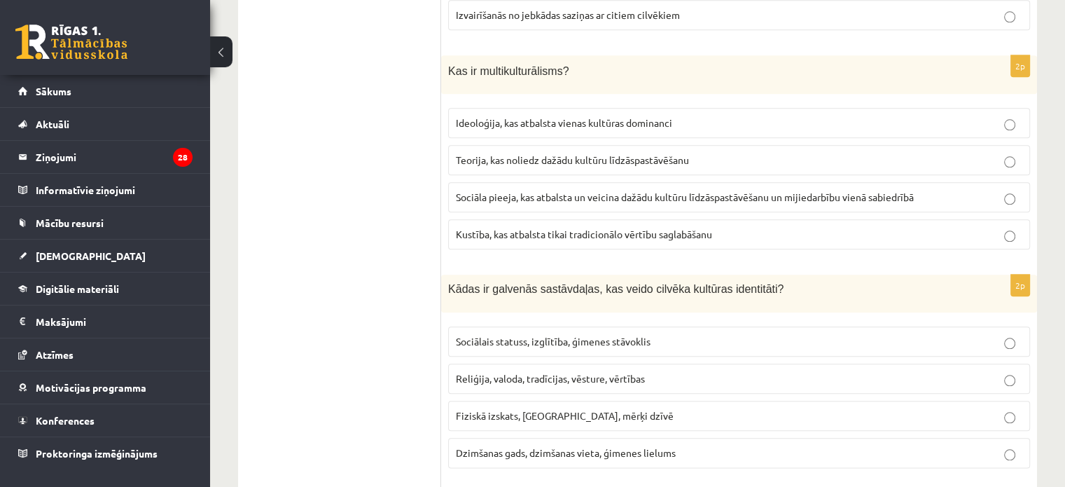
click at [513, 182] on label "Sociāla pieeja, kas atbalsta un veicina dažādu kultūru līdzāspastāvēšanu un mij…" at bounding box center [739, 197] width 582 height 30
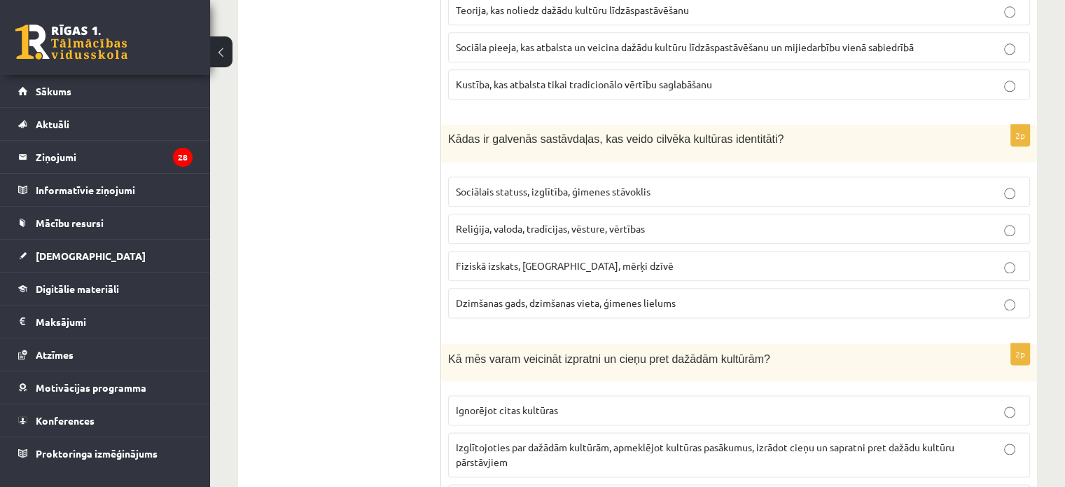
scroll to position [1751, 0]
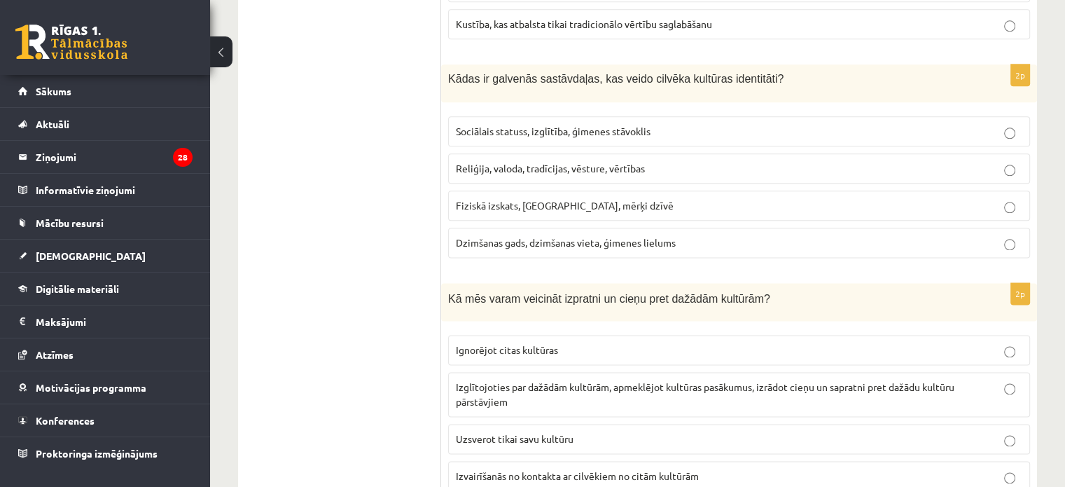
click at [516, 168] on label "Reliģija, valoda, tradīcijas, vēsture, vērtības" at bounding box center [739, 168] width 582 height 30
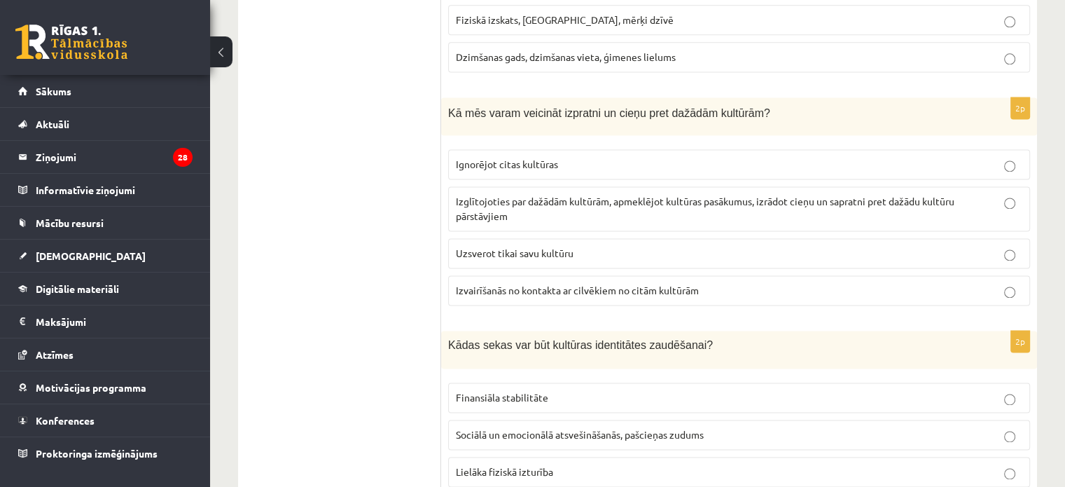
scroll to position [1961, 0]
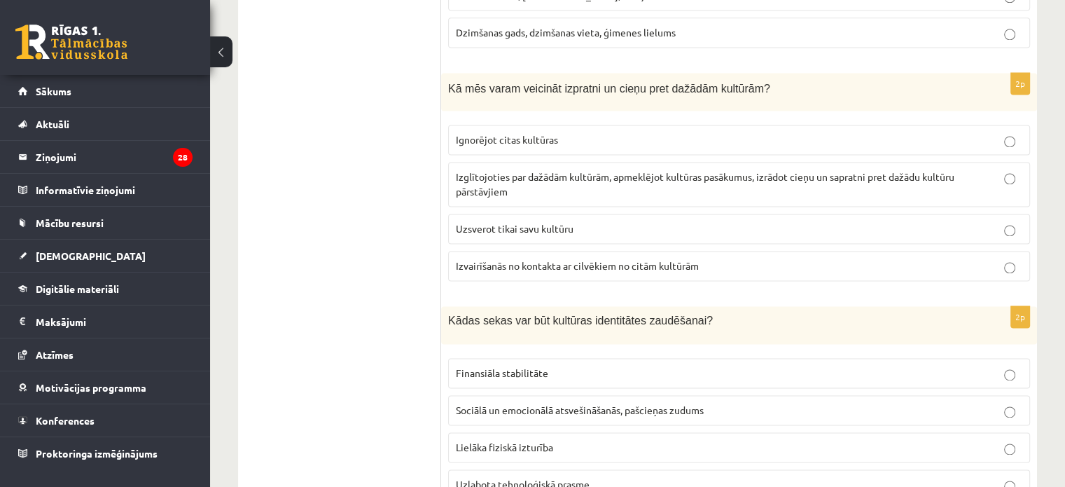
click at [470, 170] on span "Izglītojoties par dažādām kultūrām, apmeklējot kultūras pasākumus, izrādot cieņ…" at bounding box center [705, 183] width 499 height 27
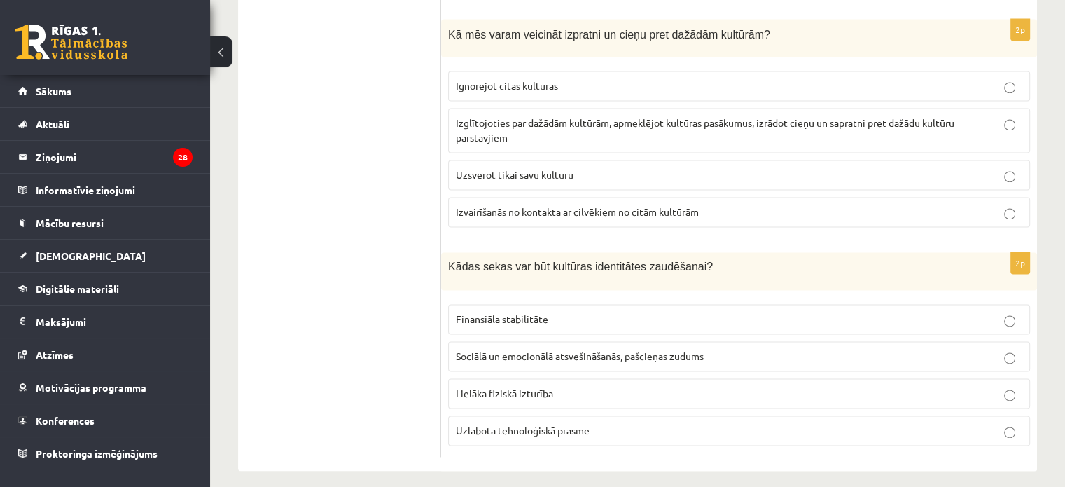
click at [518, 349] on span "Sociālā un emocionālā atsvešināšanās, pašcieņas zudums" at bounding box center [580, 355] width 248 height 13
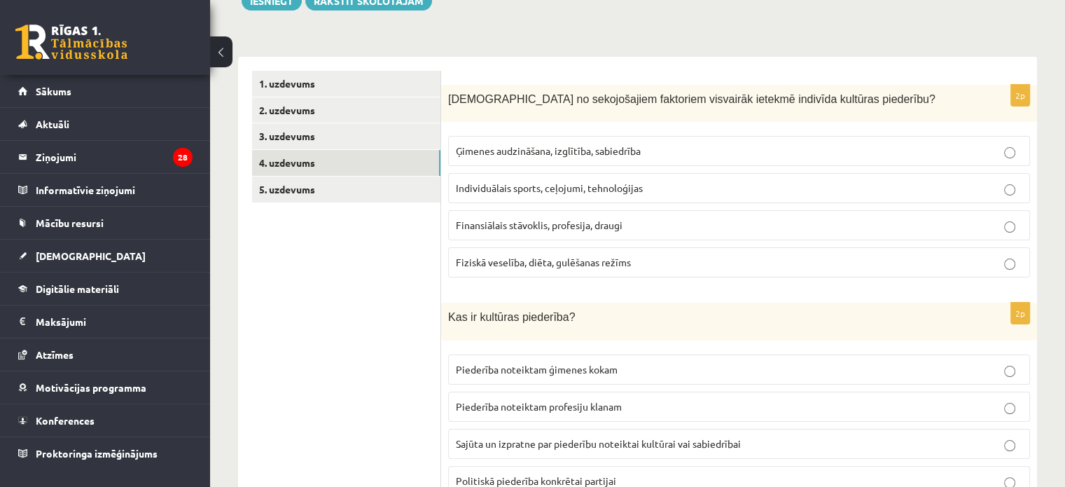
scroll to position [54, 0]
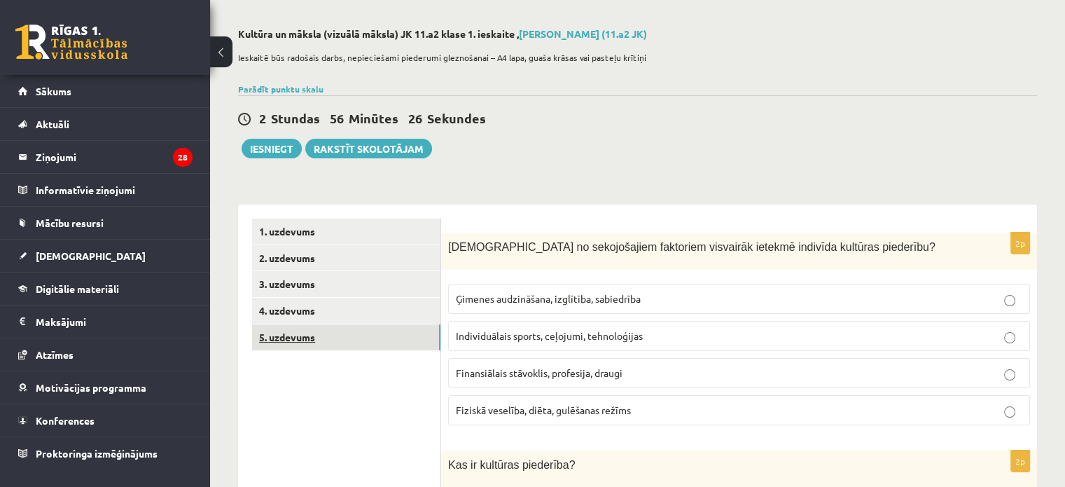
click at [321, 331] on link "5. uzdevums" at bounding box center [346, 337] width 188 height 26
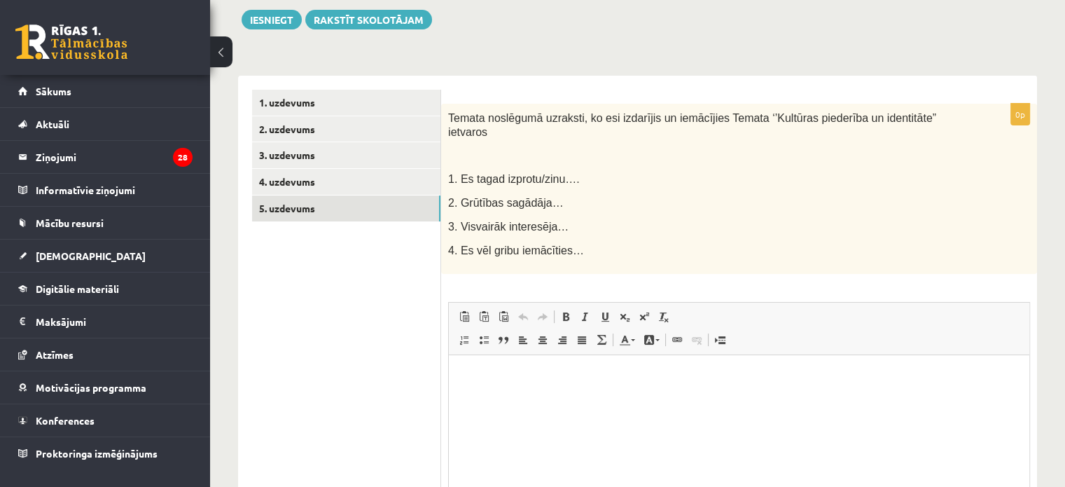
scroll to position [176, 0]
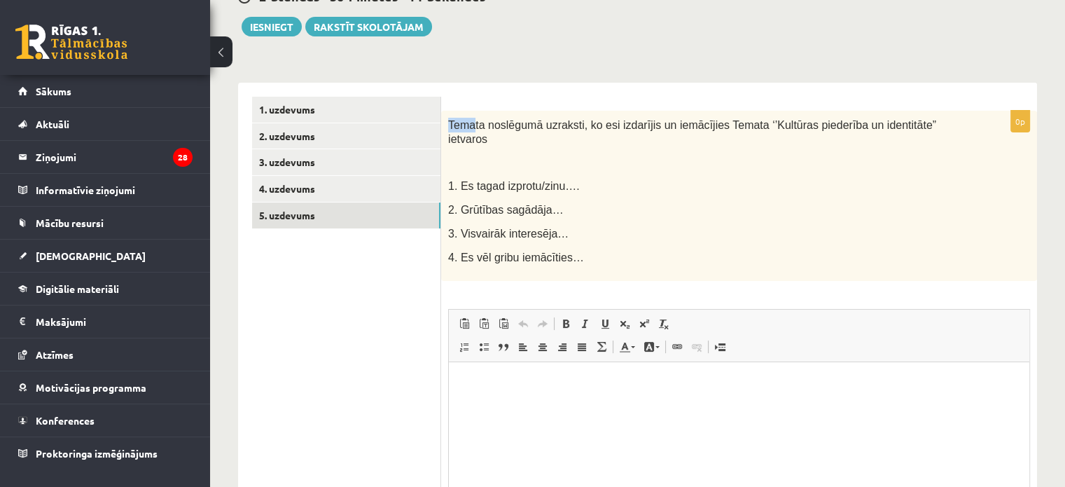
drag, startPoint x: 443, startPoint y: 121, endPoint x: 473, endPoint y: 124, distance: 30.9
click at [473, 124] on div "Temata noslēgumā uzraksti, ko esi izdarījis un iemācījies Temata ‘’Kultūras pie…" at bounding box center [739, 196] width 596 height 170
click at [555, 180] on span "1. Es tagad izprotu/zinu…." at bounding box center [514, 186] width 132 height 12
click at [311, 186] on link "4. uzdevums" at bounding box center [346, 189] width 188 height 26
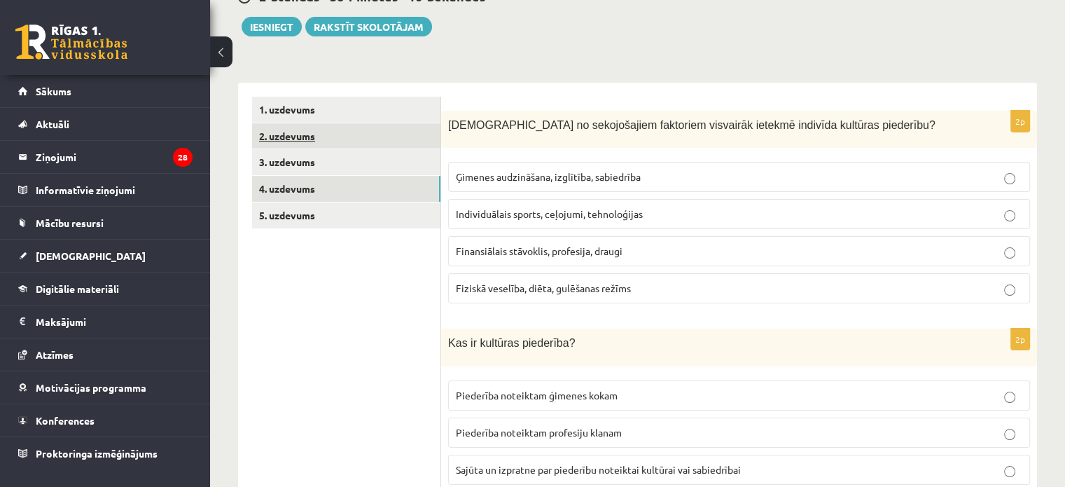
click at [294, 127] on link "2. uzdevums" at bounding box center [346, 136] width 188 height 26
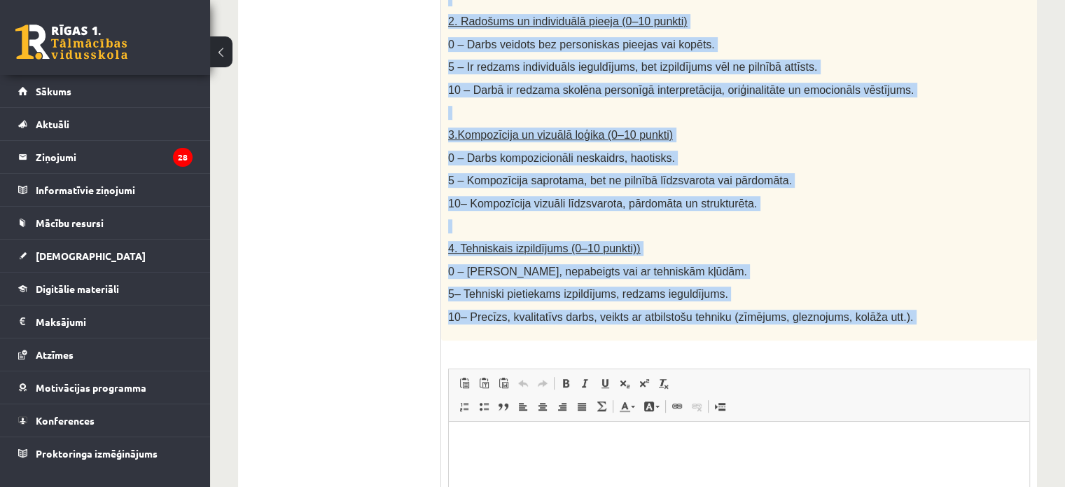
scroll to position [669, 0]
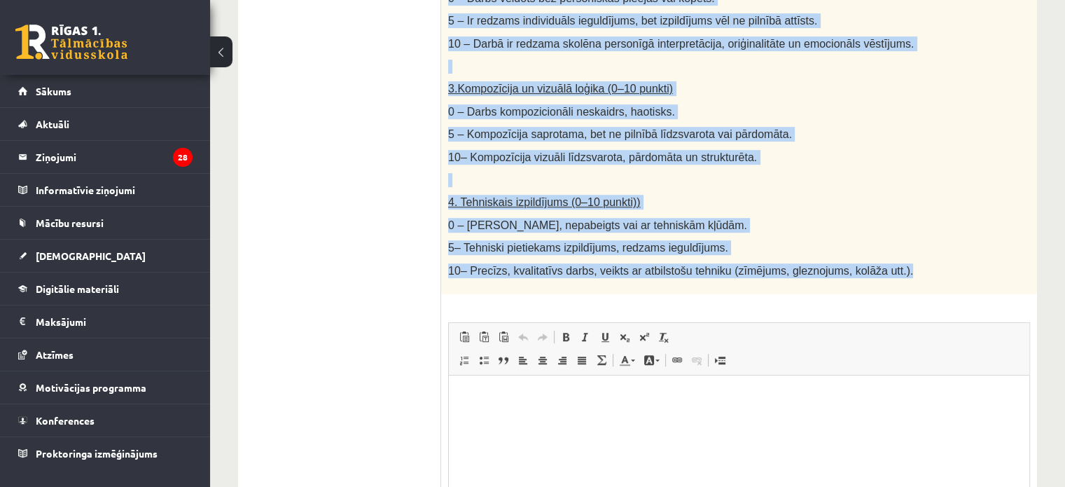
drag, startPoint x: 450, startPoint y: 124, endPoint x: 897, endPoint y: 274, distance: 471.3
copy div "Loremi dolor. Sitamet consect adipisc elits (doeiusmo, tempor inc utlabo), etd …"
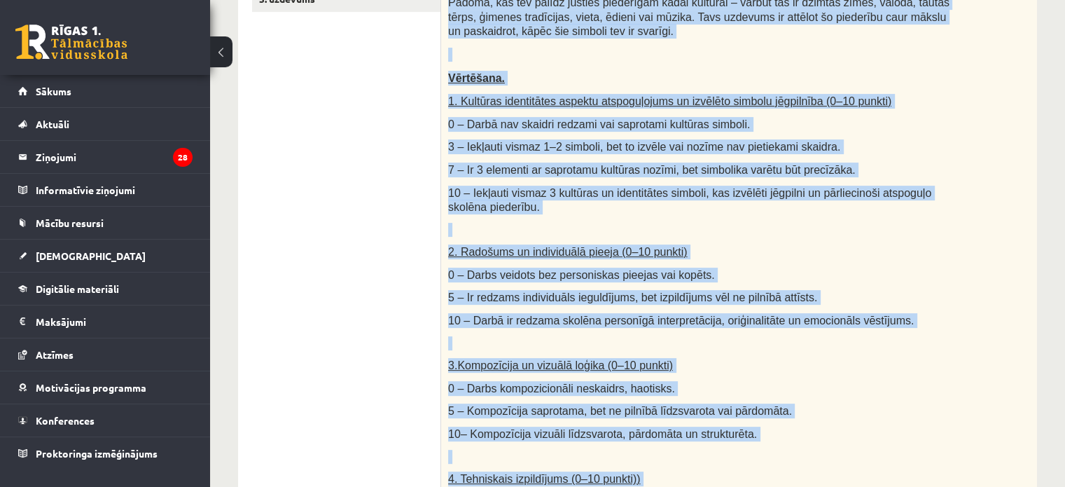
scroll to position [389, 0]
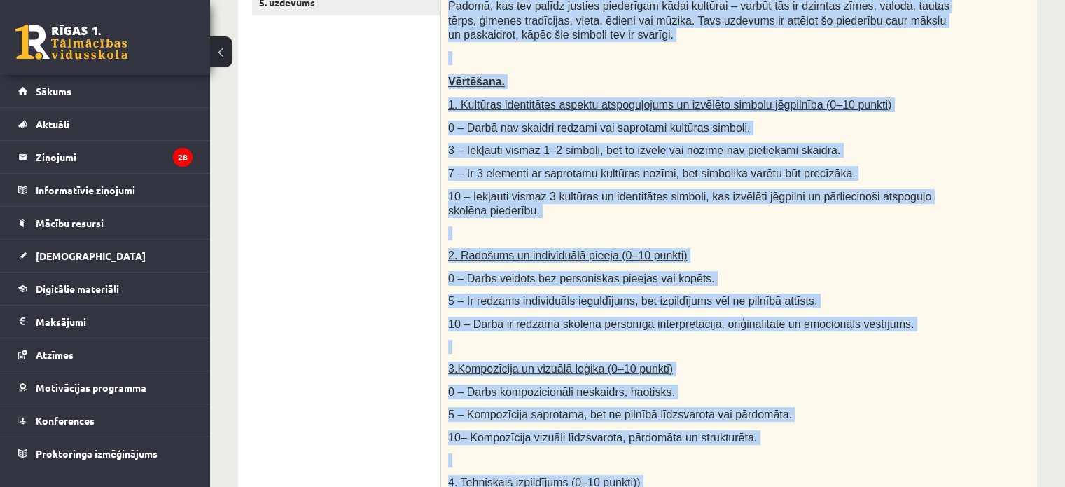
copy div "Loremi dolor. Sitamet consect adipisc elits (doeiusmo, tempor inc utlabo), etd …"
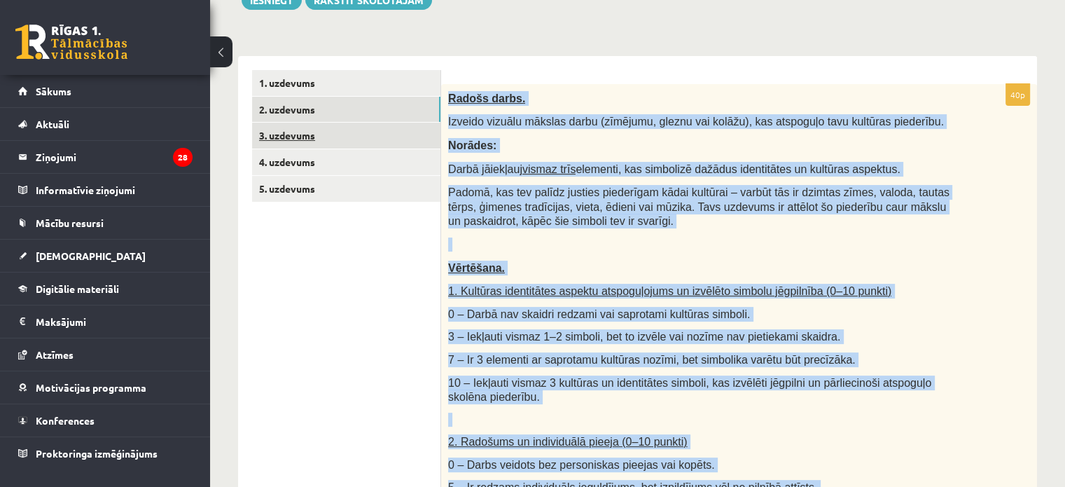
scroll to position [179, 0]
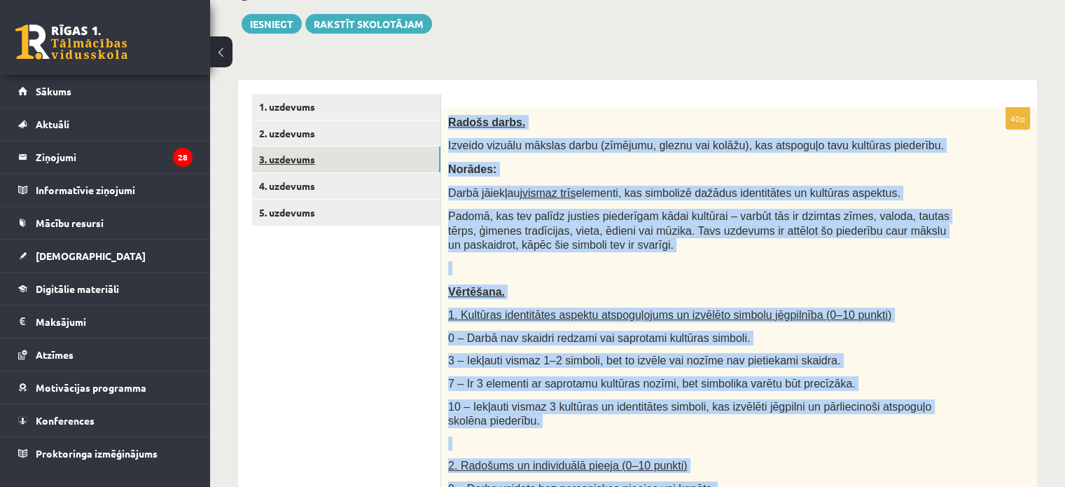
click at [319, 153] on link "3. uzdevums" at bounding box center [346, 159] width 188 height 26
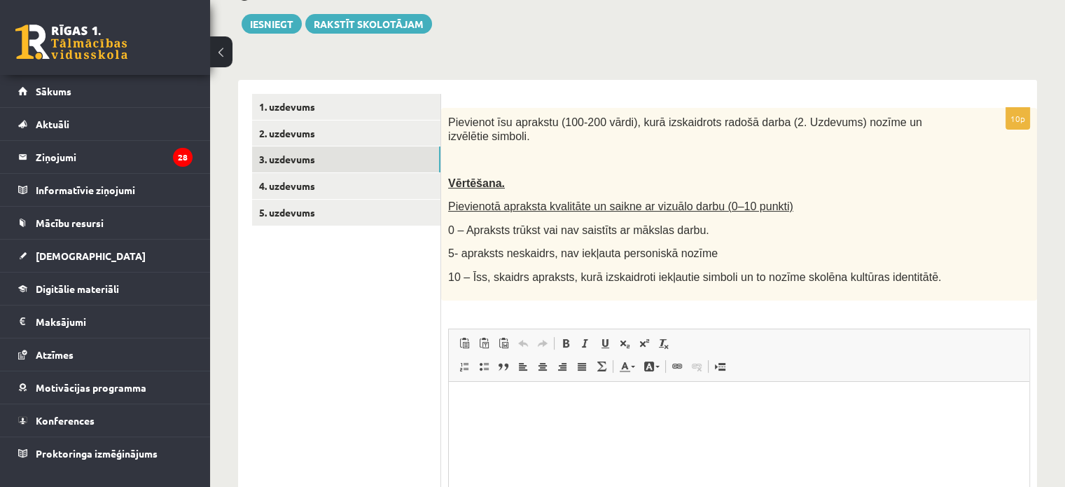
scroll to position [0, 0]
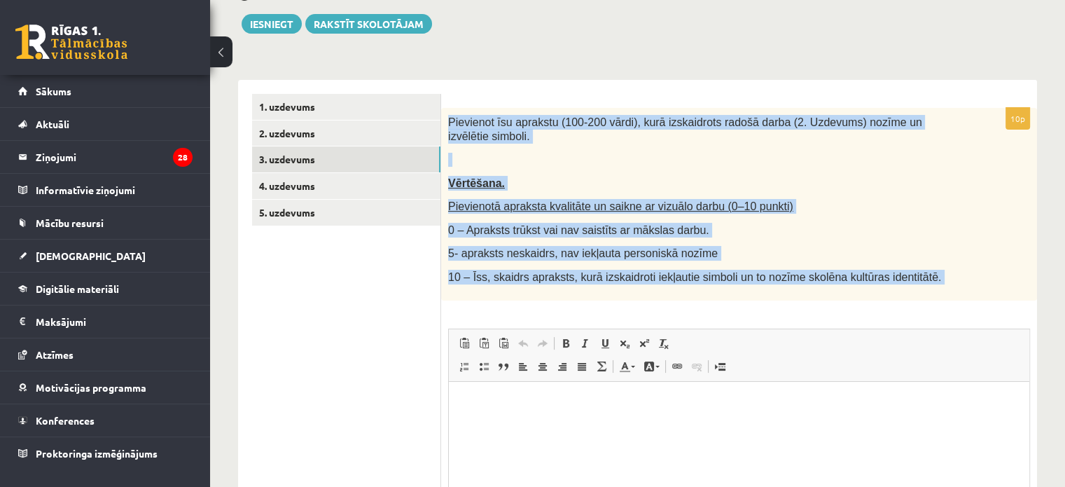
drag, startPoint x: 441, startPoint y: 116, endPoint x: 874, endPoint y: 290, distance: 466.4
click at [874, 290] on div "10p Pievienot īsu aprakstu (100-200 vārdi), kurā izskaidrots radošā darba (2. U…" at bounding box center [739, 364] width 596 height 512
copy div "Loremipsu dol sitametc (583-572 adipi), elit seddoeiusmo tempor incid (5. Utlab…"
click at [331, 139] on link "2. uzdevums" at bounding box center [346, 133] width 188 height 26
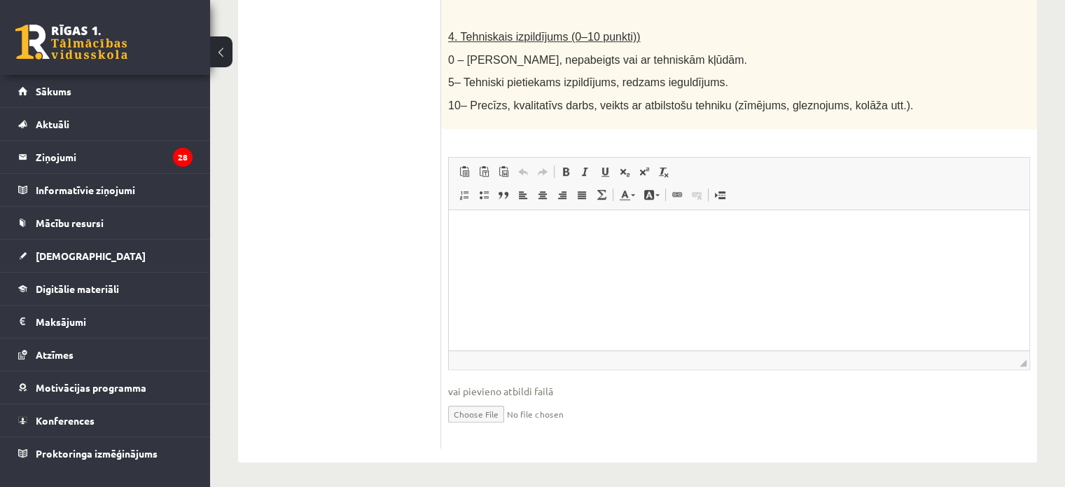
scroll to position [836, 0]
click at [467, 413] on input "file" at bounding box center [739, 411] width 582 height 29
type input "**********"
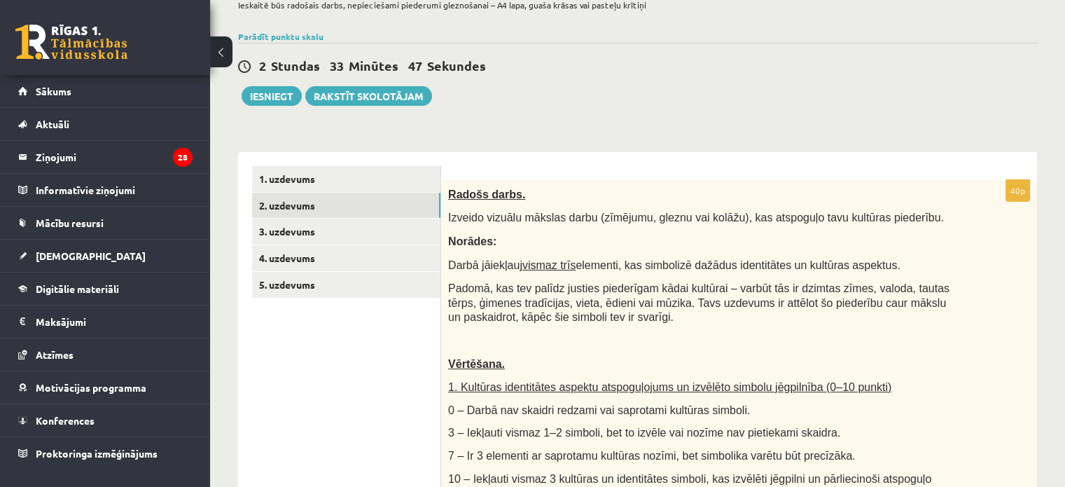
scroll to position [0, 0]
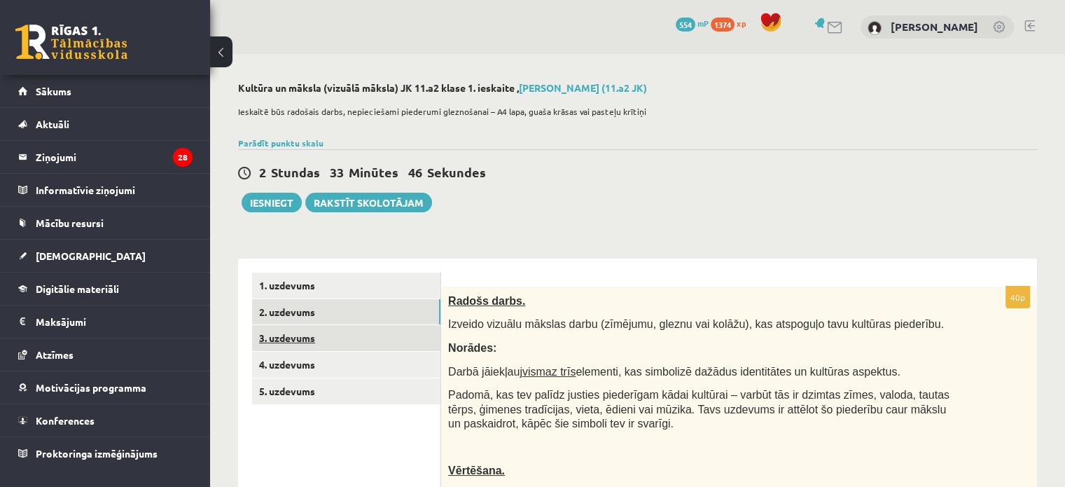
click at [260, 338] on link "3. uzdevums" at bounding box center [346, 338] width 188 height 26
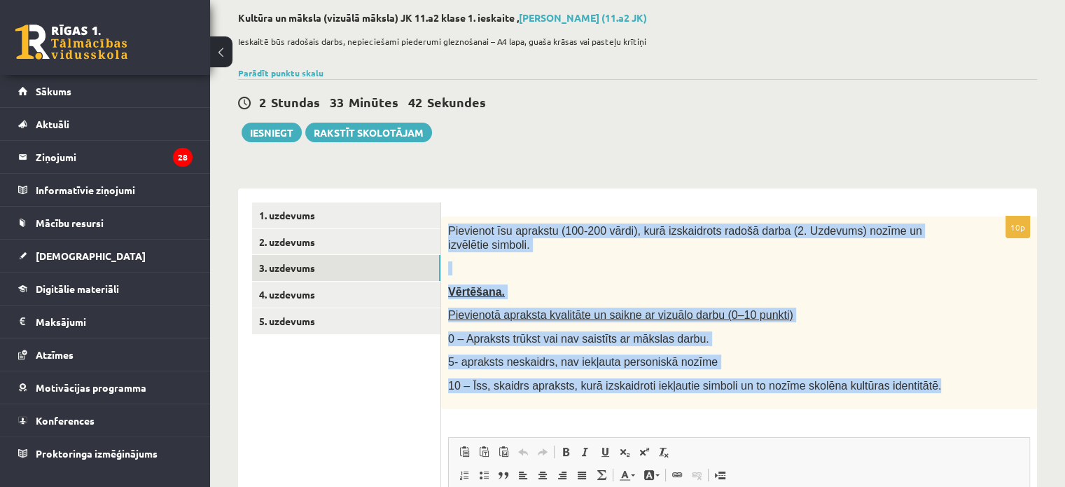
drag, startPoint x: 448, startPoint y: 230, endPoint x: 936, endPoint y: 389, distance: 512.7
click at [936, 389] on div "Pievienot īsu aprakstu (100-200 vārdi), kurā izskaidrots radošā darba (2. Uzdev…" at bounding box center [739, 312] width 596 height 193
copy div "Pievienot īsu aprakstu (100-200 vārdi), kurā izskaidrots radošā darba (2. Uzdev…"
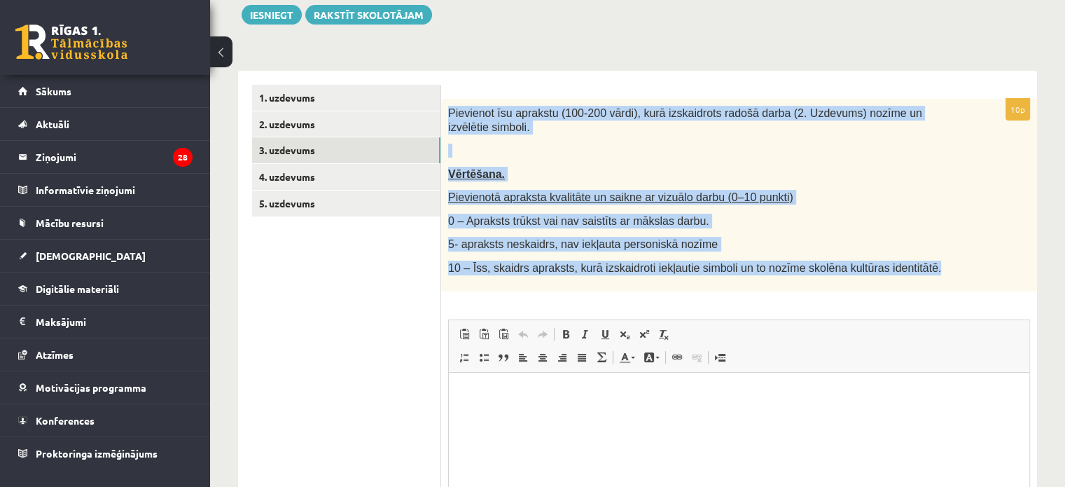
scroll to position [338, 0]
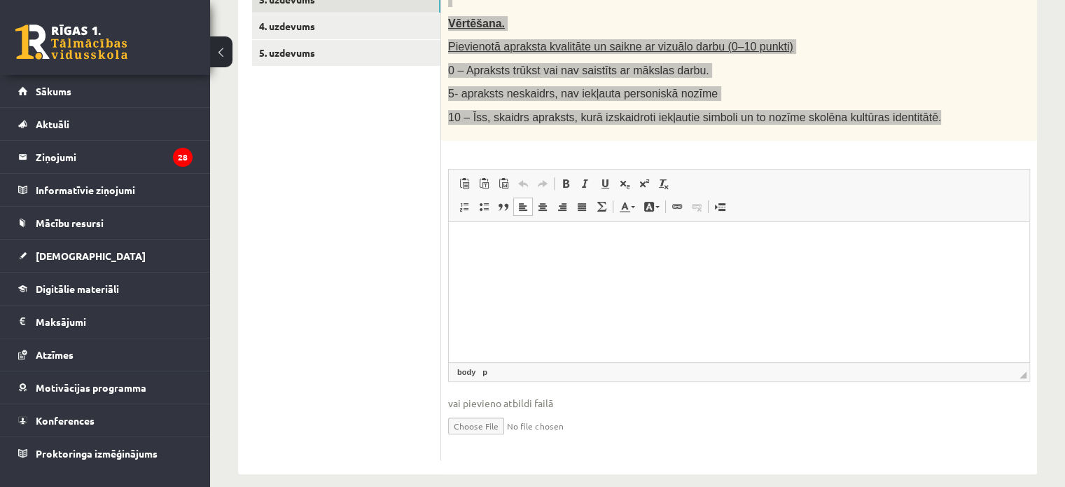
click at [500, 249] on p "Визуальный текстовый редактор, wiswyg-editor-user-answer-47433774247340" at bounding box center [739, 242] width 553 height 15
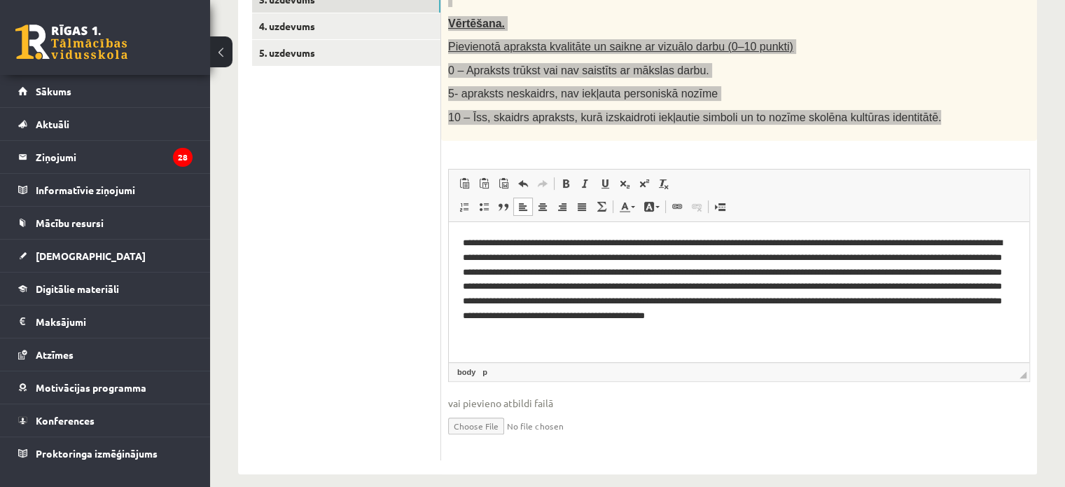
click at [552, 267] on p "**********" at bounding box center [739, 286] width 553 height 102
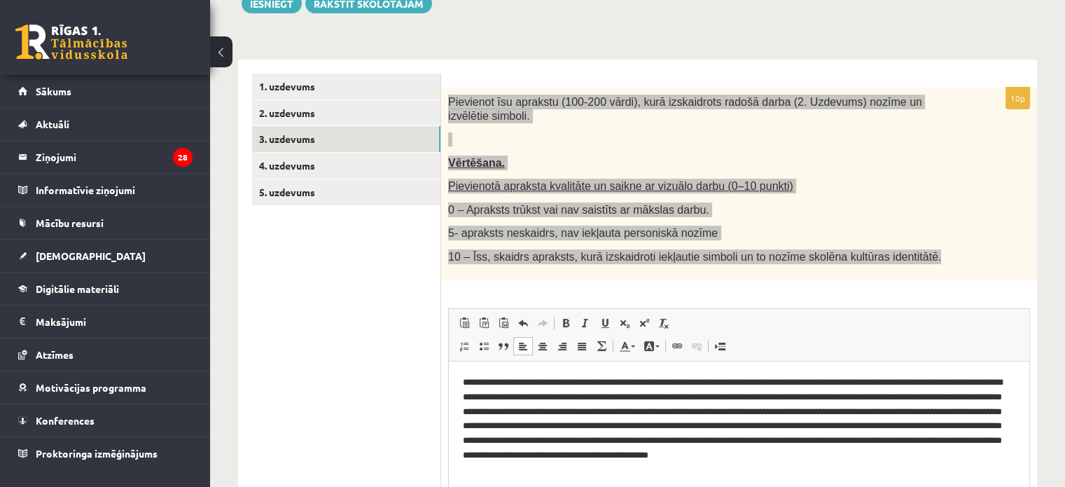
scroll to position [198, 0]
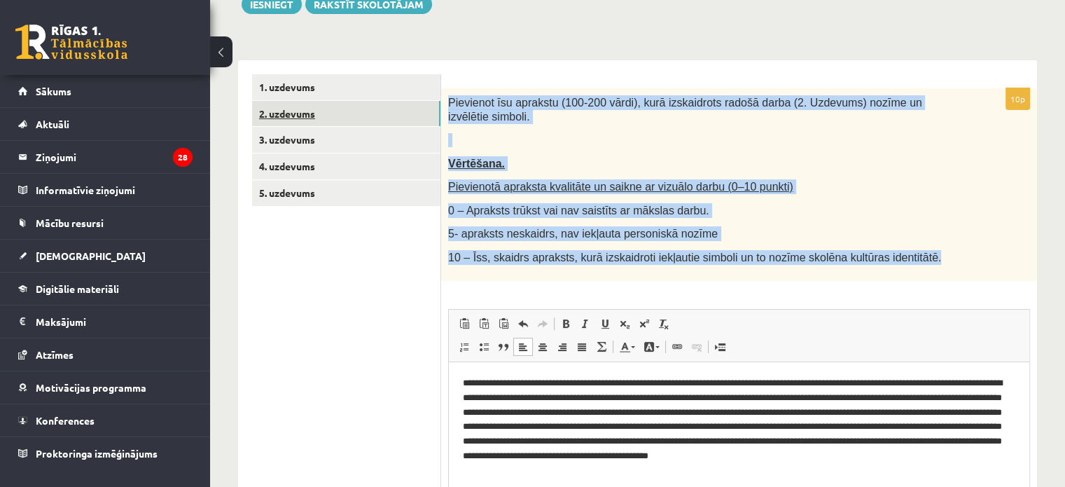
click at [321, 103] on link "2. uzdevums" at bounding box center [346, 114] width 188 height 26
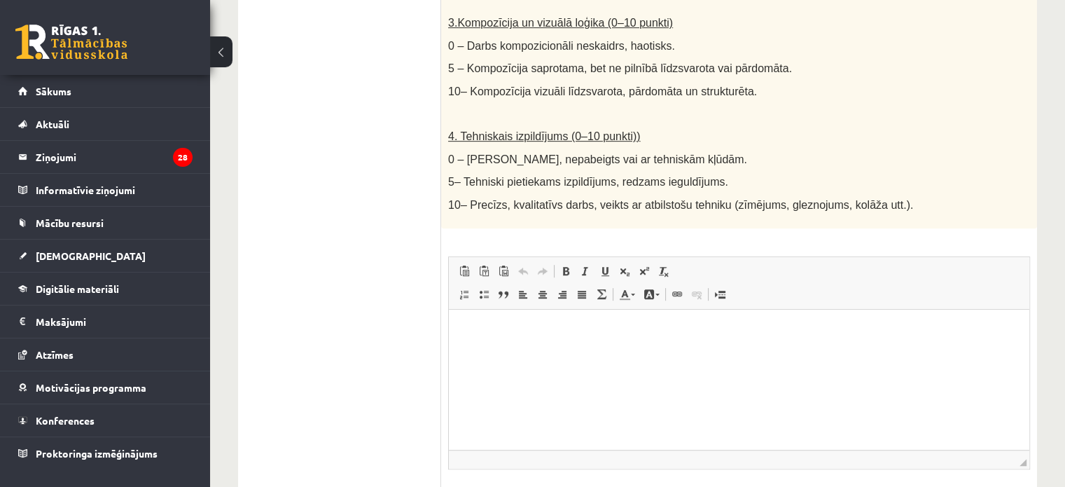
scroll to position [850, 0]
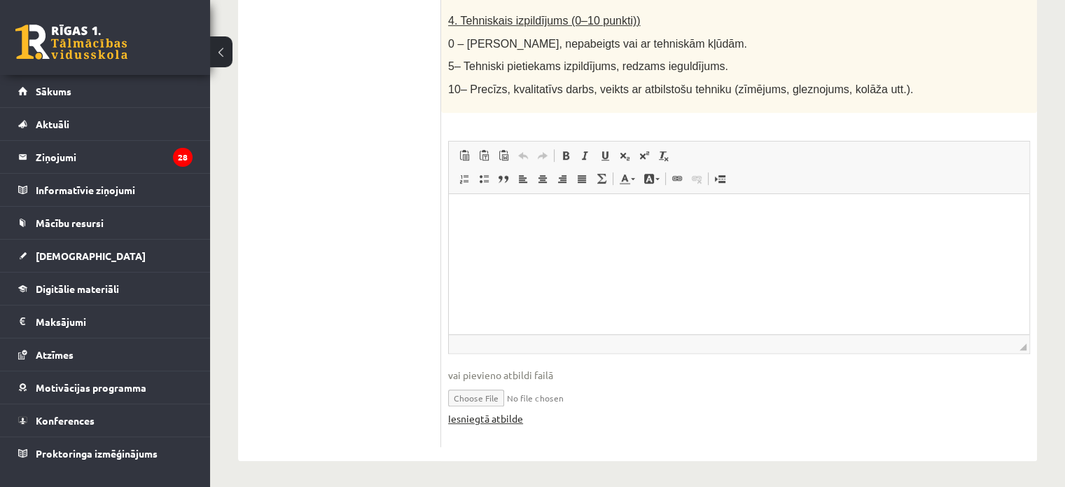
click at [492, 422] on link "Iesniegtā atbilde" at bounding box center [485, 418] width 75 height 15
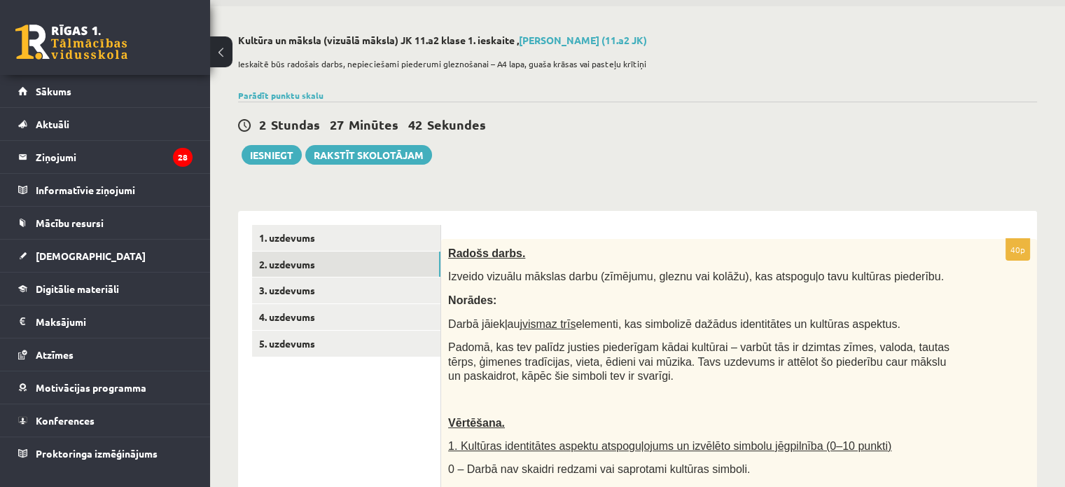
scroll to position [0, 0]
